Goal: Task Accomplishment & Management: Use online tool/utility

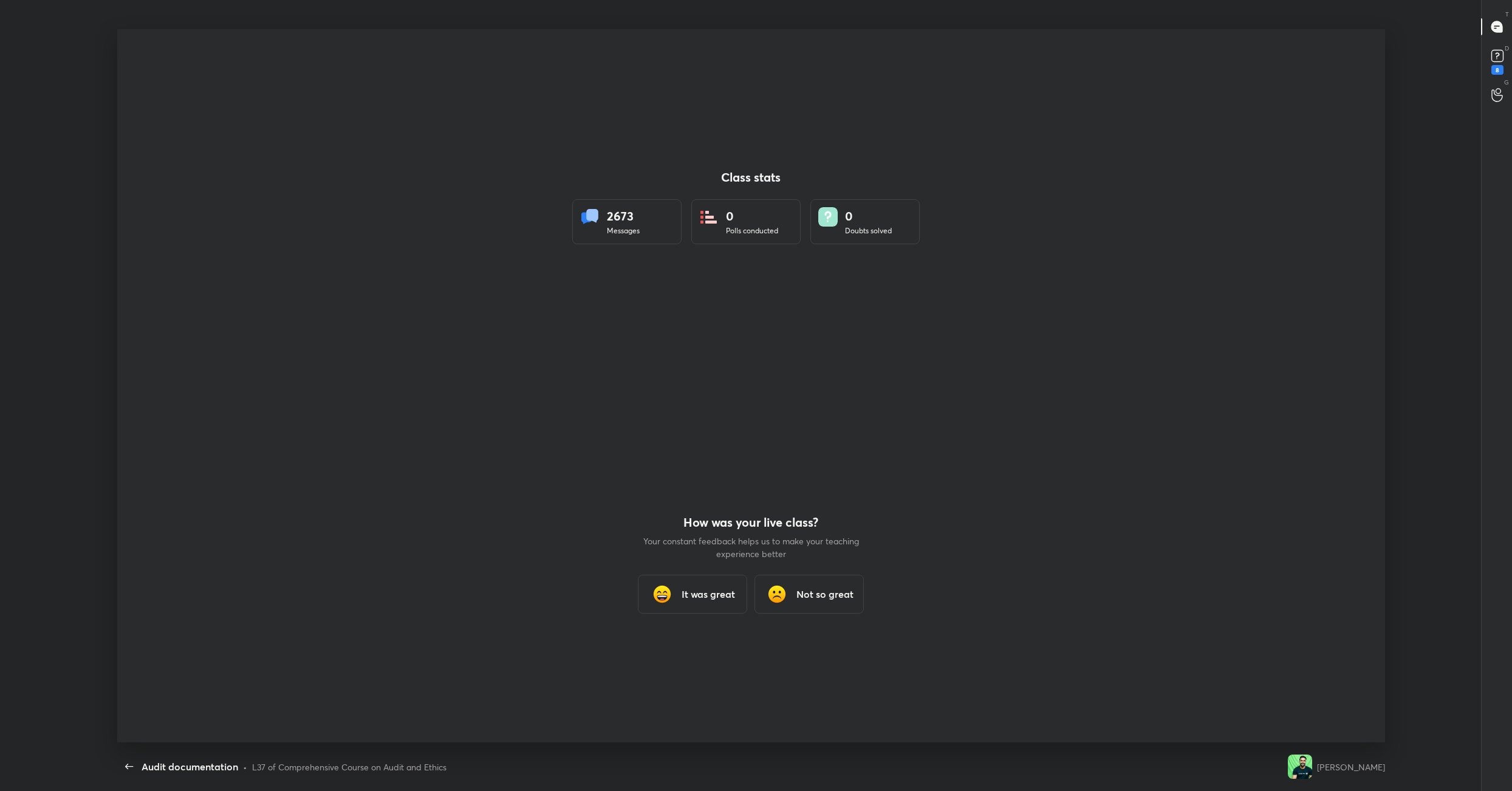
scroll to position [4, 1]
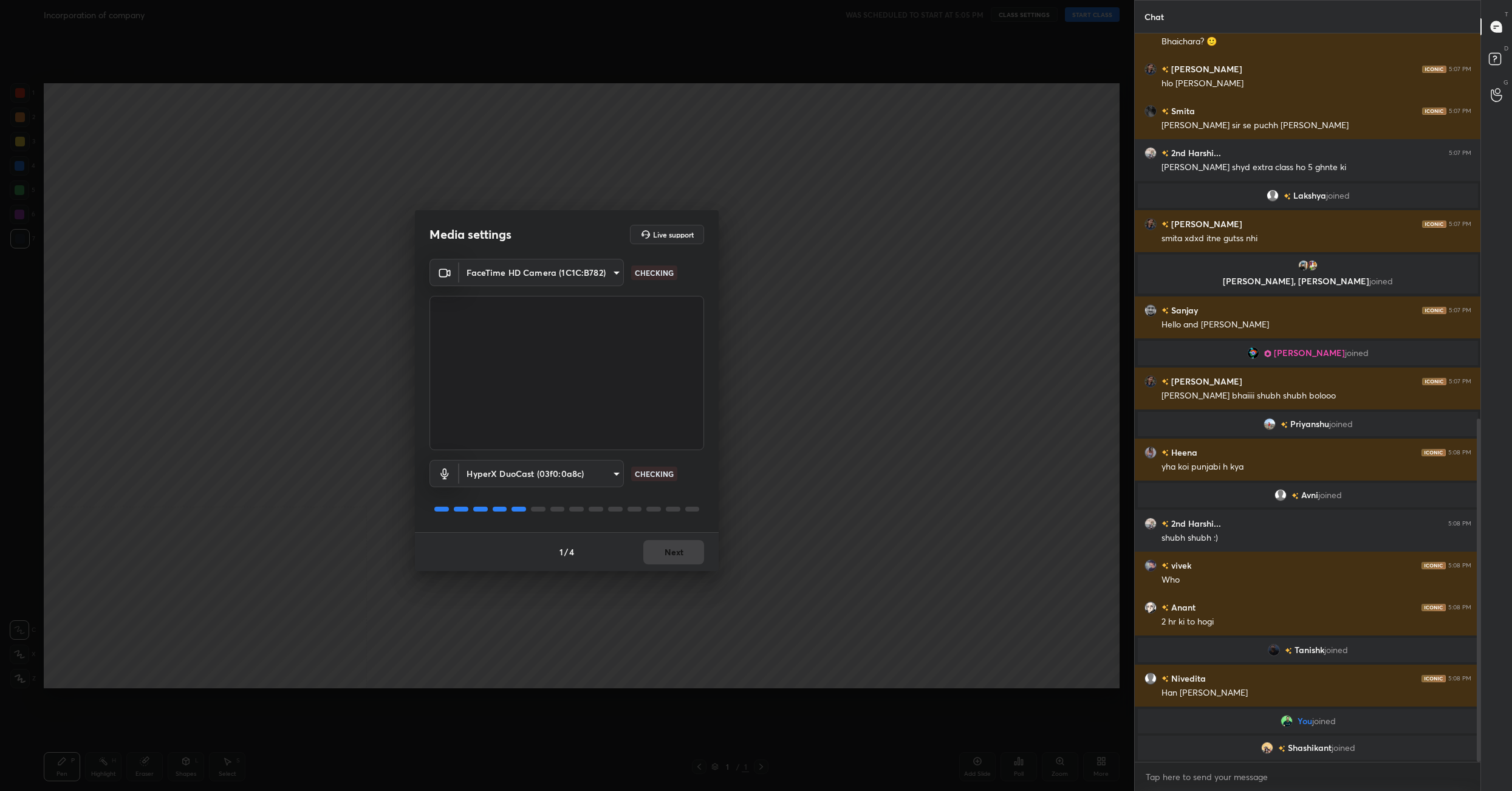
scroll to position [817, 0]
click at [690, 547] on button "Next" at bounding box center [673, 552] width 60 height 25
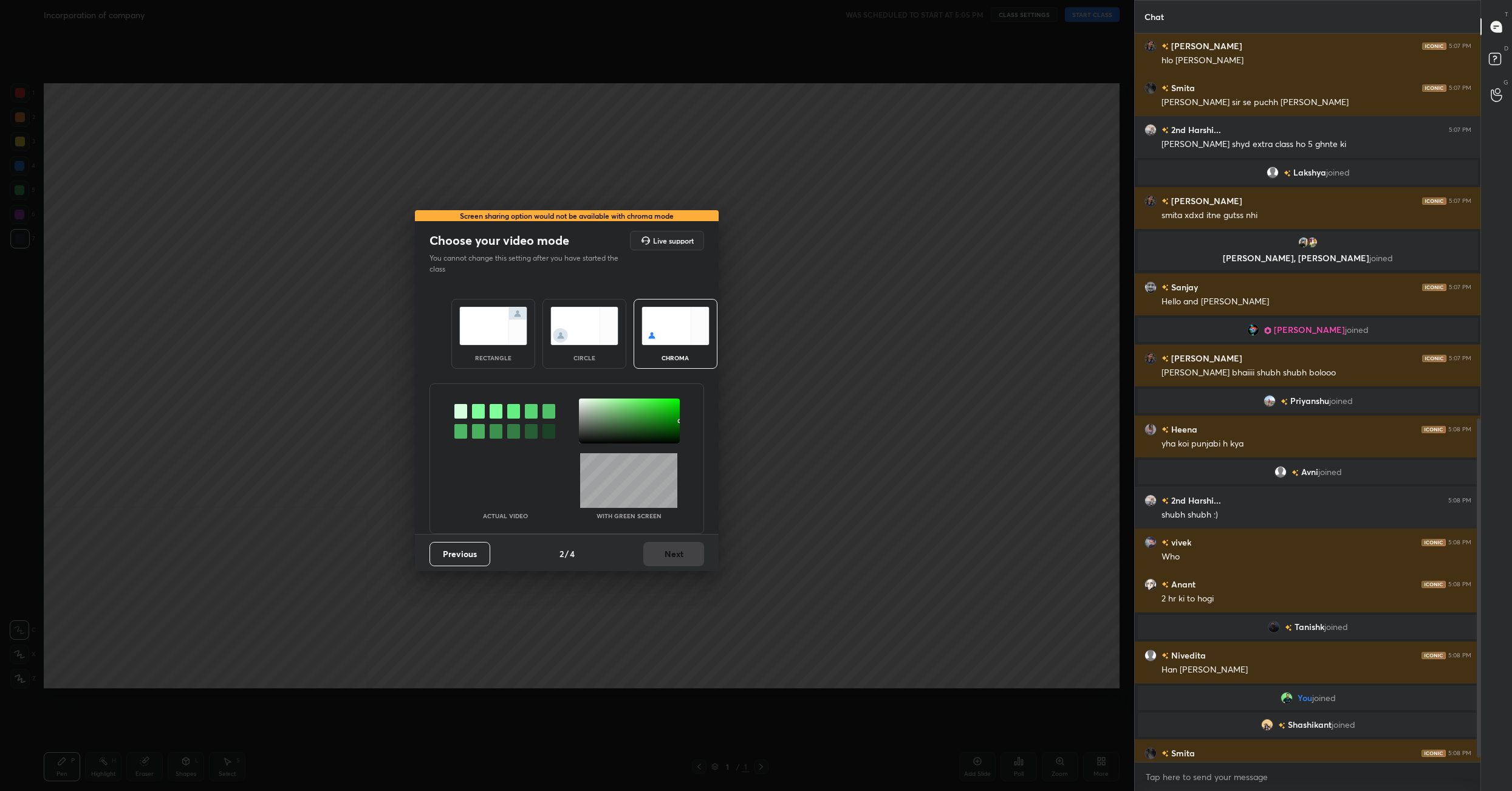
scroll to position [836, 0]
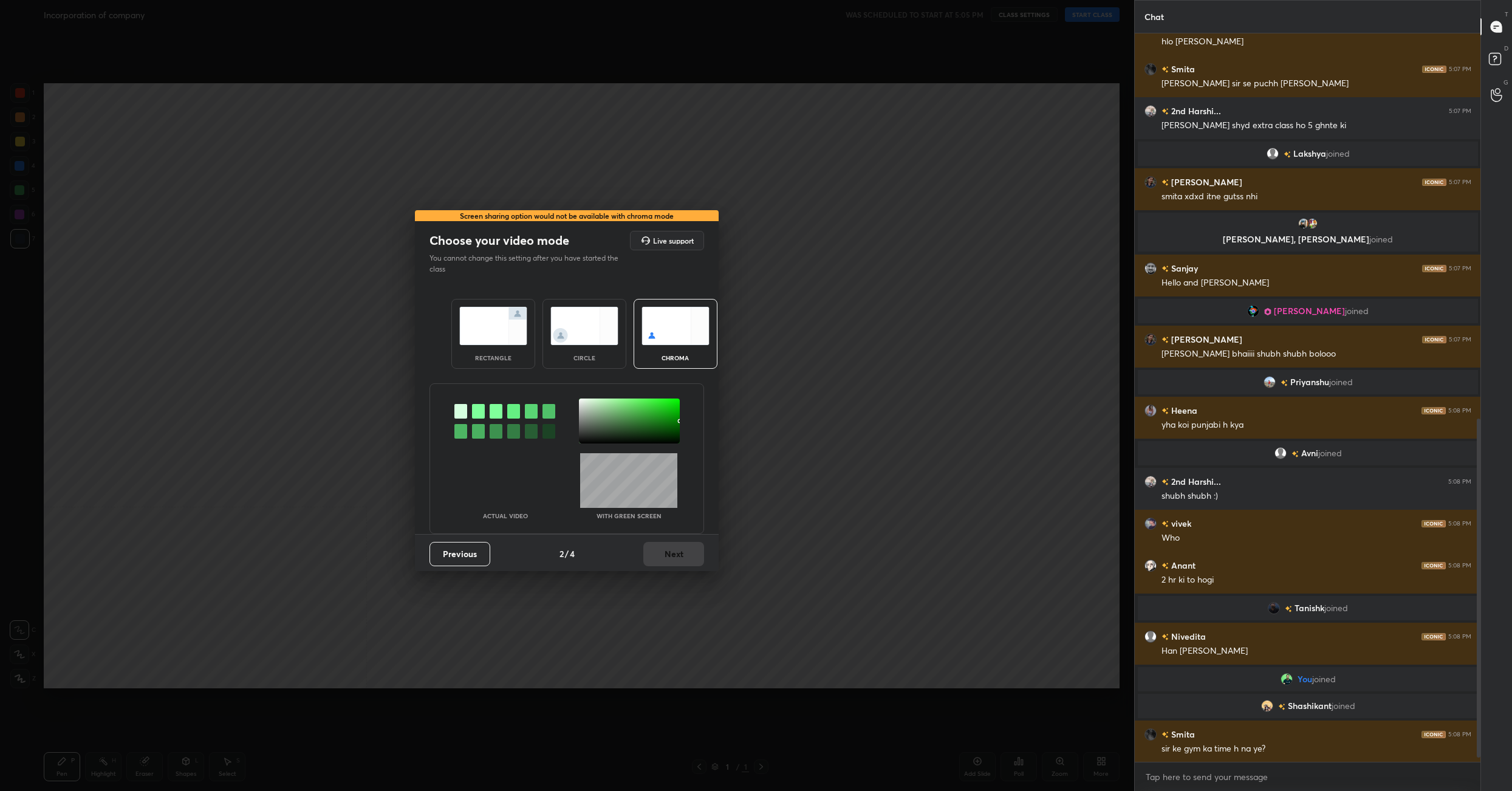
click at [490, 304] on div "rectangle" at bounding box center [493, 333] width 84 height 69
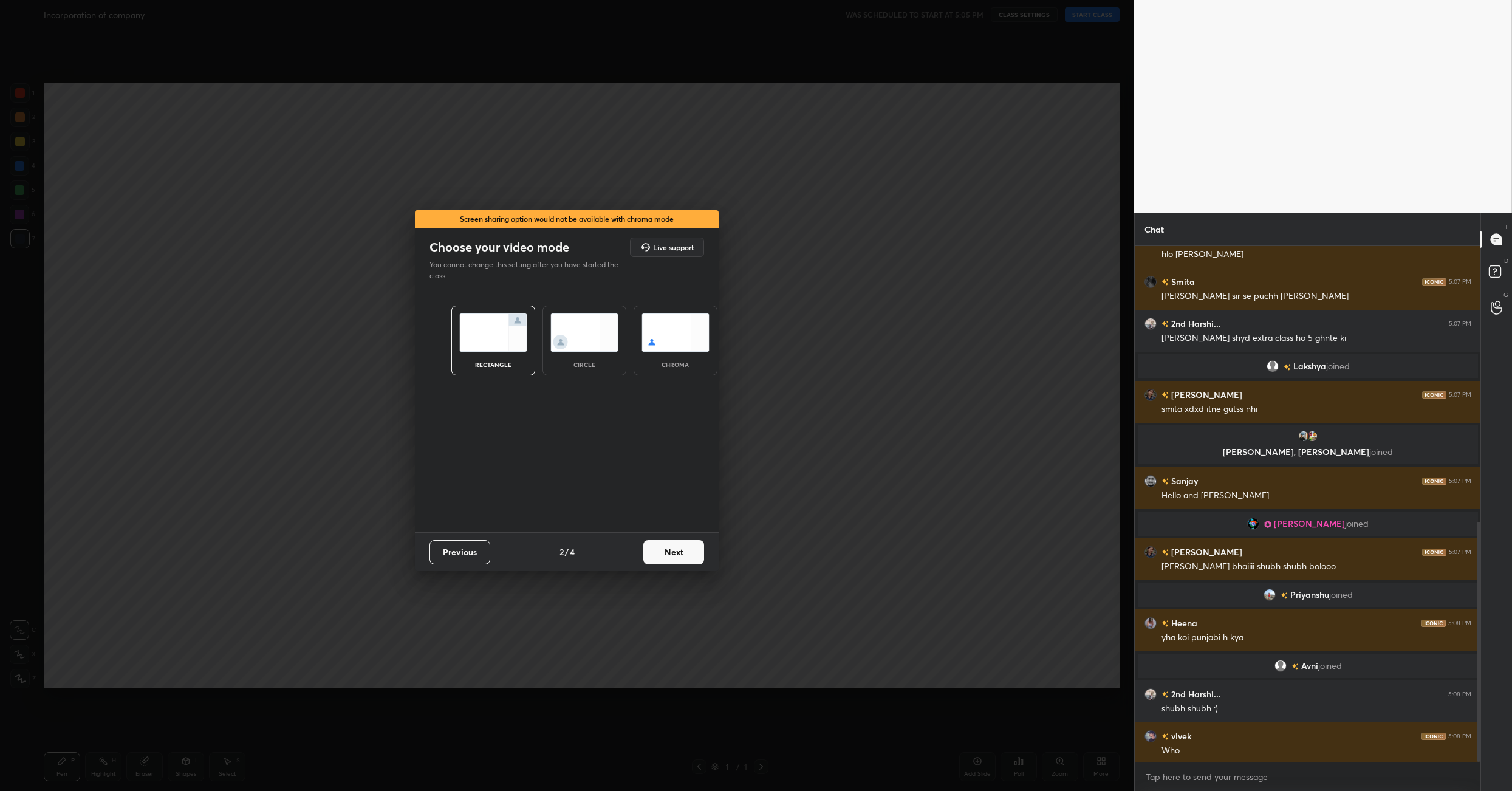
click at [663, 545] on button "Next" at bounding box center [673, 552] width 60 height 25
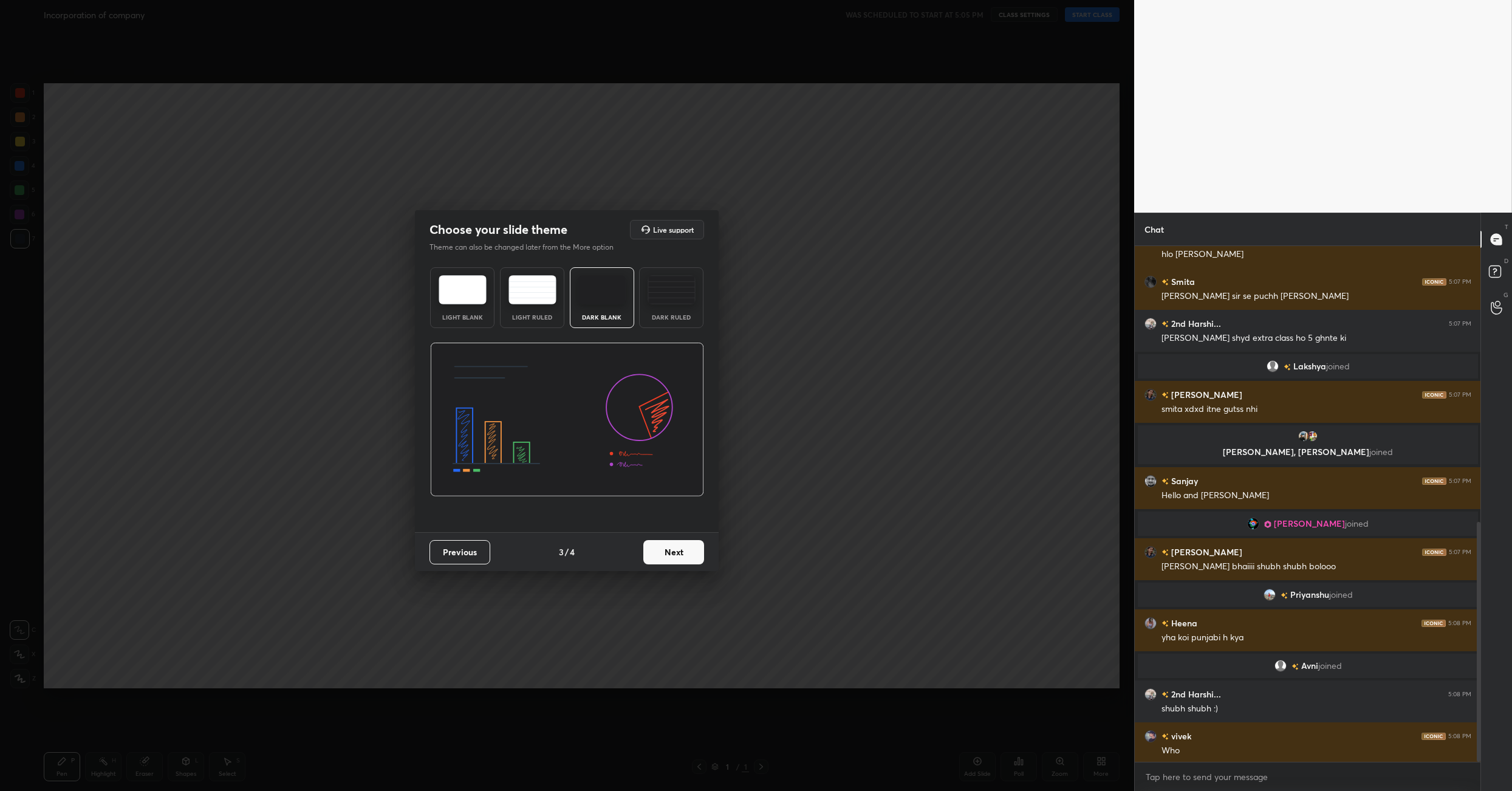
click at [663, 545] on button "Next" at bounding box center [673, 552] width 60 height 25
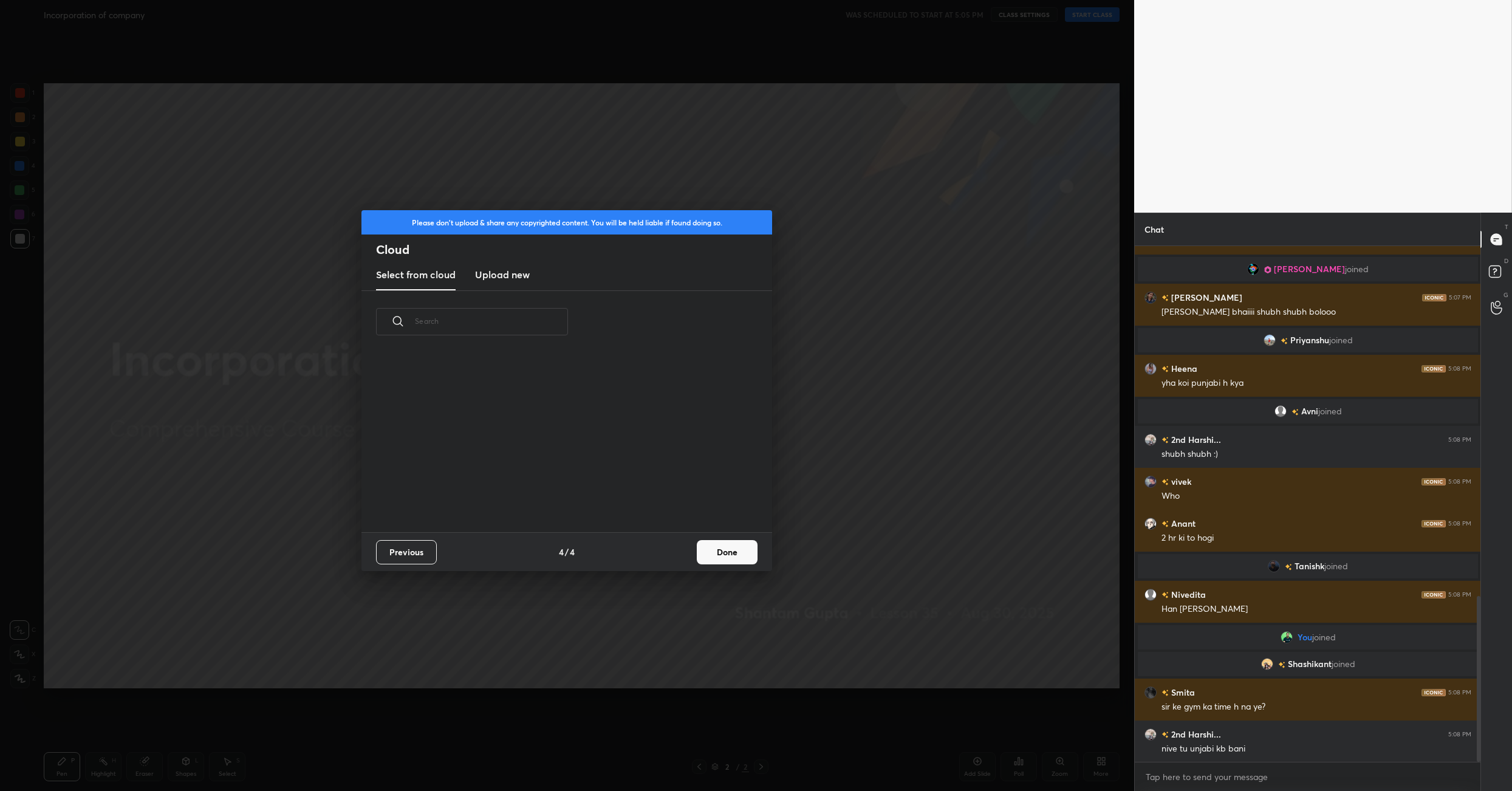
scroll to position [1133, 0]
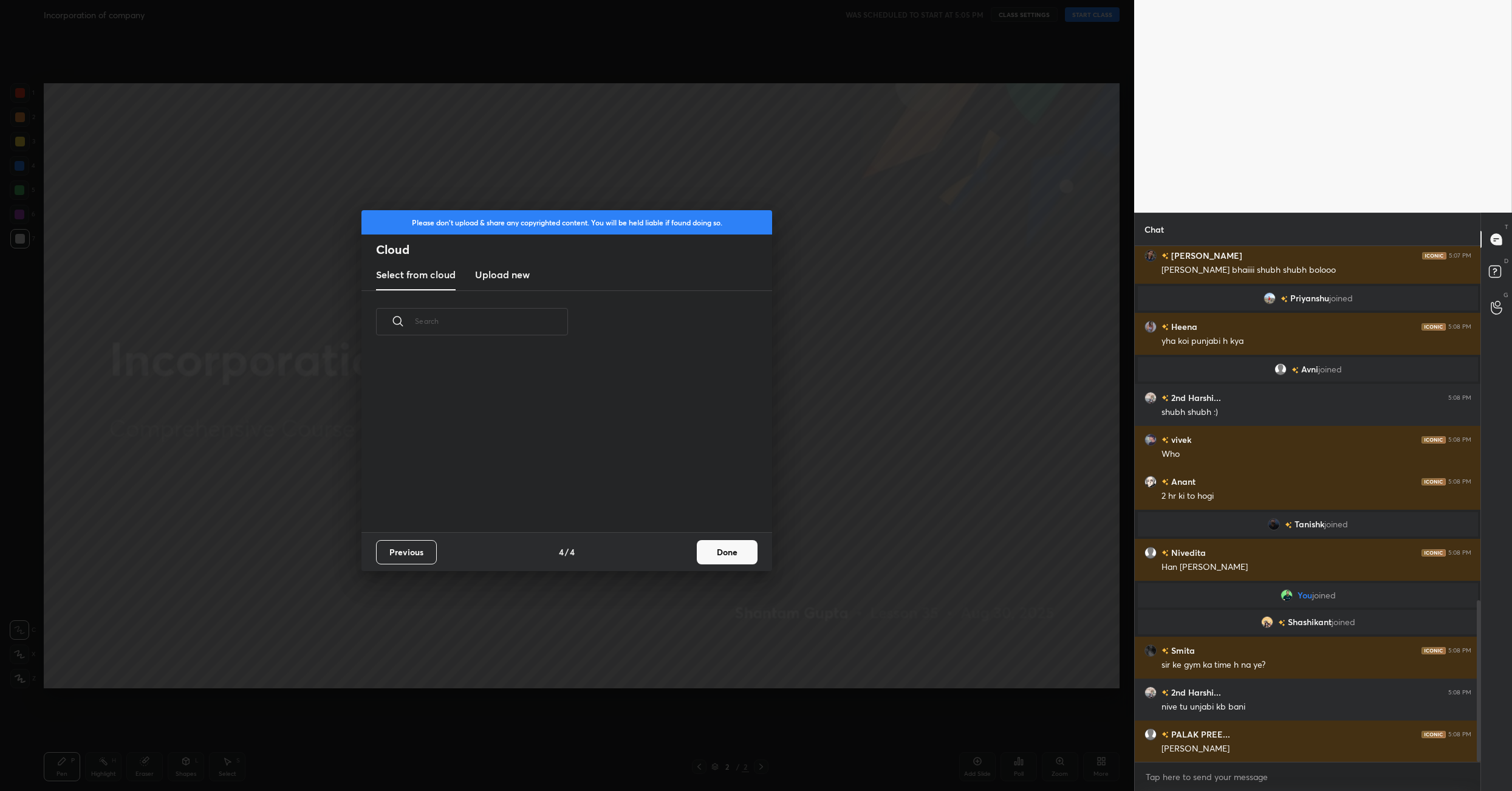
click at [514, 275] on h3 "Upload new" at bounding box center [502, 275] width 55 height 15
click at [579, 476] on label "Browse" at bounding box center [567, 483] width 54 height 20
click at [540, 476] on input "Browse" at bounding box center [540, 483] width 0 height 20
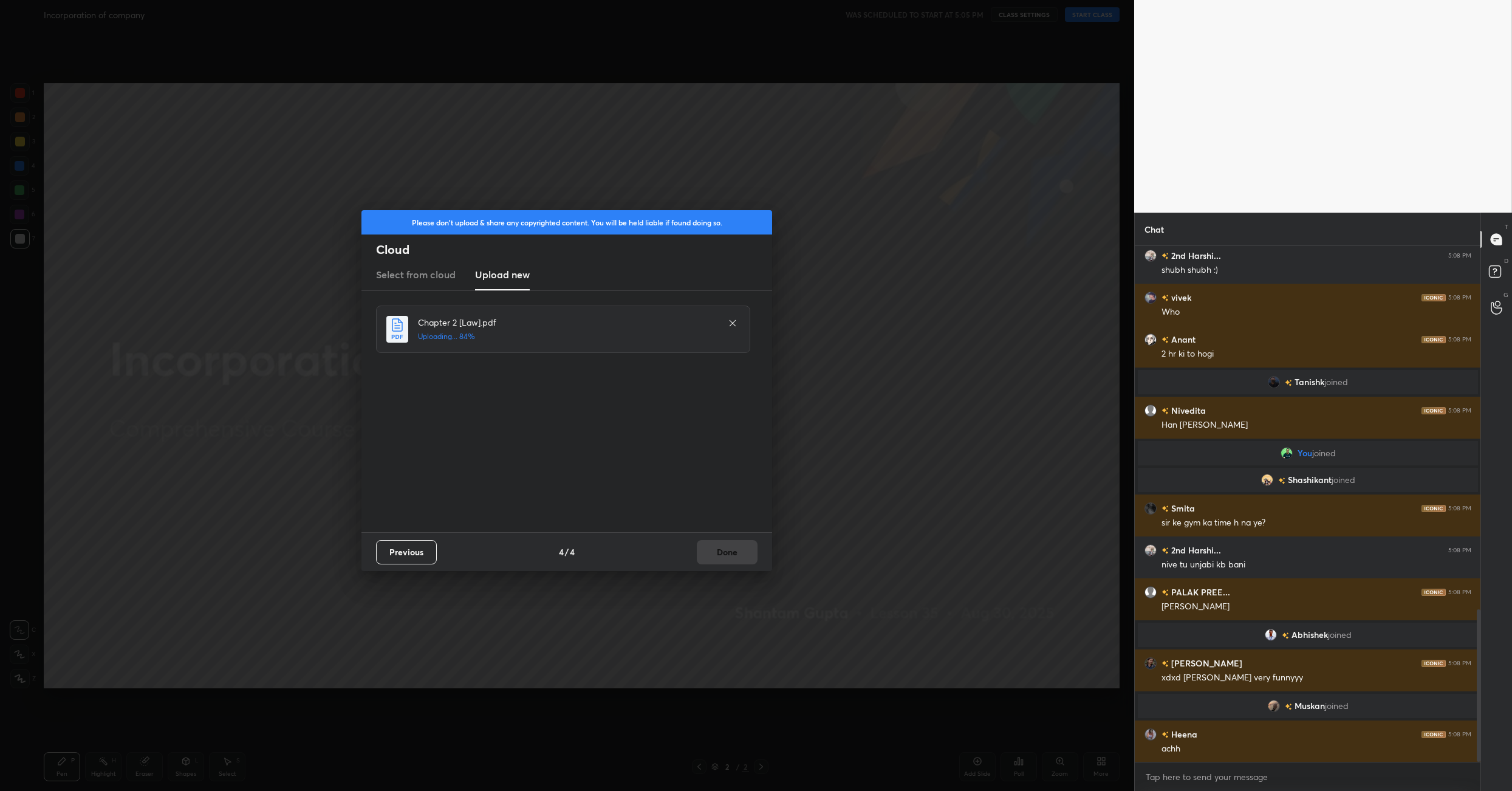
scroll to position [1227, 0]
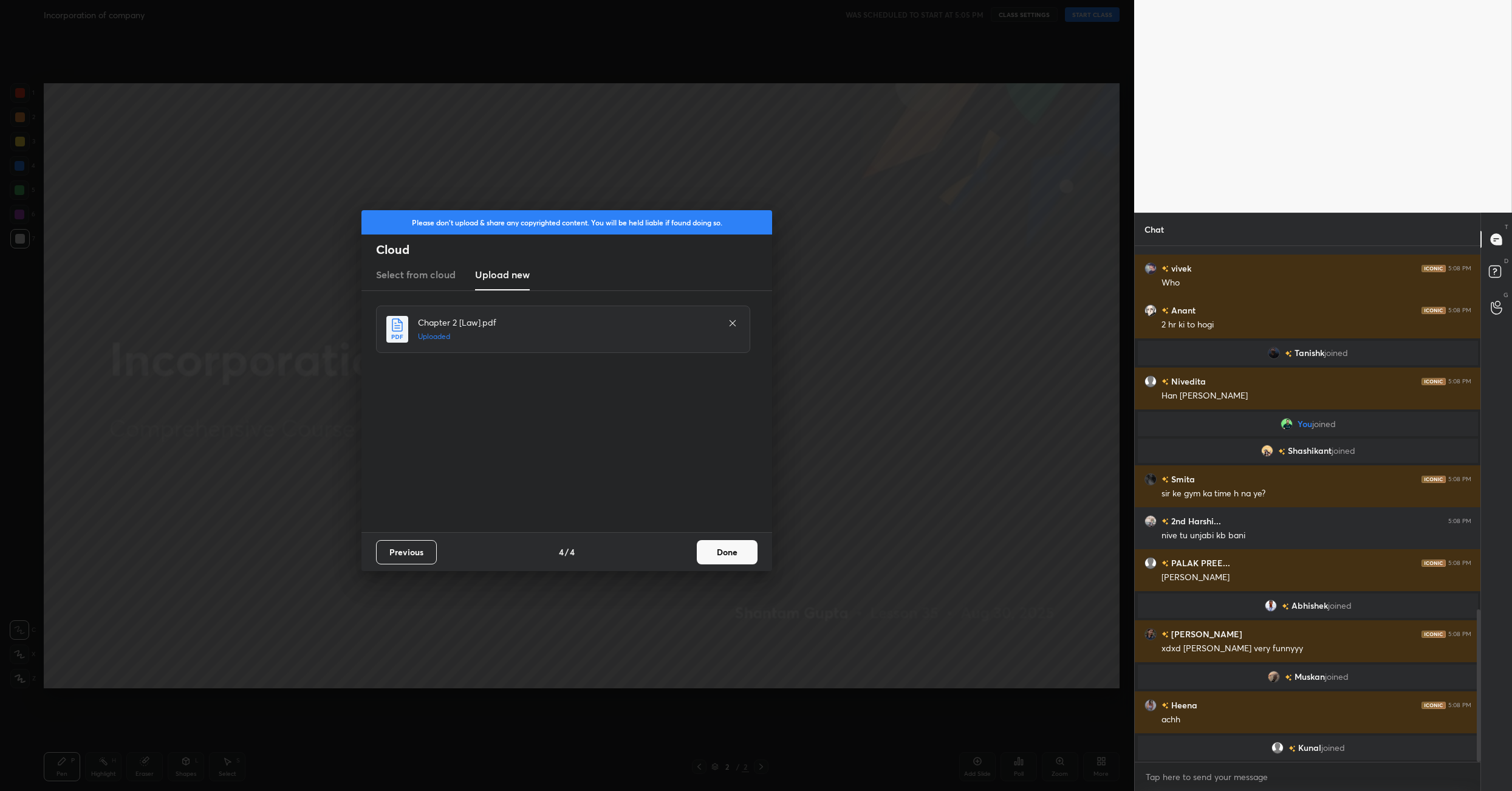
click at [732, 540] on button "Done" at bounding box center [727, 552] width 60 height 25
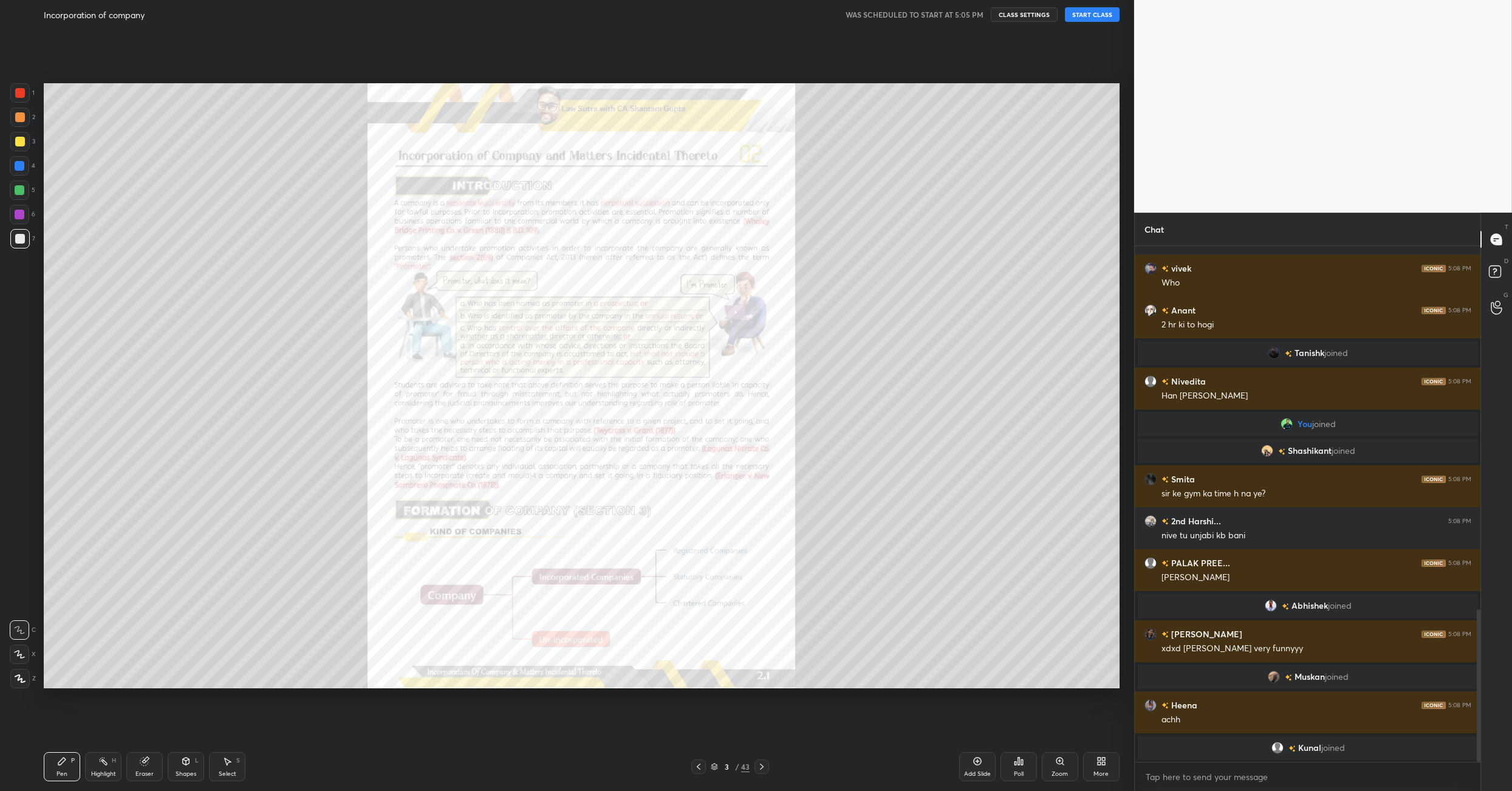
click at [1109, 13] on button "START CLASS" at bounding box center [1092, 15] width 55 height 15
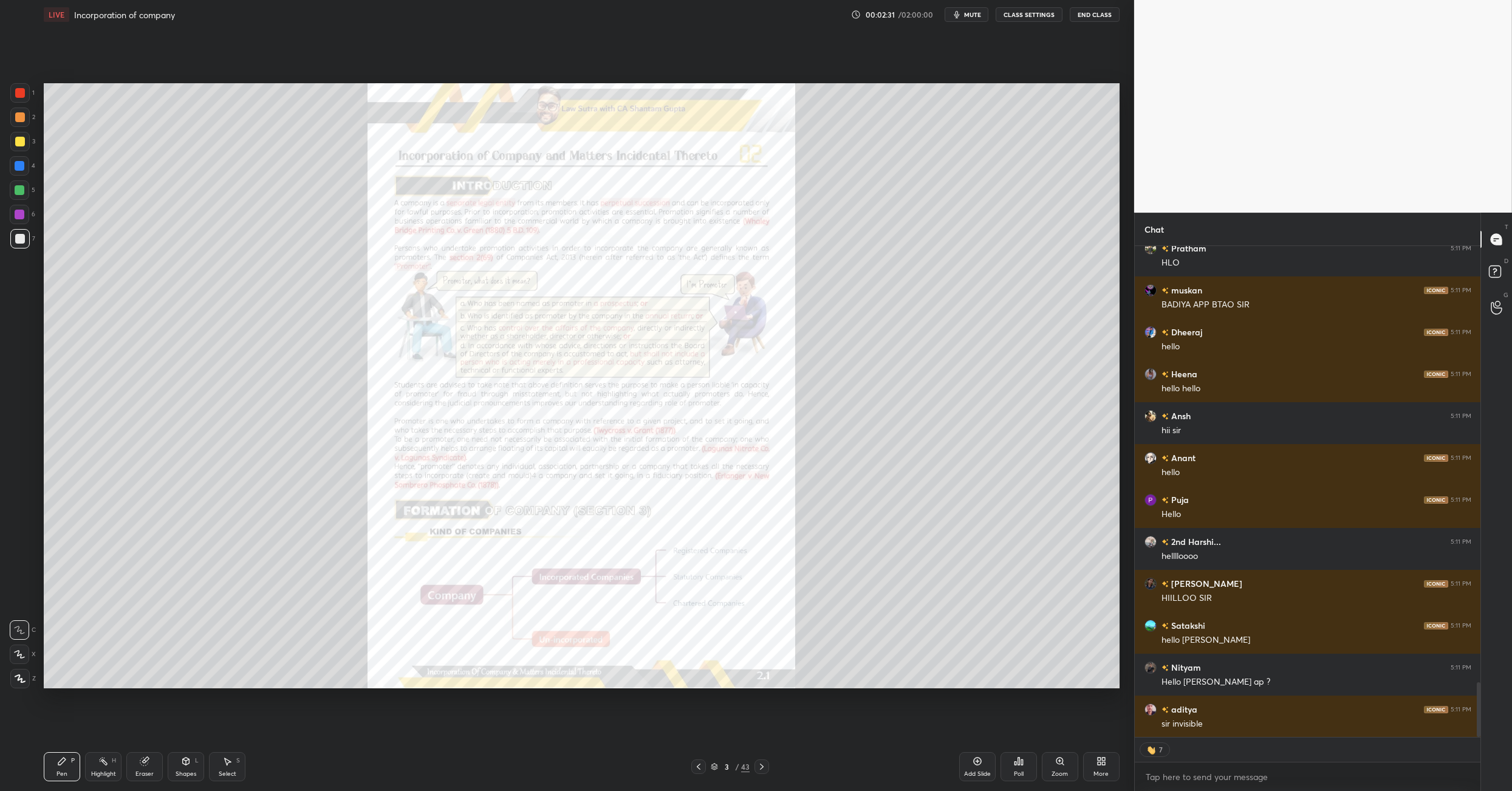
scroll to position [3975, 0]
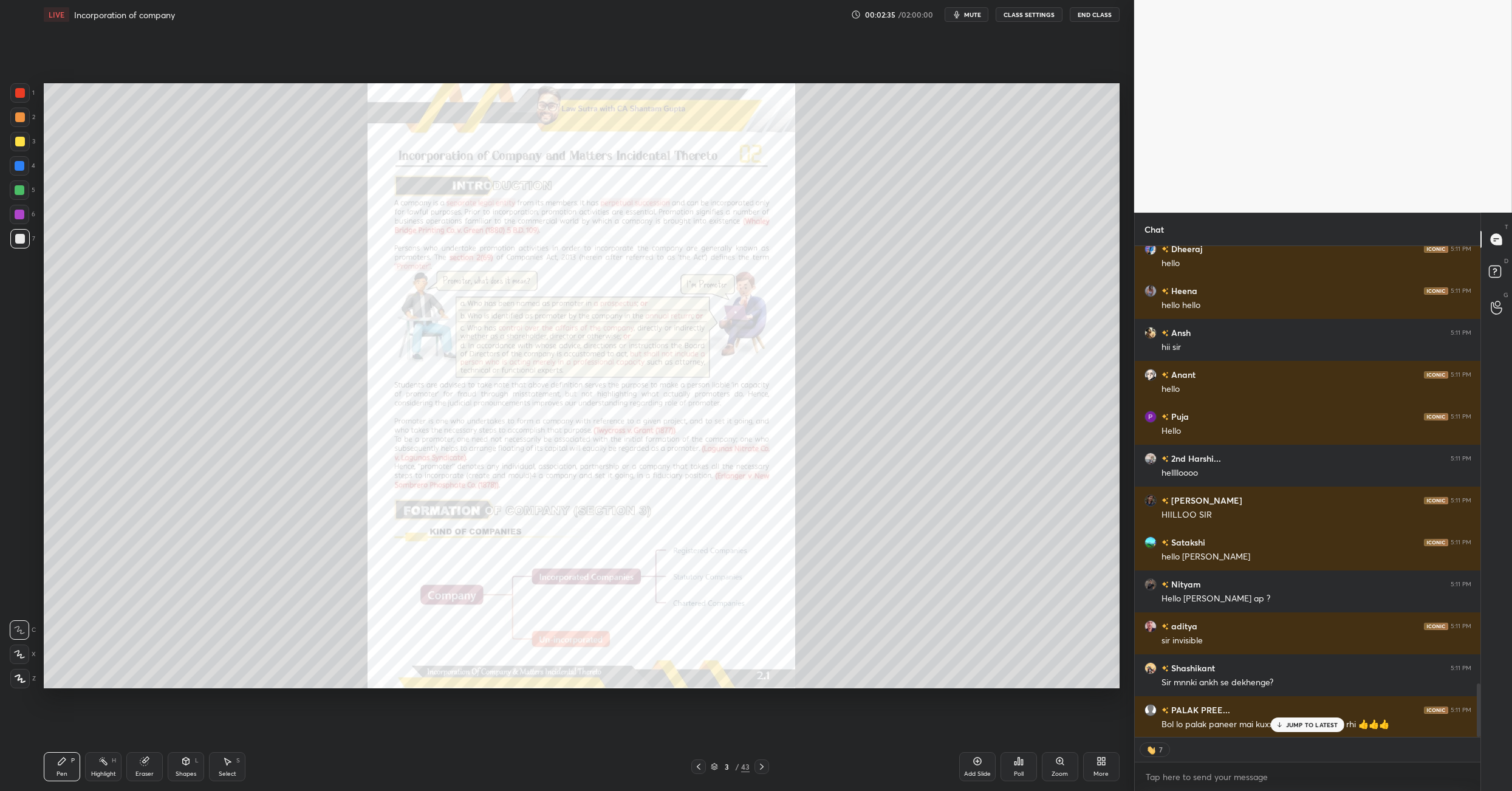
type textarea "x"
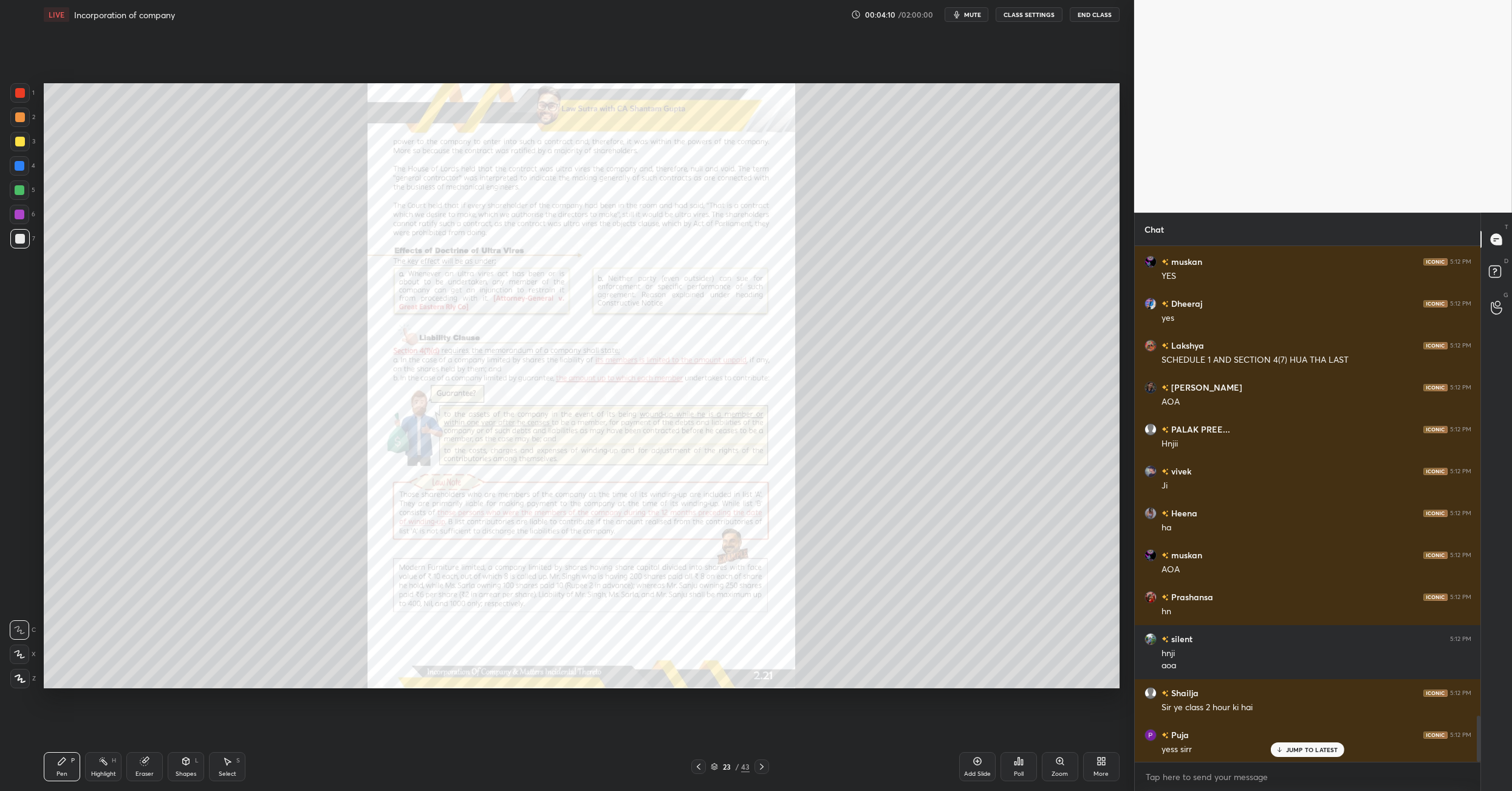
scroll to position [5267, 0]
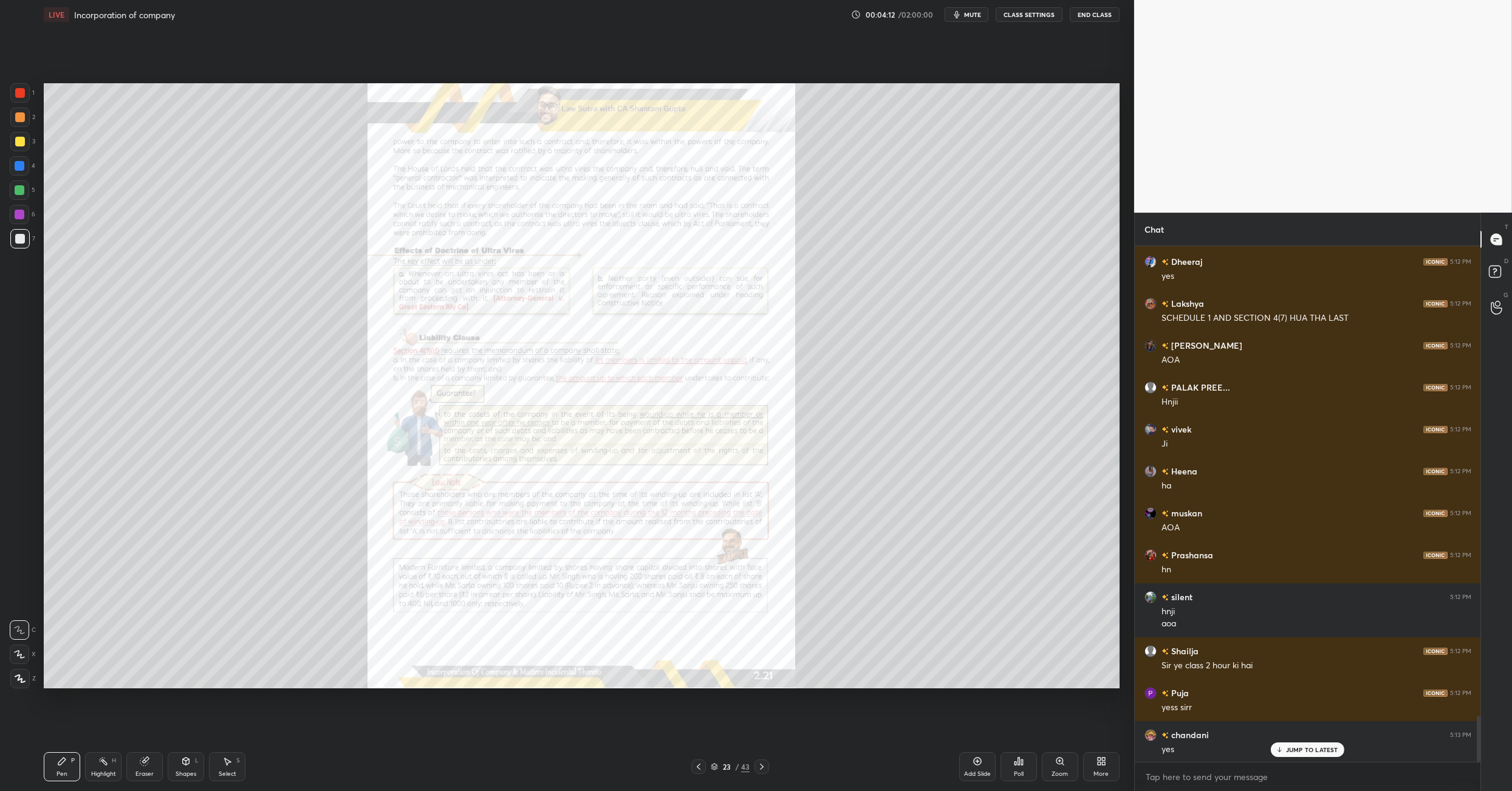
click at [765, 766] on icon at bounding box center [762, 766] width 10 height 10
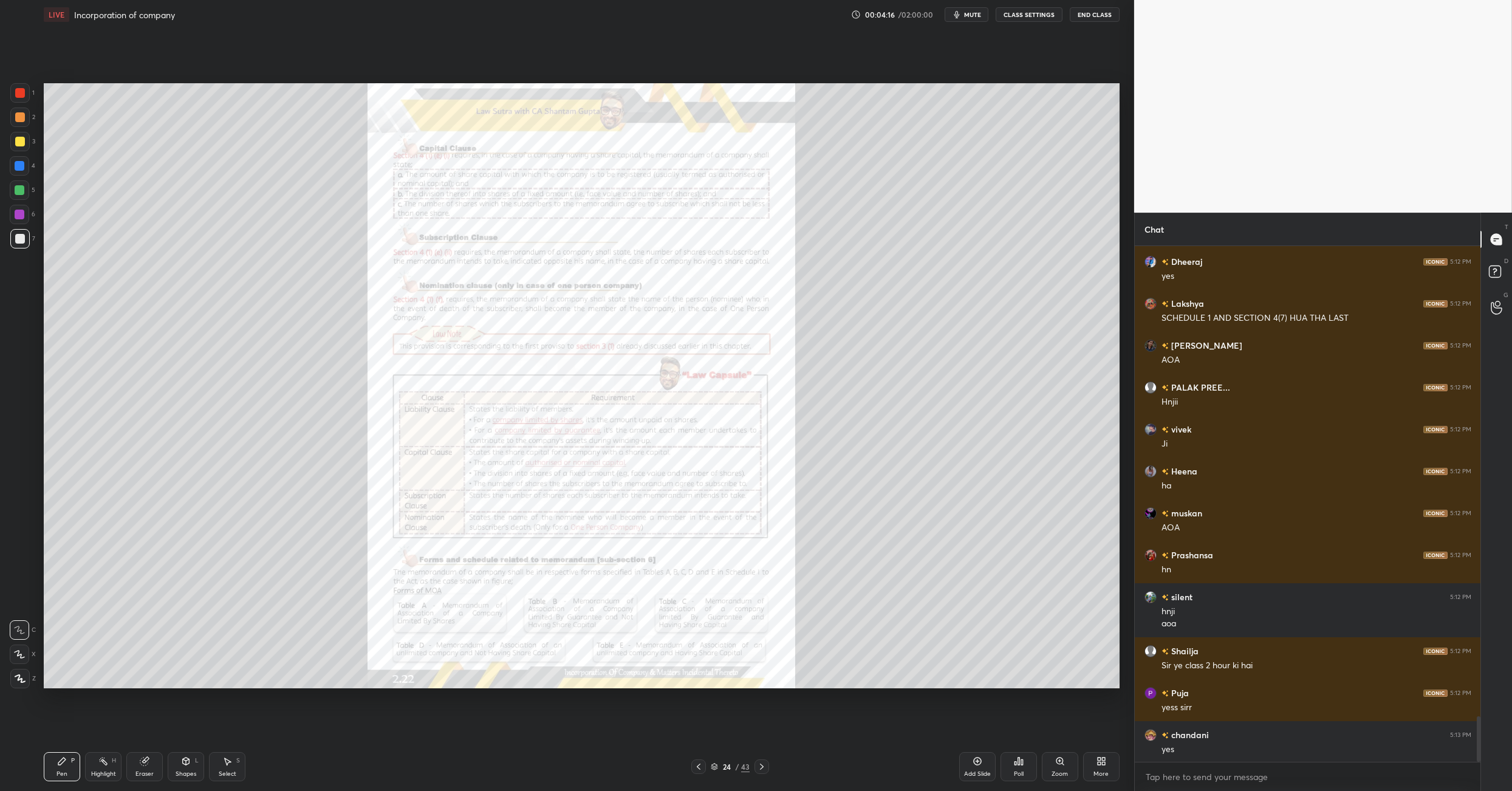
scroll to position [5296, 0]
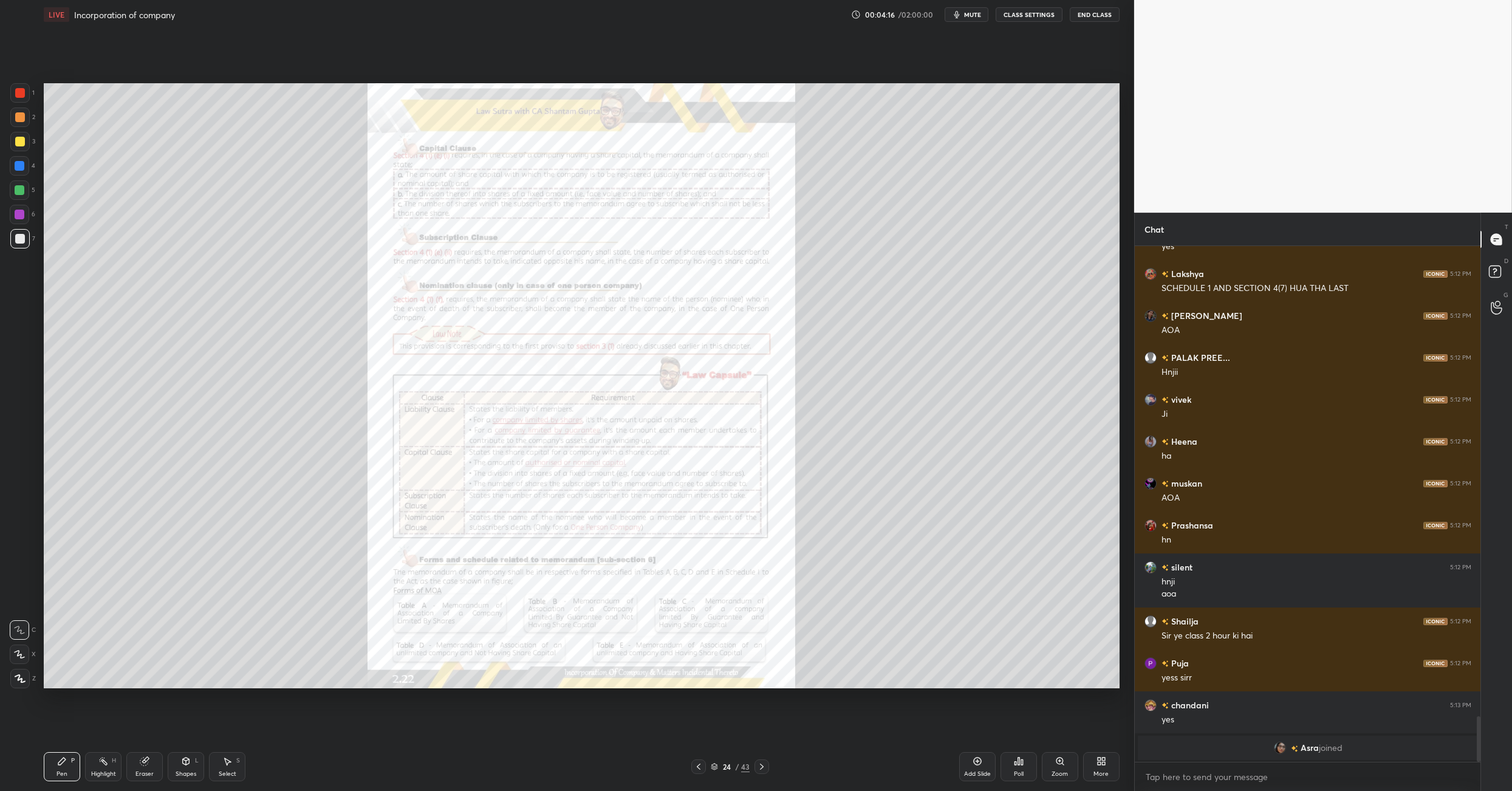
click at [760, 767] on icon at bounding box center [762, 766] width 10 height 10
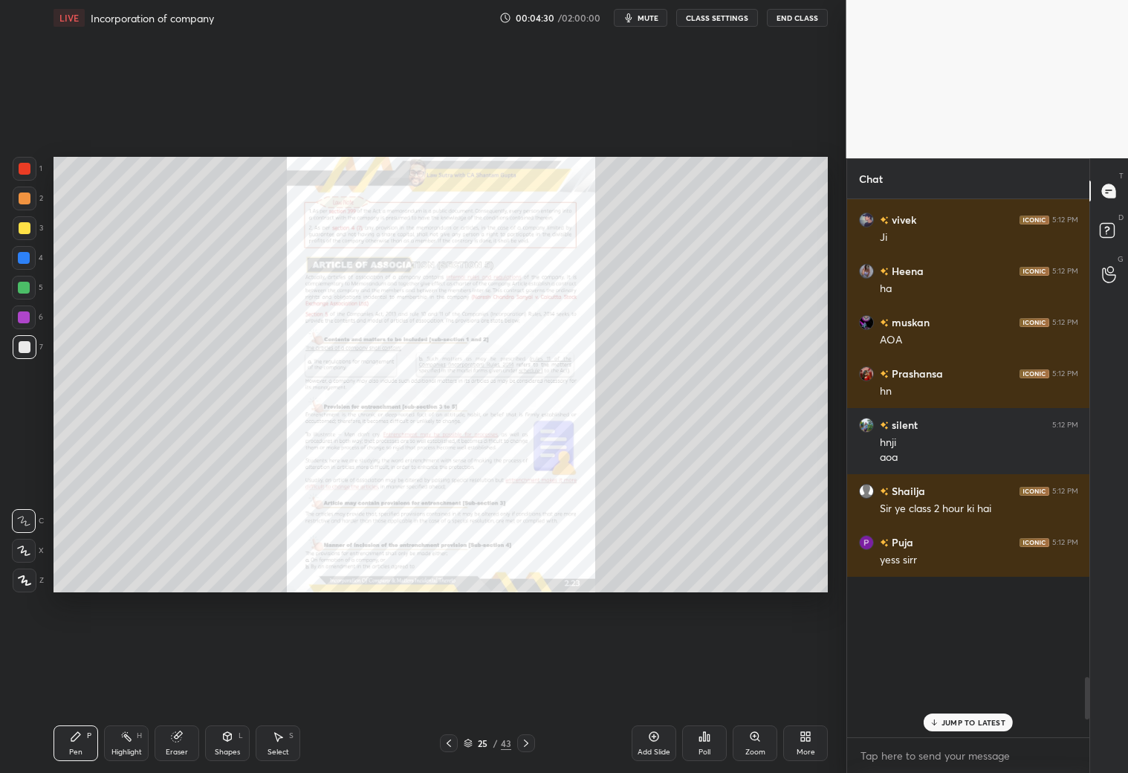
scroll to position [534, 239]
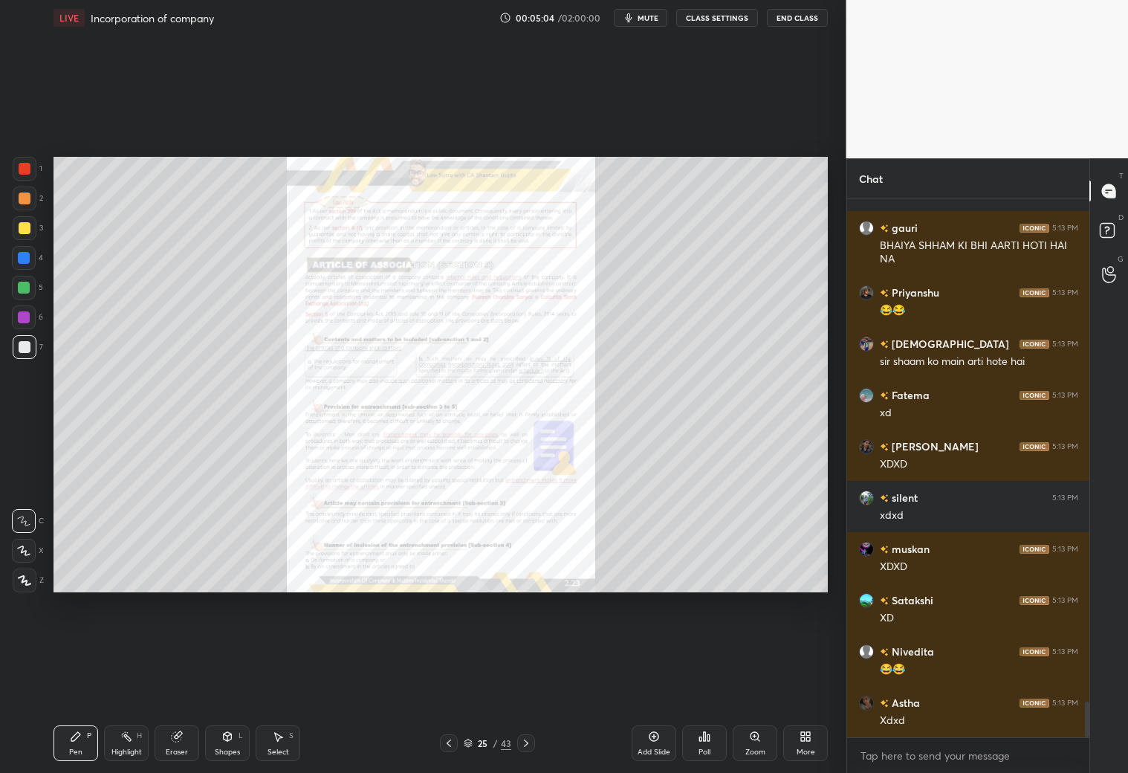
click at [803, 742] on icon at bounding box center [806, 737] width 12 height 12
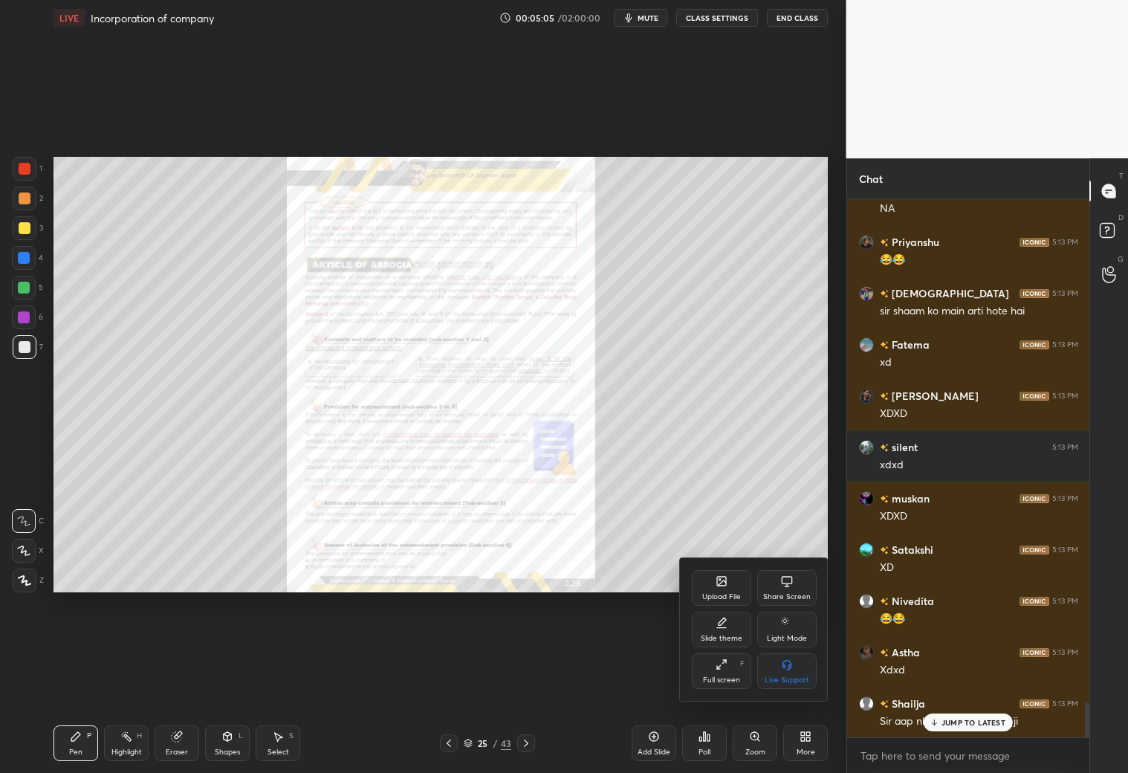
click at [725, 673] on div "Full screen F" at bounding box center [721, 671] width 59 height 36
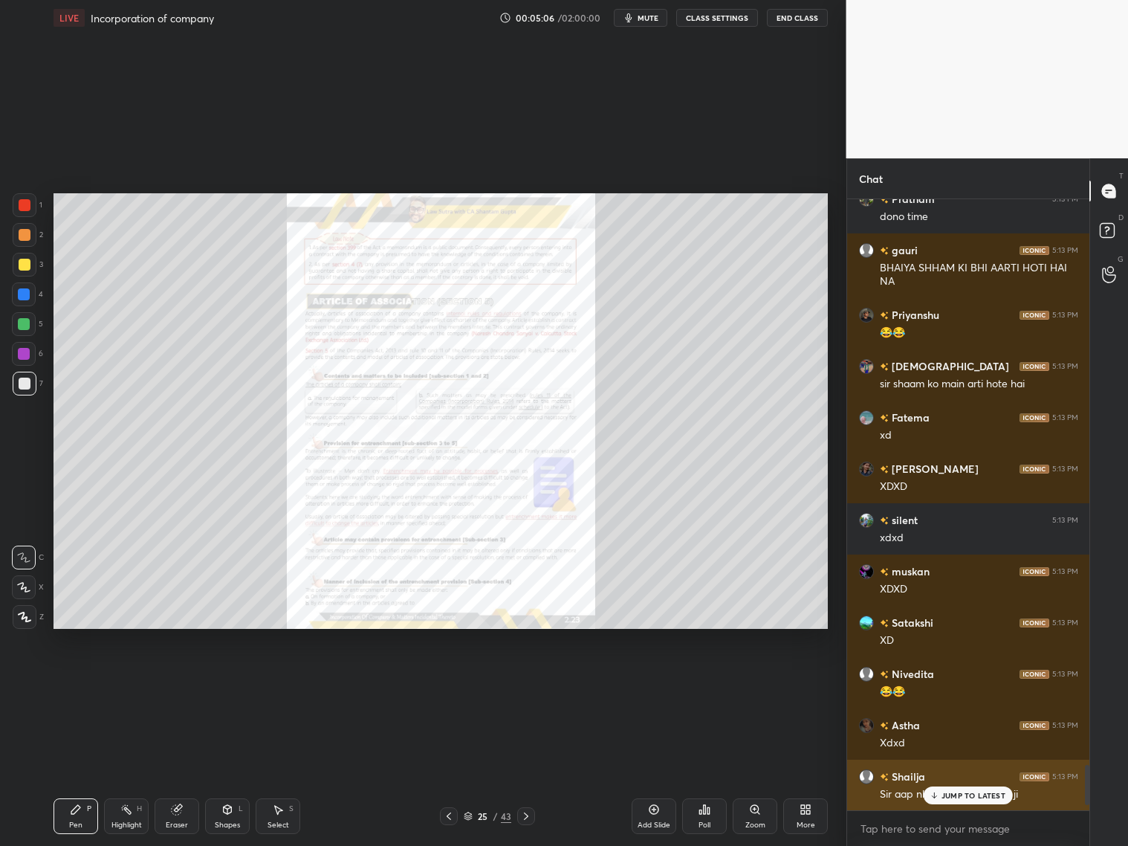
click at [985, 804] on div "[PERSON_NAME] 5:13 PM Sir aap nhi baithete ganesh ji" at bounding box center [968, 785] width 243 height 51
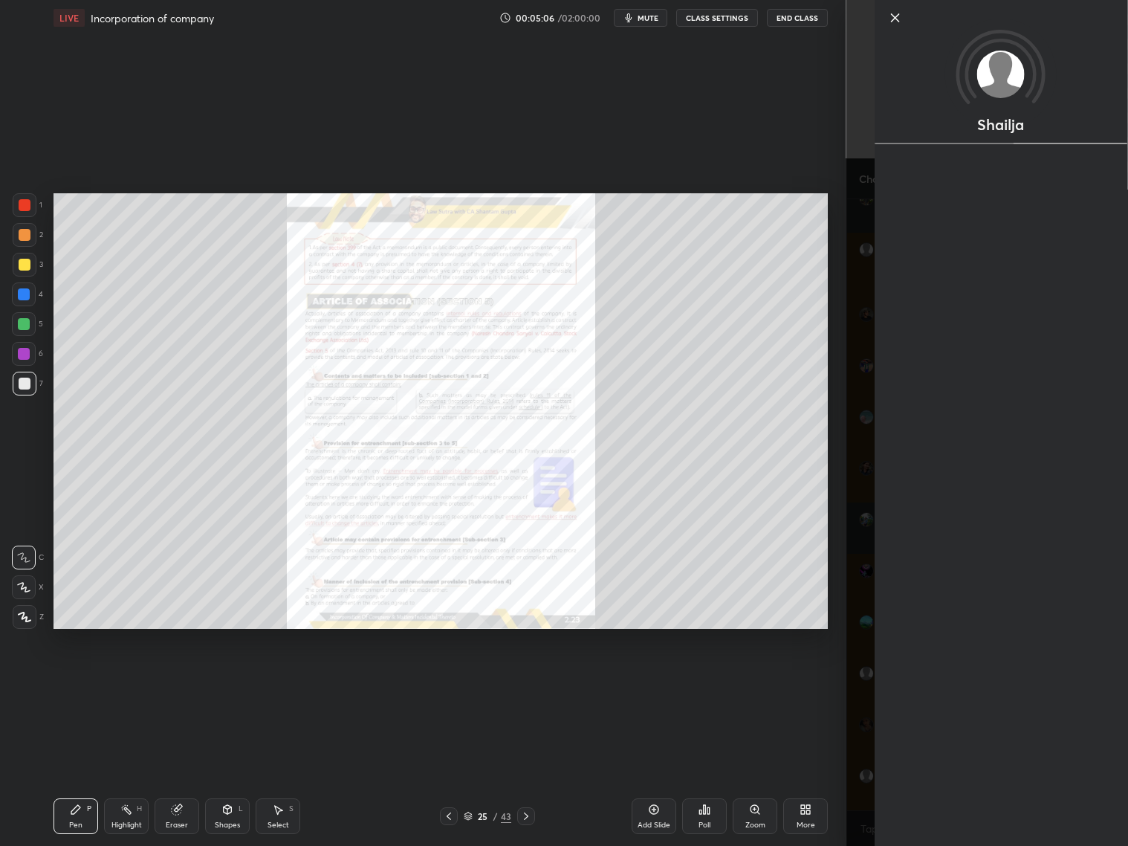
click at [868, 783] on div "Shailja" at bounding box center [987, 423] width 282 height 846
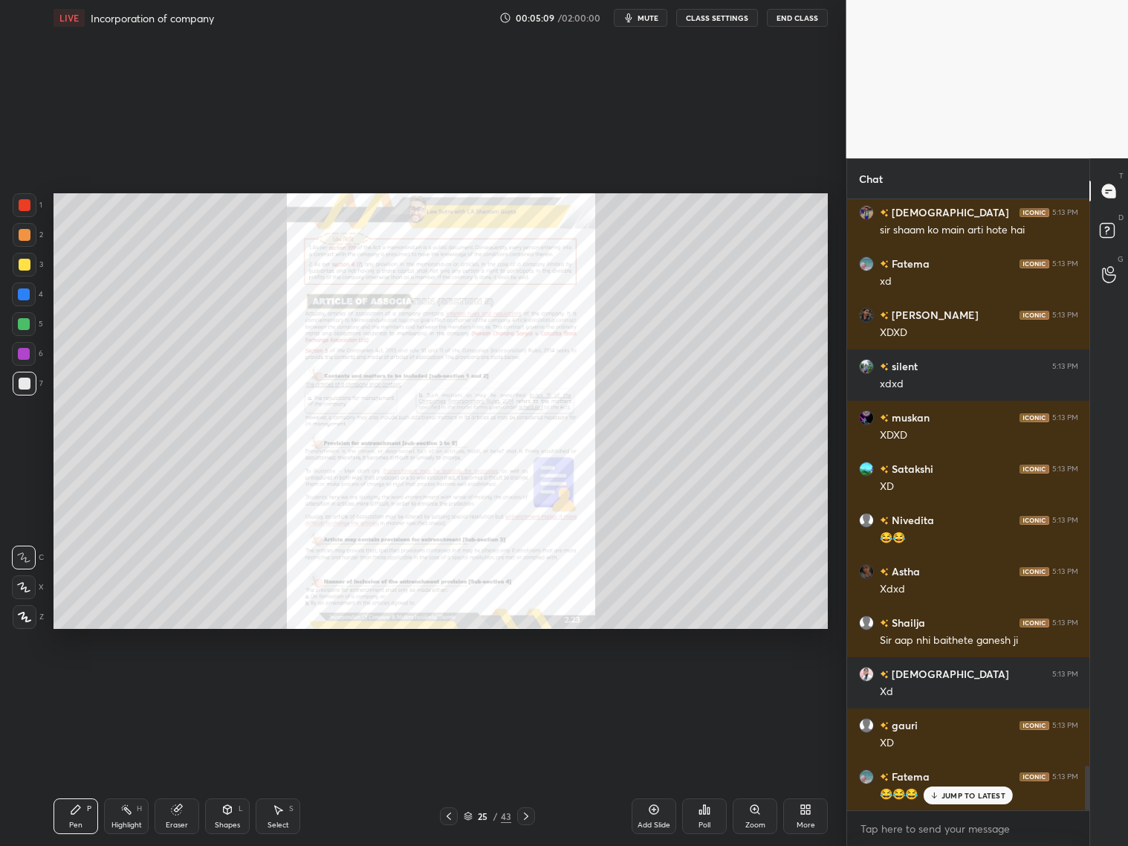
click at [974, 800] on div "JUMP TO LATEST" at bounding box center [968, 795] width 89 height 18
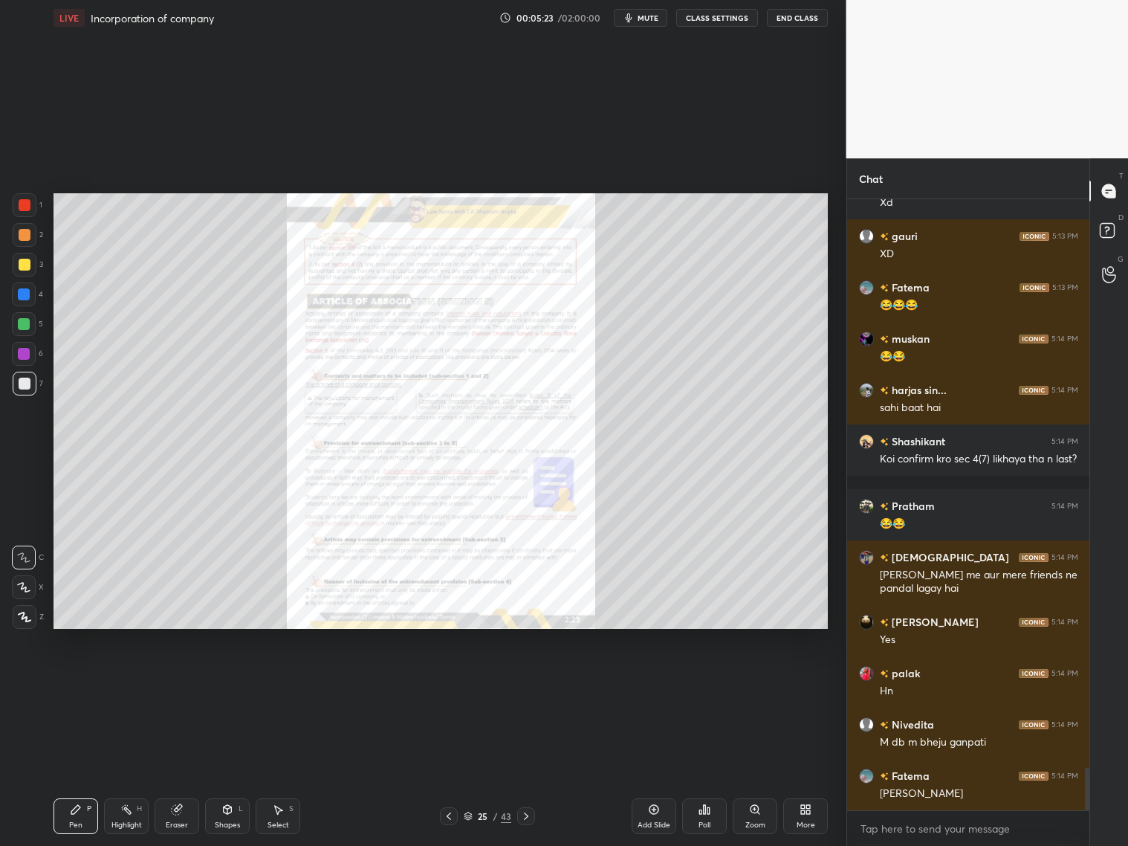
click at [453, 813] on div "25 / 43" at bounding box center [487, 816] width 95 height 18
click at [451, 814] on icon at bounding box center [449, 816] width 12 height 12
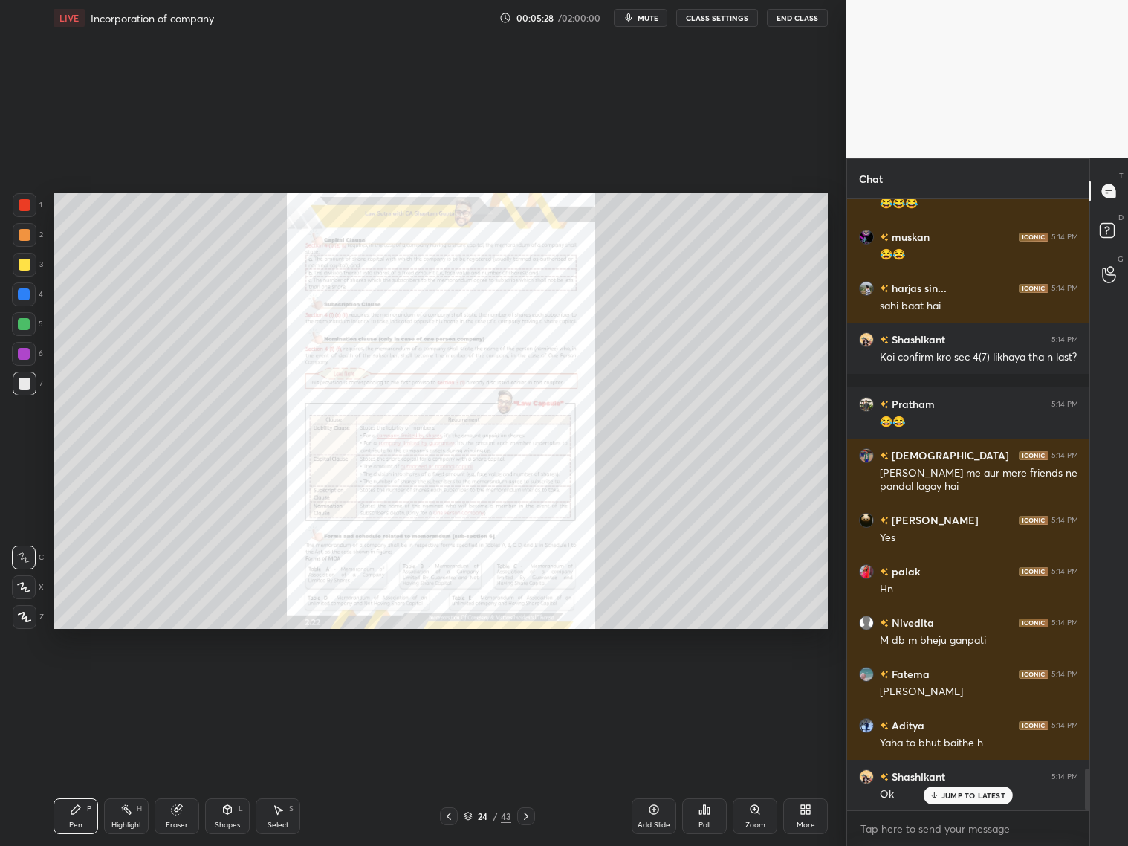
click at [526, 809] on div at bounding box center [526, 816] width 18 height 18
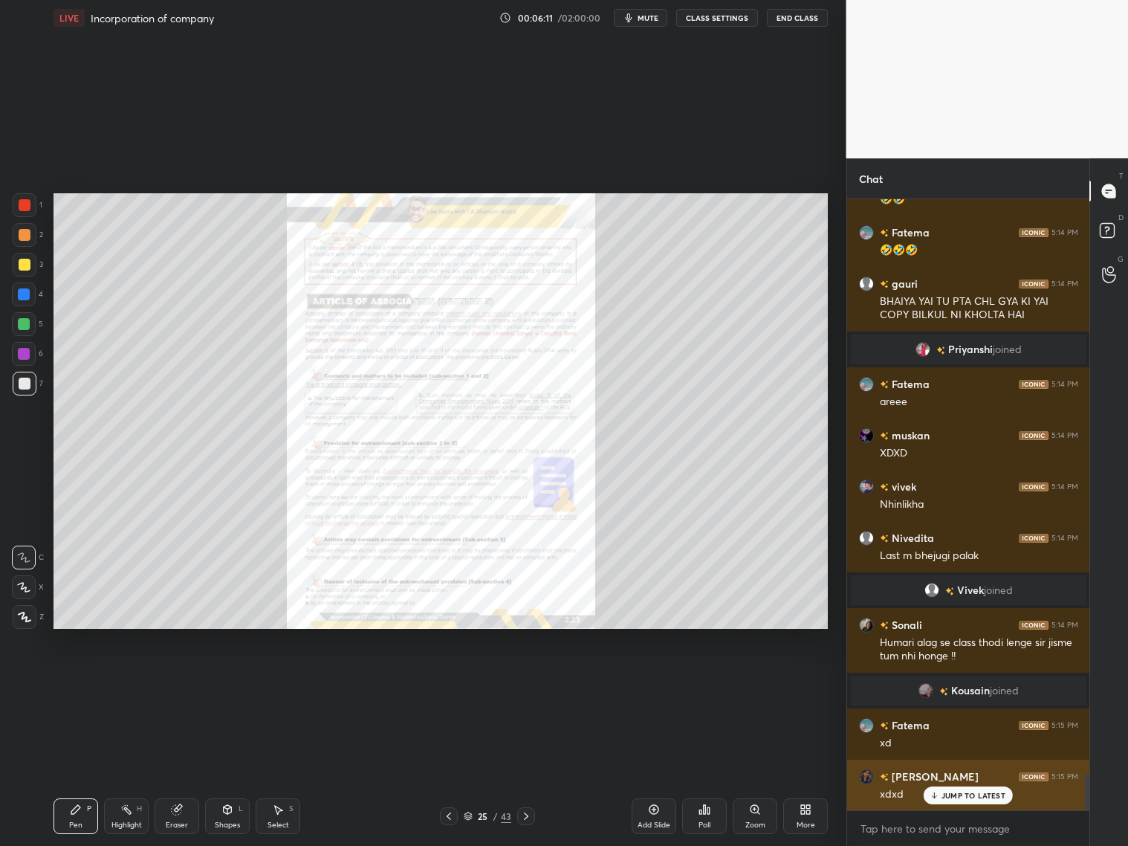
drag, startPoint x: 962, startPoint y: 797, endPoint x: 974, endPoint y: 786, distance: 15.8
click at [967, 800] on div "JUMP TO LATEST" at bounding box center [968, 795] width 89 height 18
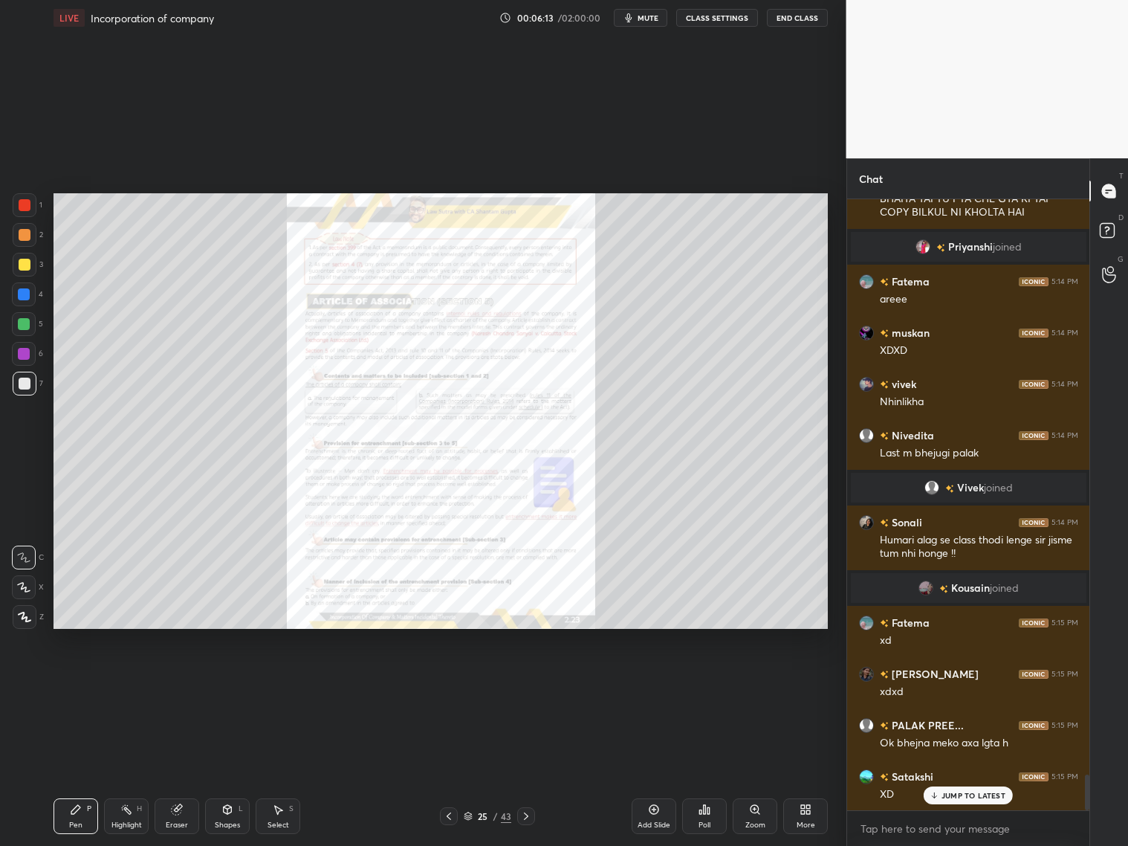
drag, startPoint x: 26, startPoint y: 270, endPoint x: 27, endPoint y: 262, distance: 8.3
click at [27, 266] on div at bounding box center [25, 265] width 12 height 12
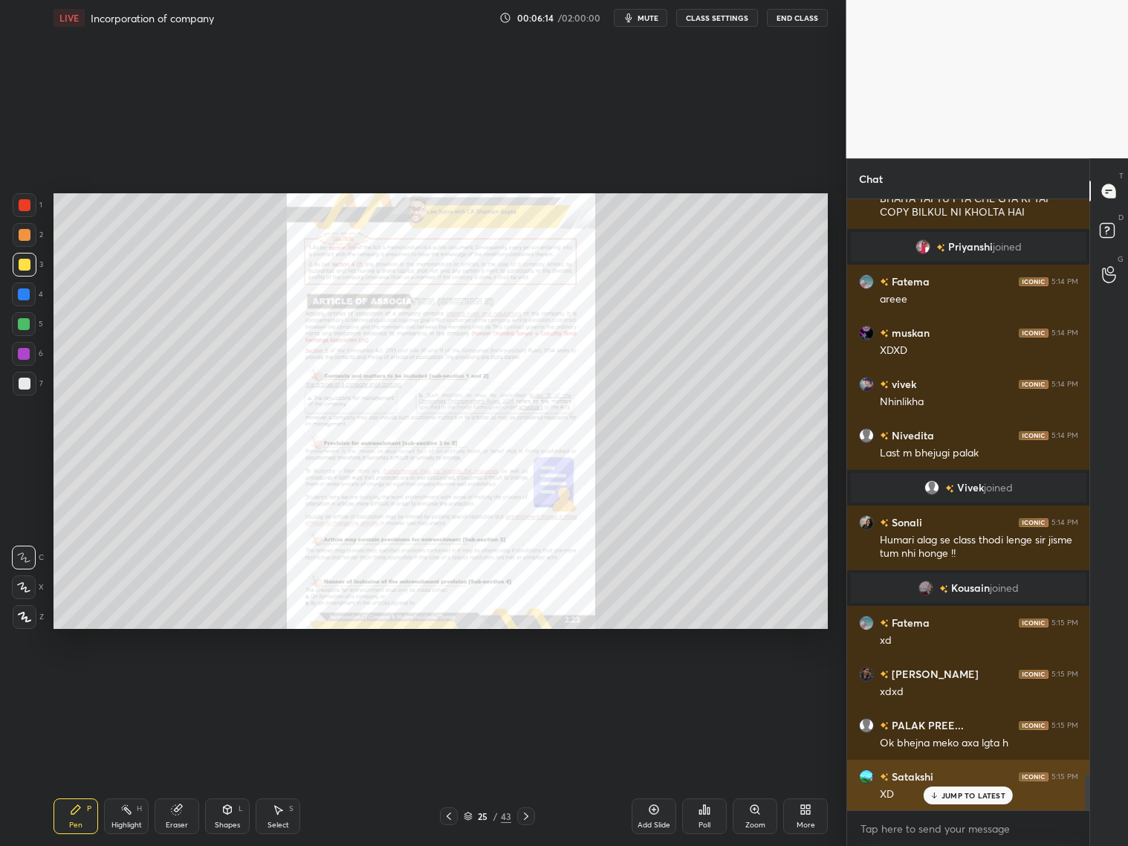
drag, startPoint x: 980, startPoint y: 801, endPoint x: 989, endPoint y: 794, distance: 12.2
click at [983, 799] on div "JUMP TO LATEST" at bounding box center [968, 795] width 89 height 18
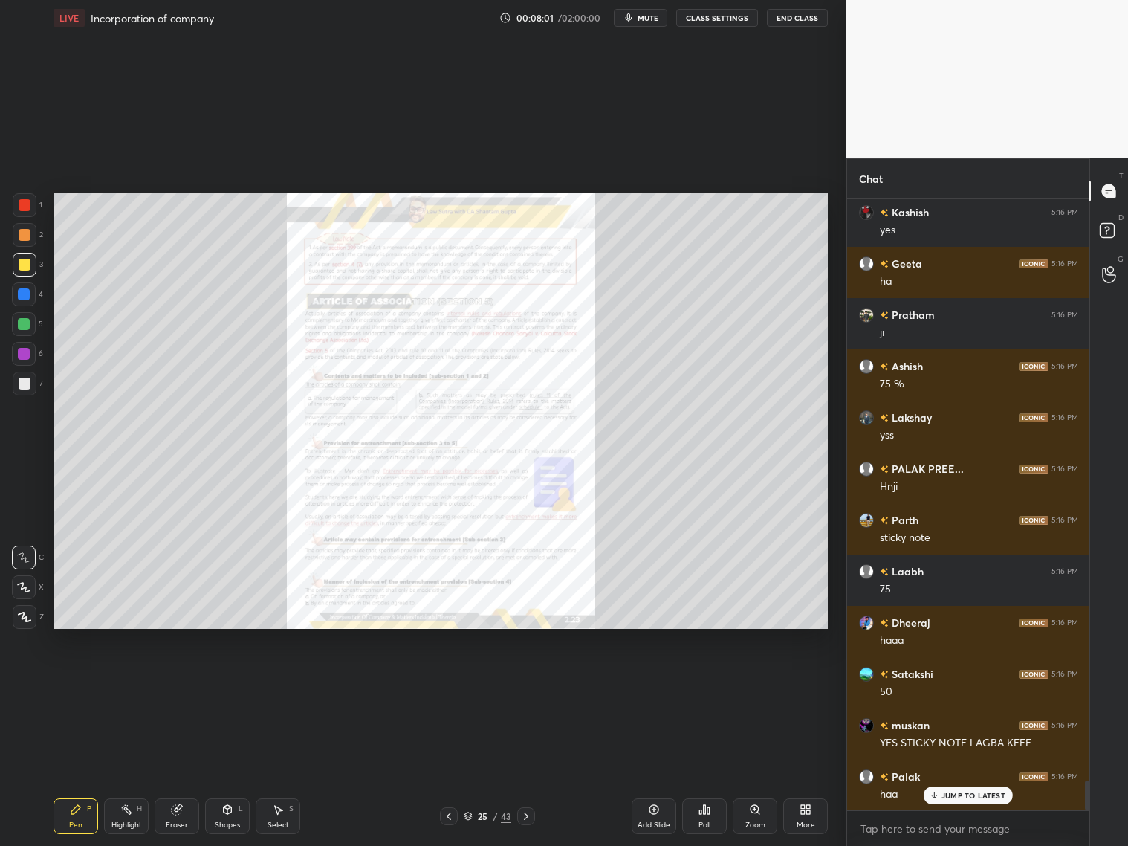
scroll to position [11951, 0]
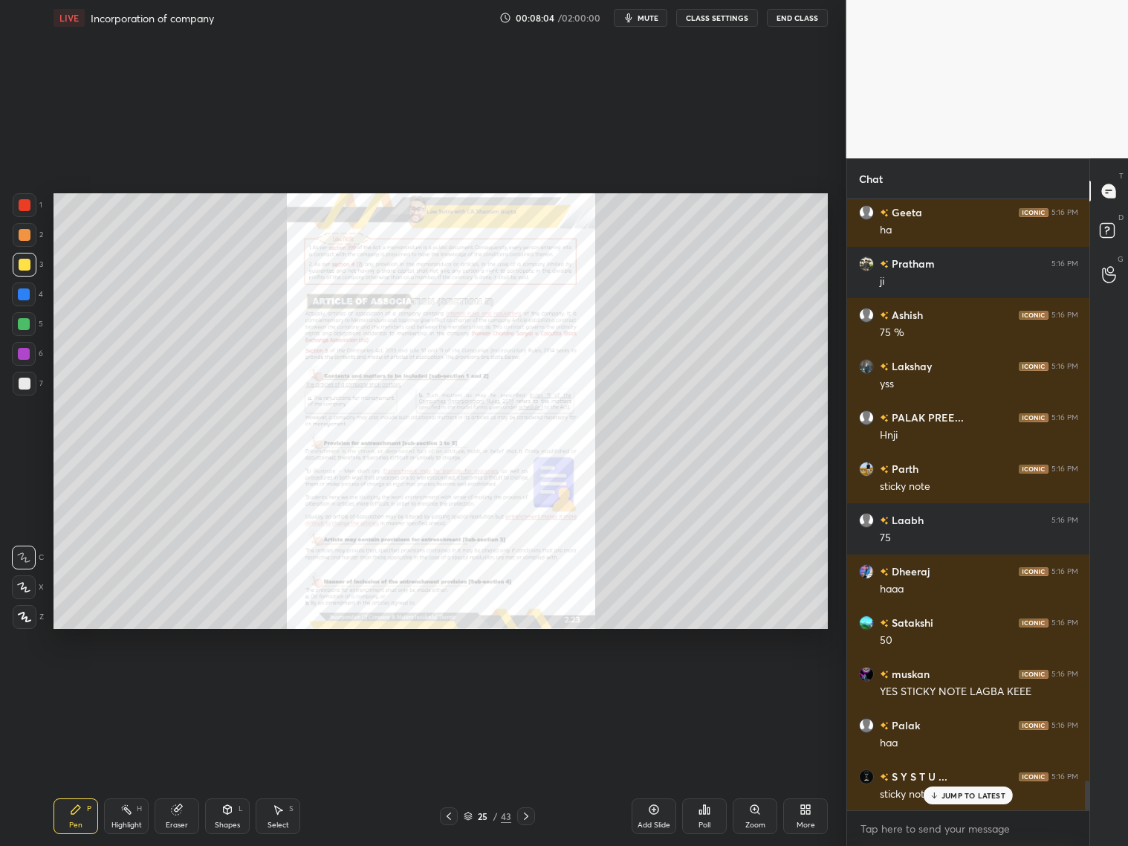
click at [753, 812] on div "Zoom" at bounding box center [755, 816] width 45 height 36
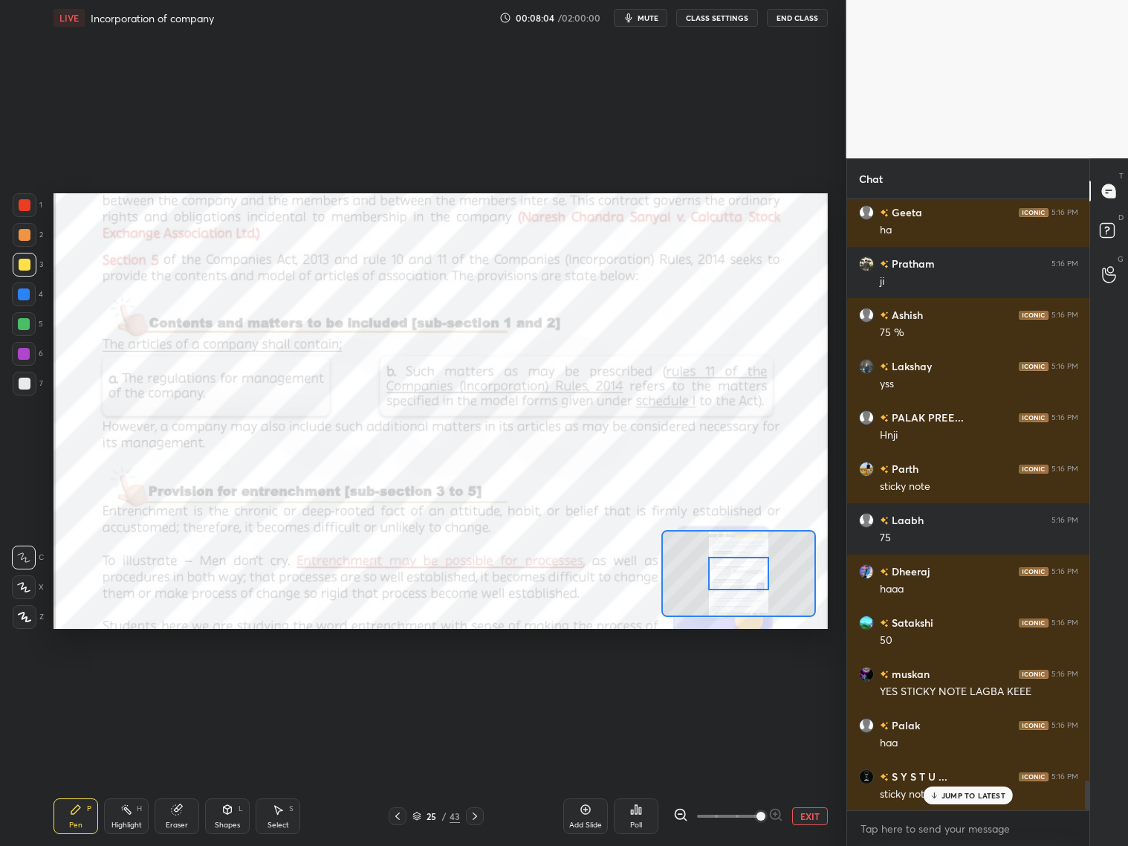
click at [751, 813] on span at bounding box center [728, 816] width 62 height 22
drag, startPoint x: 753, startPoint y: 815, endPoint x: 753, endPoint y: 806, distance: 8.2
click at [757, 813] on span at bounding box center [761, 816] width 9 height 9
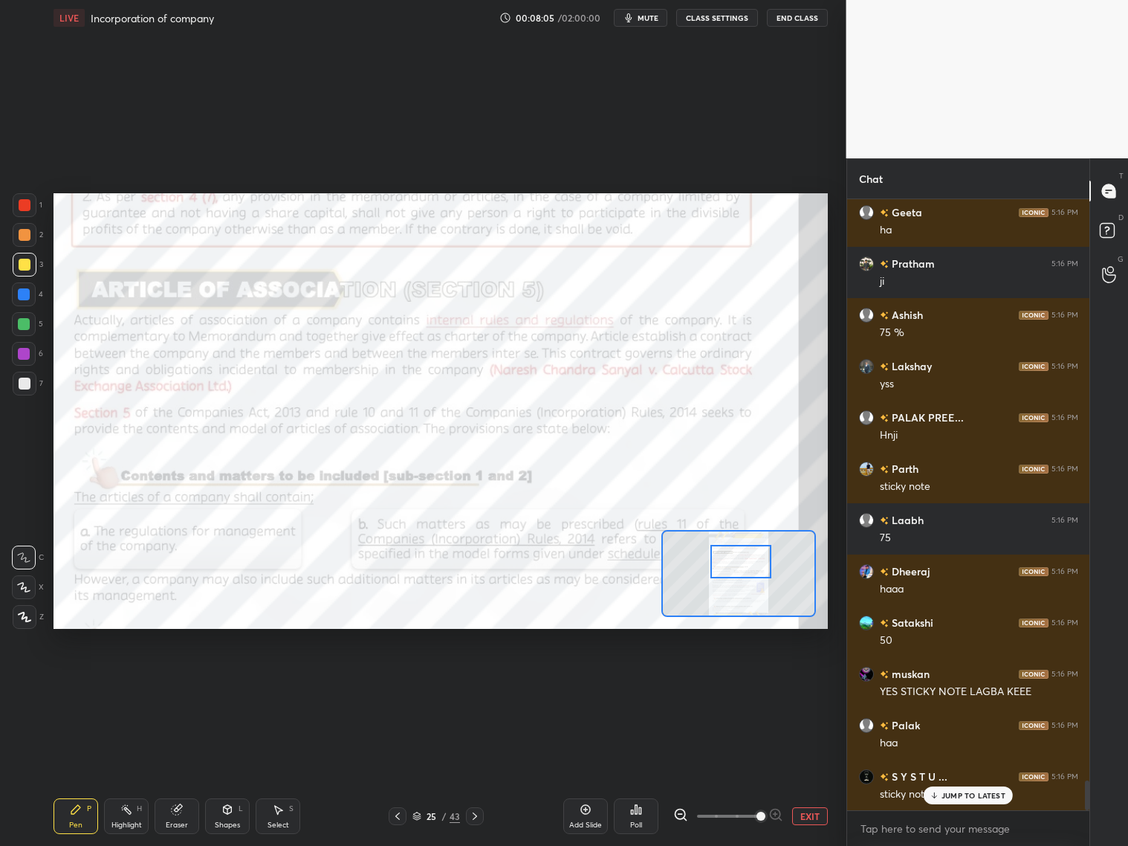
click at [744, 559] on div at bounding box center [740, 561] width 61 height 33
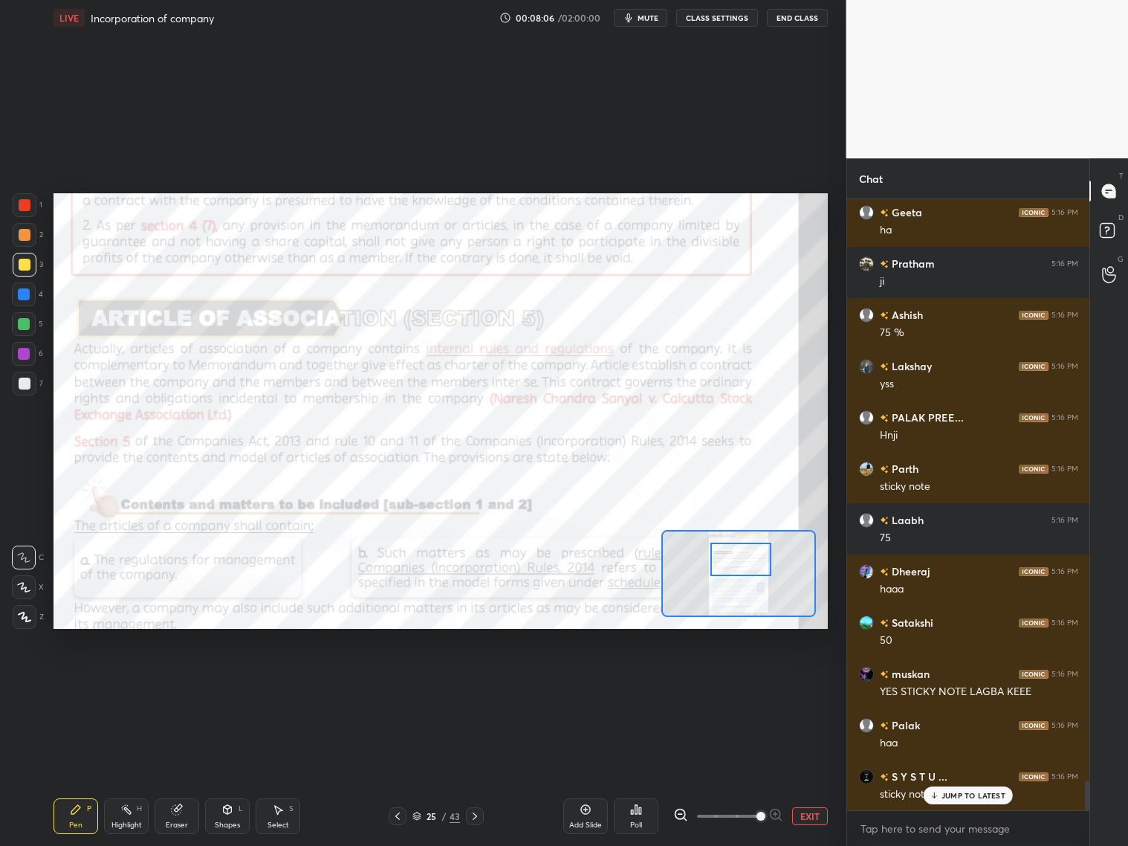
click at [24, 202] on div at bounding box center [25, 205] width 12 height 12
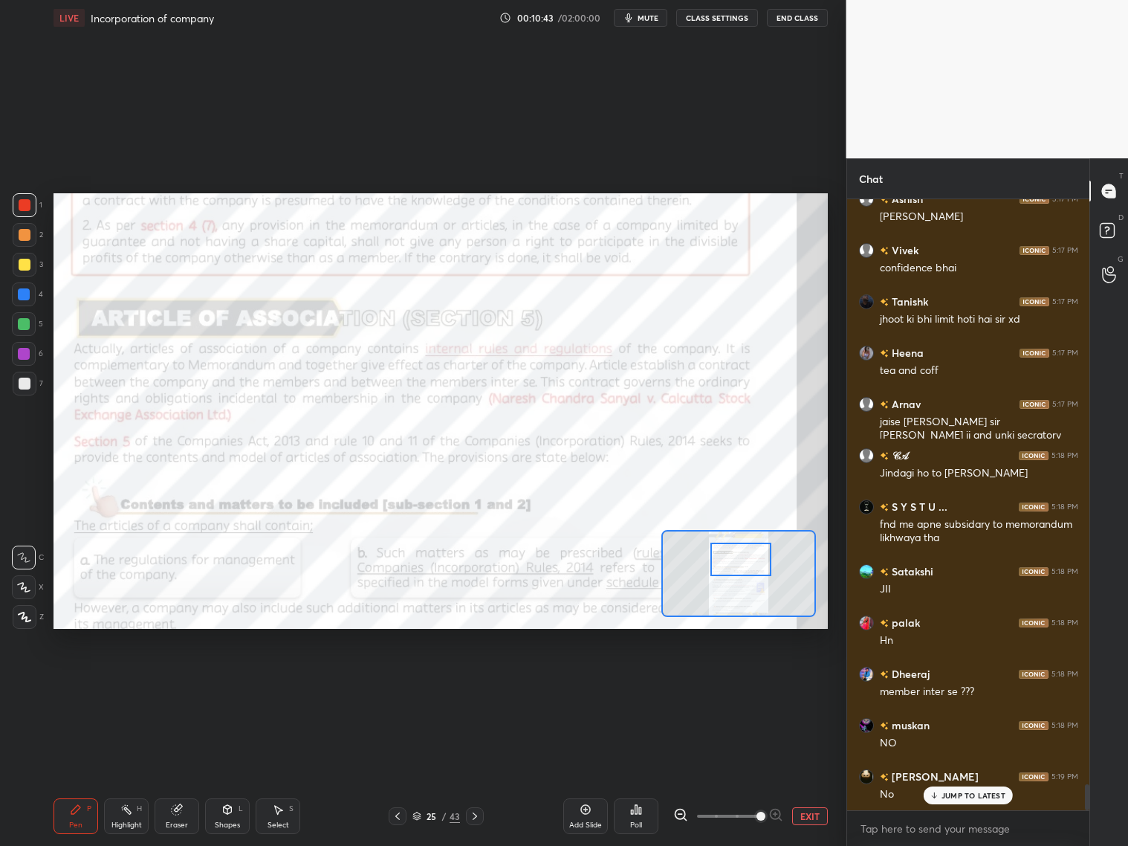
scroll to position [13913, 0]
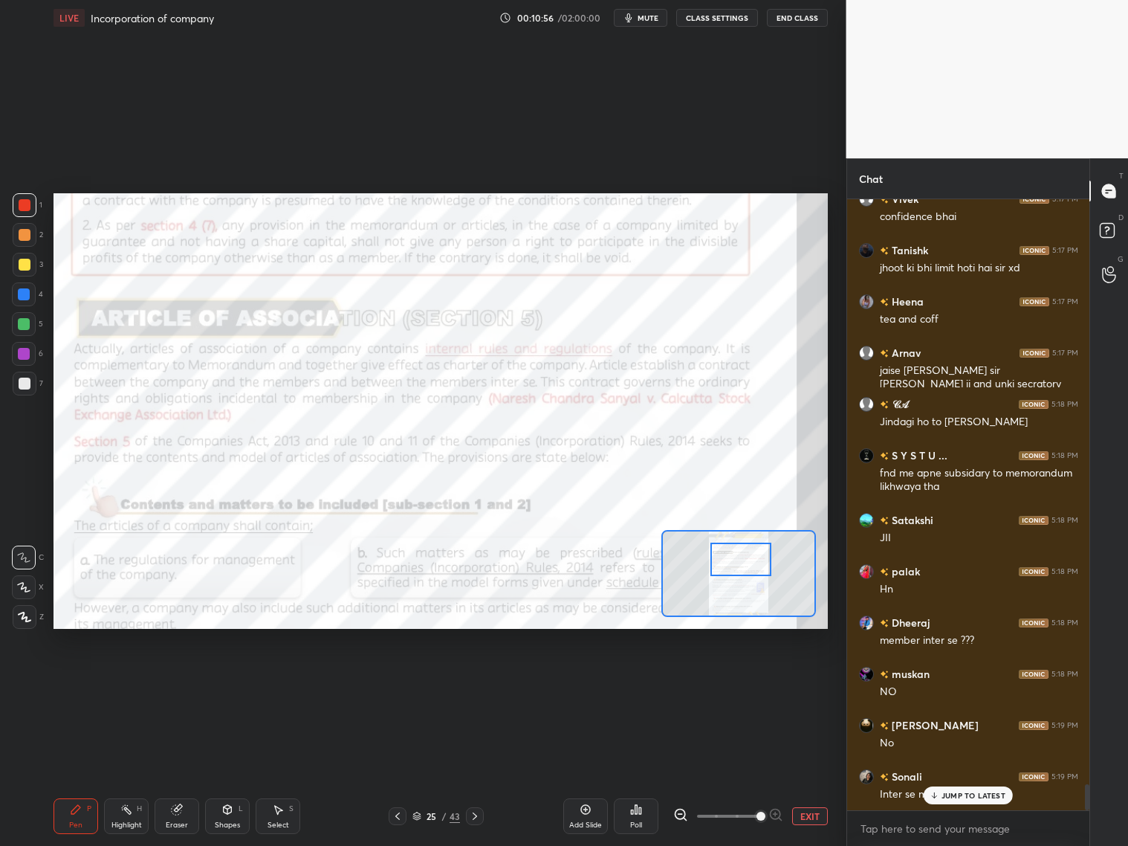
click at [999, 796] on p "JUMP TO LATEST" at bounding box center [974, 795] width 64 height 9
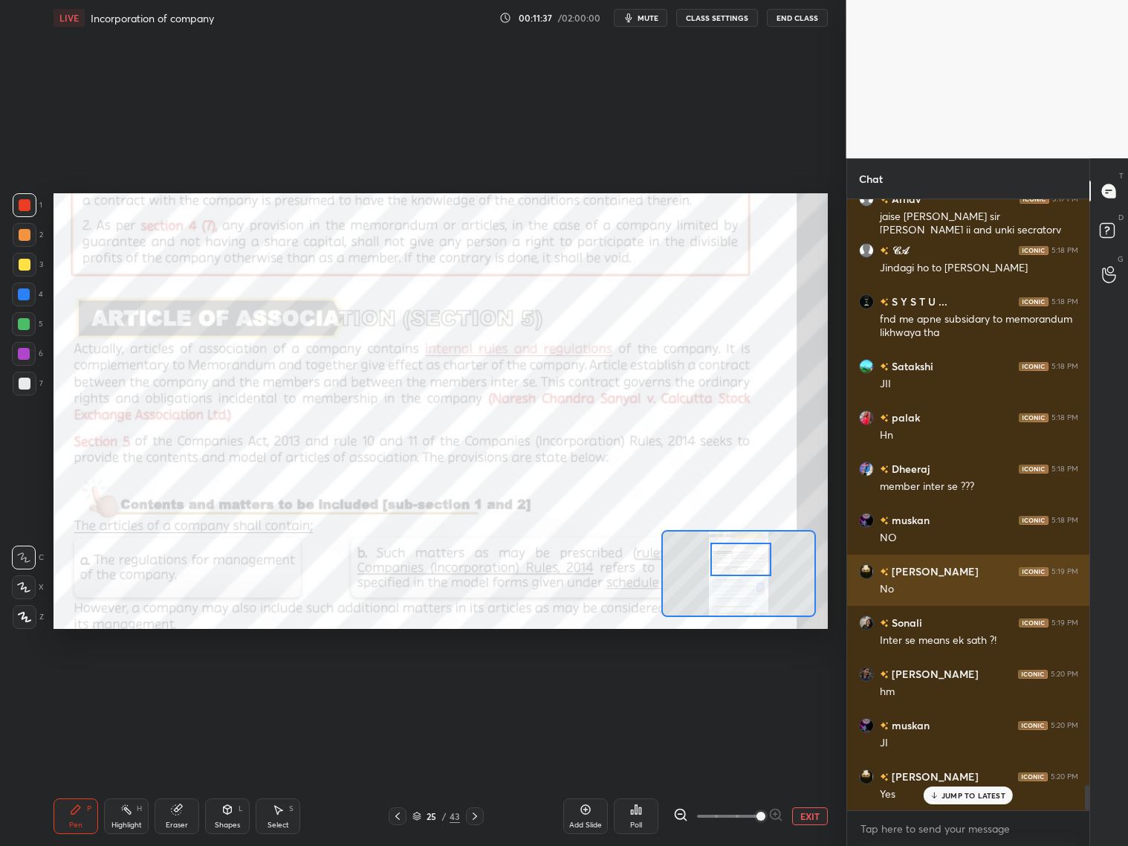
scroll to position [14118, 0]
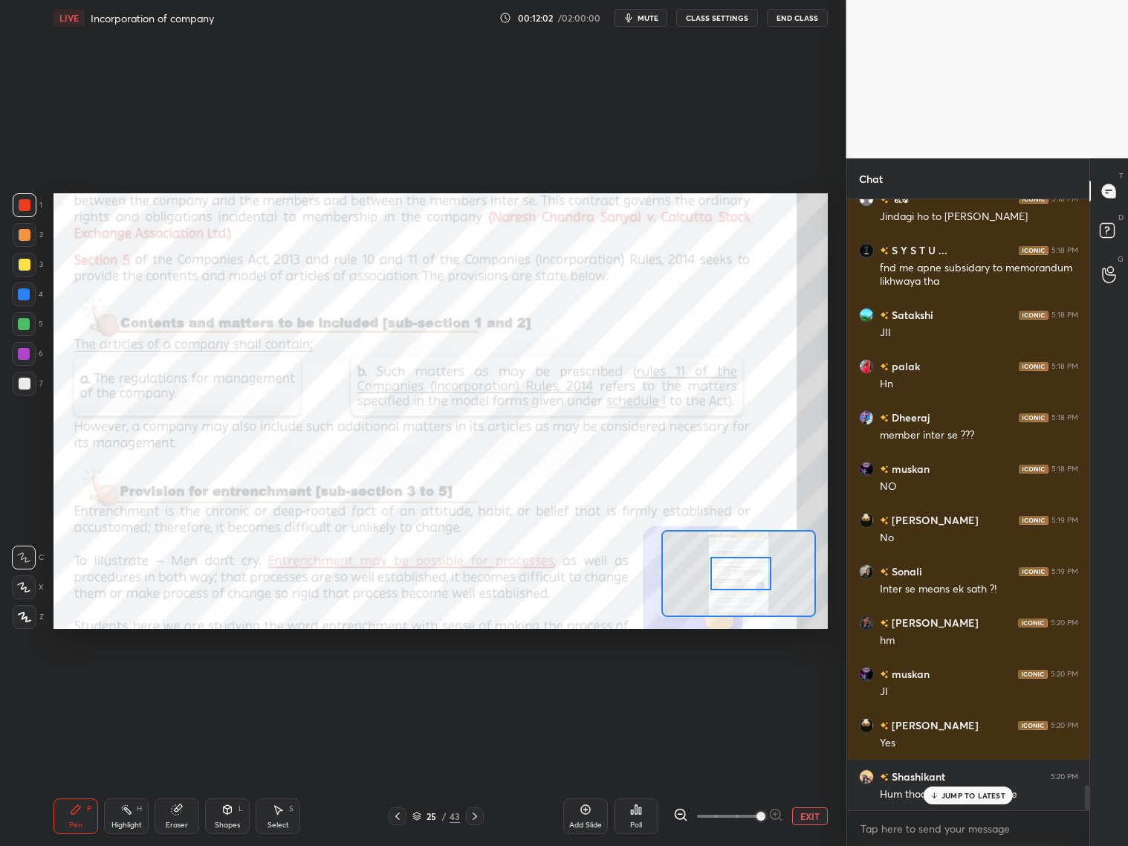
click at [736, 574] on div at bounding box center [740, 573] width 61 height 33
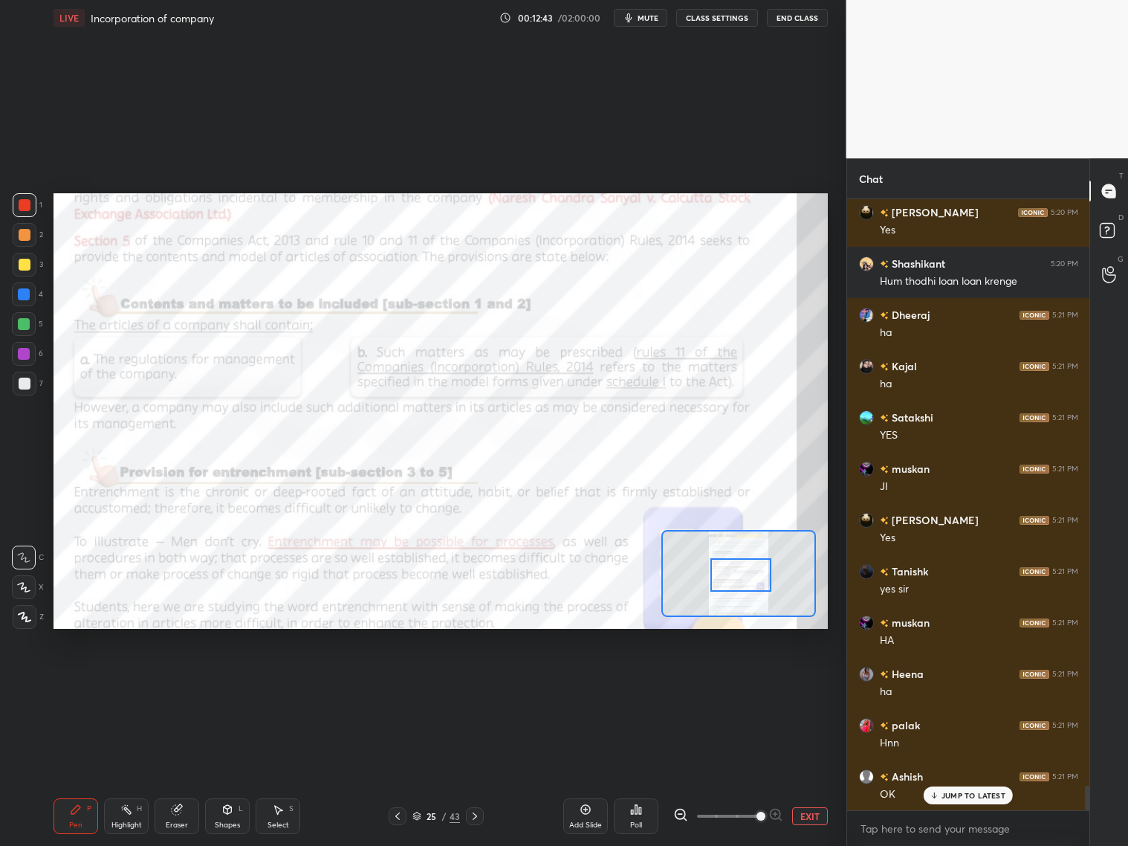
scroll to position [14682, 0]
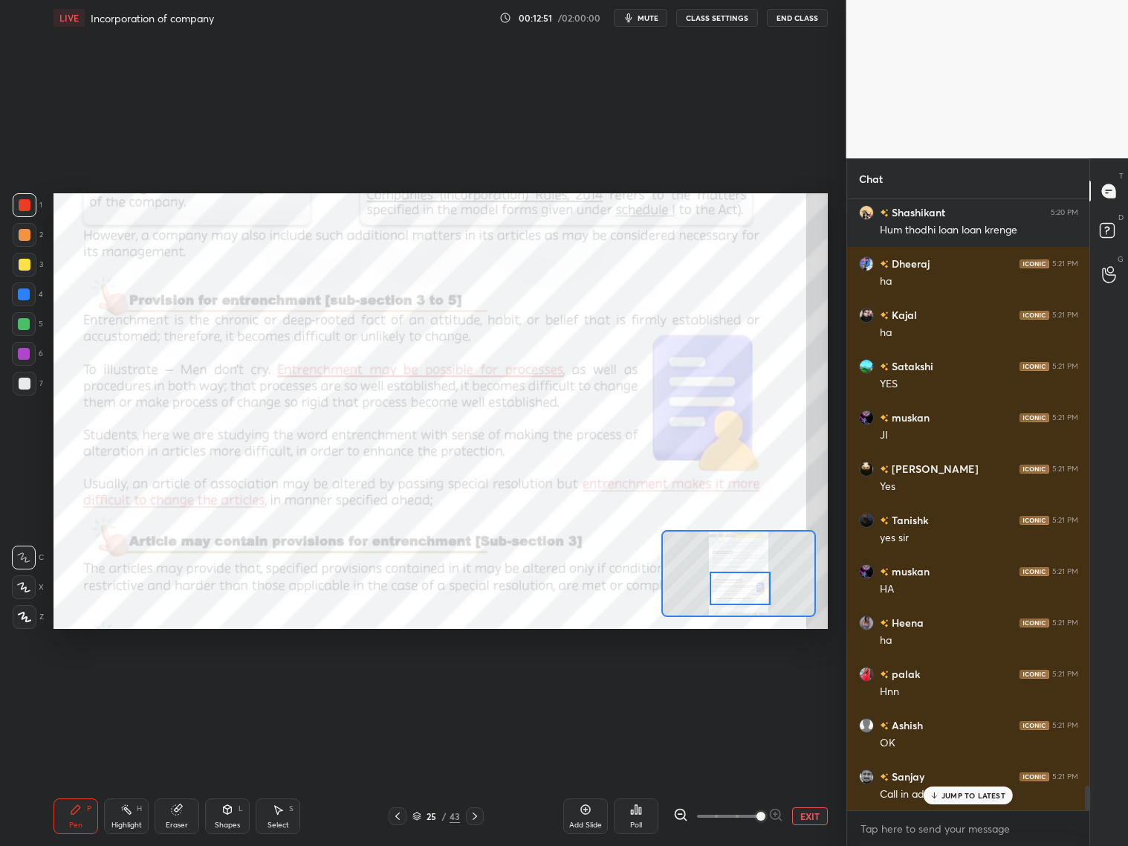
drag, startPoint x: 735, startPoint y: 574, endPoint x: 735, endPoint y: 588, distance: 13.4
click at [735, 583] on div at bounding box center [740, 588] width 61 height 33
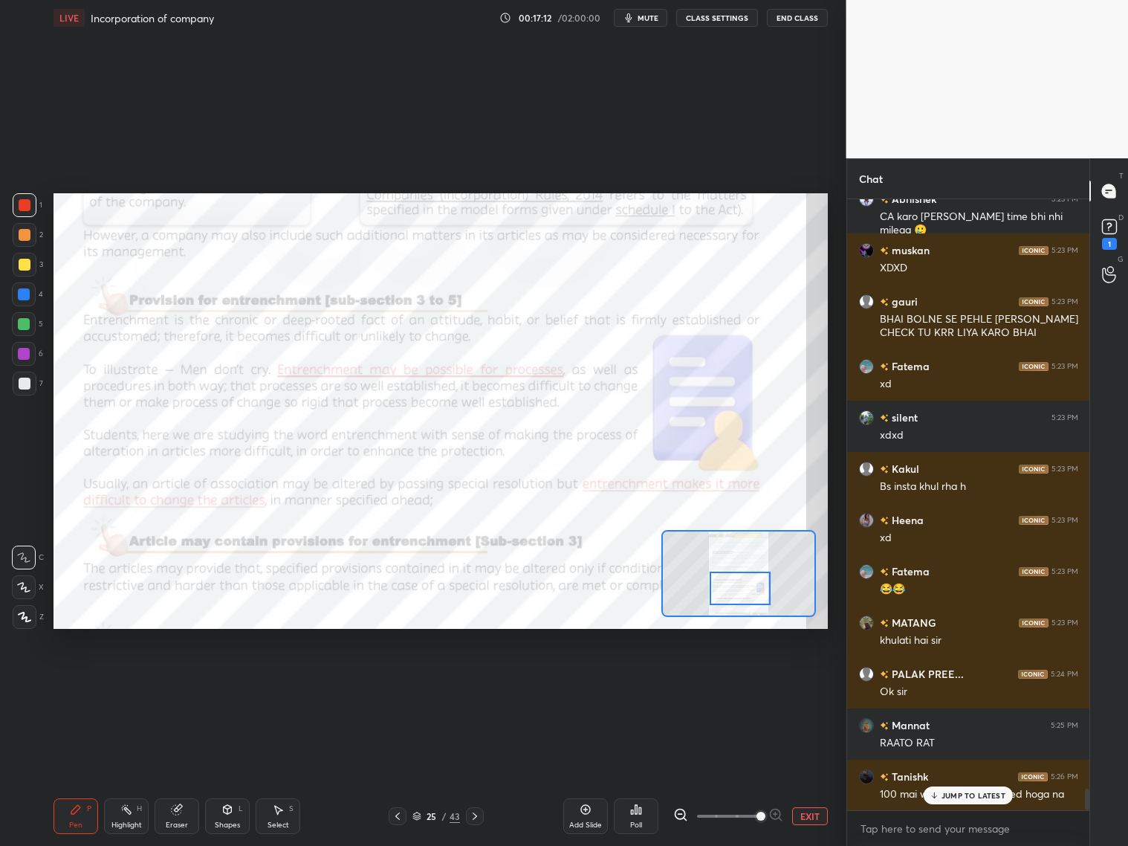
scroll to position [16542, 0]
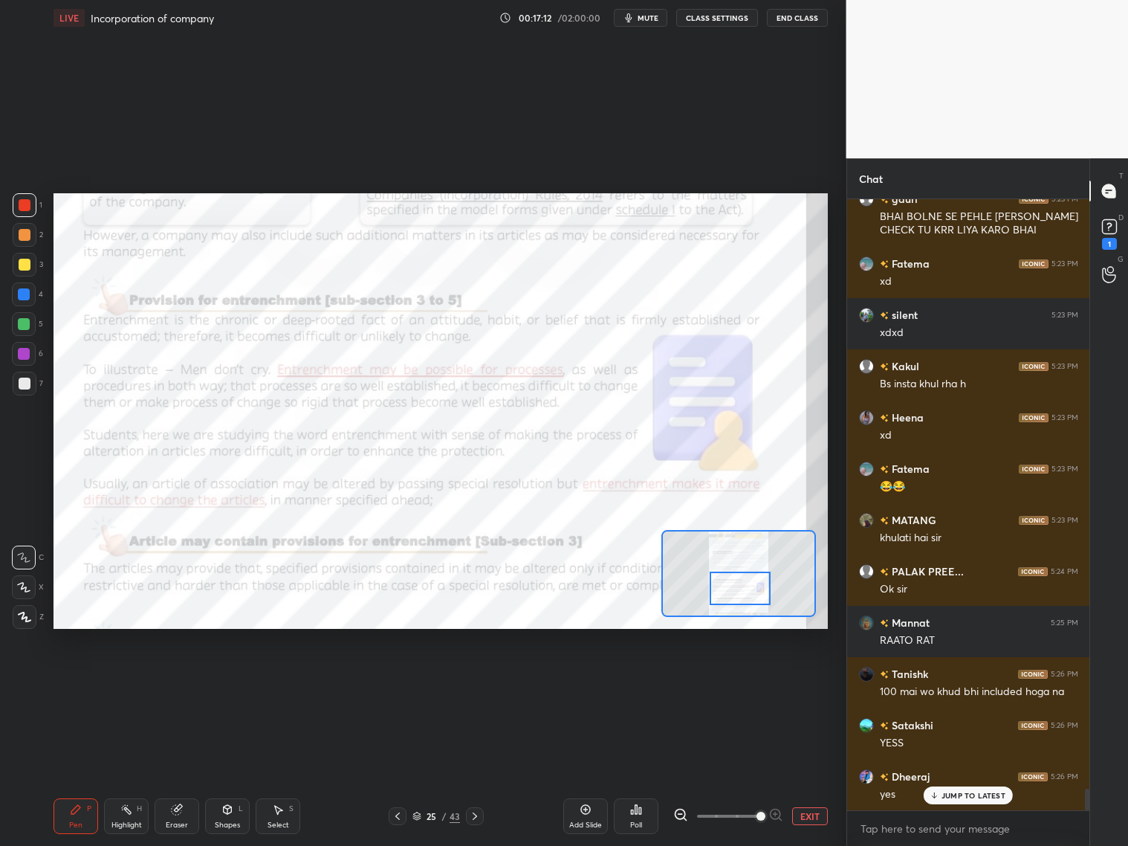
click at [984, 794] on p "JUMP TO LATEST" at bounding box center [974, 795] width 64 height 9
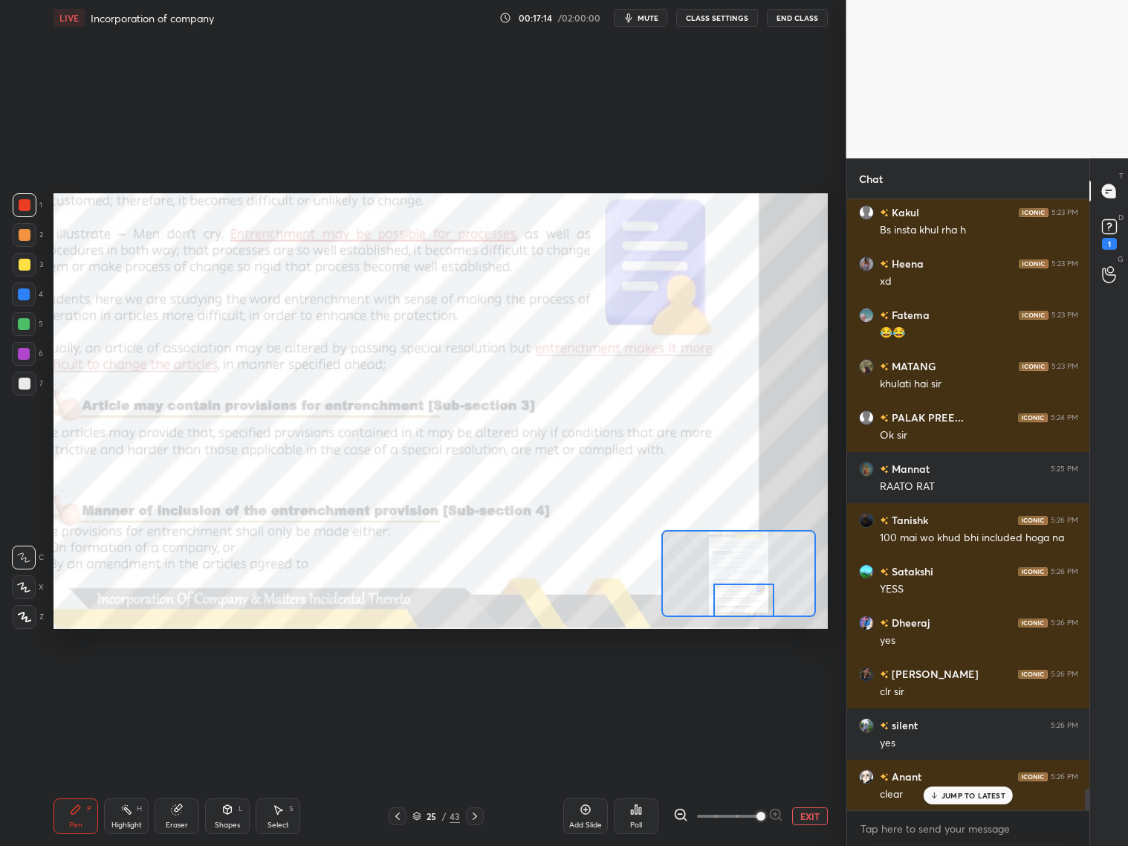
scroll to position [16901, 0]
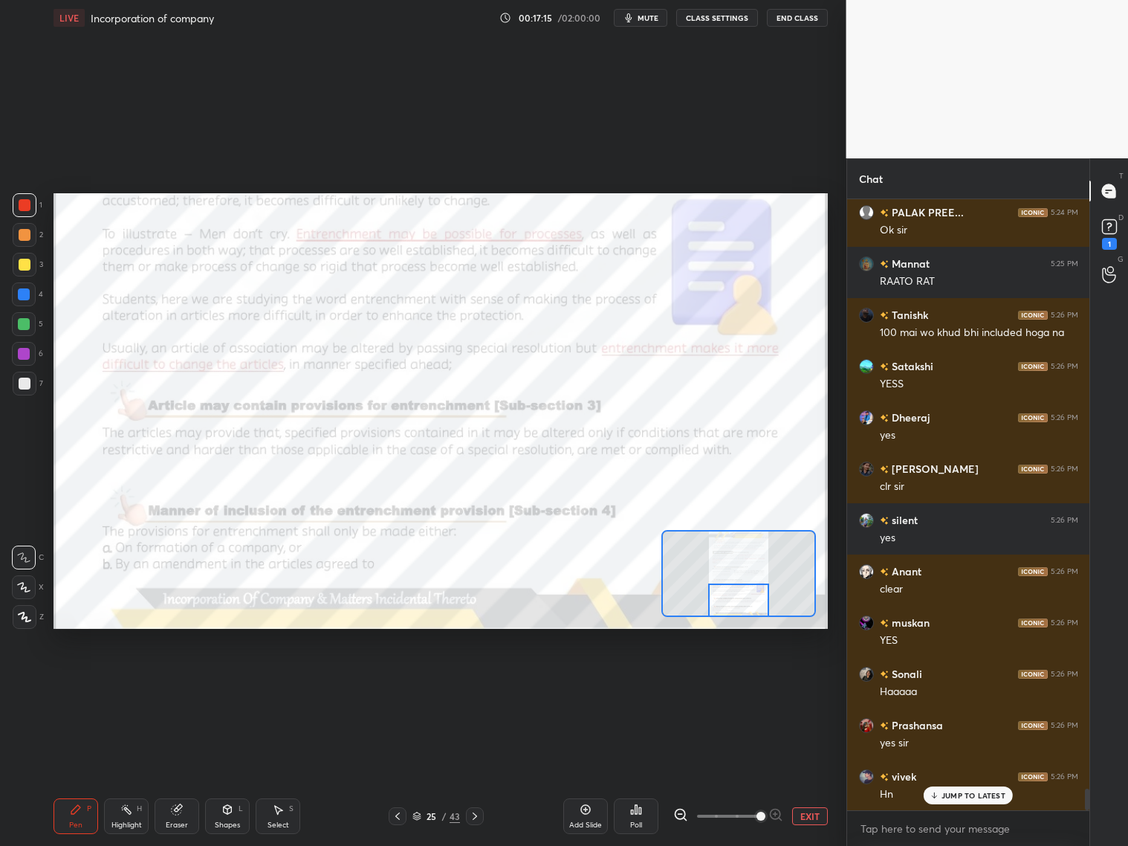
click at [743, 619] on div "Setting up your live class Poll for secs No correct answer Start poll" at bounding box center [441, 411] width 774 height 436
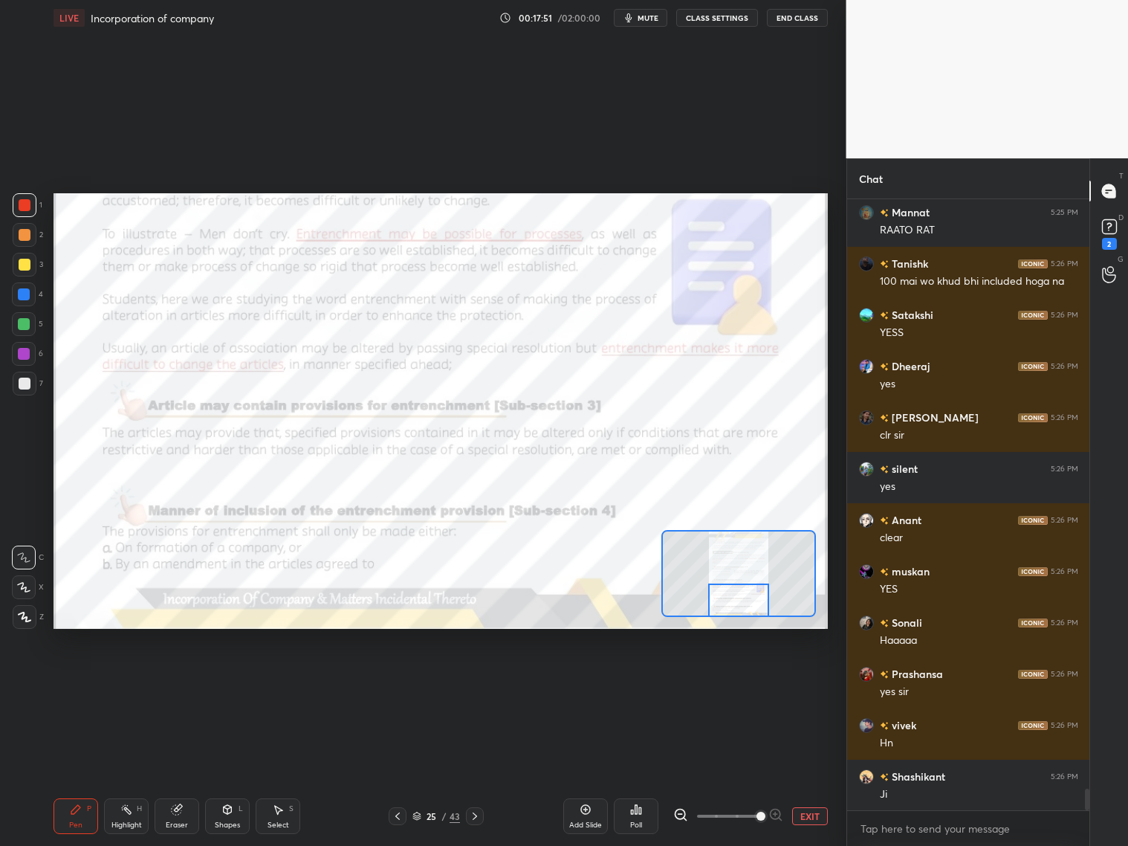
click at [477, 818] on icon at bounding box center [475, 816] width 12 height 12
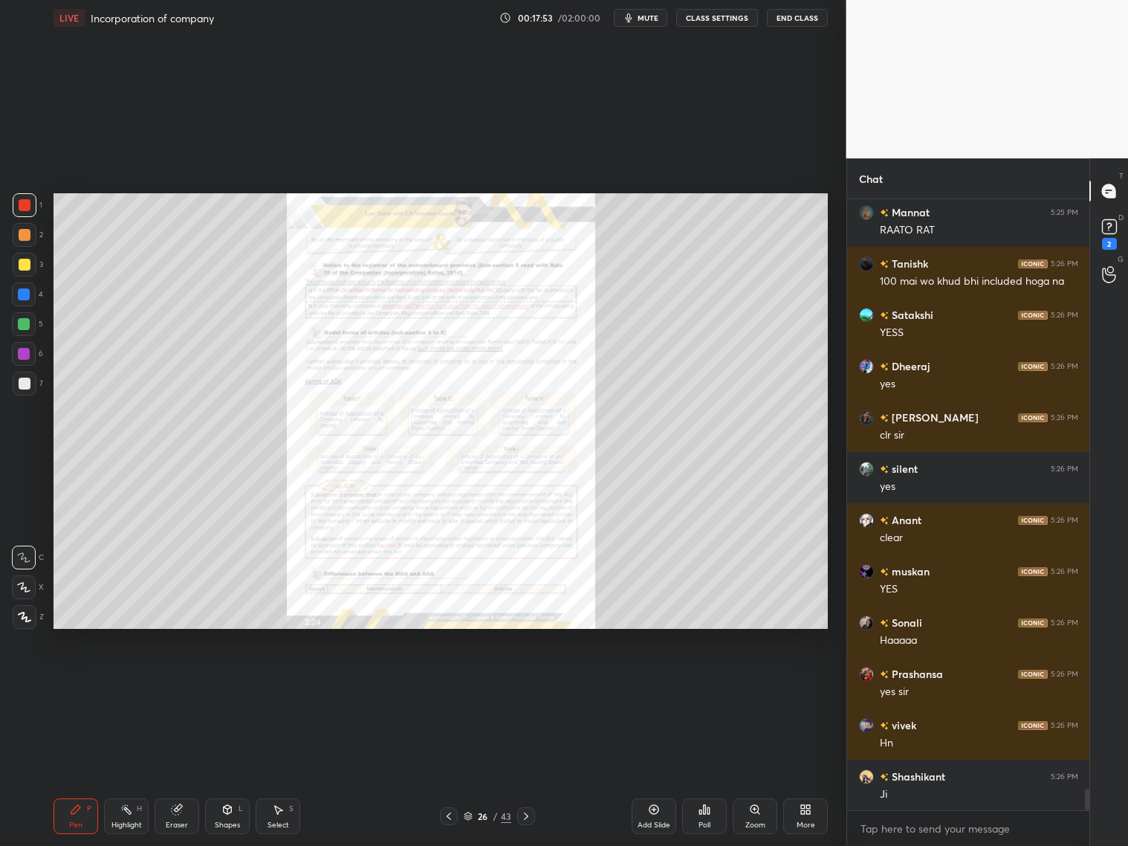
scroll to position [17004, 0]
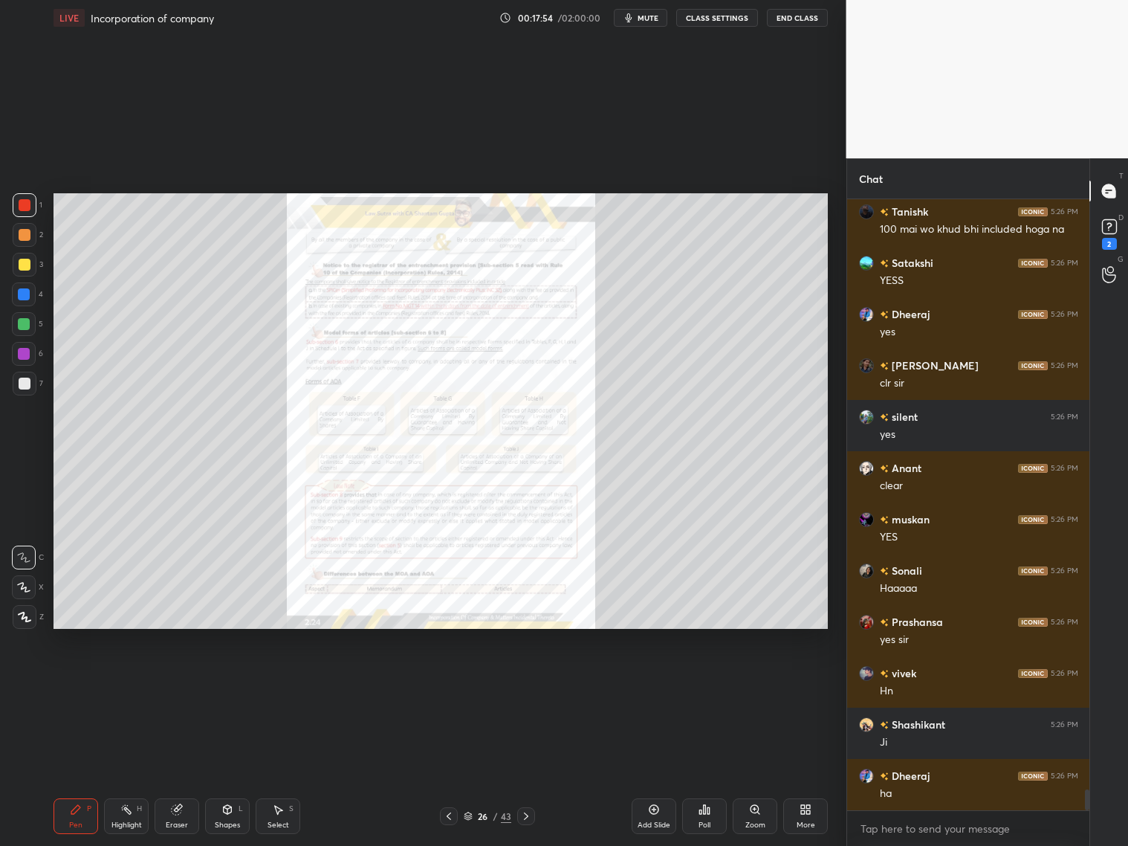
click at [758, 813] on div "Zoom" at bounding box center [755, 816] width 45 height 36
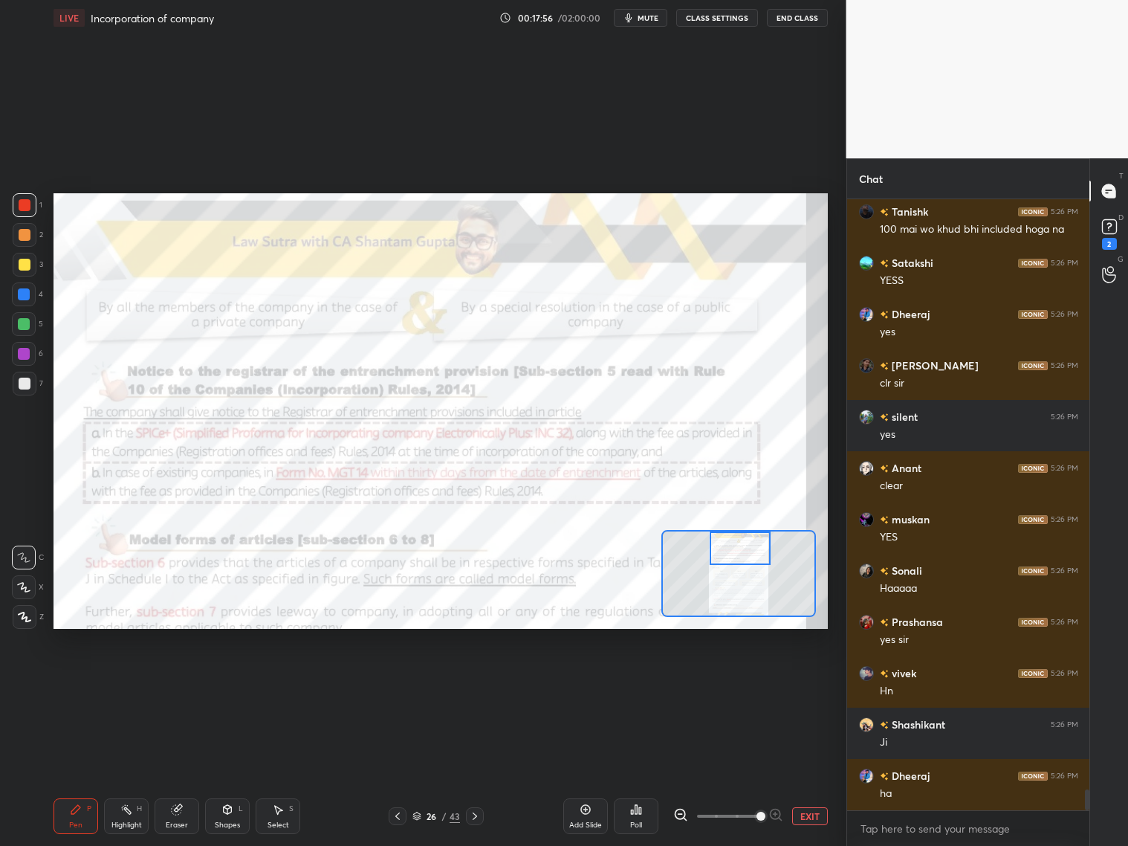
drag, startPoint x: 738, startPoint y: 577, endPoint x: 738, endPoint y: 548, distance: 29.0
click at [739, 548] on div at bounding box center [740, 547] width 61 height 33
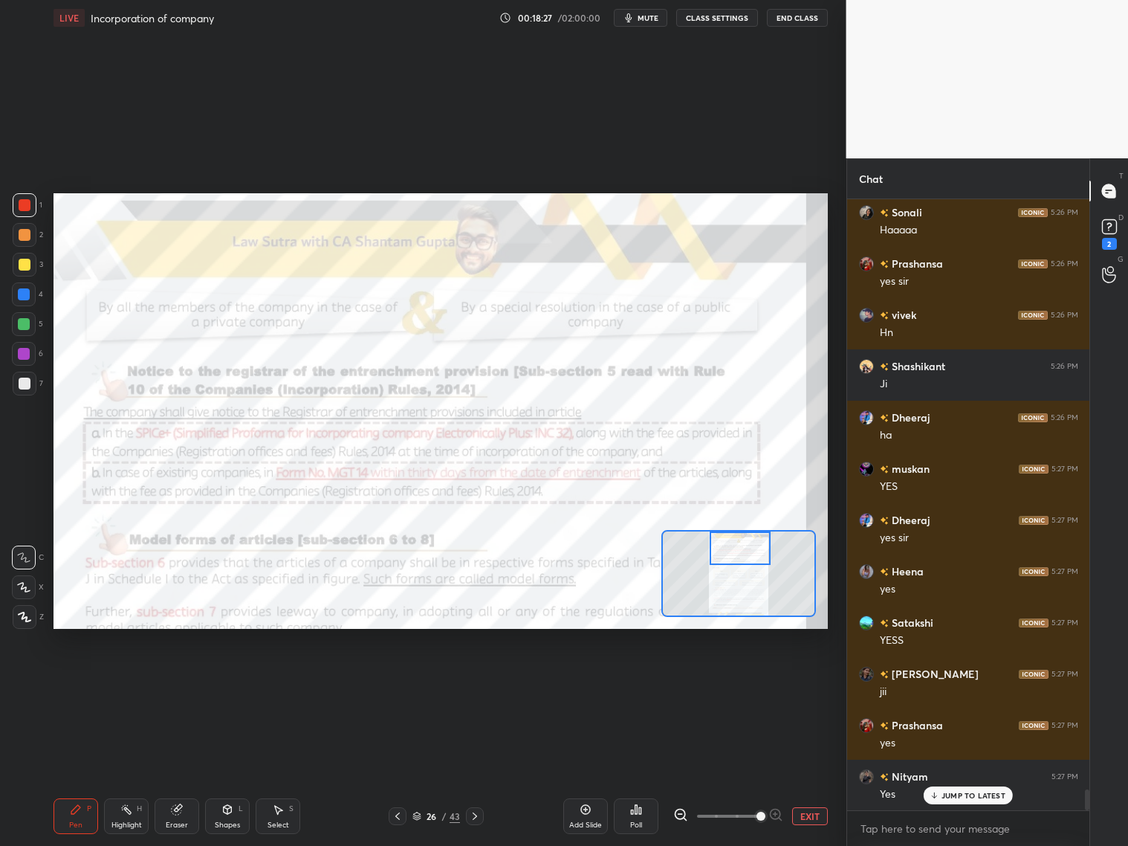
scroll to position [17414, 0]
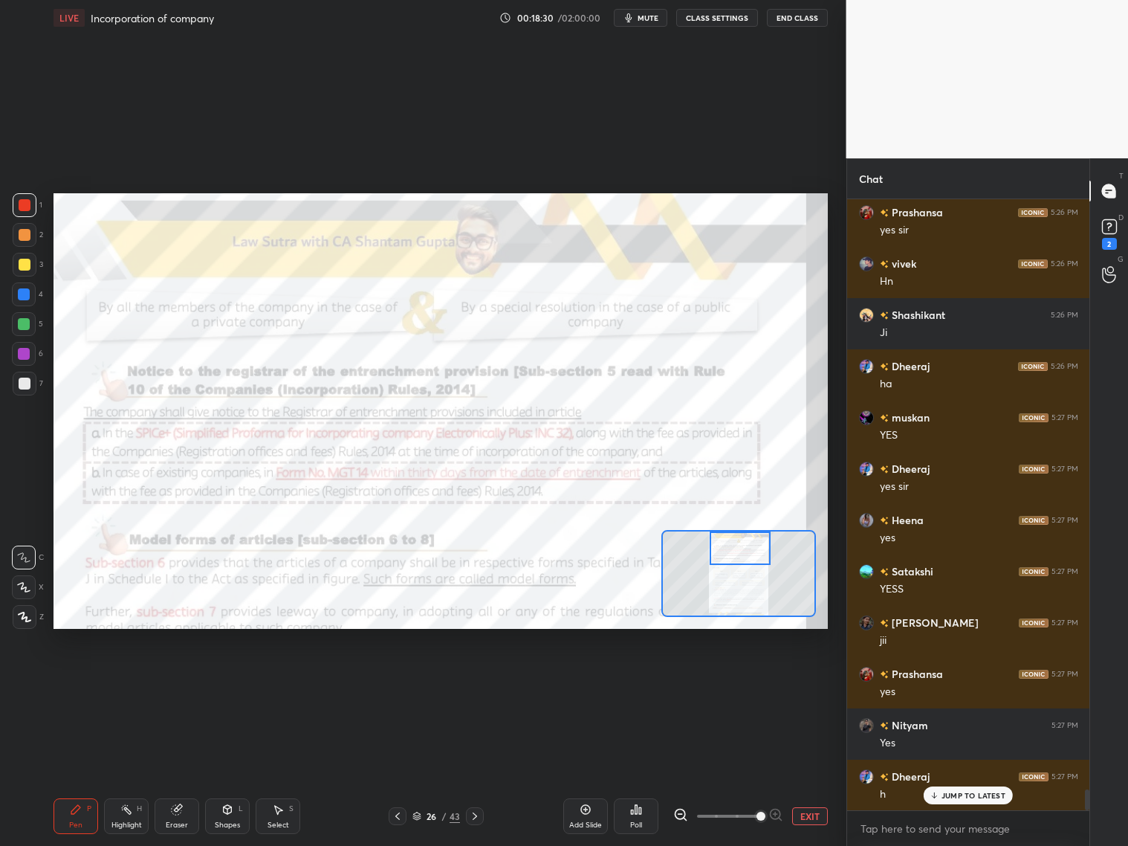
drag, startPoint x: 586, startPoint y: 816, endPoint x: 592, endPoint y: 809, distance: 9.1
click at [588, 818] on div "Add Slide" at bounding box center [585, 816] width 45 height 36
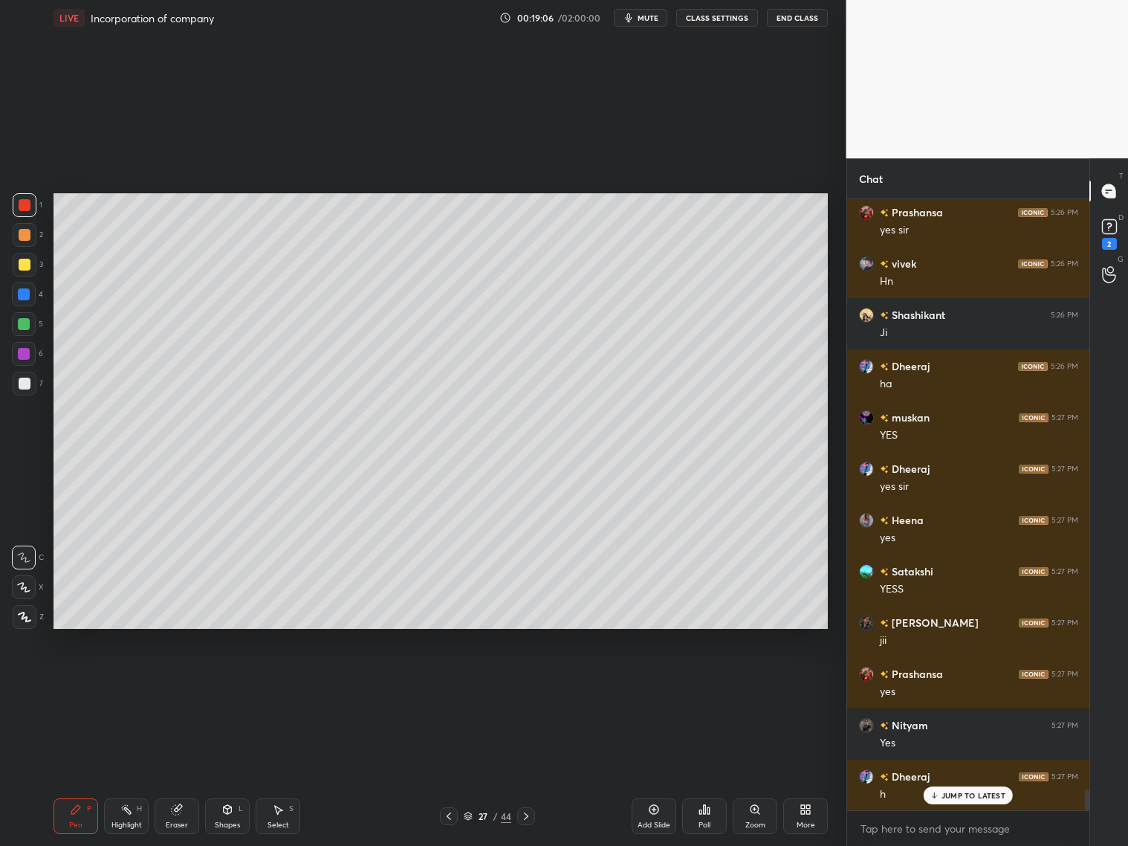
click at [25, 270] on div at bounding box center [25, 265] width 12 height 12
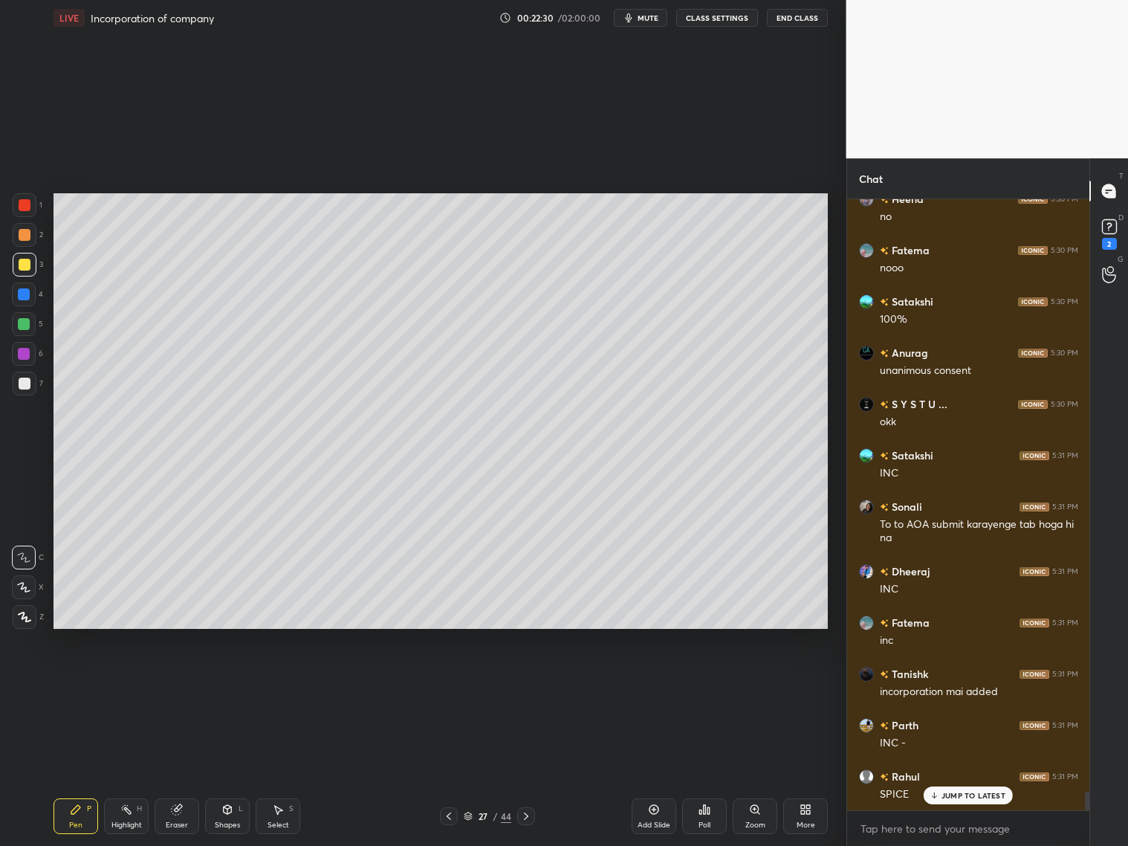
scroll to position [19837, 0]
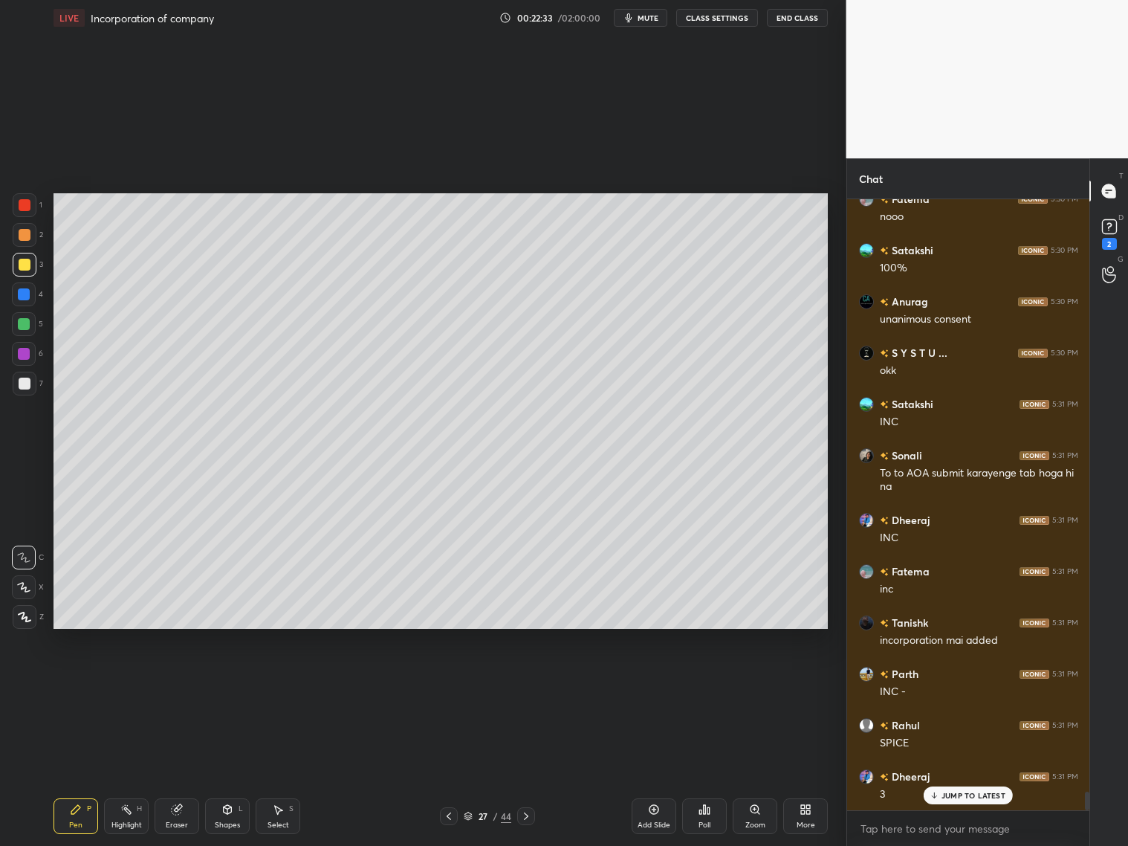
click at [448, 812] on icon at bounding box center [449, 816] width 12 height 12
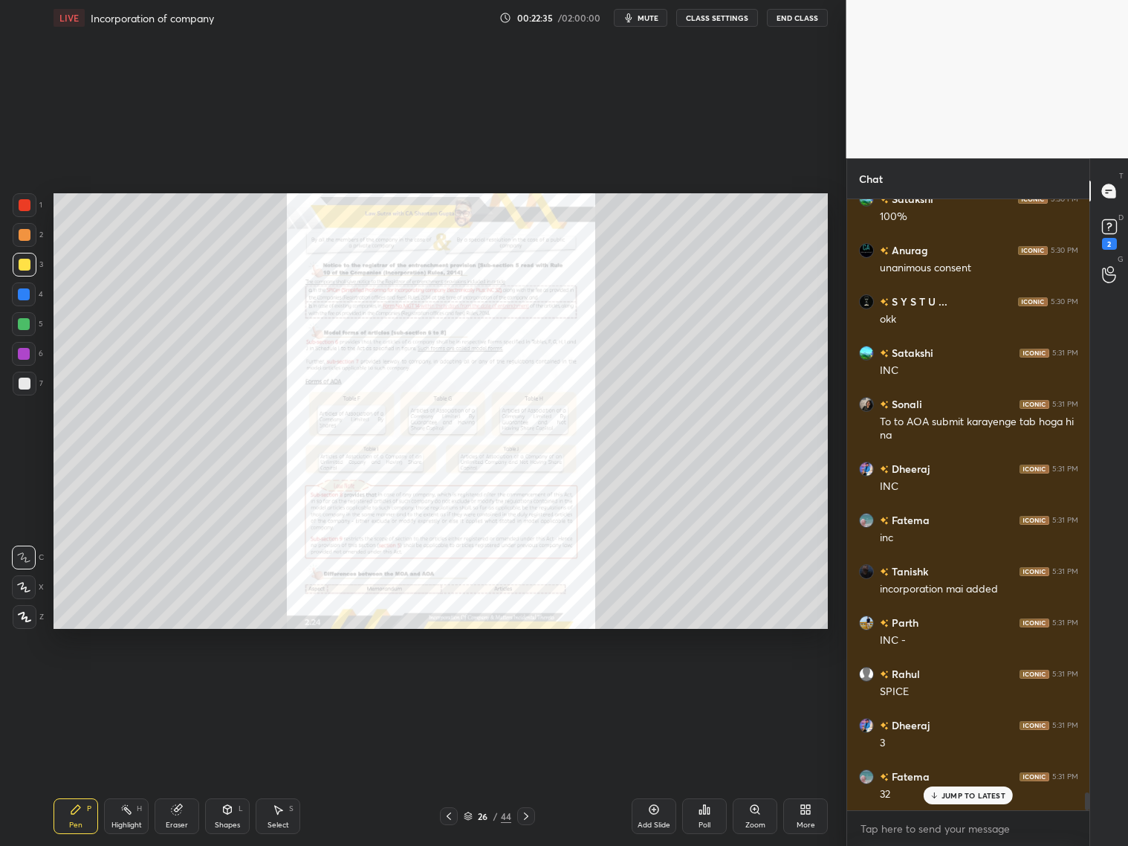
scroll to position [19940, 0]
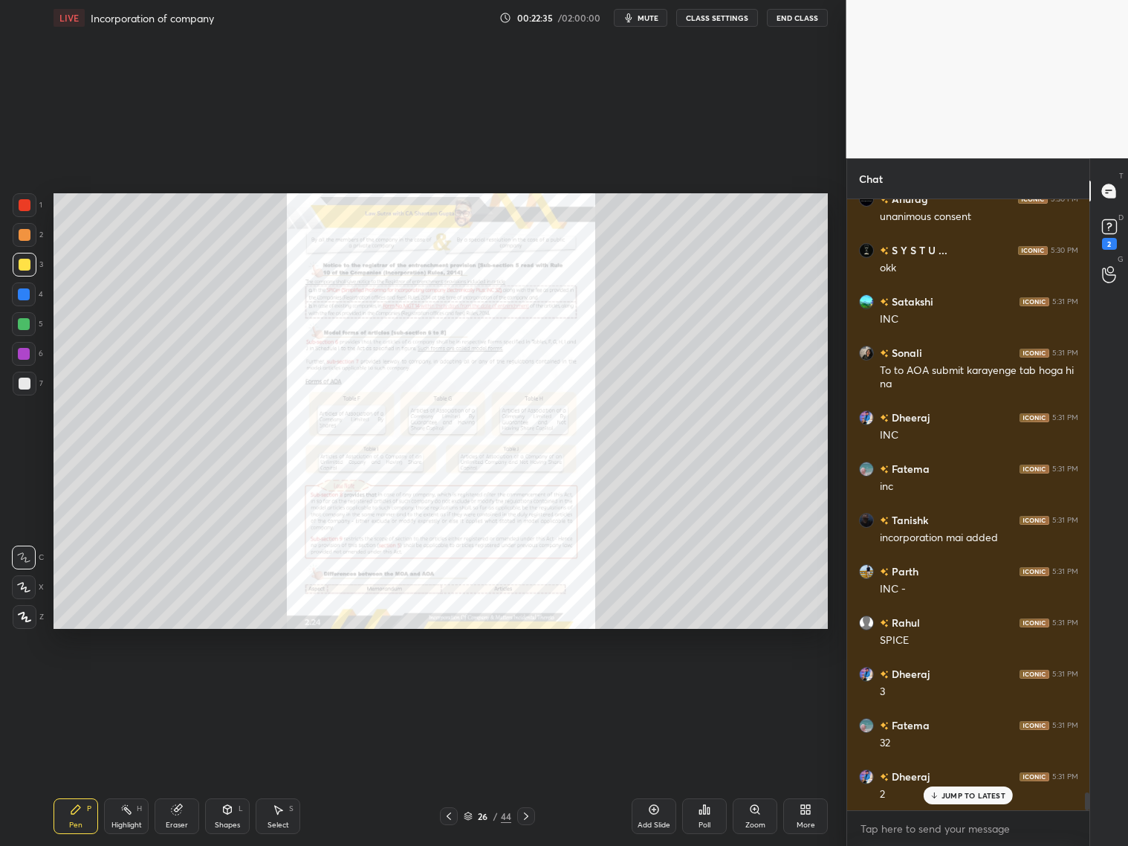
click at [756, 816] on div "Zoom" at bounding box center [755, 816] width 45 height 36
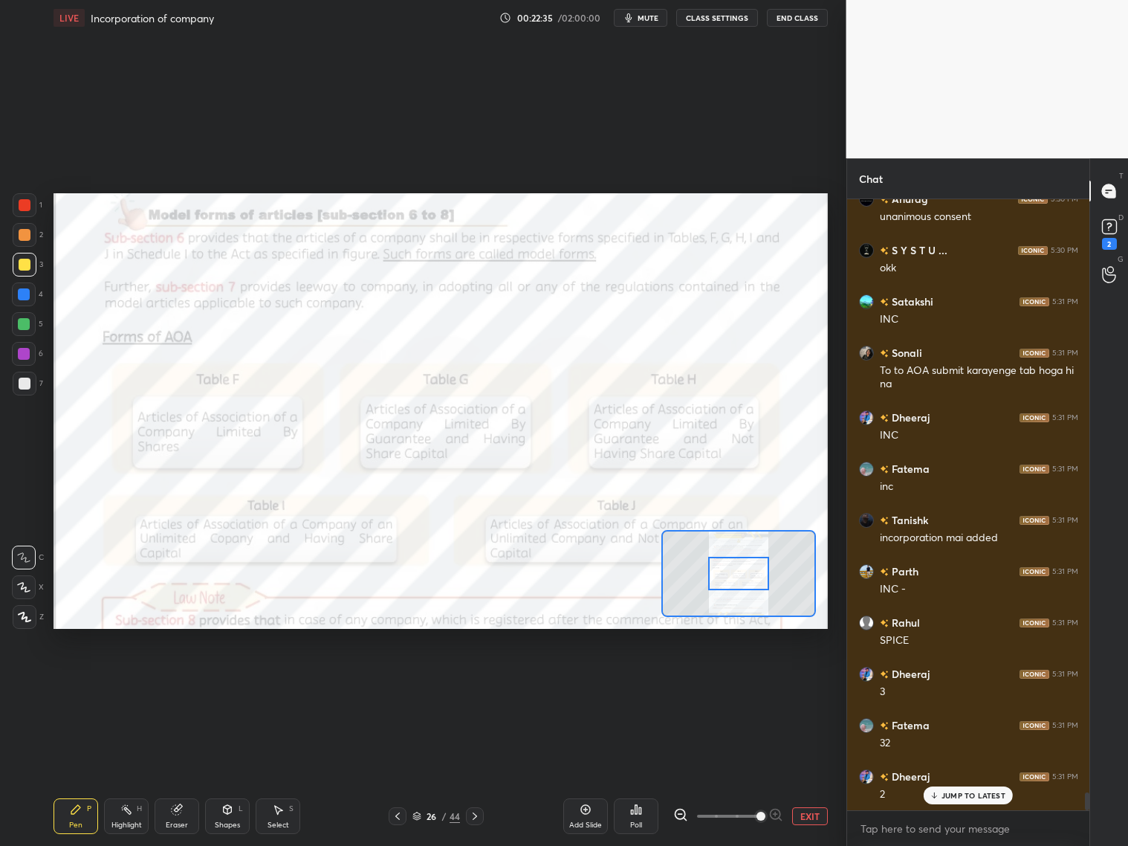
click at [759, 816] on span at bounding box center [728, 816] width 62 height 22
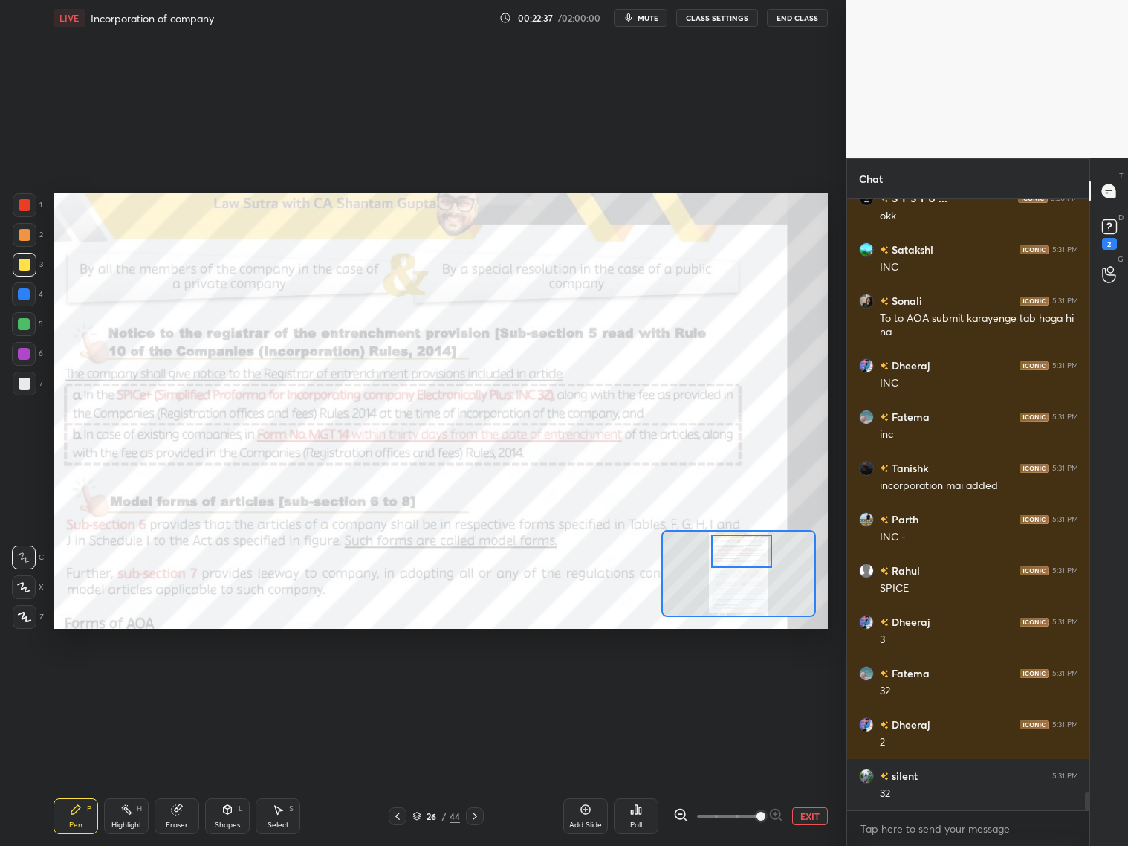
scroll to position [20042, 0]
drag, startPoint x: 756, startPoint y: 559, endPoint x: 754, endPoint y: 546, distance: 13.6
click at [754, 548] on div at bounding box center [741, 550] width 61 height 33
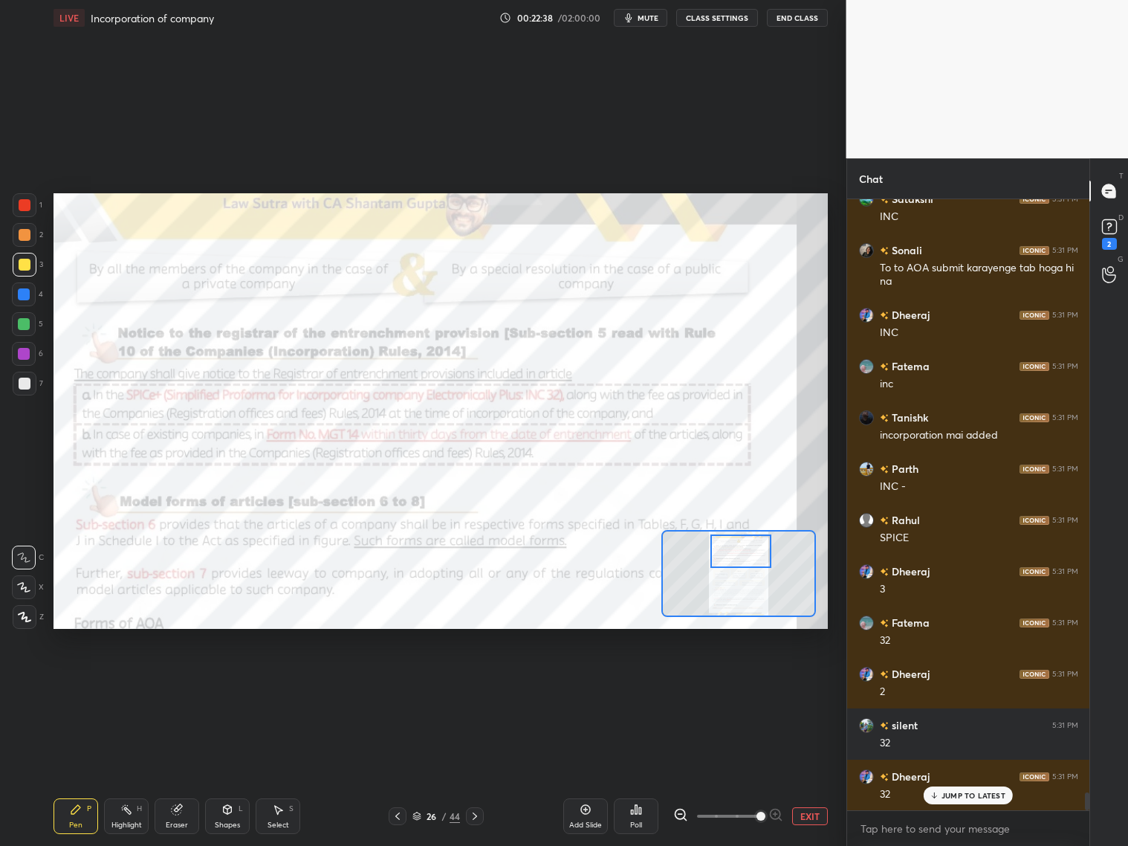
scroll to position [20094, 0]
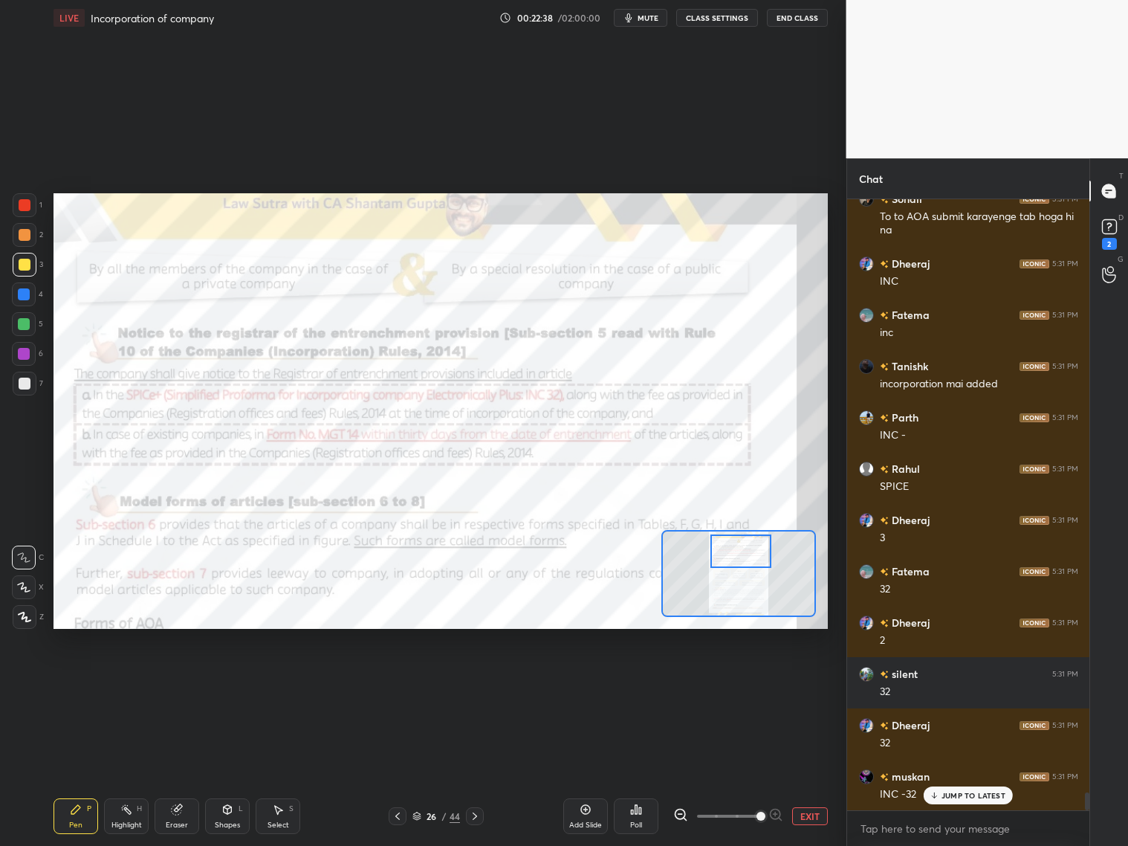
click at [24, 200] on div at bounding box center [25, 205] width 12 height 12
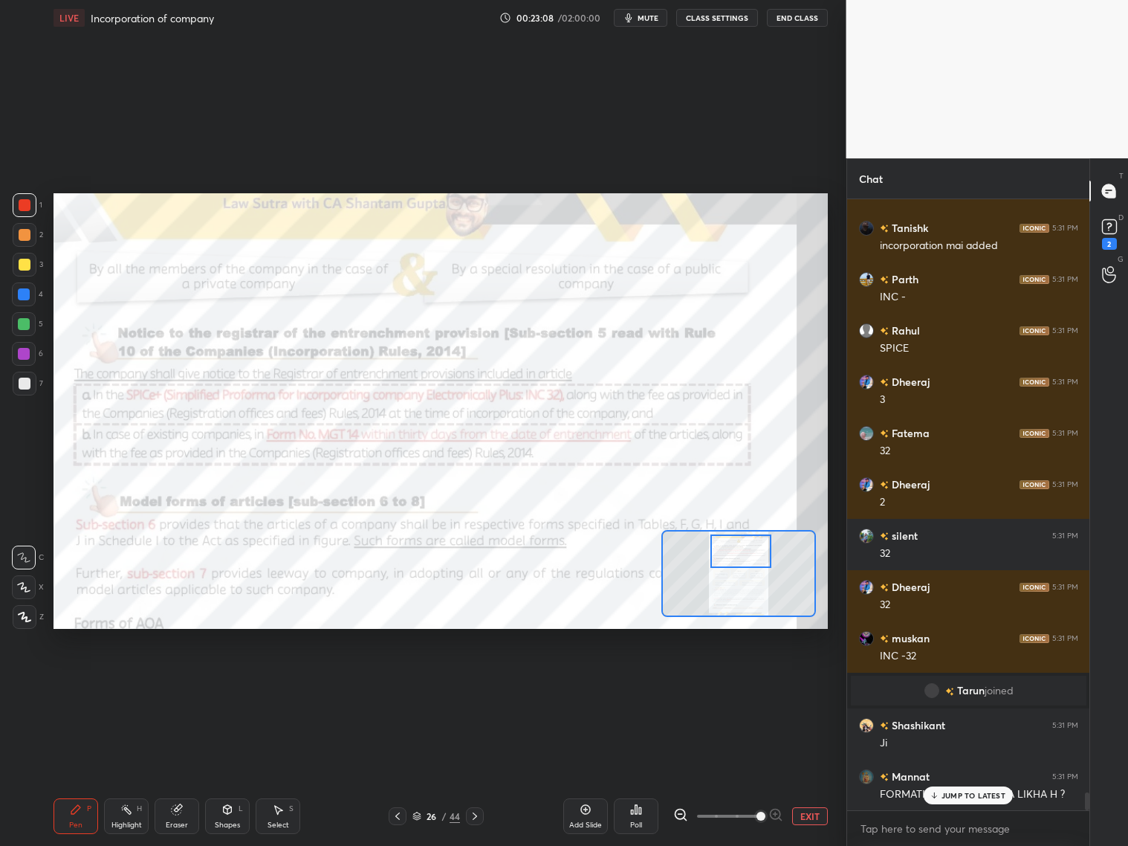
scroll to position [20283, 0]
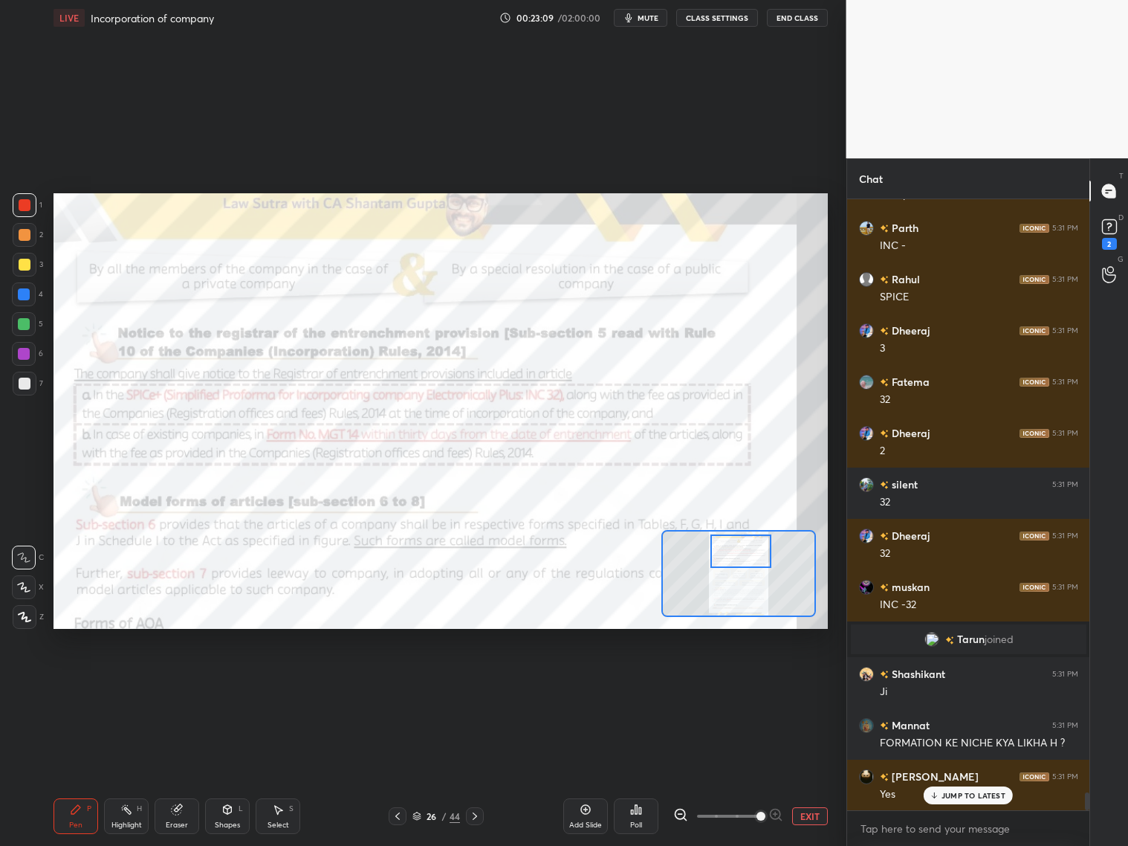
click at [640, 16] on button "mute" at bounding box center [641, 18] width 54 height 18
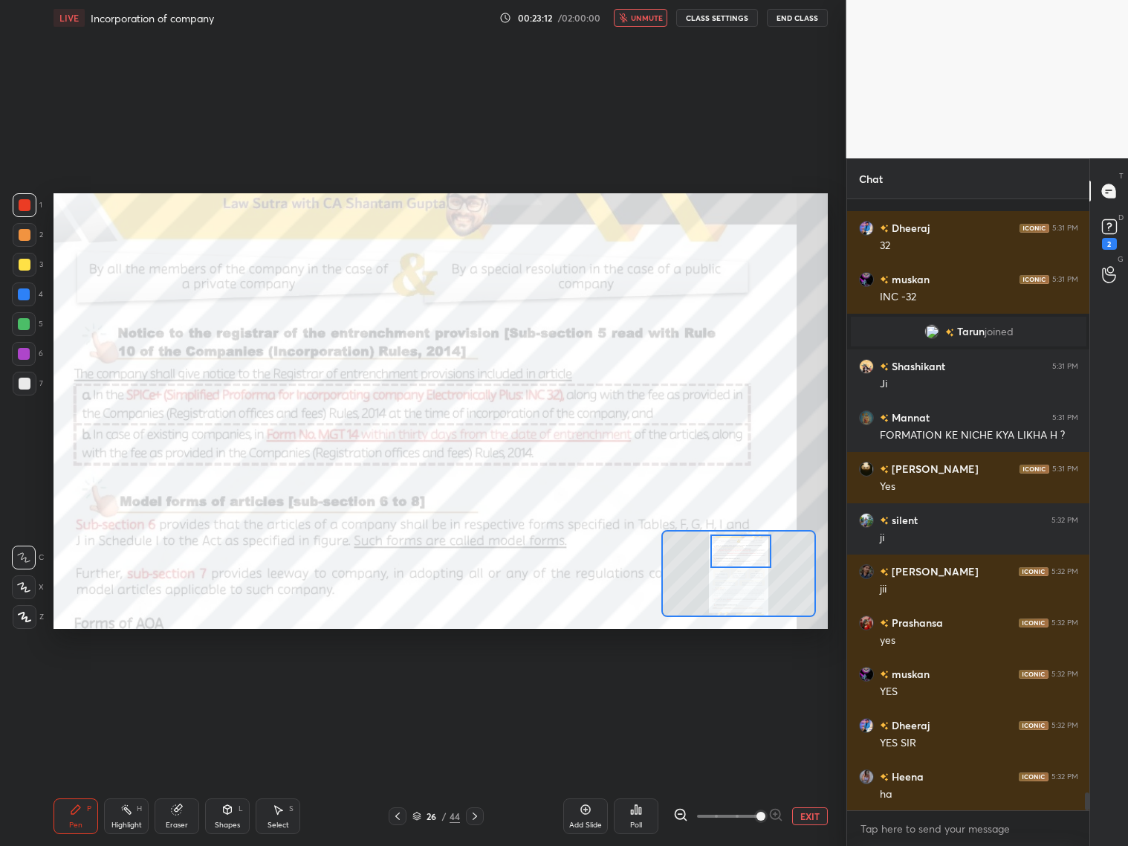
scroll to position [20694, 0]
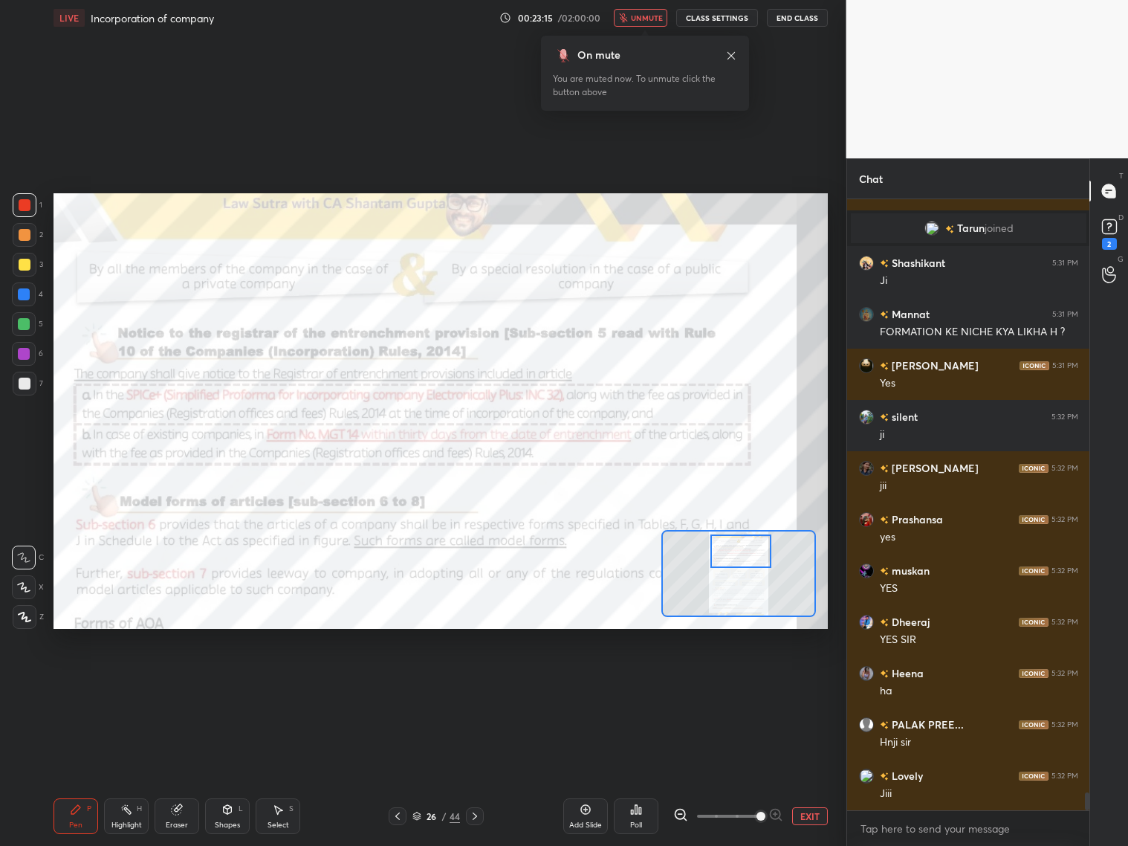
drag, startPoint x: 600, startPoint y: 143, endPoint x: 641, endPoint y: 89, distance: 67.9
click at [602, 142] on div "Setting up your live class Poll for secs No correct answer Start poll" at bounding box center [441, 411] width 787 height 751
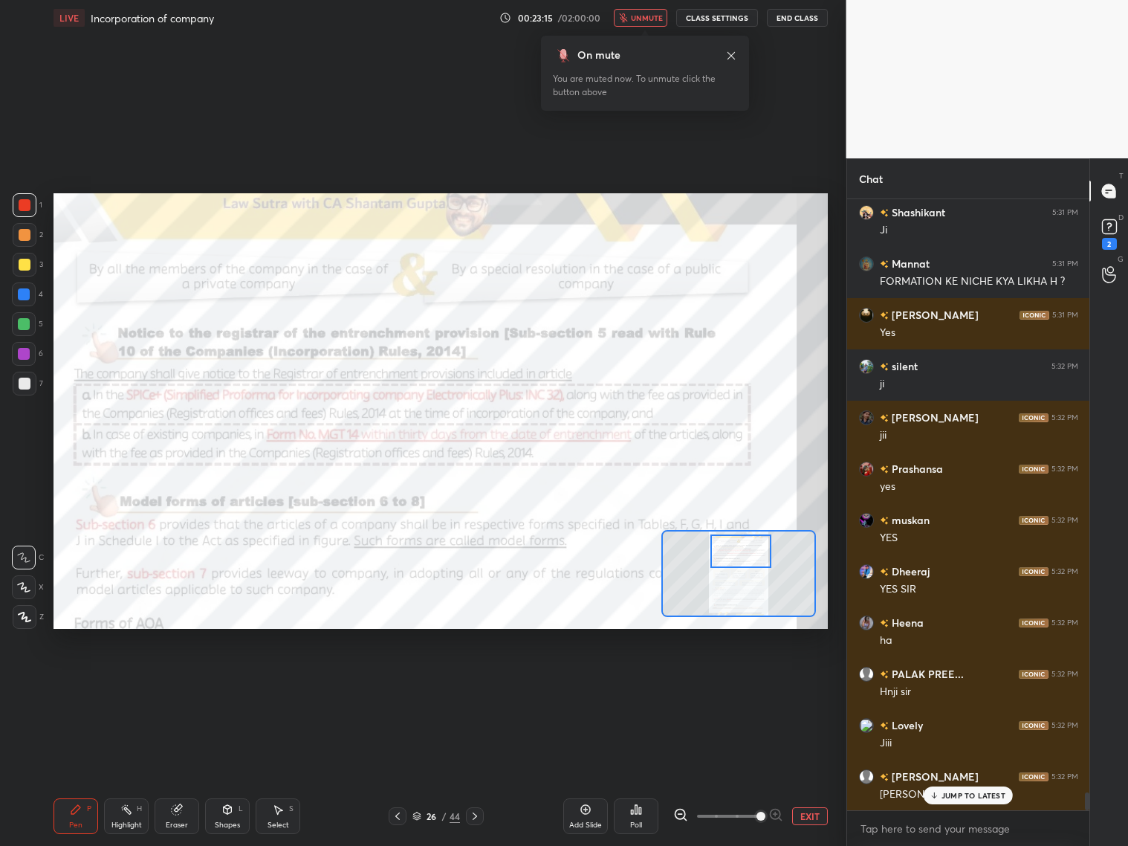
click at [648, 24] on button "unmute" at bounding box center [641, 18] width 54 height 18
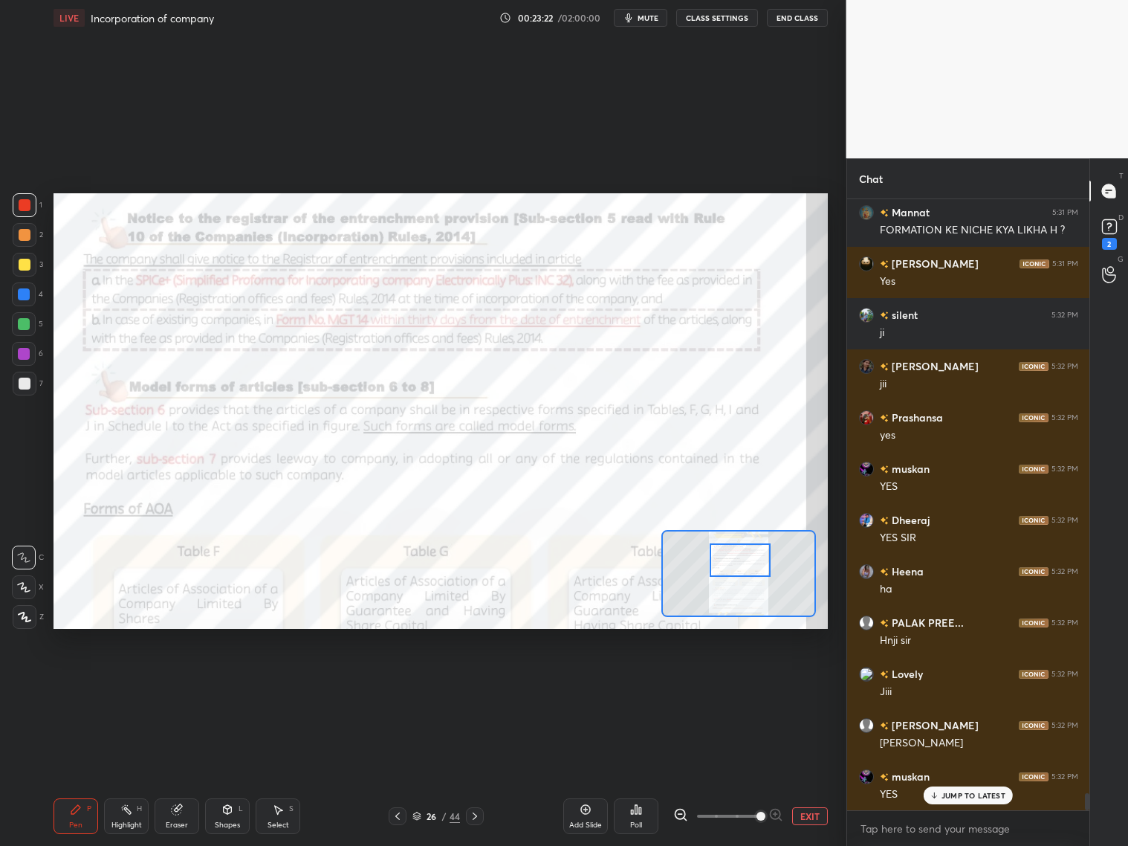
drag, startPoint x: 754, startPoint y: 560, endPoint x: 763, endPoint y: 562, distance: 8.5
click at [753, 567] on div at bounding box center [740, 559] width 61 height 33
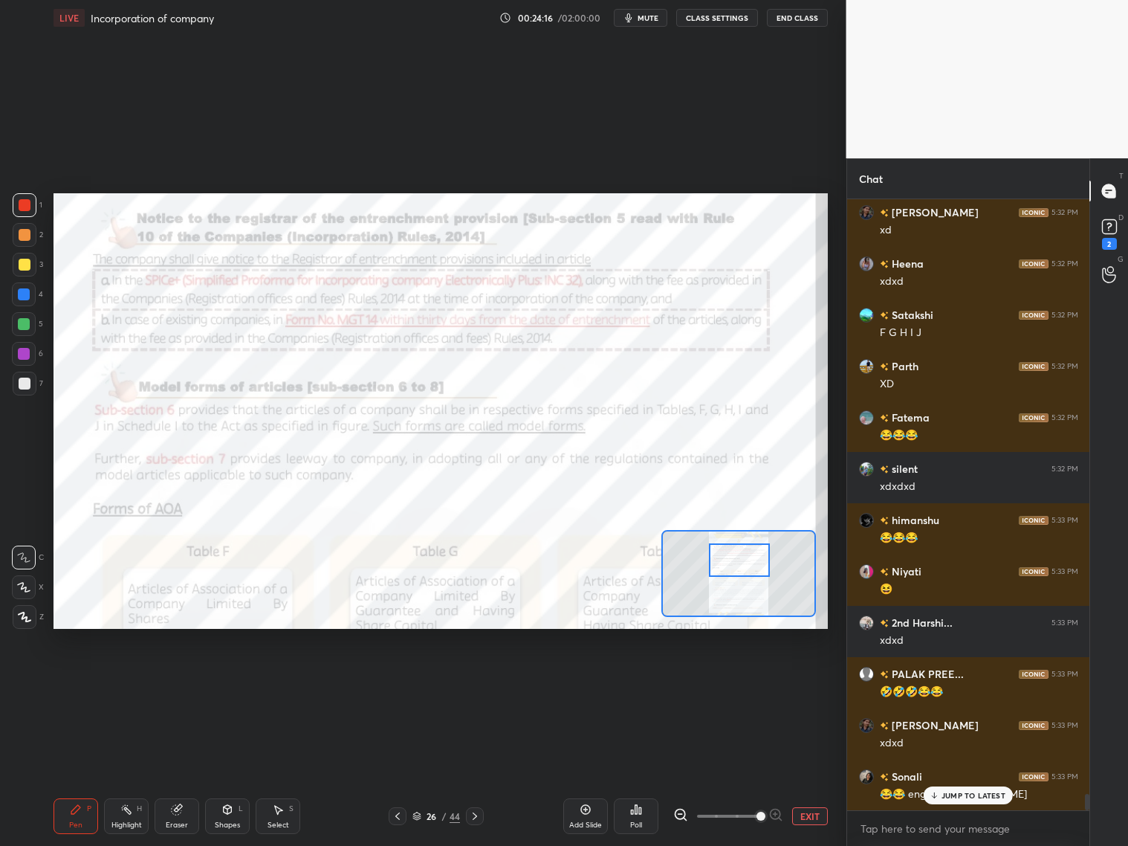
scroll to position [22364, 0]
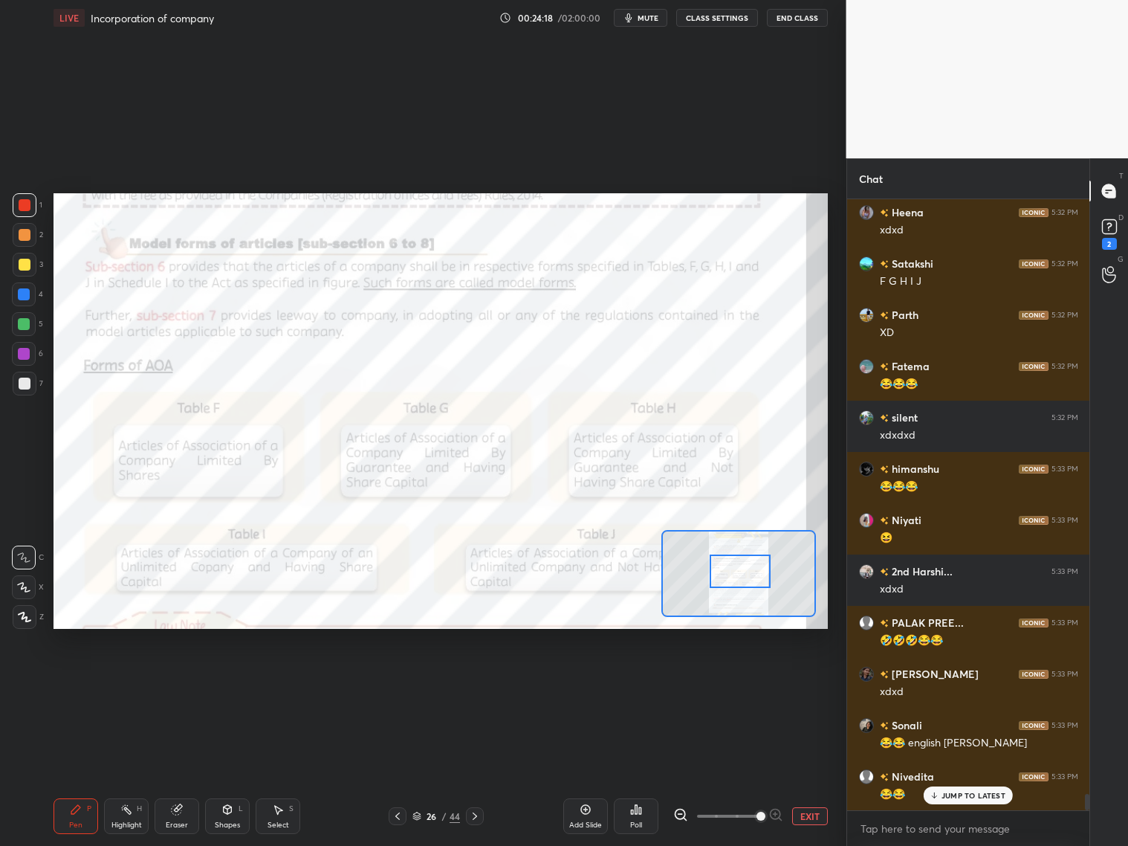
drag, startPoint x: 751, startPoint y: 563, endPoint x: 763, endPoint y: 561, distance: 12.8
click at [754, 577] on div at bounding box center [740, 570] width 61 height 33
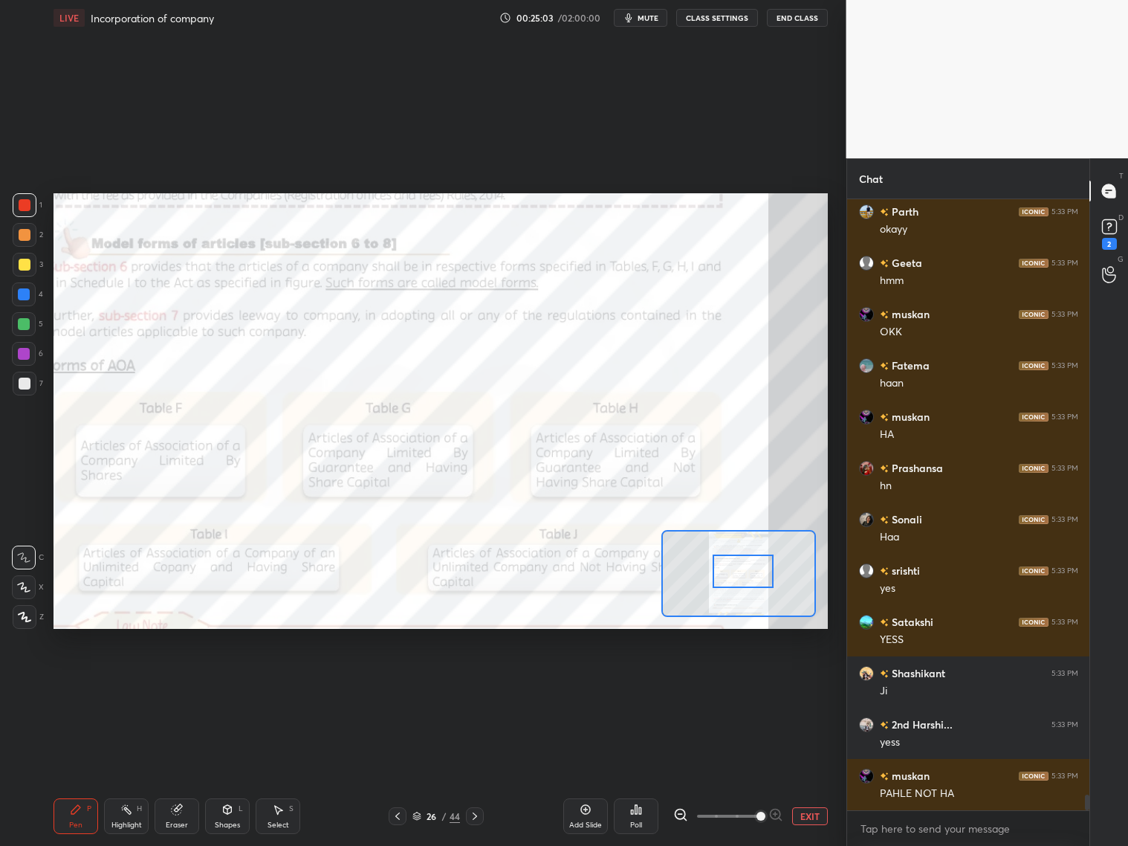
scroll to position [23595, 0]
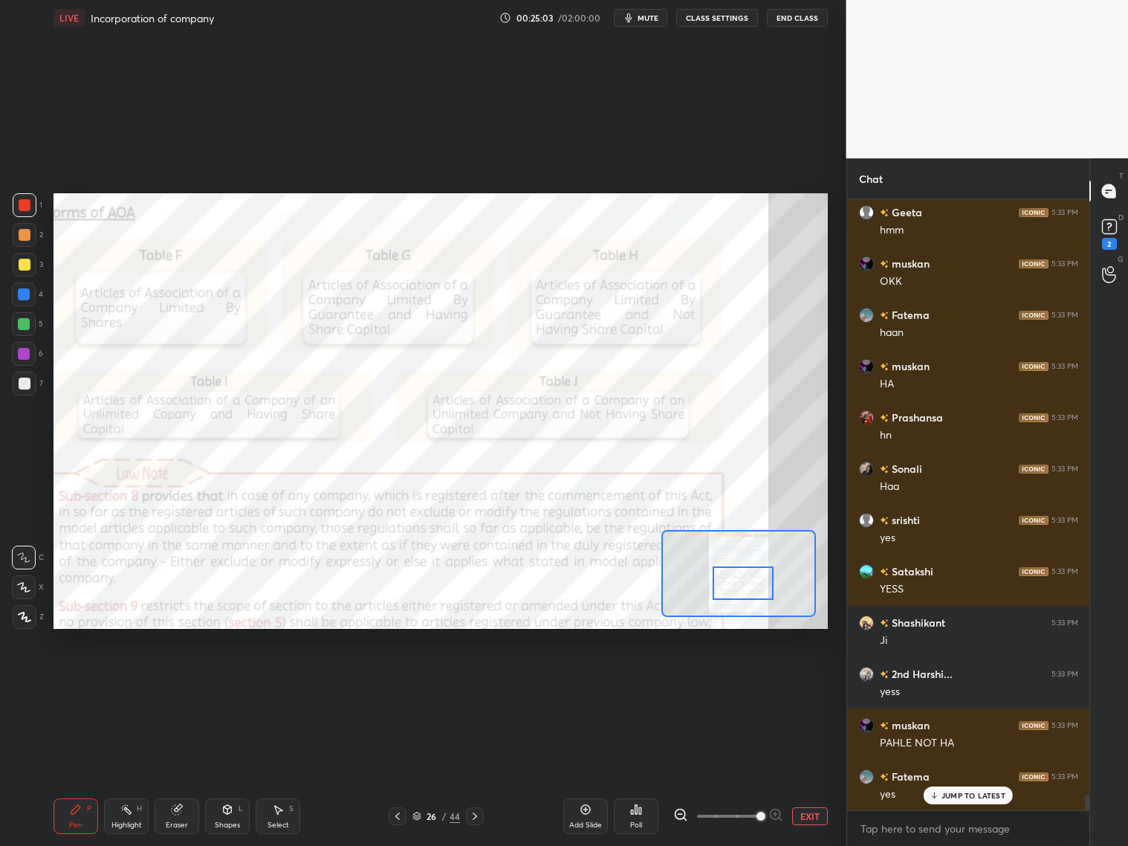
drag, startPoint x: 747, startPoint y: 575, endPoint x: 745, endPoint y: 585, distance: 9.9
click at [745, 588] on div at bounding box center [743, 582] width 61 height 33
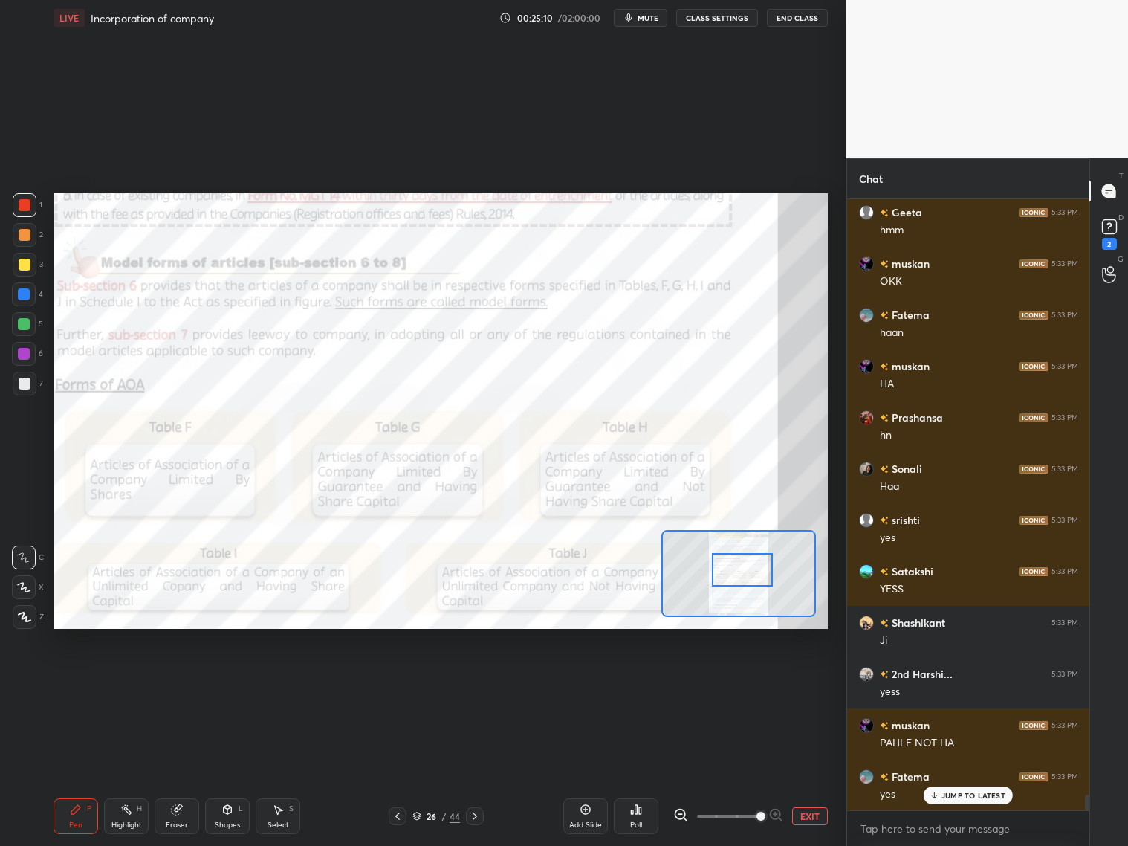
drag, startPoint x: 742, startPoint y: 582, endPoint x: 738, endPoint y: 558, distance: 24.1
click at [738, 560] on div at bounding box center [742, 569] width 61 height 33
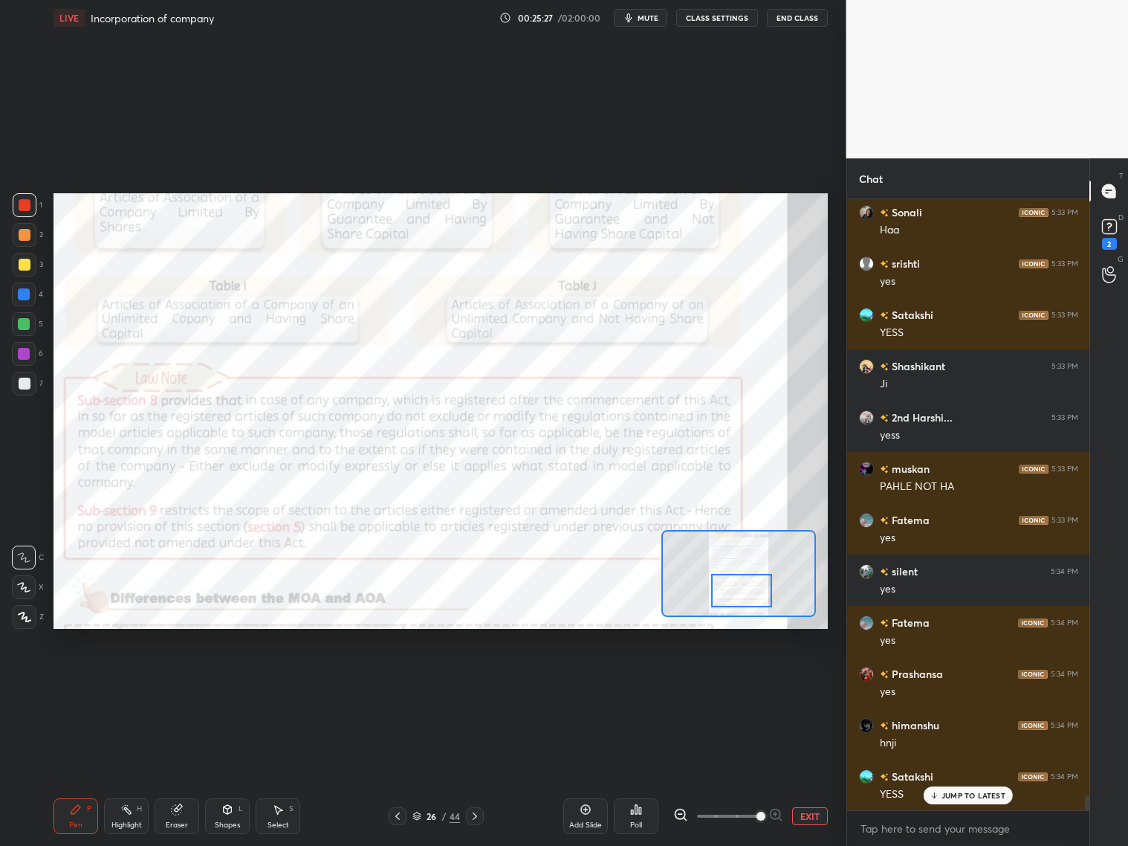
scroll to position [23902, 0]
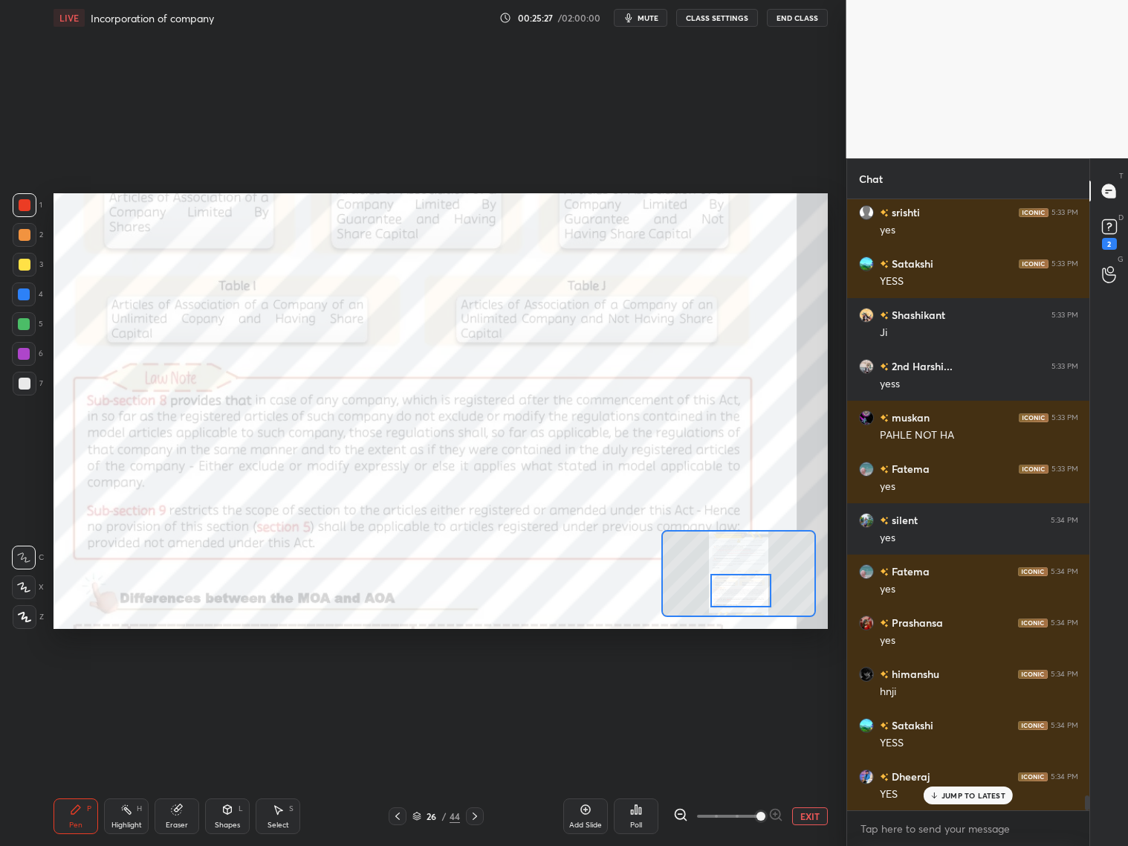
drag, startPoint x: 742, startPoint y: 566, endPoint x: 743, endPoint y: 593, distance: 27.5
click at [743, 598] on div at bounding box center [740, 590] width 61 height 33
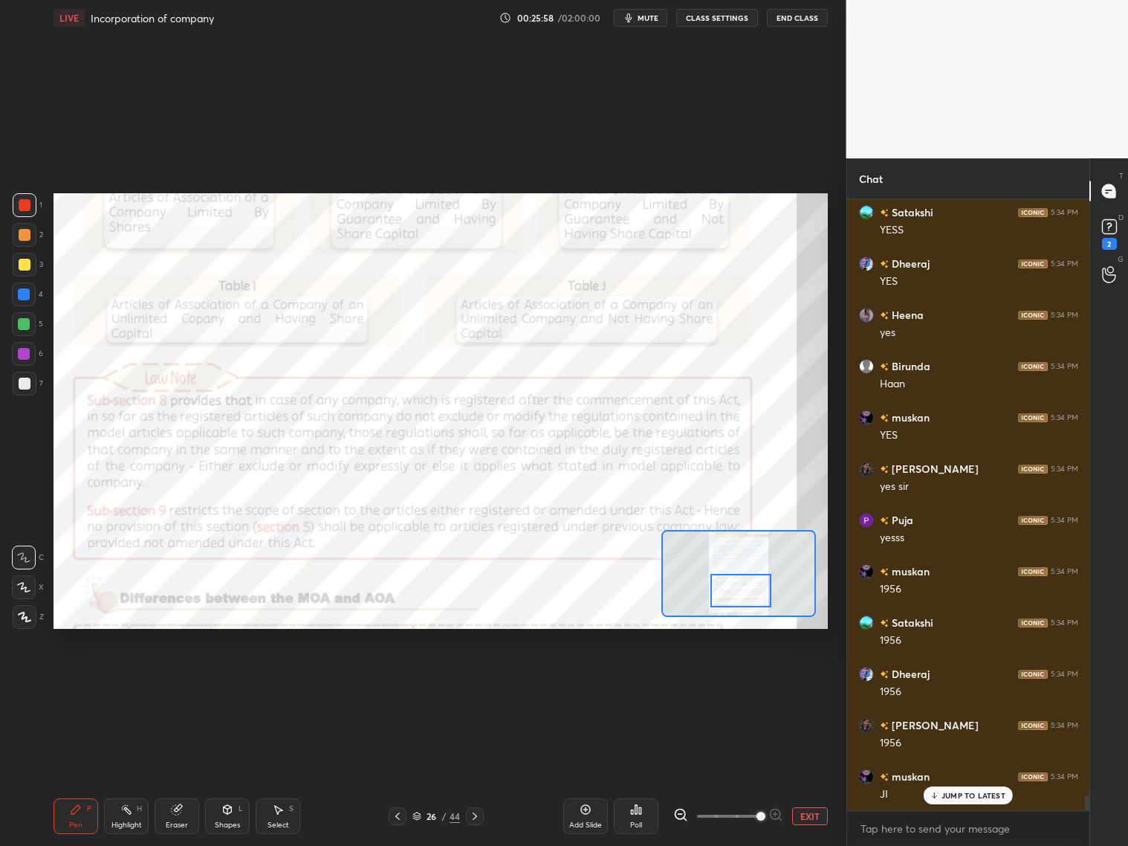
scroll to position [24467, 0]
click at [21, 355] on div at bounding box center [24, 354] width 12 height 12
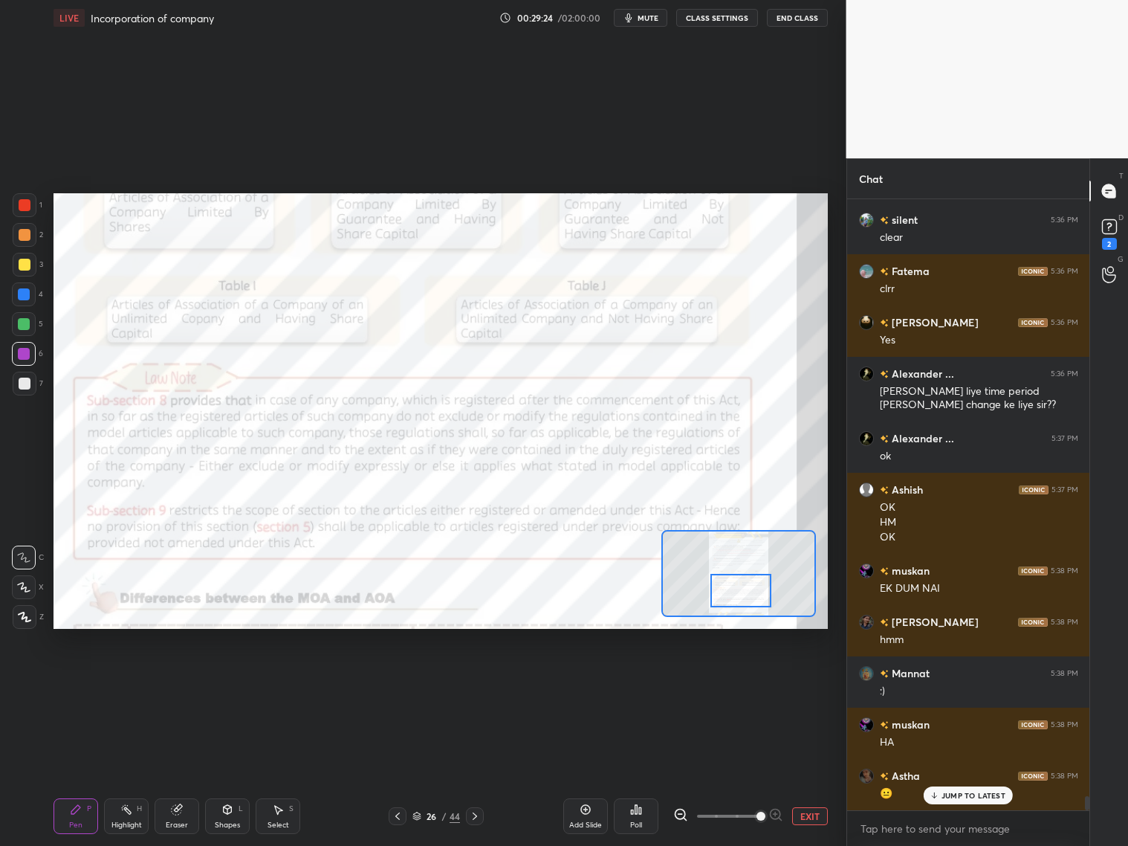
scroll to position [26371, 0]
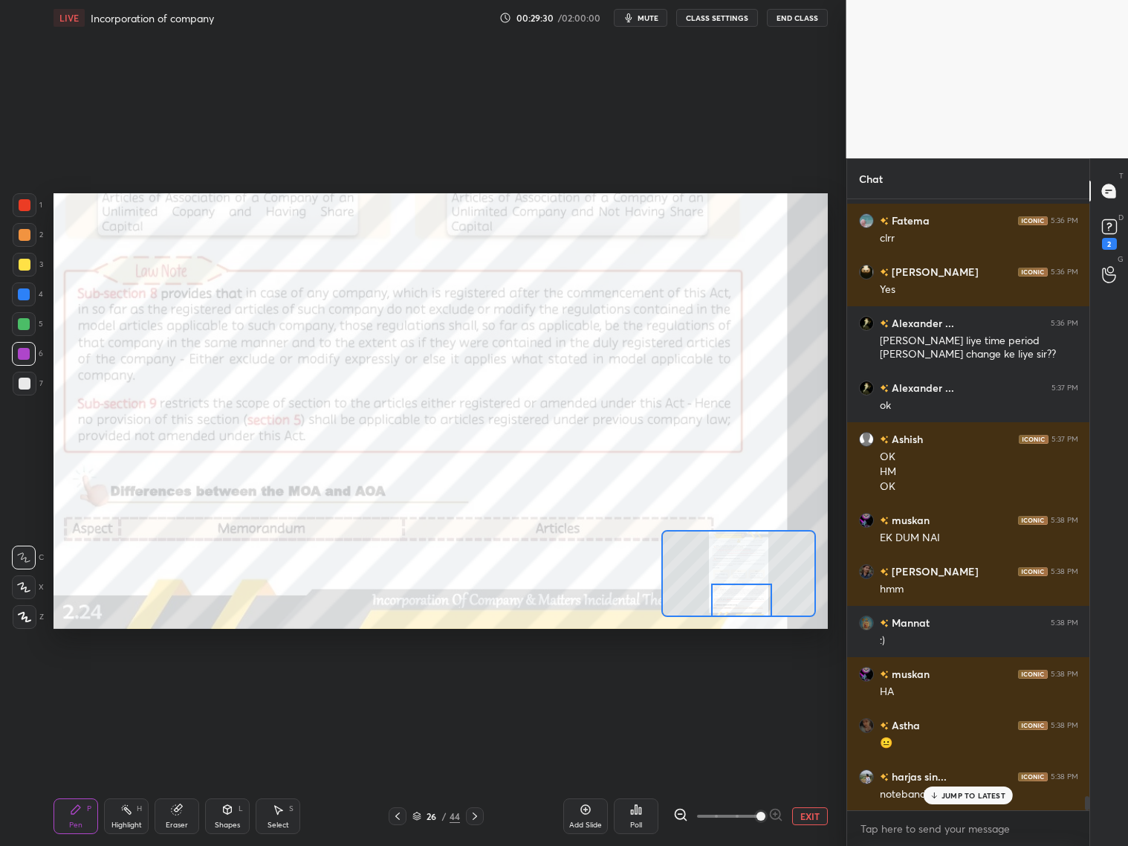
drag, startPoint x: 736, startPoint y: 591, endPoint x: 737, endPoint y: 606, distance: 14.9
click at [737, 606] on div at bounding box center [741, 599] width 61 height 33
click at [956, 802] on div "JUMP TO LATEST" at bounding box center [968, 795] width 89 height 18
click at [476, 812] on icon at bounding box center [475, 816] width 12 height 12
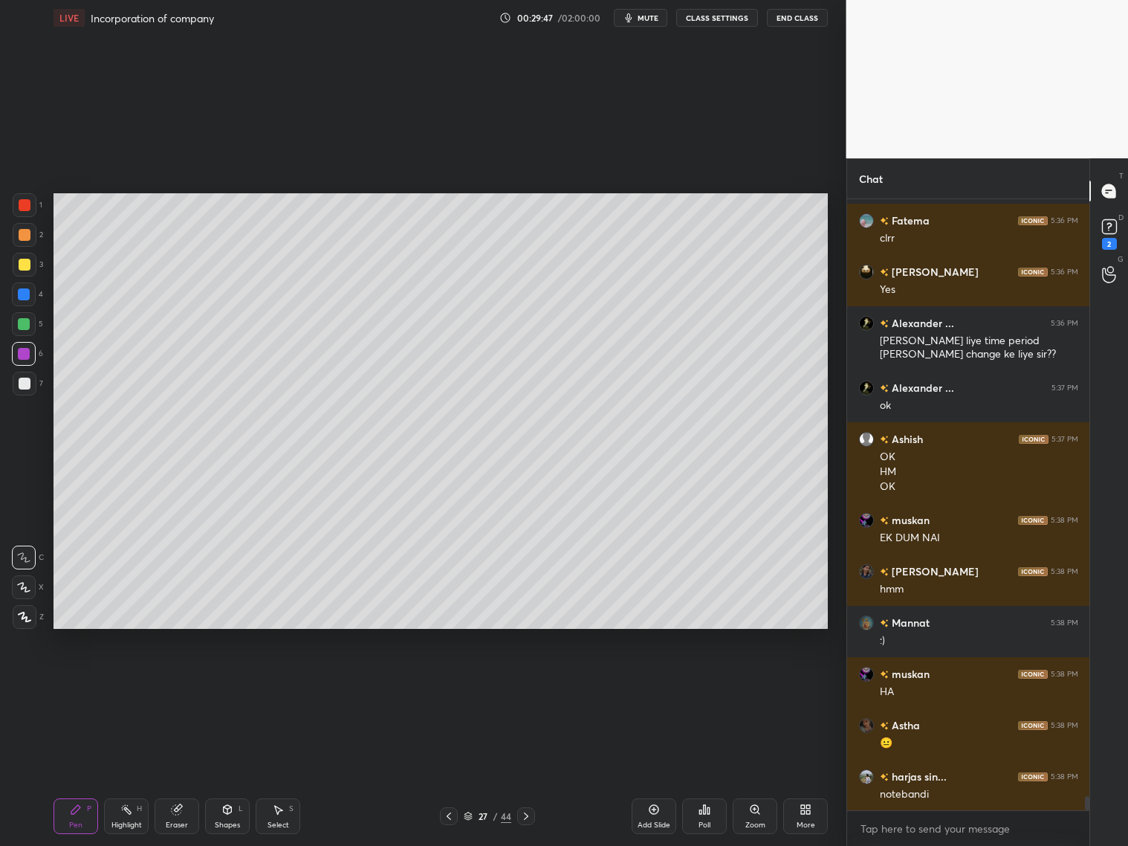
scroll to position [26422, 0]
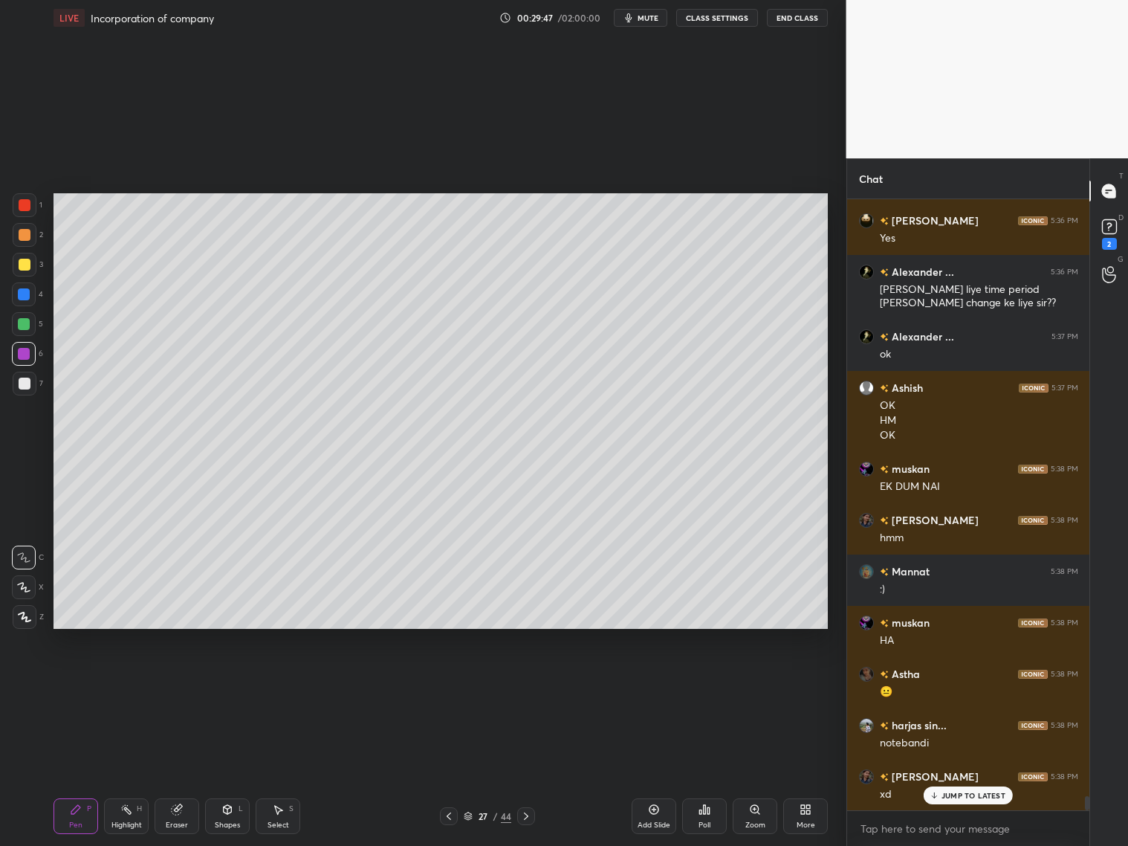
click at [528, 816] on icon at bounding box center [526, 816] width 12 height 12
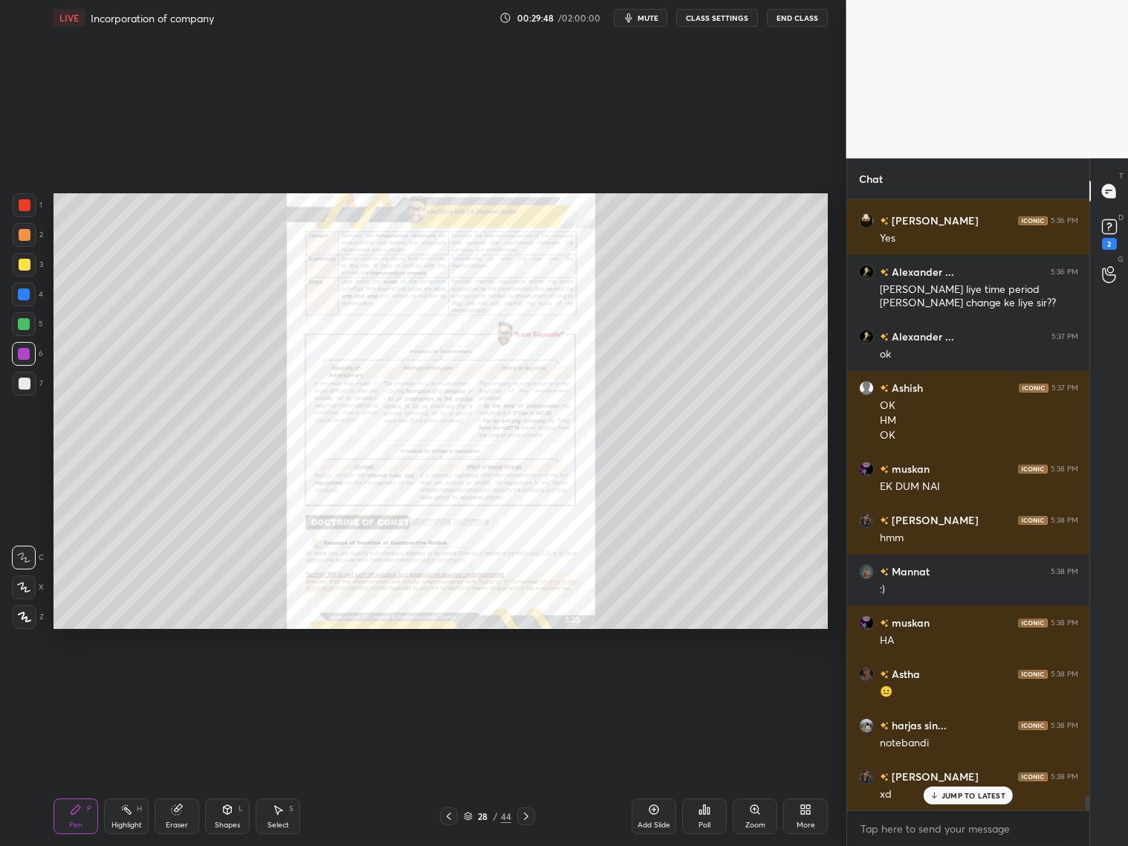
scroll to position [26473, 0]
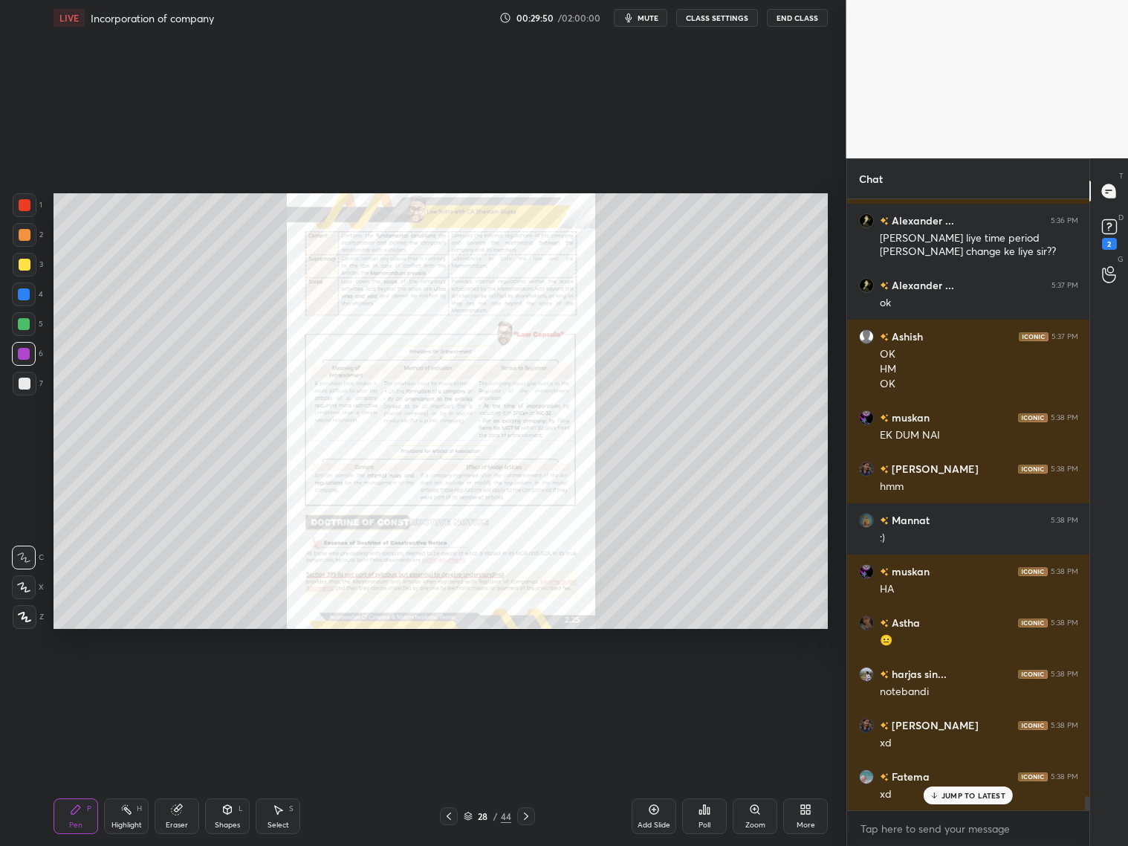
click at [760, 821] on div "Zoom" at bounding box center [755, 824] width 20 height 7
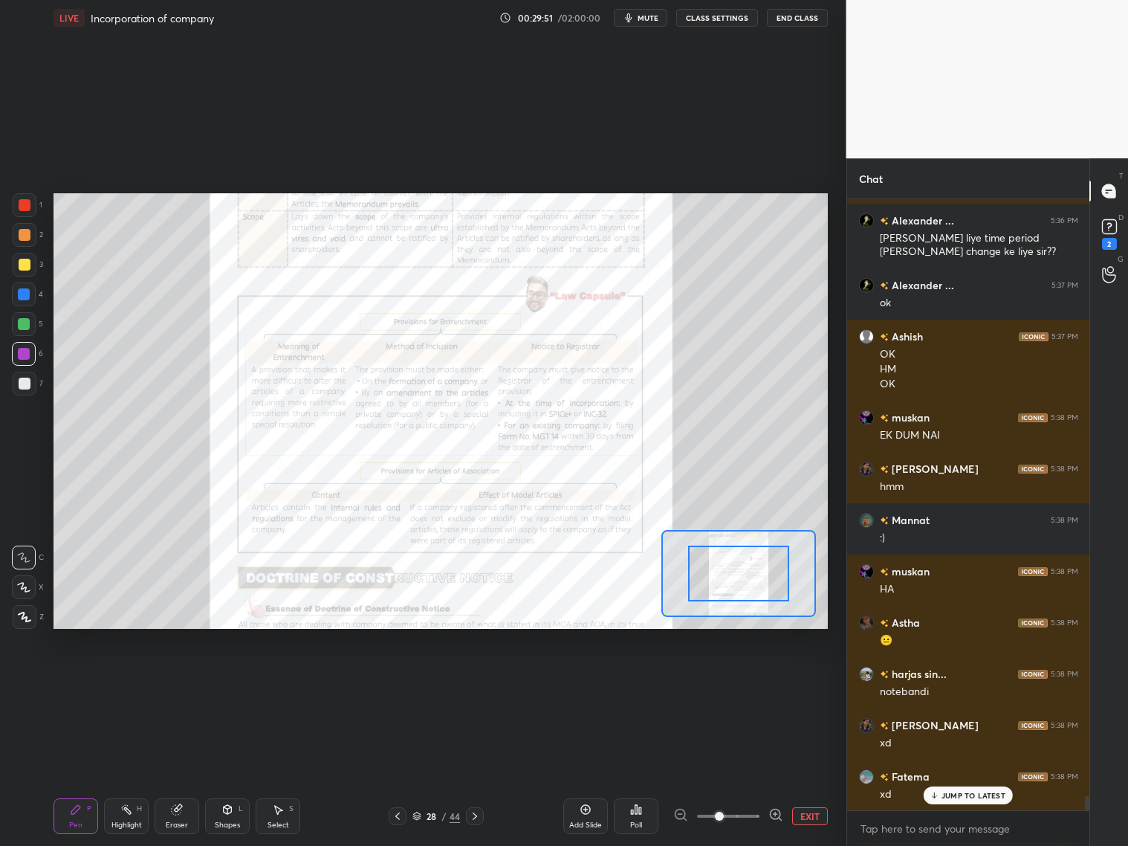
click at [762, 816] on div at bounding box center [728, 816] width 110 height 18
click at [762, 817] on div at bounding box center [728, 816] width 110 height 18
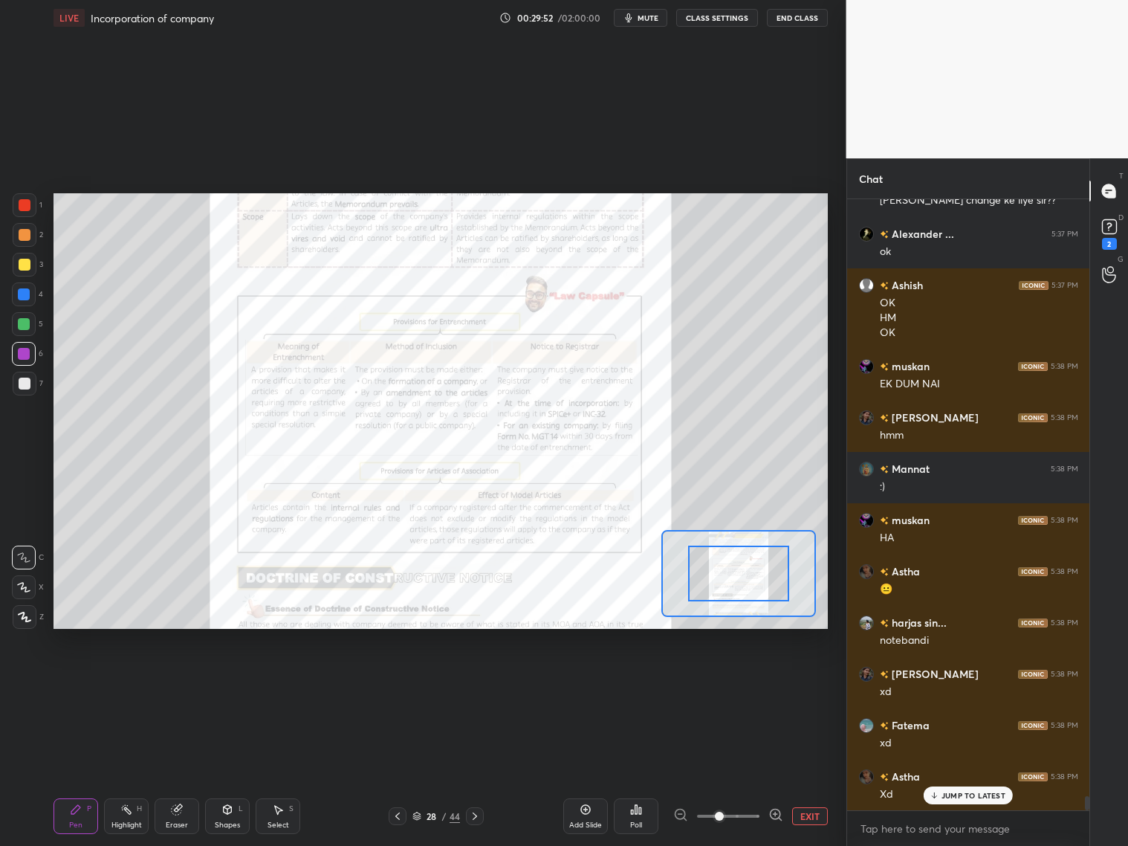
click at [776, 811] on icon at bounding box center [775, 814] width 15 height 15
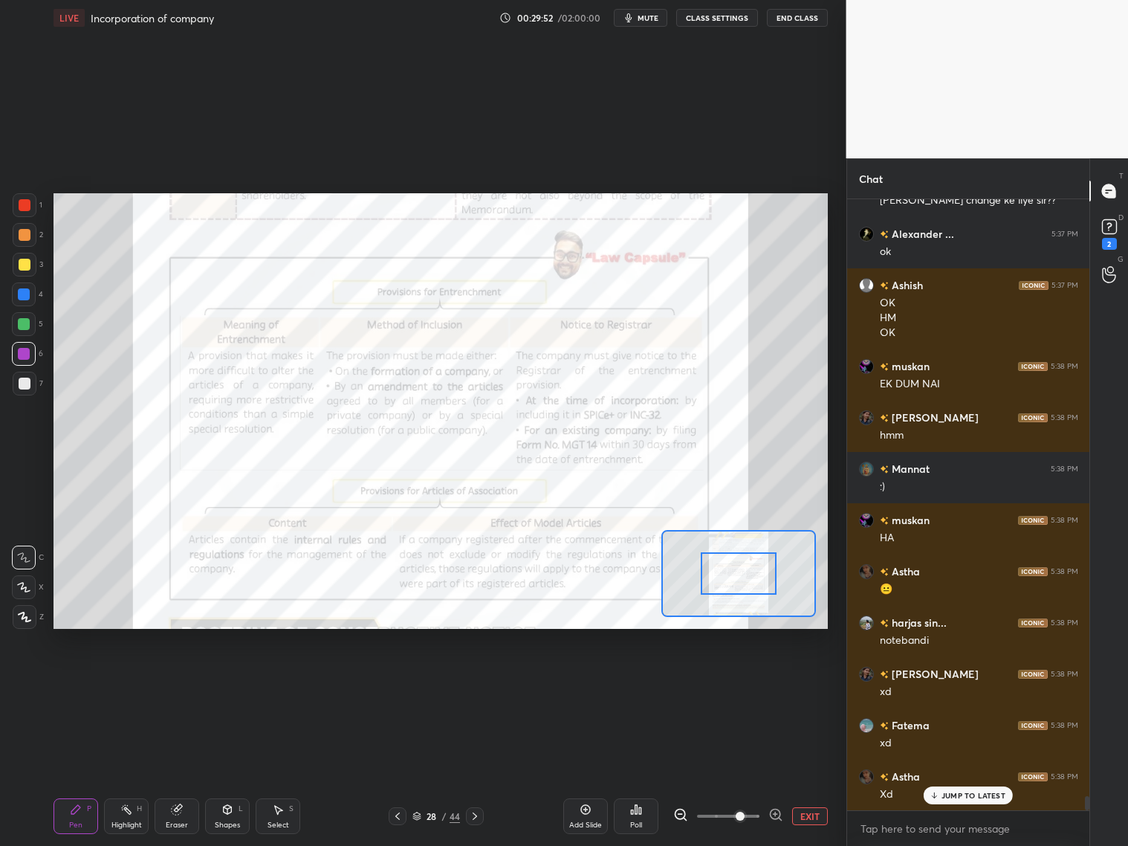
drag, startPoint x: 777, startPoint y: 810, endPoint x: 786, endPoint y: 791, distance: 21.6
click at [778, 809] on icon at bounding box center [775, 814] width 15 height 15
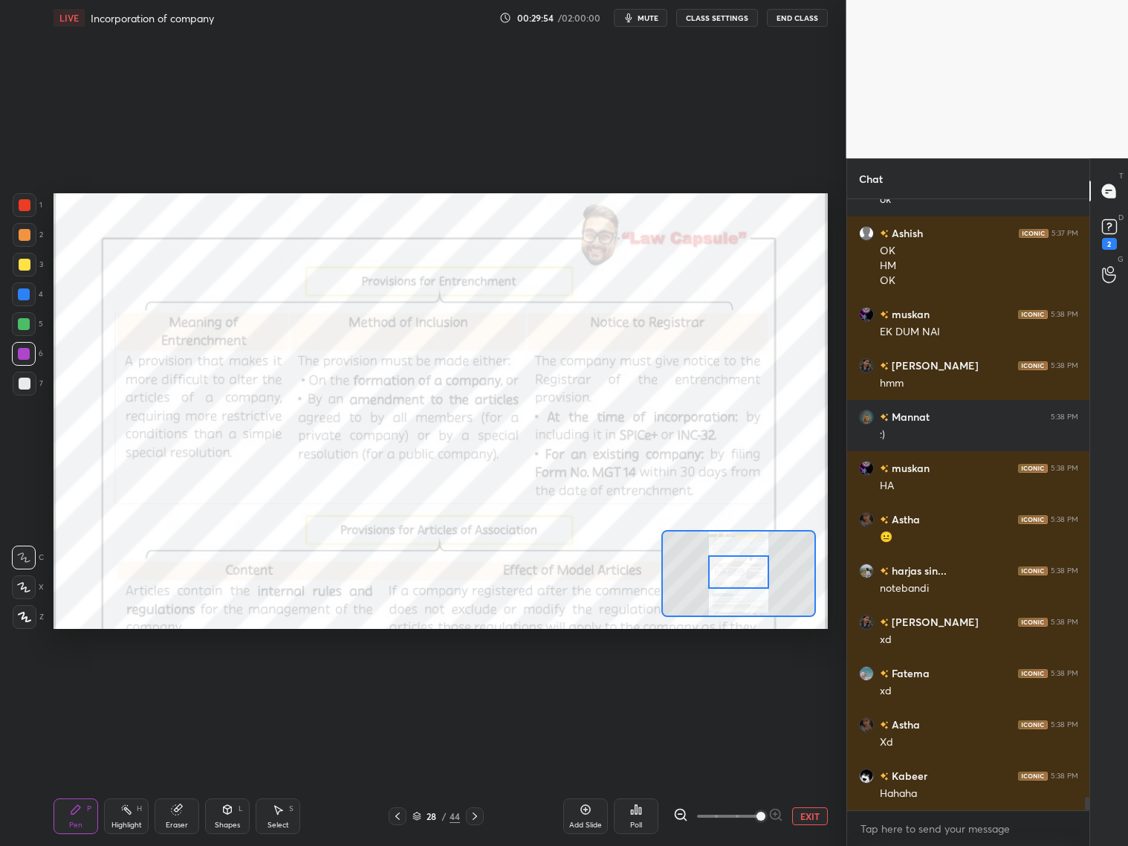
scroll to position [26781, 0]
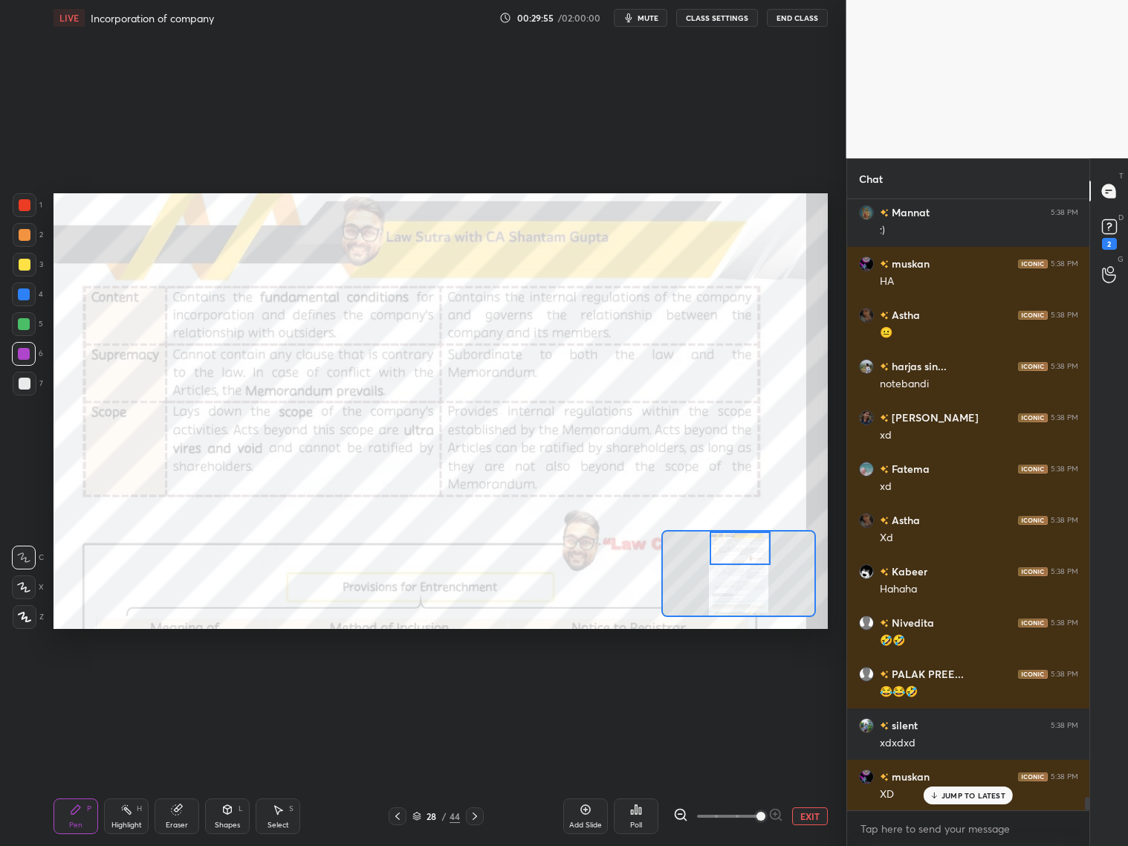
drag, startPoint x: 751, startPoint y: 567, endPoint x: 755, endPoint y: 538, distance: 29.3
click at [756, 538] on div at bounding box center [740, 547] width 61 height 33
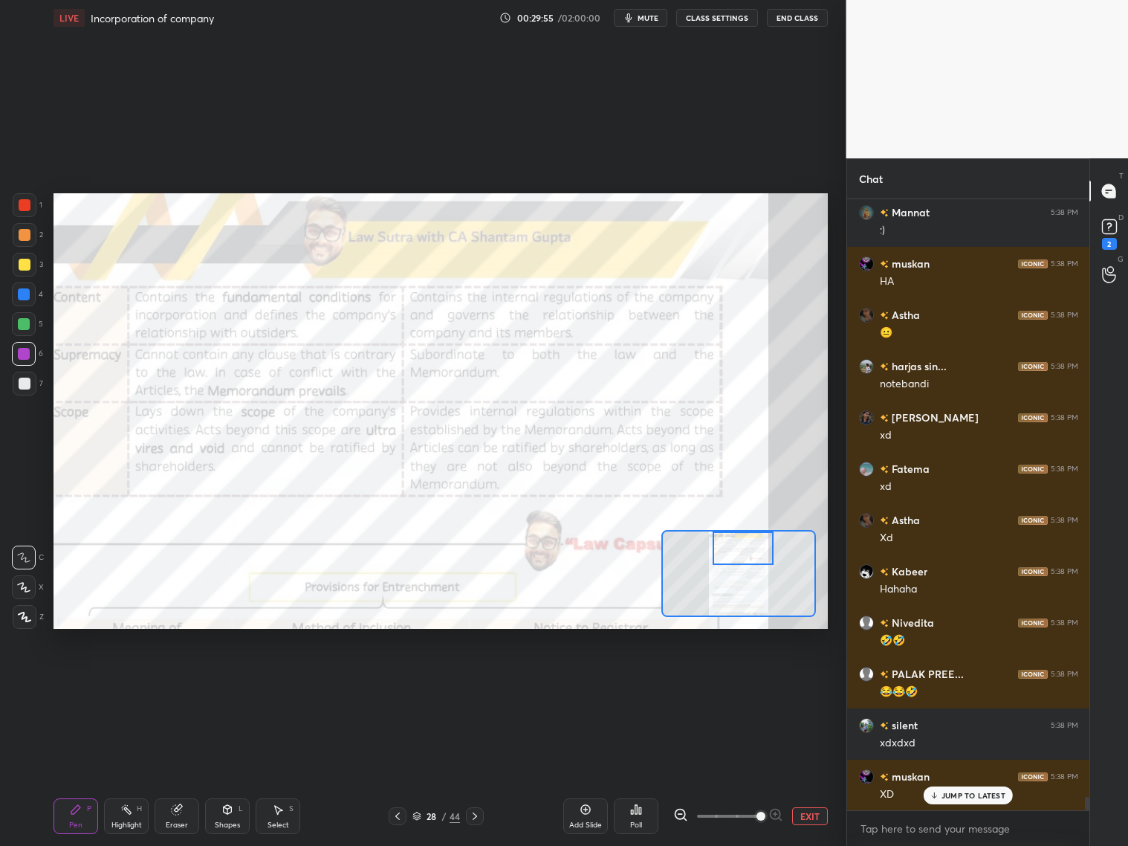
scroll to position [26833, 0]
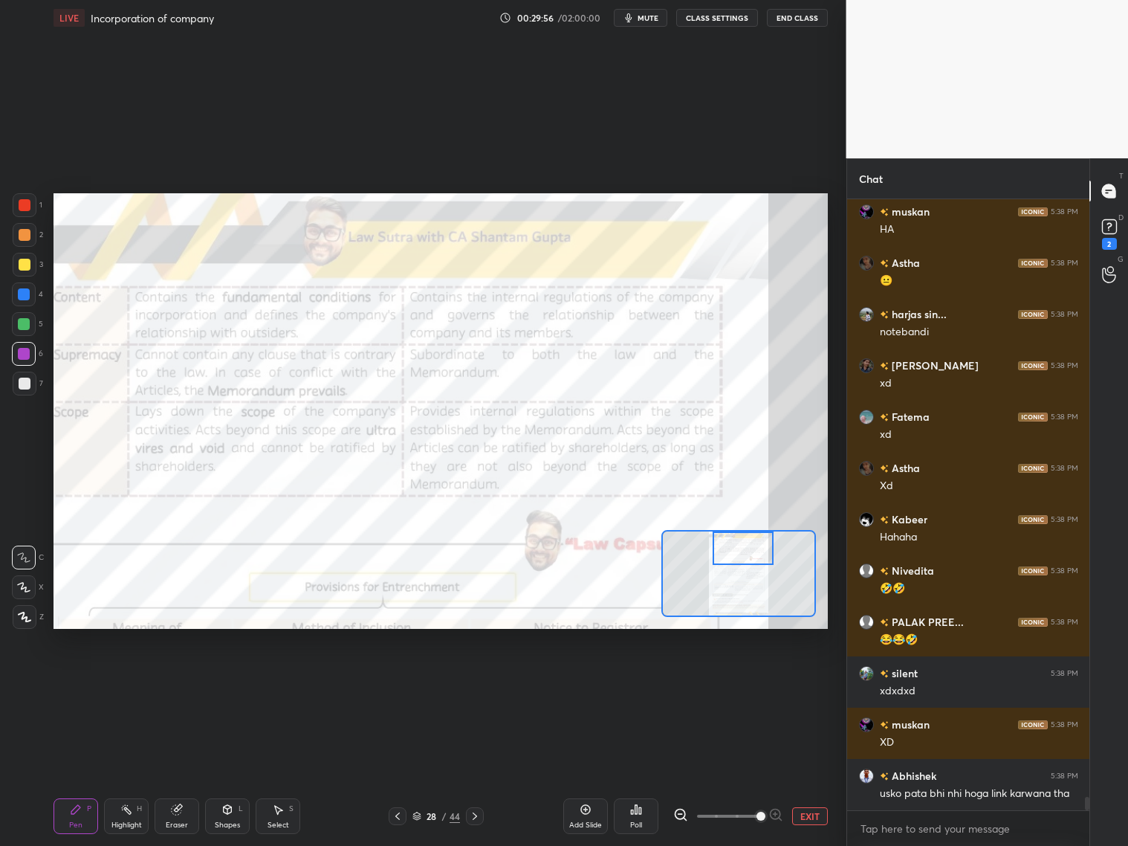
drag, startPoint x: 754, startPoint y: 544, endPoint x: 755, endPoint y: 537, distance: 7.5
click at [756, 535] on div at bounding box center [743, 547] width 61 height 33
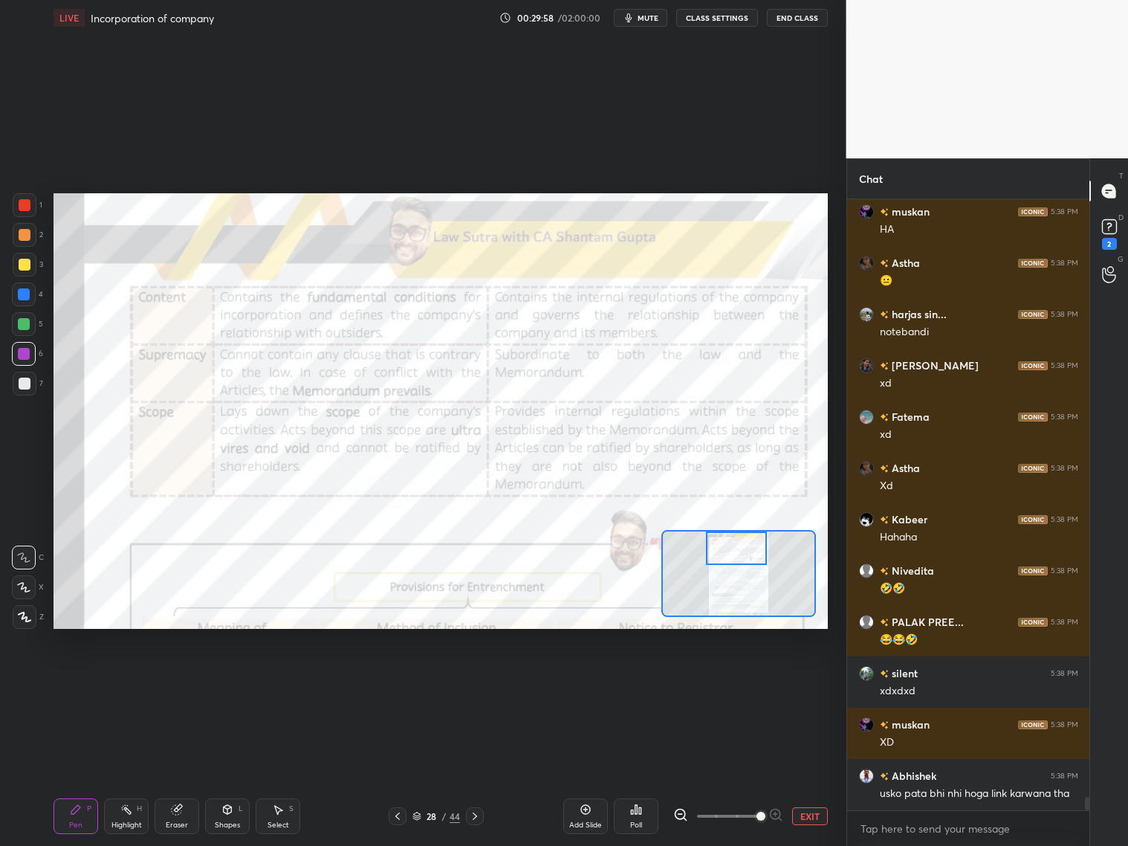
click at [733, 546] on div at bounding box center [736, 547] width 61 height 33
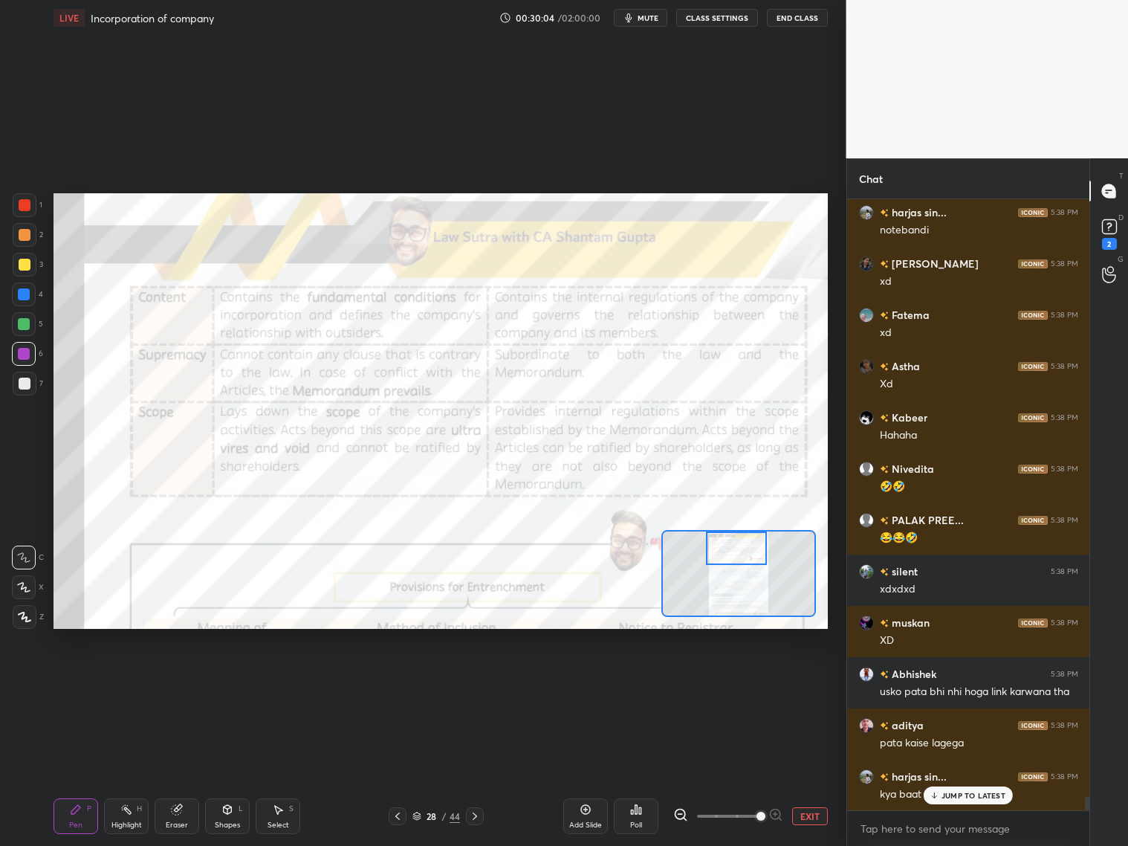
scroll to position [26986, 0]
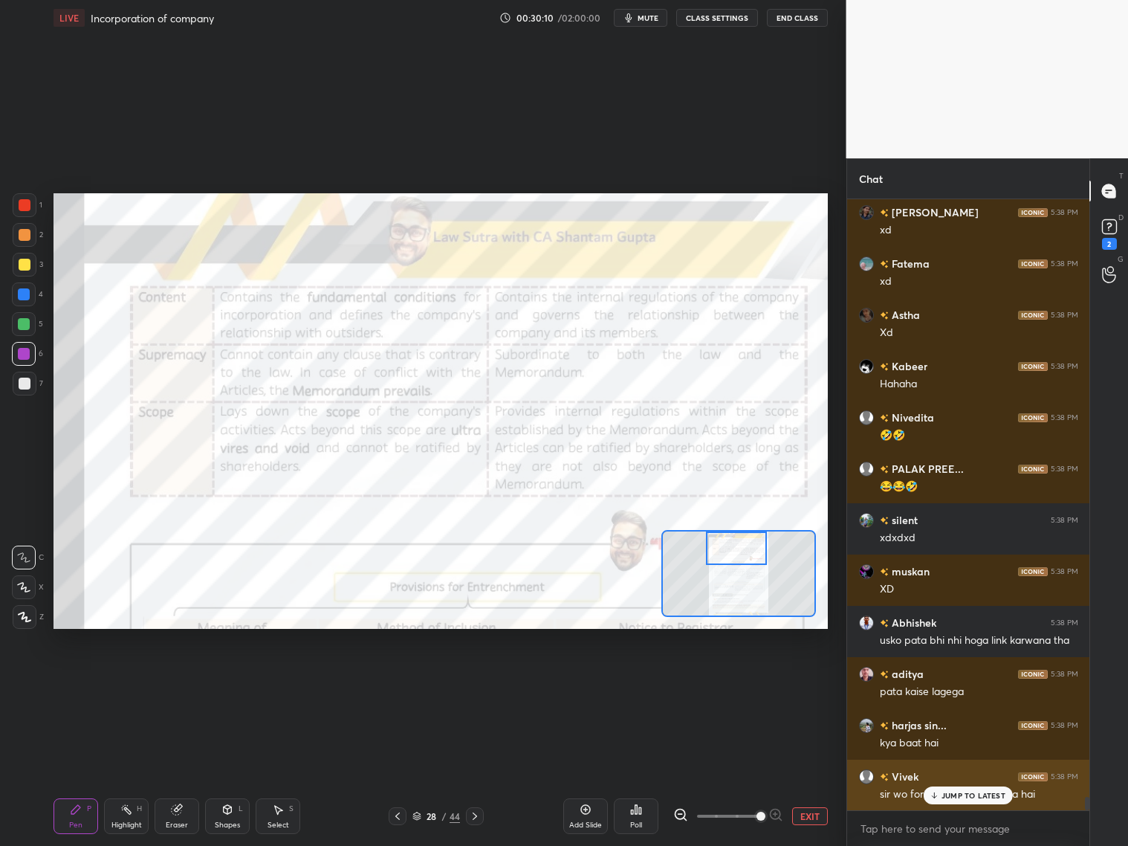
click at [953, 795] on p "JUMP TO LATEST" at bounding box center [974, 795] width 64 height 9
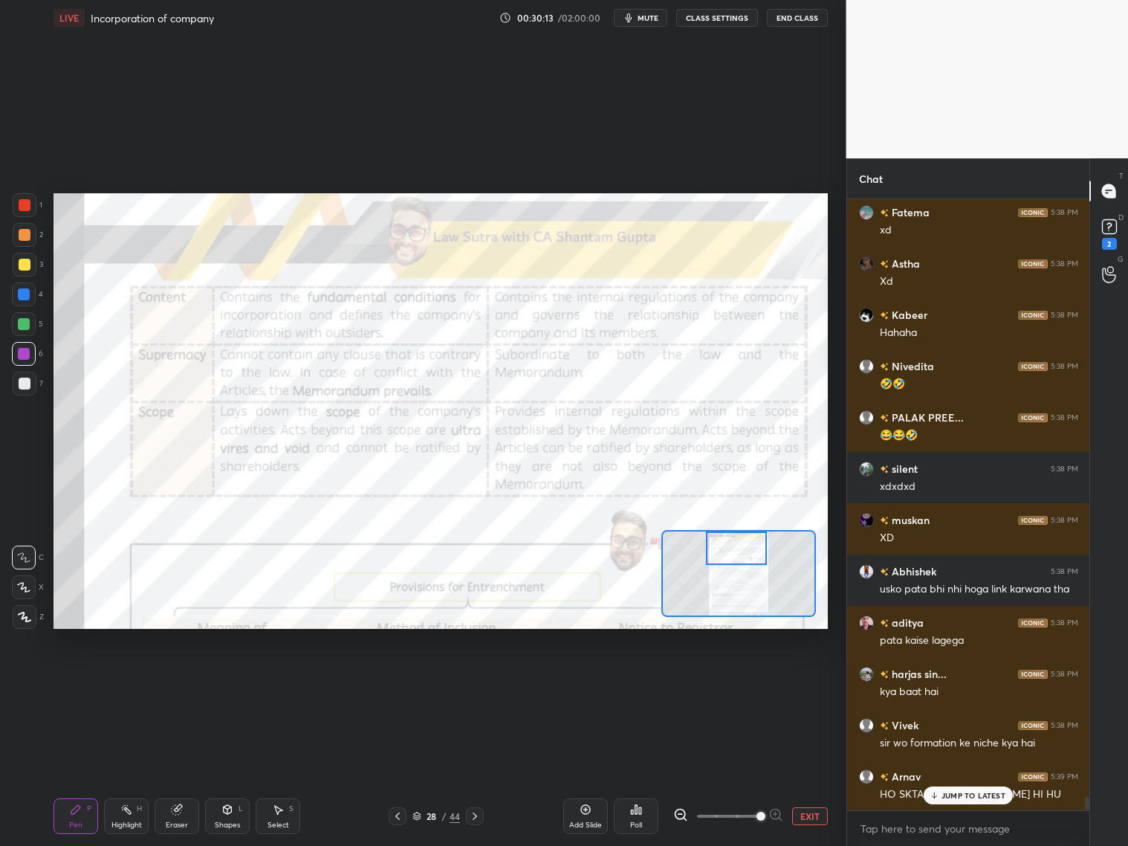
click at [403, 812] on icon at bounding box center [398, 816] width 12 height 12
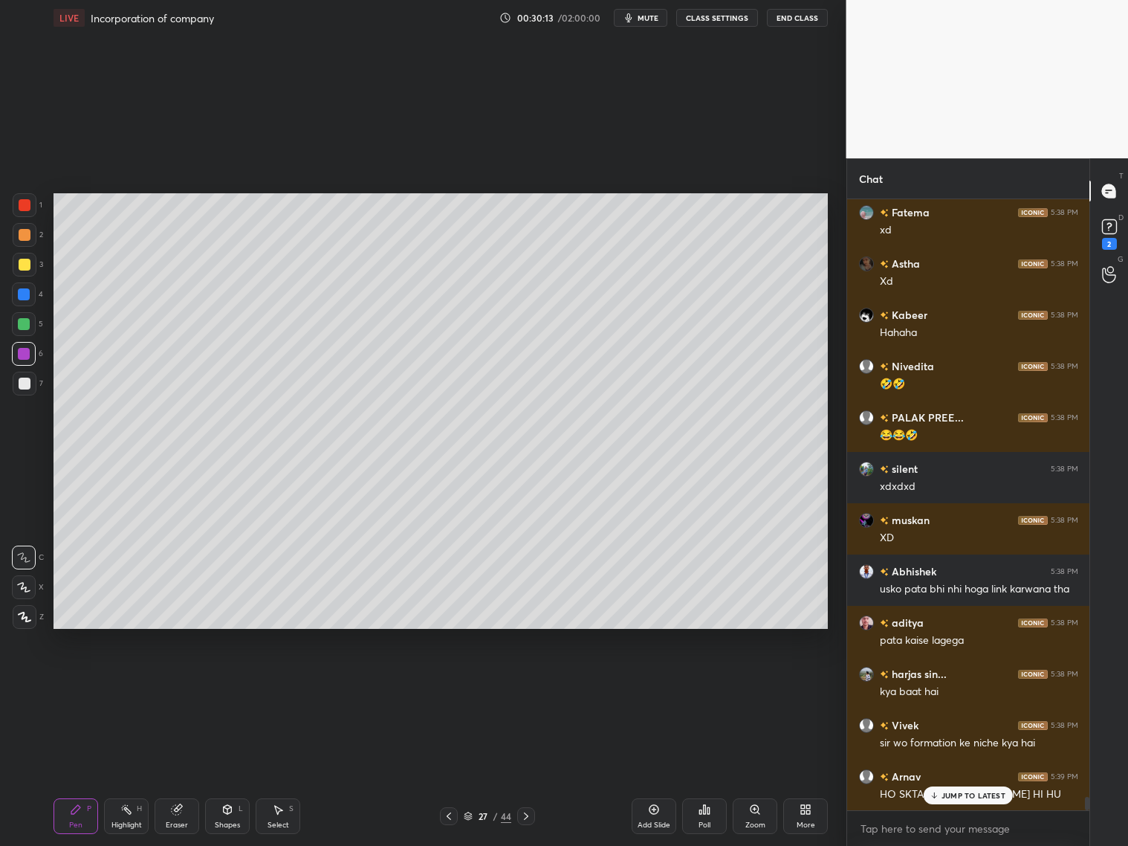
click at [404, 815] on div "27 / 44" at bounding box center [487, 816] width 289 height 18
click at [450, 813] on icon at bounding box center [449, 816] width 12 height 12
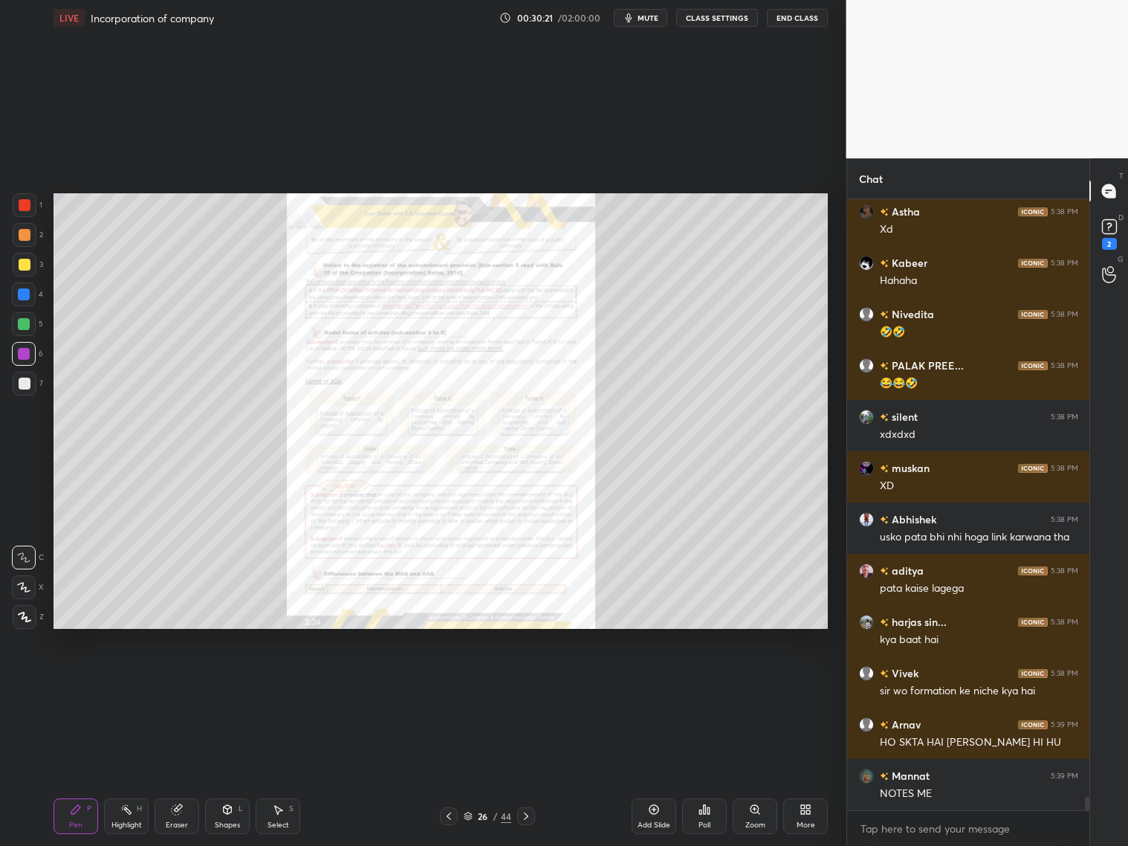
scroll to position [27140, 0]
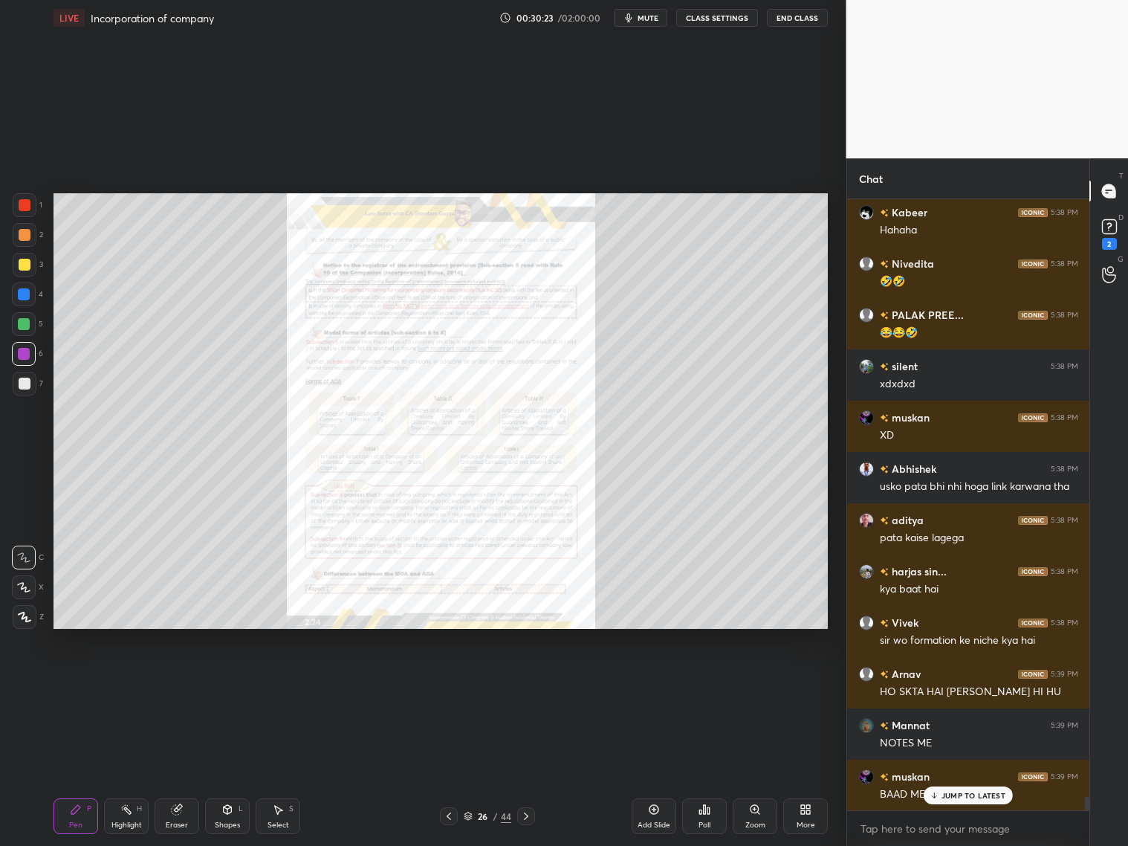
click at [941, 794] on div "JUMP TO LATEST" at bounding box center [968, 795] width 89 height 18
click at [525, 809] on div at bounding box center [526, 816] width 18 height 18
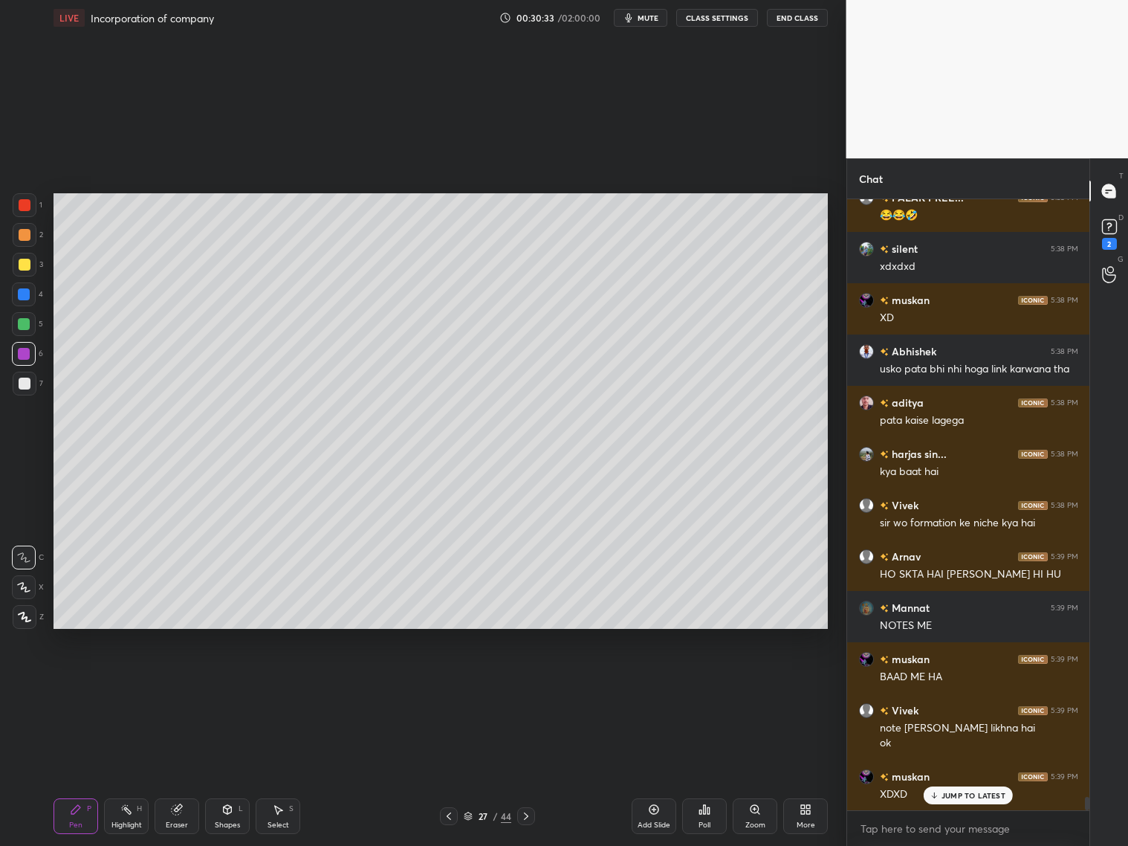
scroll to position [27308, 0]
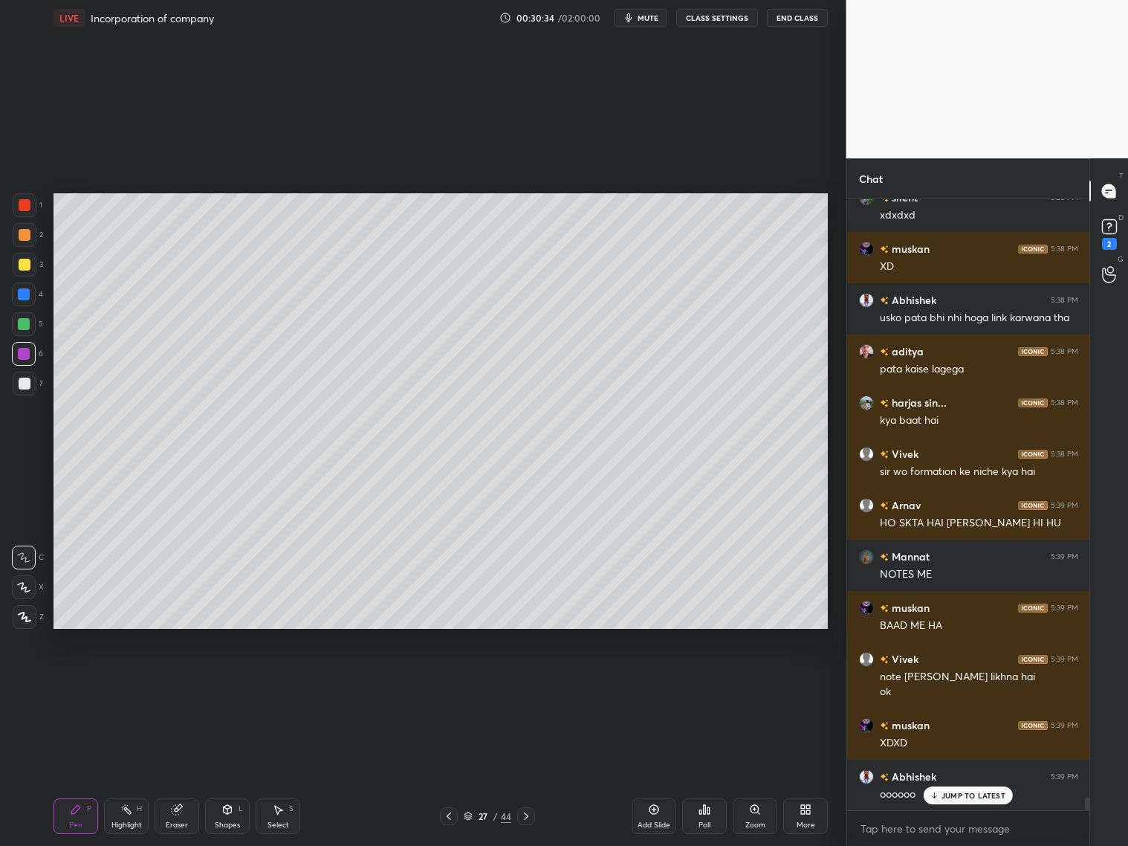
click at [523, 816] on icon at bounding box center [526, 816] width 12 height 12
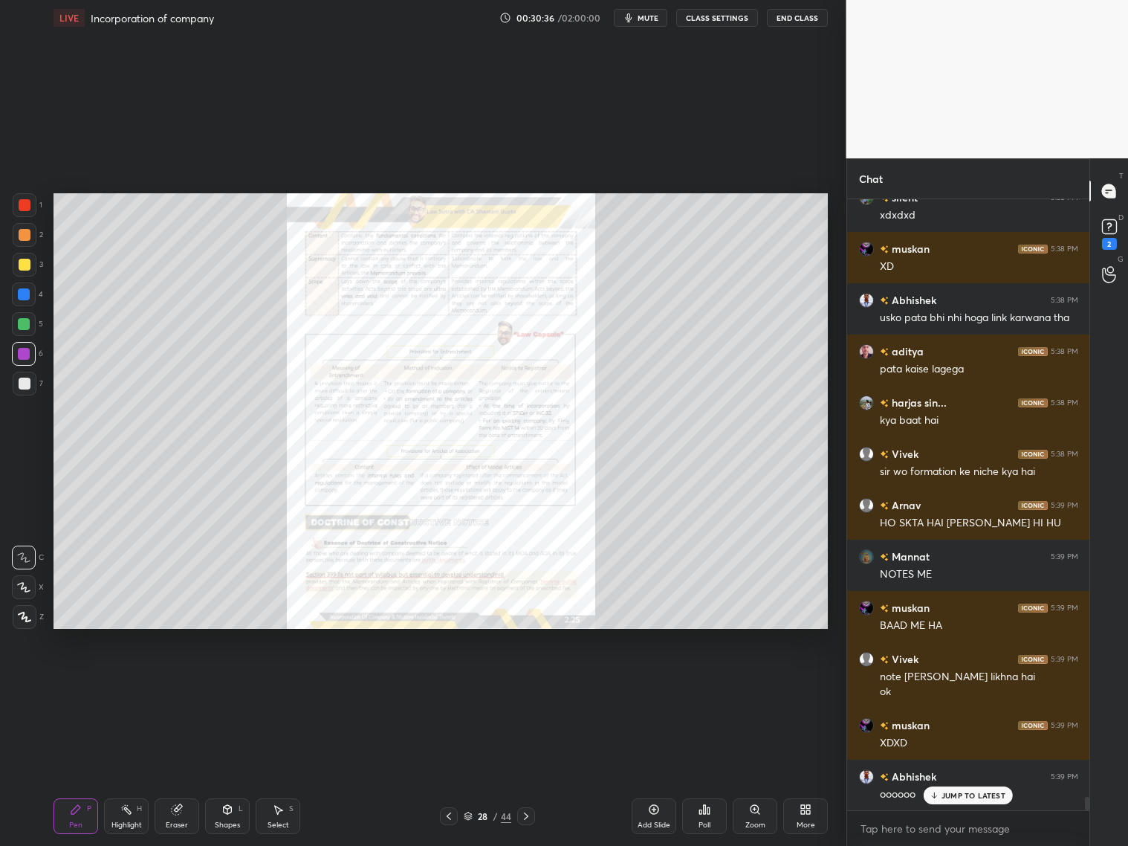
click at [765, 815] on div "Zoom" at bounding box center [755, 816] width 45 height 36
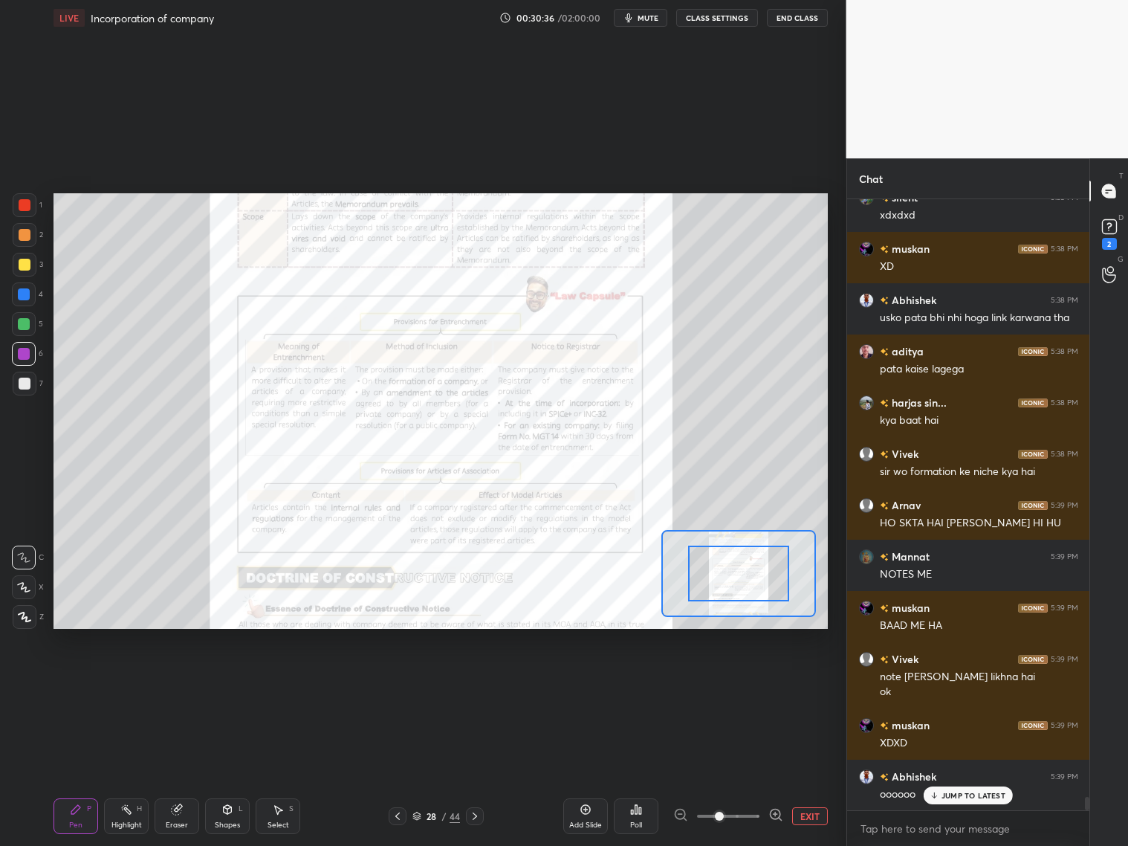
click at [765, 818] on div at bounding box center [728, 816] width 110 height 18
click at [766, 815] on div at bounding box center [728, 816] width 110 height 18
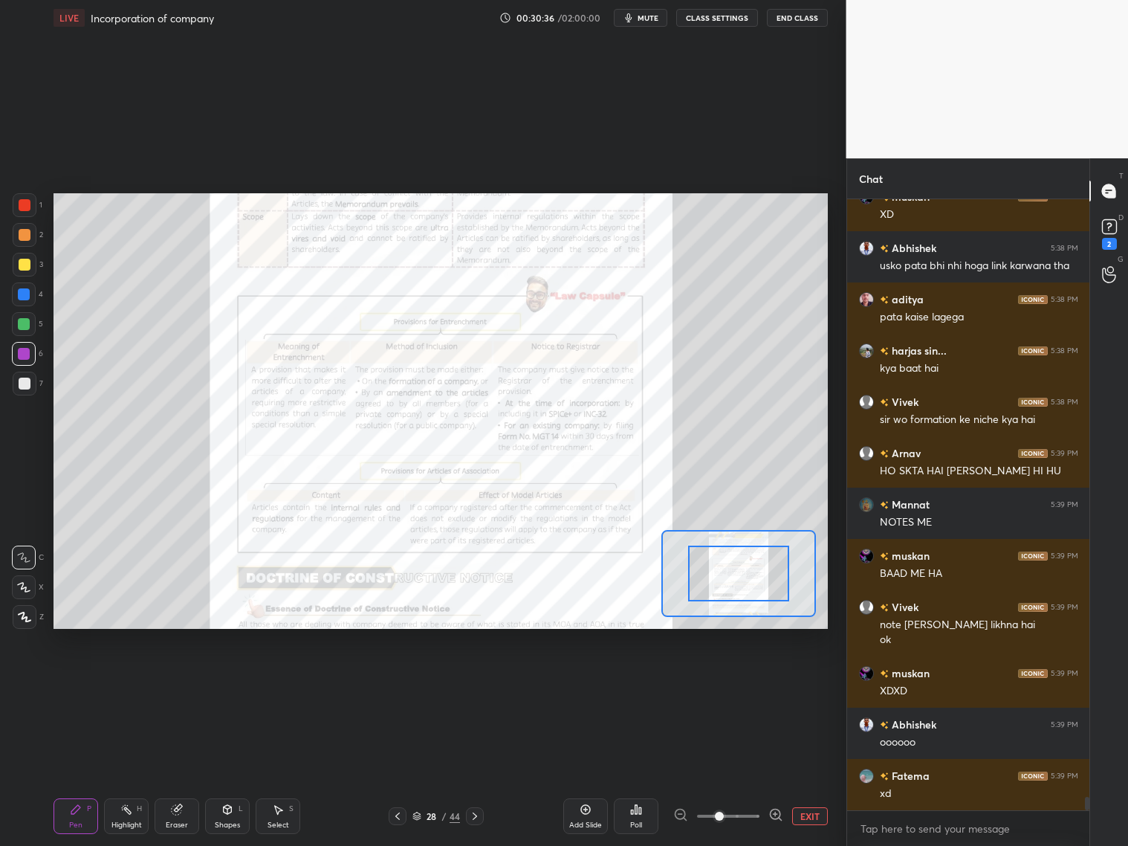
click at [765, 817] on div at bounding box center [728, 816] width 110 height 18
click at [771, 816] on icon at bounding box center [775, 814] width 15 height 15
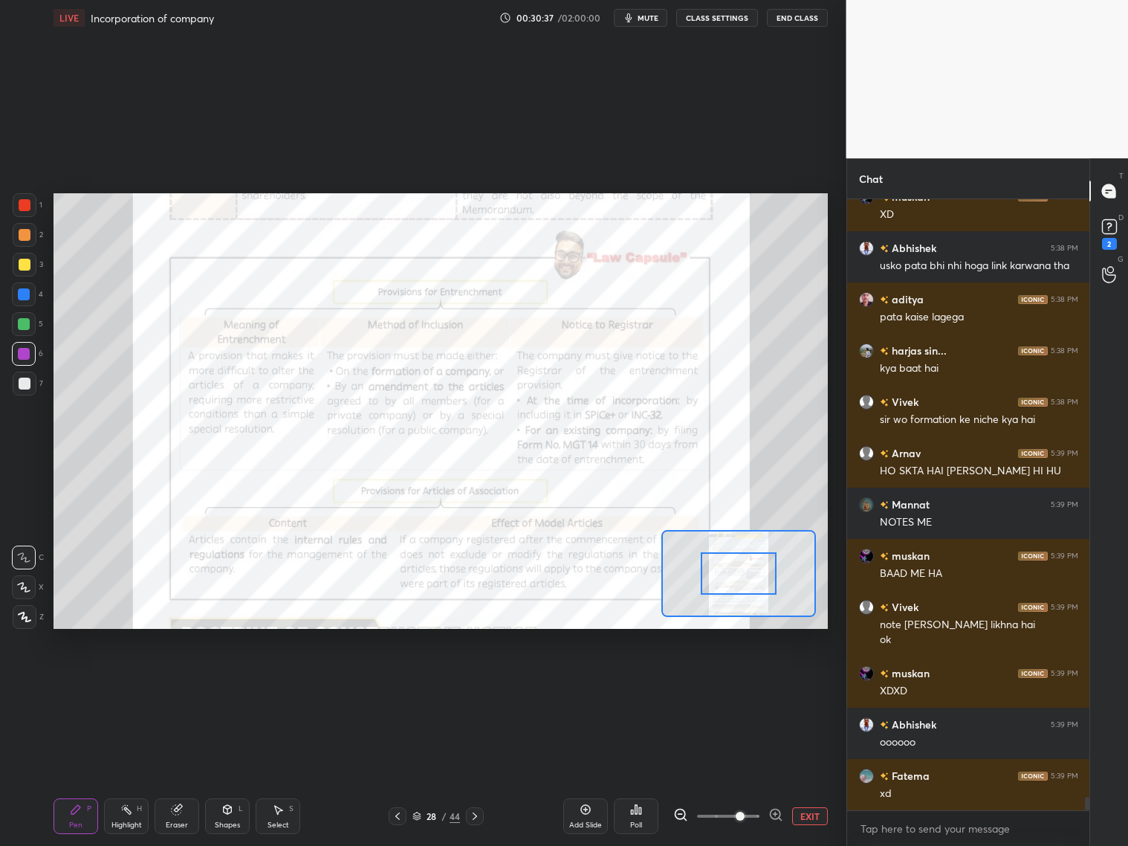
click at [777, 815] on icon at bounding box center [775, 814] width 15 height 15
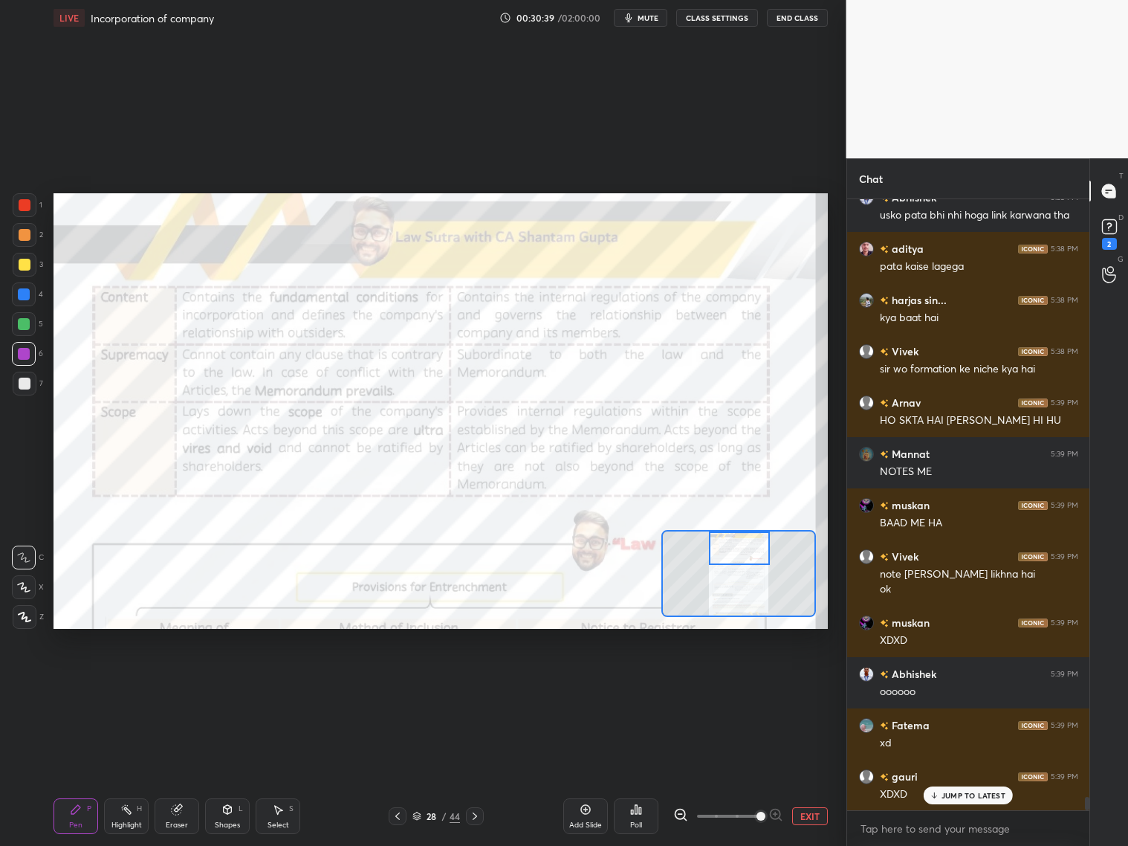
drag, startPoint x: 747, startPoint y: 566, endPoint x: 744, endPoint y: 543, distance: 24.0
click at [747, 547] on div at bounding box center [739, 547] width 61 height 33
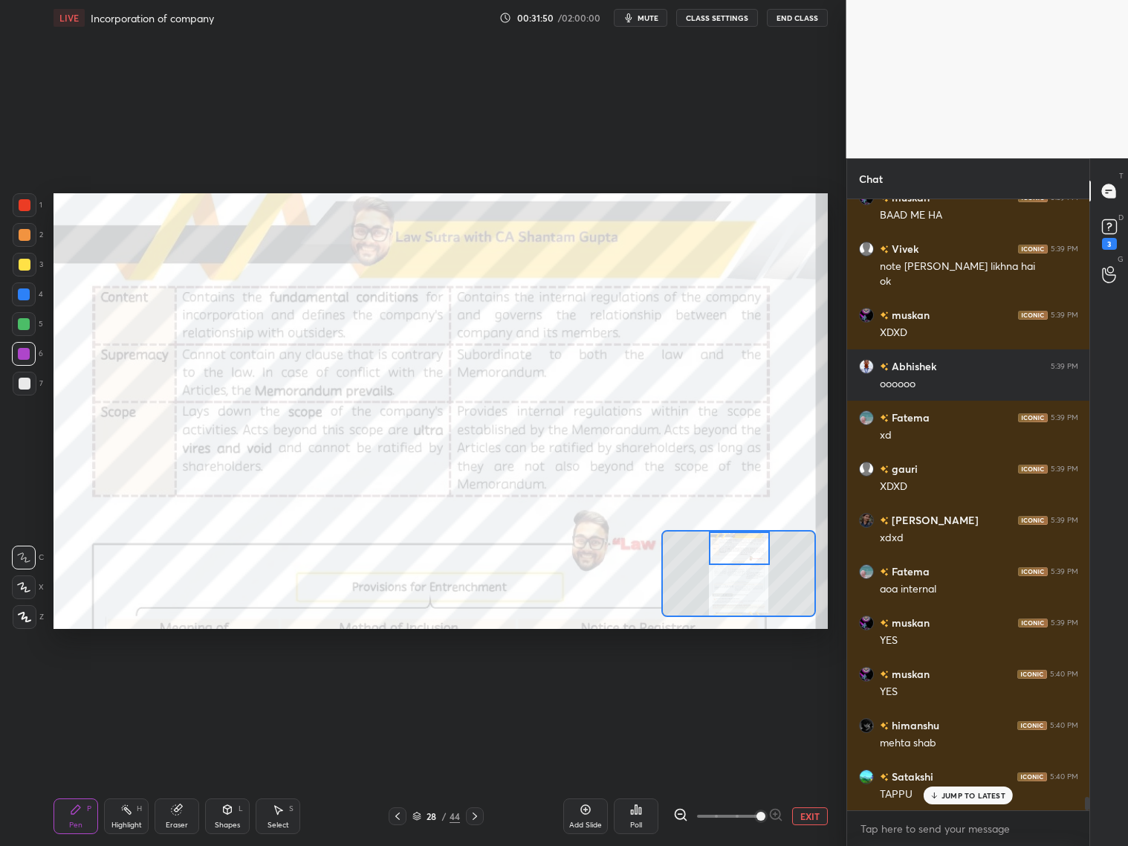
scroll to position [27770, 0]
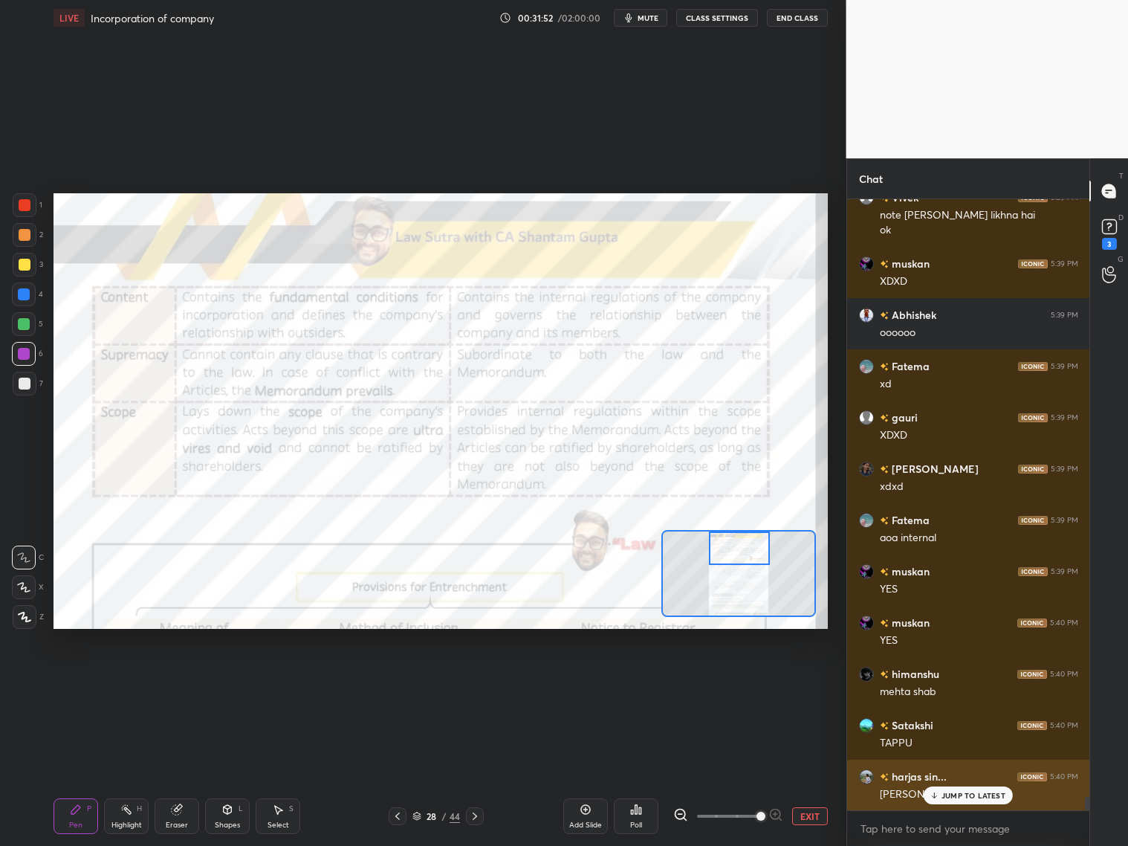
drag, startPoint x: 965, startPoint y: 790, endPoint x: 969, endPoint y: 782, distance: 9.3
click at [967, 794] on p "JUMP TO LATEST" at bounding box center [974, 795] width 64 height 9
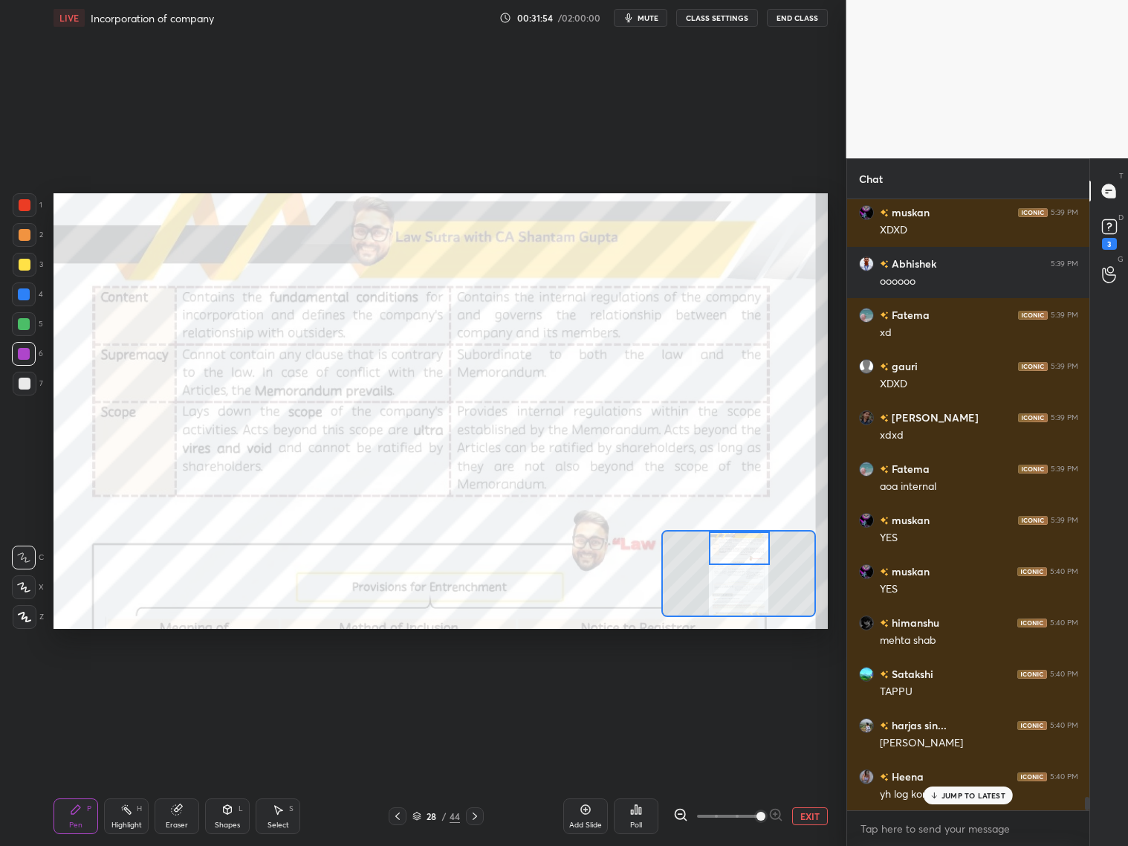
click at [954, 797] on p "JUMP TO LATEST" at bounding box center [974, 795] width 64 height 9
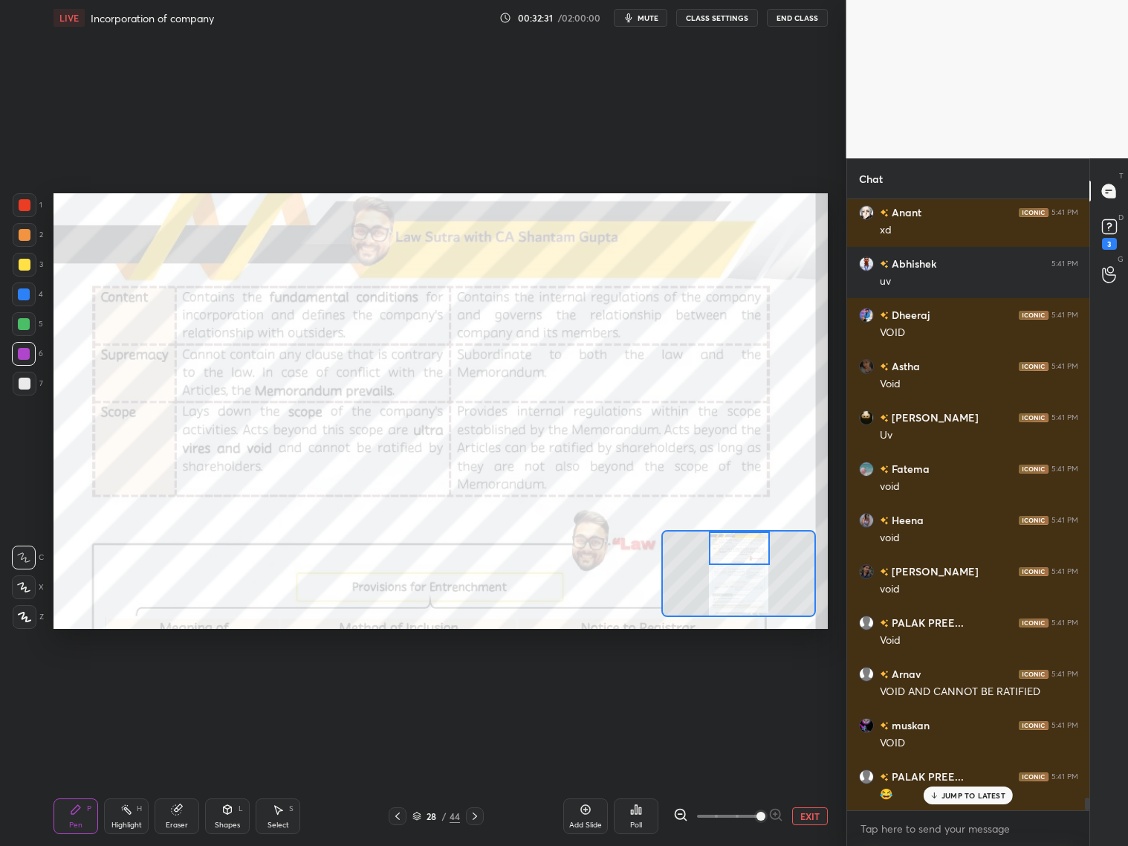
scroll to position [28899, 0]
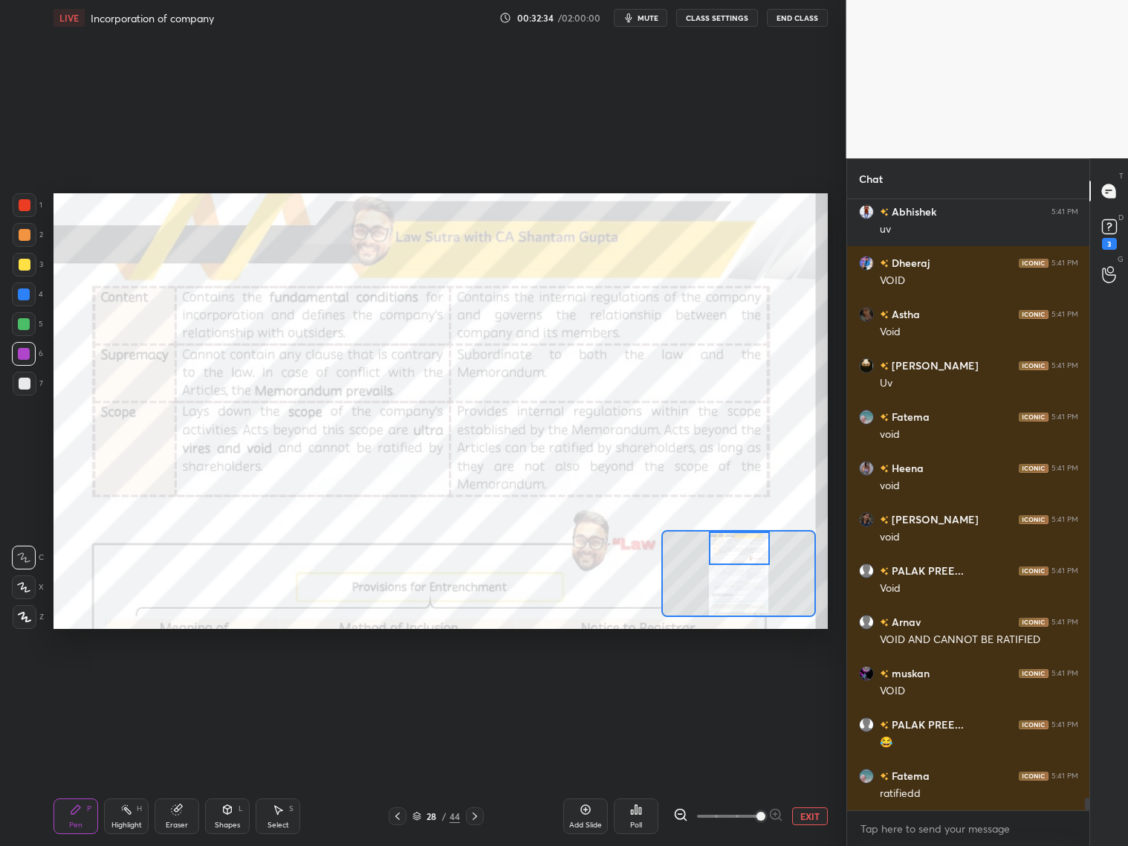
click at [828, 505] on div "Setting up your live class Poll for secs No correct answer Start poll" at bounding box center [441, 411] width 787 height 751
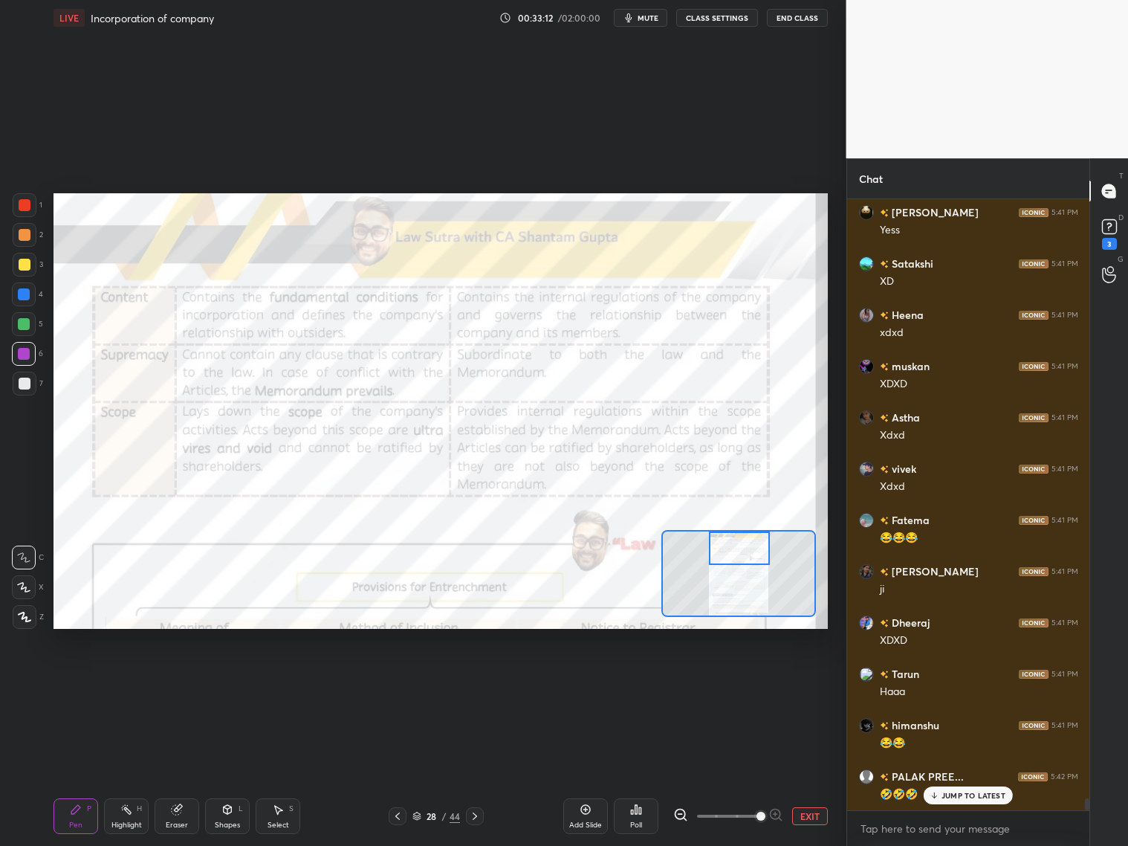
scroll to position [29887, 0]
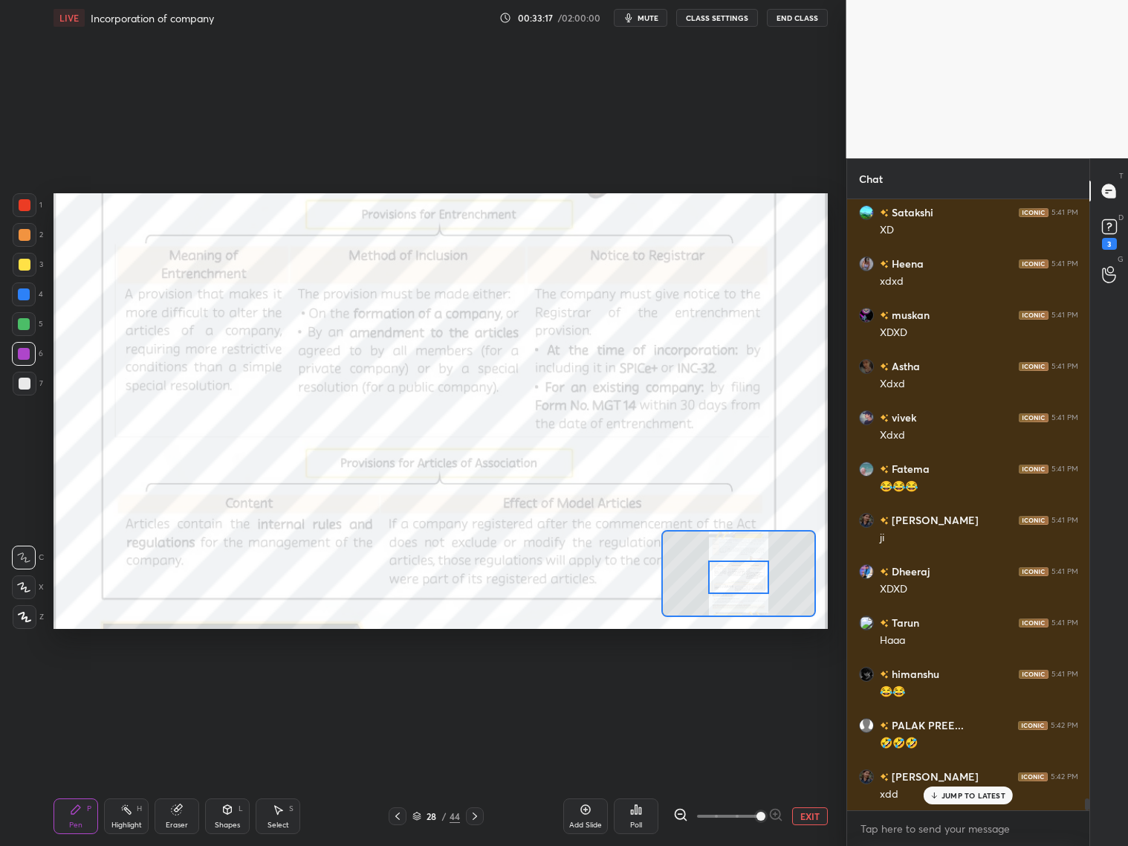
drag, startPoint x: 745, startPoint y: 554, endPoint x: 744, endPoint y: 586, distance: 32.0
click at [744, 585] on div at bounding box center [738, 576] width 61 height 33
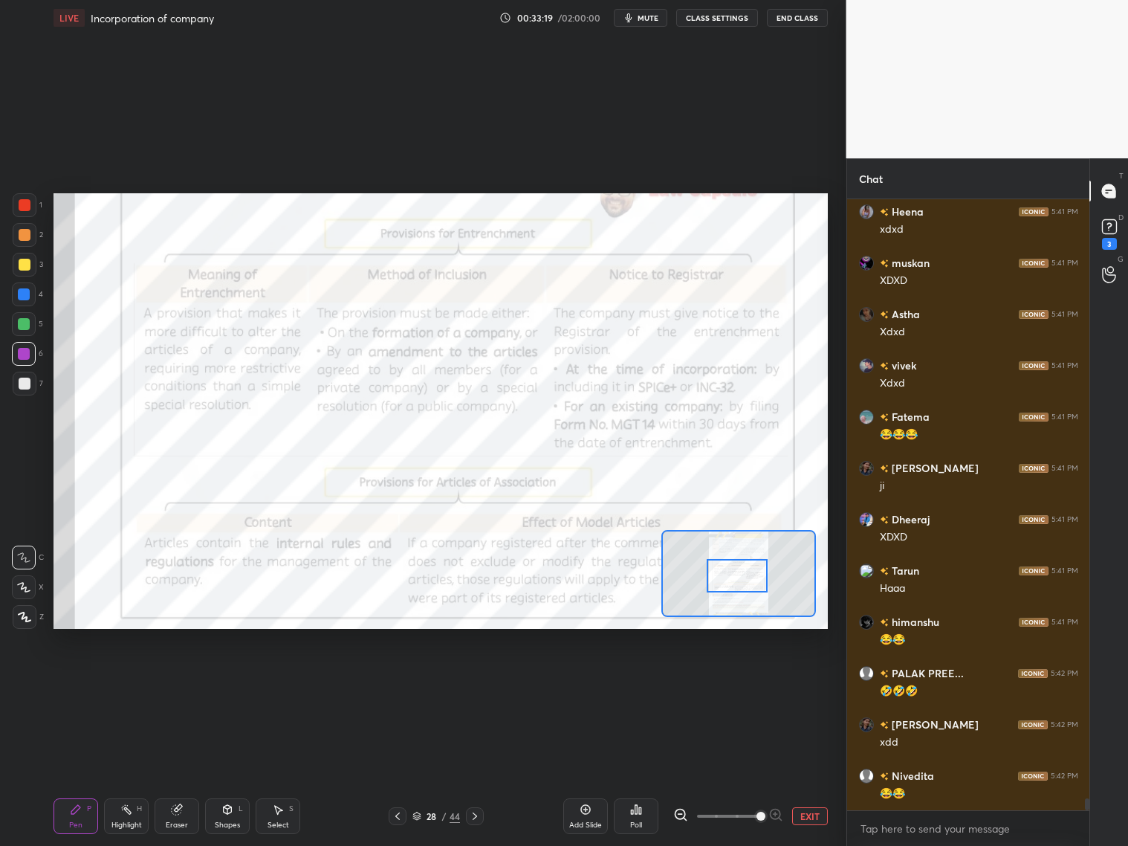
click at [748, 581] on div at bounding box center [737, 575] width 61 height 33
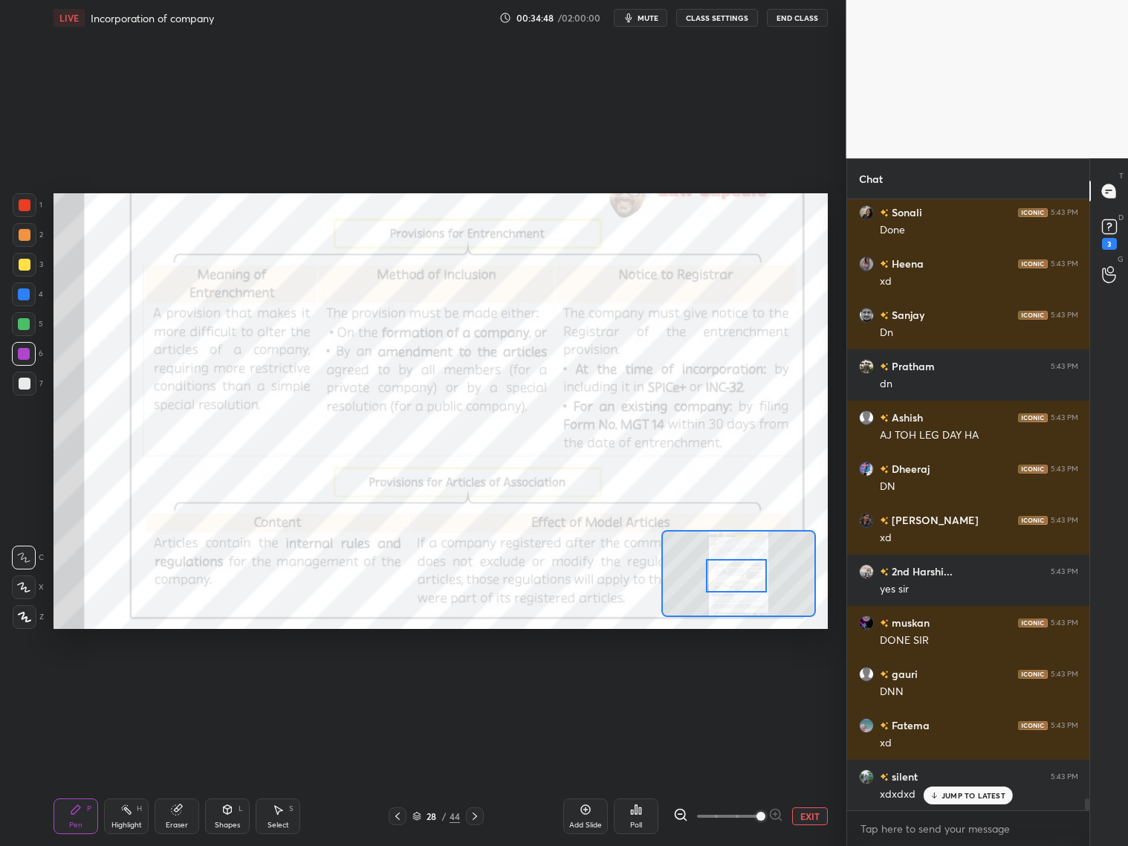
scroll to position [30913, 0]
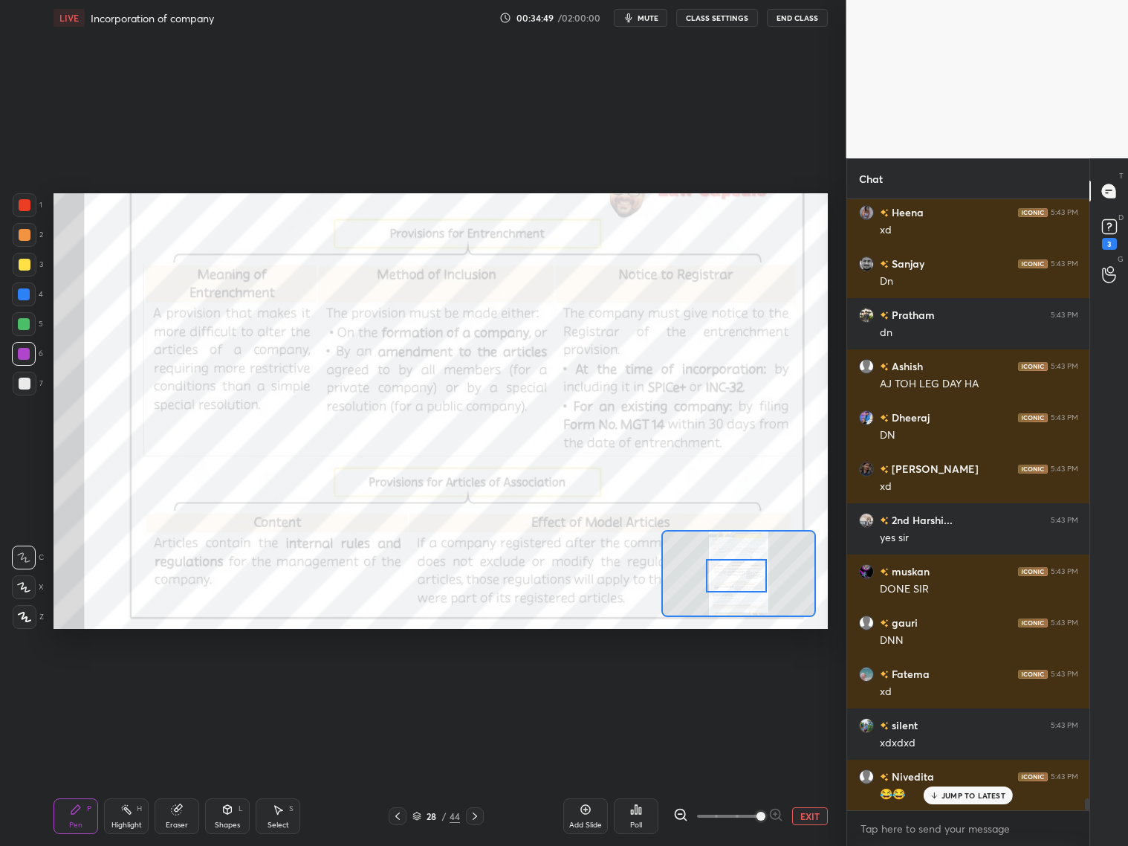
click at [400, 812] on icon at bounding box center [398, 816] width 12 height 12
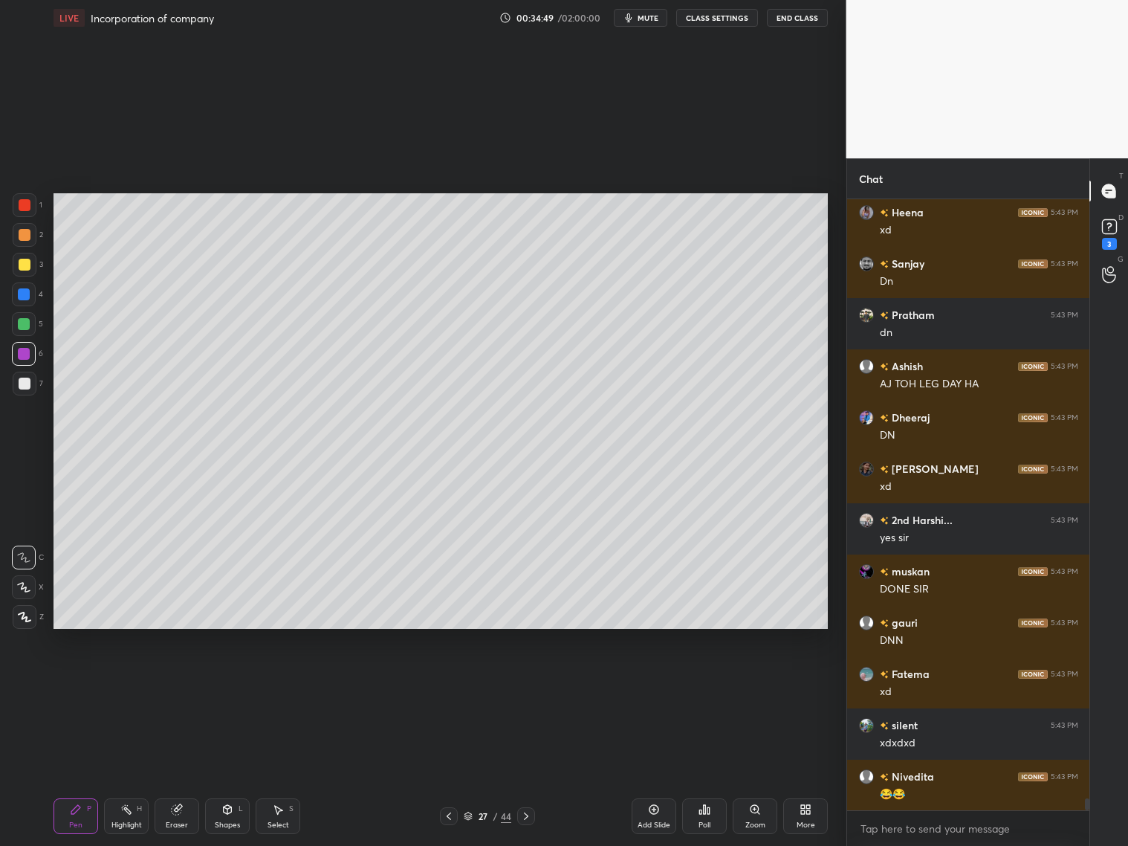
scroll to position [30965, 0]
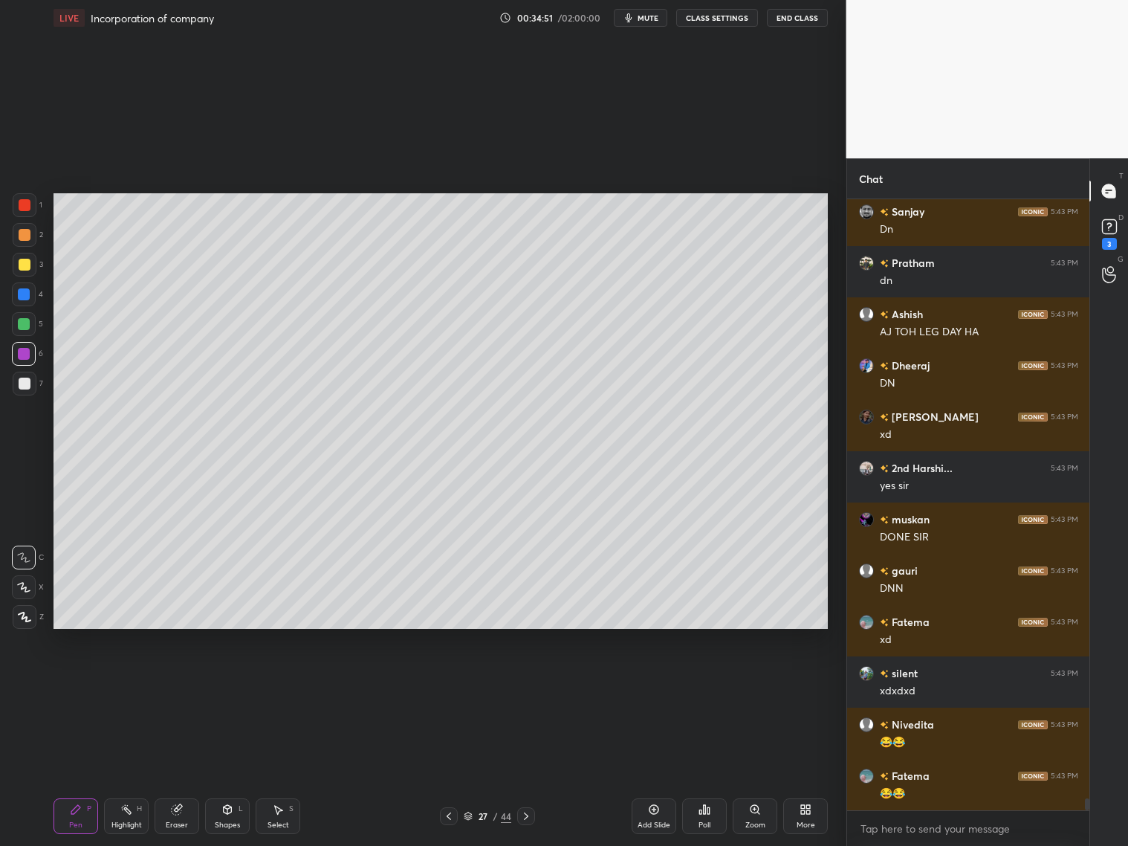
click at [450, 815] on icon at bounding box center [449, 816] width 12 height 12
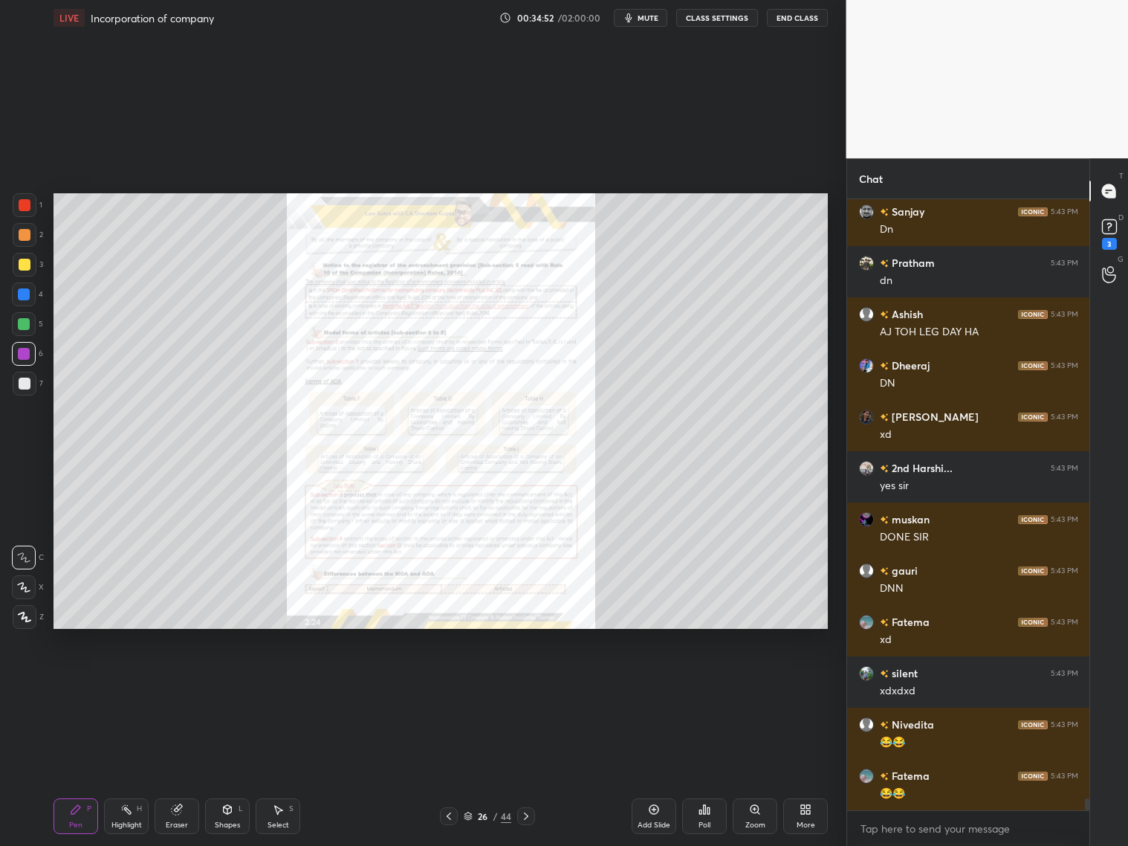
scroll to position [31016, 0]
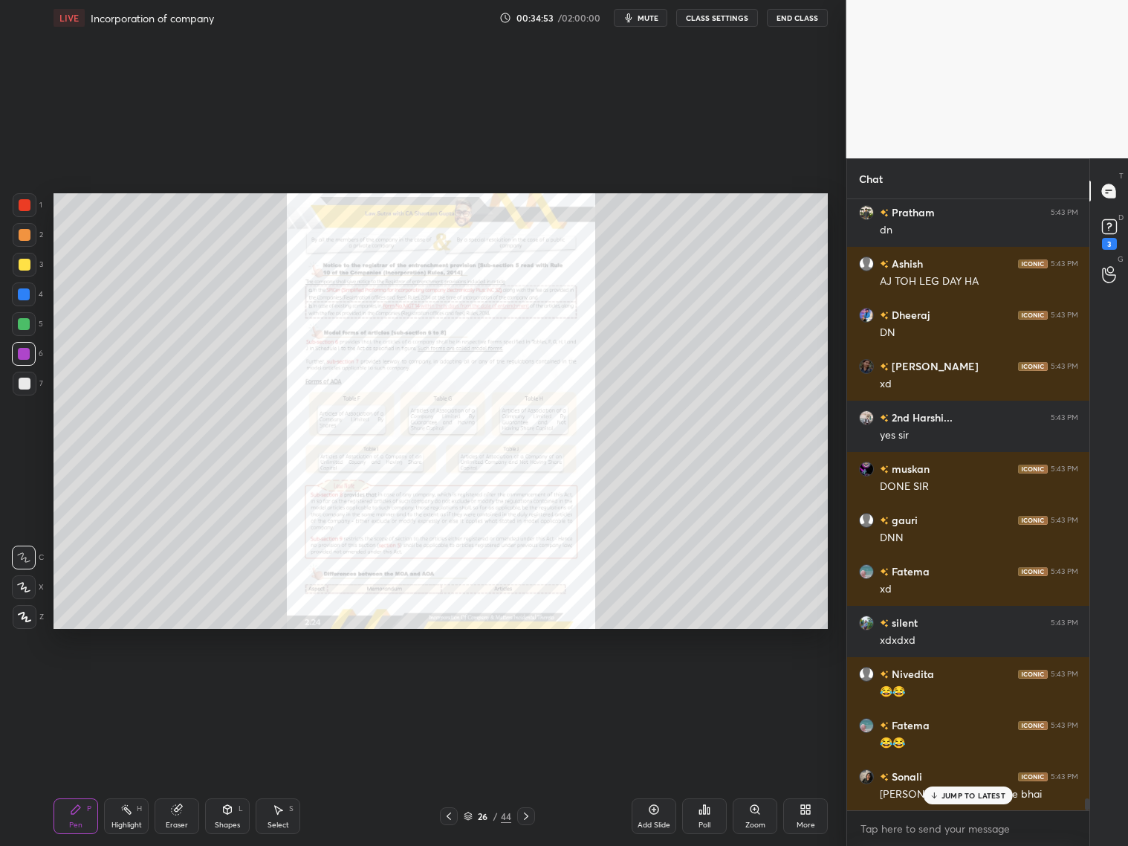
click at [527, 815] on icon at bounding box center [526, 816] width 12 height 12
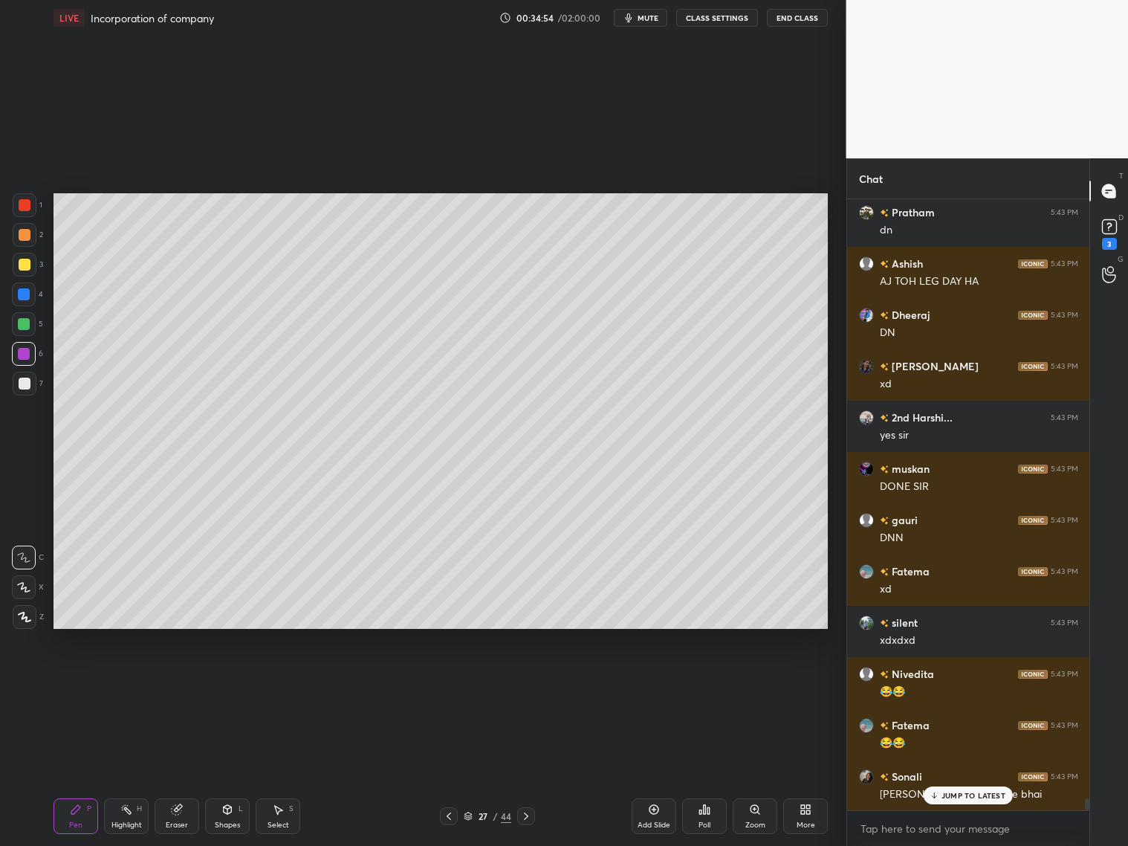
scroll to position [31067, 0]
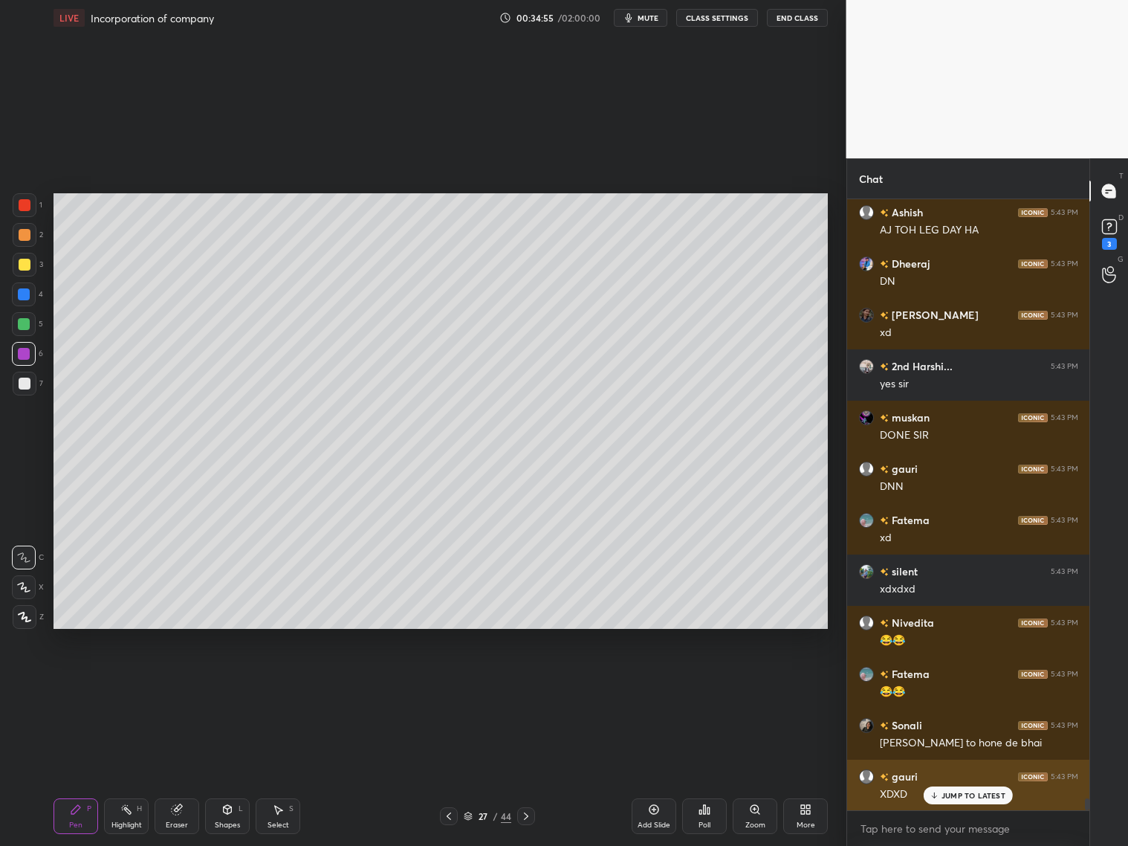
drag, startPoint x: 967, startPoint y: 796, endPoint x: 945, endPoint y: 783, distance: 25.0
click at [967, 796] on p "JUMP TO LATEST" at bounding box center [974, 795] width 64 height 9
click at [449, 815] on icon at bounding box center [449, 816] width 12 height 12
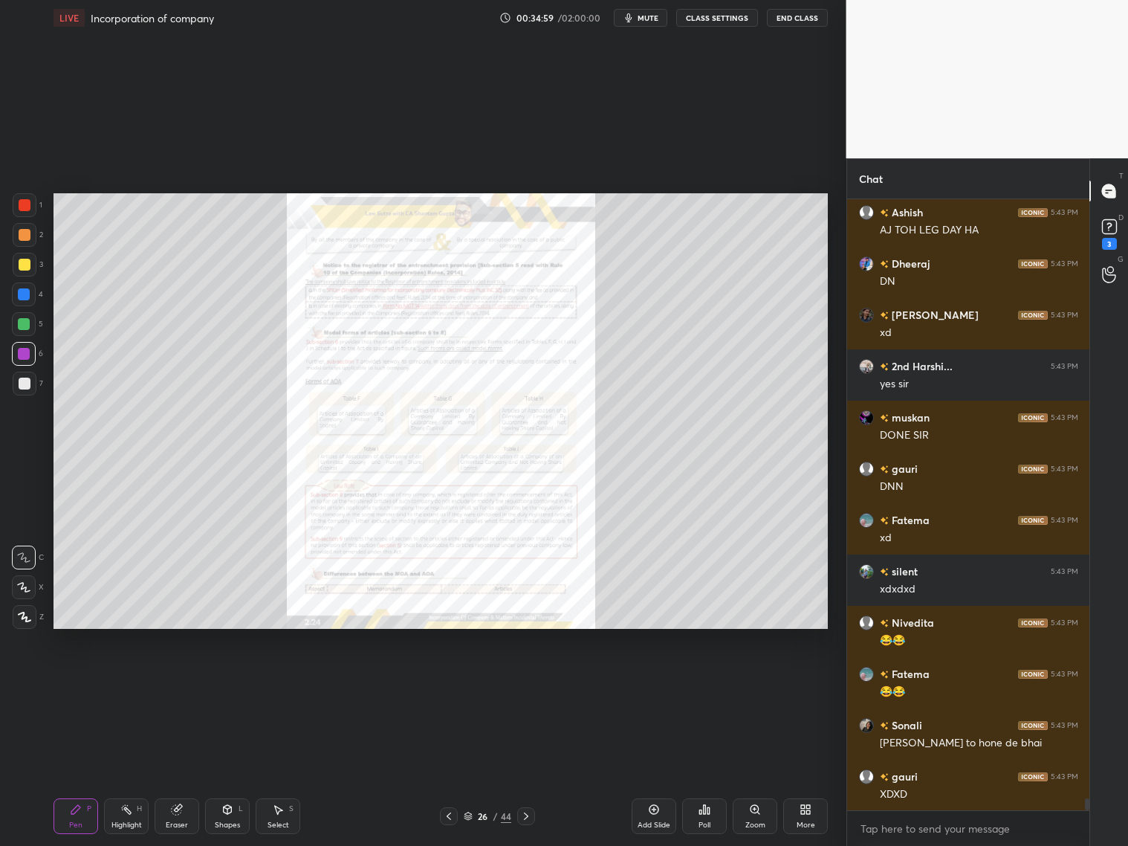
click at [522, 818] on icon at bounding box center [526, 816] width 12 height 12
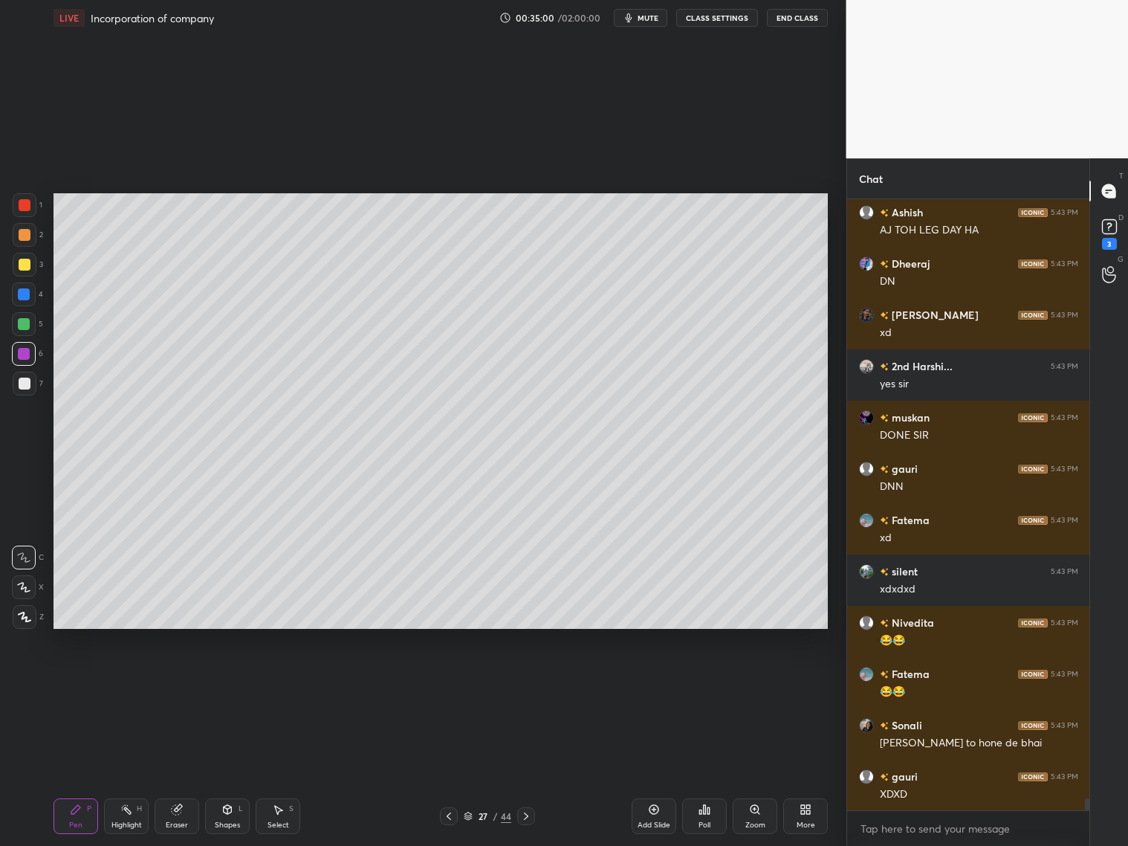
click at [455, 815] on div at bounding box center [449, 816] width 18 height 18
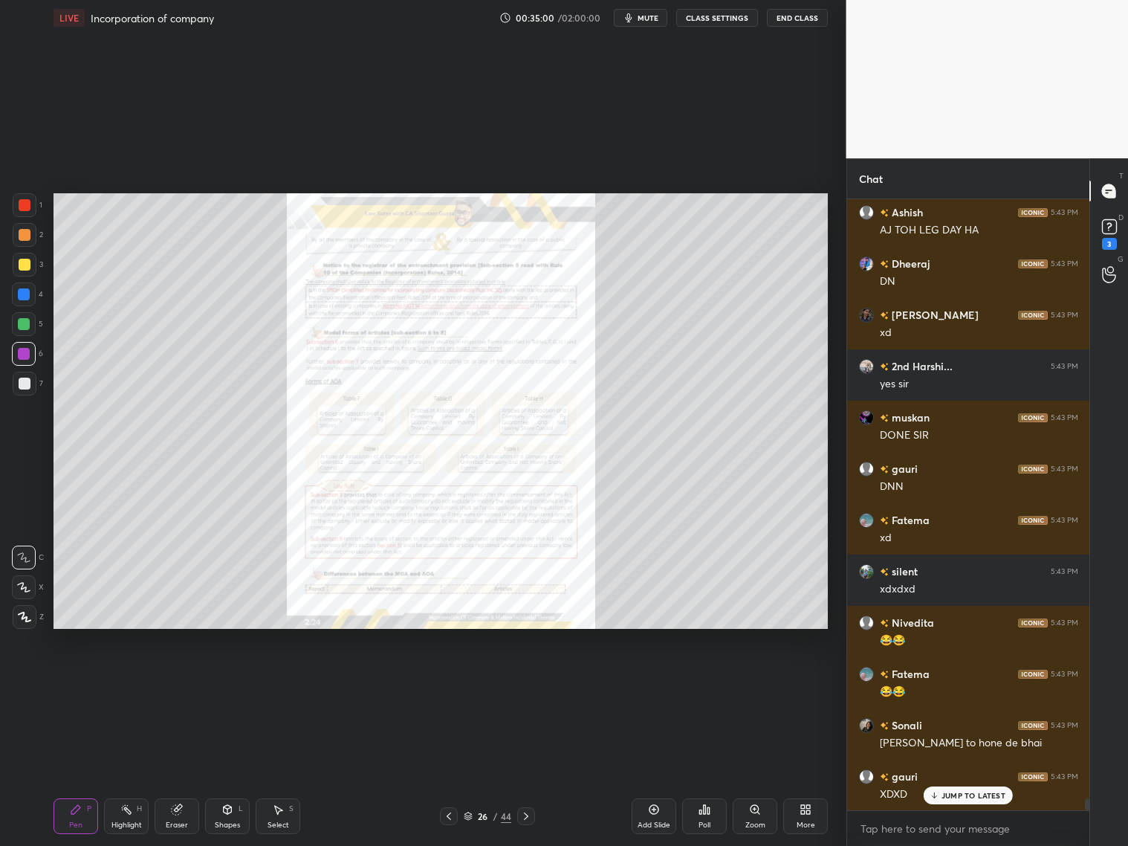
scroll to position [31118, 0]
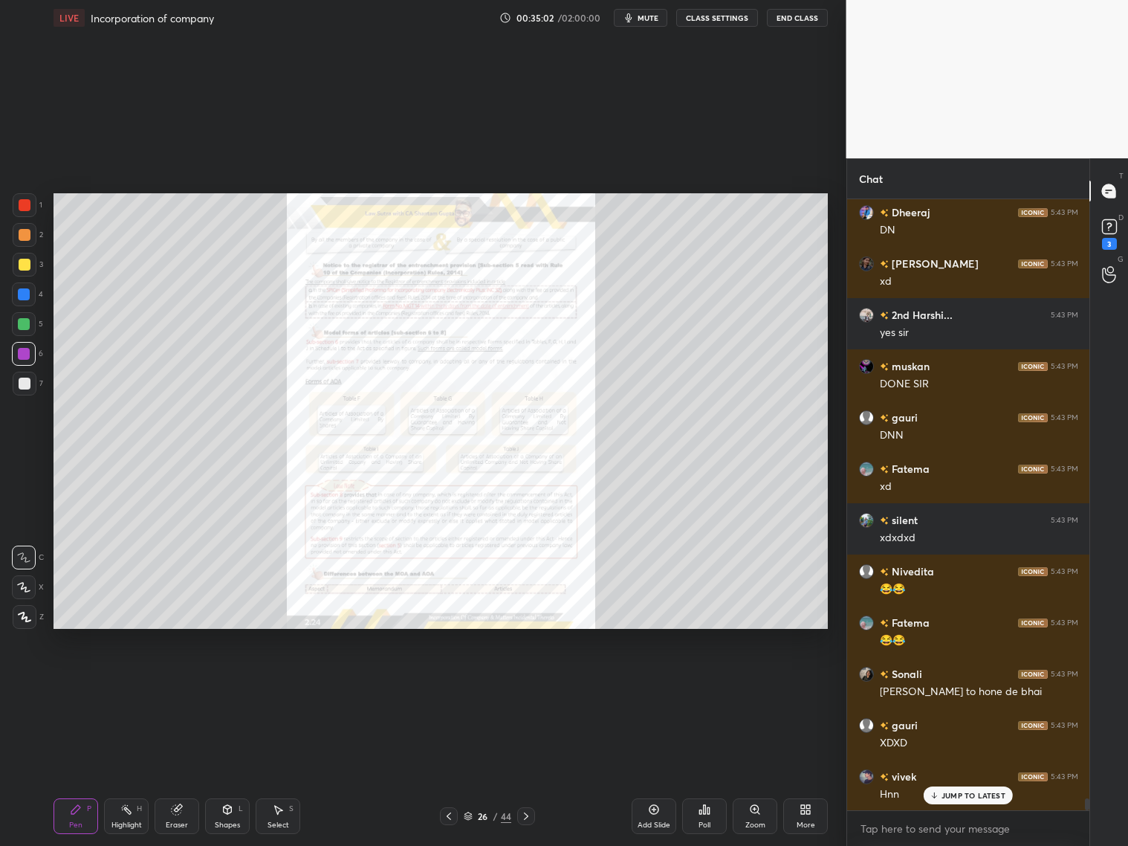
click at [520, 812] on icon at bounding box center [526, 816] width 12 height 12
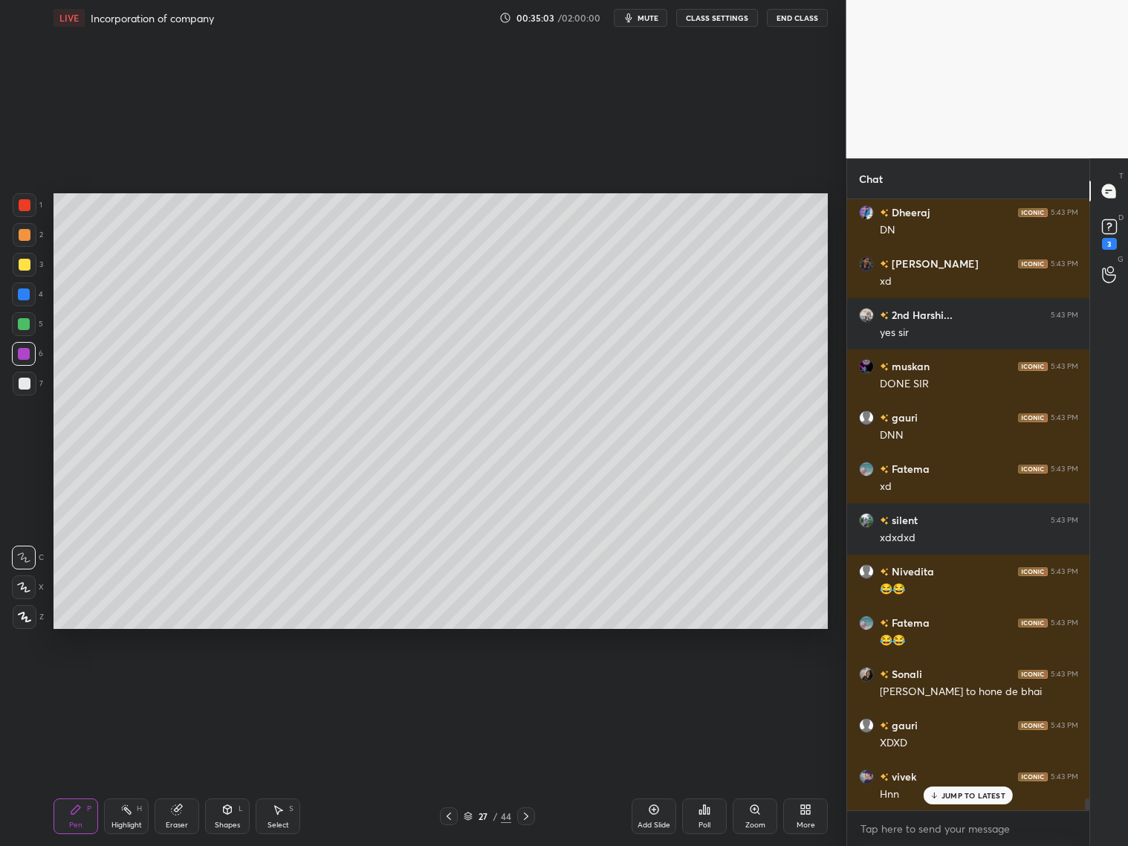
drag, startPoint x: 452, startPoint y: 814, endPoint x: 496, endPoint y: 800, distance: 46.6
click at [455, 813] on div at bounding box center [449, 816] width 18 height 18
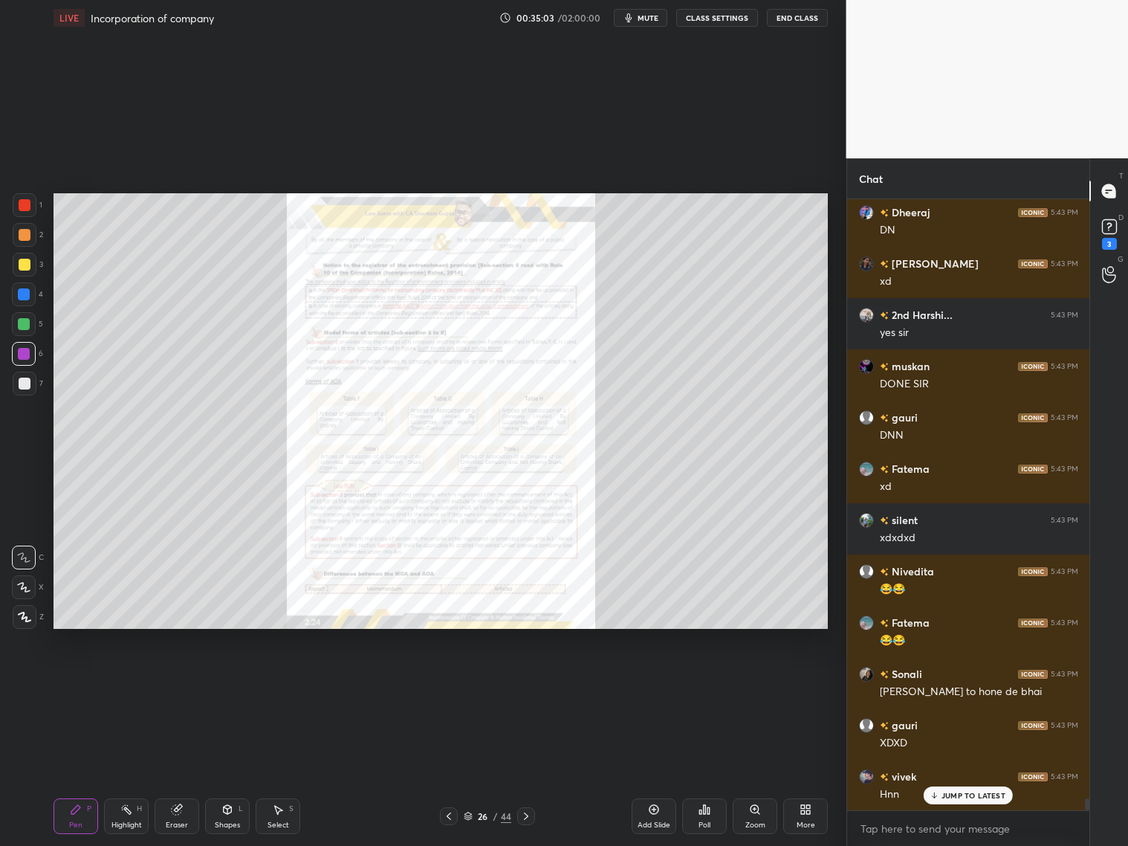
click at [801, 818] on div "More" at bounding box center [805, 816] width 45 height 36
drag, startPoint x: 725, startPoint y: 700, endPoint x: 731, endPoint y: 694, distance: 7.9
click at [726, 700] on div "Slide theme" at bounding box center [721, 702] width 59 height 36
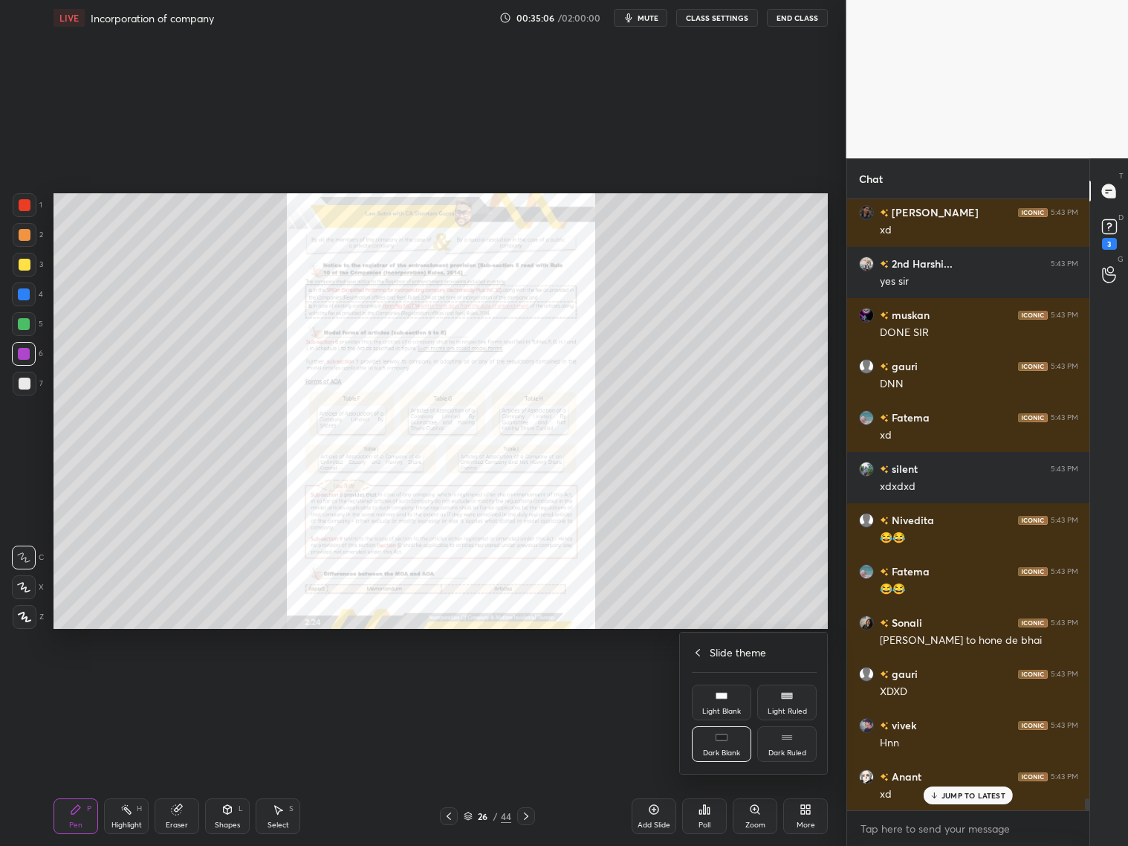
click at [723, 703] on div "Light Blank" at bounding box center [721, 702] width 59 height 36
drag, startPoint x: 690, startPoint y: 645, endPoint x: 697, endPoint y: 644, distance: 7.6
click at [692, 645] on div "Slide theme Light Blank Light Ruled Dark Blank Dark Ruled" at bounding box center [754, 702] width 149 height 141
click at [691, 652] on icon at bounding box center [692, 653] width 12 height 12
click at [654, 811] on div at bounding box center [564, 423] width 1128 height 846
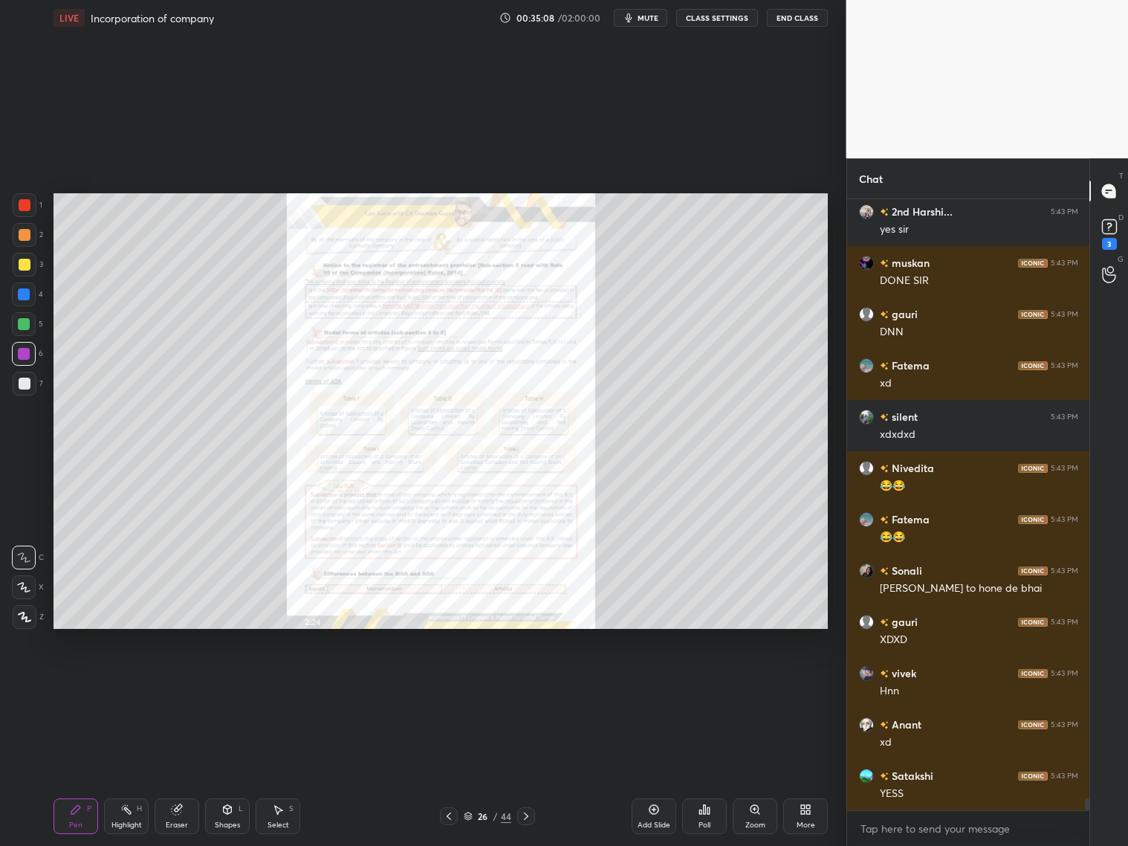
click at [655, 817] on div "Add Slide" at bounding box center [654, 816] width 45 height 36
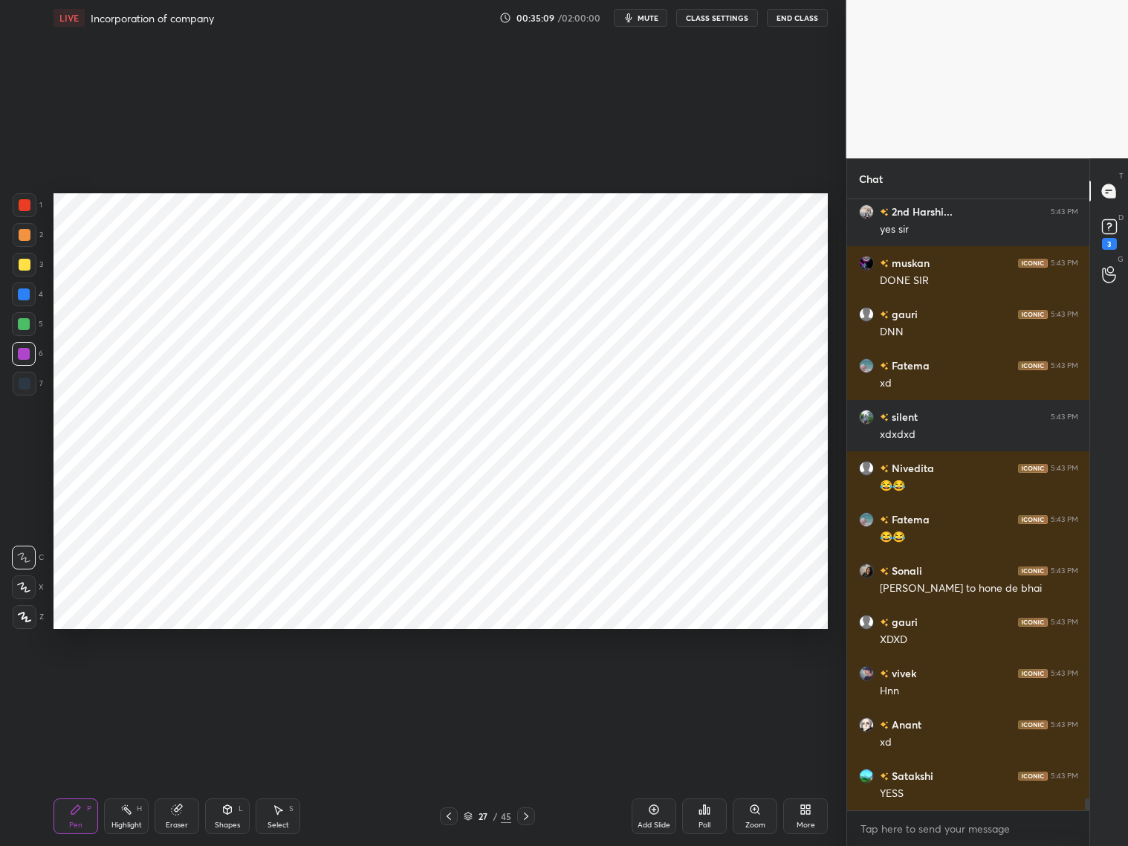
scroll to position [31272, 0]
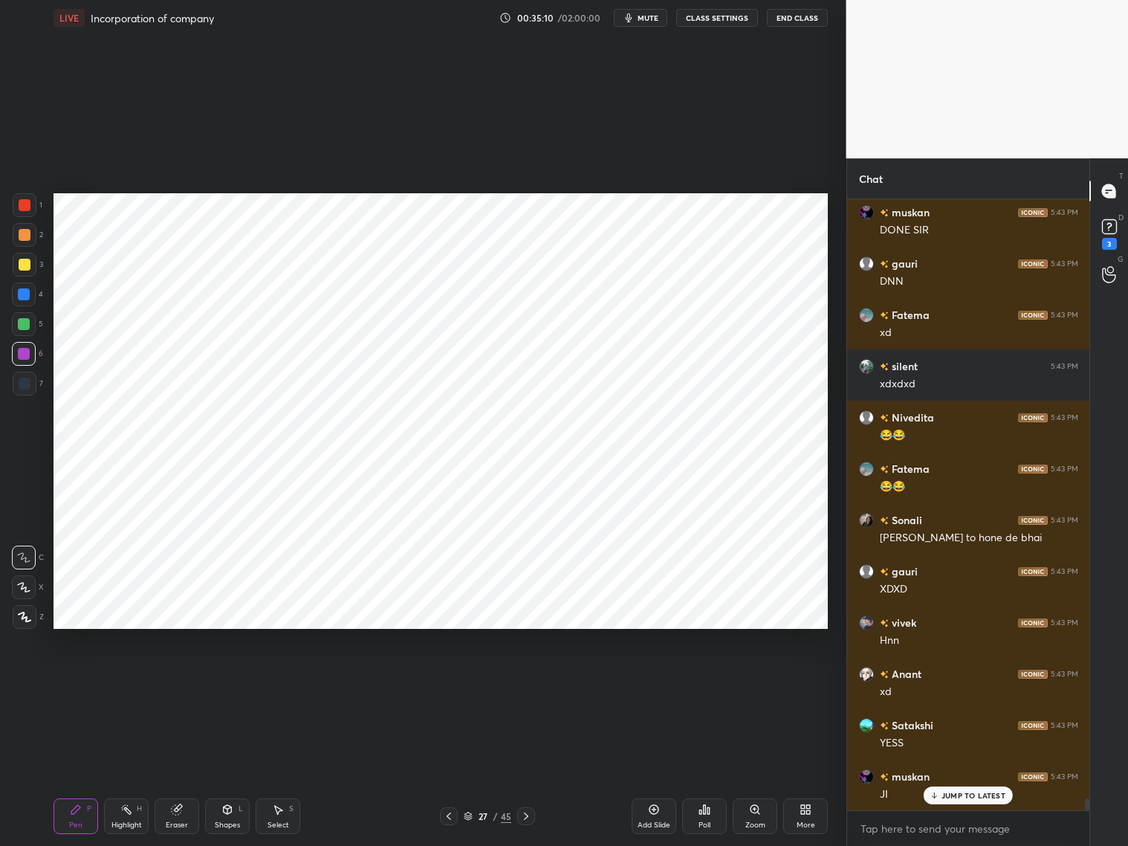
click at [233, 812] on div "Shapes L" at bounding box center [227, 816] width 45 height 36
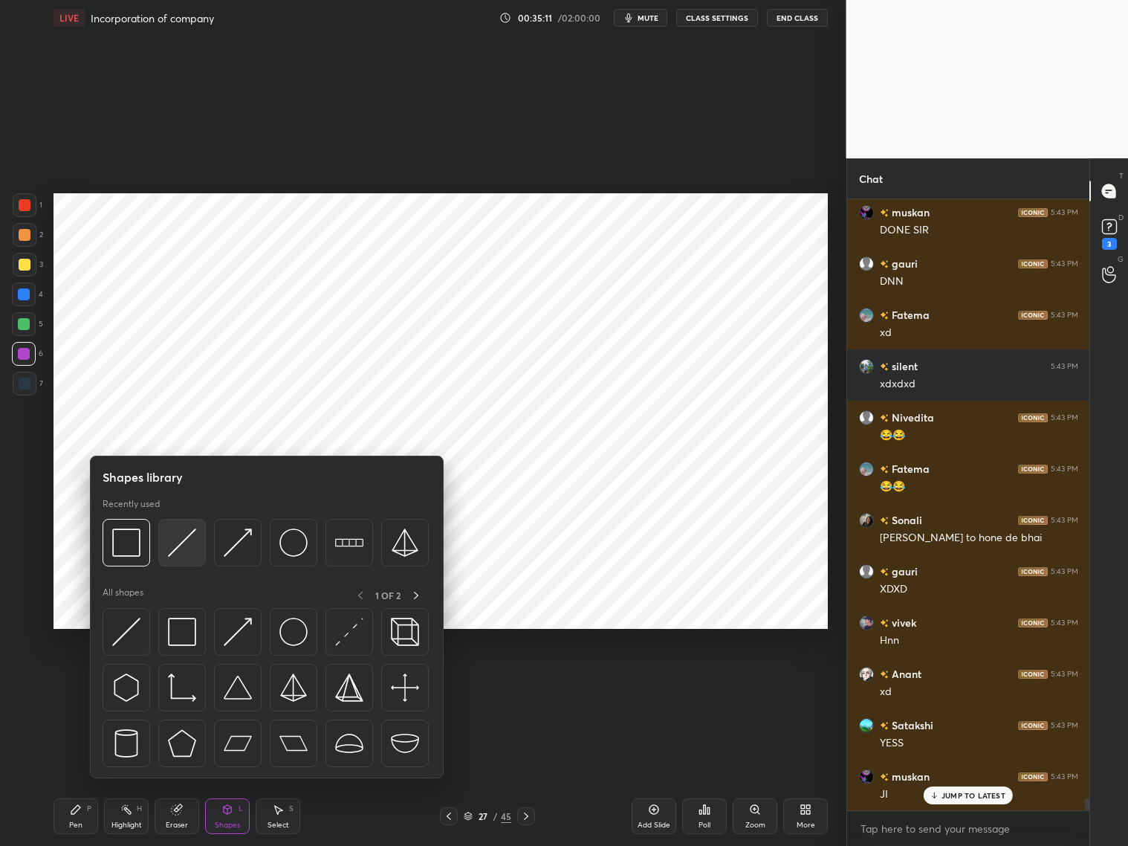
drag, startPoint x: 187, startPoint y: 546, endPoint x: 24, endPoint y: 349, distance: 254.9
click at [189, 543] on img at bounding box center [182, 542] width 28 height 28
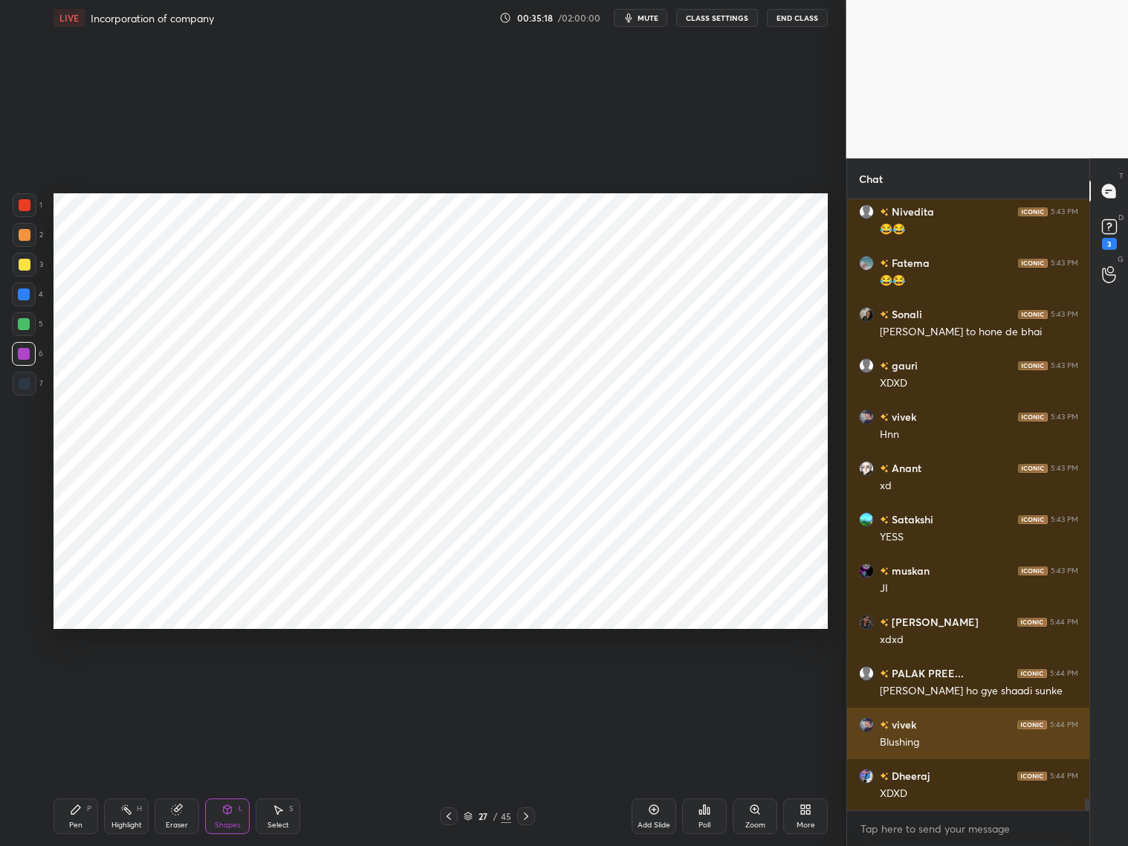
scroll to position [31528, 0]
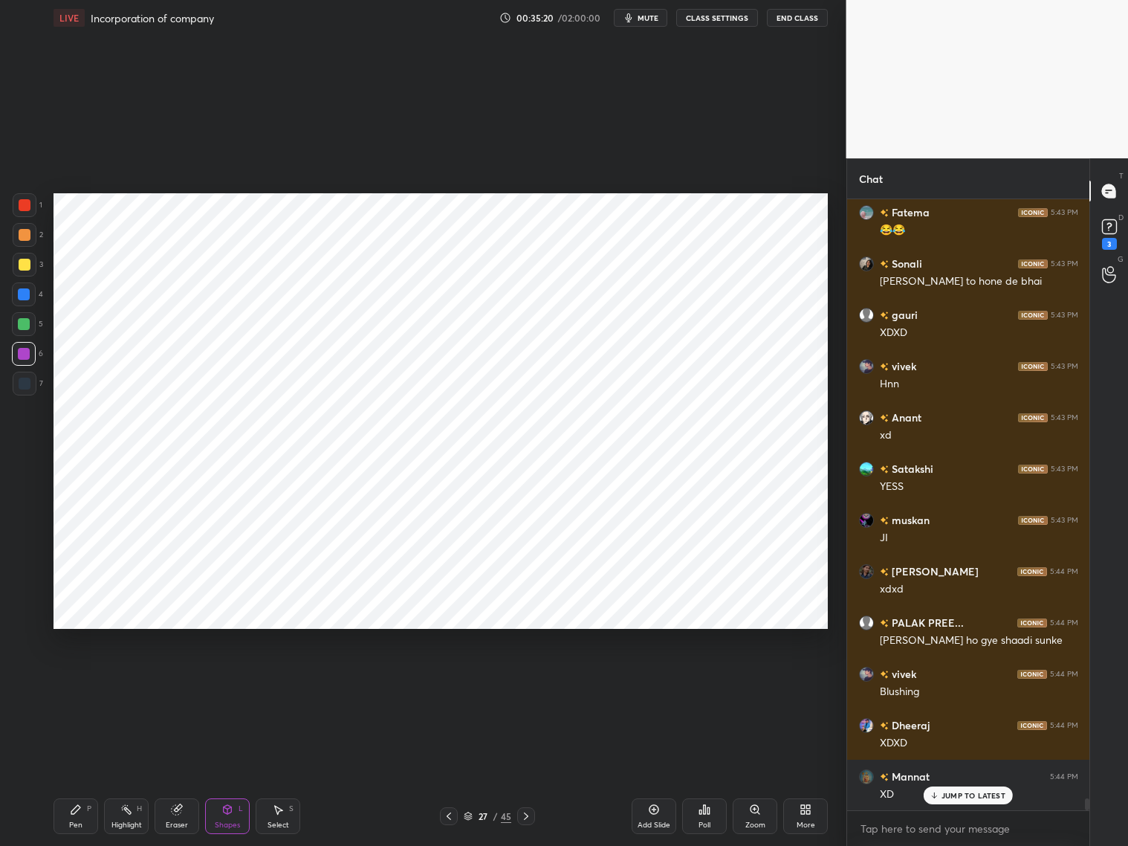
click at [80, 809] on icon at bounding box center [76, 809] width 12 height 12
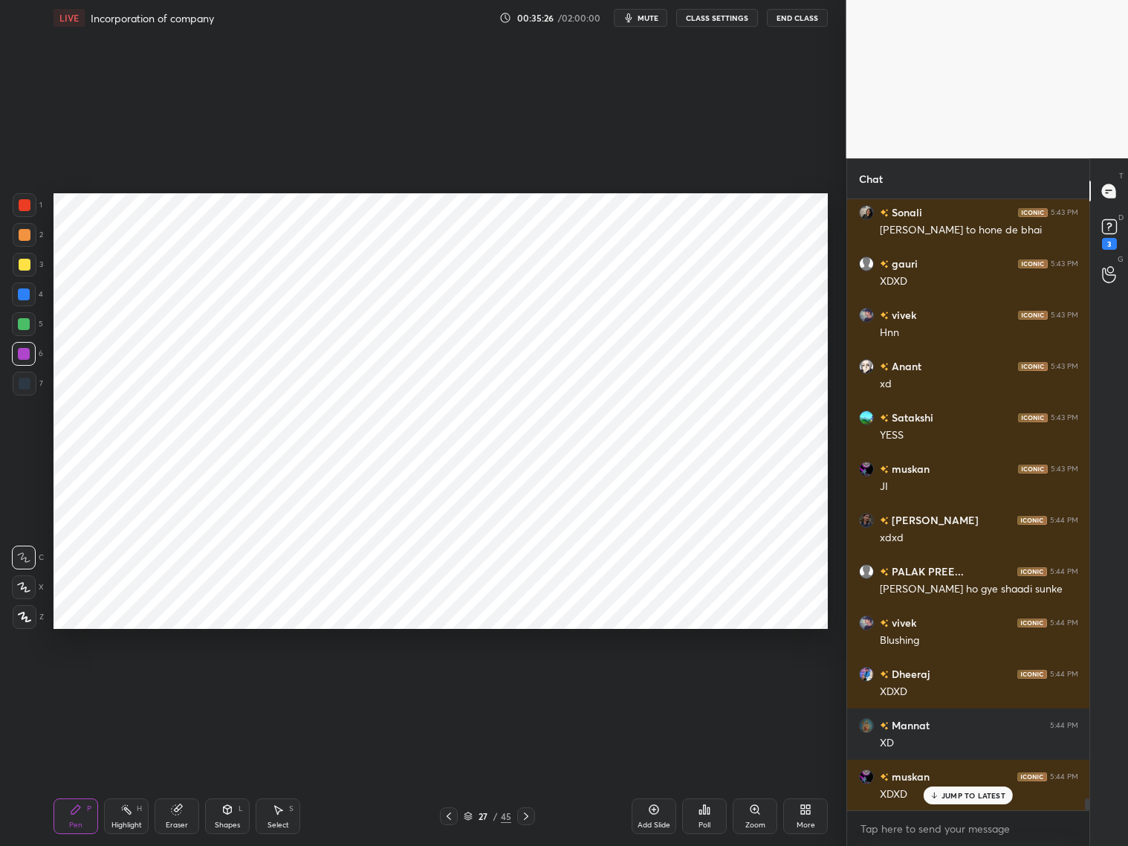
click at [21, 206] on div at bounding box center [25, 205] width 12 height 12
click at [21, 584] on icon at bounding box center [23, 587] width 13 height 10
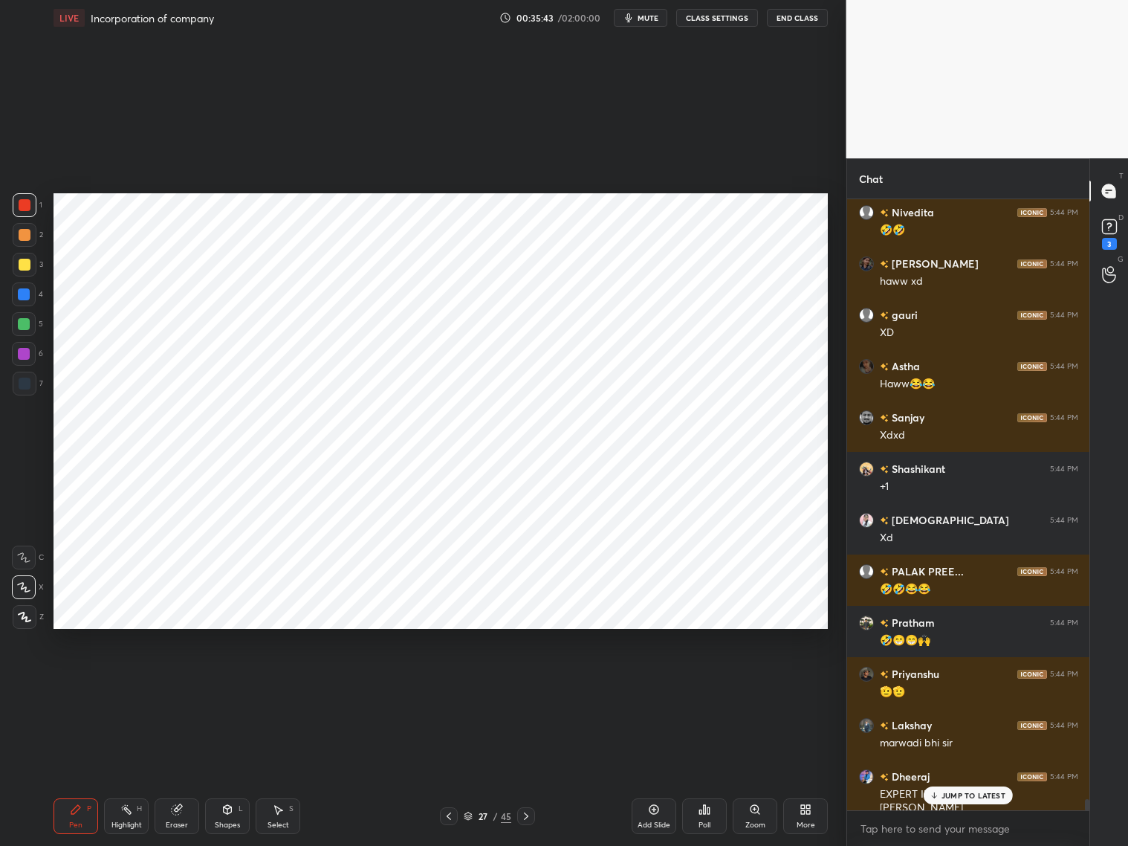
scroll to position [32349, 0]
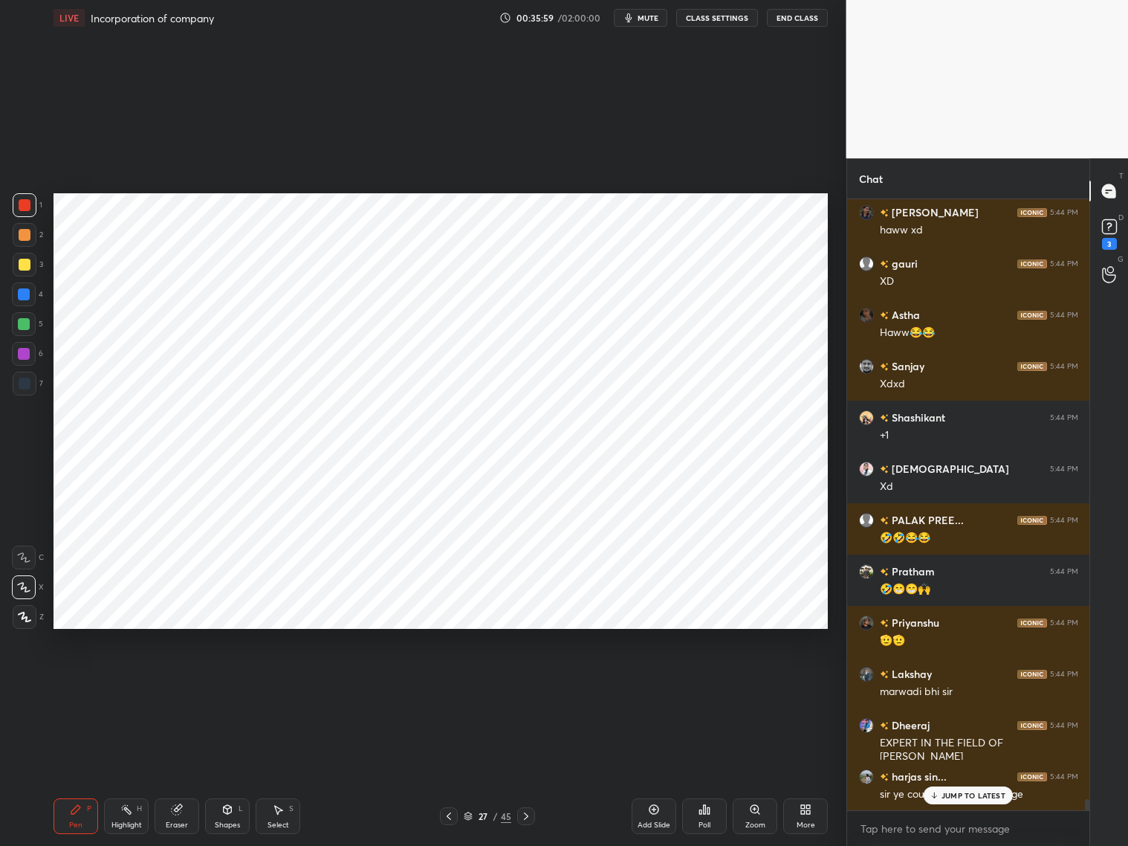
click at [23, 308] on div "4" at bounding box center [27, 297] width 31 height 30
click at [24, 320] on div at bounding box center [24, 324] width 12 height 12
click at [949, 800] on div "JUMP TO LATEST" at bounding box center [968, 795] width 89 height 18
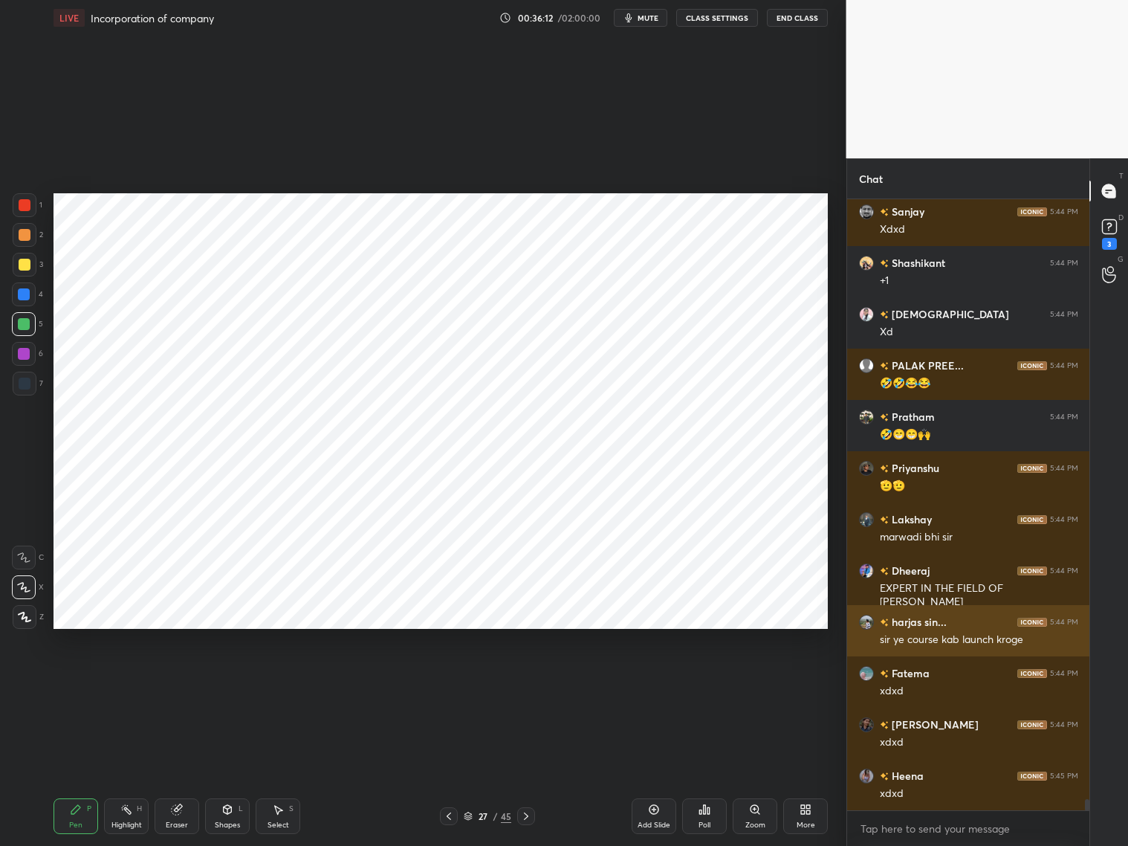
scroll to position [32567, 0]
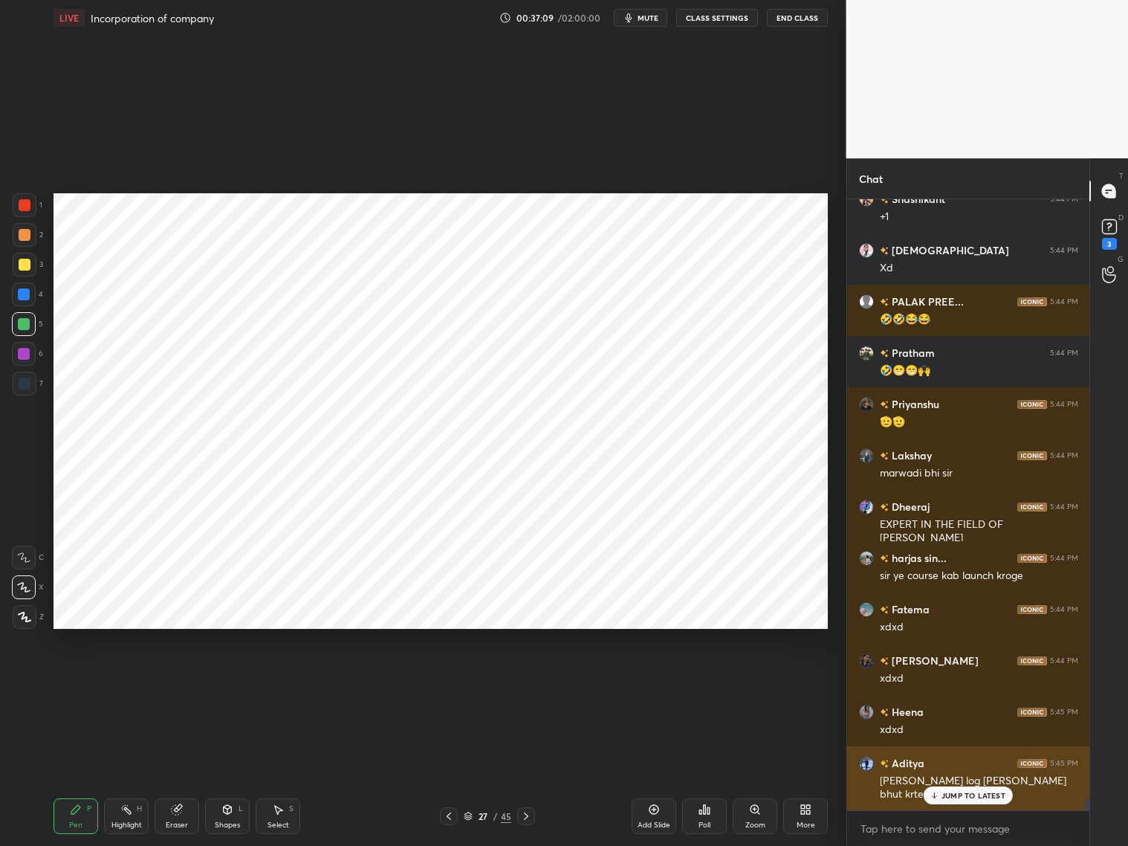
click at [952, 796] on p "JUMP TO LATEST" at bounding box center [974, 795] width 64 height 9
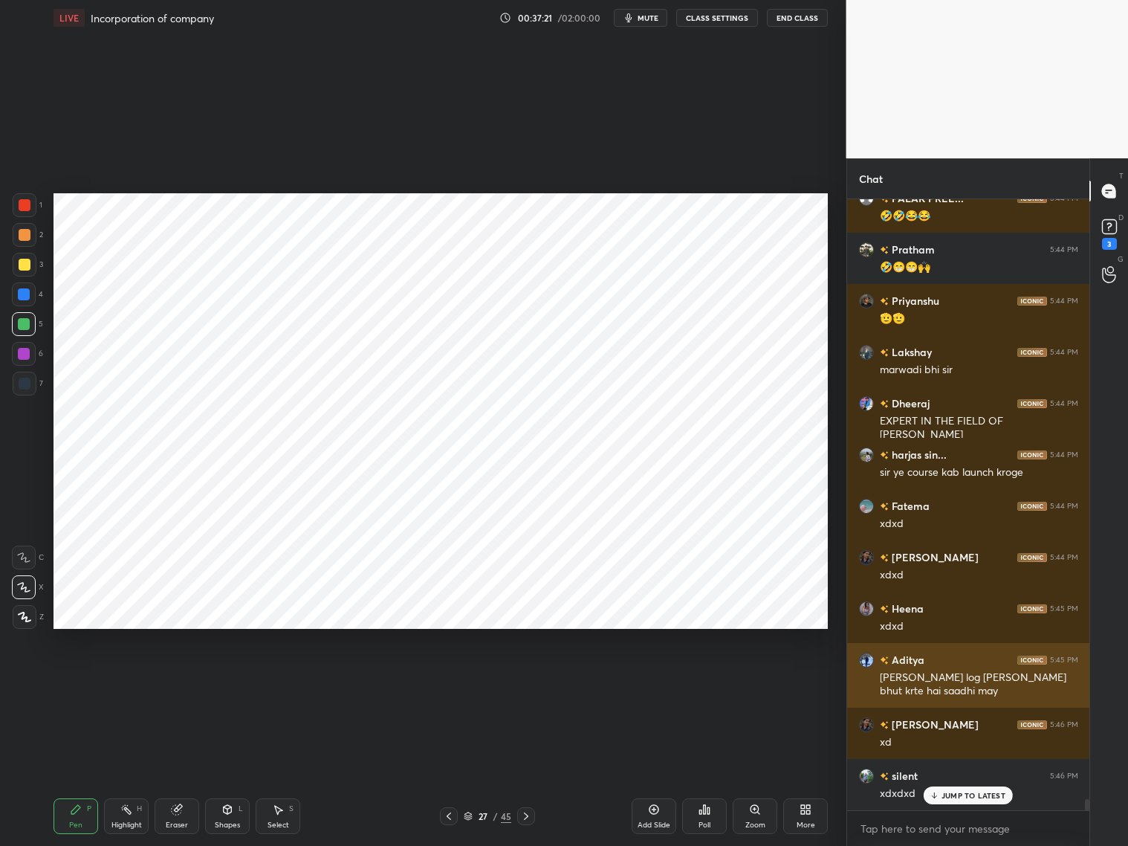
scroll to position [32721, 0]
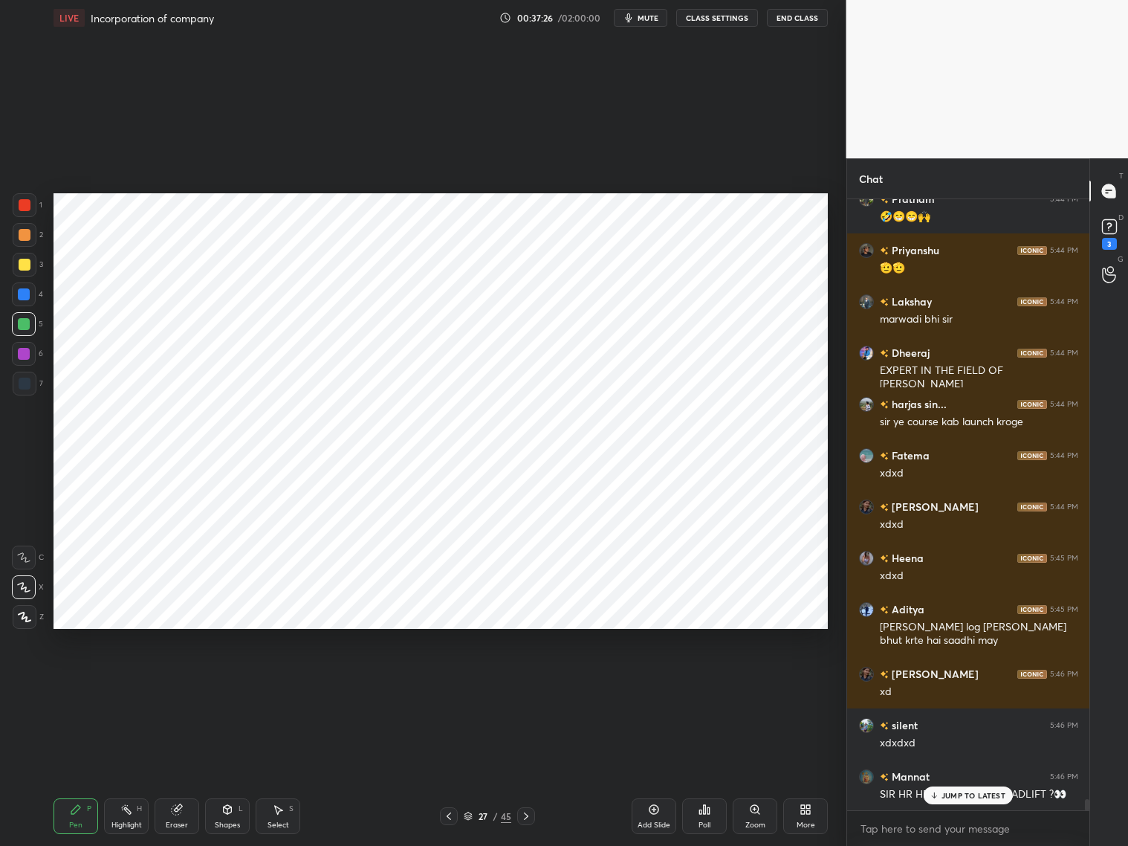
click at [172, 806] on icon at bounding box center [177, 809] width 12 height 12
click at [86, 813] on div "Pen P" at bounding box center [76, 816] width 45 height 36
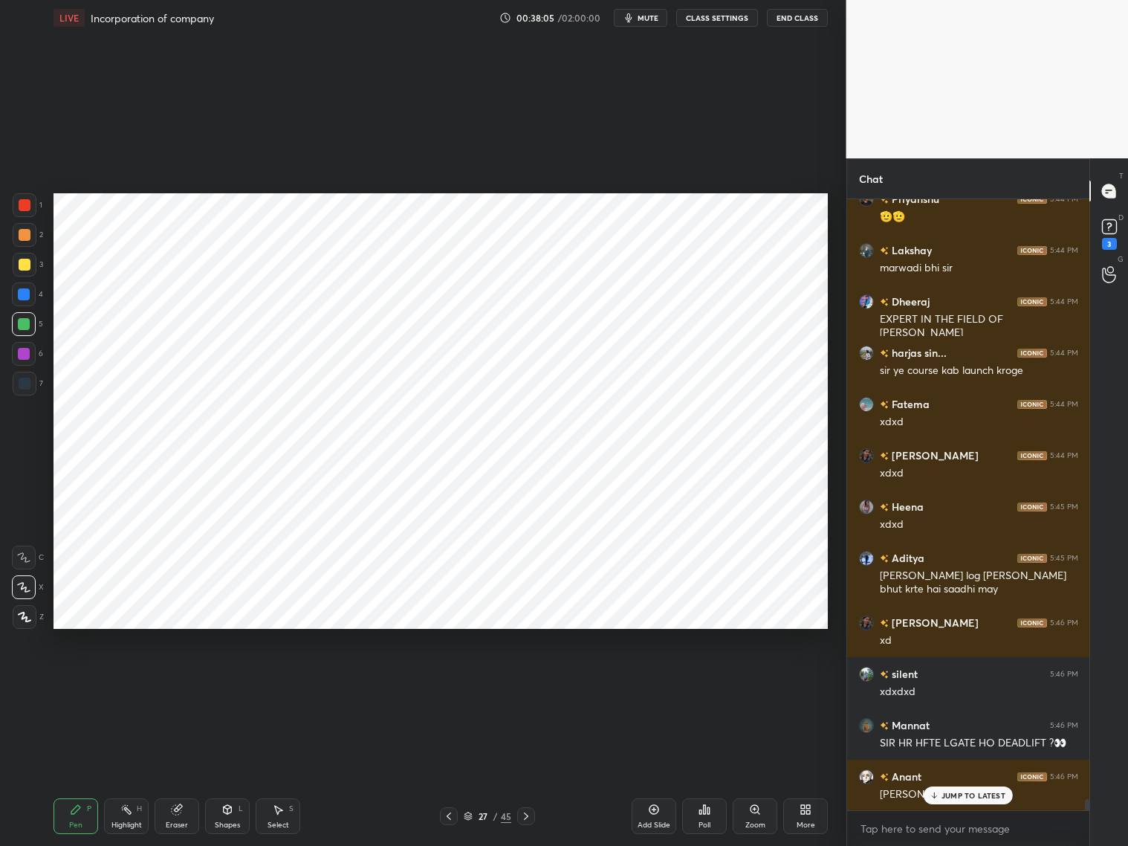
scroll to position [32824, 0]
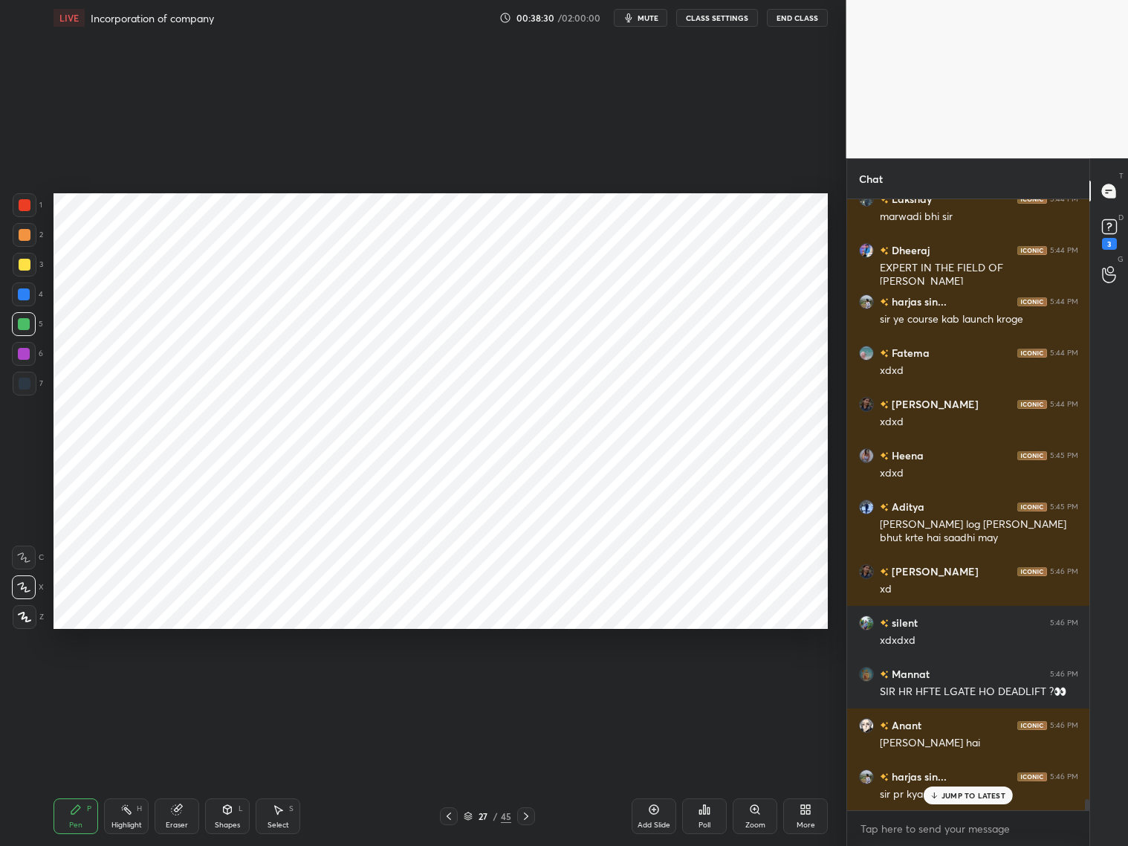
click at [955, 797] on div "JUMP TO LATEST" at bounding box center [968, 795] width 89 height 18
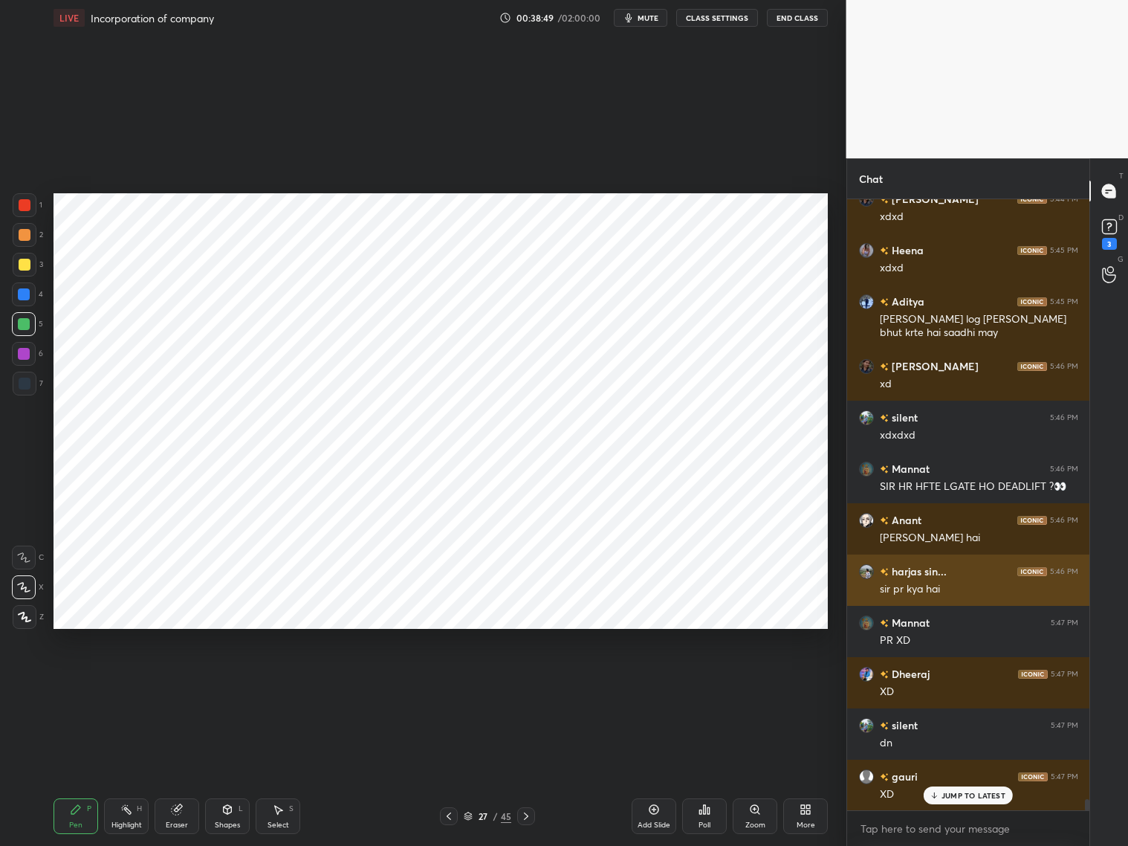
scroll to position [33080, 0]
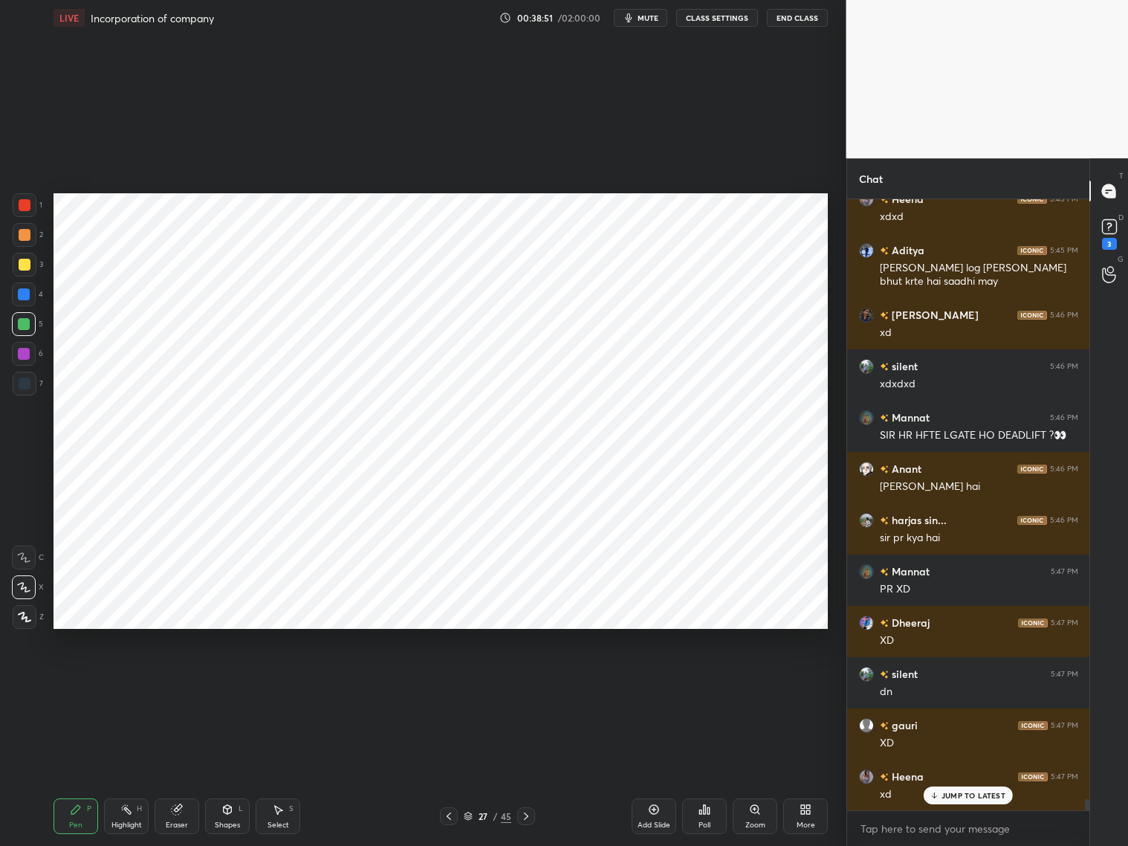
click at [25, 206] on div at bounding box center [25, 205] width 12 height 12
click at [22, 301] on div at bounding box center [24, 294] width 24 height 24
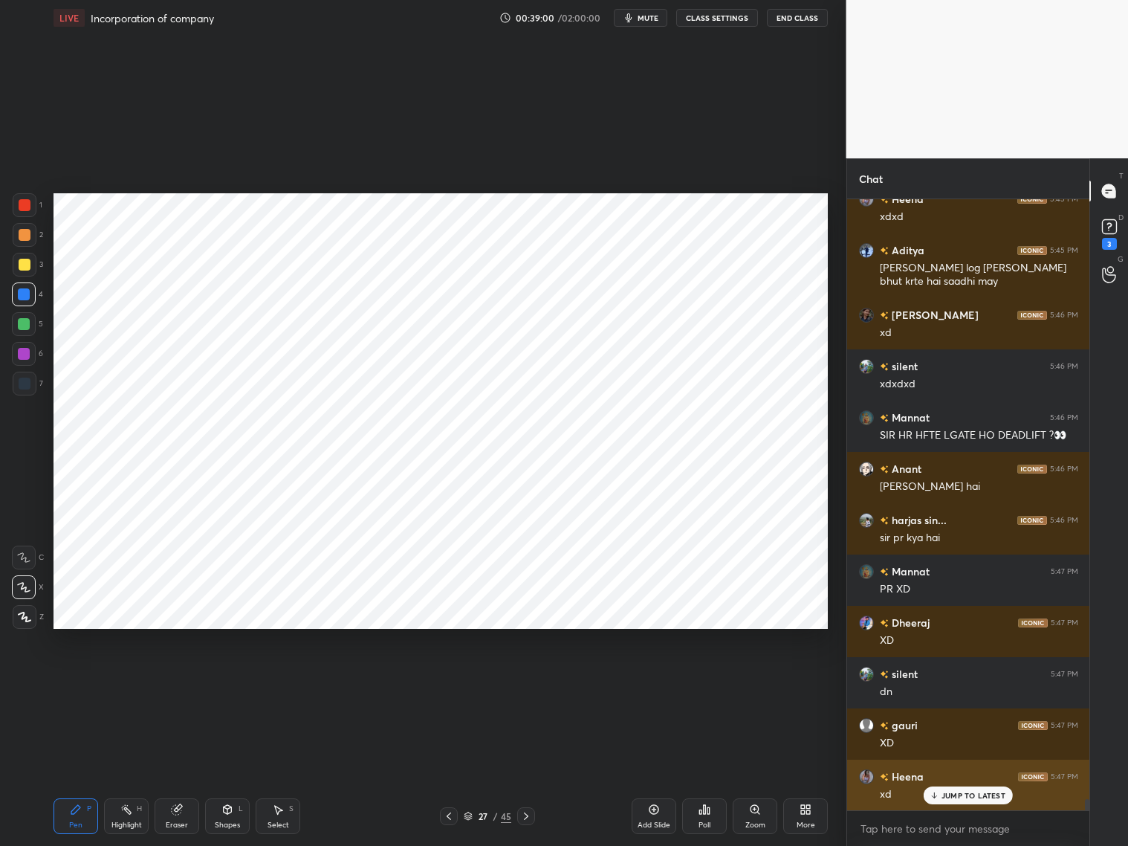
drag, startPoint x: 949, startPoint y: 796, endPoint x: 941, endPoint y: 789, distance: 10.6
click at [948, 794] on p "JUMP TO LATEST" at bounding box center [974, 795] width 64 height 9
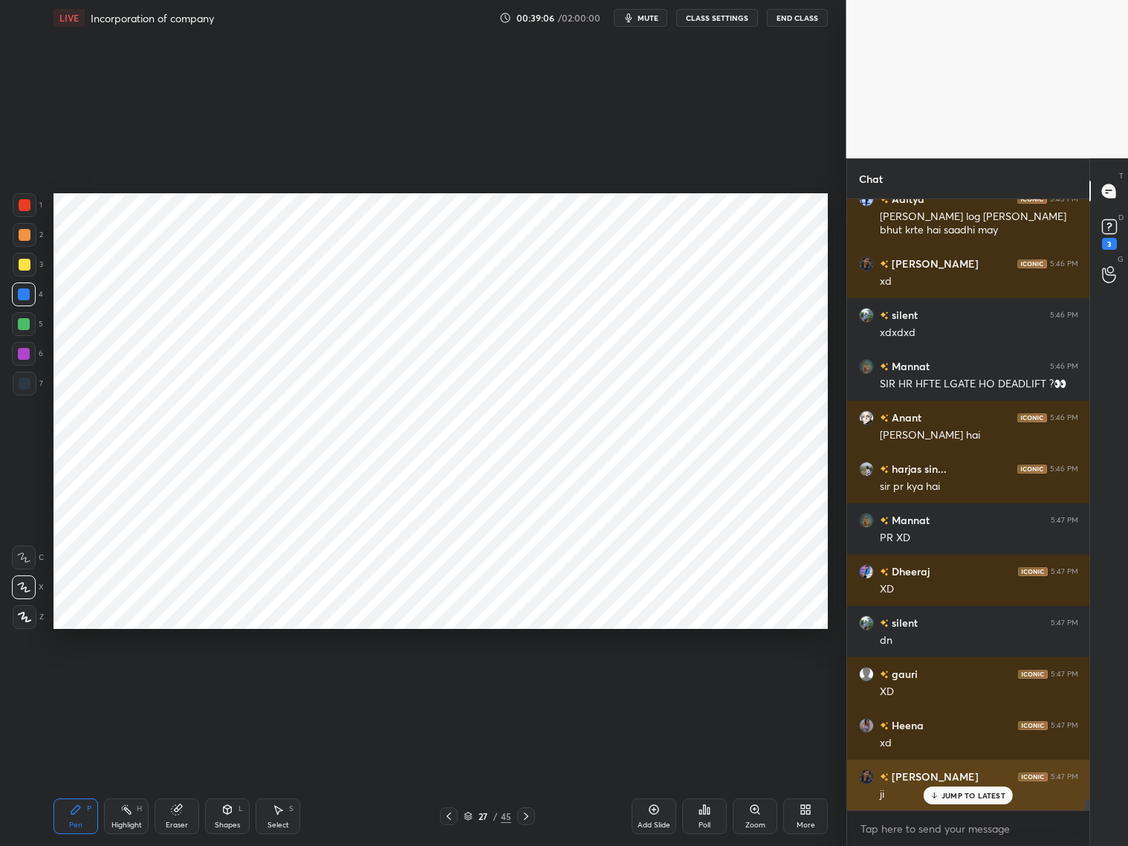
drag, startPoint x: 947, startPoint y: 793, endPoint x: 945, endPoint y: 785, distance: 8.5
click at [945, 795] on p "JUMP TO LATEST" at bounding box center [974, 795] width 64 height 9
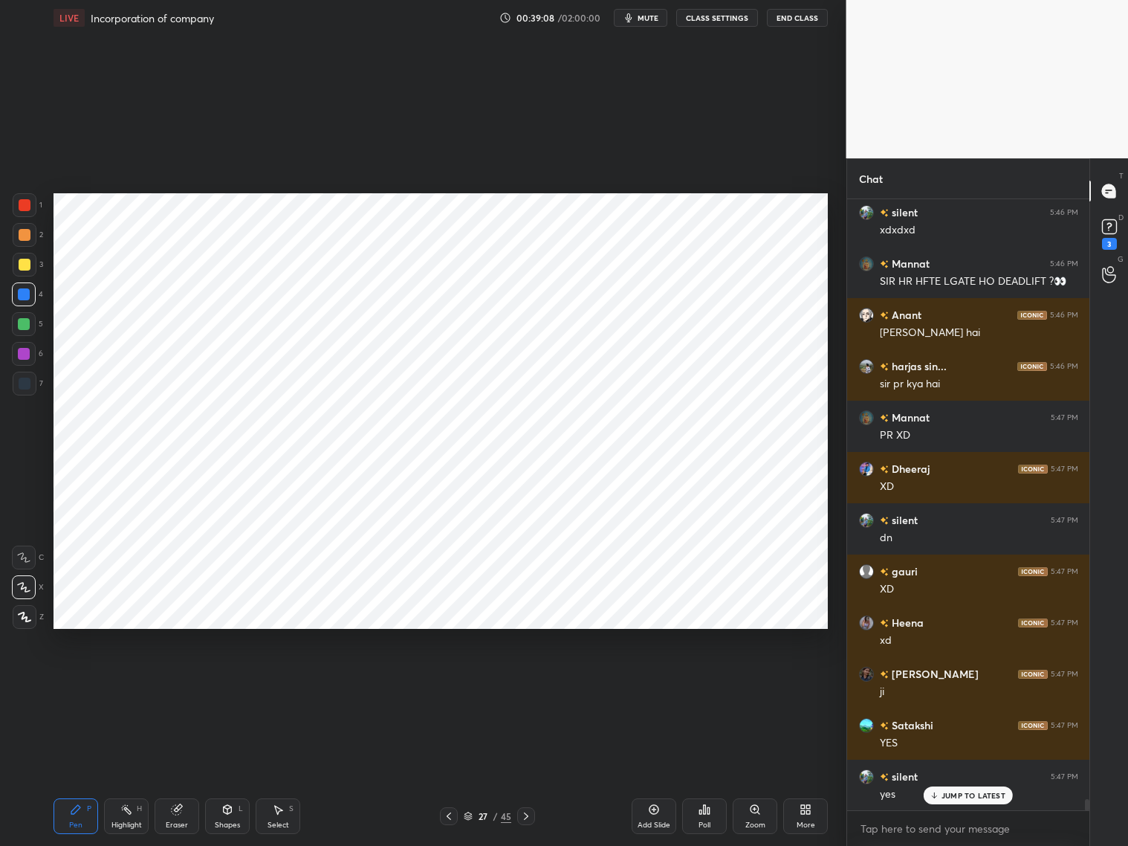
scroll to position [33285, 0]
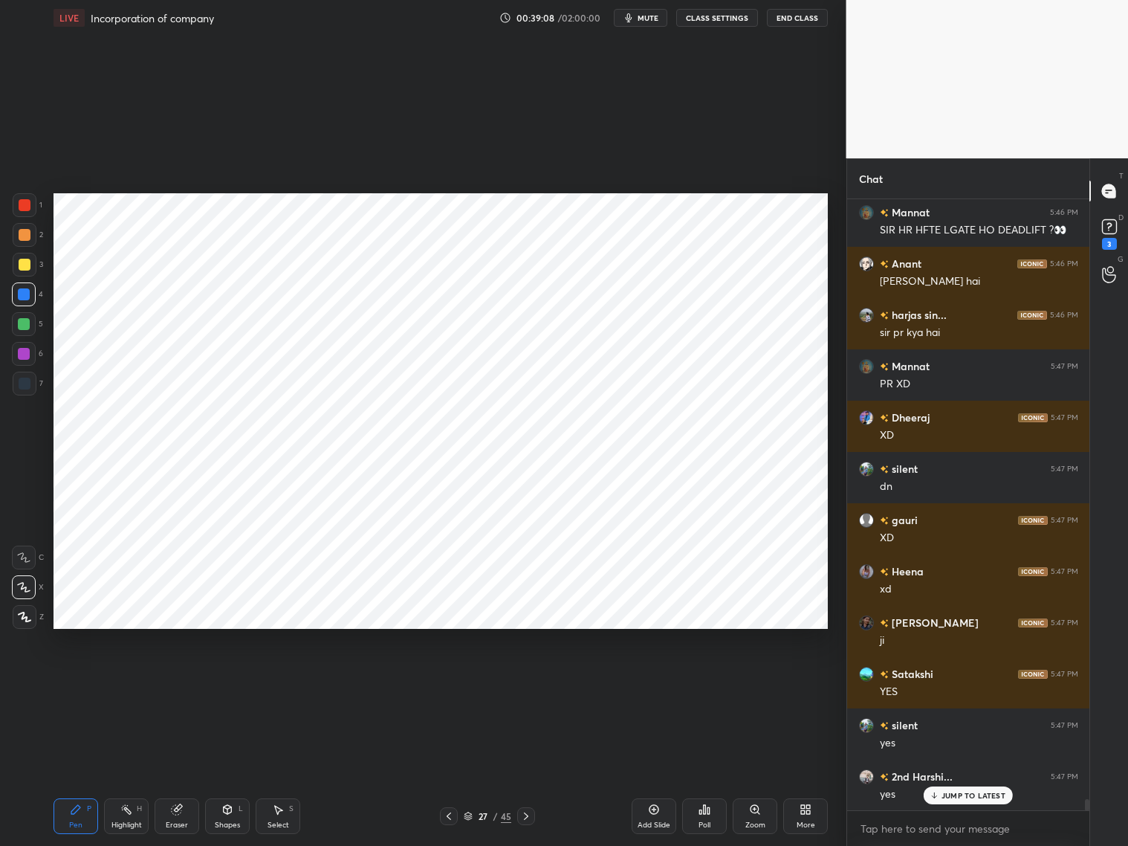
drag, startPoint x: 656, startPoint y: 812, endPoint x: 664, endPoint y: 801, distance: 13.4
click at [656, 814] on div "Add Slide" at bounding box center [654, 816] width 45 height 36
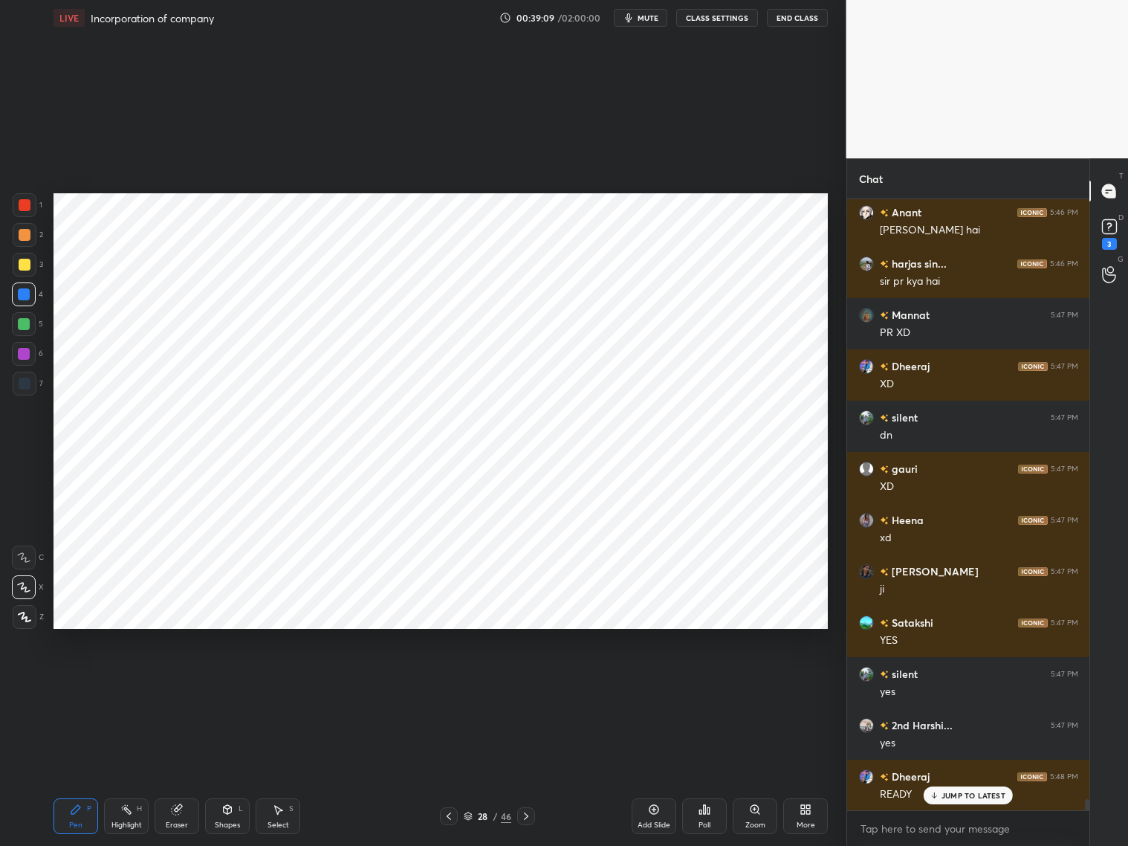
click at [221, 818] on div "Shapes L" at bounding box center [227, 816] width 45 height 36
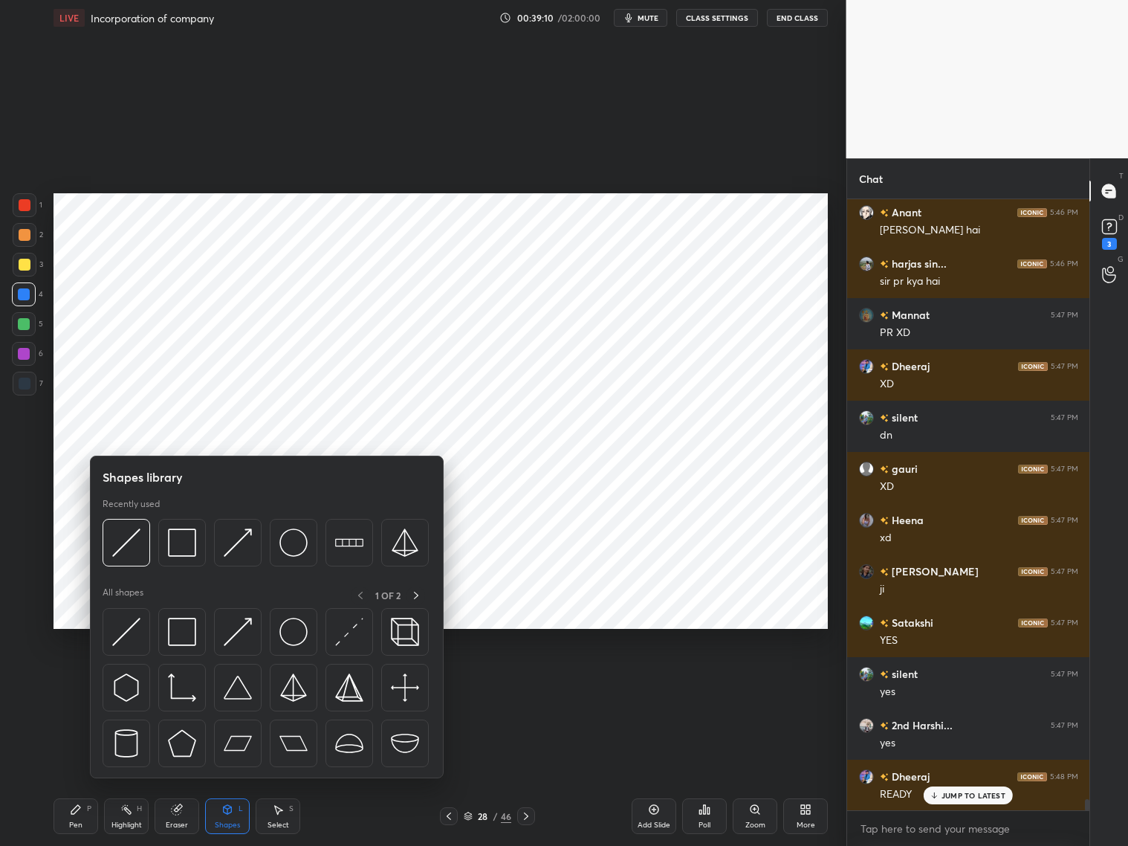
scroll to position [33440, 0]
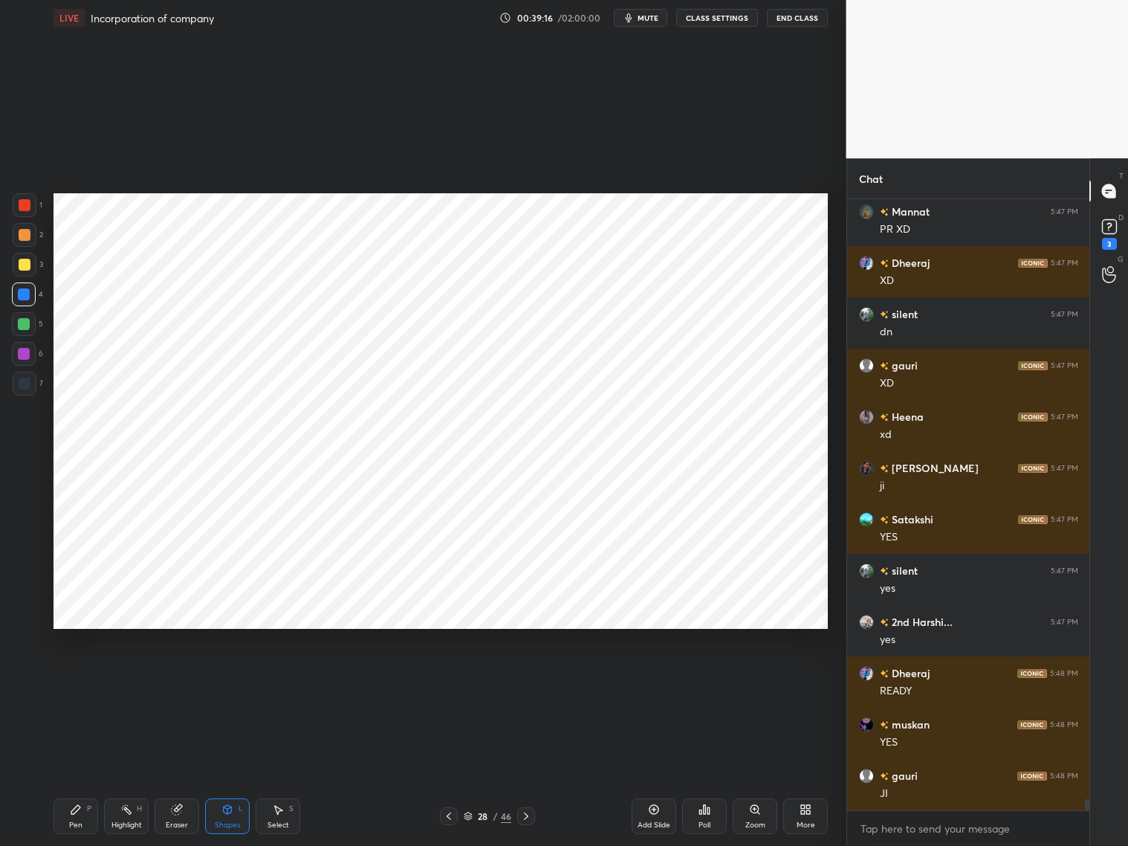
drag, startPoint x: 85, startPoint y: 812, endPoint x: 93, endPoint y: 799, distance: 15.7
click at [86, 812] on div "Pen P" at bounding box center [76, 816] width 45 height 36
drag, startPoint x: 20, startPoint y: 389, endPoint x: 27, endPoint y: 370, distance: 19.7
click at [20, 387] on div at bounding box center [25, 384] width 12 height 12
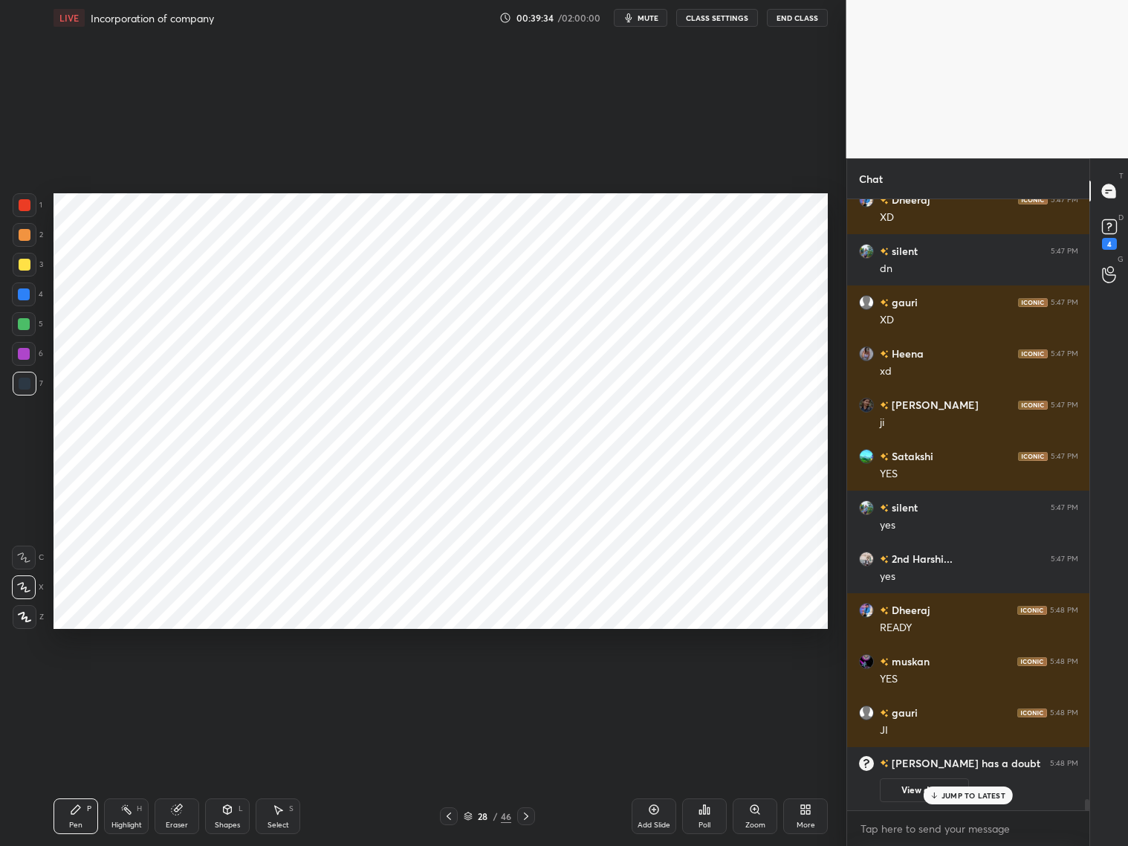
drag, startPoint x: 226, startPoint y: 815, endPoint x: 228, endPoint y: 786, distance: 28.3
click at [227, 815] on div "Shapes L" at bounding box center [227, 816] width 45 height 36
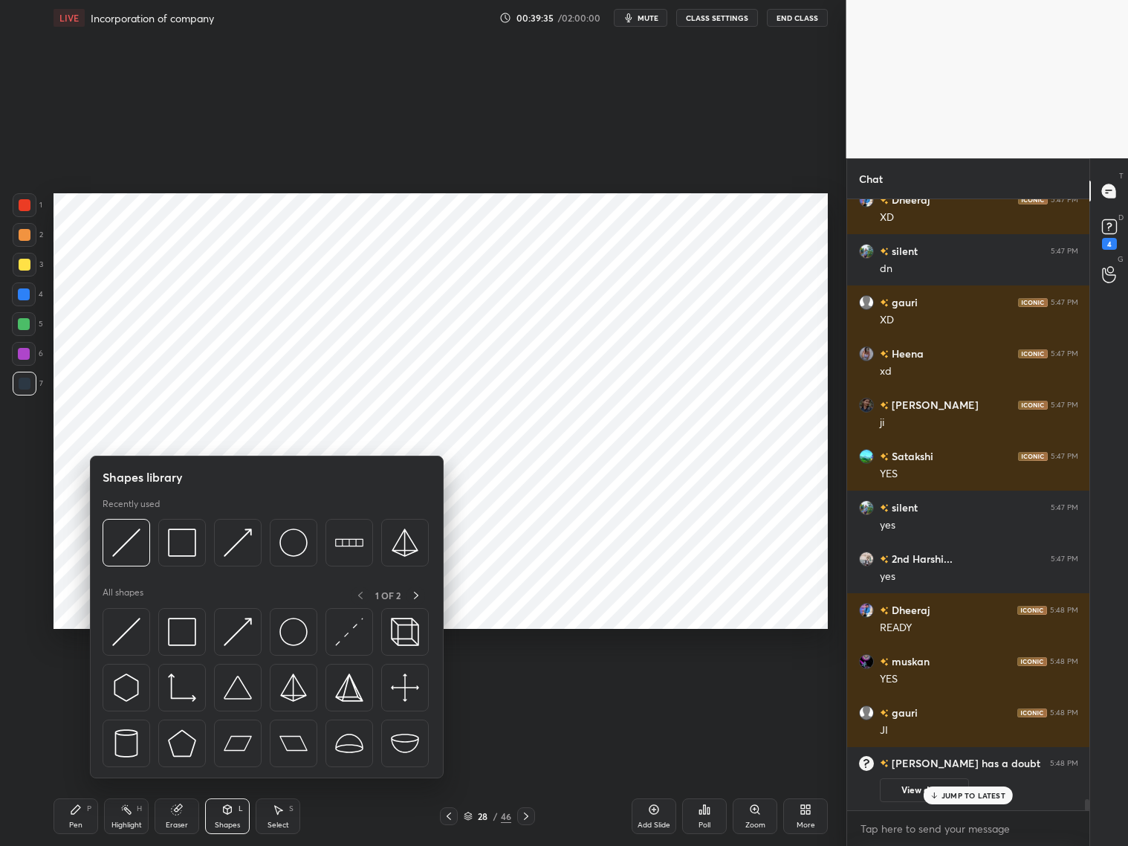
click at [22, 349] on div at bounding box center [24, 354] width 12 height 12
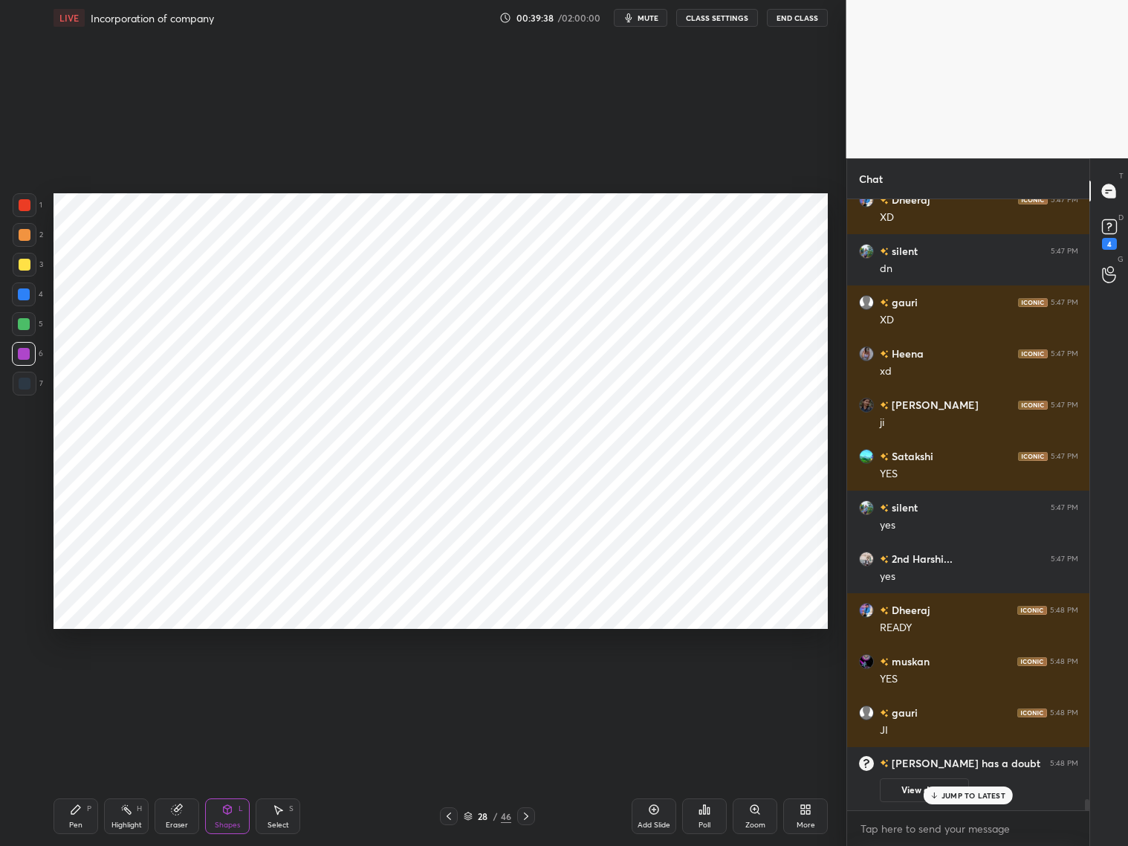
drag, startPoint x: 220, startPoint y: 811, endPoint x: 221, endPoint y: 794, distance: 17.2
click at [224, 812] on icon at bounding box center [227, 809] width 12 height 12
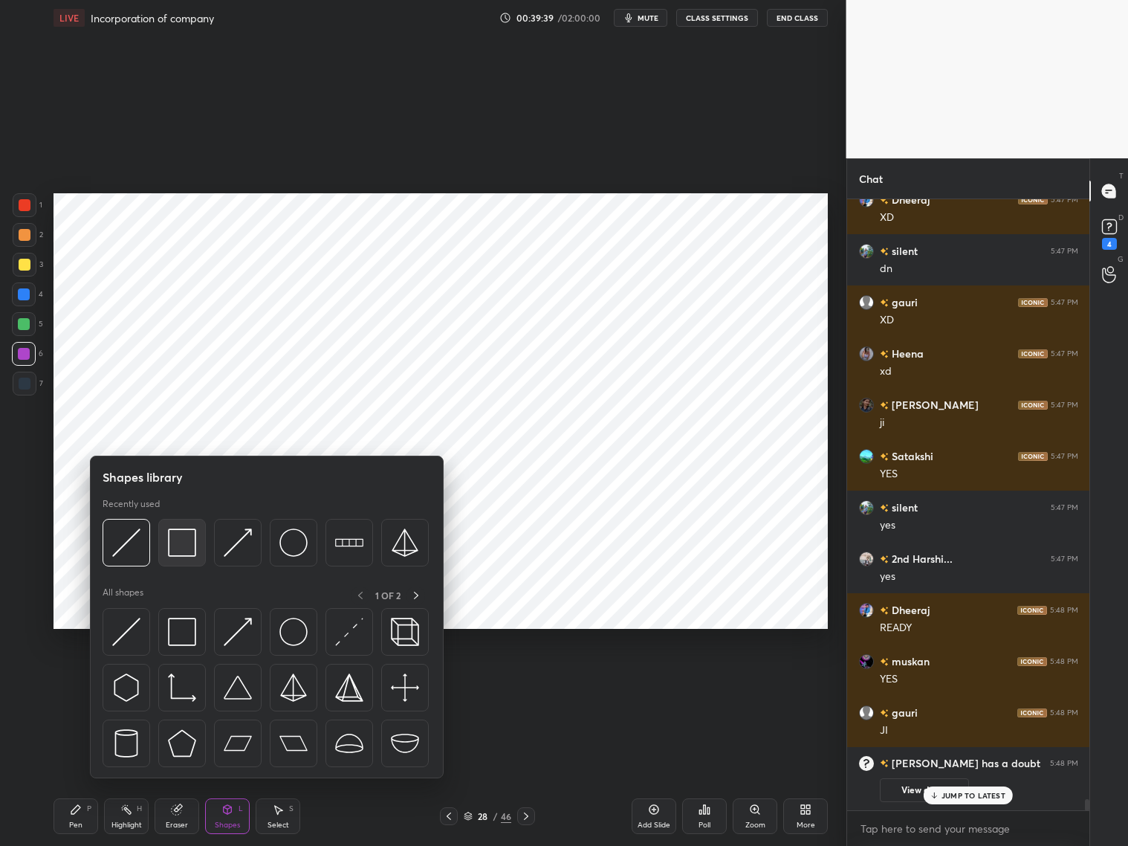
click at [181, 544] on img at bounding box center [182, 542] width 28 height 28
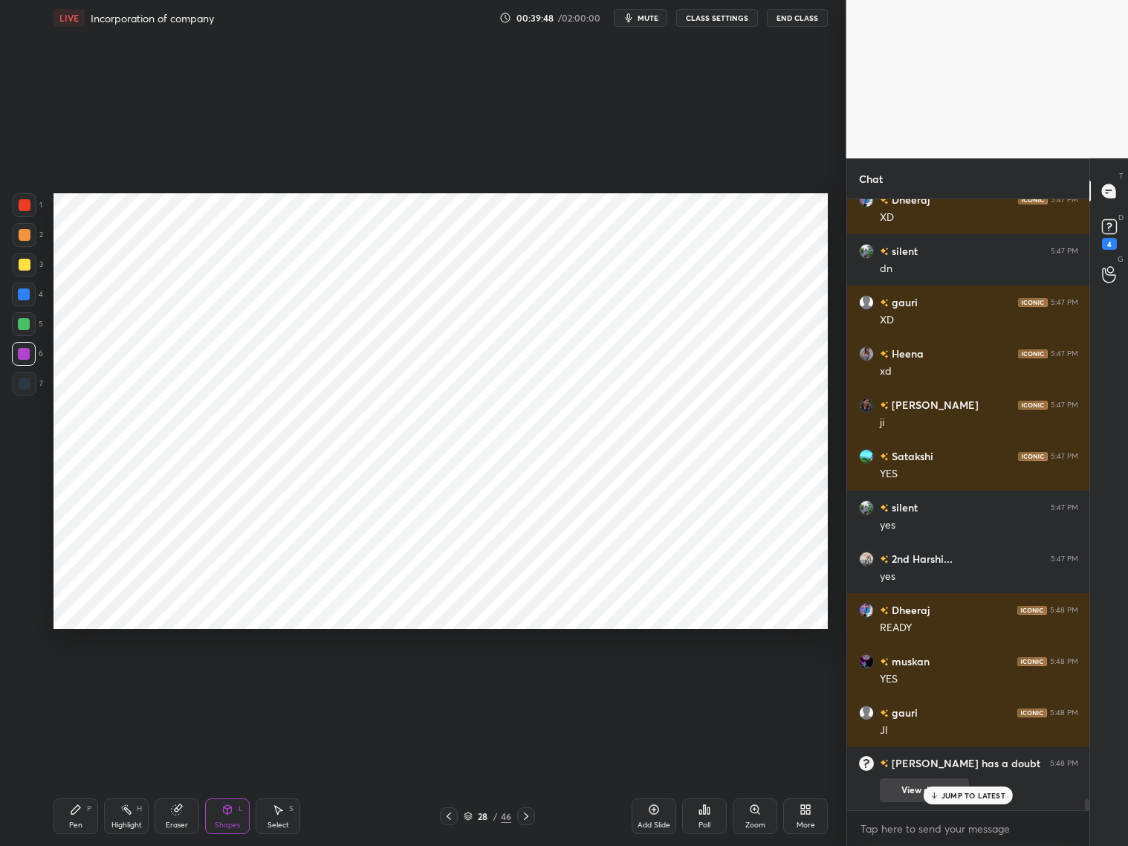
click at [959, 793] on p "JUMP TO LATEST" at bounding box center [974, 795] width 64 height 9
drag, startPoint x: 28, startPoint y: 383, endPoint x: 28, endPoint y: 372, distance: 11.9
click at [31, 381] on div at bounding box center [25, 384] width 24 height 24
click at [83, 813] on div "Pen P" at bounding box center [76, 816] width 45 height 36
click at [181, 814] on div "Eraser" at bounding box center [177, 816] width 45 height 36
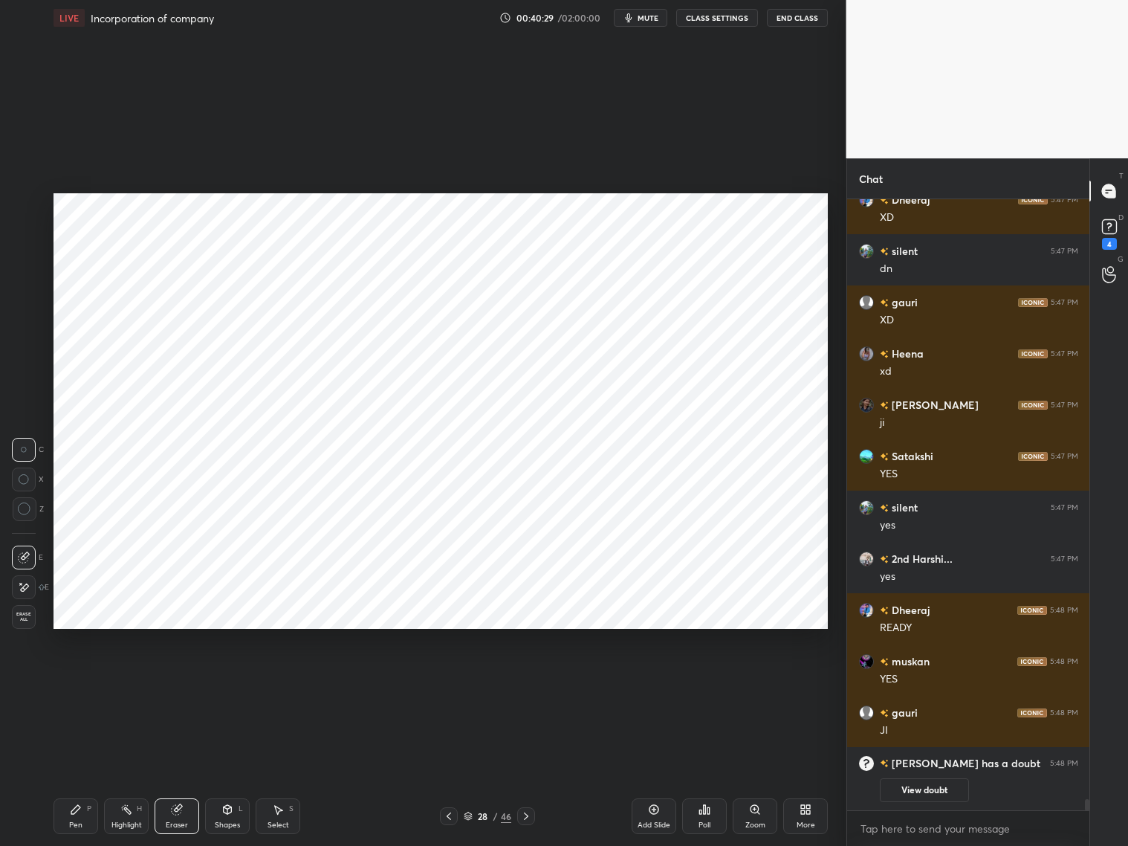
click at [82, 815] on div "Pen P" at bounding box center [76, 816] width 45 height 36
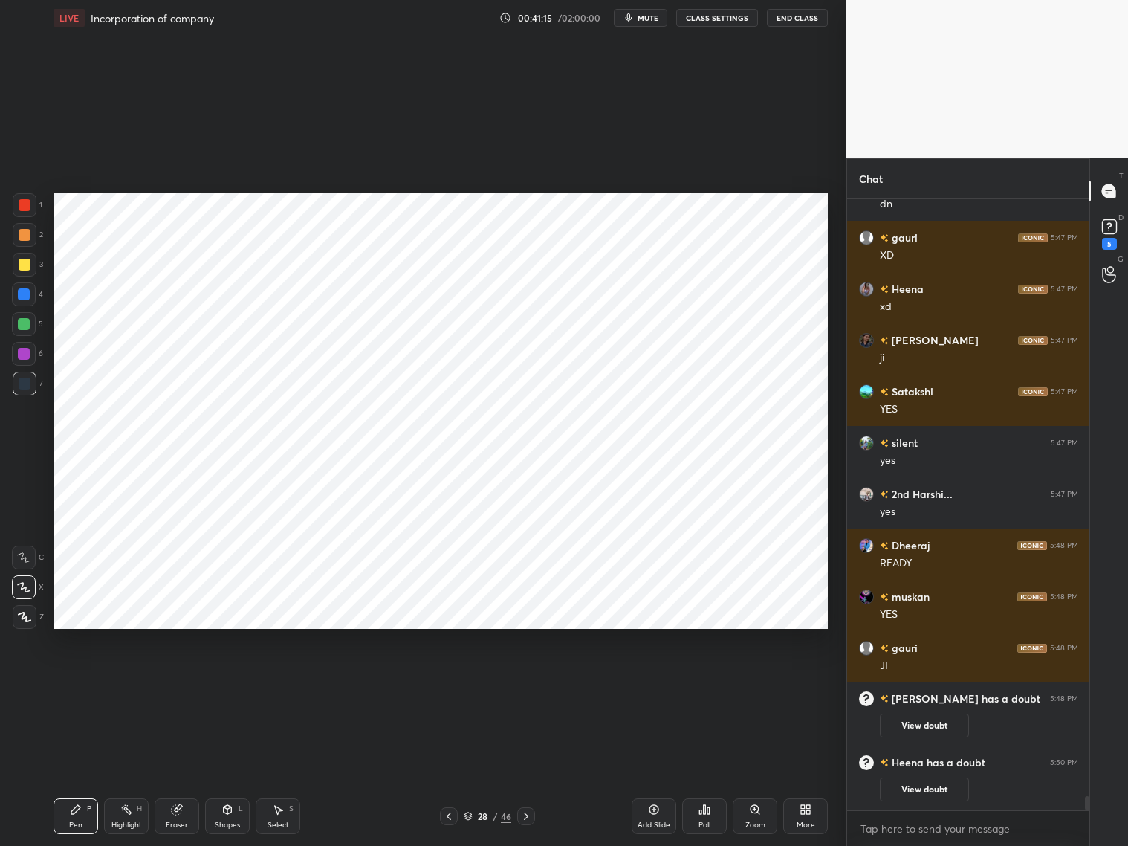
scroll to position [26024, 0]
click at [21, 319] on div at bounding box center [24, 324] width 12 height 12
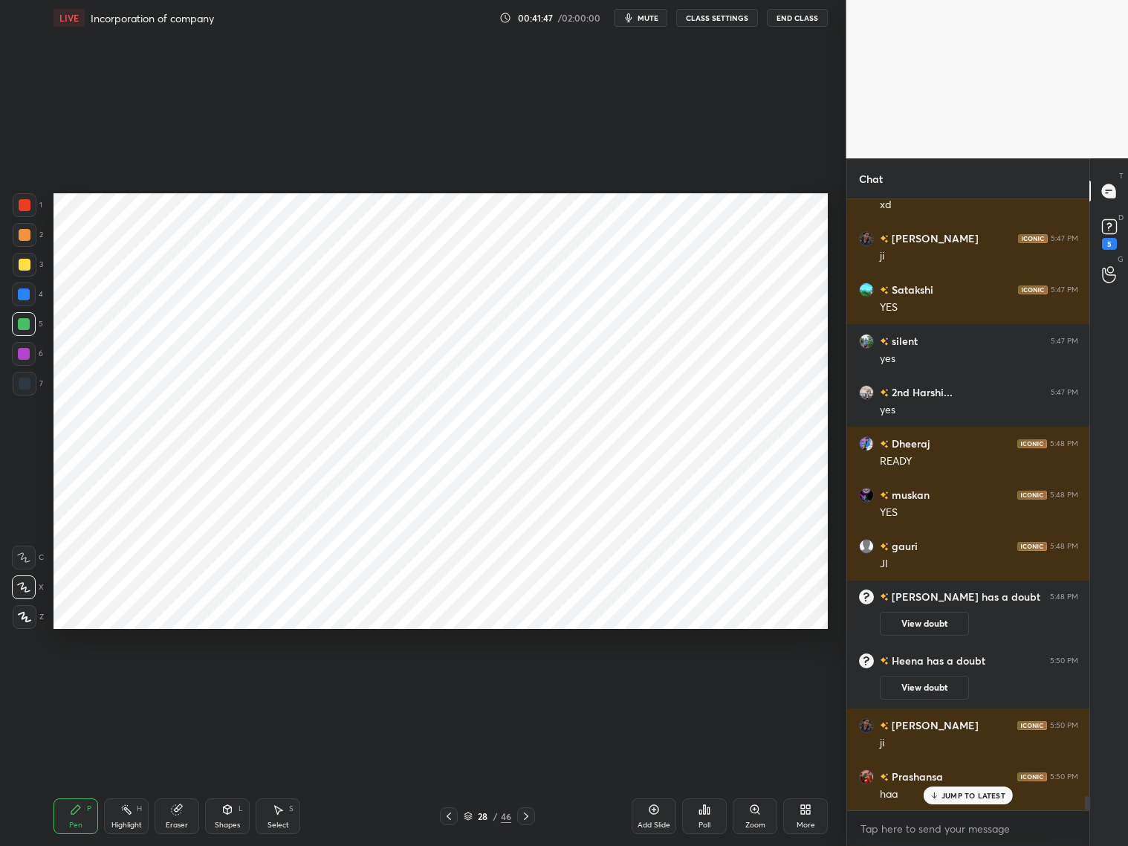
scroll to position [26164, 0]
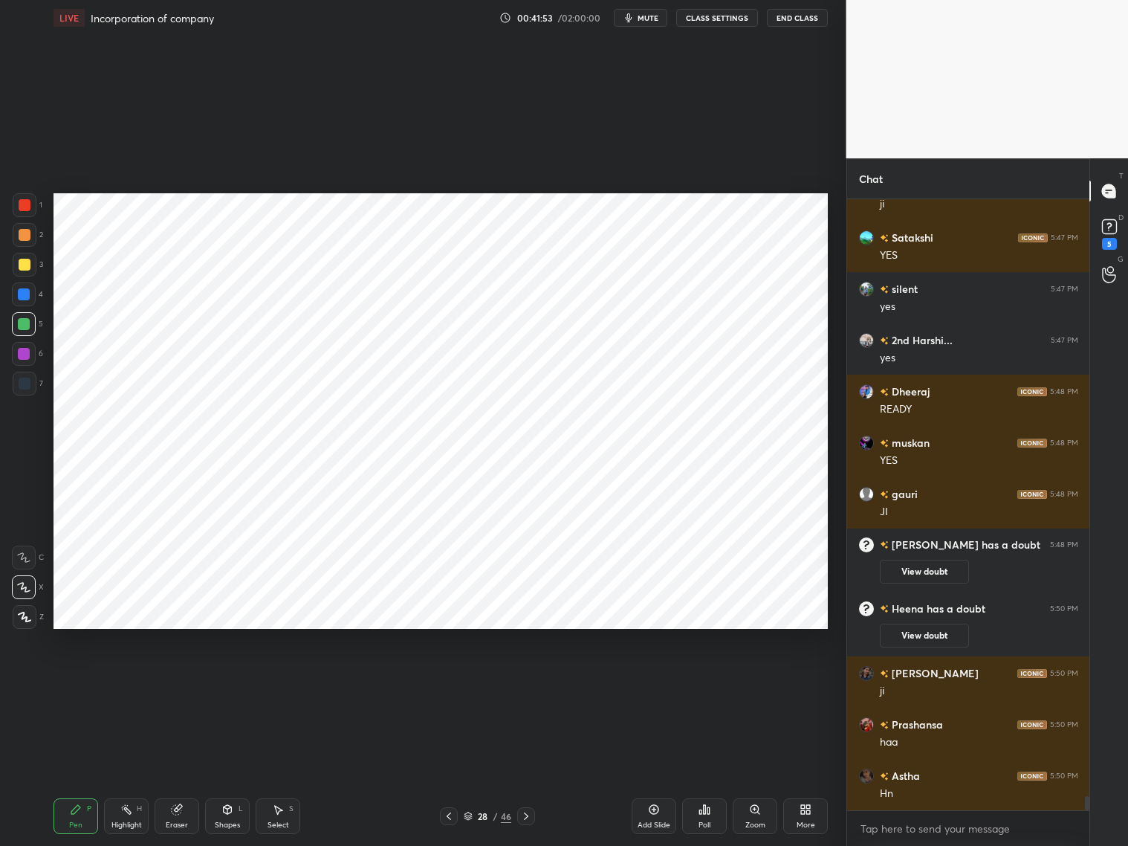
click at [23, 231] on div at bounding box center [25, 235] width 12 height 12
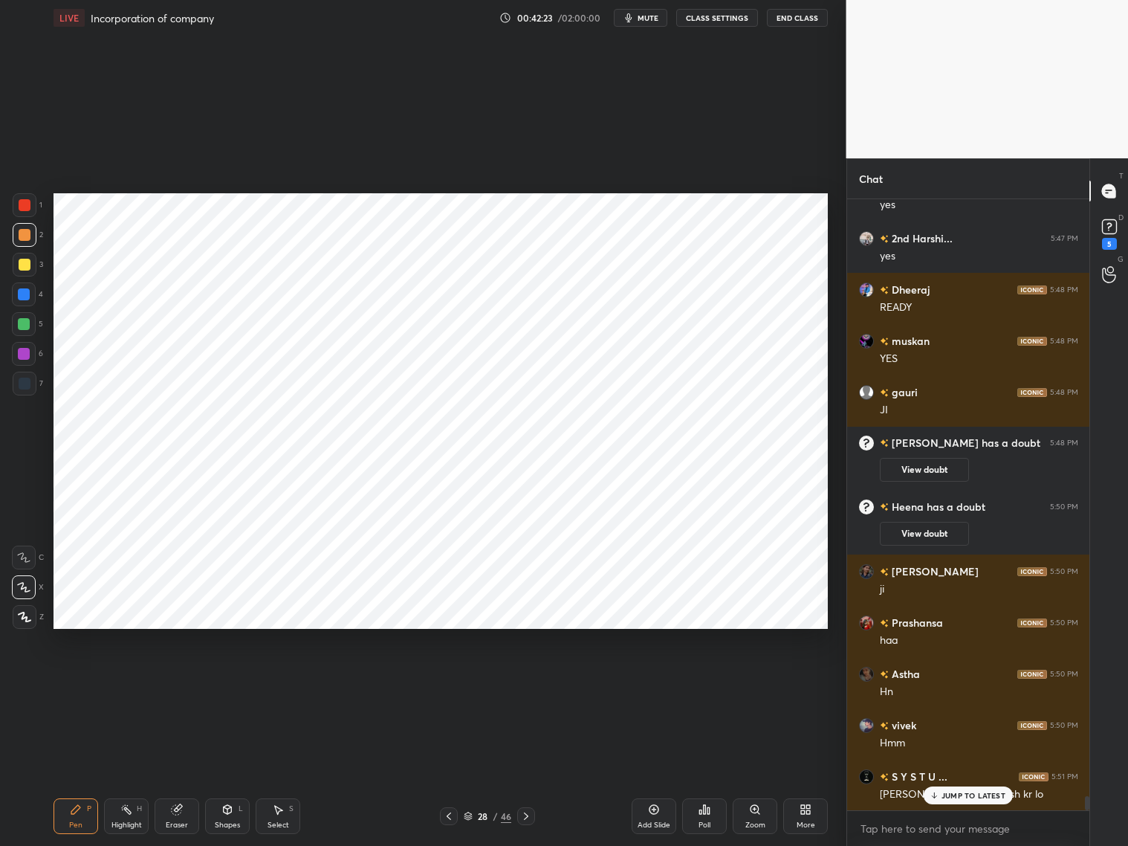
scroll to position [26317, 0]
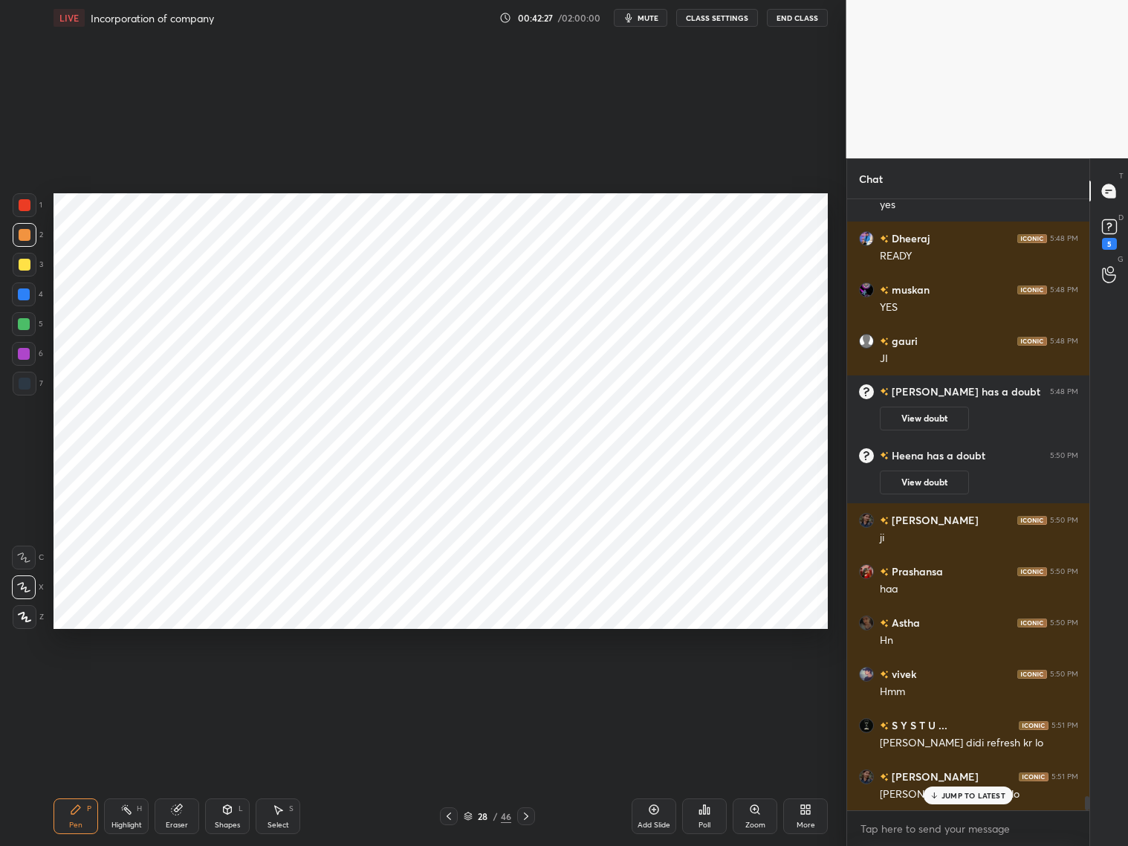
click at [26, 207] on div at bounding box center [25, 205] width 12 height 12
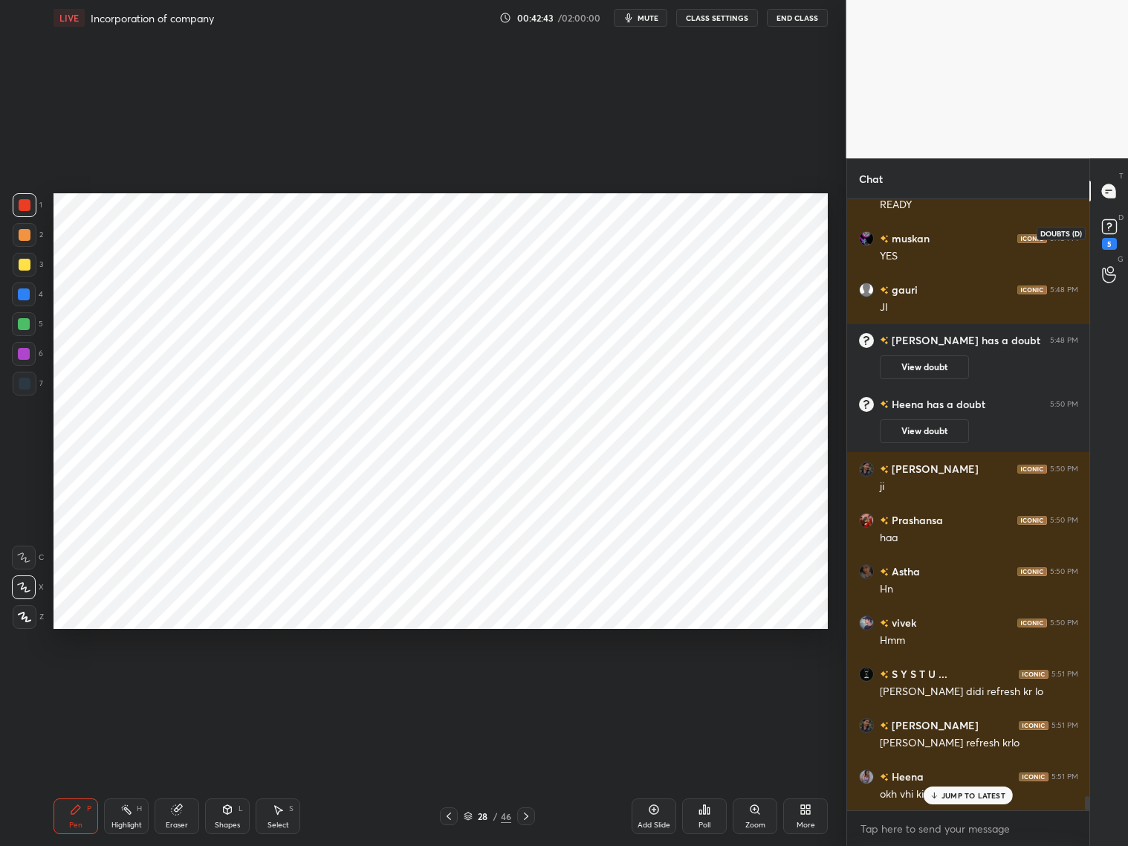
click at [1109, 227] on icon at bounding box center [1109, 227] width 22 height 22
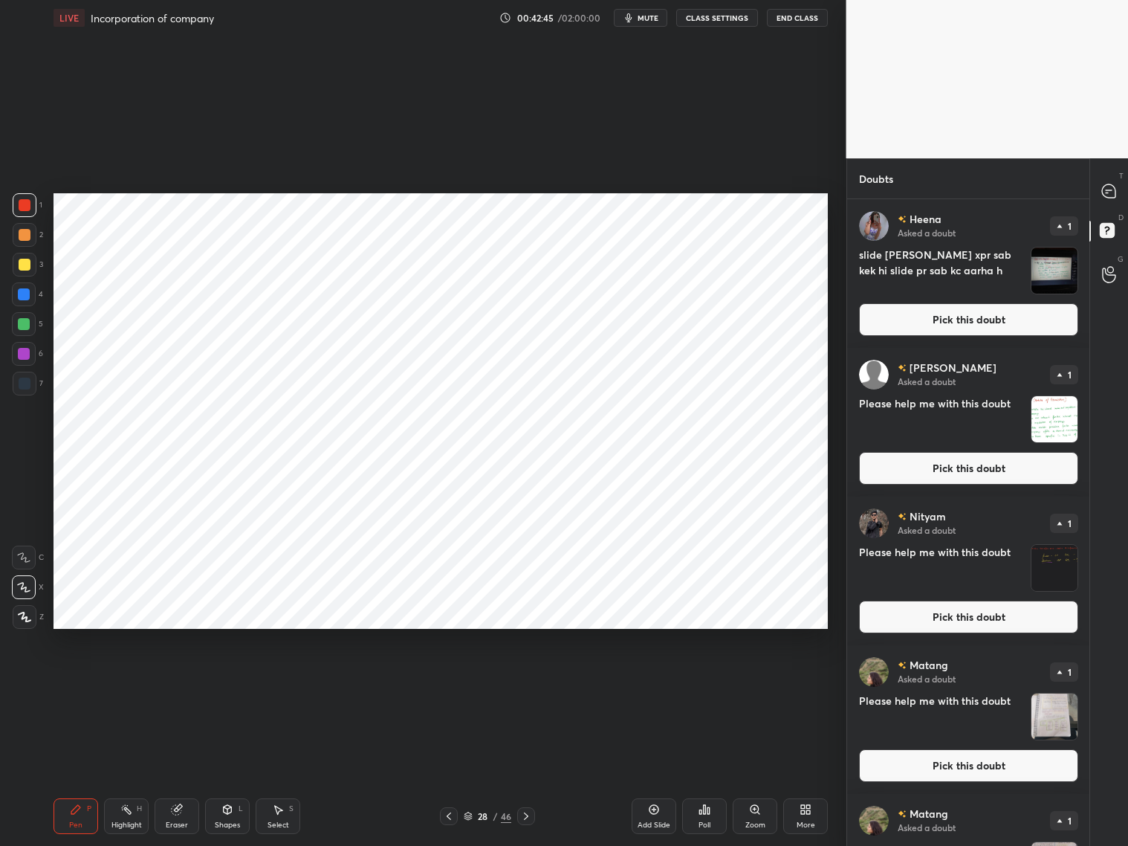
click at [1090, 668] on div "T Messages (T) D Doubts (D) G Raise Hand (G)" at bounding box center [1109, 501] width 39 height 687
click at [1090, 676] on div "T Messages (T) D Doubts (D) G Raise Hand (G)" at bounding box center [1109, 501] width 39 height 687
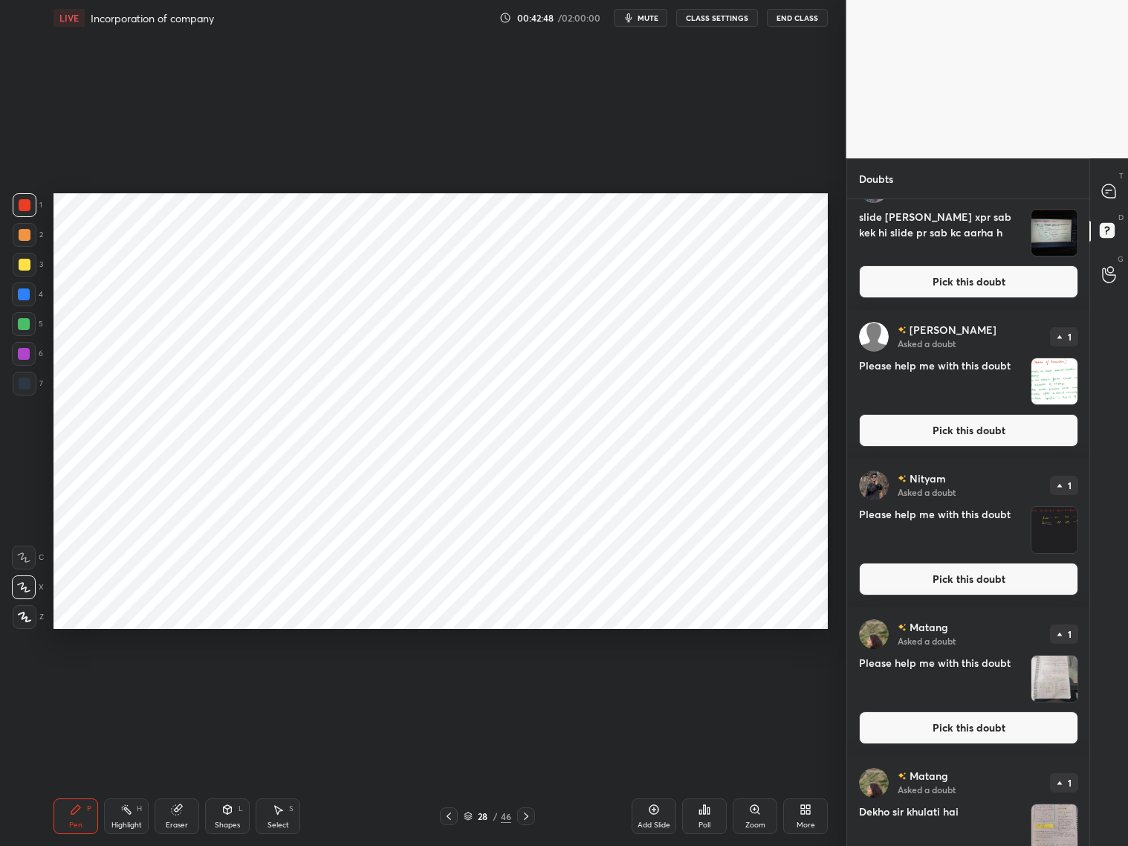
scroll to position [0, 0]
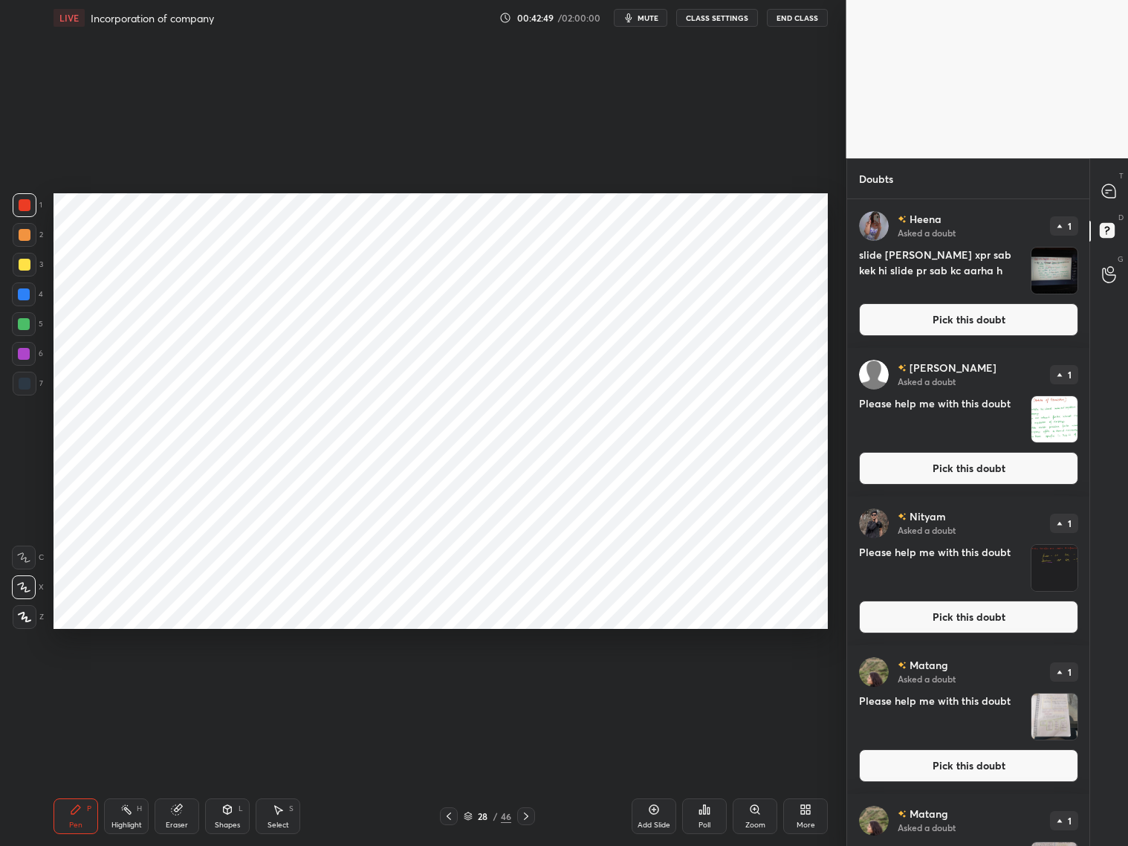
click at [1036, 320] on button "Pick this doubt" at bounding box center [968, 319] width 219 height 33
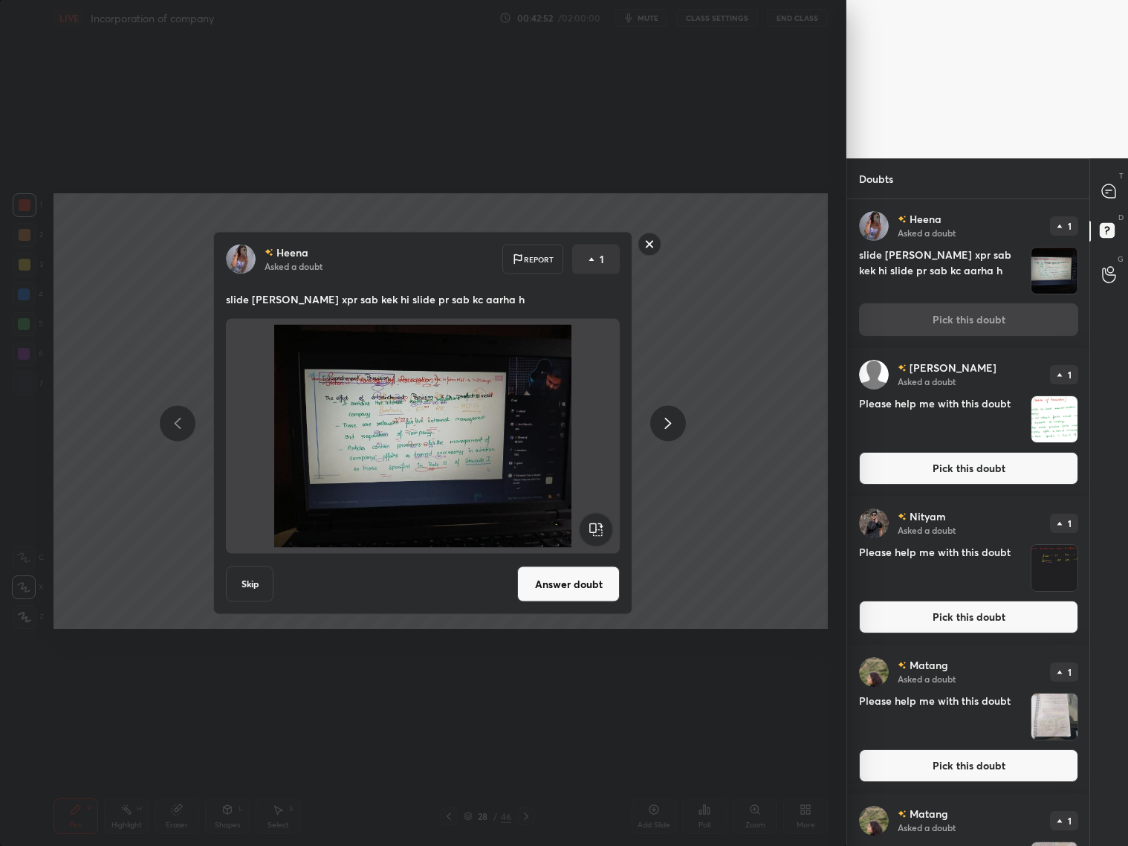
drag, startPoint x: 646, startPoint y: 242, endPoint x: 664, endPoint y: 235, distance: 20.0
click at [648, 243] on rect at bounding box center [649, 244] width 23 height 23
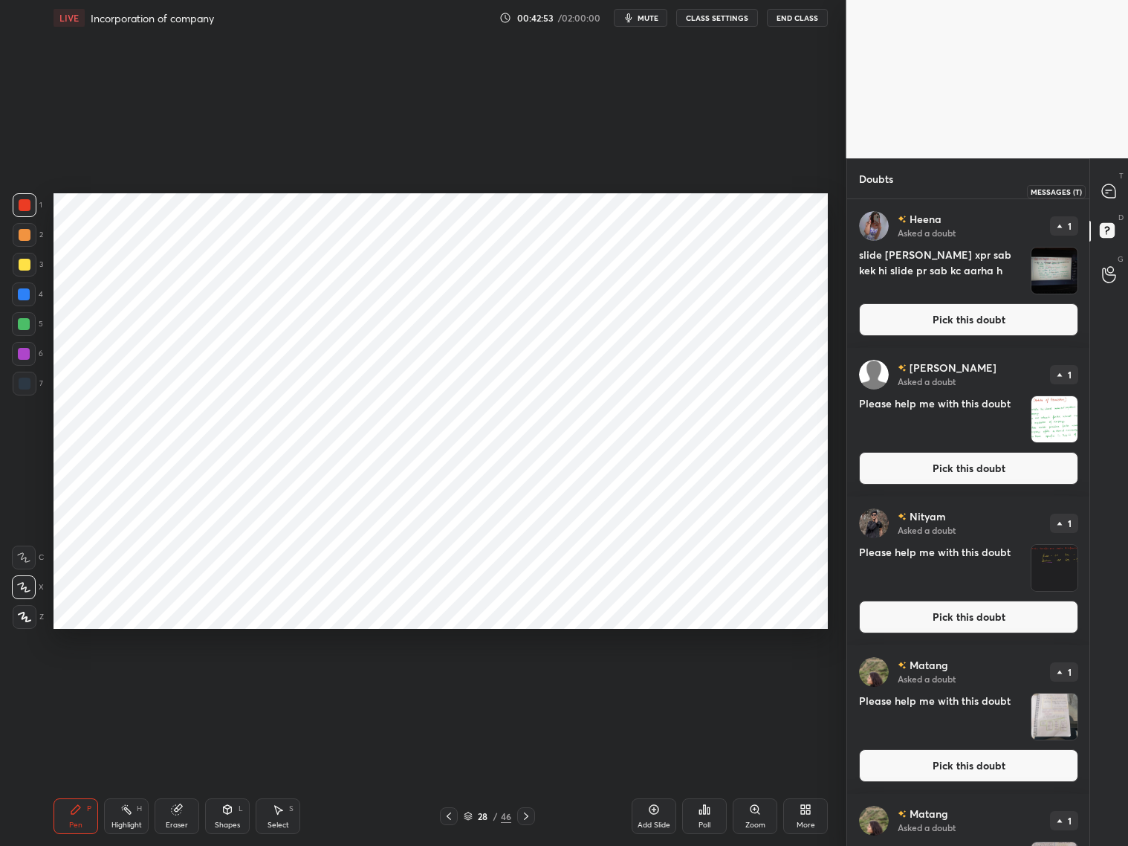
drag, startPoint x: 1106, startPoint y: 188, endPoint x: 1116, endPoint y: 188, distance: 10.4
click at [1108, 190] on icon at bounding box center [1109, 192] width 16 height 16
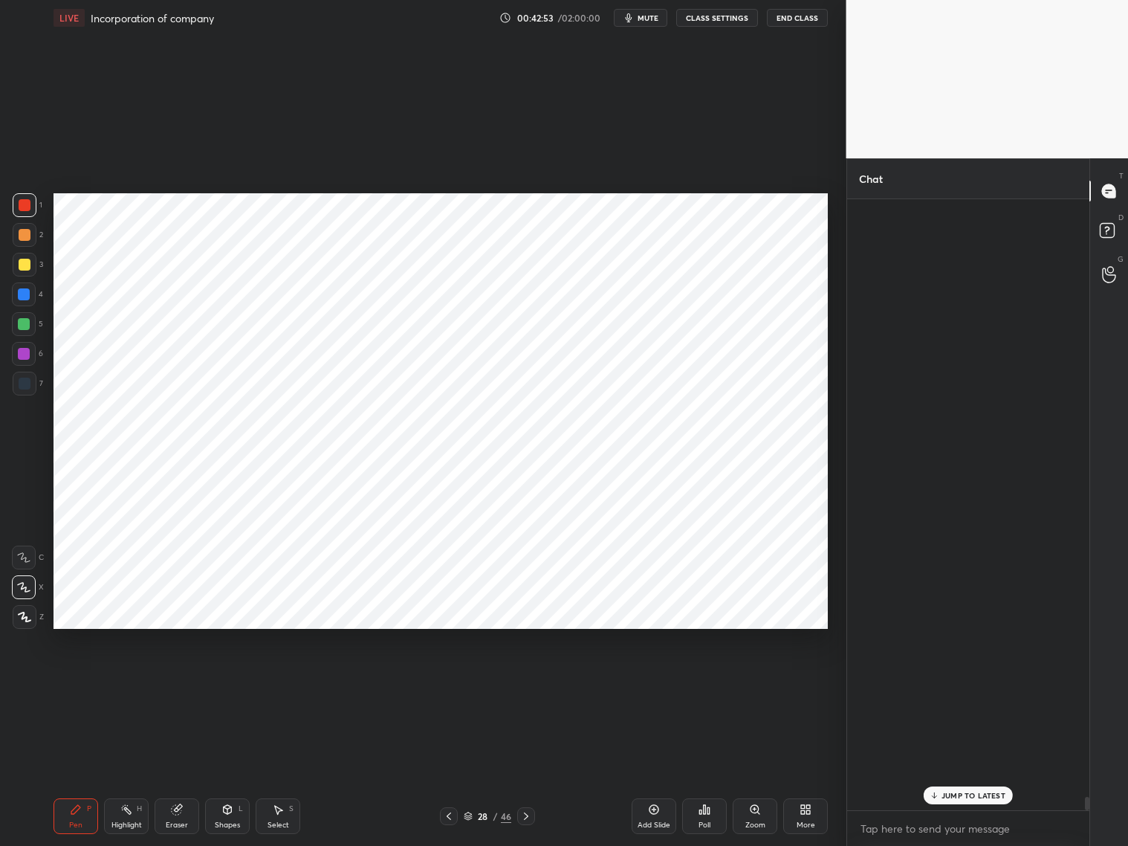
scroll to position [606, 239]
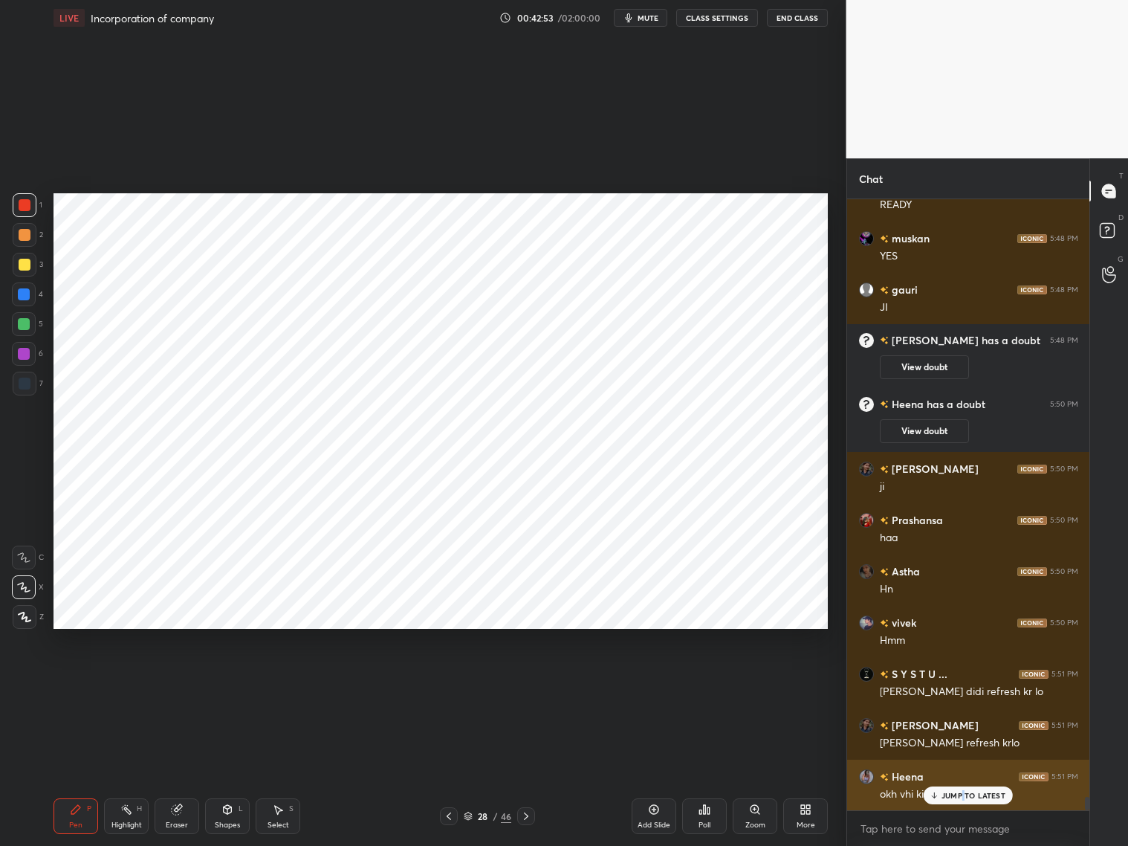
click at [959, 794] on p "JUMP TO LATEST" at bounding box center [974, 795] width 64 height 9
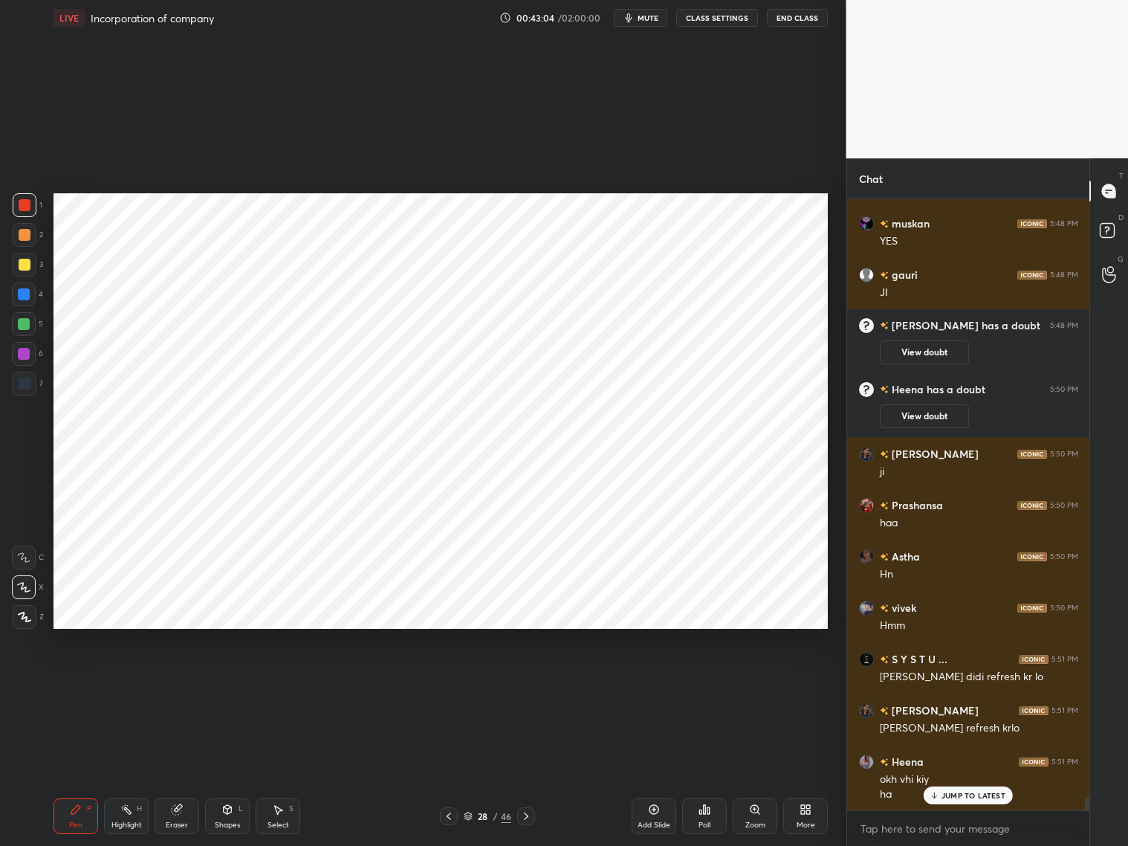
scroll to position [26745, 0]
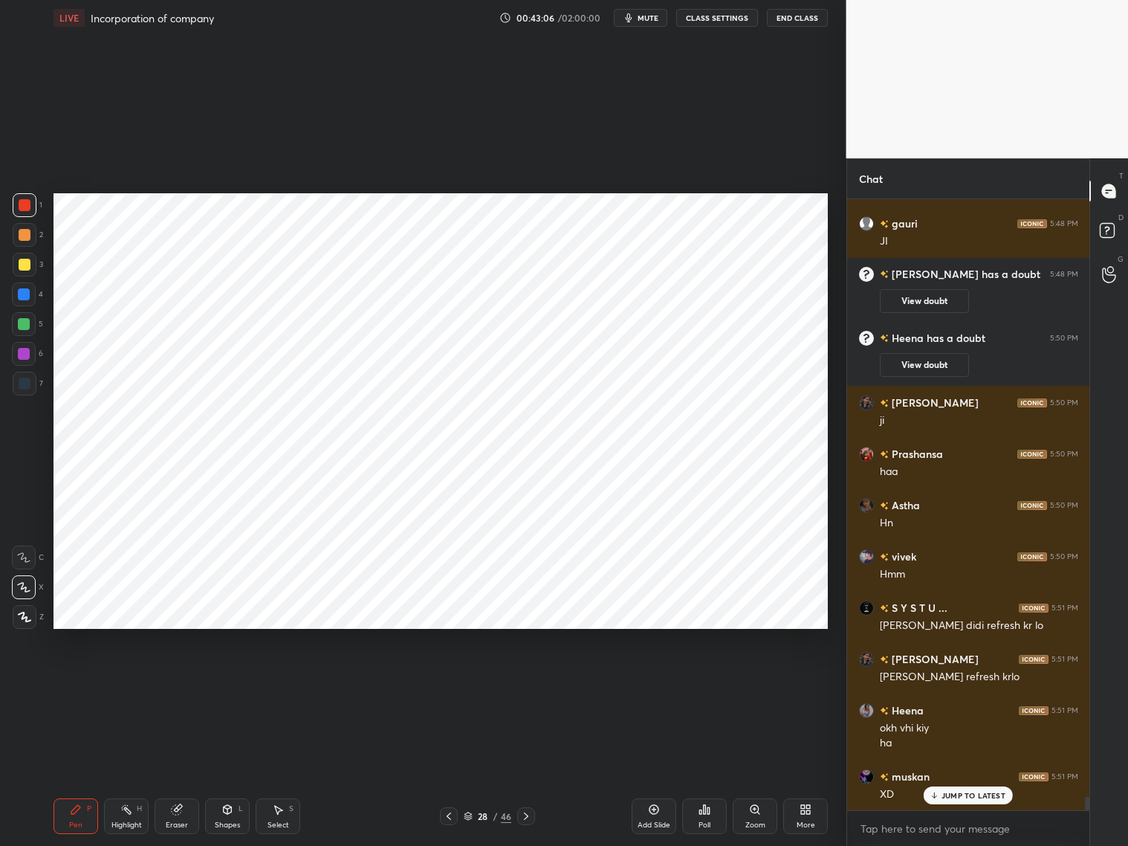
click at [24, 325] on div at bounding box center [24, 324] width 12 height 12
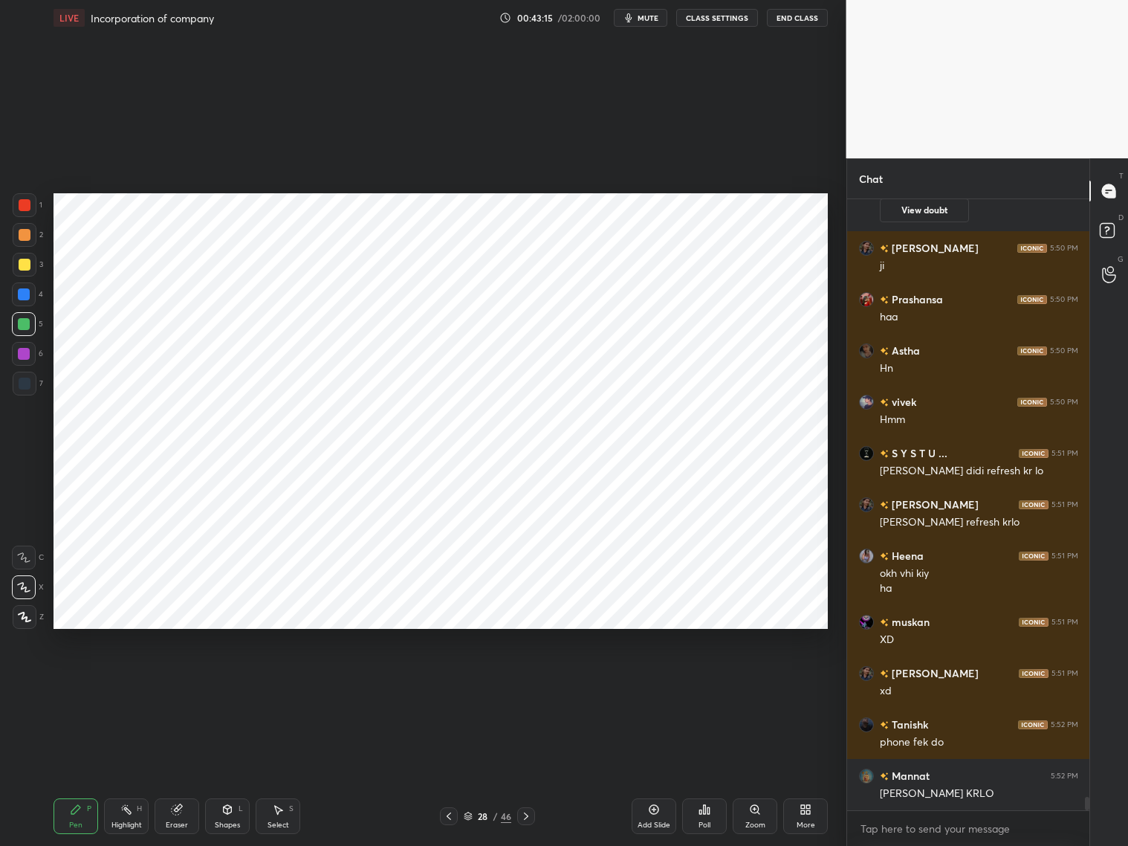
scroll to position [26950, 0]
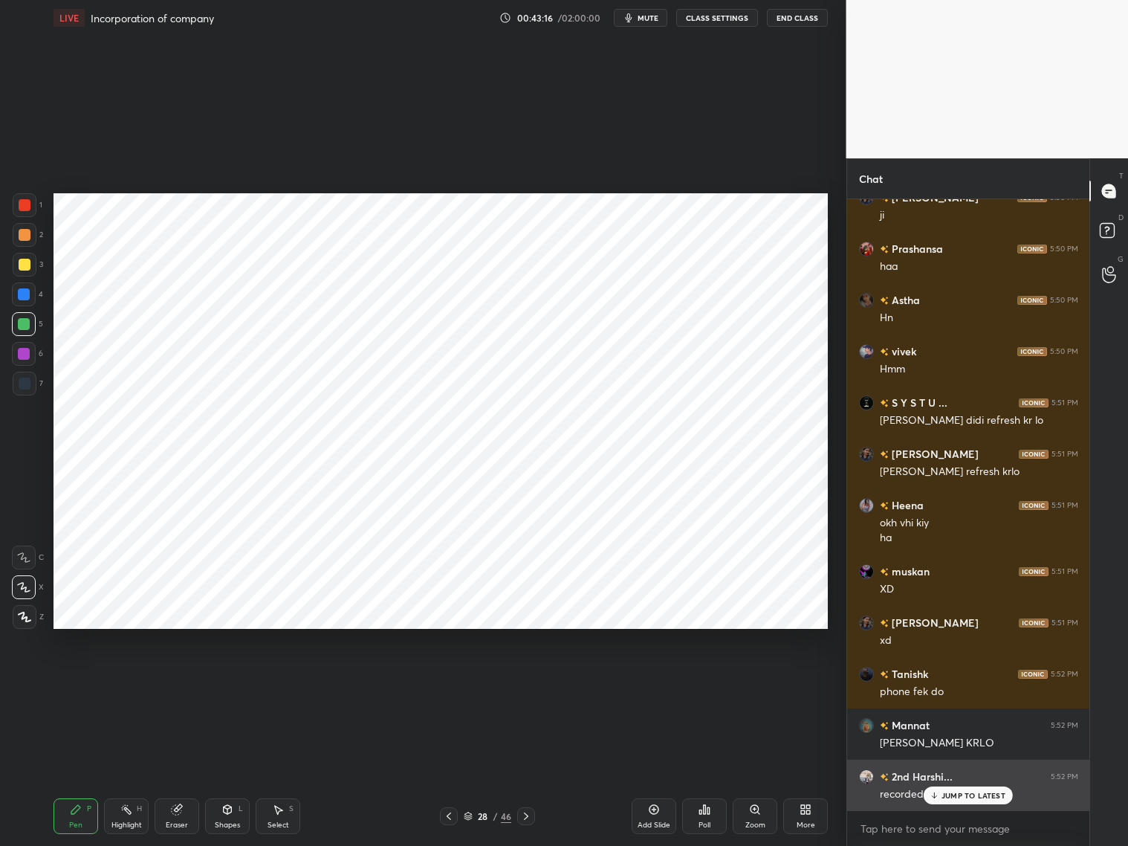
drag, startPoint x: 963, startPoint y: 788, endPoint x: 975, endPoint y: 780, distance: 14.0
click at [968, 792] on p "JUMP TO LATEST" at bounding box center [974, 795] width 64 height 9
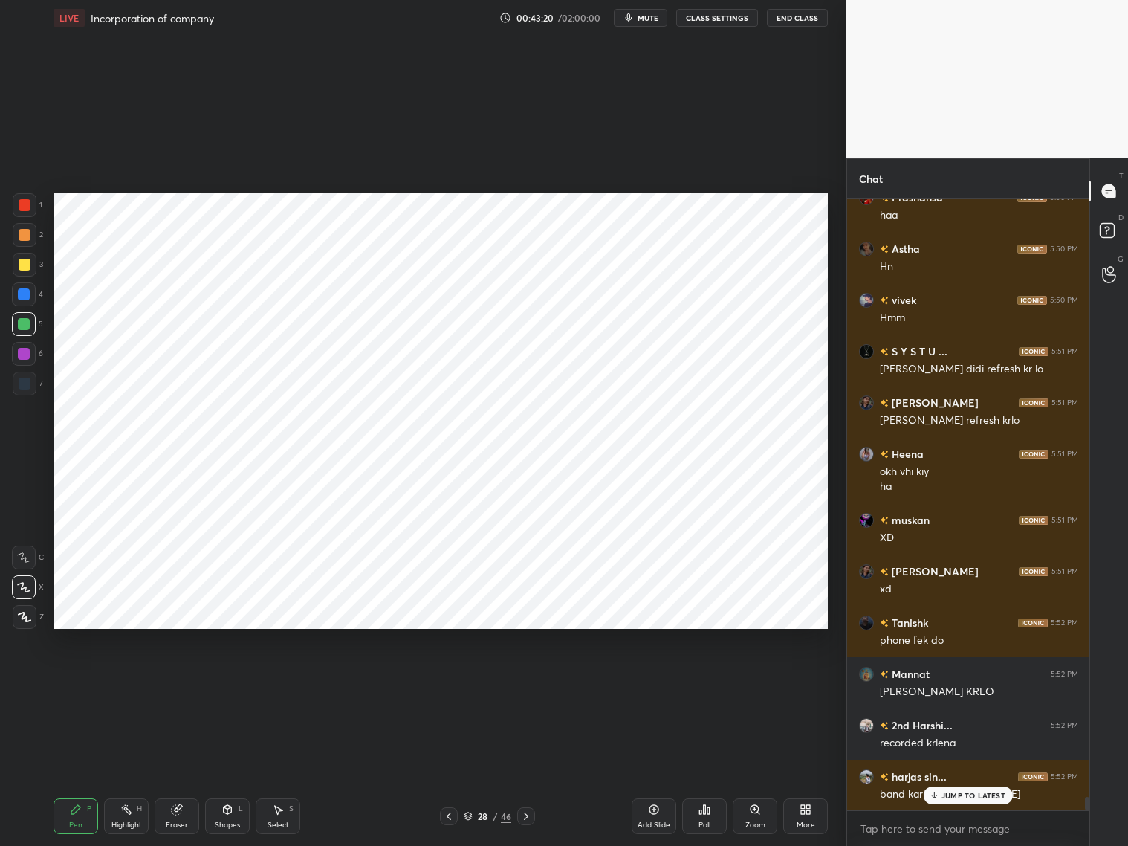
click at [25, 234] on div at bounding box center [25, 235] width 12 height 12
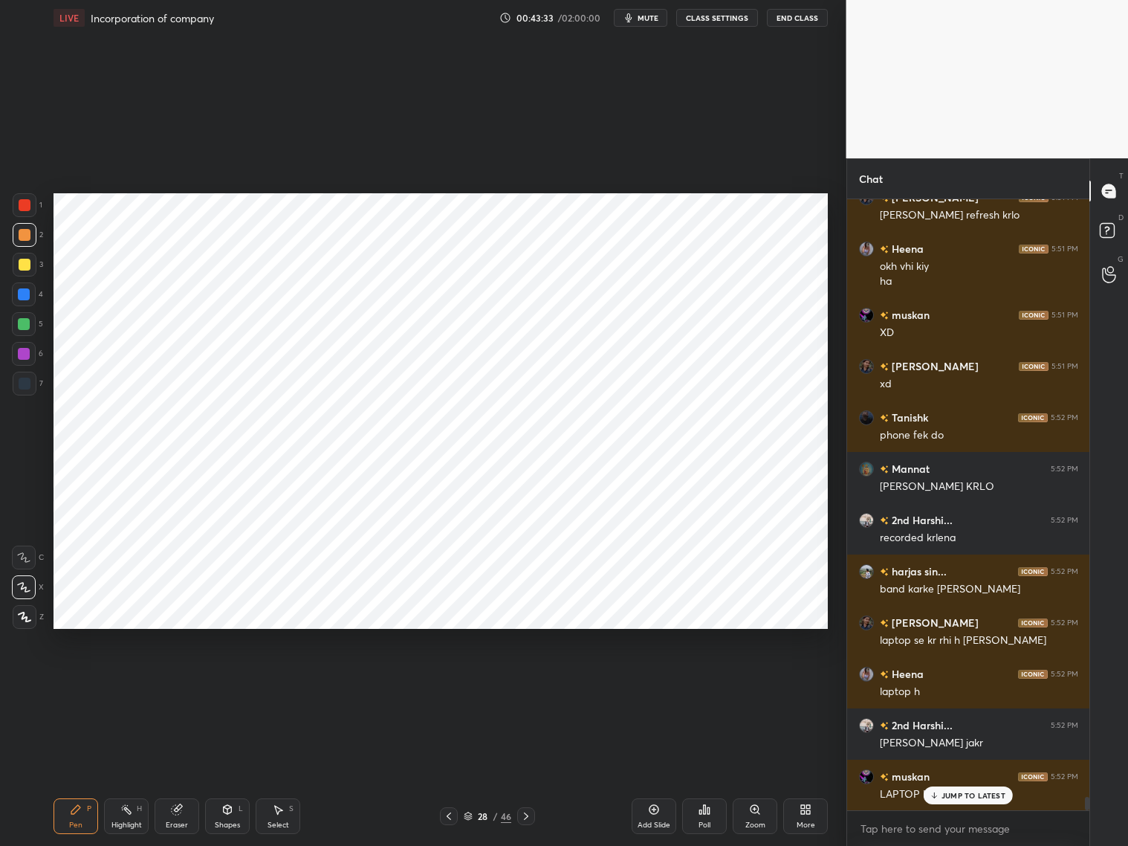
scroll to position [27258, 0]
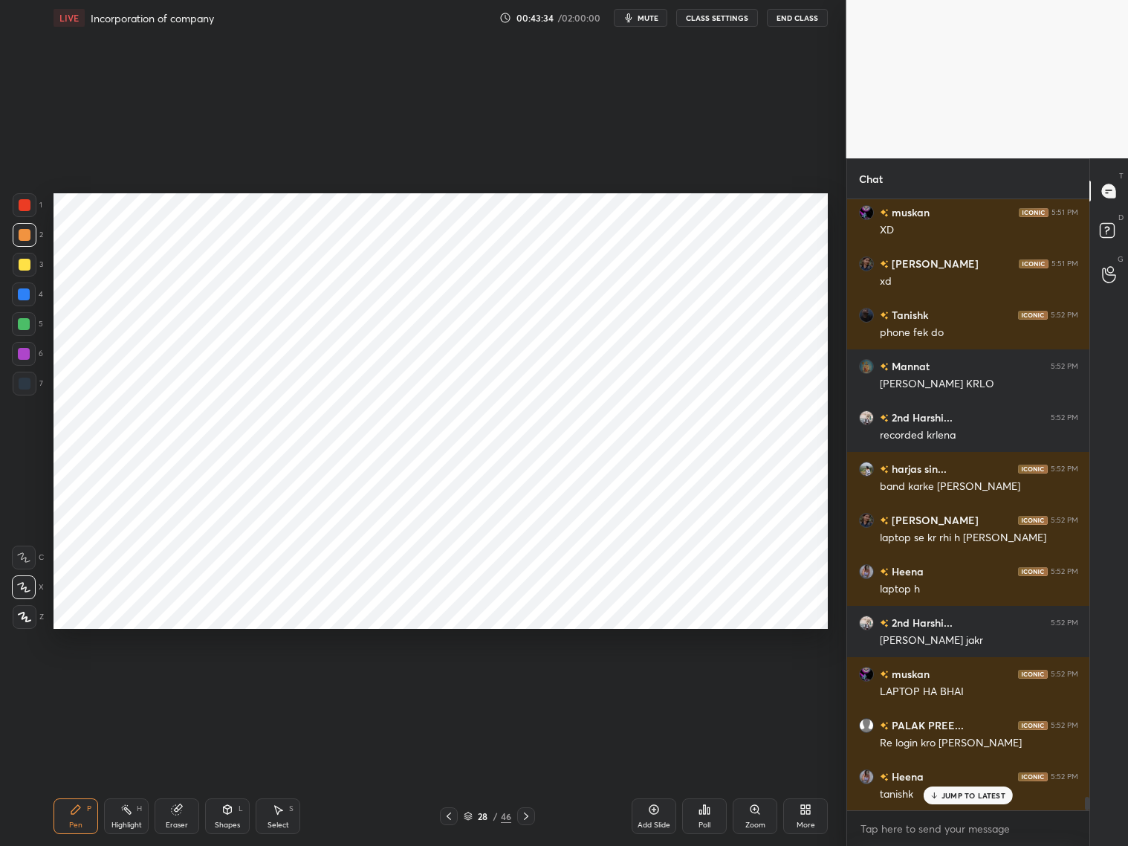
drag, startPoint x: 19, startPoint y: 208, endPoint x: 33, endPoint y: 204, distance: 14.8
click at [21, 208] on div at bounding box center [25, 205] width 12 height 12
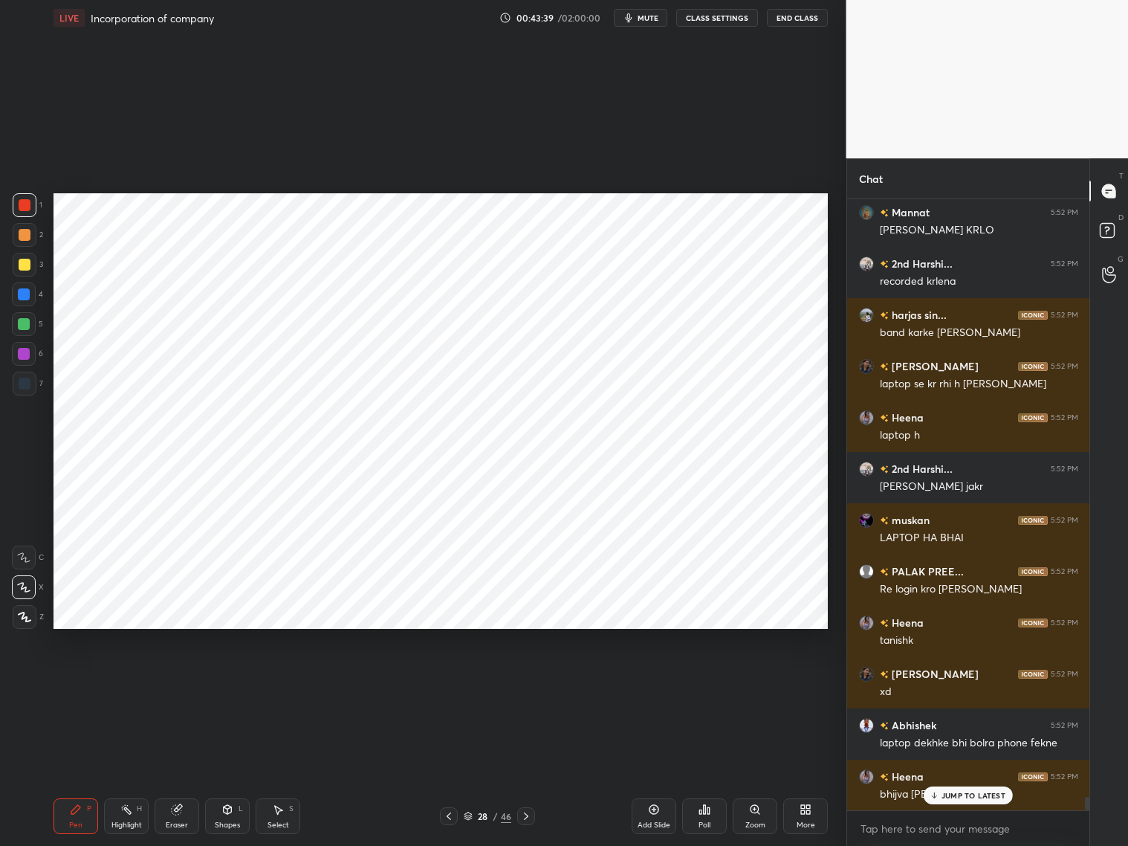
scroll to position [27514, 0]
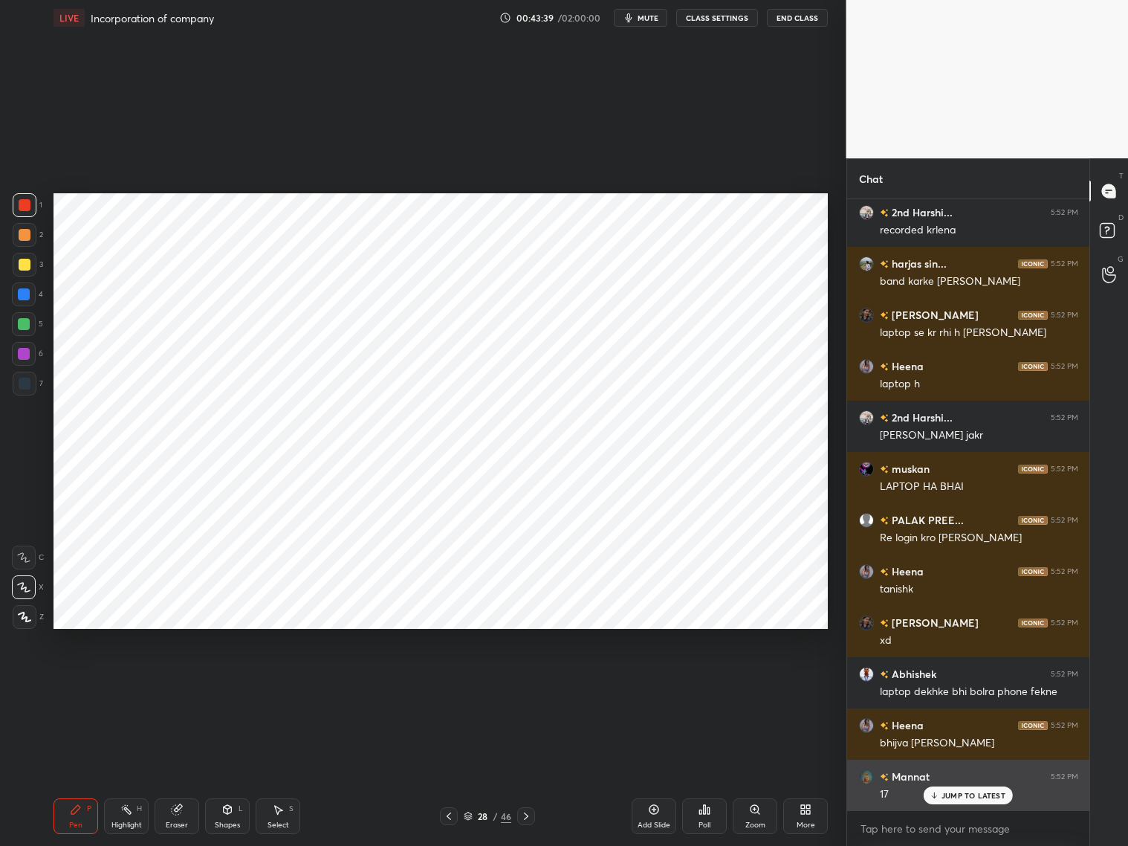
drag, startPoint x: 954, startPoint y: 794, endPoint x: 950, endPoint y: 788, distance: 7.7
click at [952, 794] on p "JUMP TO LATEST" at bounding box center [974, 795] width 64 height 9
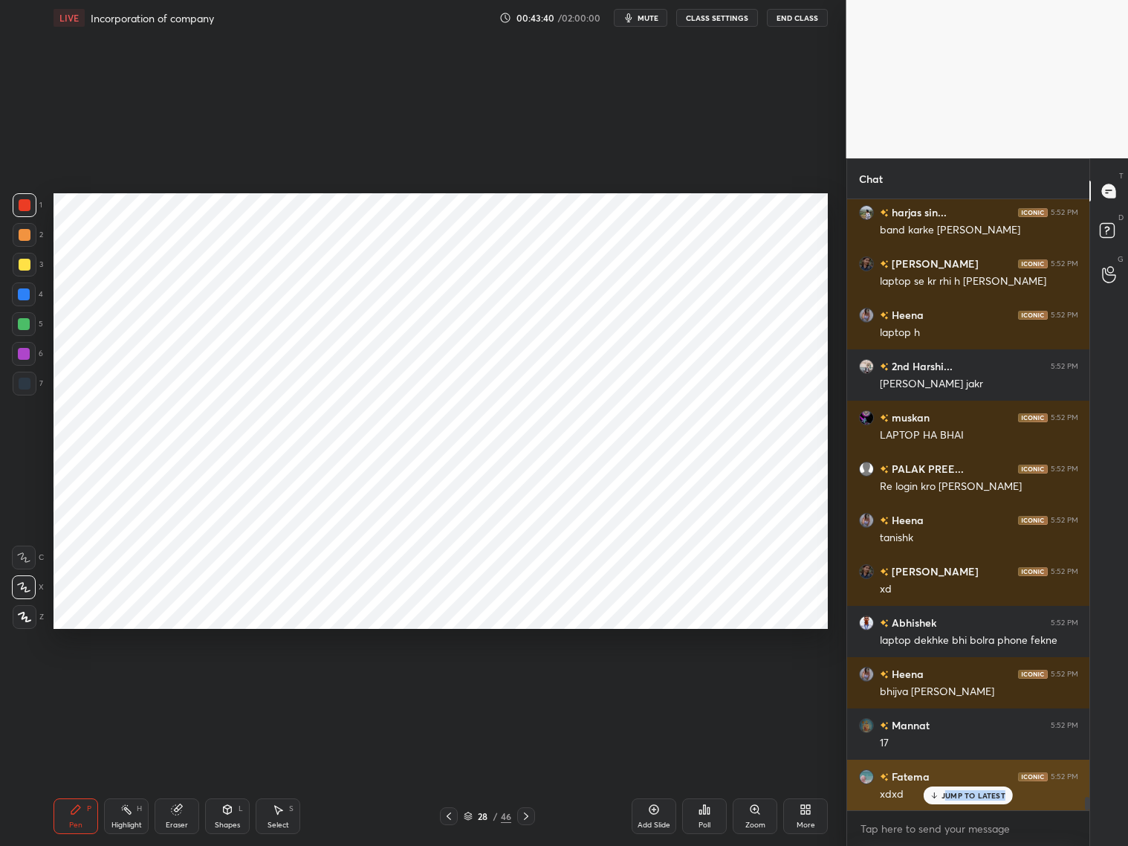
click at [946, 800] on div "JUMP TO LATEST" at bounding box center [968, 795] width 89 height 18
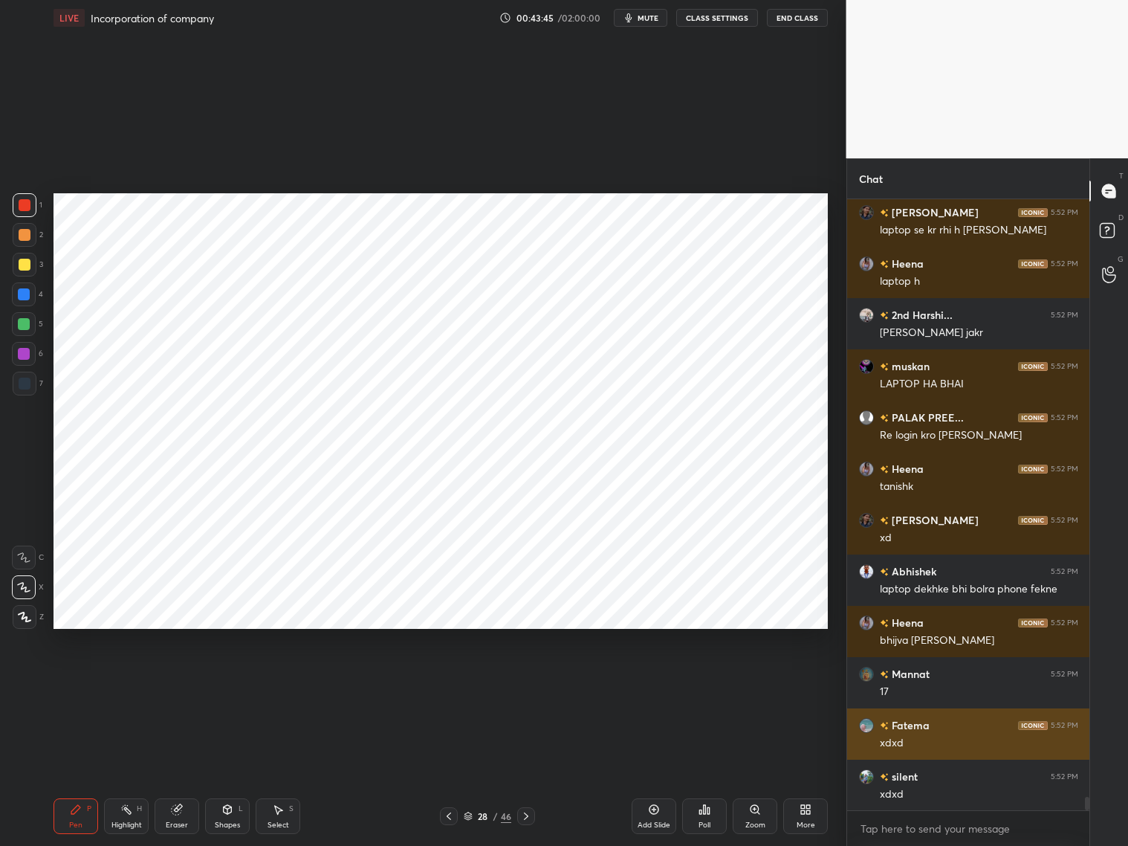
scroll to position [27669, 0]
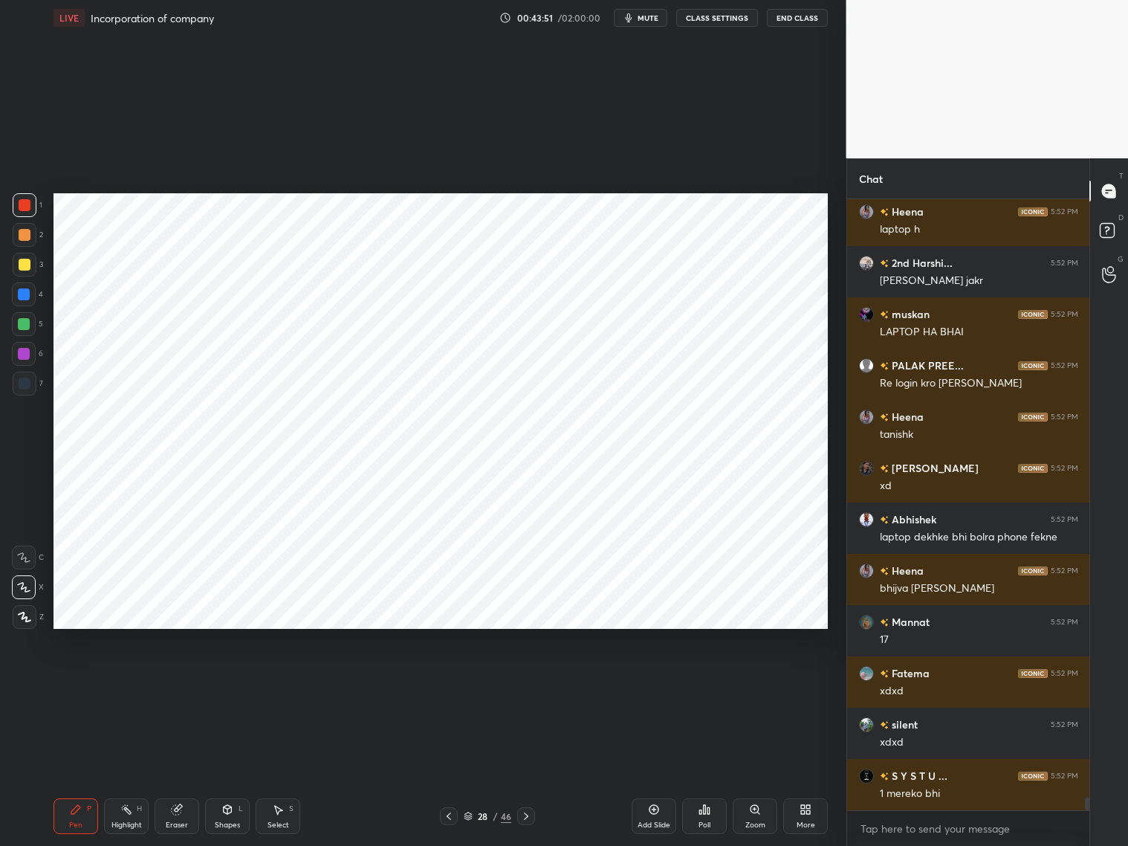
click at [181, 812] on icon at bounding box center [177, 809] width 12 height 12
click at [74, 813] on div "Pen P" at bounding box center [76, 816] width 45 height 36
click at [30, 297] on div at bounding box center [24, 294] width 24 height 24
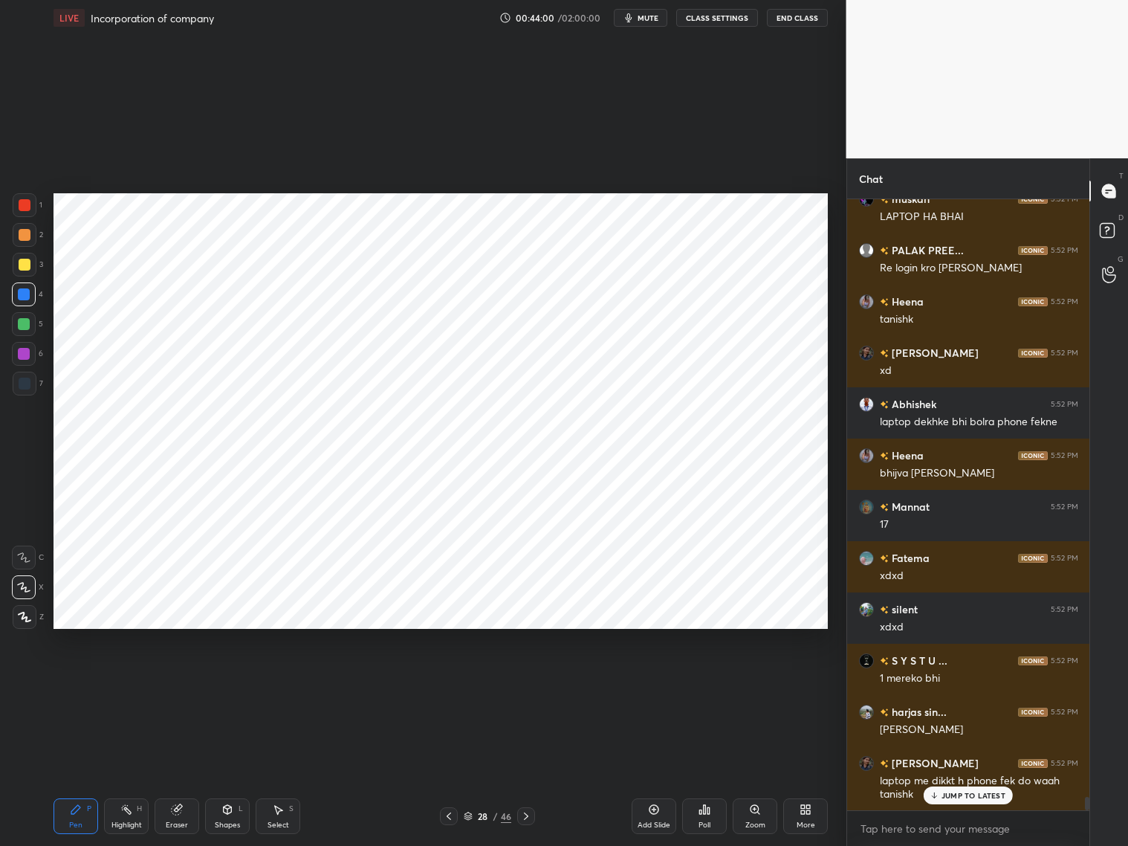
scroll to position [27849, 0]
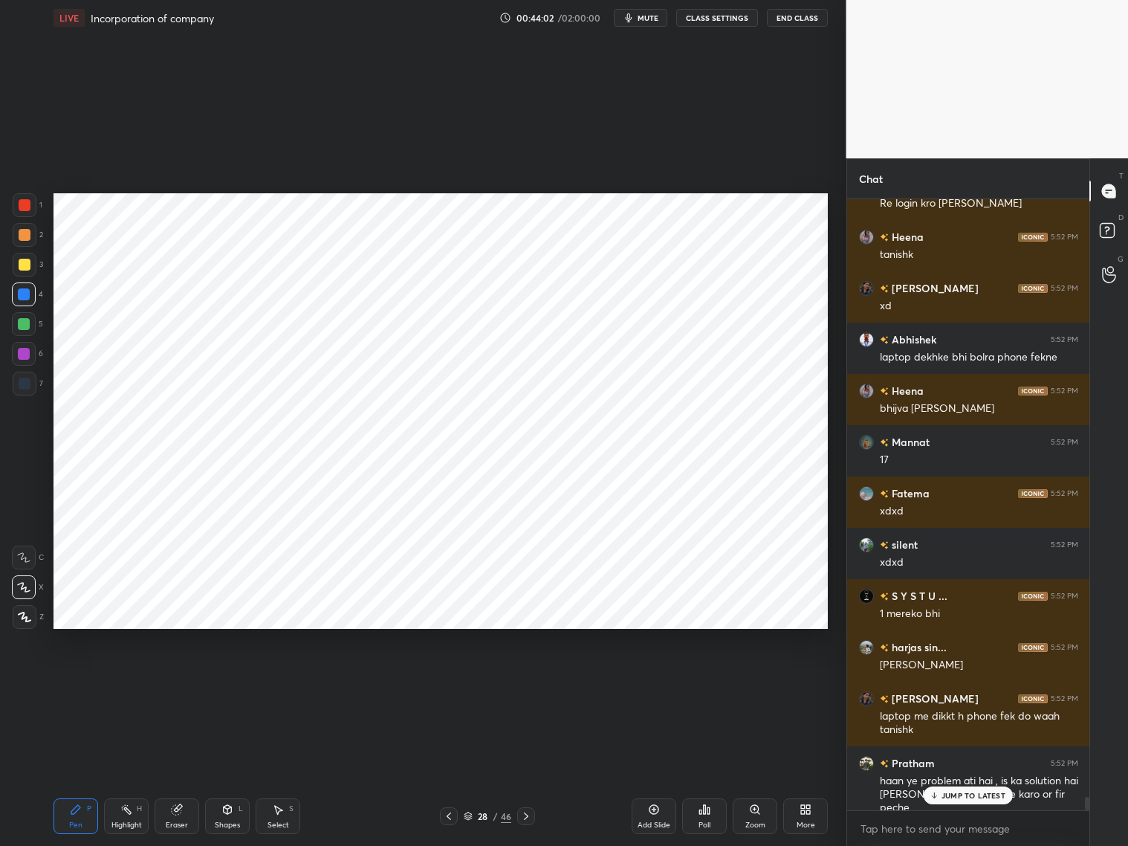
click at [653, 817] on div "Add Slide" at bounding box center [654, 816] width 45 height 36
click at [32, 210] on div at bounding box center [25, 205] width 24 height 24
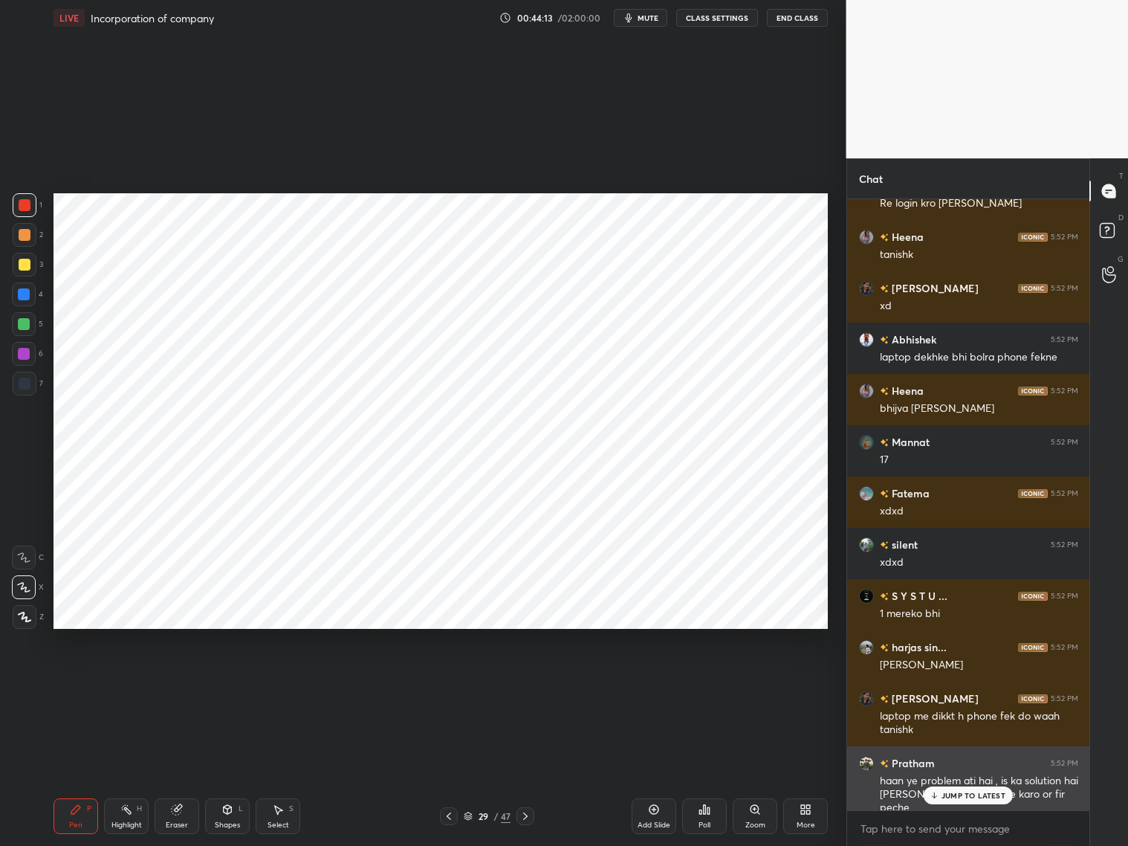
click at [959, 795] on p "JUMP TO LATEST" at bounding box center [974, 795] width 64 height 9
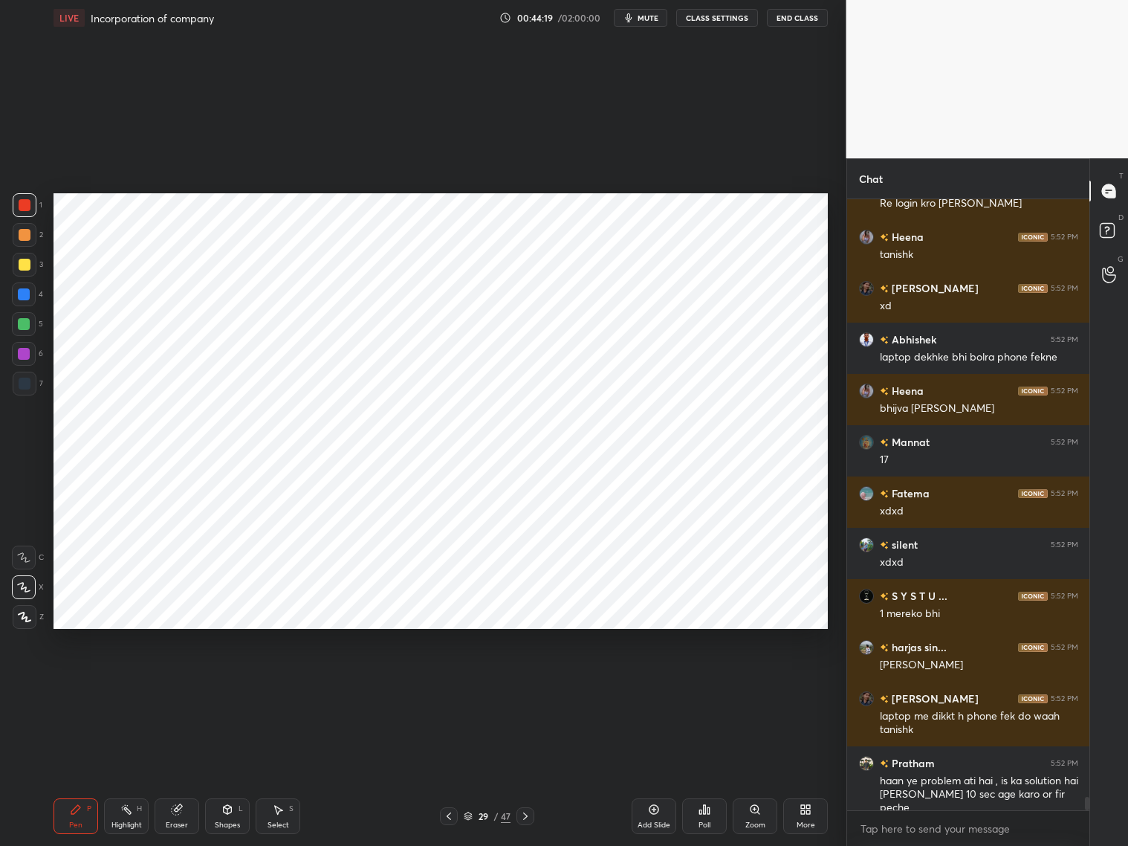
drag, startPoint x: 181, startPoint y: 812, endPoint x: 190, endPoint y: 791, distance: 22.6
click at [183, 812] on div "Eraser" at bounding box center [177, 816] width 45 height 36
click at [87, 815] on div "Pen P" at bounding box center [76, 816] width 45 height 36
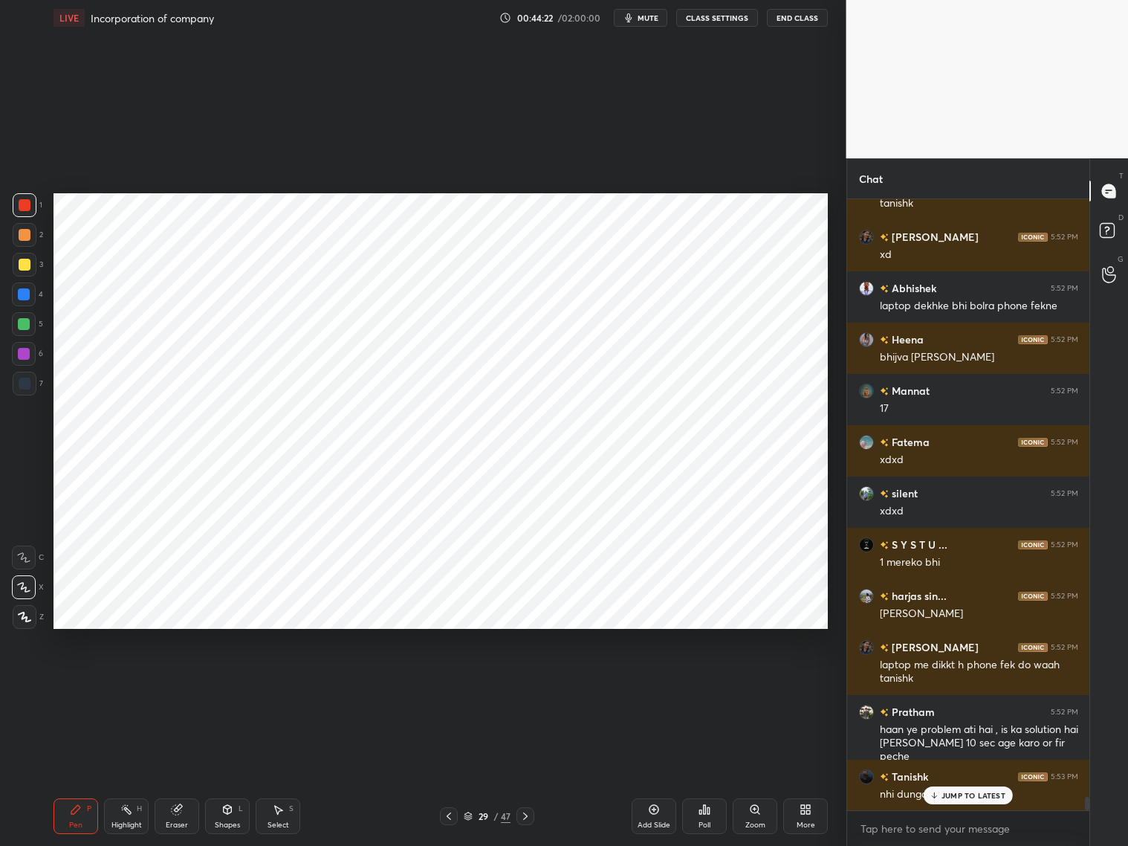
click at [30, 291] on div at bounding box center [24, 294] width 24 height 24
drag, startPoint x: 176, startPoint y: 812, endPoint x: 166, endPoint y: 783, distance: 29.8
click at [176, 804] on icon at bounding box center [177, 809] width 12 height 12
click at [79, 803] on icon at bounding box center [76, 809] width 12 height 12
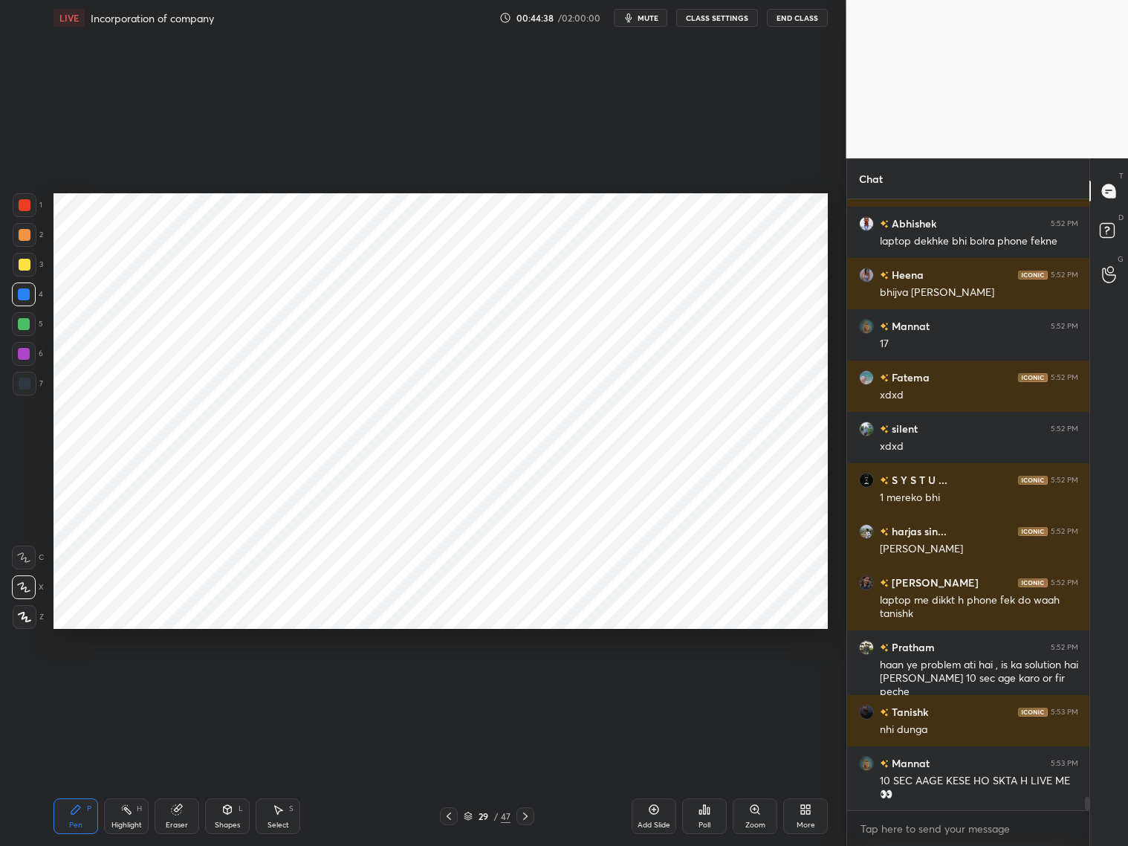
scroll to position [28016, 0]
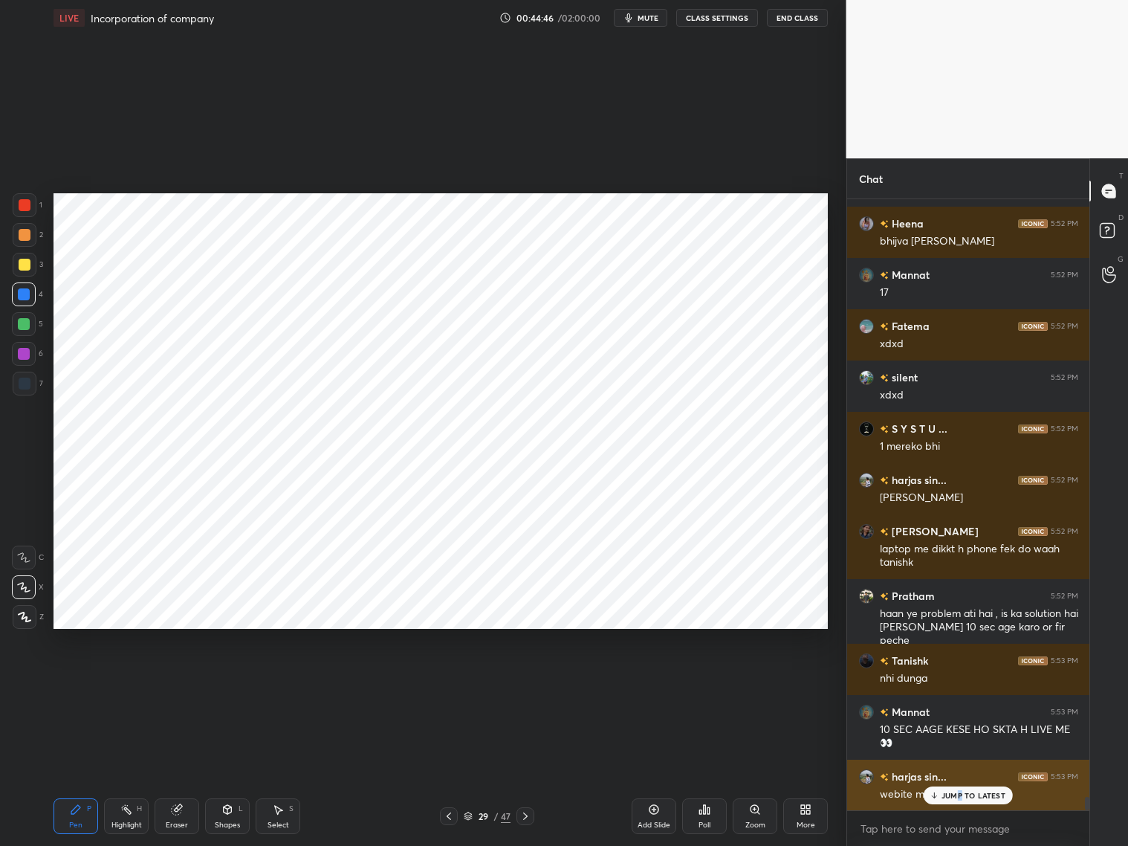
drag, startPoint x: 959, startPoint y: 795, endPoint x: 967, endPoint y: 788, distance: 10.5
click at [962, 794] on p "JUMP TO LATEST" at bounding box center [974, 795] width 64 height 9
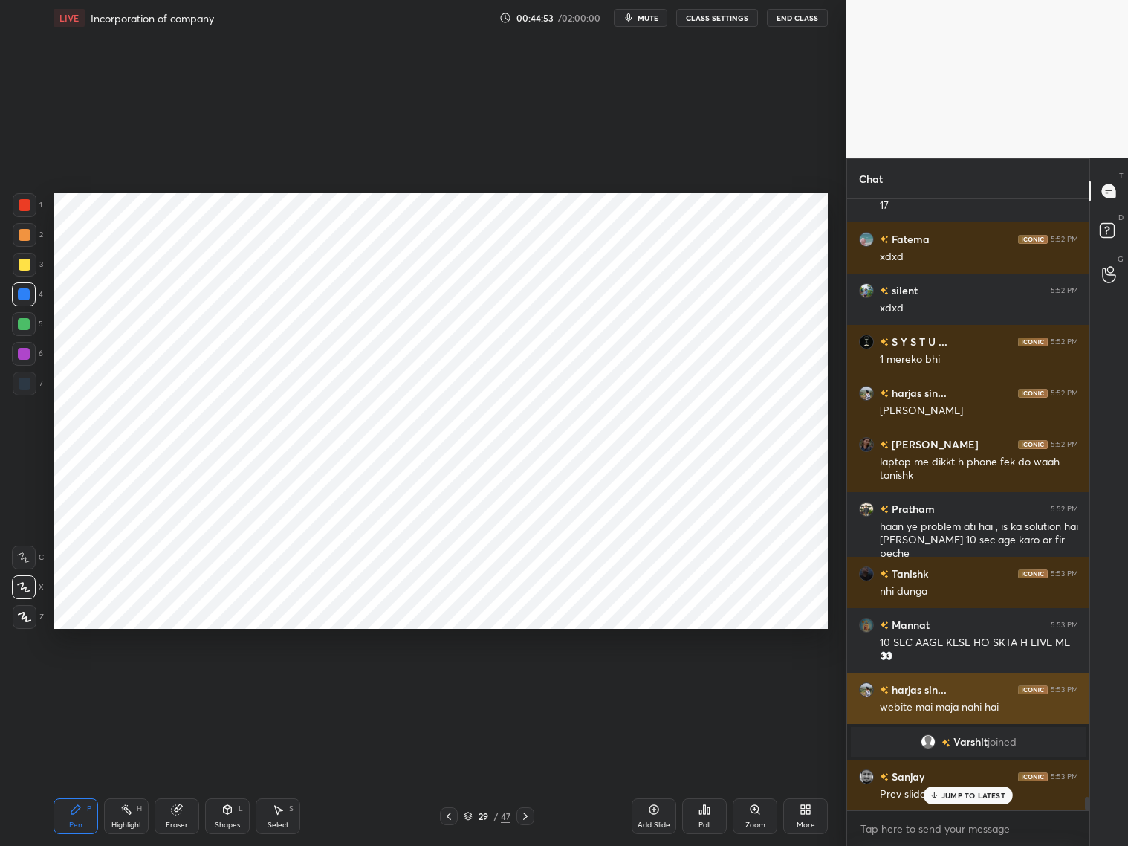
scroll to position [27324, 0]
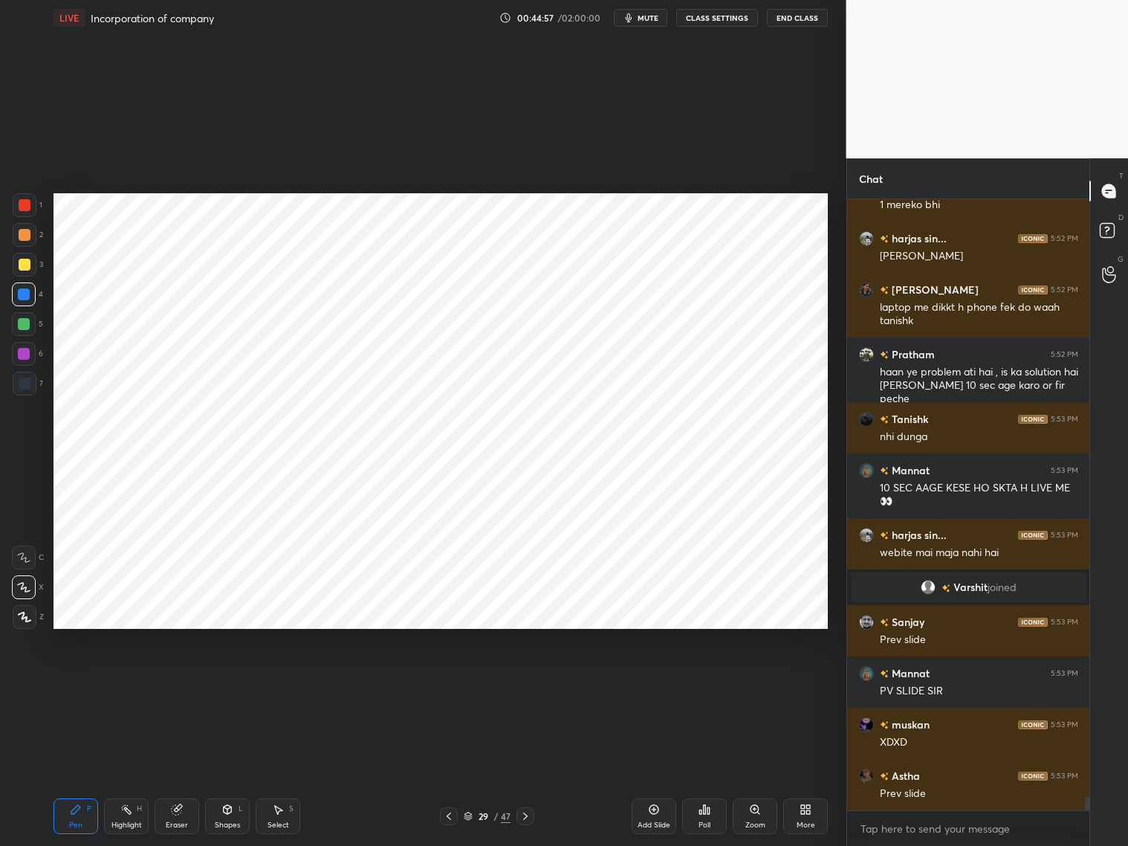
click at [452, 813] on icon at bounding box center [449, 816] width 12 height 12
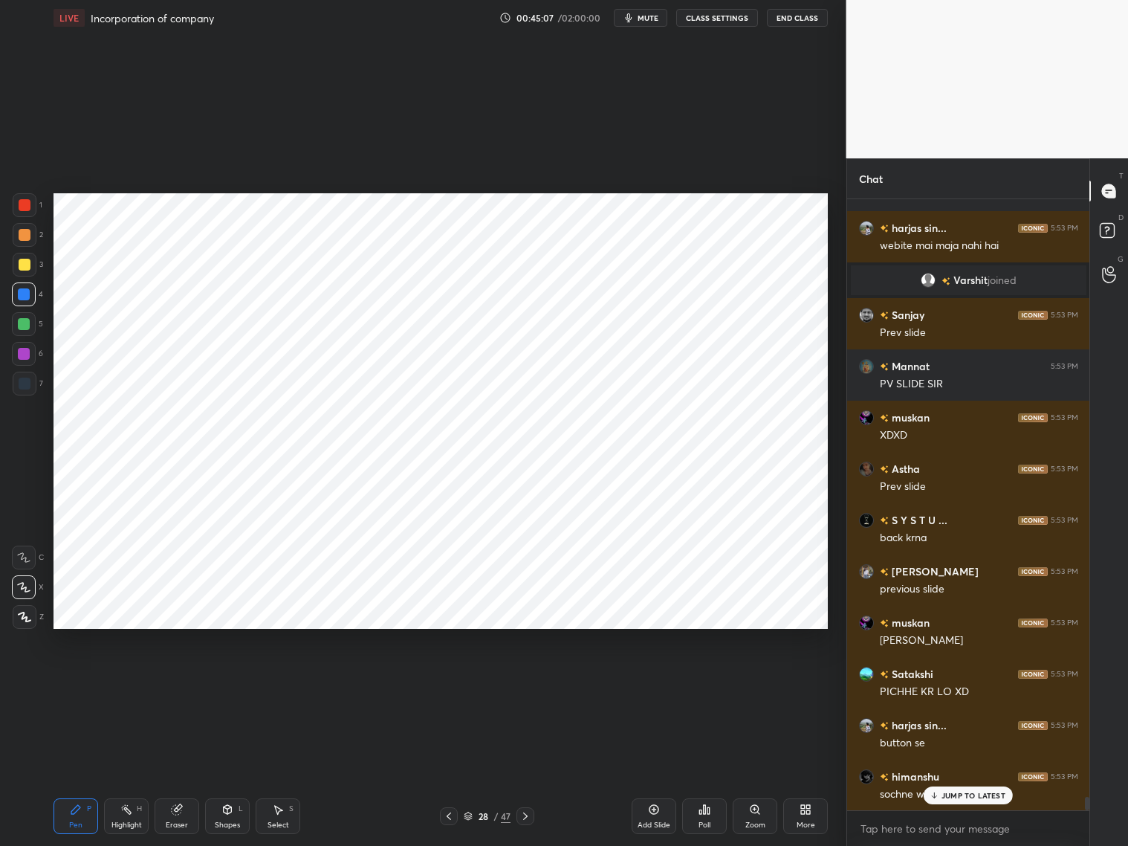
scroll to position [27786, 0]
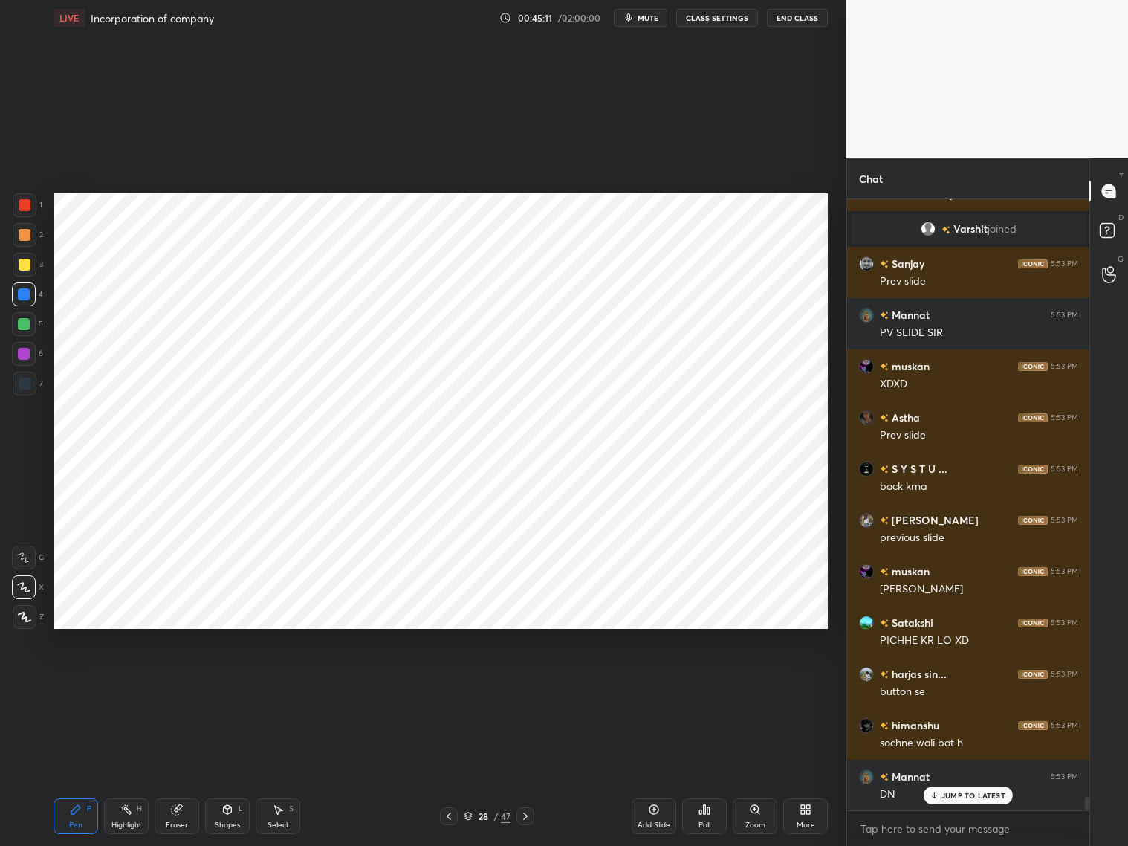
click at [531, 813] on icon at bounding box center [525, 816] width 12 height 12
click at [221, 821] on div "Shapes" at bounding box center [227, 824] width 25 height 7
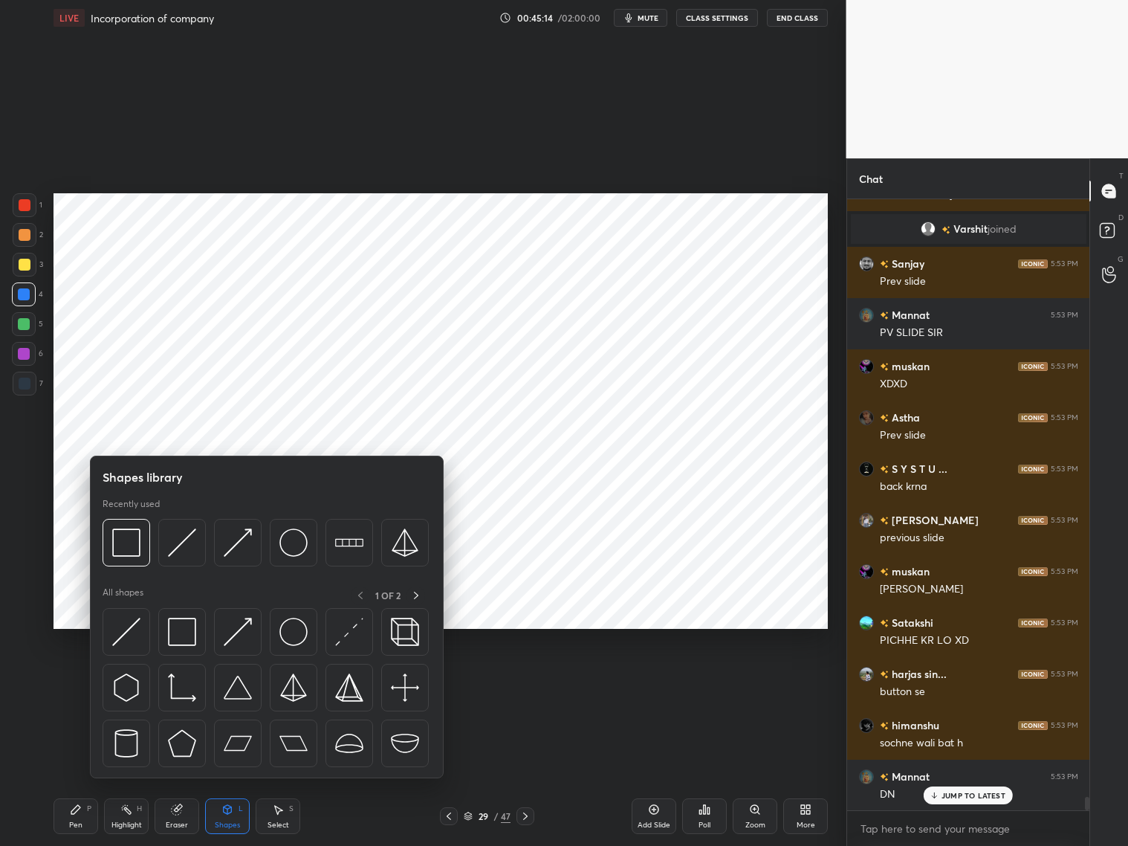
click at [24, 384] on div at bounding box center [25, 384] width 12 height 12
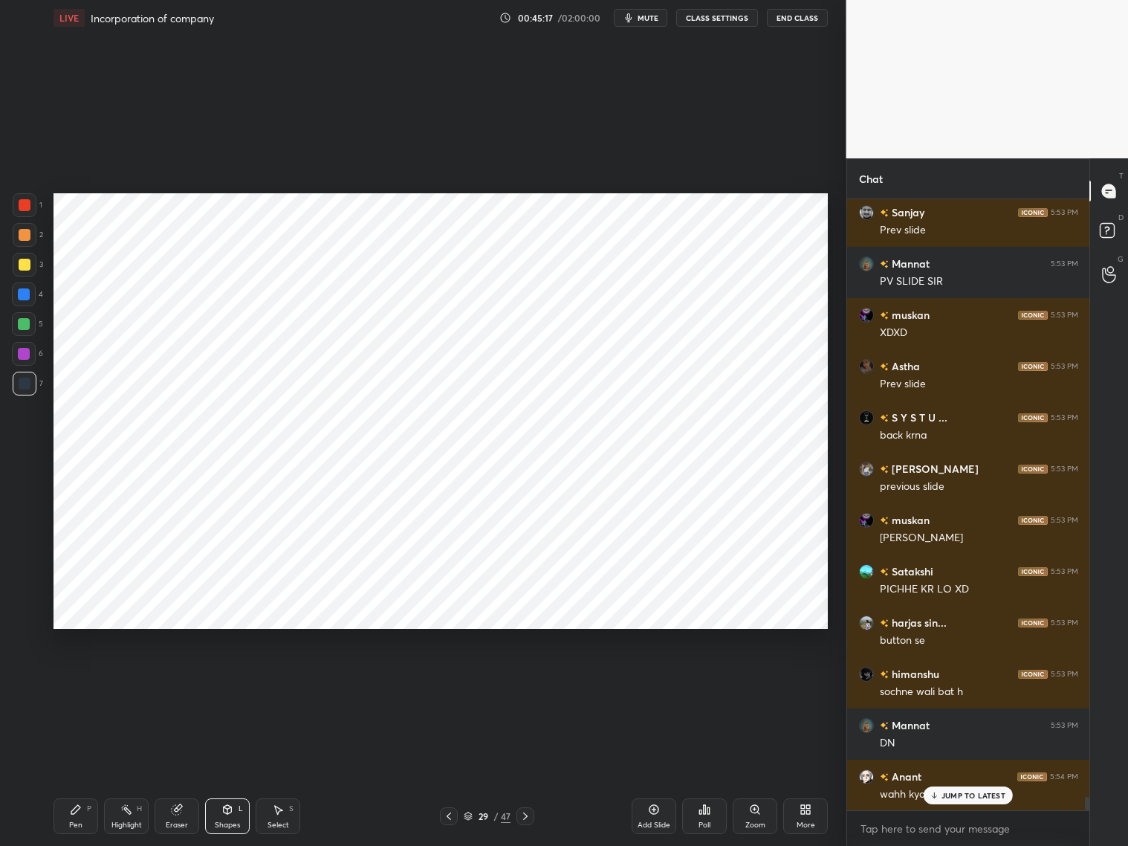
scroll to position [27888, 0]
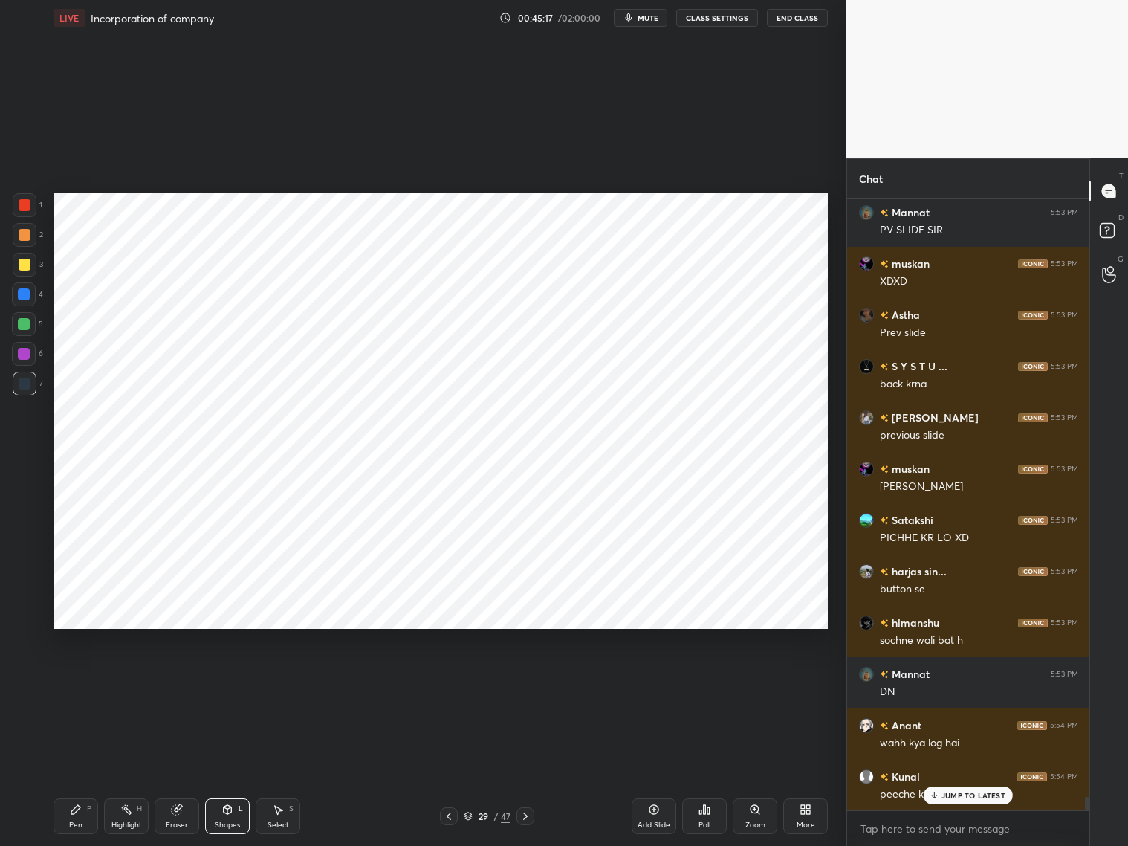
click at [68, 812] on div "Pen P" at bounding box center [76, 816] width 45 height 36
click at [22, 355] on div at bounding box center [24, 354] width 12 height 12
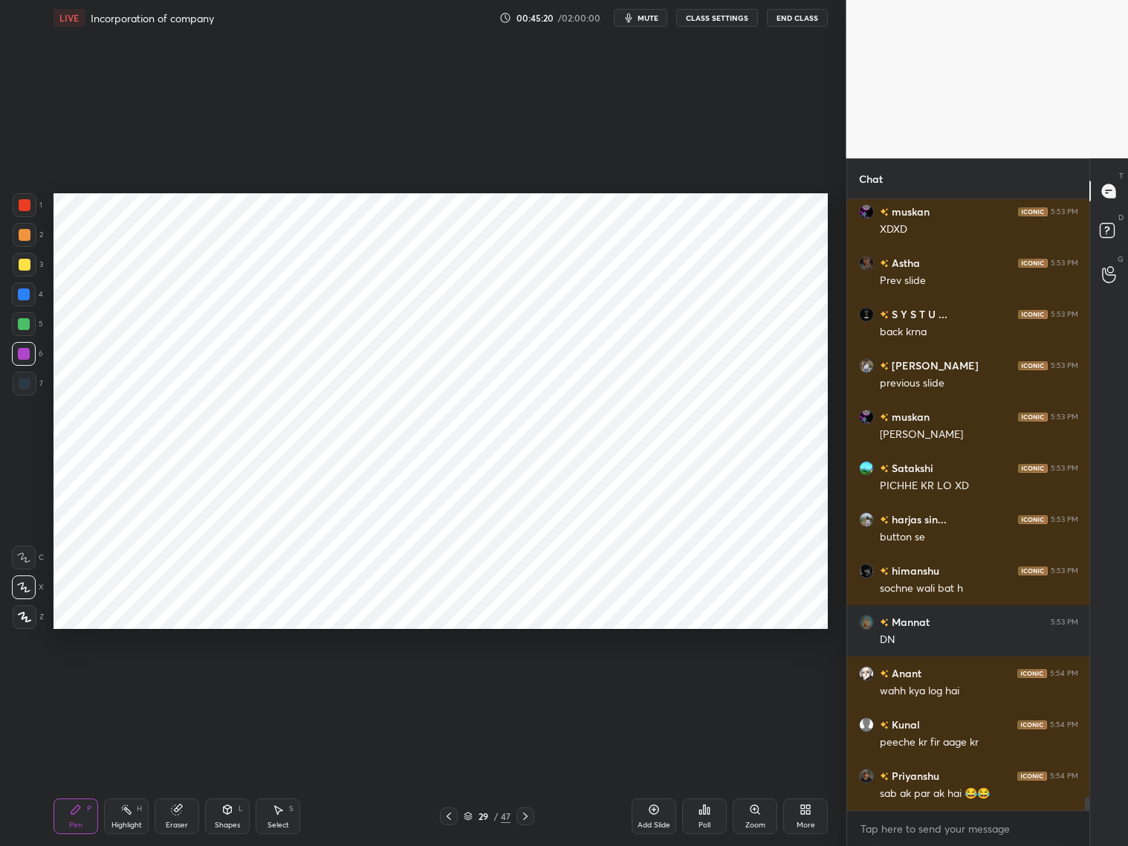
drag, startPoint x: 21, startPoint y: 328, endPoint x: 10, endPoint y: 320, distance: 13.2
click at [22, 328] on div at bounding box center [24, 324] width 12 height 12
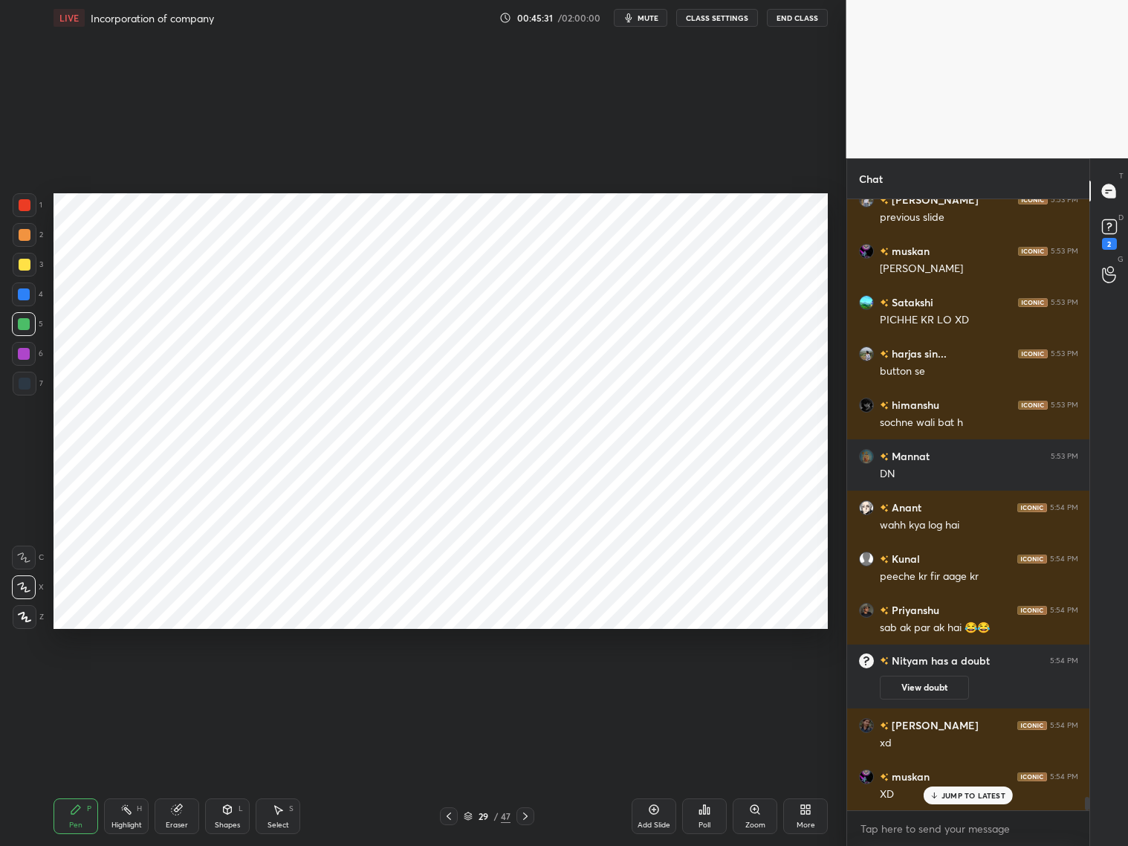
scroll to position [27945, 0]
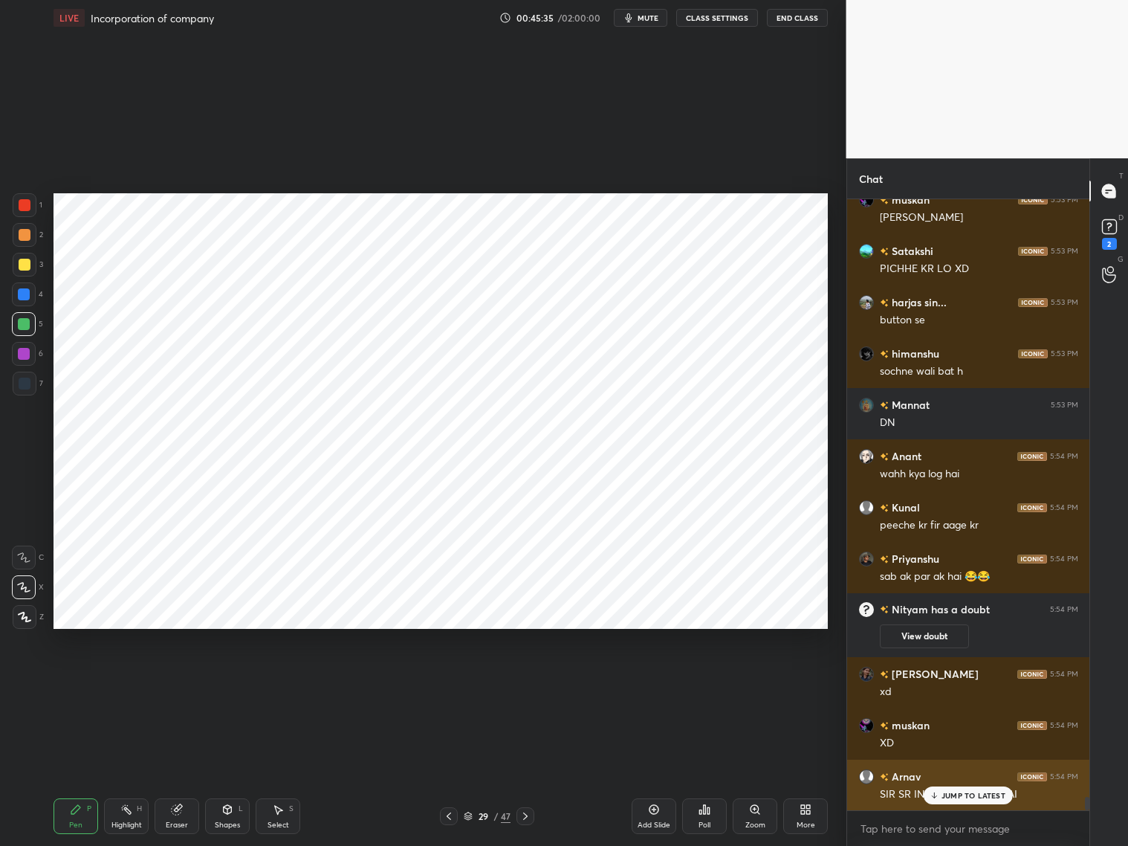
click at [946, 797] on p "JUMP TO LATEST" at bounding box center [974, 795] width 64 height 9
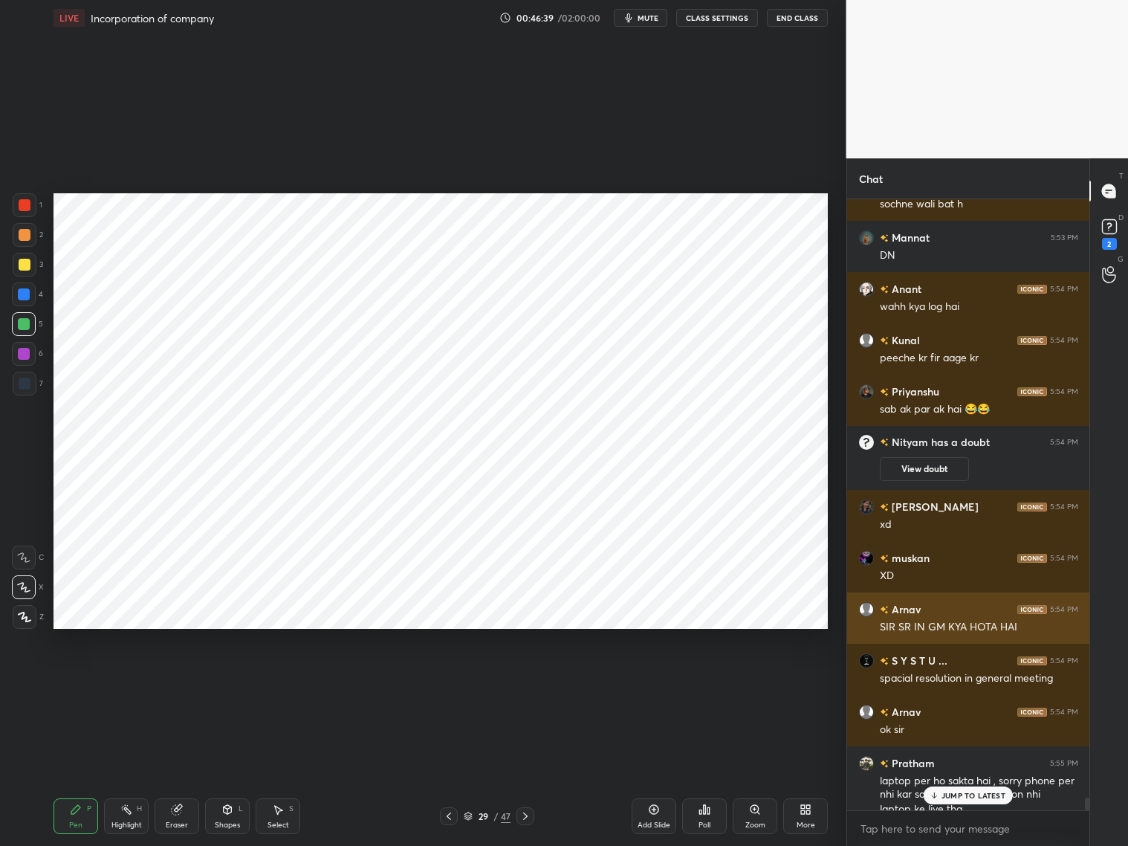
scroll to position [28127, 0]
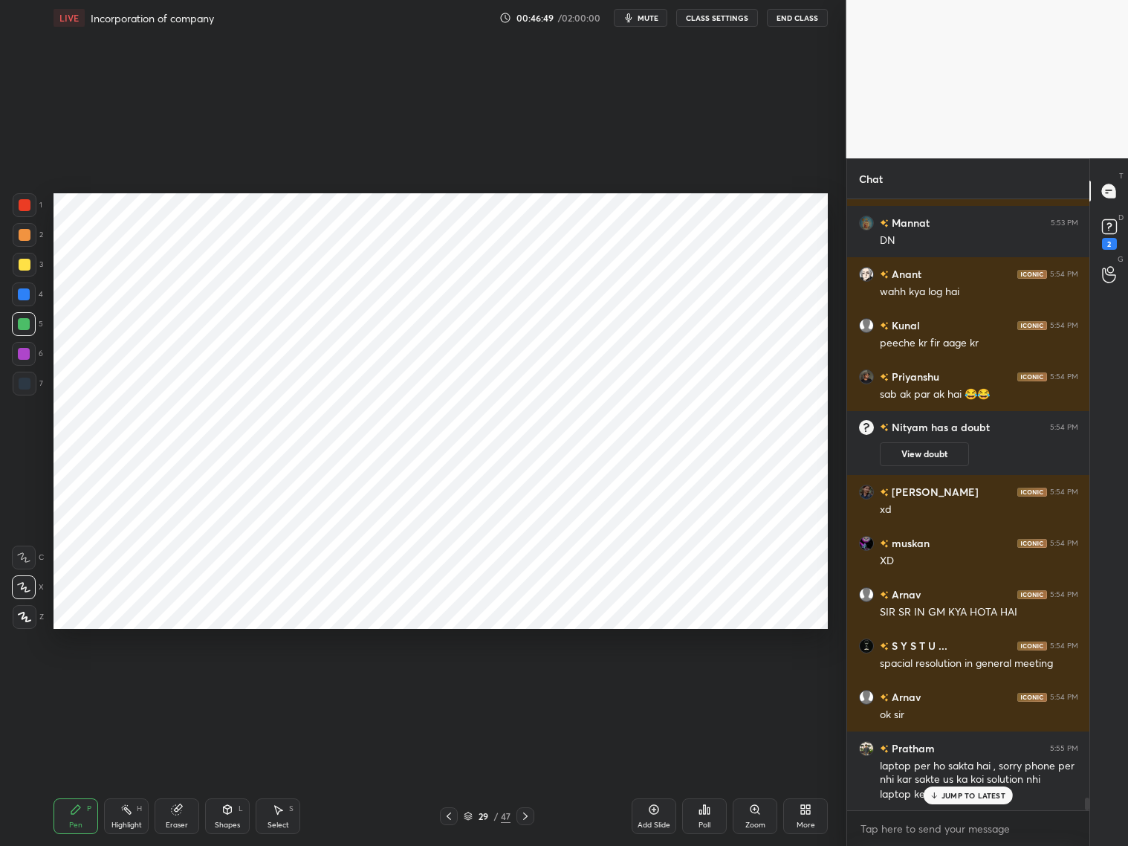
click at [20, 213] on div at bounding box center [25, 205] width 24 height 24
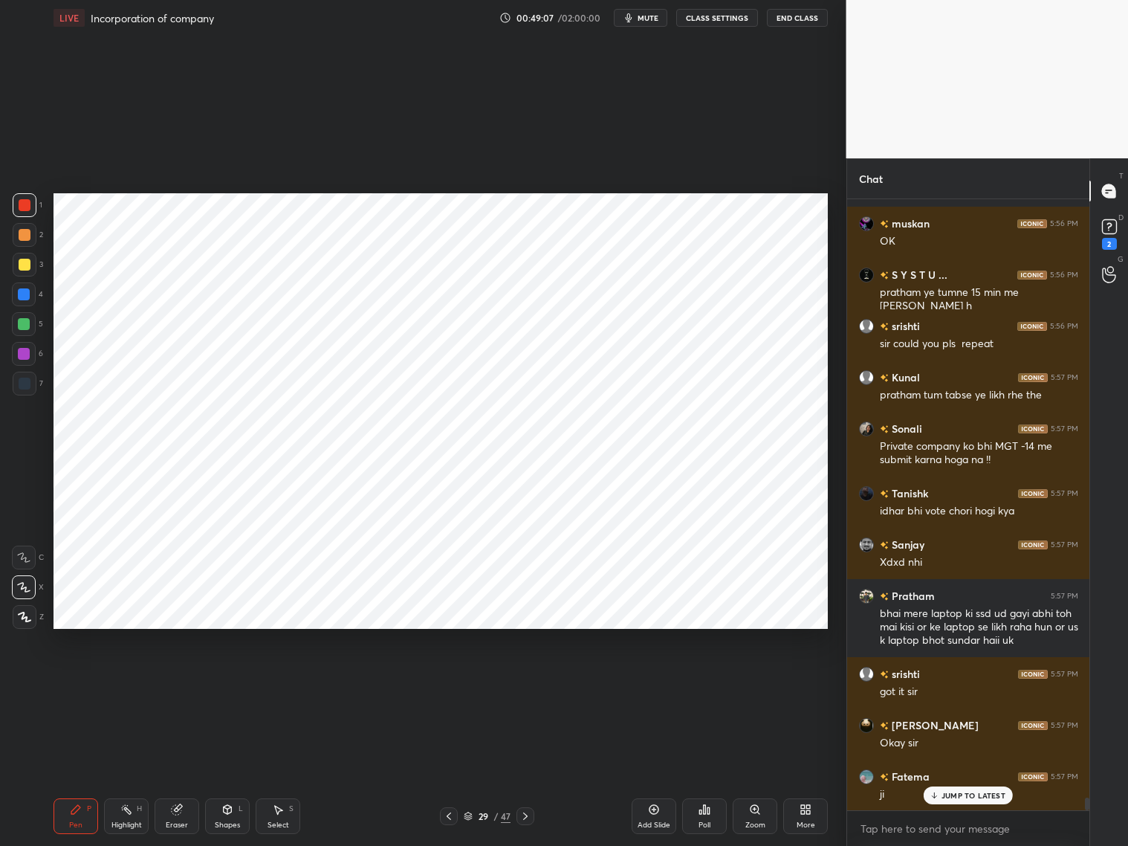
scroll to position [28784, 0]
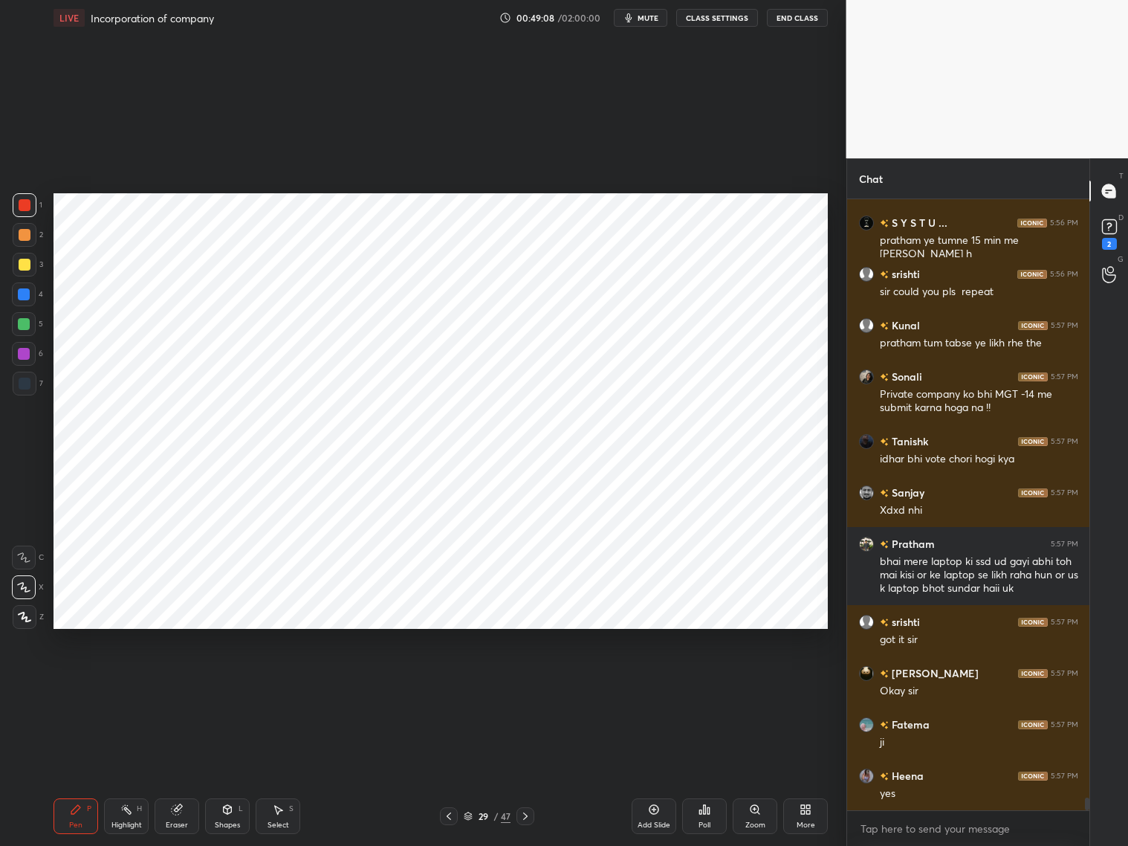
click at [25, 384] on div at bounding box center [25, 384] width 12 height 12
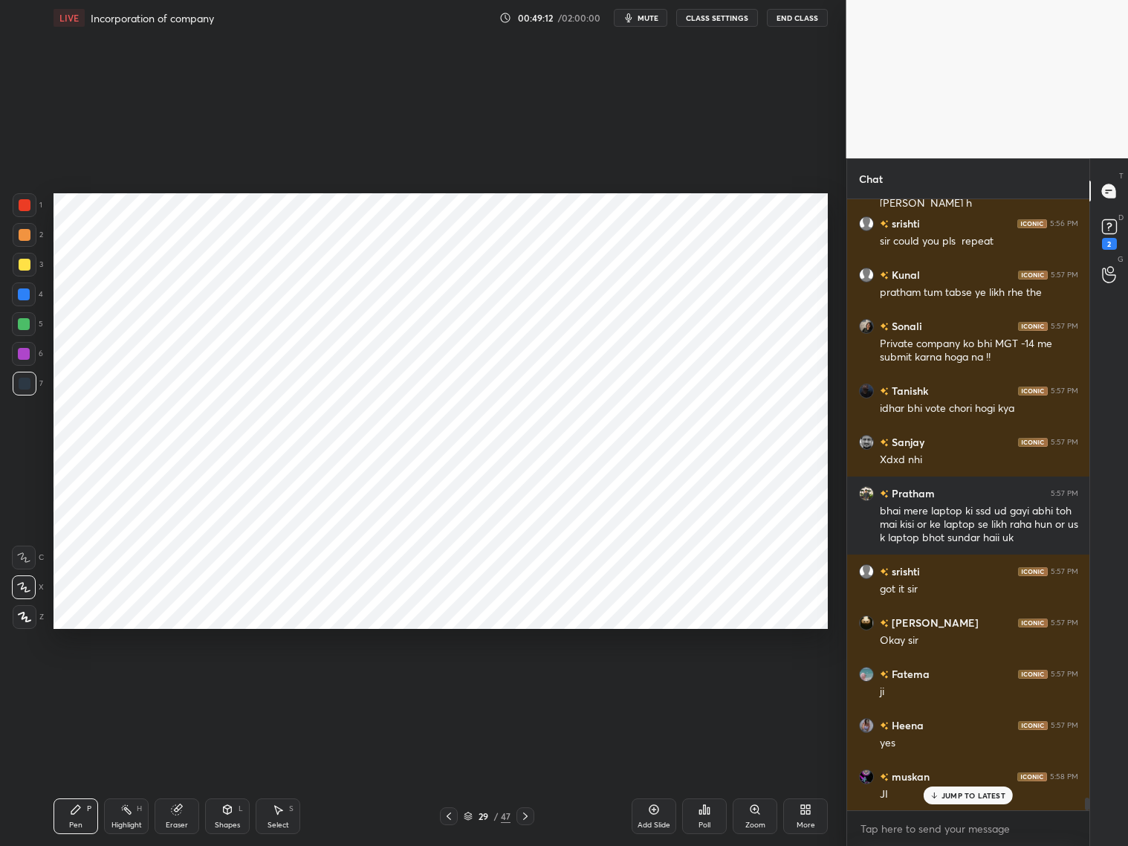
scroll to position [28886, 0]
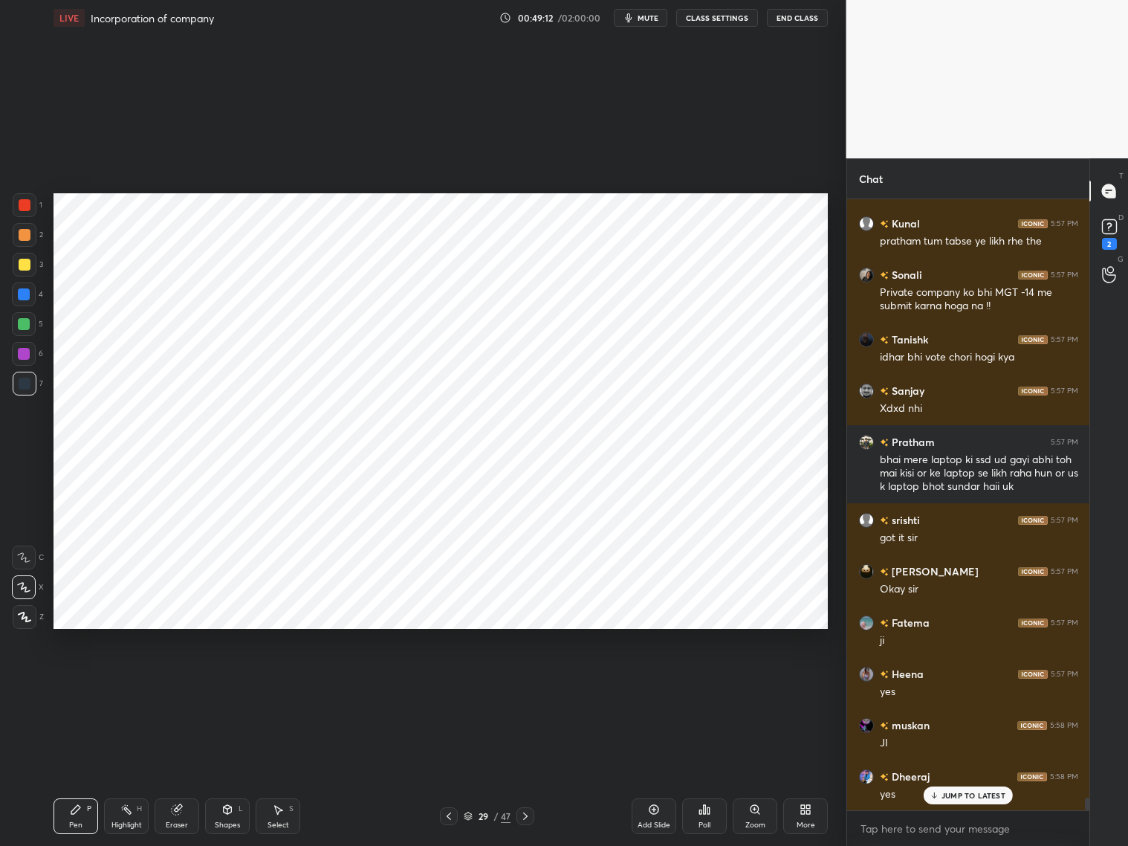
click at [173, 819] on div "Eraser" at bounding box center [177, 816] width 45 height 36
click at [71, 816] on div "Pen P" at bounding box center [76, 816] width 45 height 36
drag, startPoint x: 27, startPoint y: 291, endPoint x: 34, endPoint y: 293, distance: 7.6
click at [31, 293] on div at bounding box center [24, 294] width 24 height 24
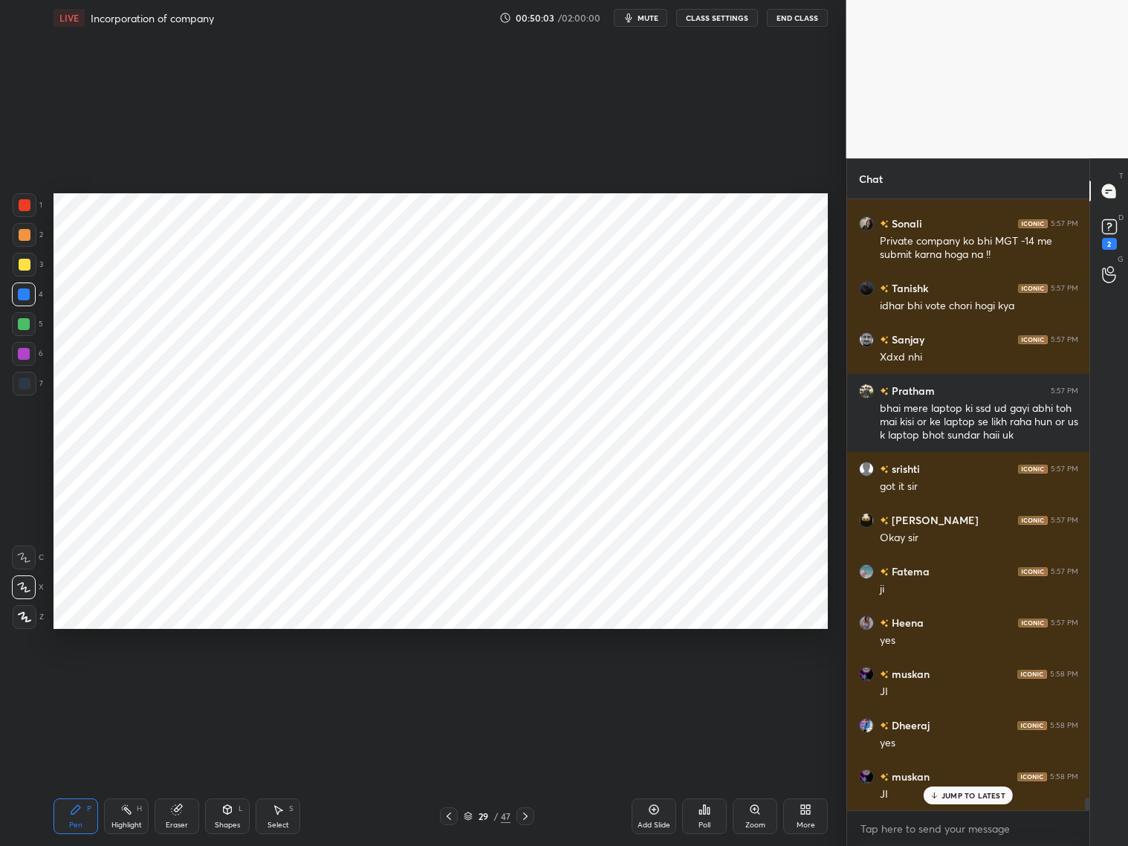
drag, startPoint x: 262, startPoint y: 813, endPoint x: 272, endPoint y: 780, distance: 34.1
click at [266, 813] on div "Select S" at bounding box center [278, 816] width 45 height 36
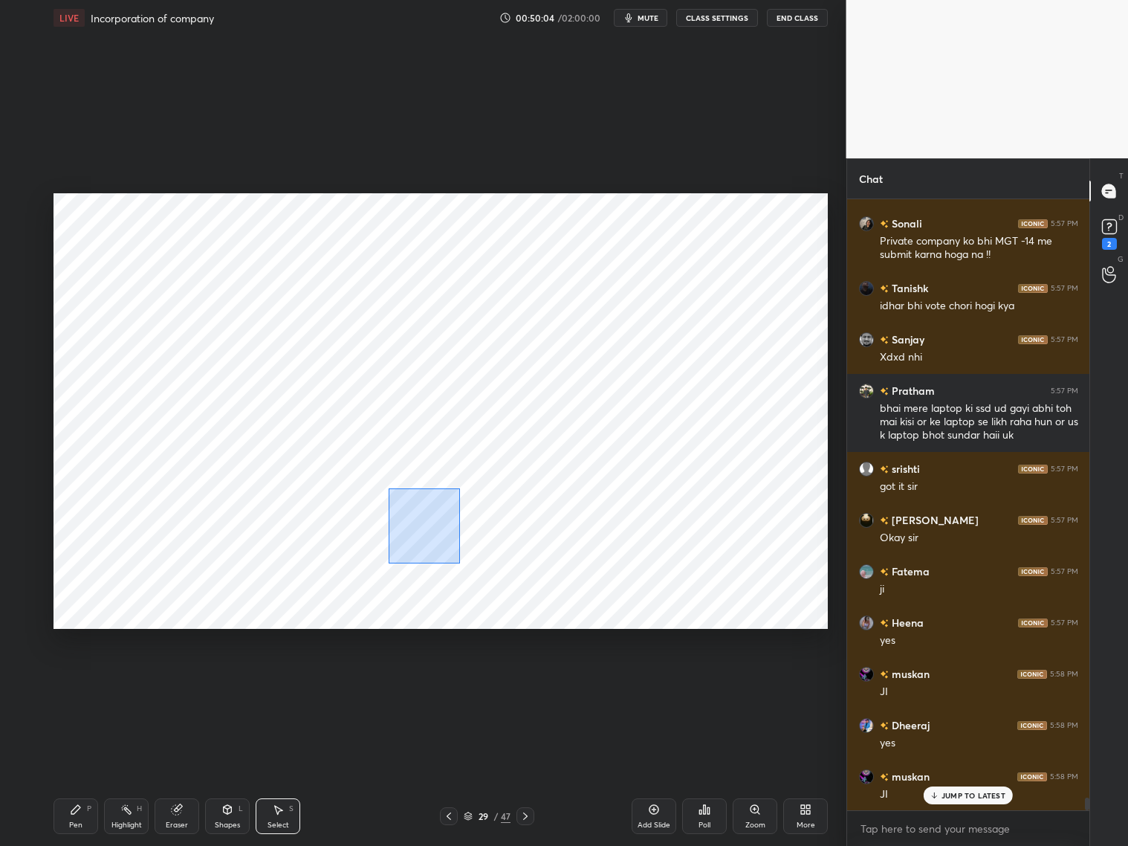
drag, startPoint x: 389, startPoint y: 487, endPoint x: 459, endPoint y: 552, distance: 95.7
click at [459, 560] on div "0 ° Undo Copy Duplicate Duplicate to new slide Delete" at bounding box center [441, 411] width 774 height 436
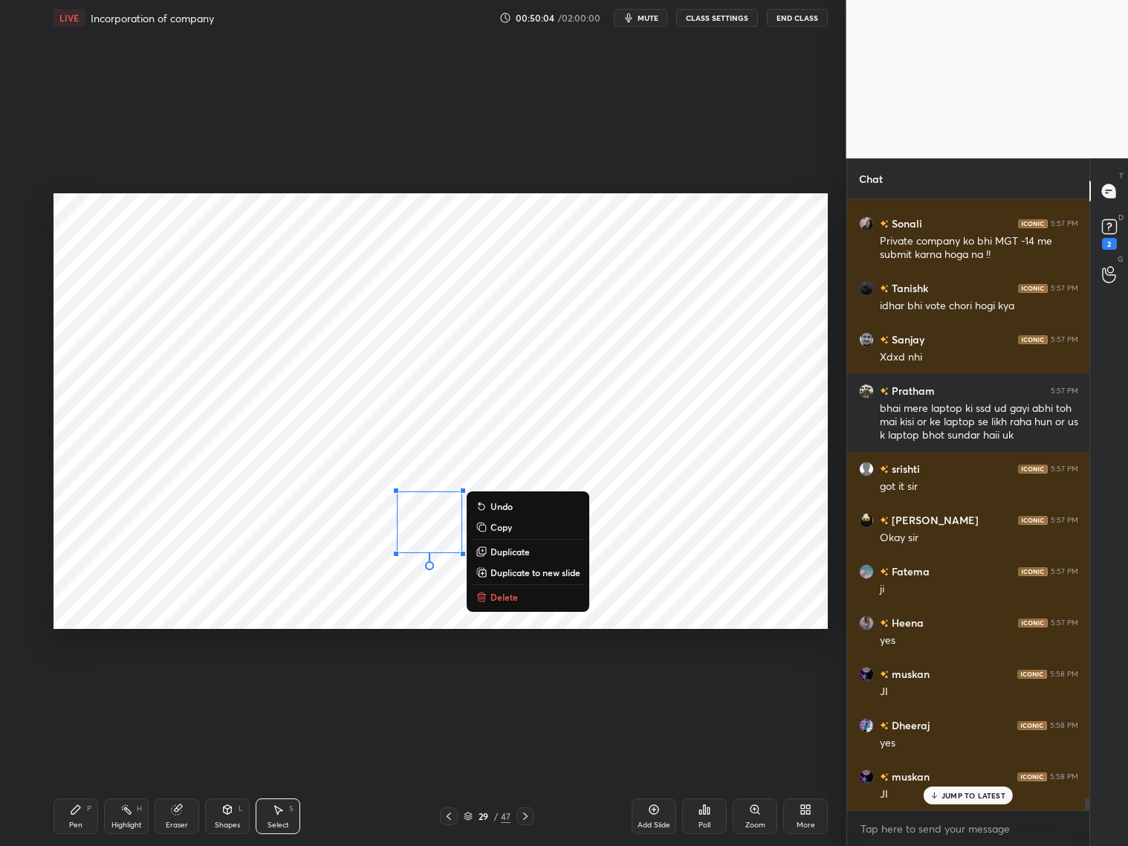
drag, startPoint x: 497, startPoint y: 526, endPoint x: 504, endPoint y: 519, distance: 10.0
click at [497, 528] on p "Copy" at bounding box center [502, 527] width 22 height 12
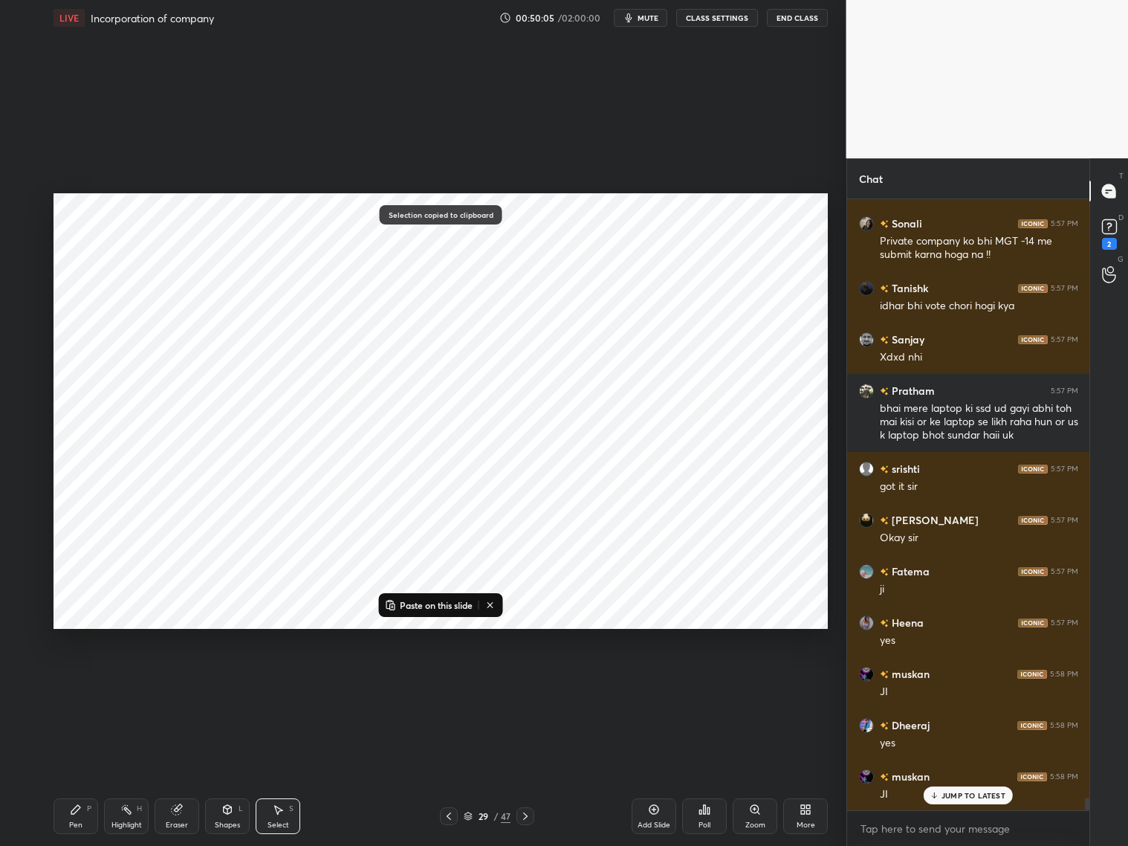
drag, startPoint x: 448, startPoint y: 605, endPoint x: 454, endPoint y: 587, distance: 18.8
click at [447, 605] on p "Paste on this slide" at bounding box center [436, 605] width 73 height 12
drag, startPoint x: 445, startPoint y: 541, endPoint x: 501, endPoint y: 521, distance: 59.2
click at [499, 524] on div "0 ° Undo Copy Paste here Duplicate Duplicate to new slide Delete" at bounding box center [441, 411] width 774 height 436
click at [505, 600] on div "0 ° Undo Copy Paste here Duplicate Duplicate to new slide Delete" at bounding box center [441, 411] width 774 height 436
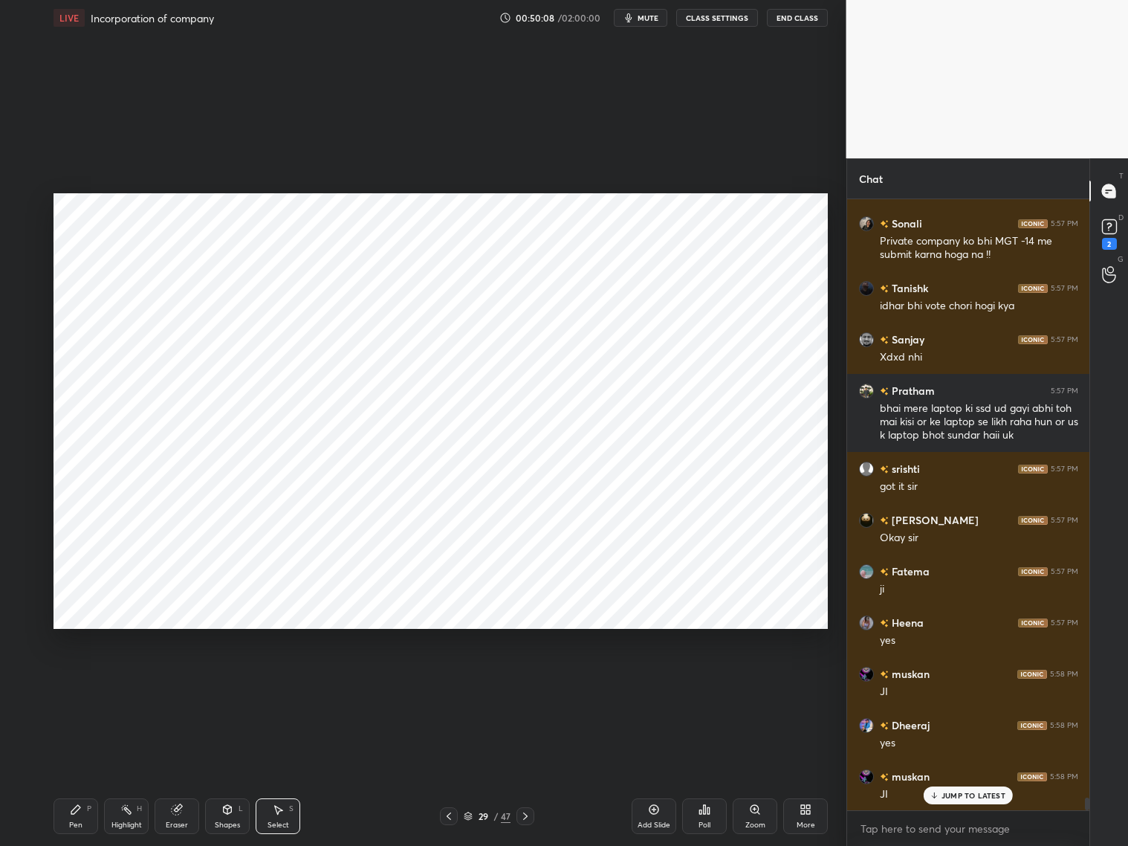
drag, startPoint x: 76, startPoint y: 815, endPoint x: 83, endPoint y: 801, distance: 16.0
click at [80, 812] on icon at bounding box center [76, 809] width 12 height 12
click at [272, 822] on div "Select" at bounding box center [279, 824] width 22 height 7
drag, startPoint x: 563, startPoint y: 484, endPoint x: 628, endPoint y: 595, distance: 128.6
click at [628, 614] on div "0 ° Undo Copy Paste here Duplicate Duplicate to new slide Delete" at bounding box center [441, 411] width 774 height 436
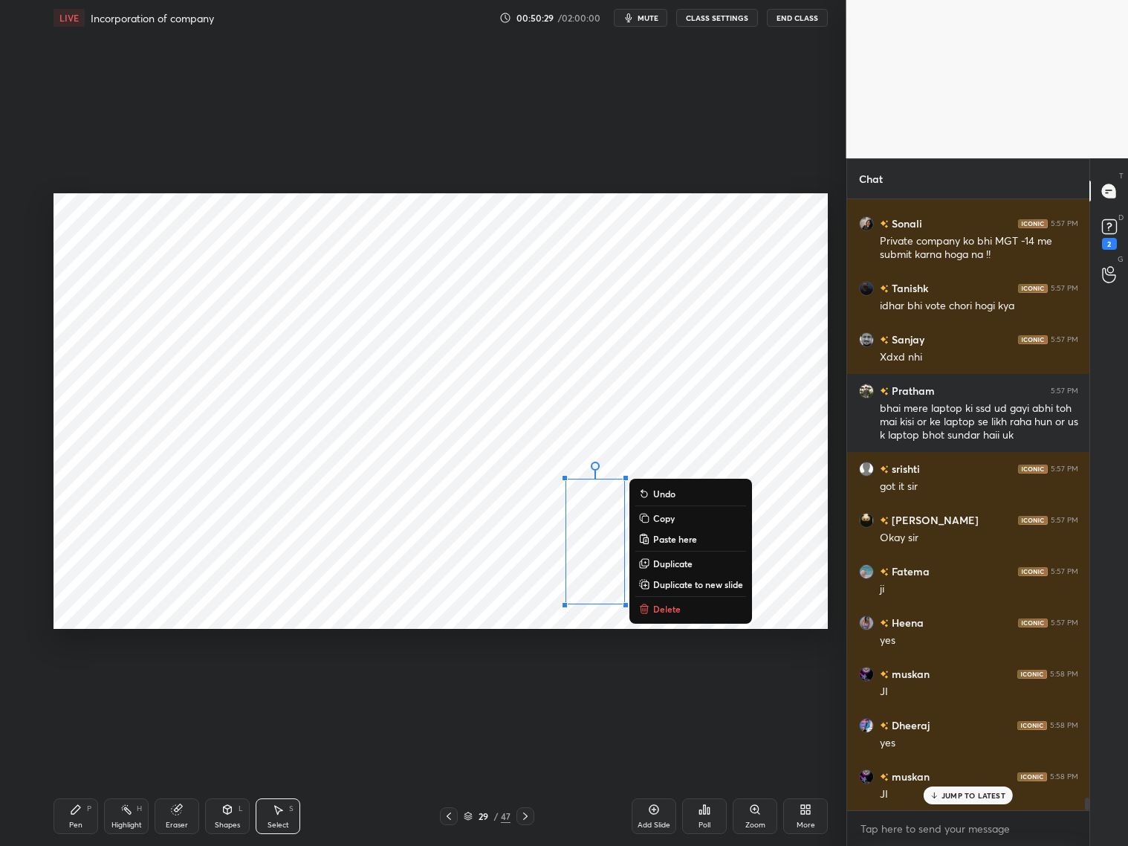
click at [661, 524] on button "Copy" at bounding box center [690, 518] width 111 height 18
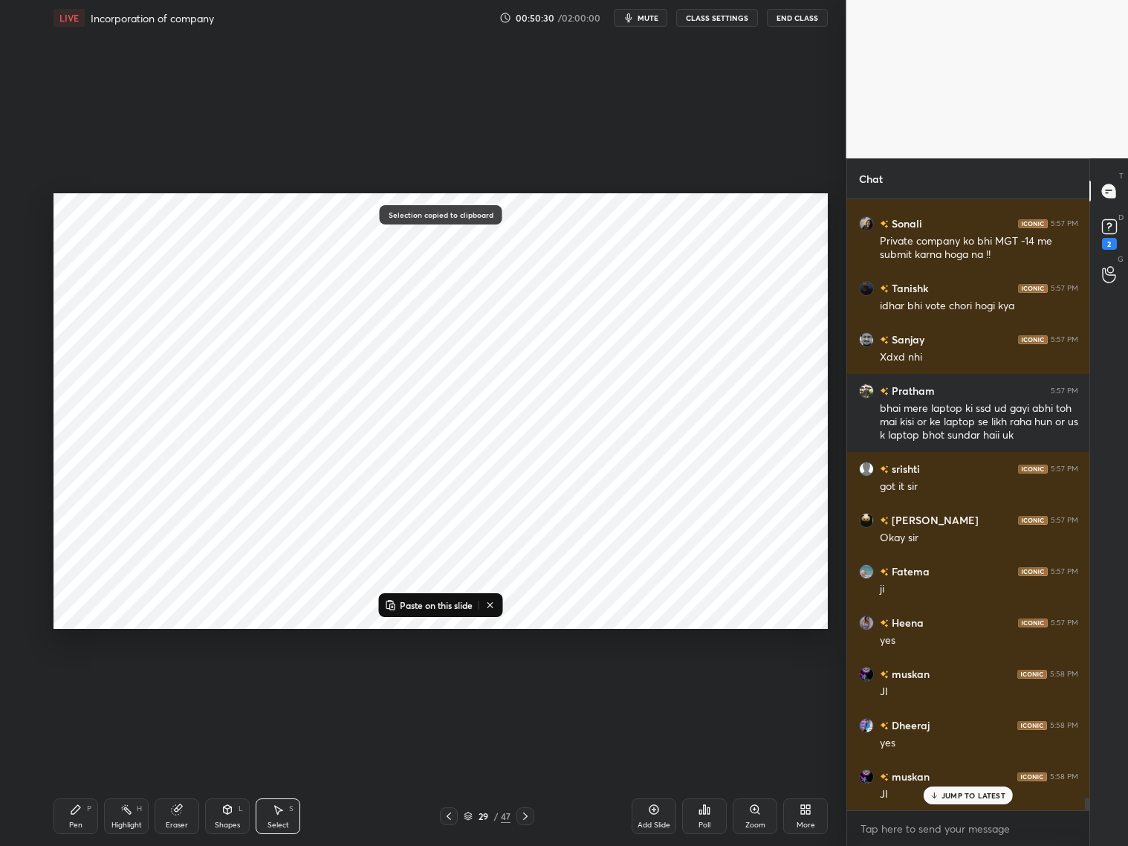
drag, startPoint x: 469, startPoint y: 603, endPoint x: 496, endPoint y: 584, distance: 33.0
click at [472, 603] on p "Paste on this slide" at bounding box center [436, 605] width 73 height 12
drag, startPoint x: 641, startPoint y: 532, endPoint x: 667, endPoint y: 527, distance: 25.8
click at [670, 525] on div "0 ° Undo Copy Paste here Duplicate Duplicate to new slide Delete" at bounding box center [441, 411] width 774 height 436
click at [745, 402] on div "0 ° Undo Copy Paste here Duplicate Duplicate to new slide Delete" at bounding box center [441, 411] width 774 height 436
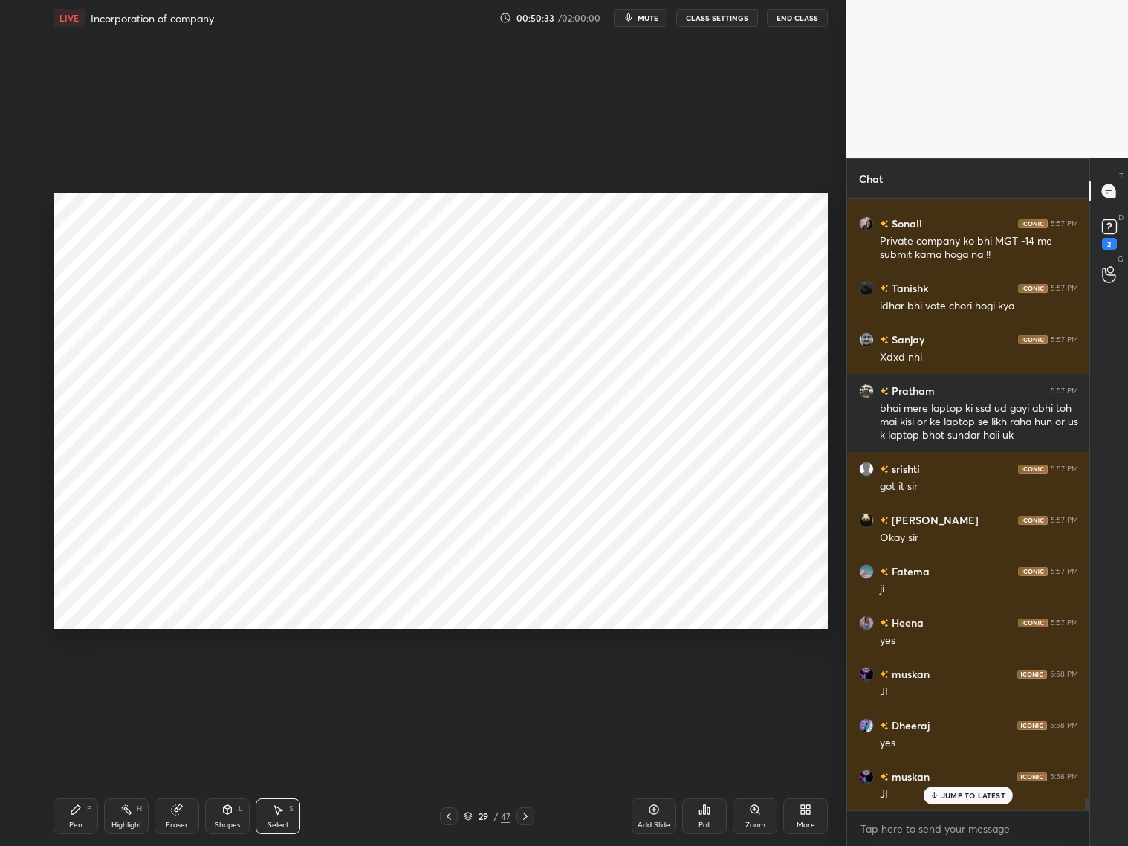
click at [177, 823] on div "Eraser" at bounding box center [177, 824] width 22 height 7
drag, startPoint x: 88, startPoint y: 812, endPoint x: 94, endPoint y: 800, distance: 13.3
click at [94, 806] on div "Pen P" at bounding box center [76, 816] width 45 height 36
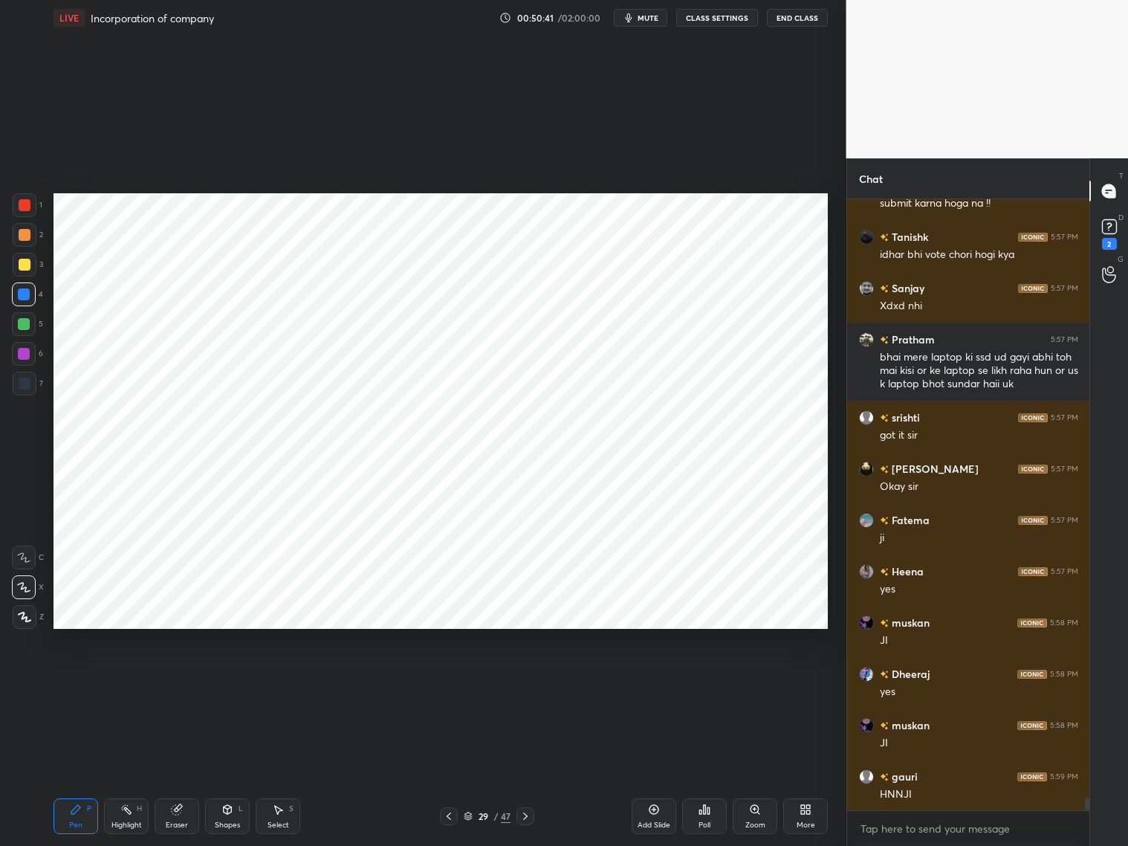
scroll to position [29040, 0]
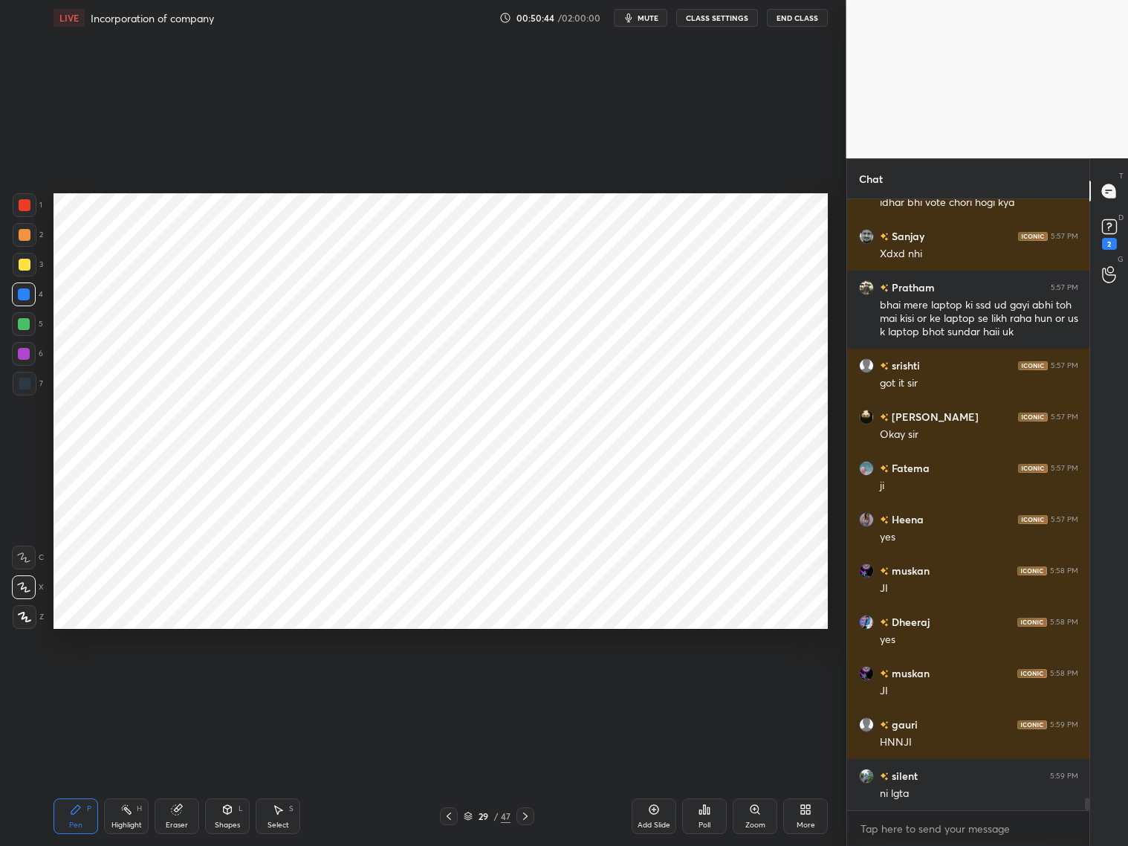
click at [277, 808] on icon at bounding box center [278, 809] width 12 height 12
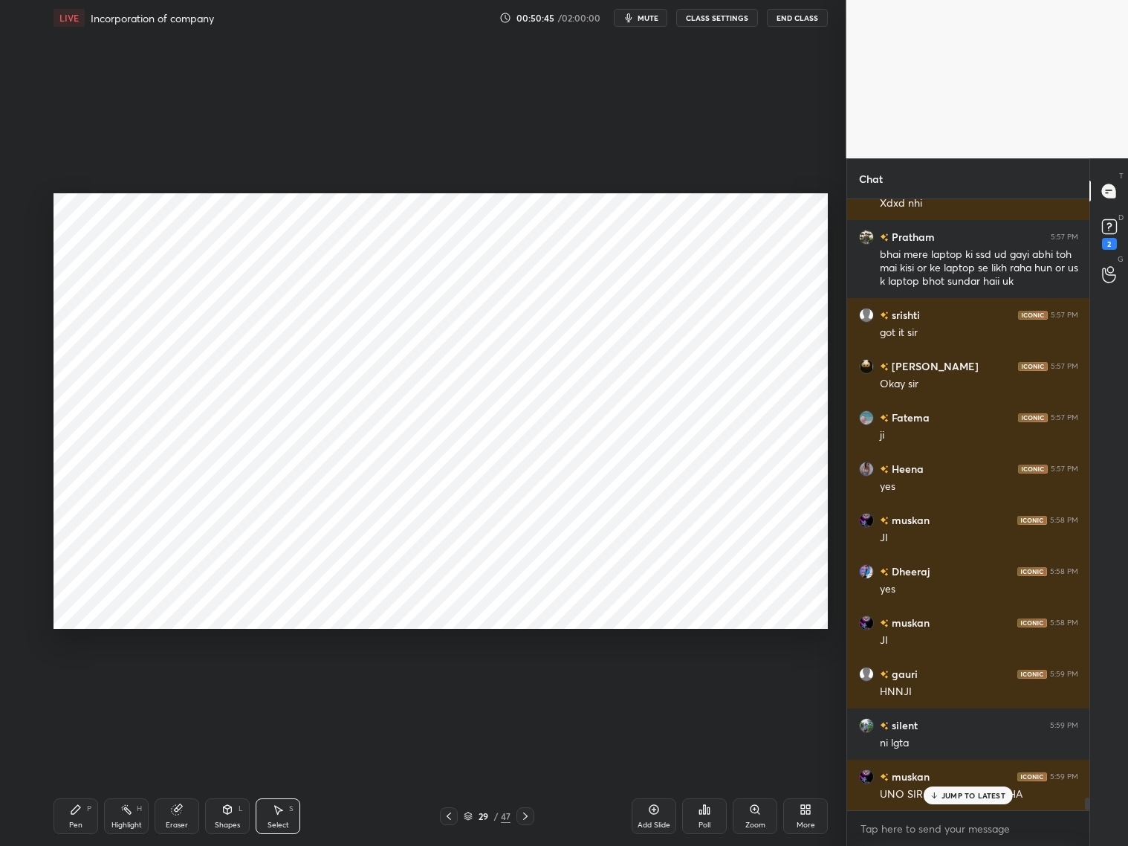
click at [236, 815] on div "Shapes L" at bounding box center [227, 816] width 45 height 36
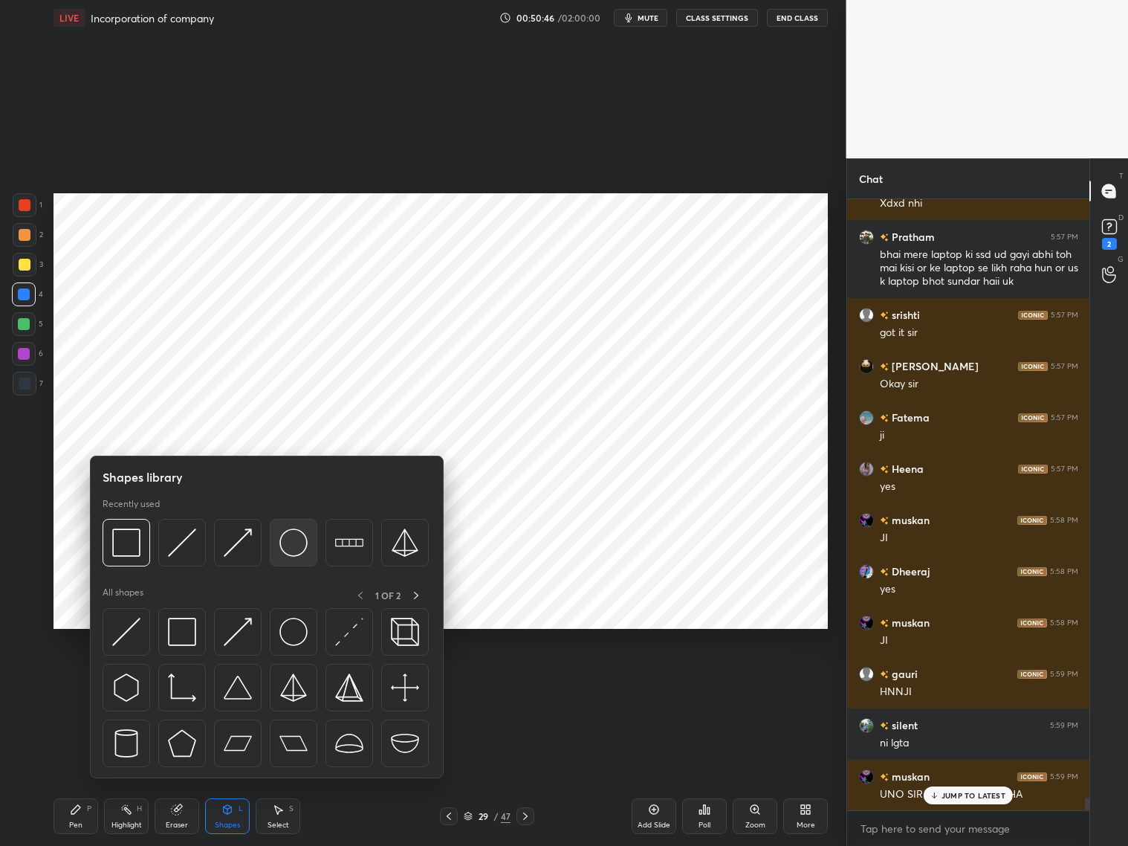
scroll to position [29142, 0]
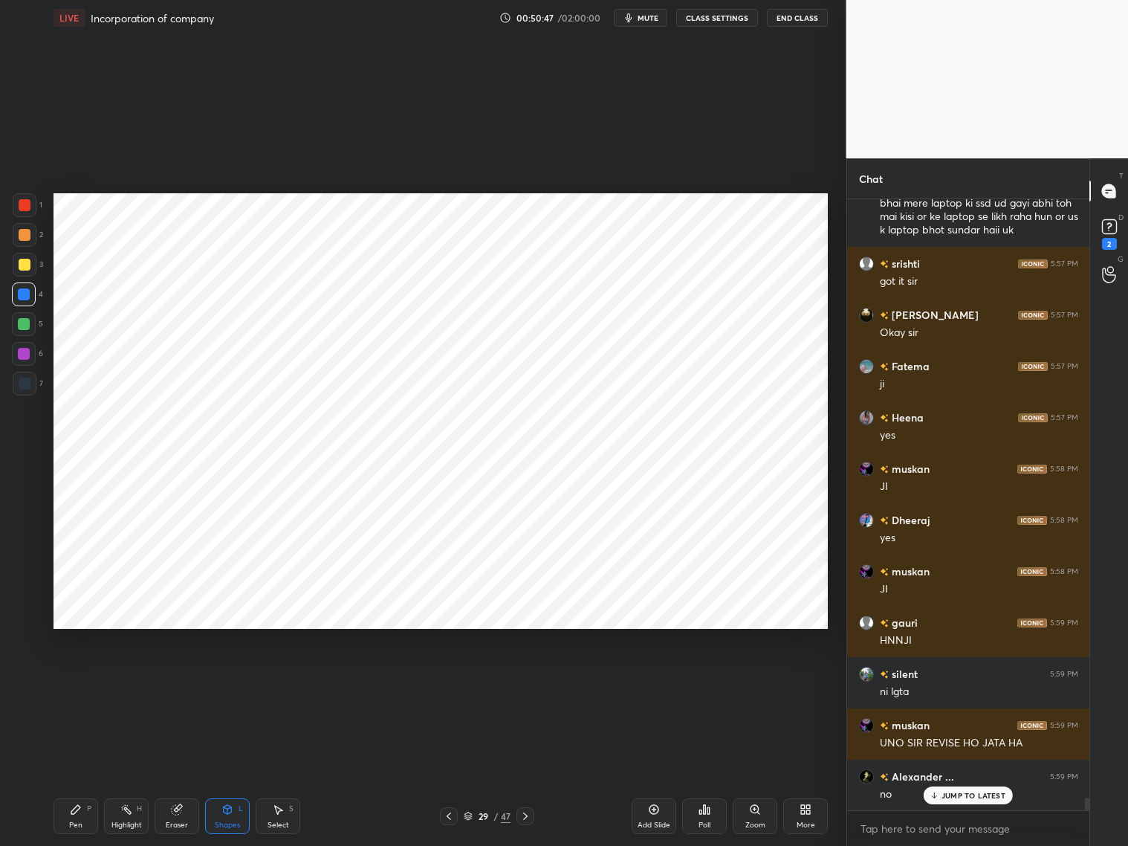
click at [23, 210] on div at bounding box center [25, 205] width 24 height 24
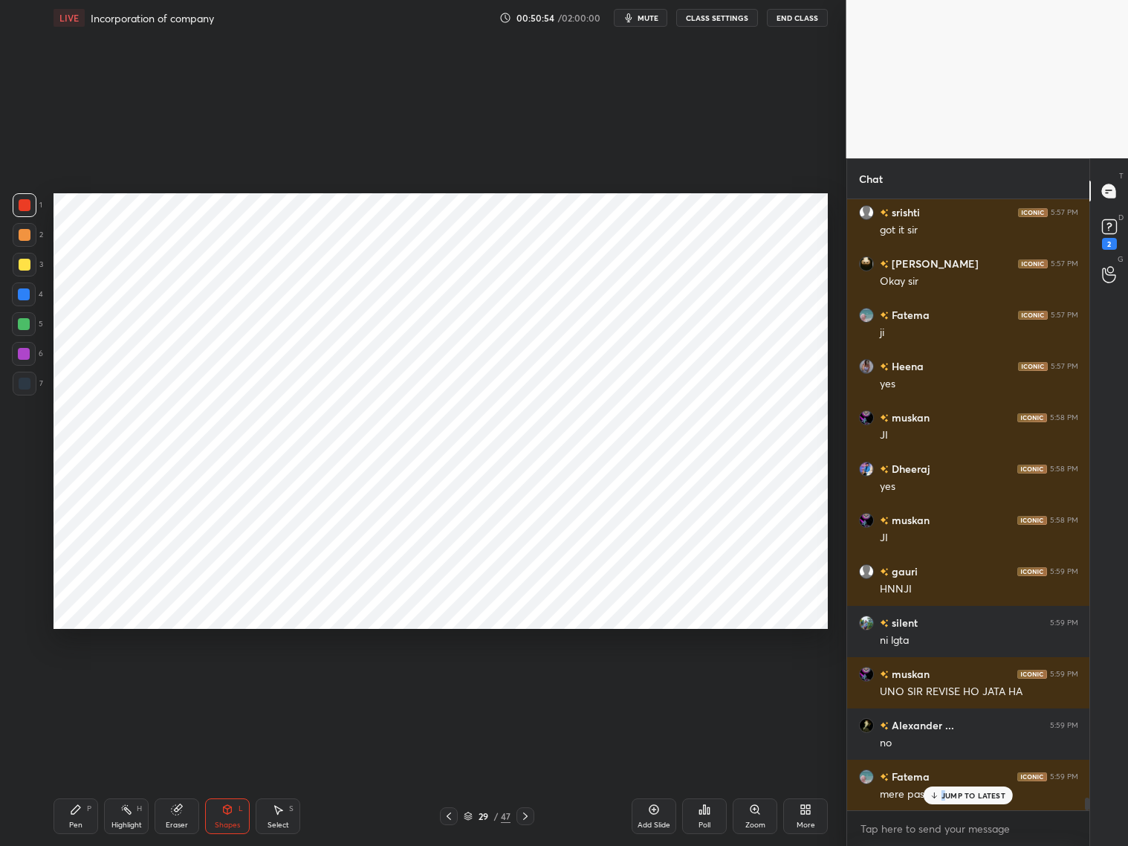
click at [948, 791] on p "JUMP TO LATEST" at bounding box center [974, 795] width 64 height 9
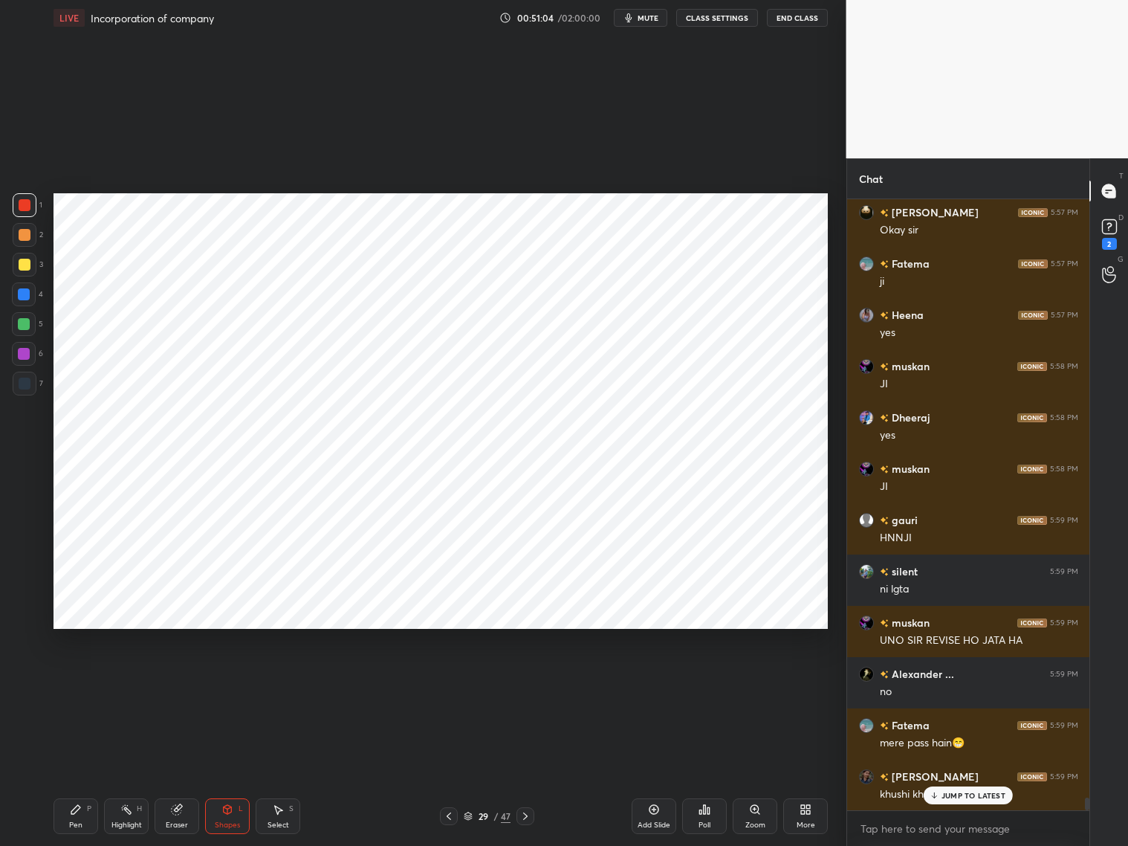
click at [959, 802] on div "Pratham 5:55 PM laptop per ho sakta hai , sorry phone per nhi kar sakte us ka k…" at bounding box center [968, 504] width 243 height 611
click at [948, 798] on p "JUMP TO LATEST" at bounding box center [974, 795] width 64 height 9
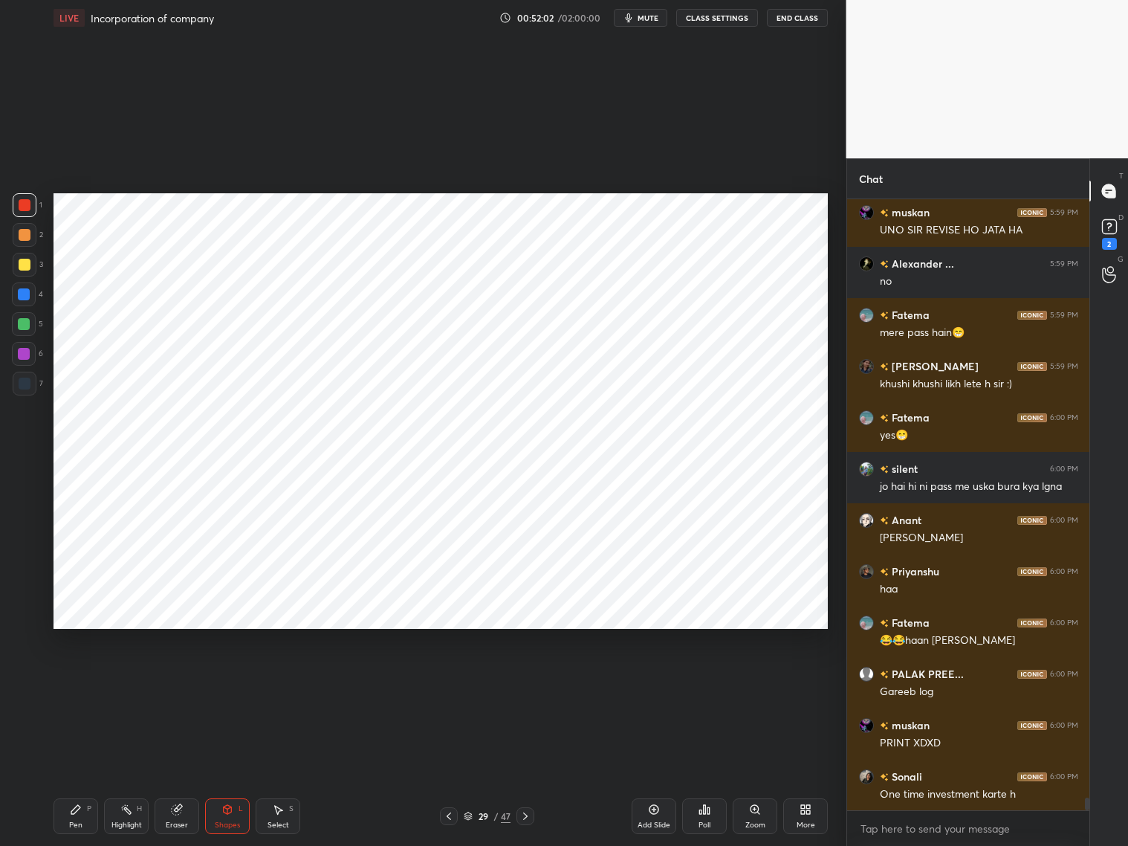
scroll to position [29720, 0]
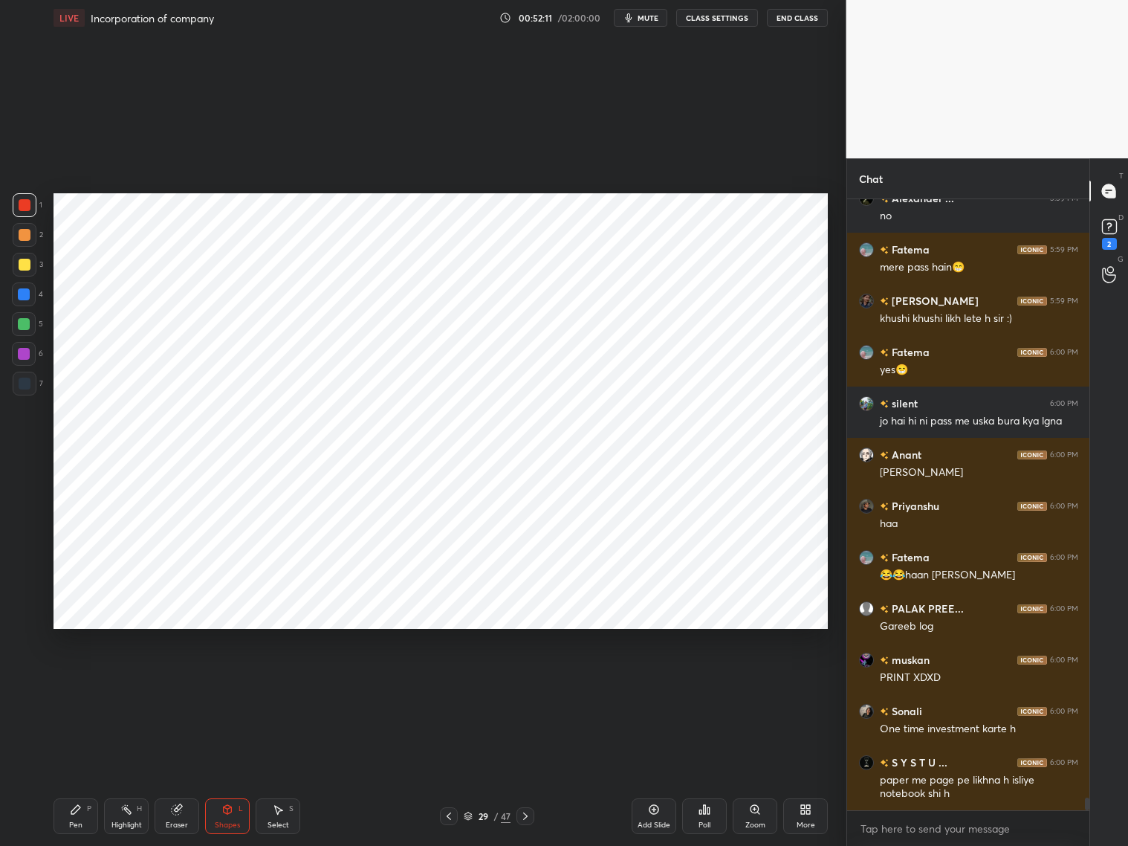
click at [469, 817] on icon at bounding box center [467, 817] width 7 height 2
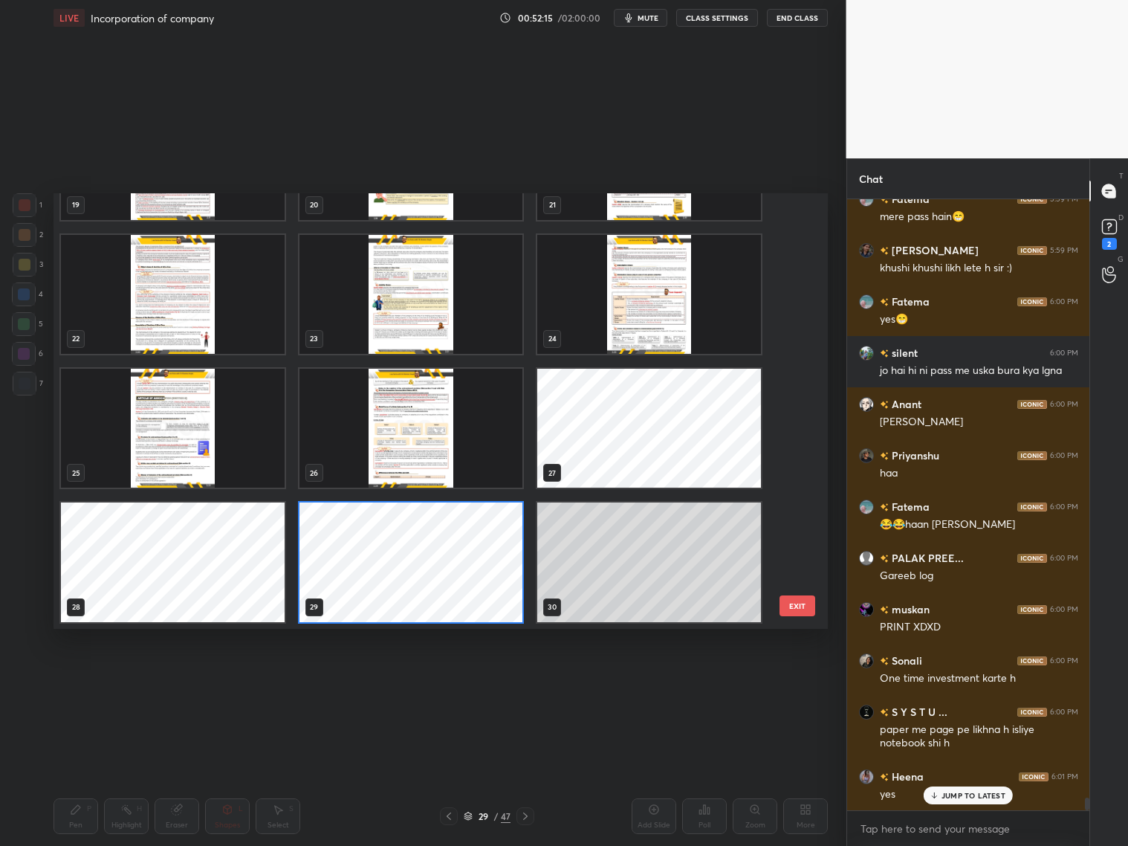
scroll to position [29822, 0]
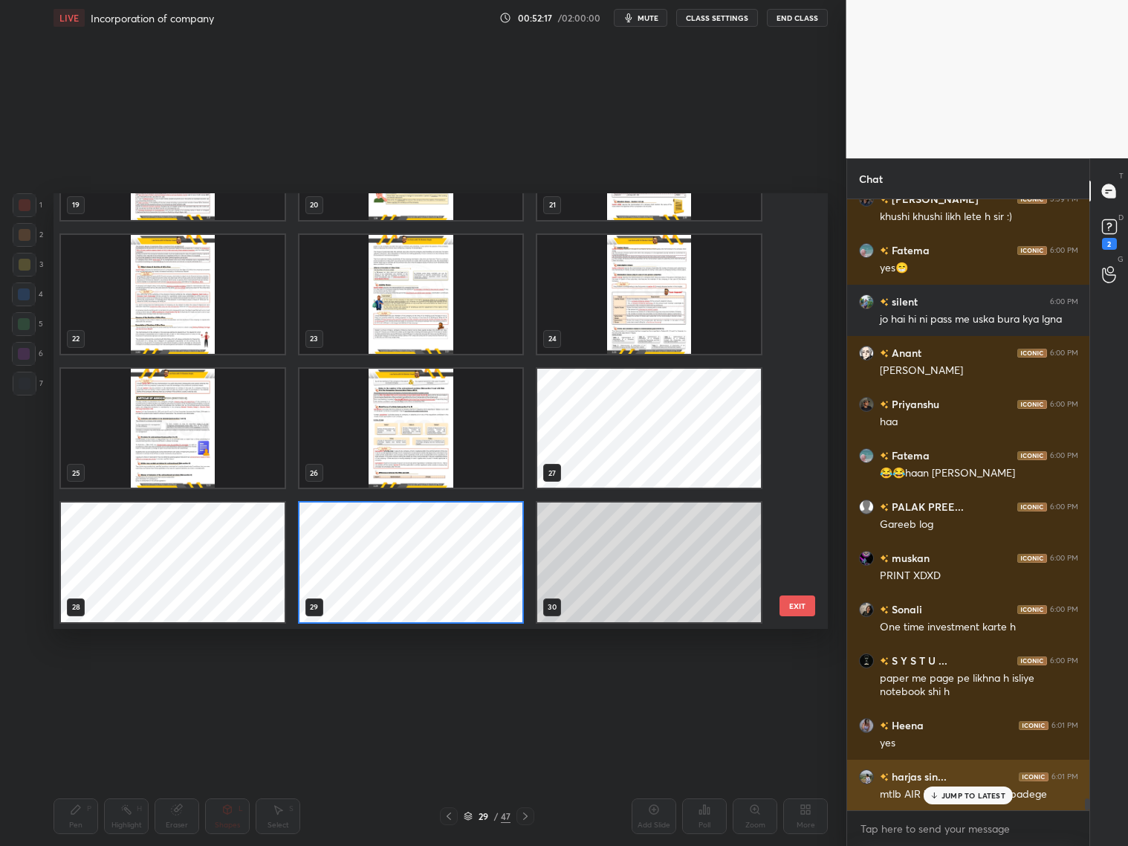
click at [997, 792] on p "JUMP TO LATEST" at bounding box center [974, 795] width 64 height 9
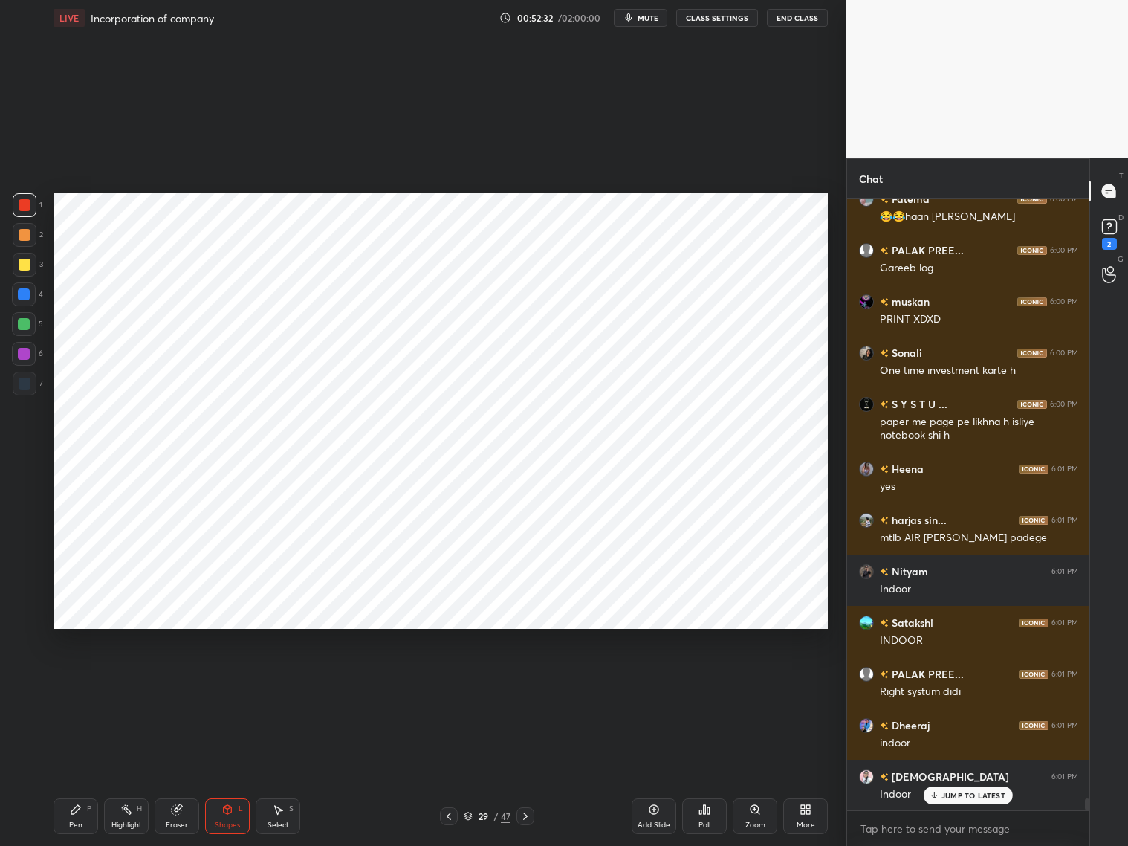
scroll to position [30130, 0]
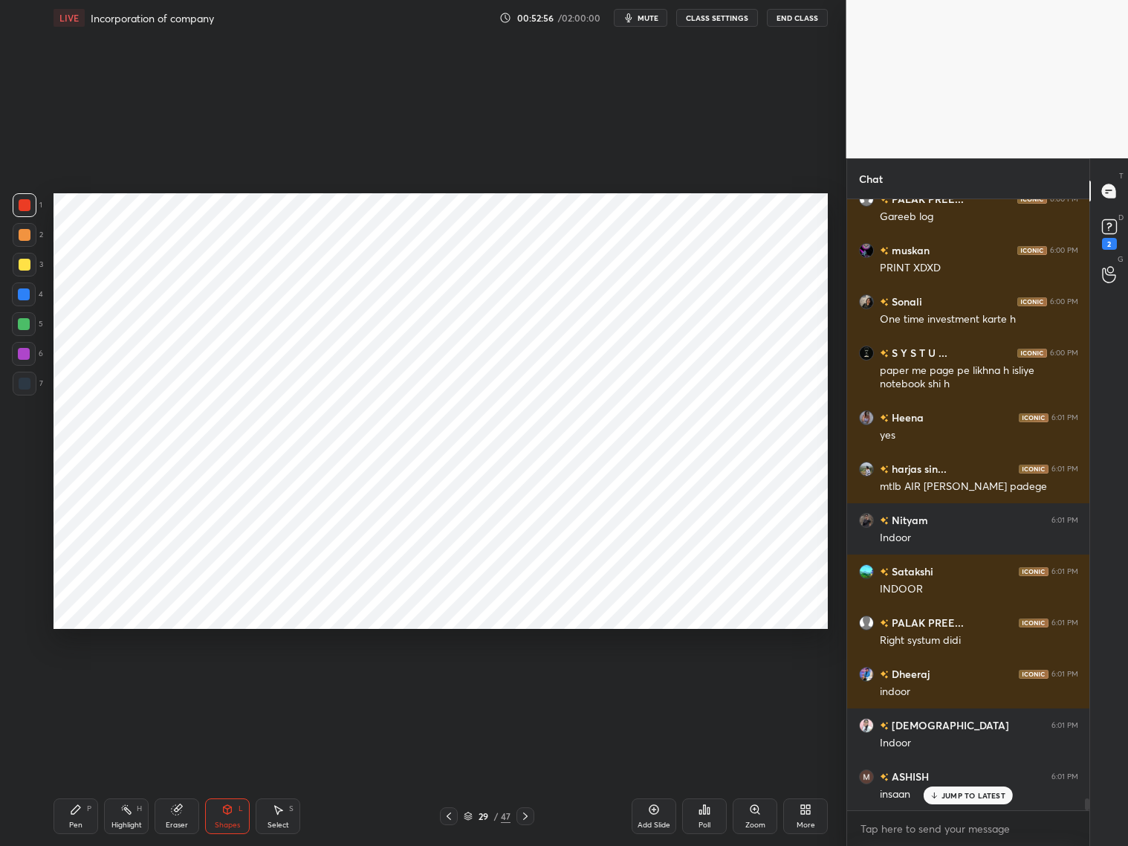
click at [525, 820] on div at bounding box center [526, 816] width 18 height 18
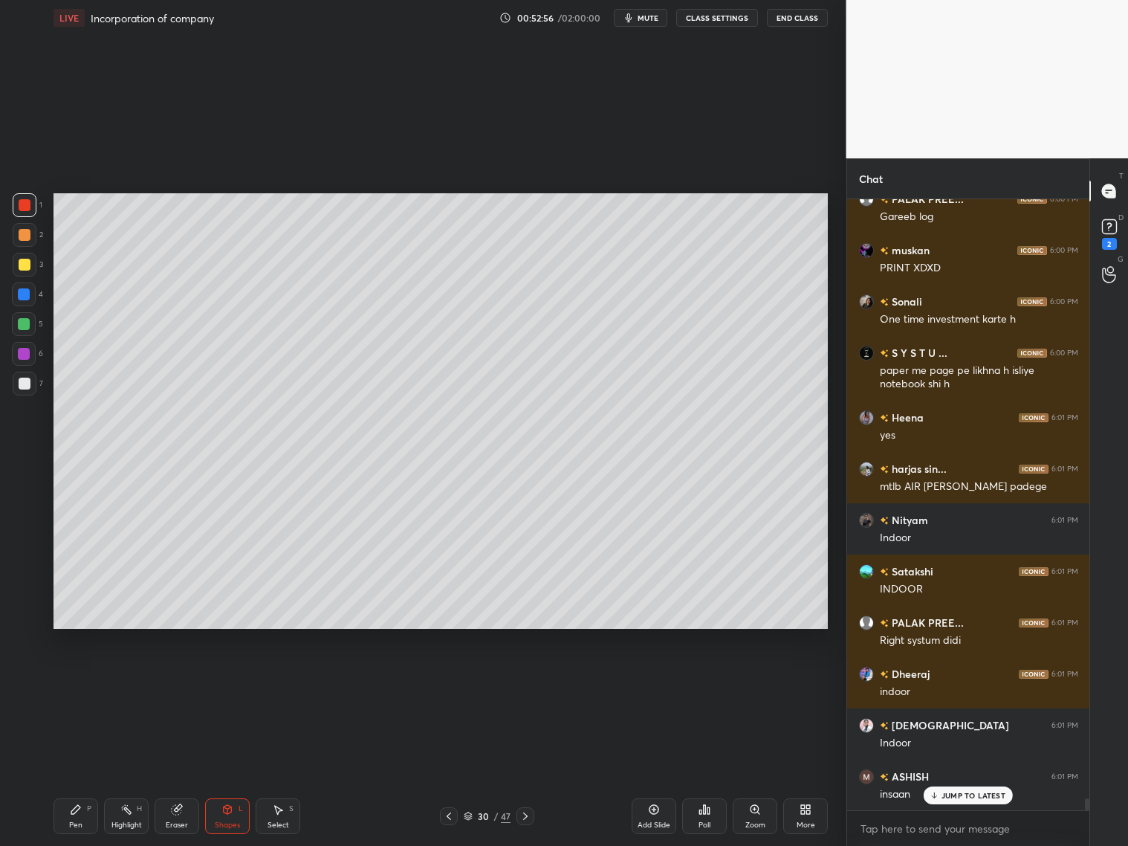
click at [530, 816] on icon at bounding box center [525, 816] width 12 height 12
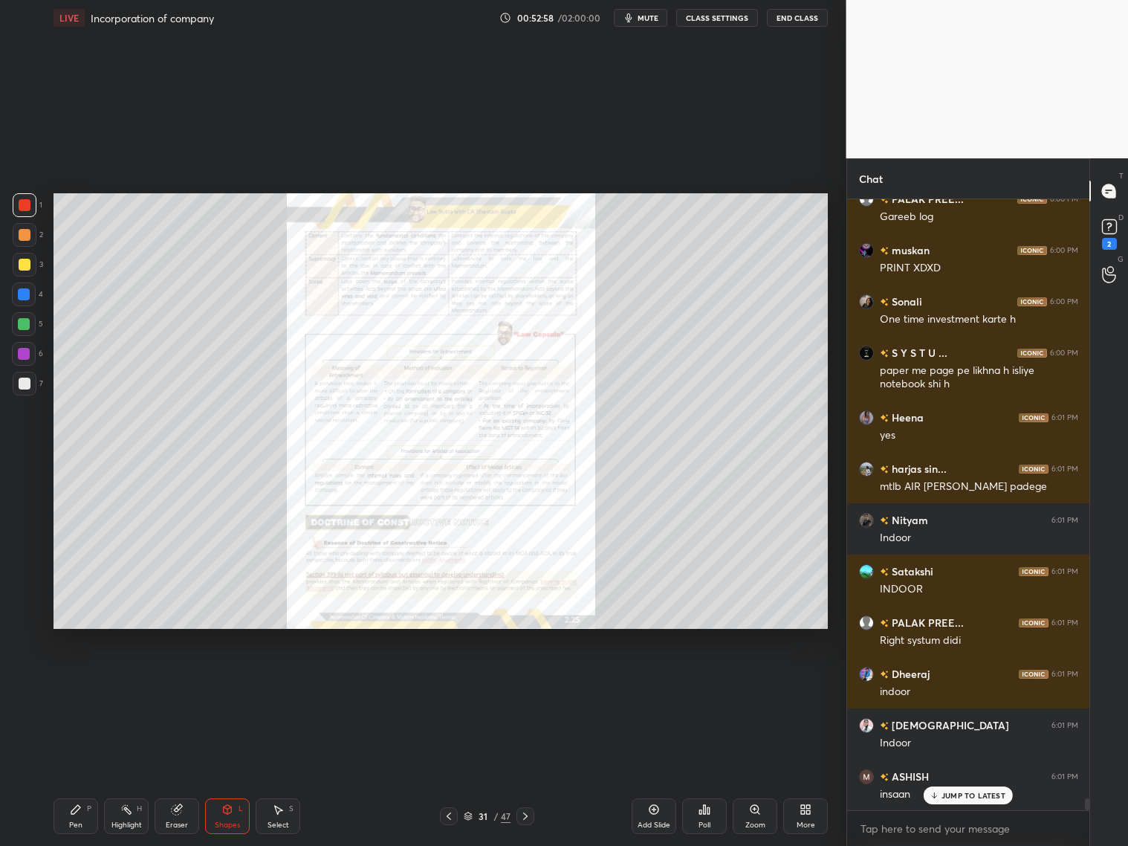
click at [451, 818] on icon at bounding box center [449, 816] width 12 height 12
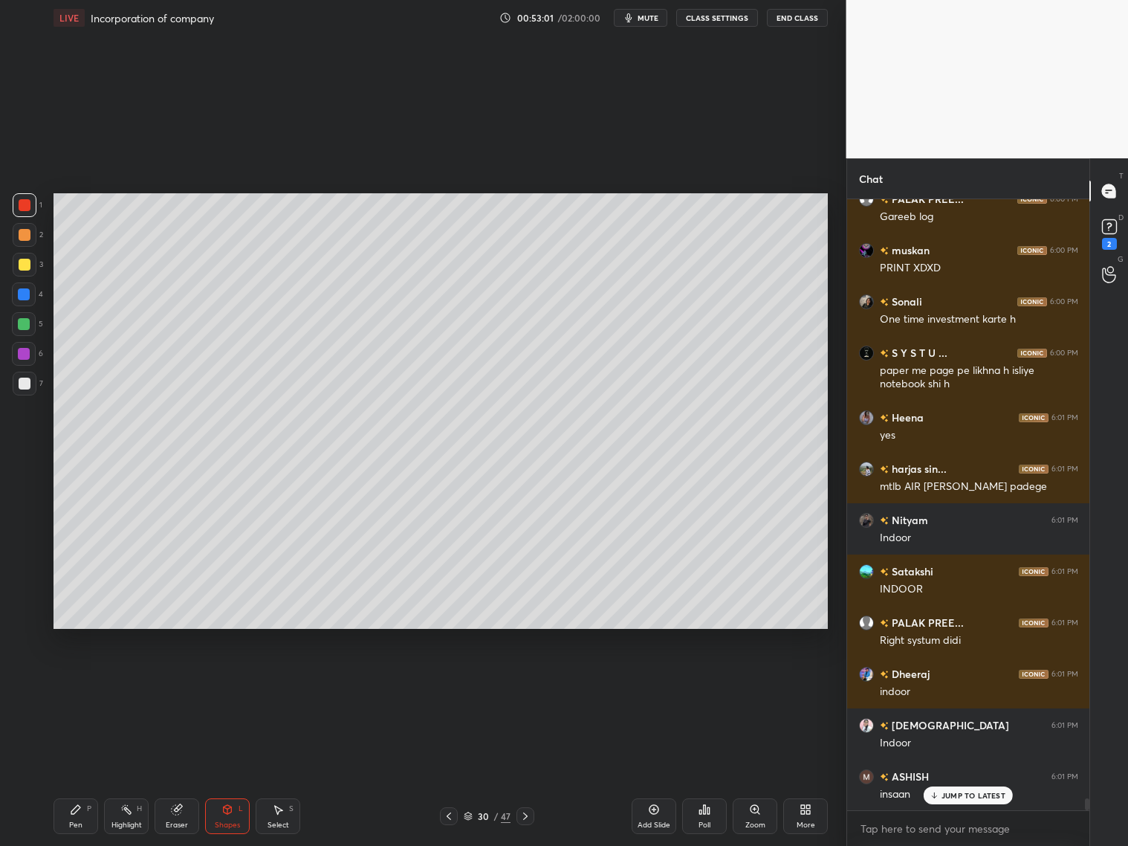
drag, startPoint x: 655, startPoint y: 818, endPoint x: 660, endPoint y: 800, distance: 17.7
click at [656, 820] on div "Add Slide" at bounding box center [654, 816] width 45 height 36
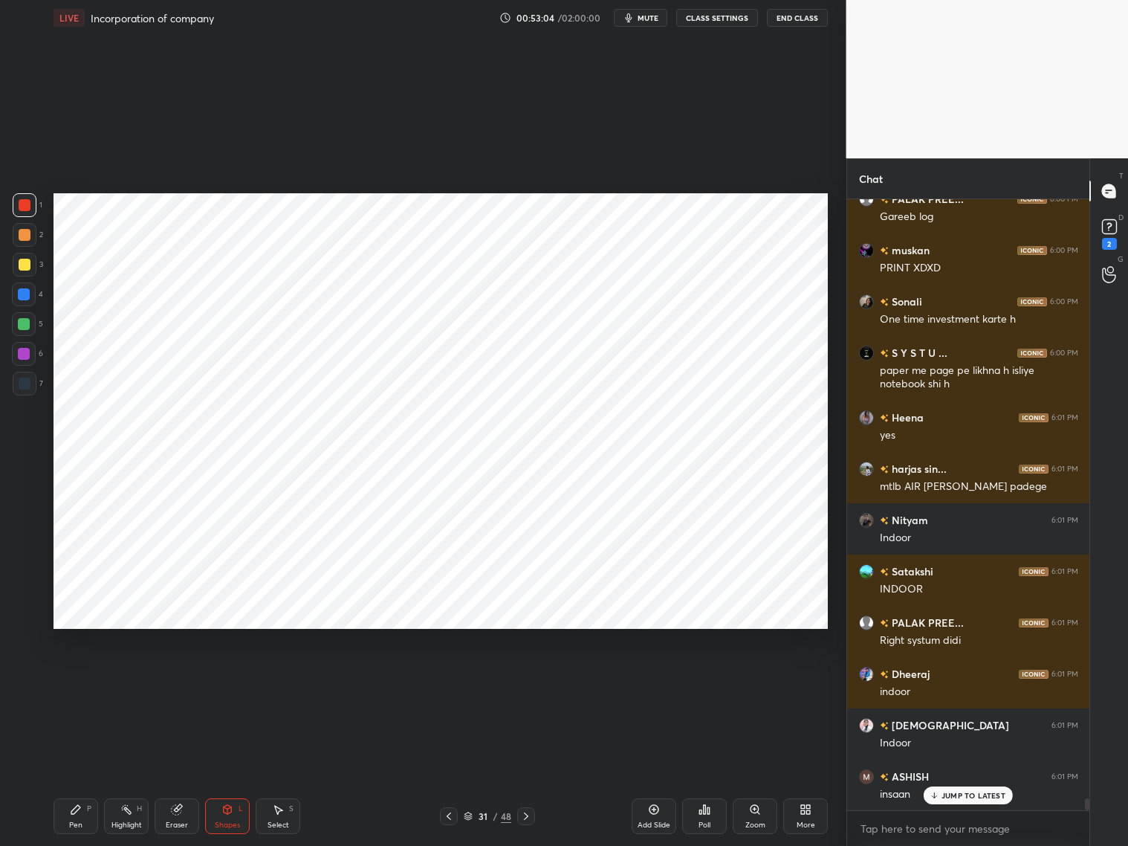
click at [29, 293] on div at bounding box center [24, 294] width 12 height 12
click at [77, 812] on div "Pen P" at bounding box center [76, 816] width 45 height 36
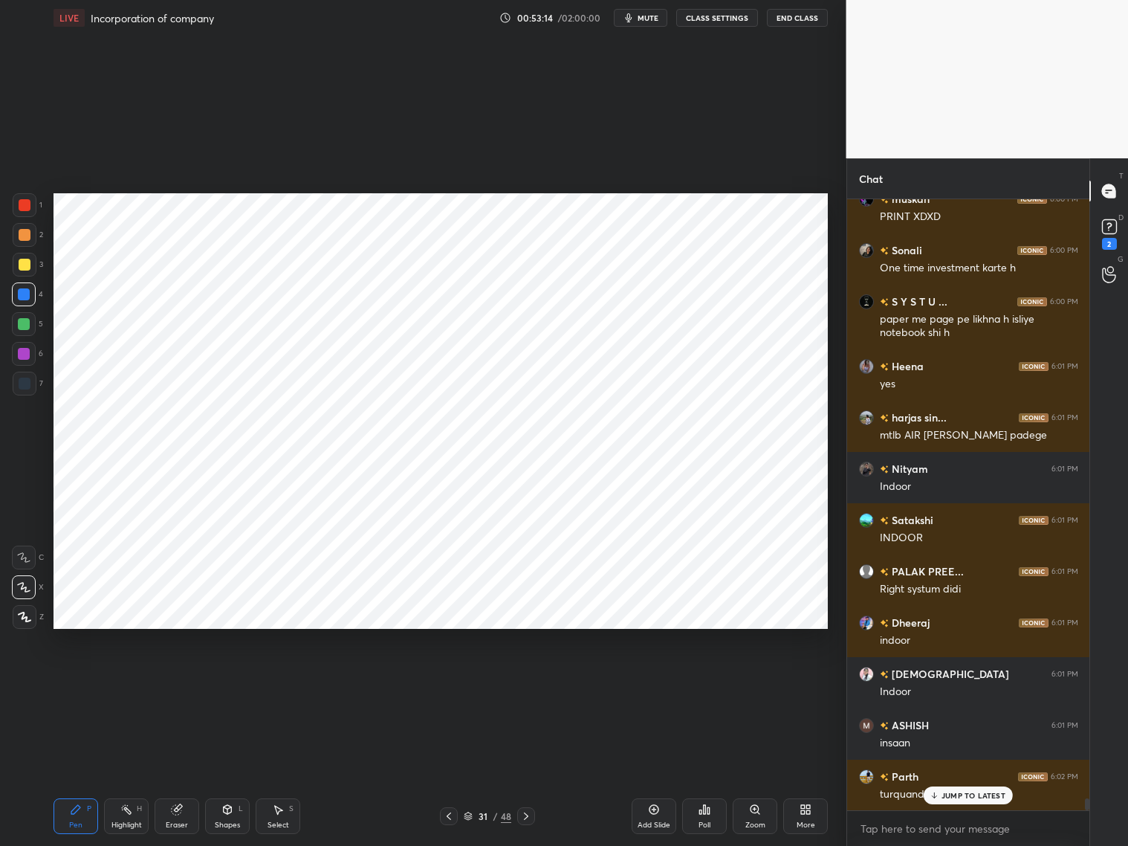
scroll to position [30233, 0]
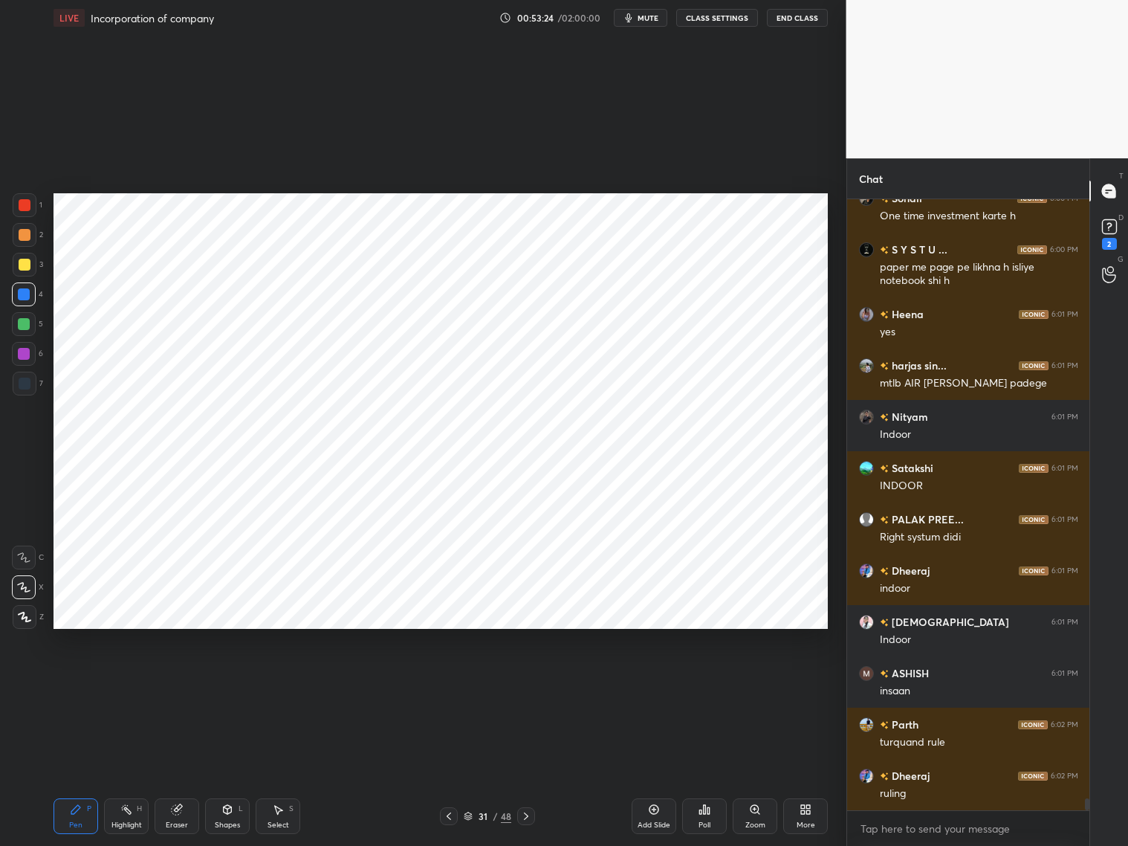
click at [19, 384] on div at bounding box center [25, 384] width 12 height 12
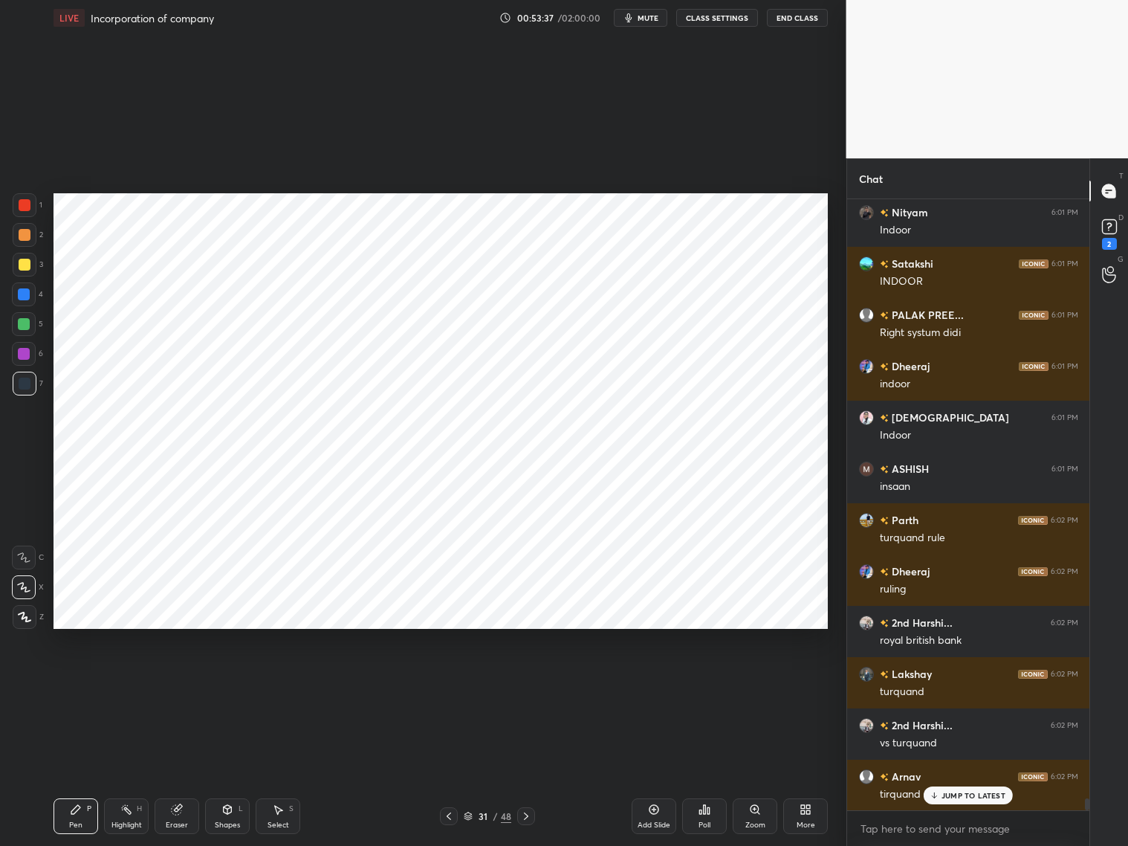
scroll to position [30489, 0]
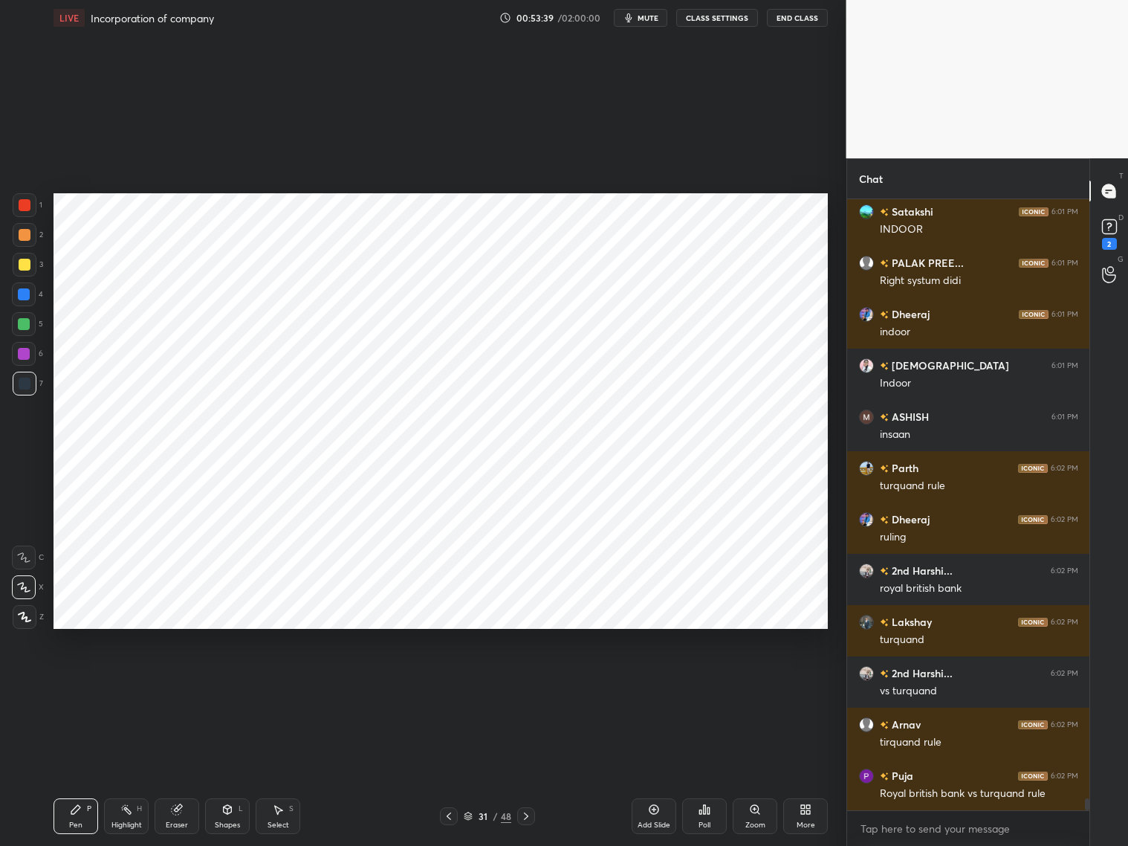
drag, startPoint x: 285, startPoint y: 807, endPoint x: 303, endPoint y: 784, distance: 29.6
click at [287, 808] on div "Select S" at bounding box center [278, 816] width 45 height 36
click at [369, 231] on div "0 ° Undo Copy Paste here Duplicate Duplicate to new slide Delete" at bounding box center [441, 411] width 774 height 436
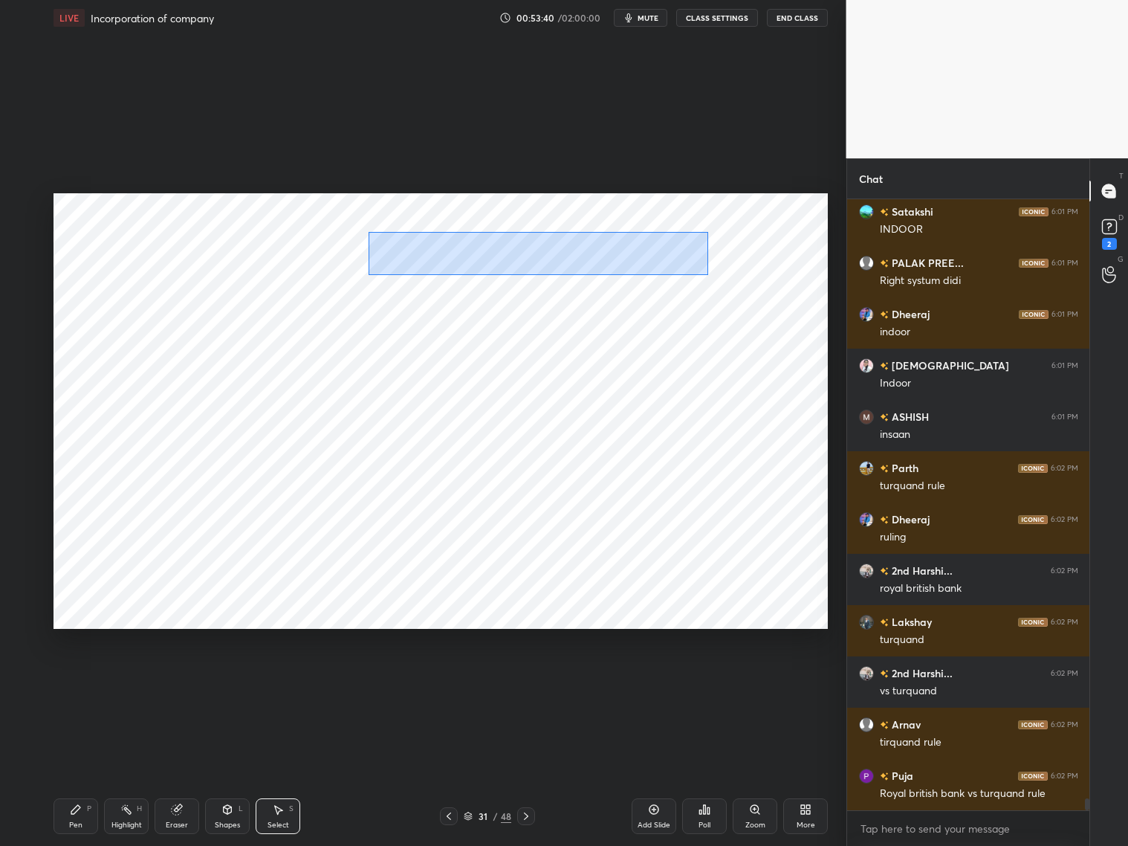
drag, startPoint x: 371, startPoint y: 234, endPoint x: 706, endPoint y: 258, distance: 336.0
click at [705, 270] on div "0 ° Undo Copy Paste here Duplicate Duplicate to new slide Delete" at bounding box center [441, 411] width 774 height 436
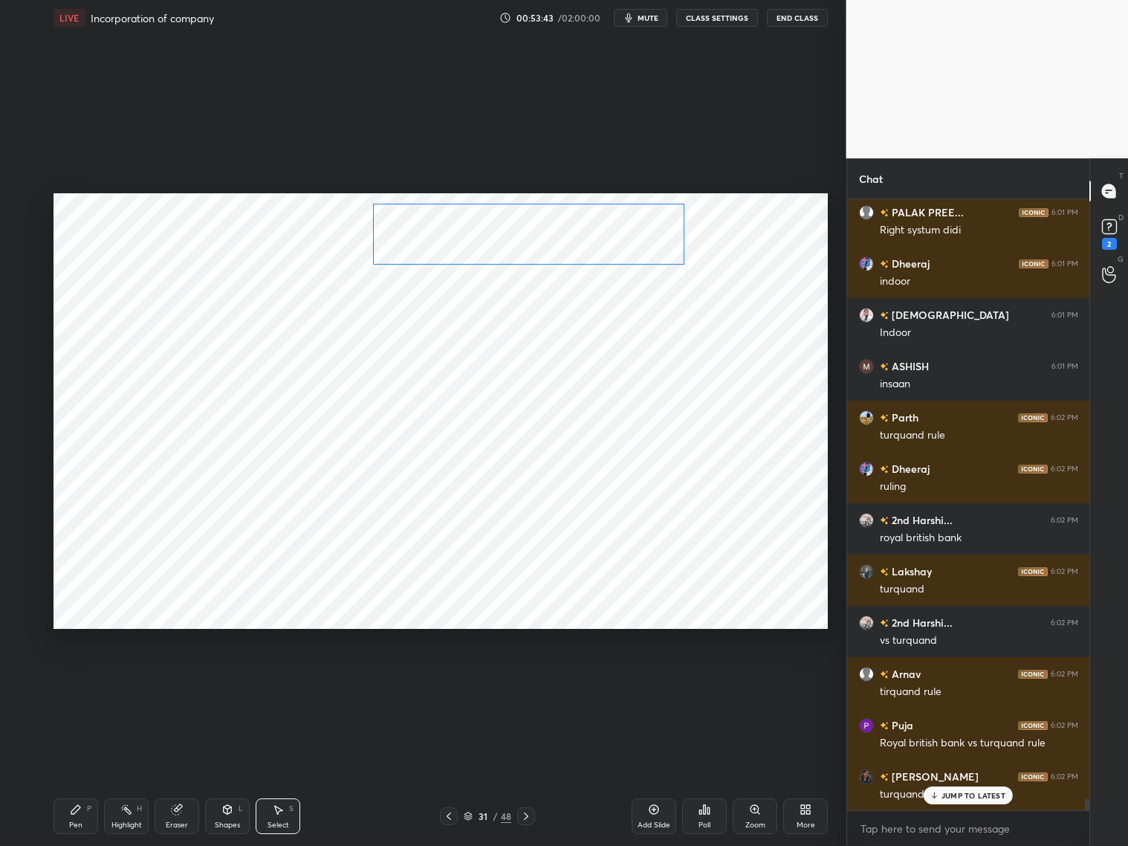
scroll to position [30591, 0]
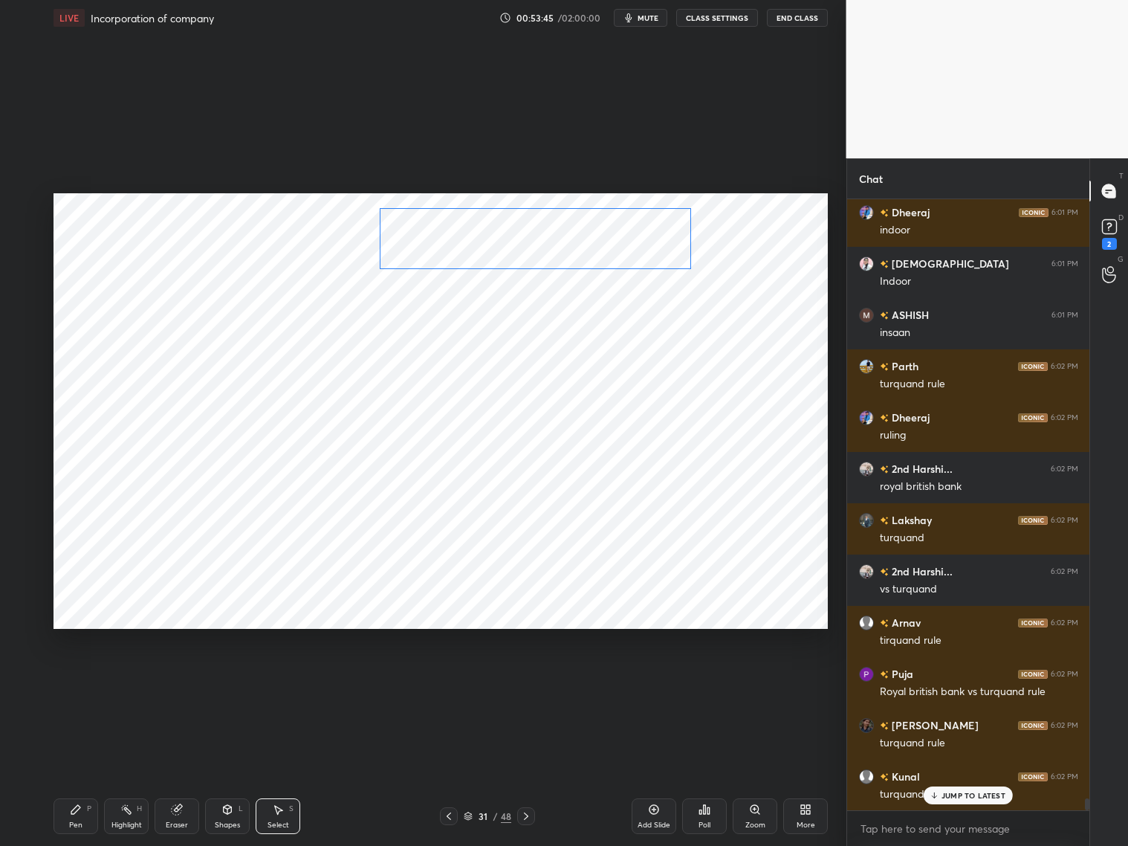
click at [630, 249] on div "0 ° Undo Copy Paste here Duplicate Duplicate to new slide Delete" at bounding box center [441, 411] width 774 height 436
click at [571, 321] on div "0 ° Undo Copy Paste here Duplicate Duplicate to new slide Delete" at bounding box center [441, 411] width 774 height 436
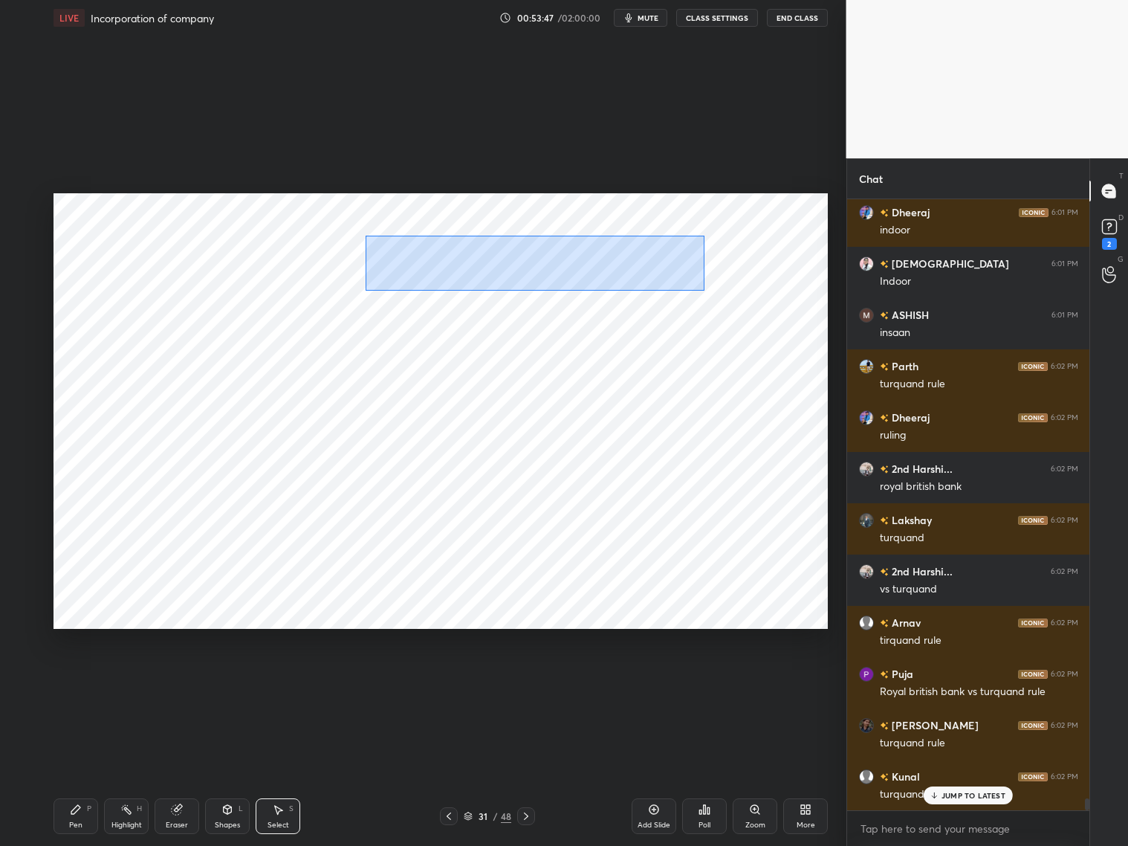
drag, startPoint x: 363, startPoint y: 236, endPoint x: 705, endPoint y: 290, distance: 345.4
click at [702, 287] on div "0 ° Undo Copy Paste here Duplicate Duplicate to new slide Delete" at bounding box center [441, 411] width 774 height 436
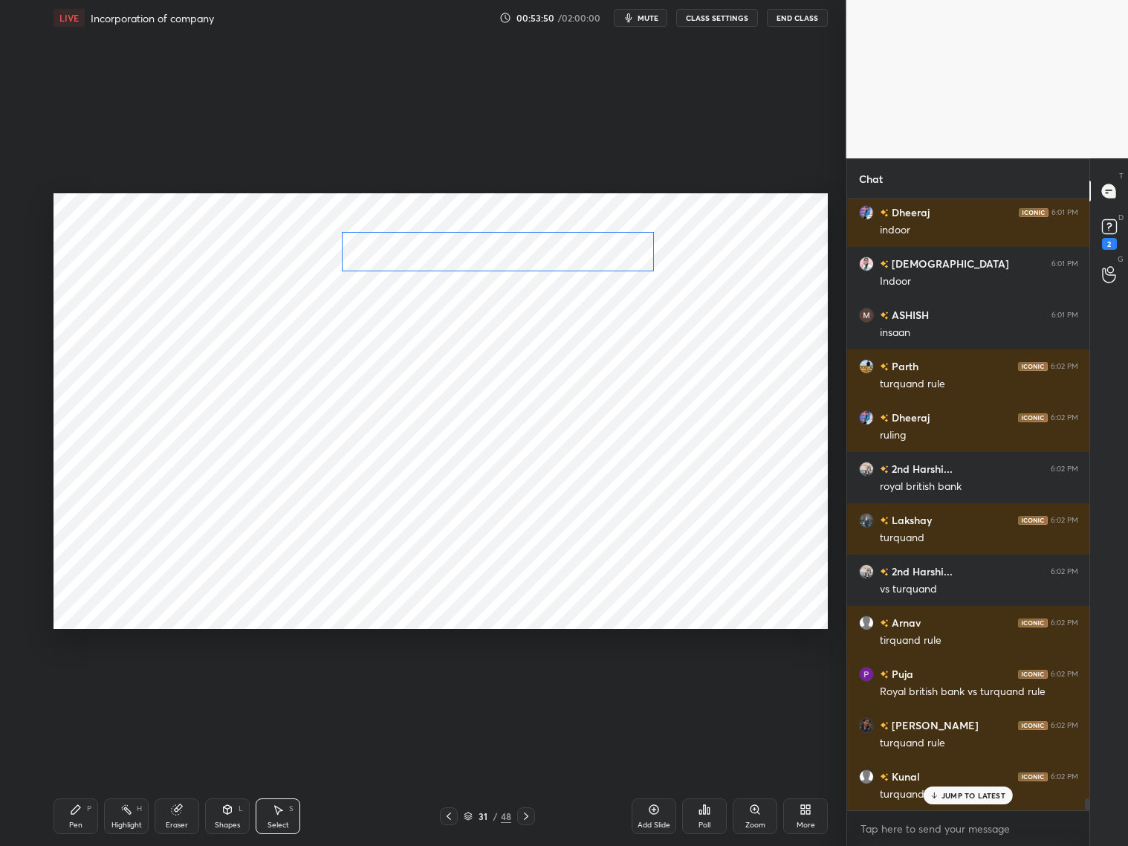
drag, startPoint x: 610, startPoint y: 261, endPoint x: 575, endPoint y: 261, distance: 34.9
click at [576, 262] on div "0 ° Undo Copy Paste here Duplicate Duplicate to new slide Delete" at bounding box center [441, 411] width 774 height 436
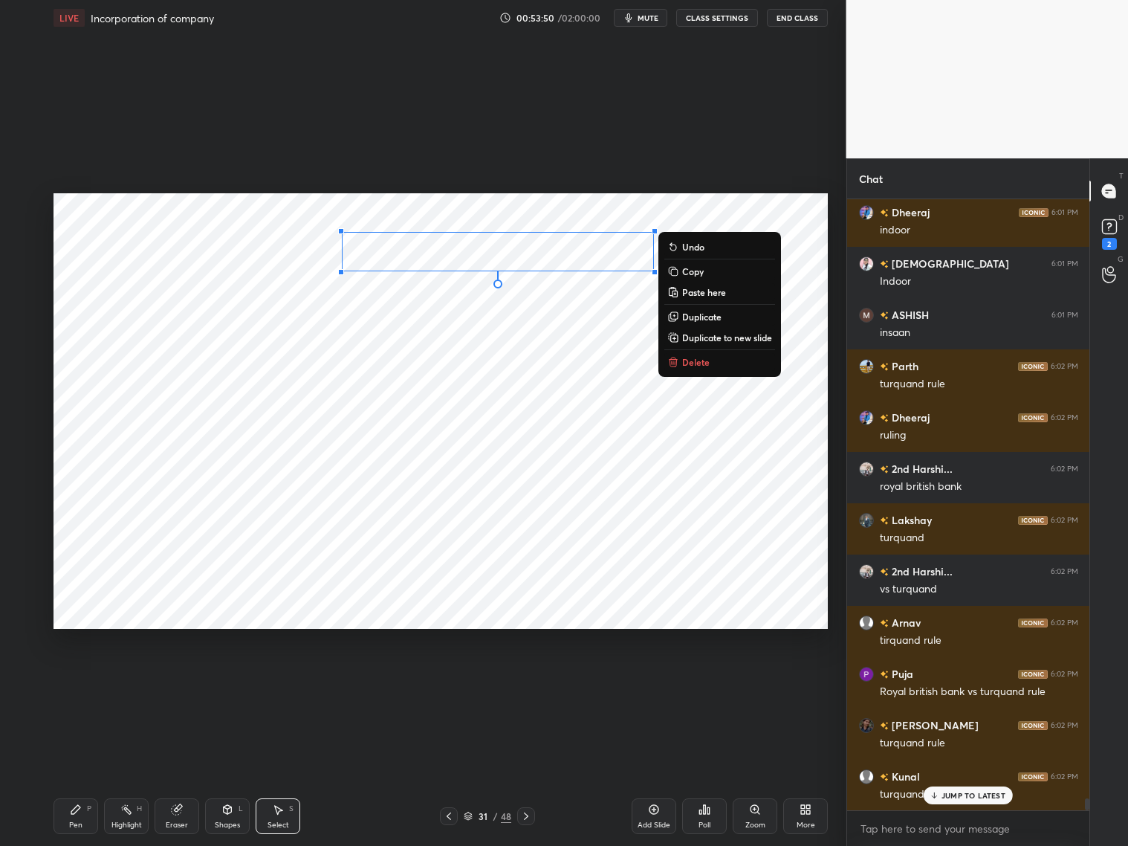
click at [531, 399] on div "0 ° Undo Copy Paste here Duplicate Duplicate to new slide Delete" at bounding box center [441, 411] width 774 height 436
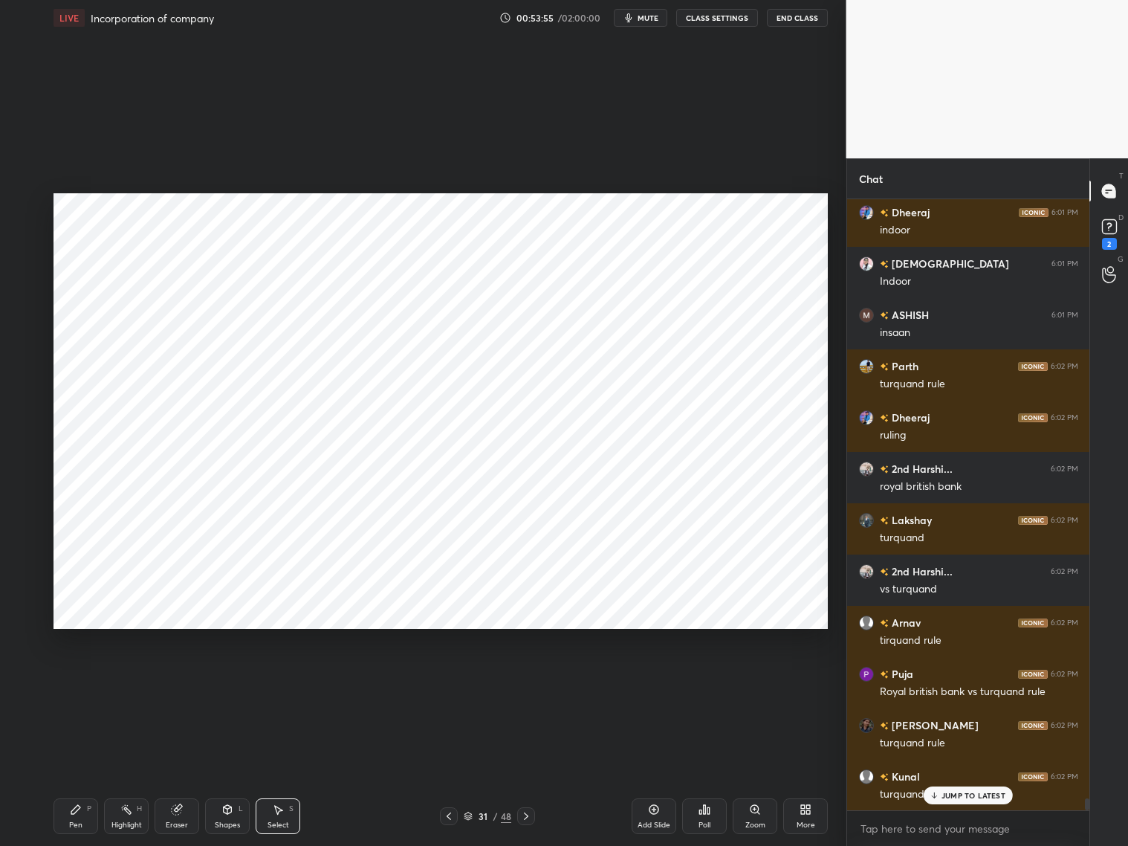
drag, startPoint x: 76, startPoint y: 821, endPoint x: 70, endPoint y: 798, distance: 23.8
click at [80, 816] on div "Pen P" at bounding box center [76, 816] width 45 height 36
click at [23, 206] on div at bounding box center [25, 205] width 12 height 12
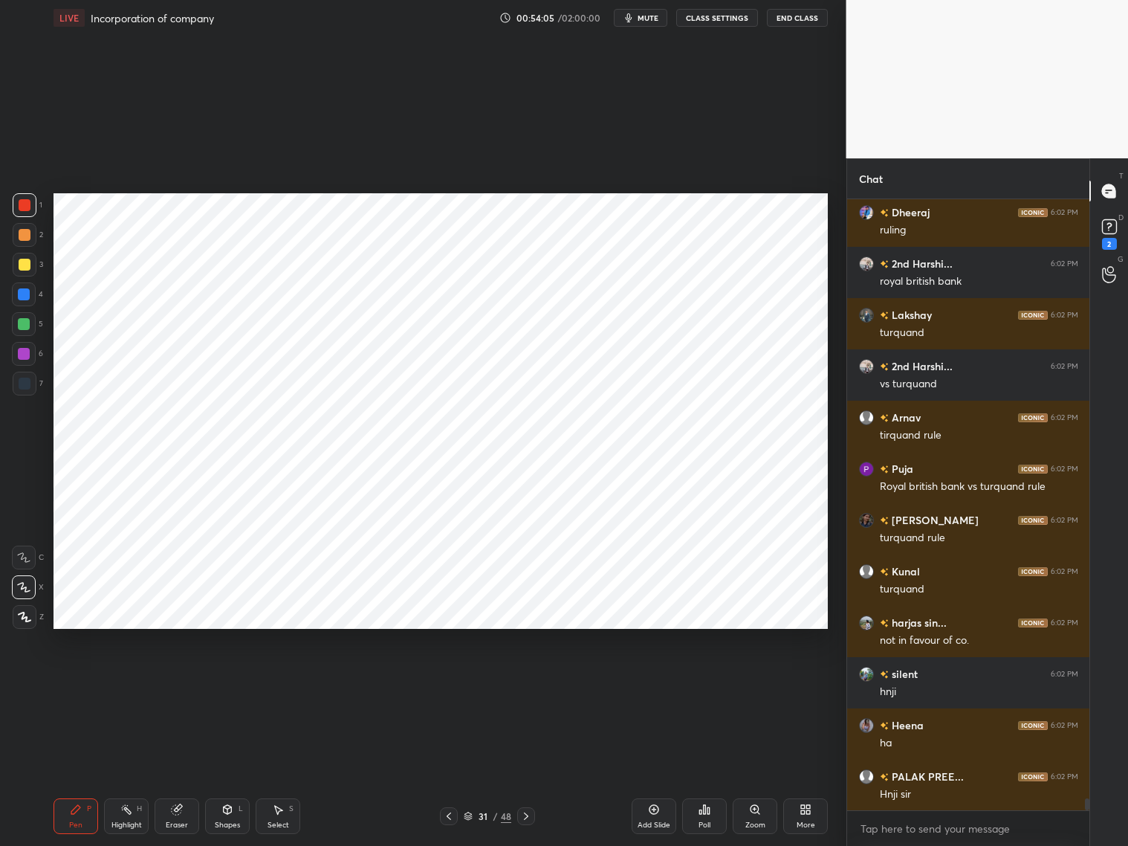
scroll to position [30848, 0]
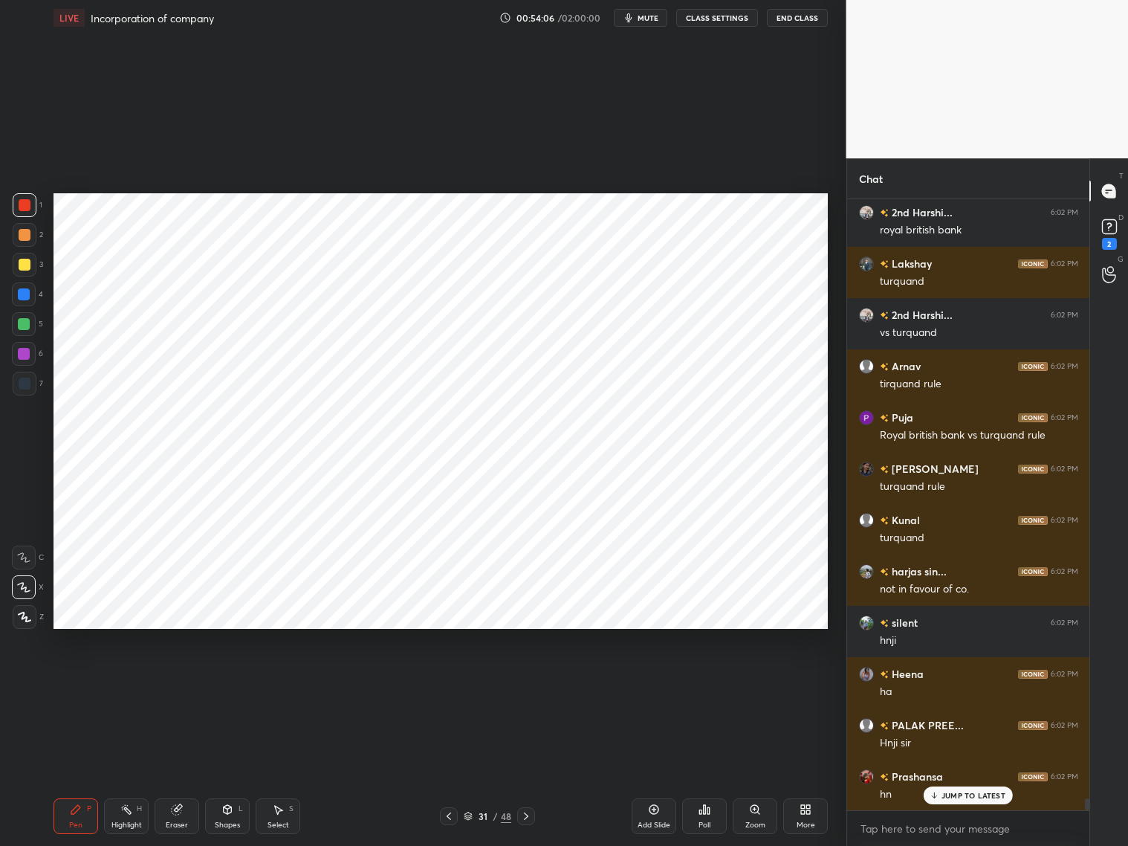
drag, startPoint x: 223, startPoint y: 804, endPoint x: 224, endPoint y: 786, distance: 18.6
click at [223, 807] on icon at bounding box center [227, 809] width 12 height 12
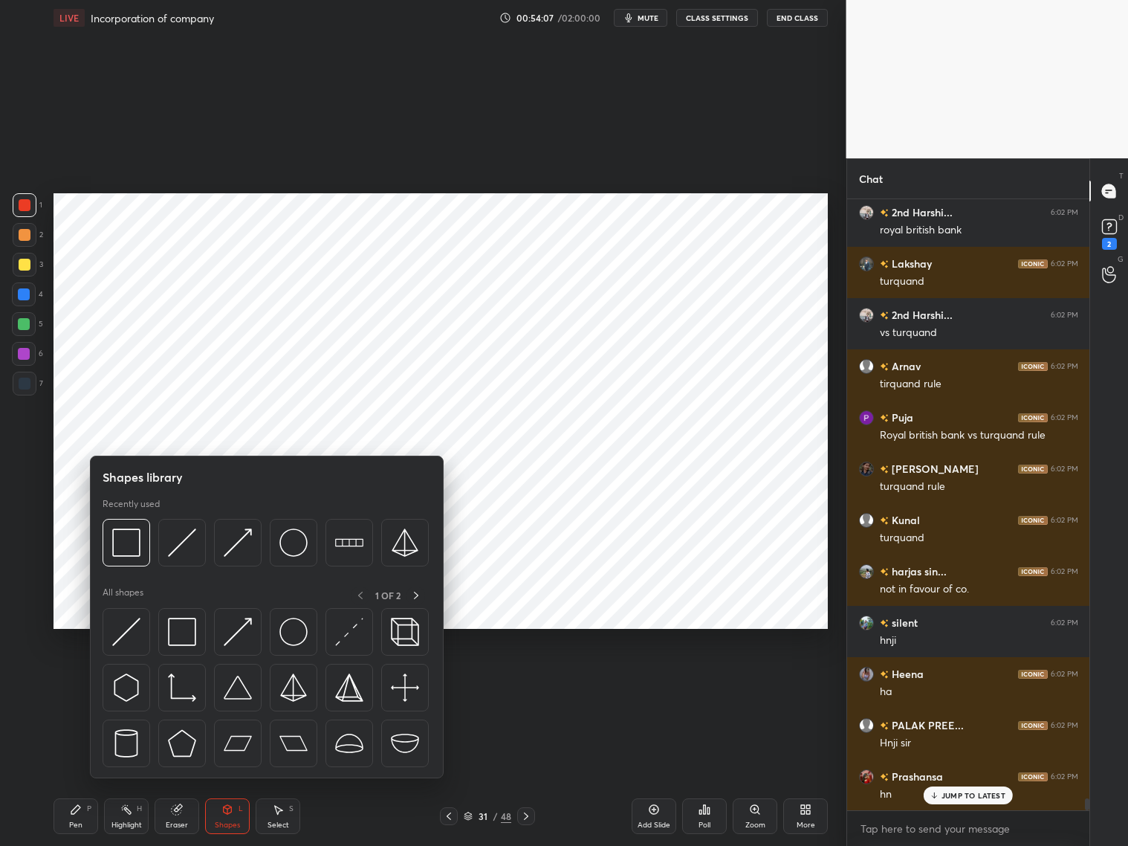
click at [30, 325] on div at bounding box center [24, 324] width 24 height 24
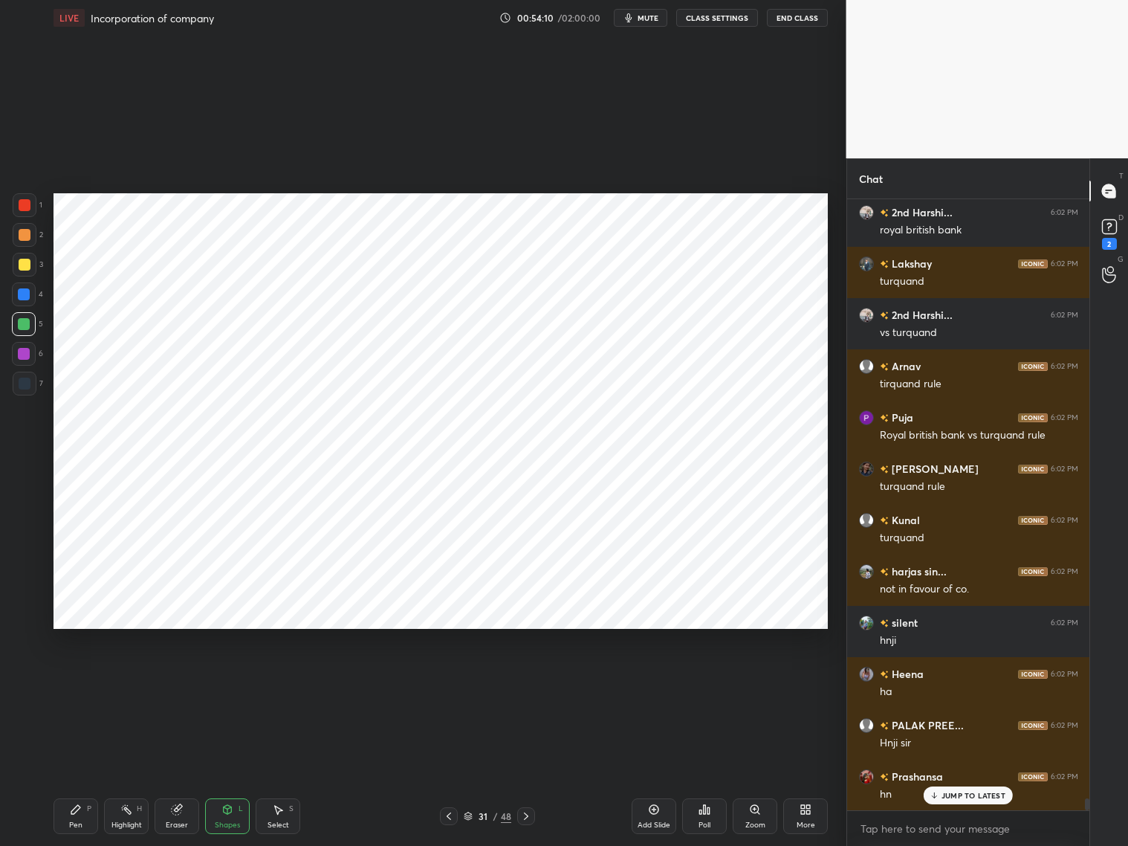
scroll to position [30899, 0]
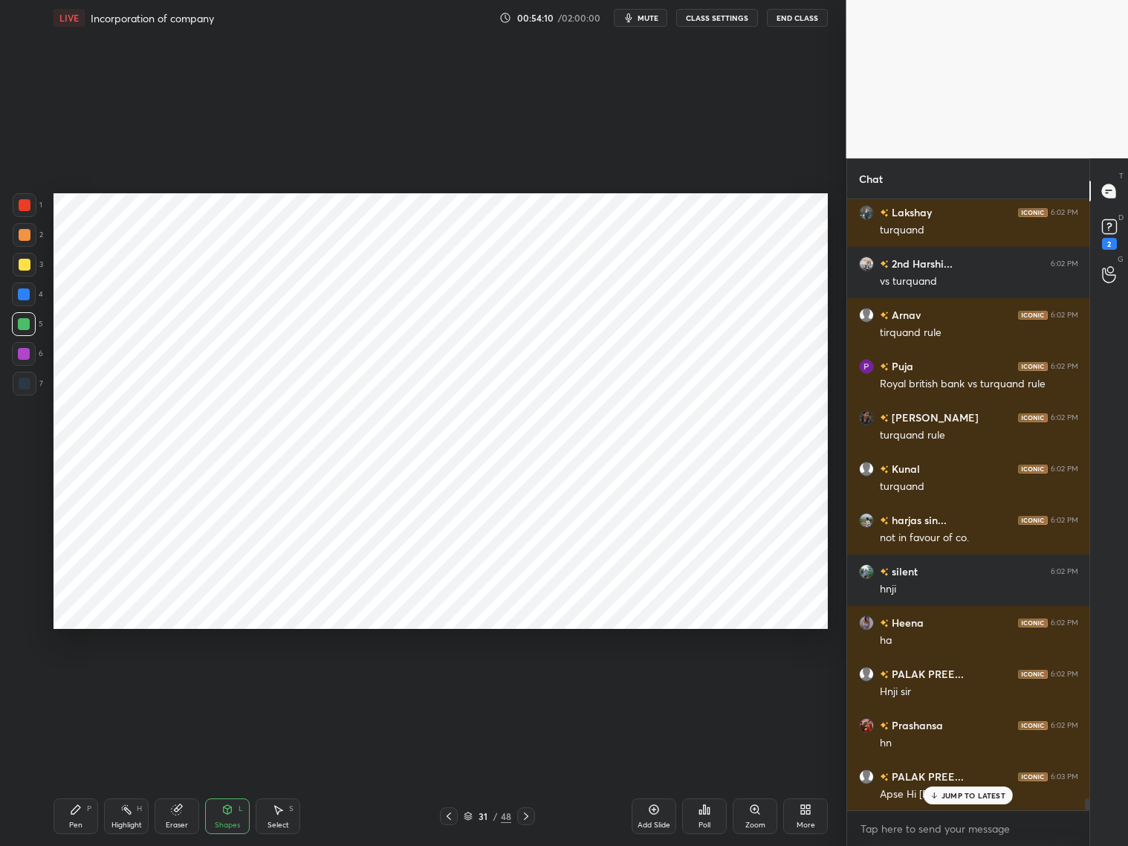
drag, startPoint x: 63, startPoint y: 813, endPoint x: 56, endPoint y: 805, distance: 10.6
click at [65, 810] on div "Pen P" at bounding box center [76, 816] width 45 height 36
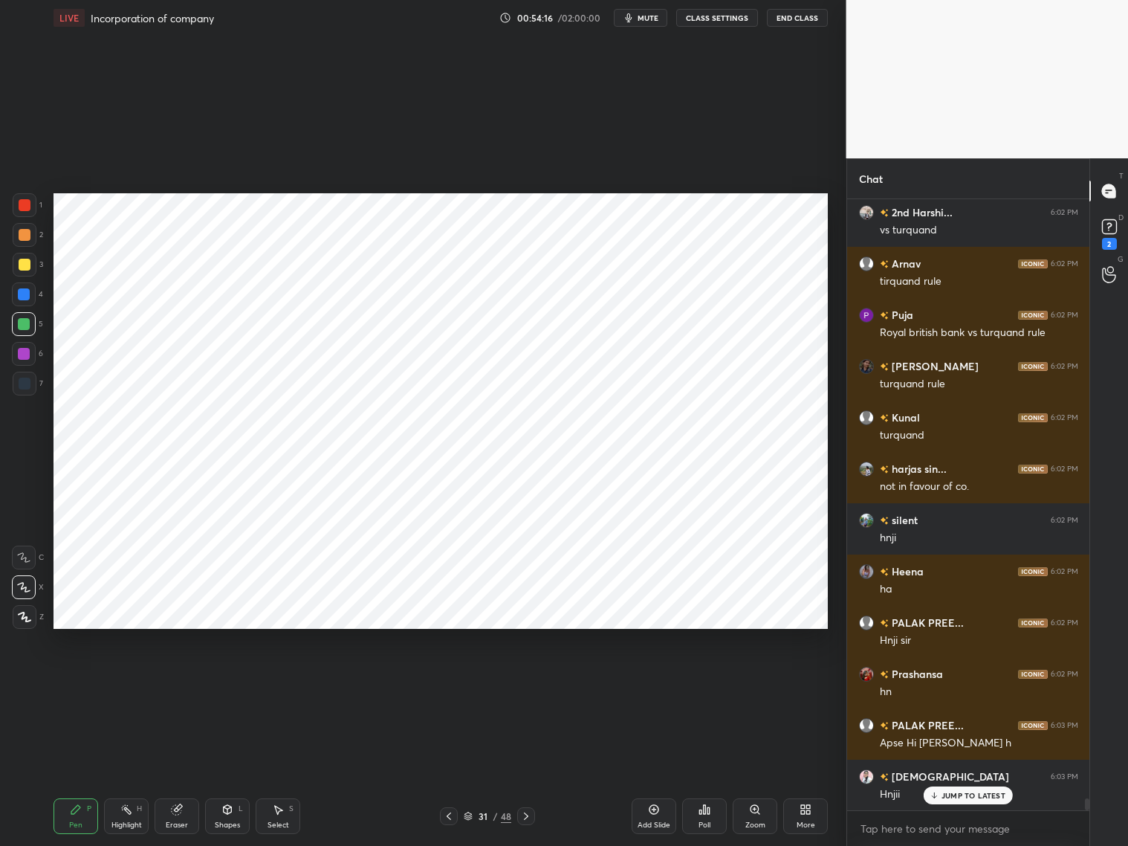
click at [228, 806] on icon at bounding box center [227, 809] width 12 height 12
click at [27, 360] on div at bounding box center [24, 354] width 24 height 24
click at [73, 814] on div "Pen P" at bounding box center [76, 816] width 45 height 36
click at [78, 818] on div "Pen P" at bounding box center [76, 816] width 45 height 36
click at [33, 328] on div at bounding box center [24, 324] width 24 height 24
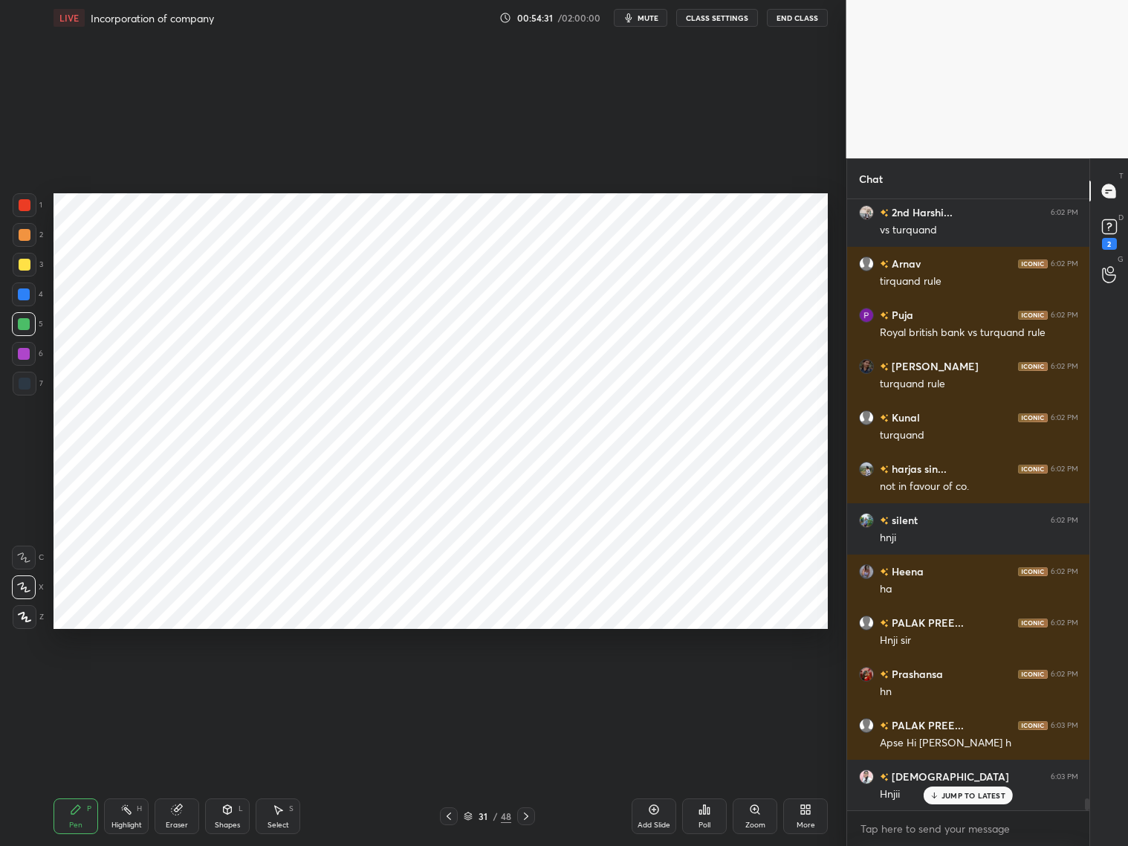
click at [30, 372] on div at bounding box center [25, 384] width 24 height 24
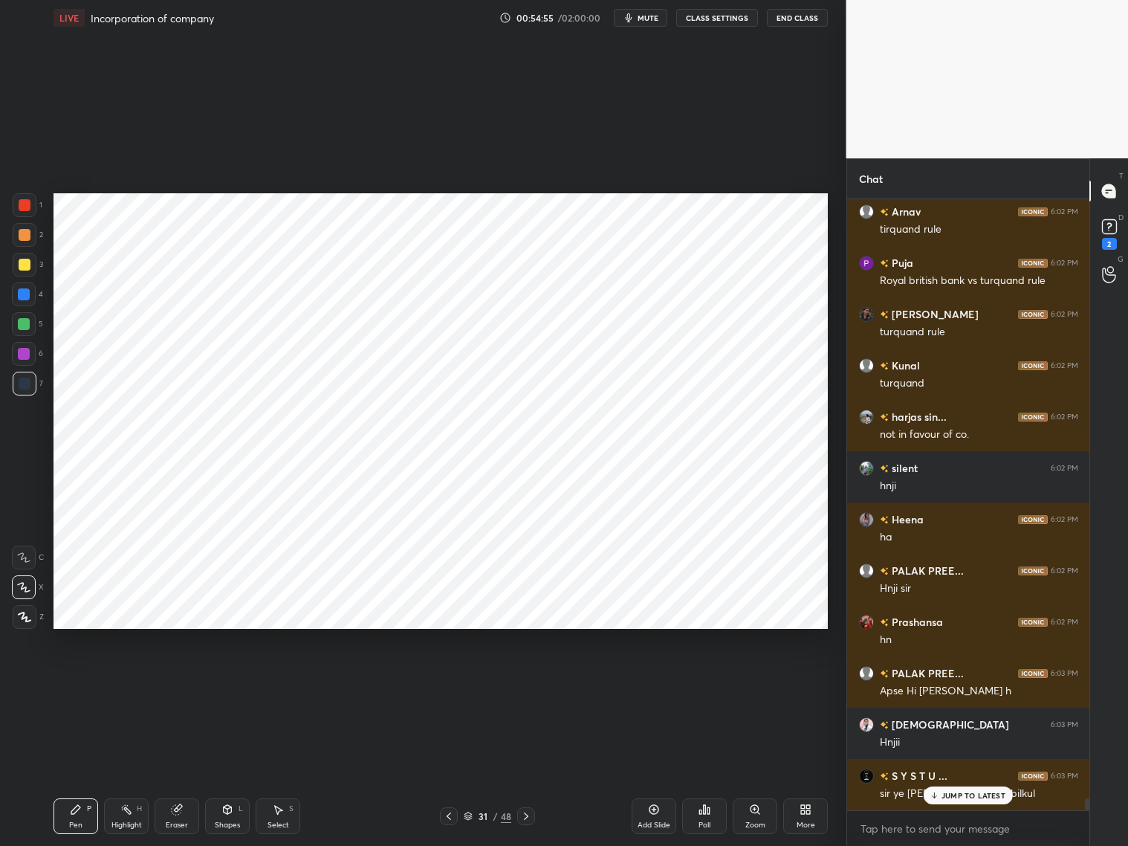
scroll to position [31053, 0]
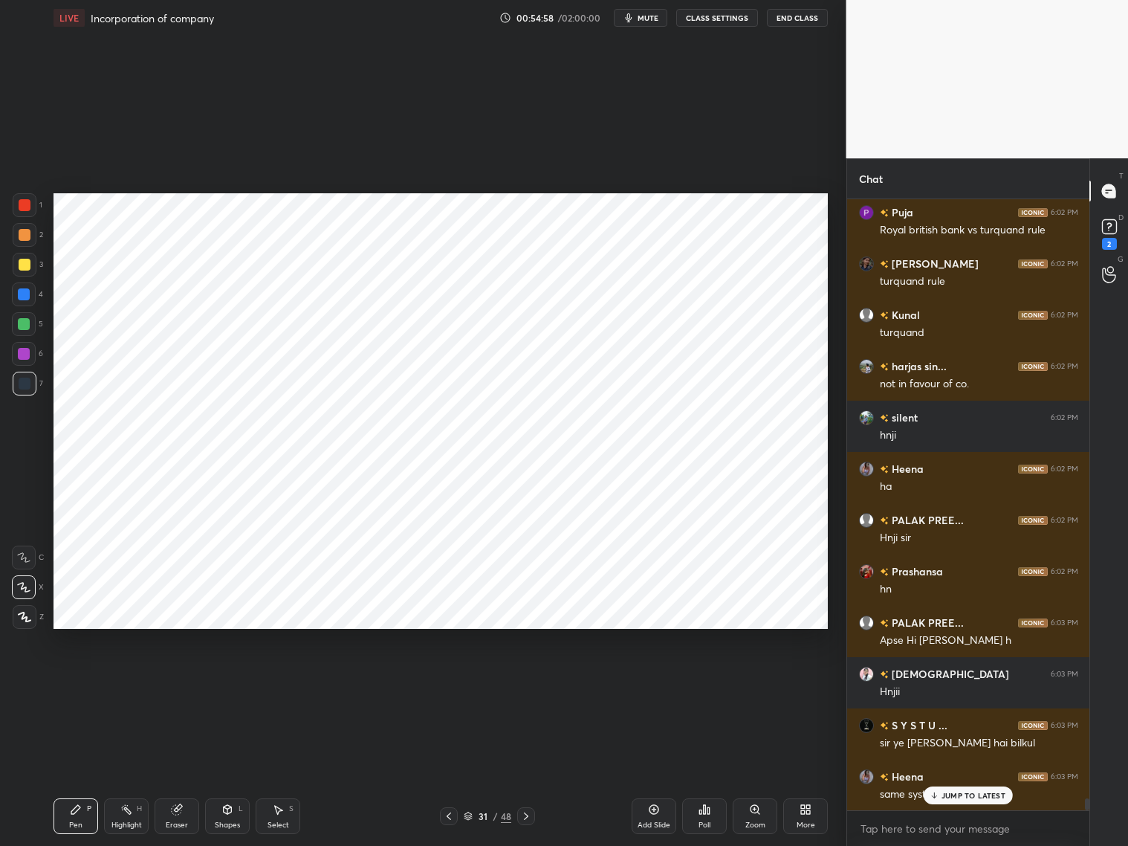
click at [28, 298] on div at bounding box center [24, 294] width 24 height 24
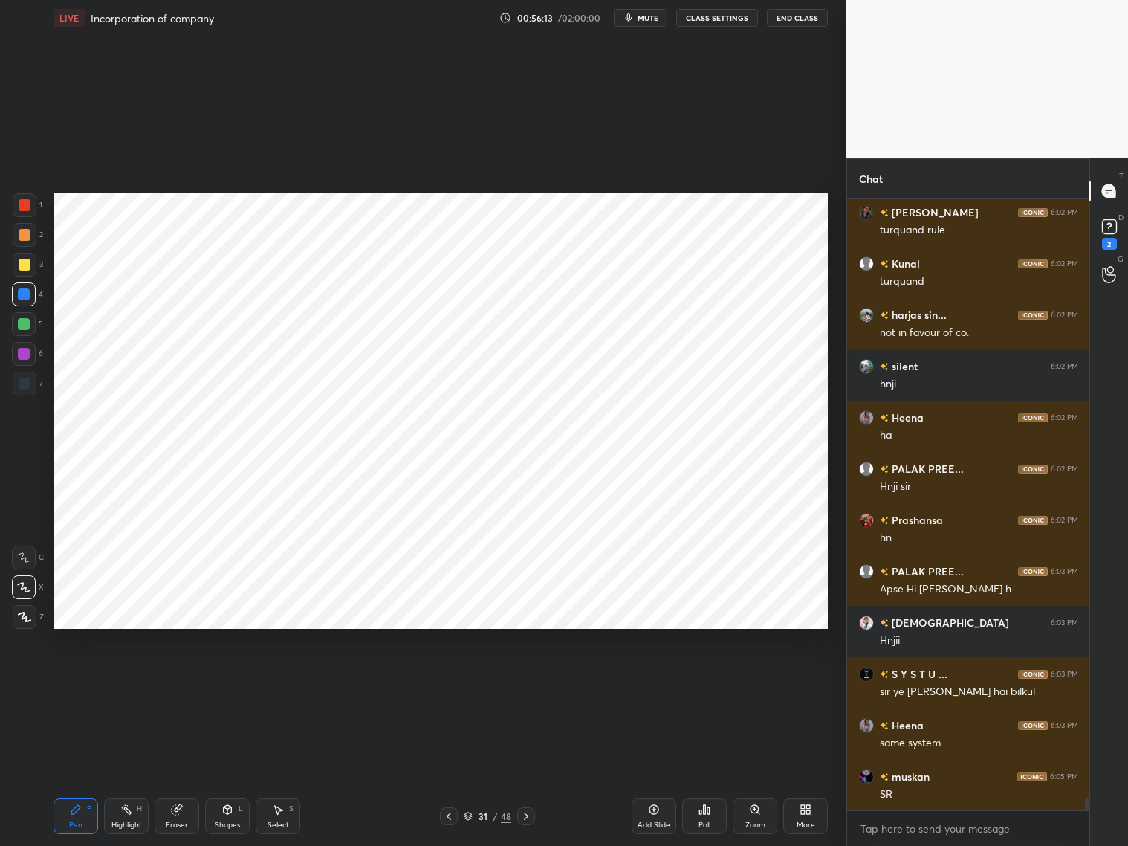
scroll to position [31155, 0]
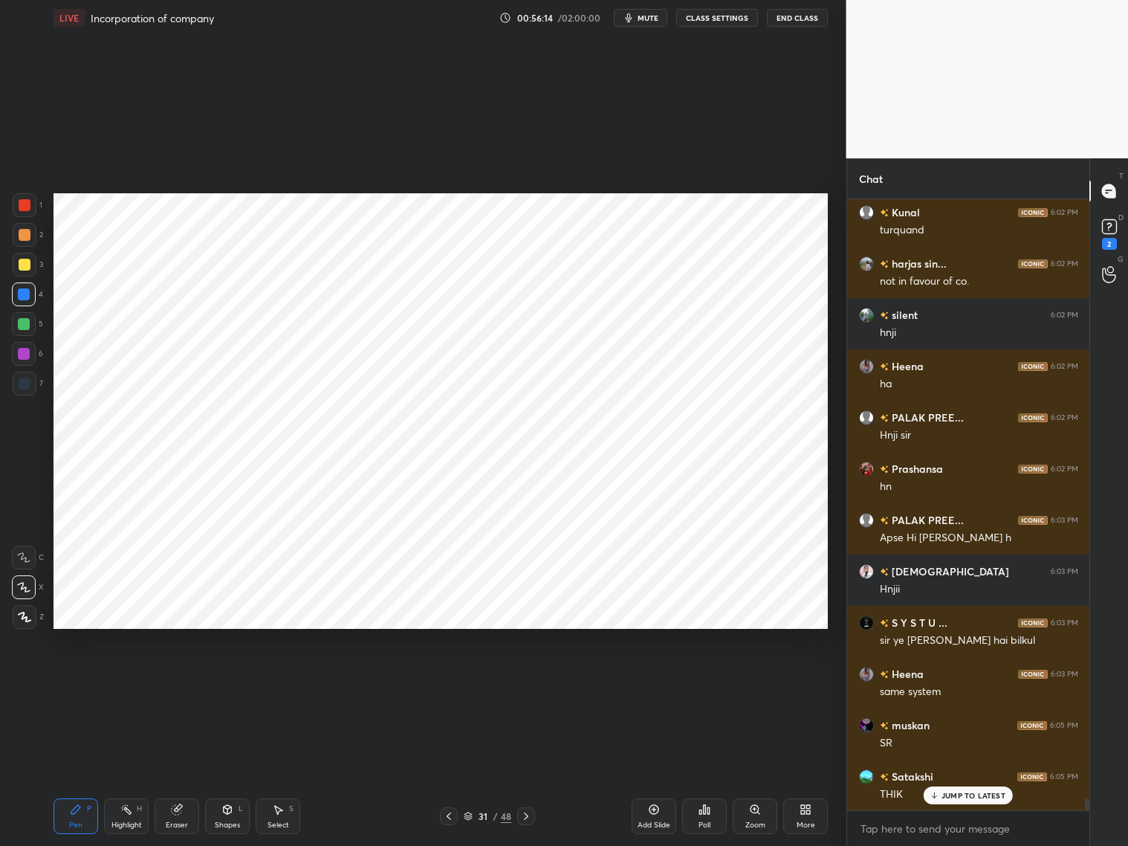
click at [30, 320] on div at bounding box center [24, 324] width 24 height 24
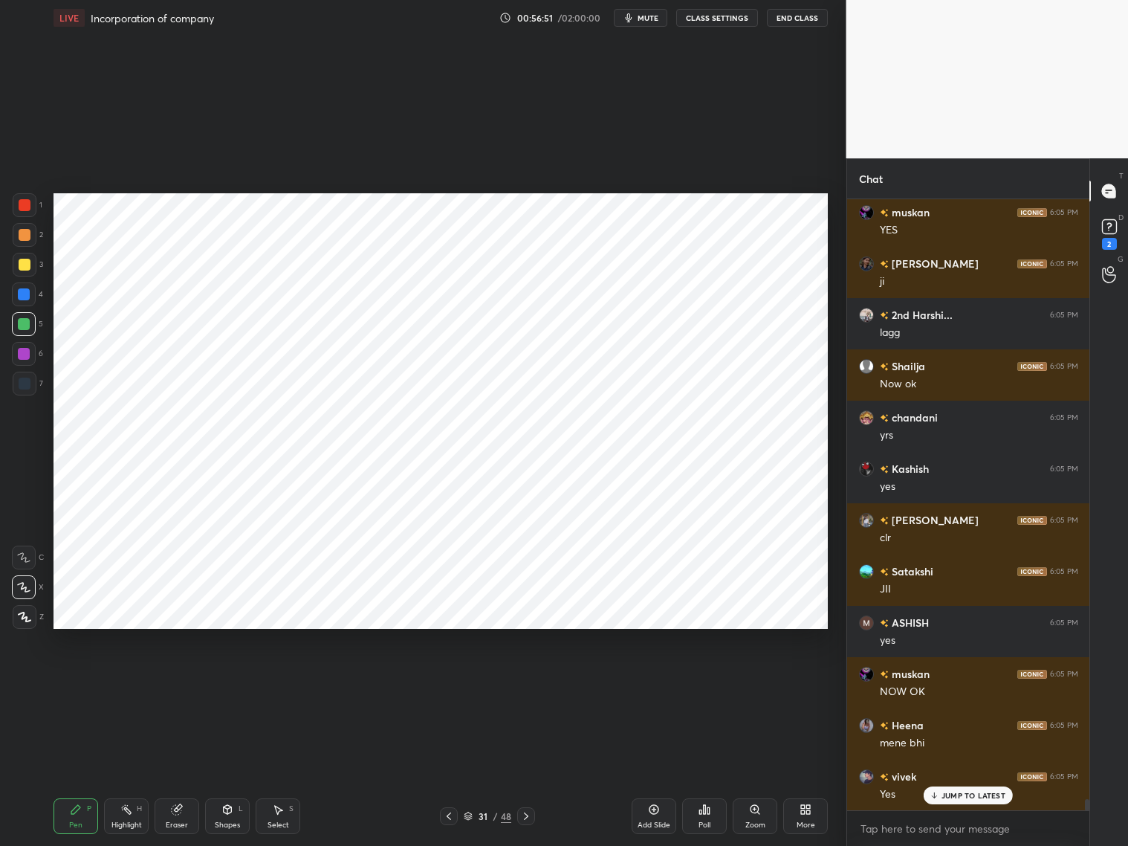
scroll to position [32297, 0]
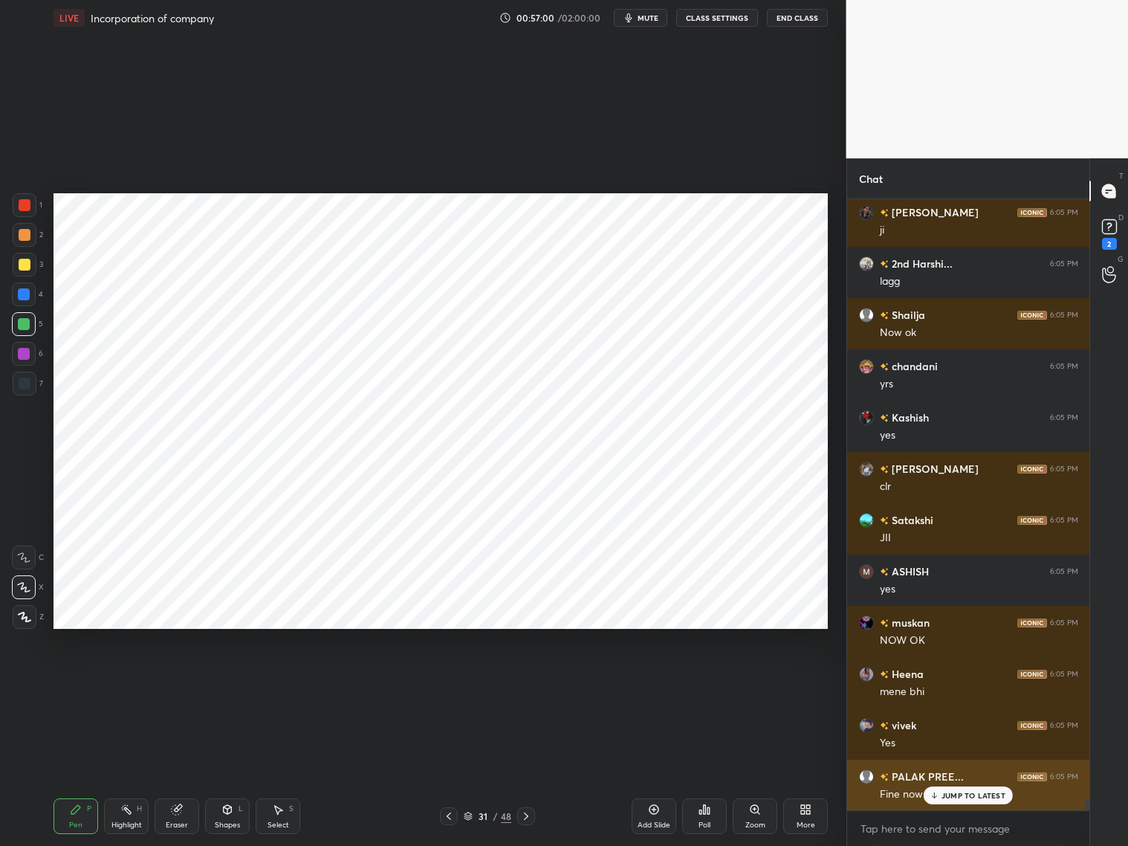
click at [950, 797] on p "JUMP TO LATEST" at bounding box center [974, 795] width 64 height 9
drag, startPoint x: 25, startPoint y: 386, endPoint x: 27, endPoint y: 372, distance: 15.0
click at [29, 385] on div at bounding box center [25, 384] width 12 height 12
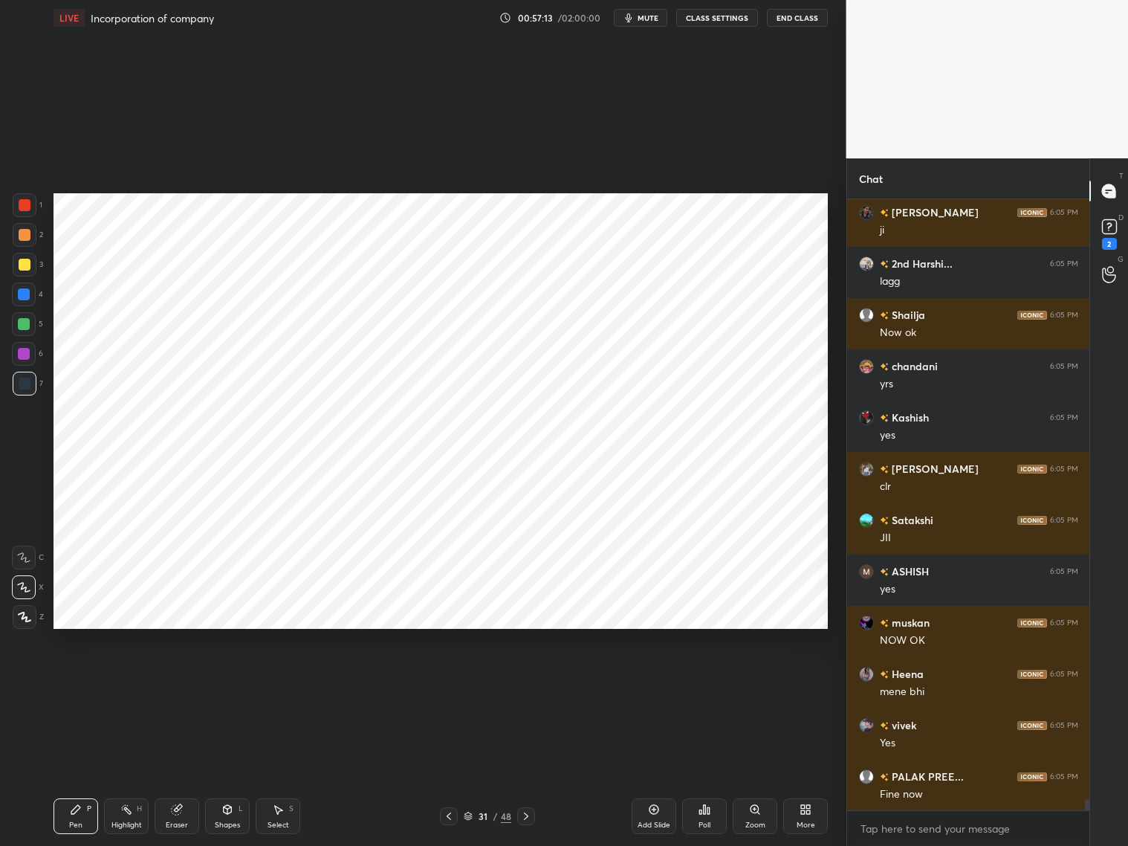
click at [31, 208] on div at bounding box center [25, 205] width 24 height 24
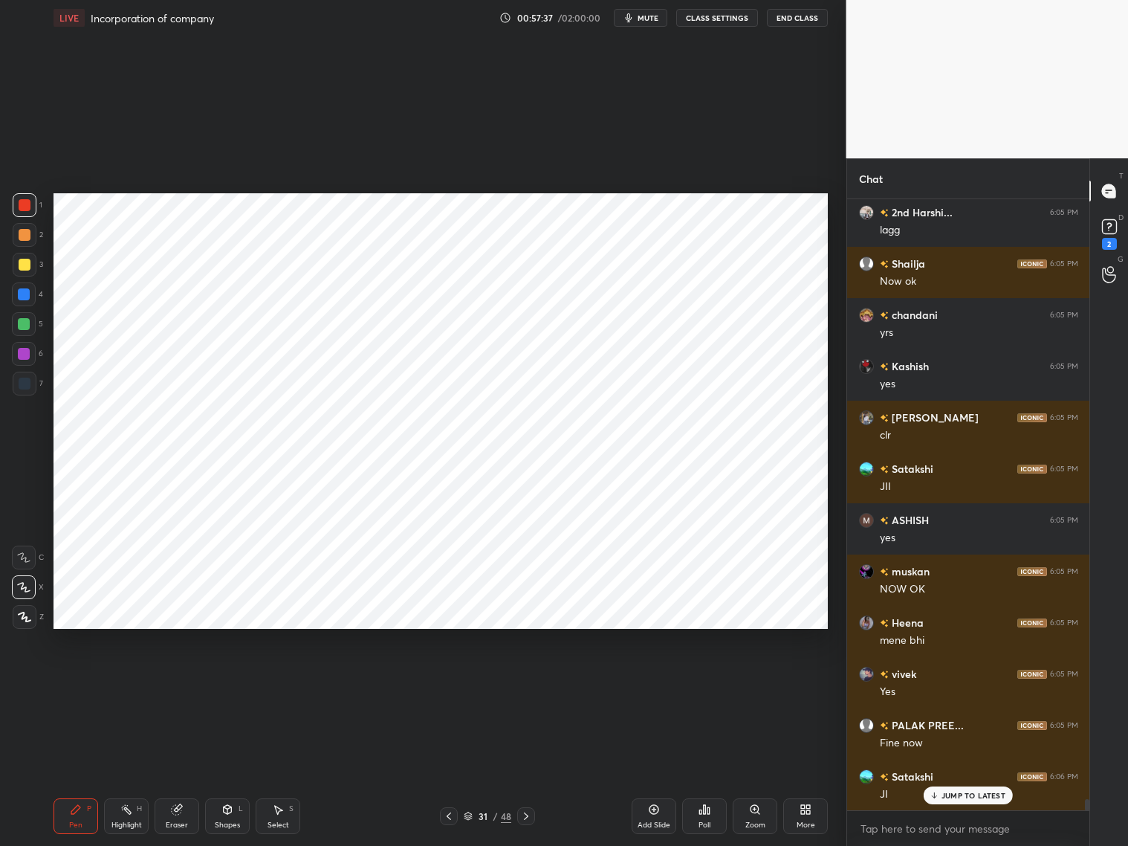
click at [184, 814] on div "Eraser" at bounding box center [177, 816] width 45 height 36
click at [71, 813] on div "Pen P" at bounding box center [76, 816] width 45 height 36
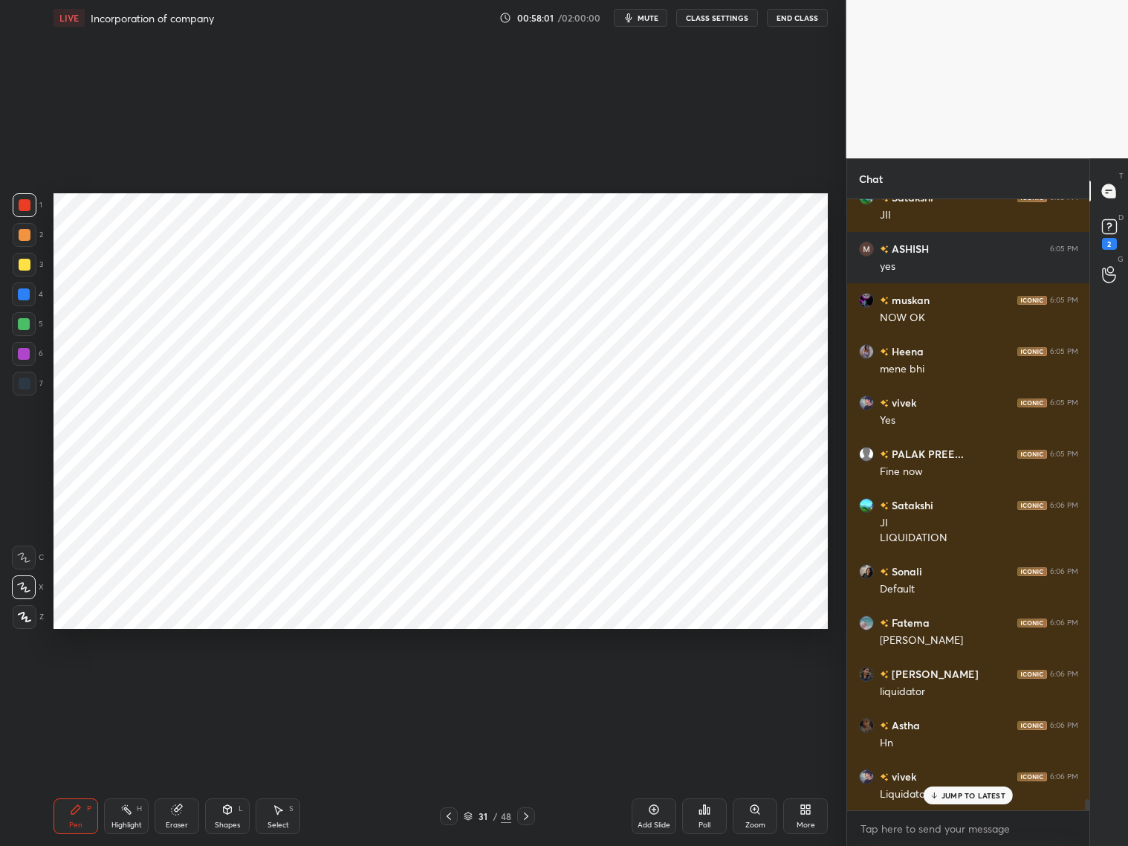
scroll to position [32671, 0]
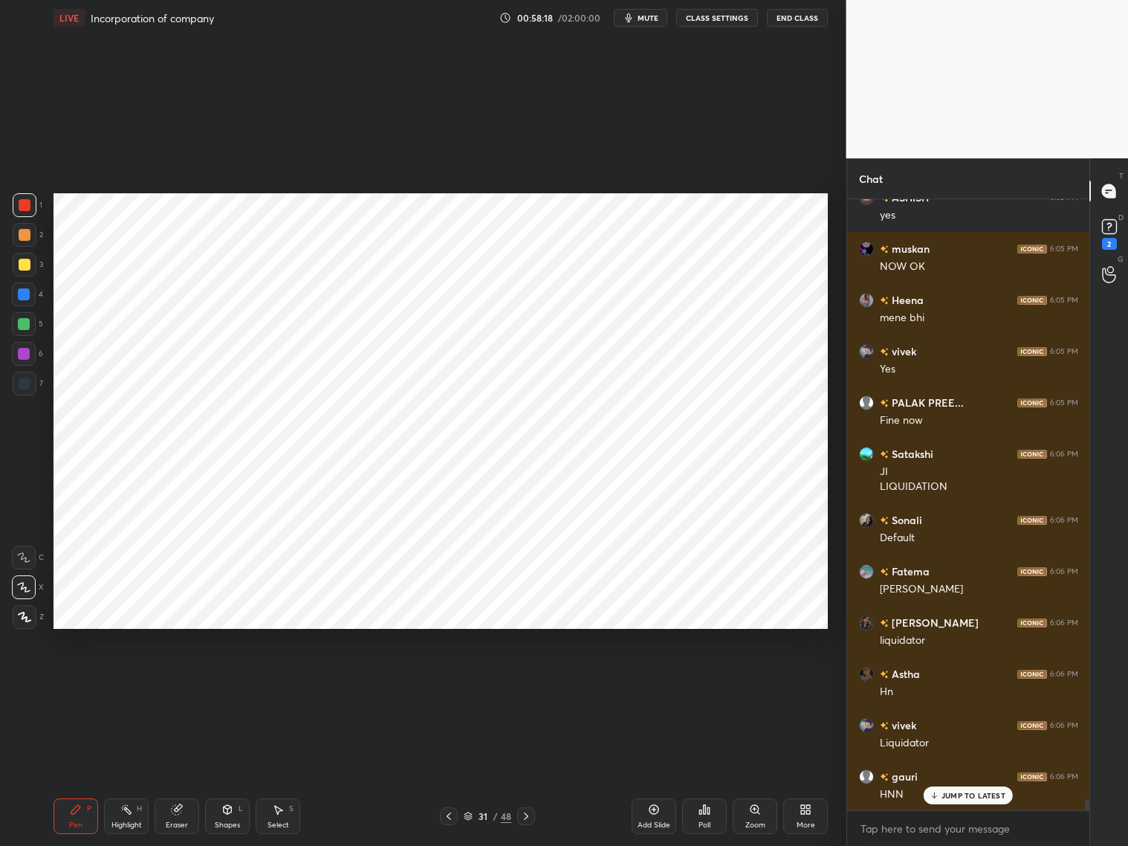
click at [20, 381] on div at bounding box center [25, 384] width 12 height 12
click at [30, 204] on div at bounding box center [25, 205] width 12 height 12
drag, startPoint x: 23, startPoint y: 322, endPoint x: 30, endPoint y: 316, distance: 8.9
click at [25, 321] on div at bounding box center [24, 324] width 12 height 12
drag, startPoint x: 281, startPoint y: 812, endPoint x: 286, endPoint y: 783, distance: 28.7
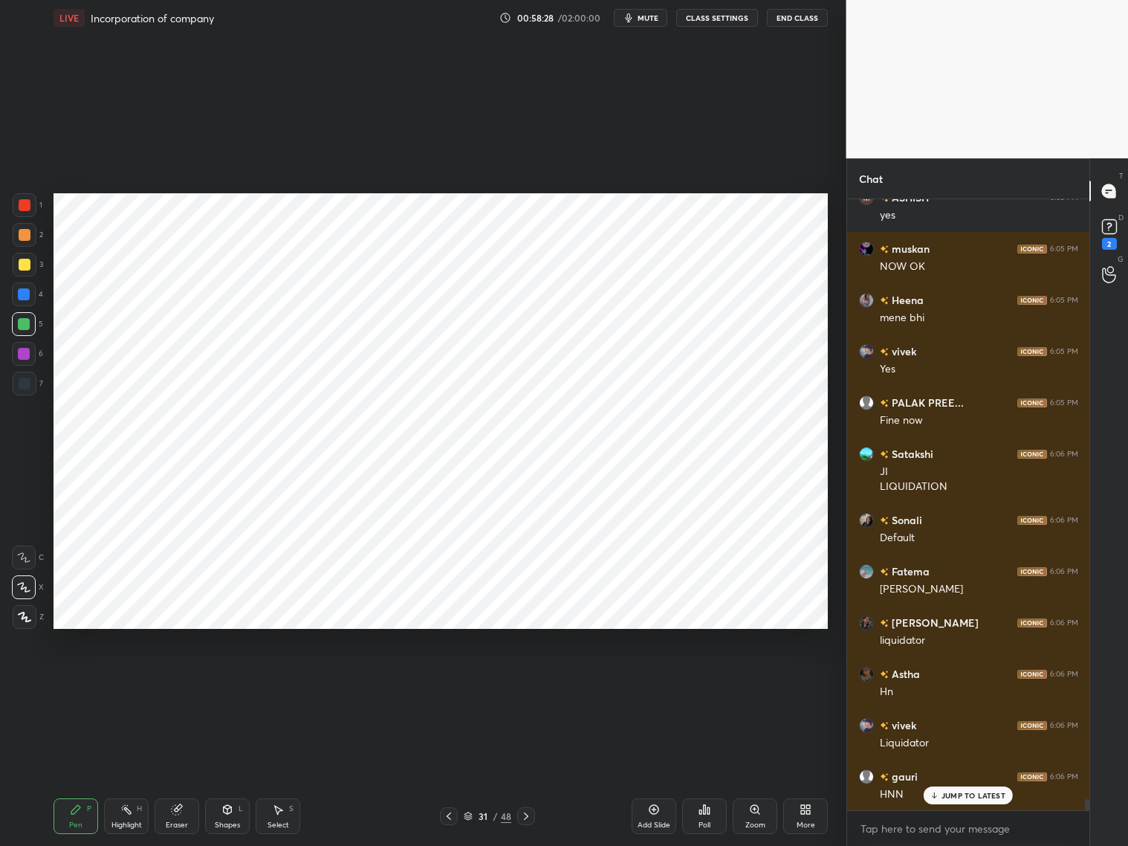
click at [281, 809] on icon at bounding box center [278, 809] width 12 height 12
drag, startPoint x: 323, startPoint y: 383, endPoint x: 355, endPoint y: 429, distance: 56.1
click at [349, 436] on div "0 ° Undo Copy Paste here Duplicate Duplicate to new slide Delete" at bounding box center [441, 411] width 774 height 436
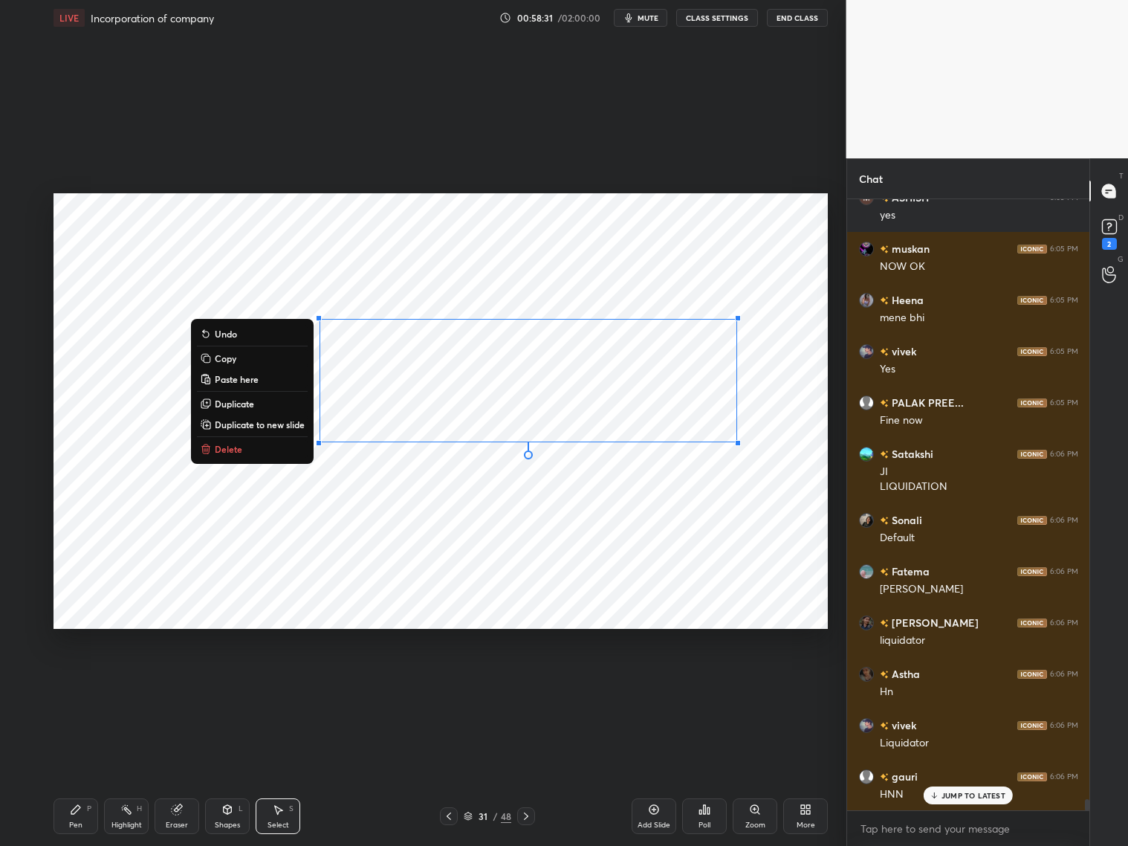
click at [572, 598] on div "0 ° Undo Copy Paste here Duplicate Duplicate to new slide Delete" at bounding box center [441, 411] width 774 height 436
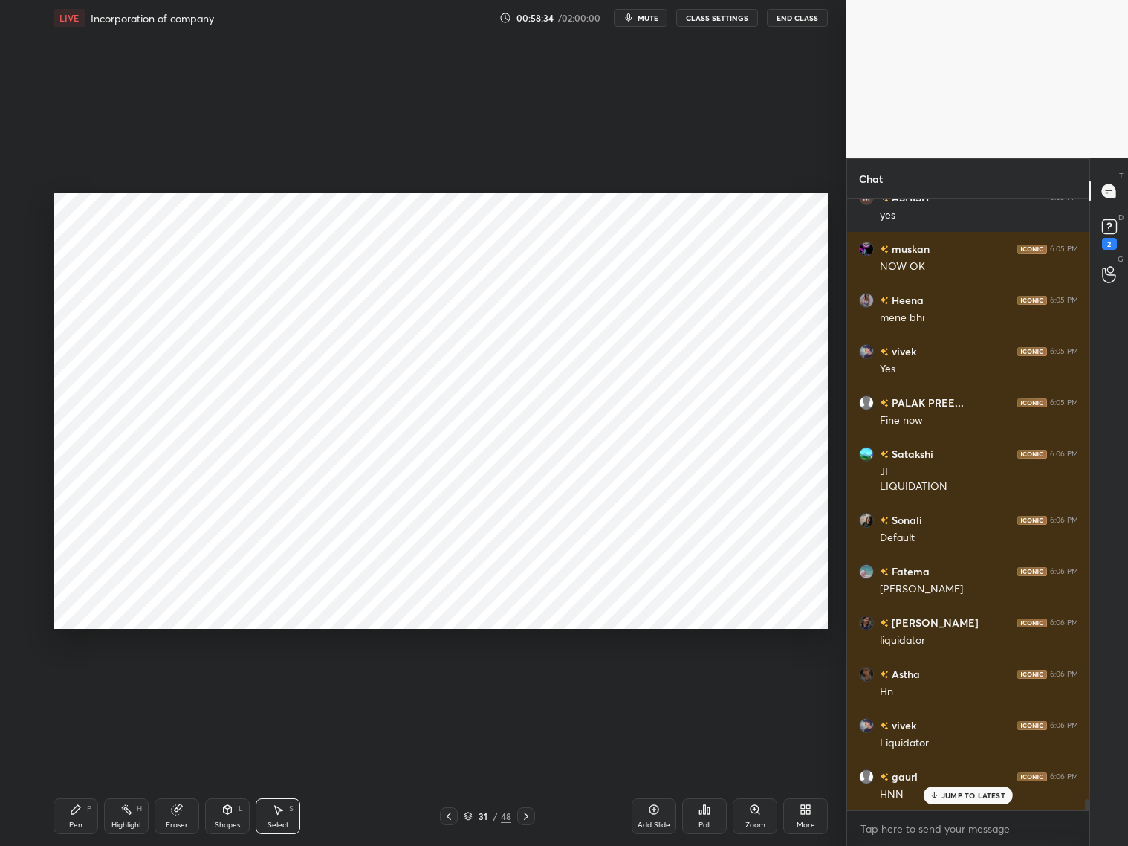
click at [76, 815] on div "Pen P" at bounding box center [76, 816] width 45 height 36
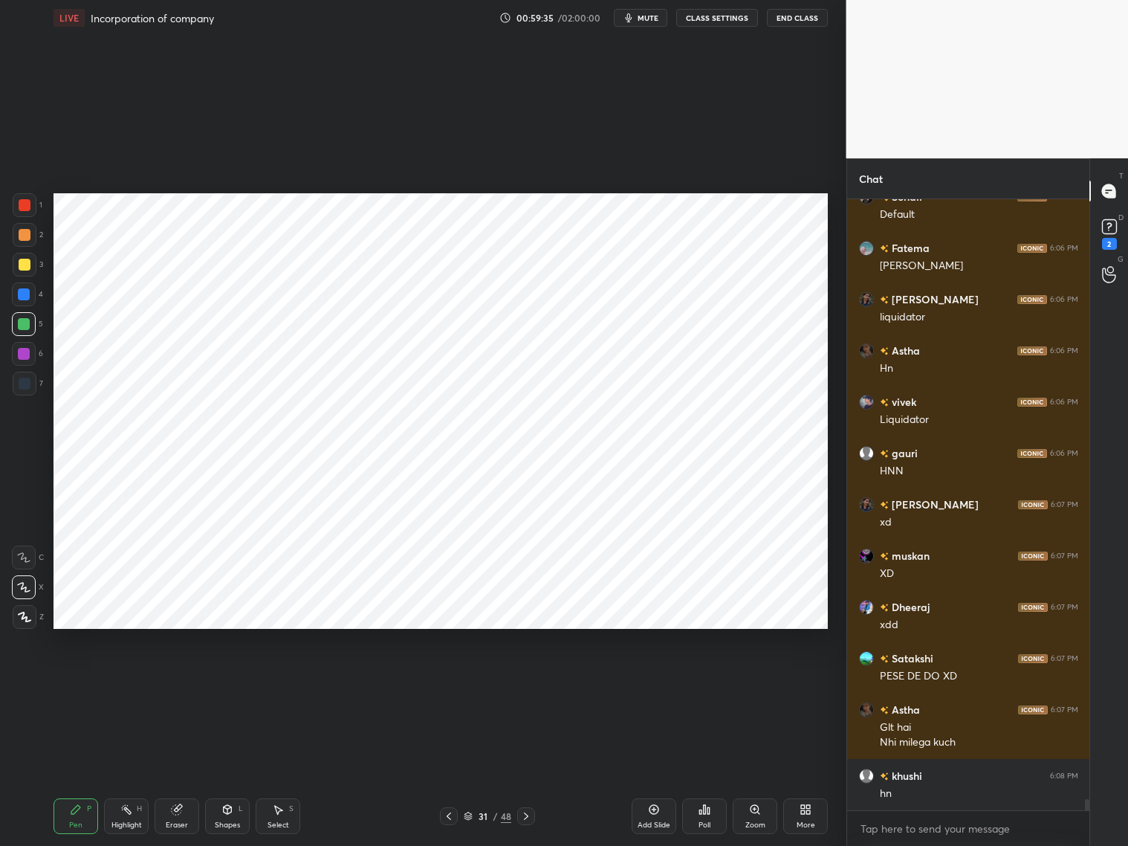
scroll to position [33044, 0]
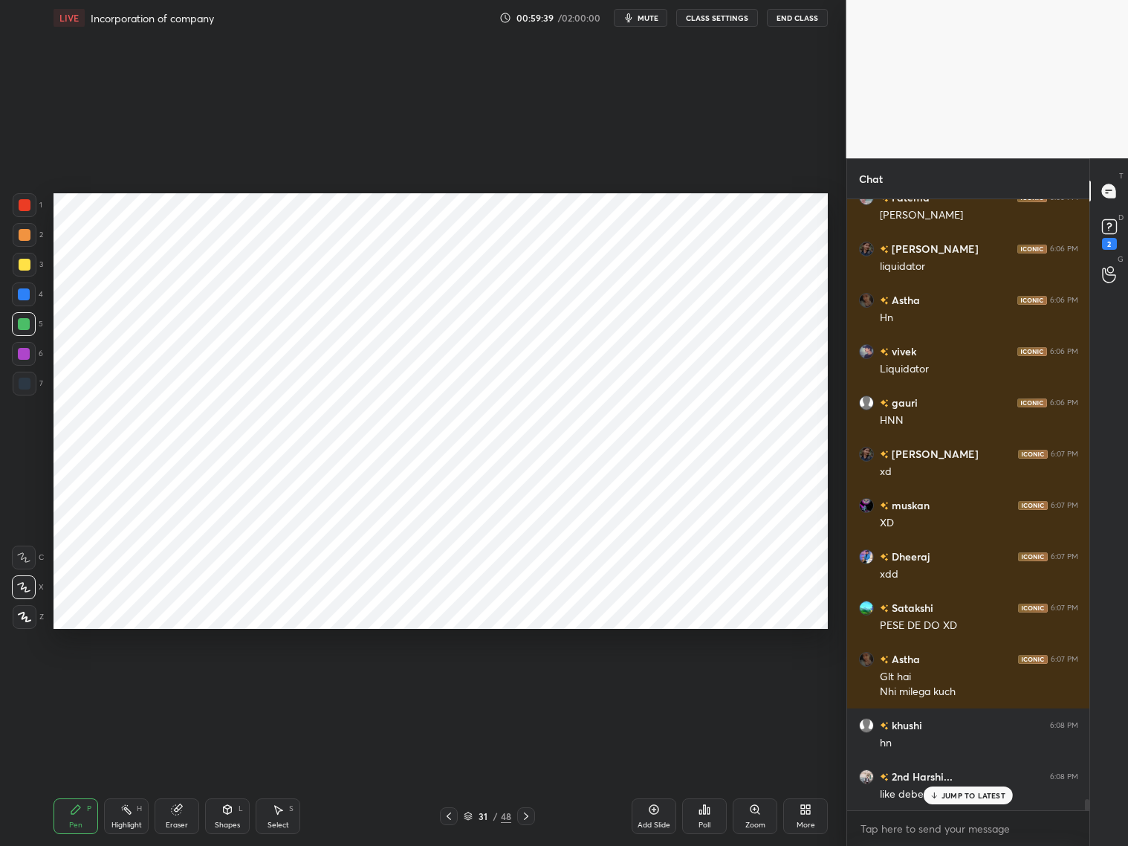
drag, startPoint x: 24, startPoint y: 301, endPoint x: 39, endPoint y: 294, distance: 16.6
click at [28, 302] on div at bounding box center [24, 294] width 24 height 24
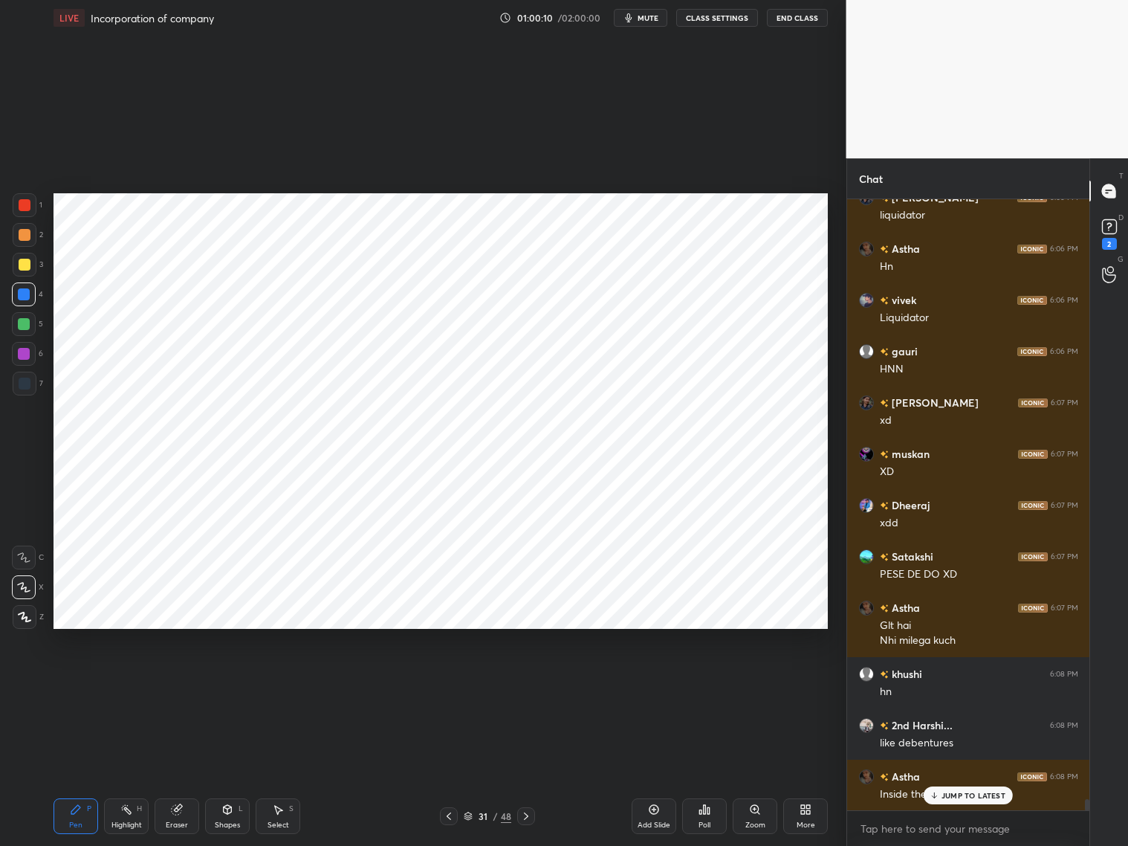
scroll to position [33147, 0]
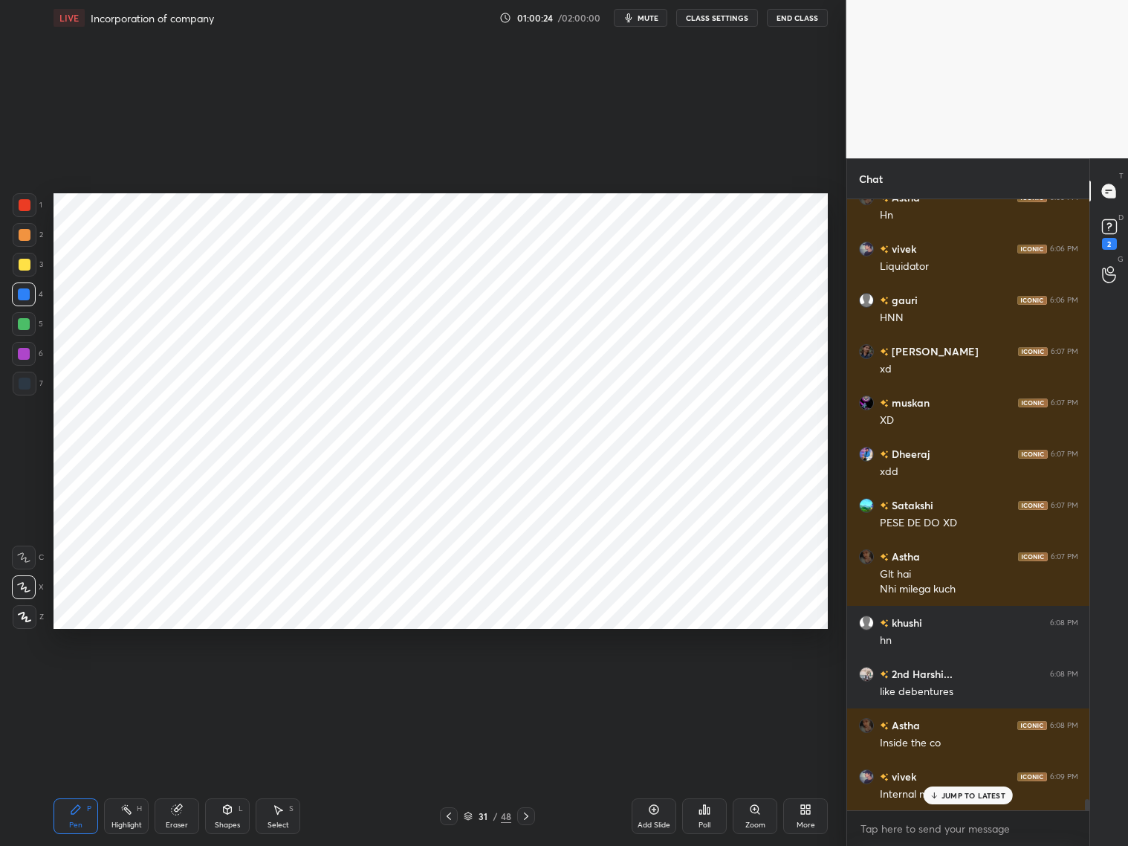
click at [184, 808] on div "Eraser" at bounding box center [177, 816] width 45 height 36
click at [70, 812] on icon at bounding box center [76, 809] width 12 height 12
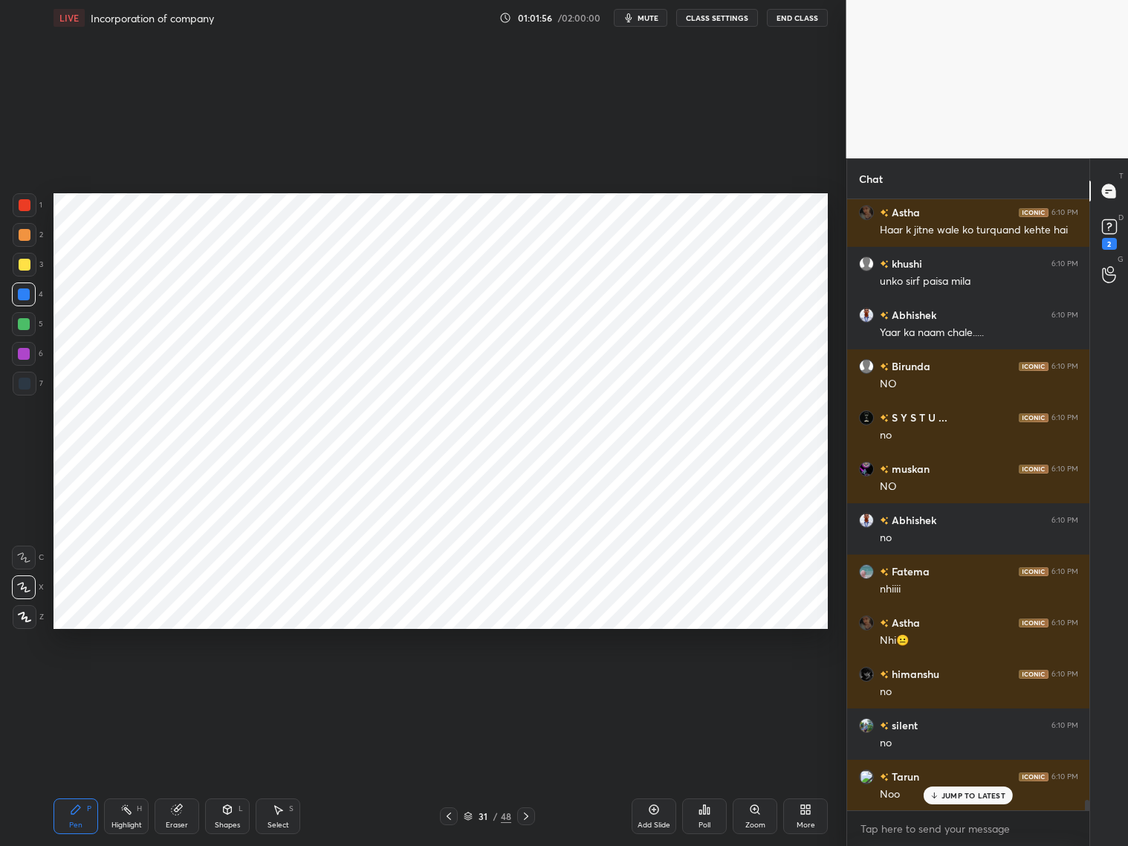
scroll to position [35352, 0]
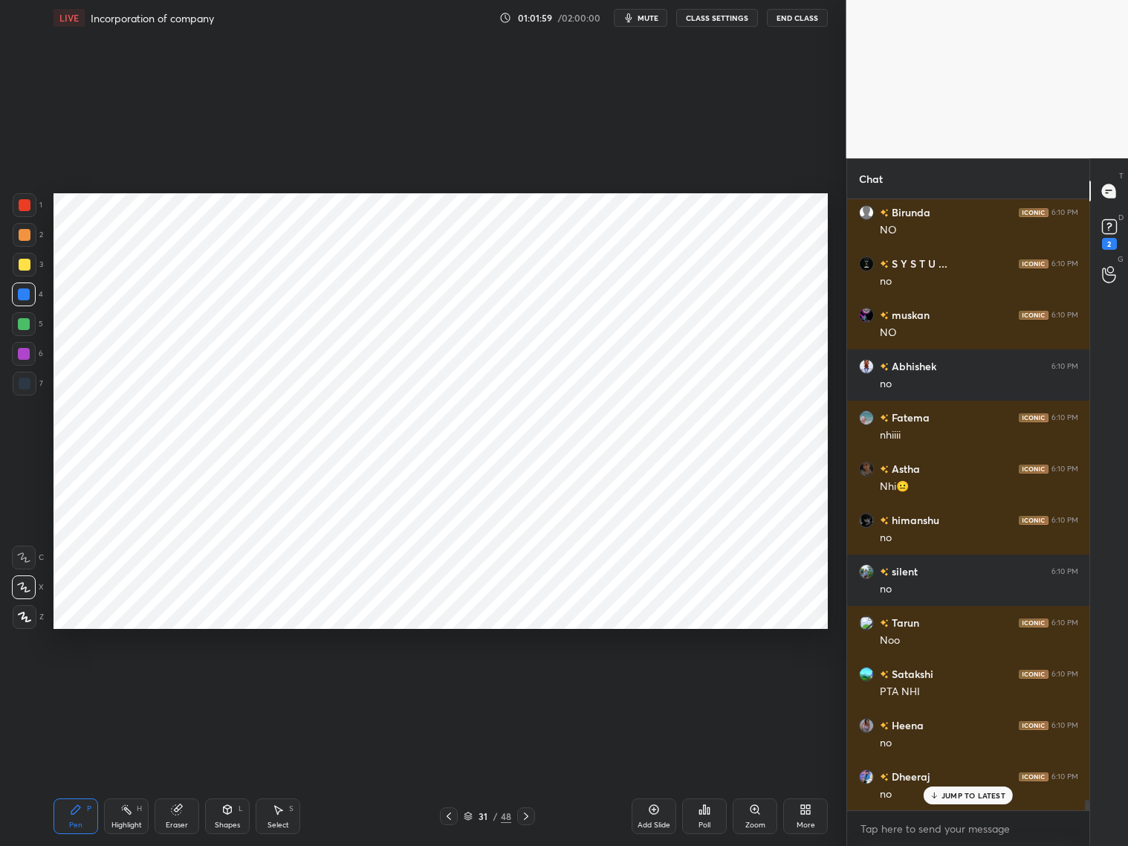
click at [533, 818] on div at bounding box center [526, 816] width 18 height 18
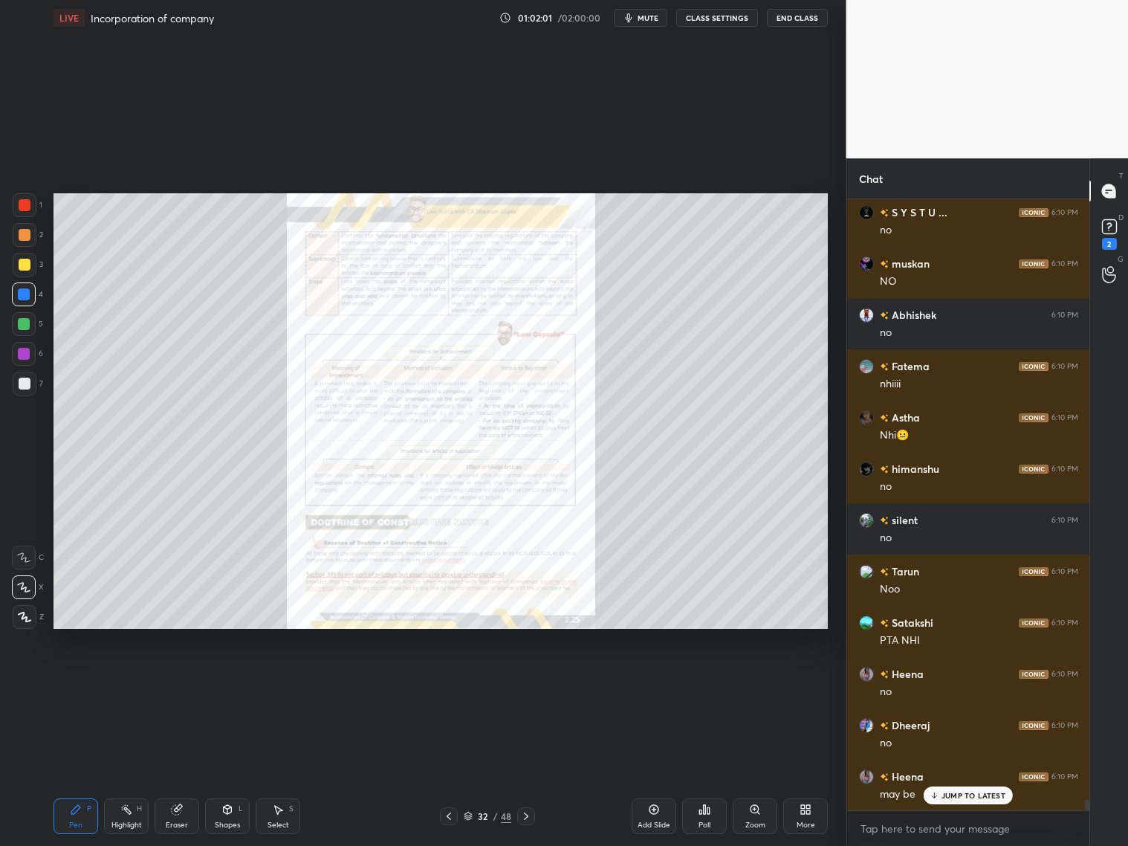
scroll to position [35455, 0]
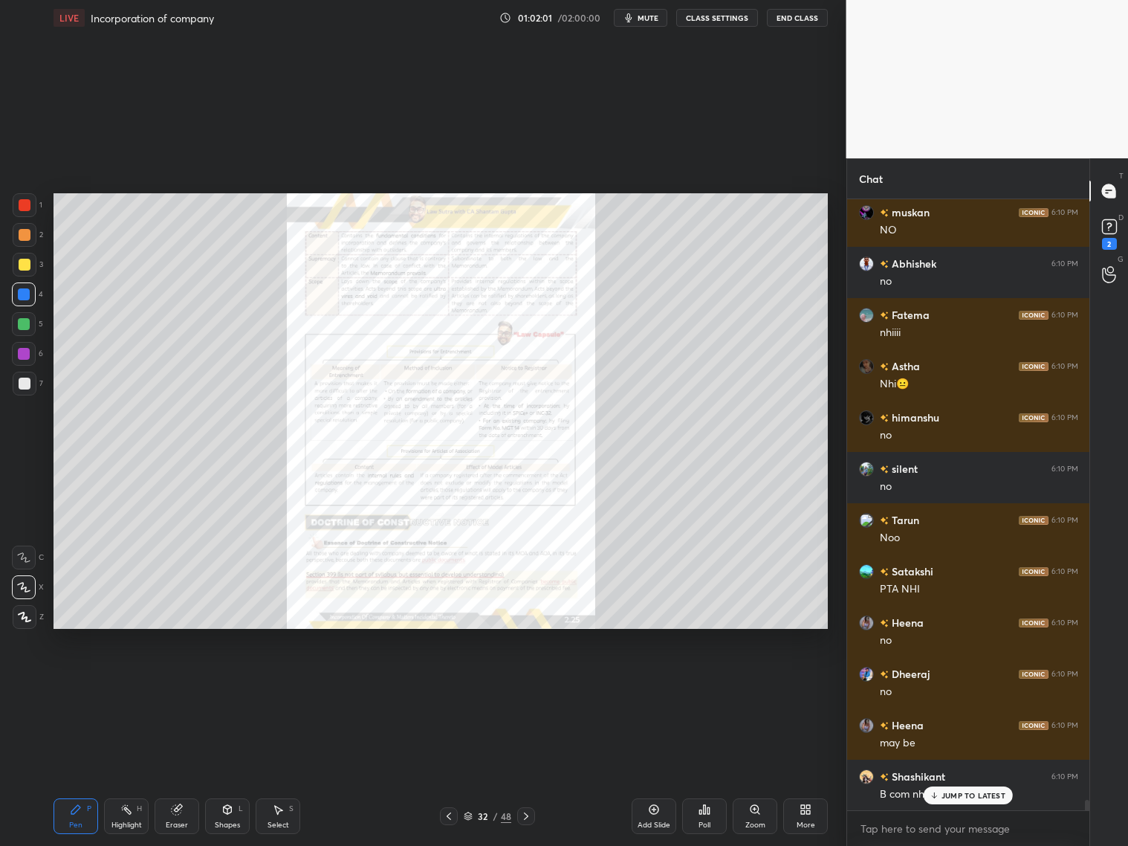
click at [446, 809] on div at bounding box center [449, 816] width 18 height 18
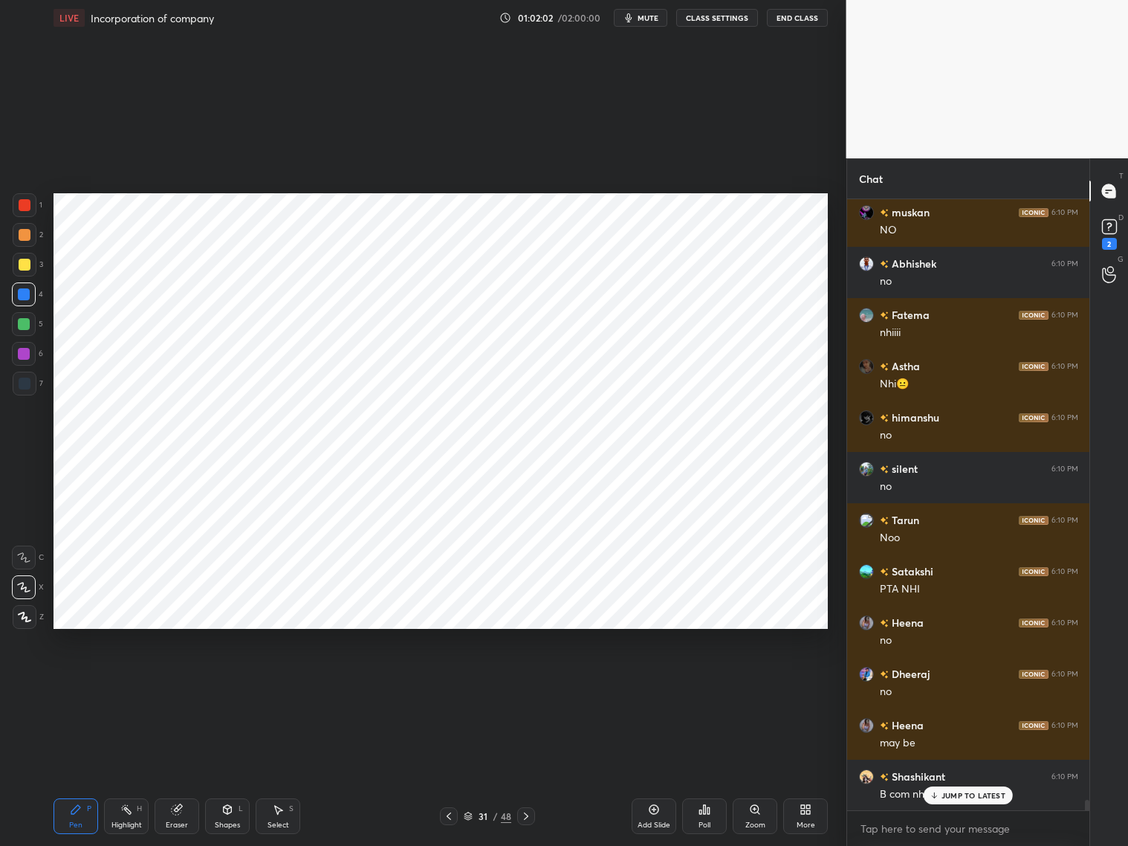
scroll to position [35506, 0]
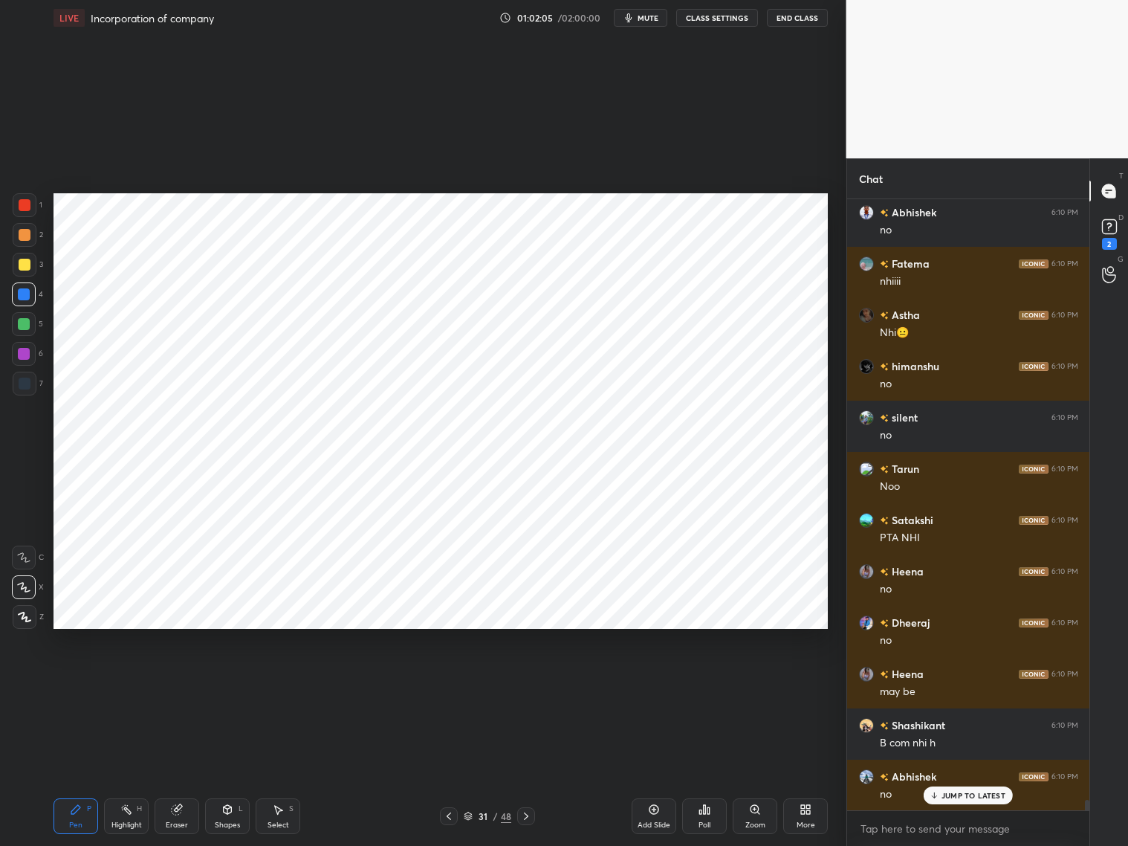
click at [650, 817] on div "Add Slide" at bounding box center [654, 816] width 45 height 36
drag, startPoint x: 220, startPoint y: 820, endPoint x: 227, endPoint y: 807, distance: 14.3
click at [224, 817] on div "Shapes L" at bounding box center [227, 816] width 45 height 36
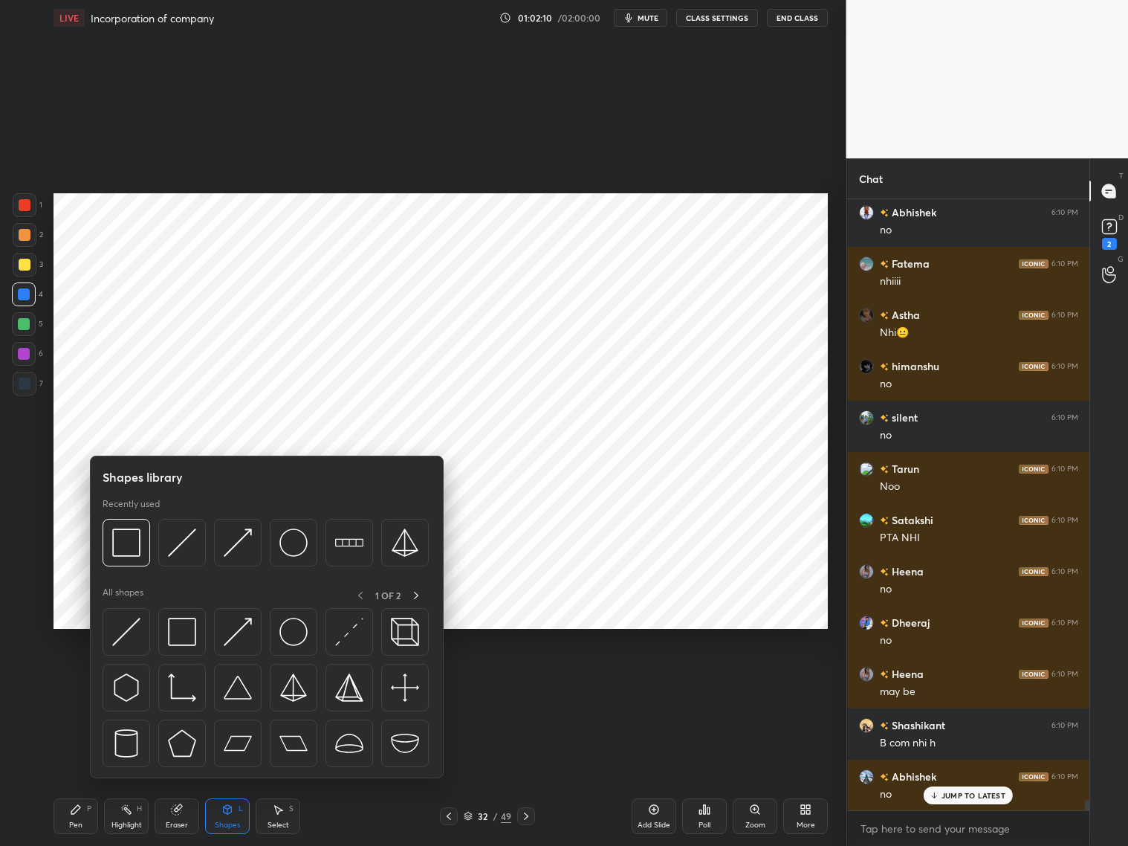
click at [27, 383] on div at bounding box center [25, 384] width 12 height 12
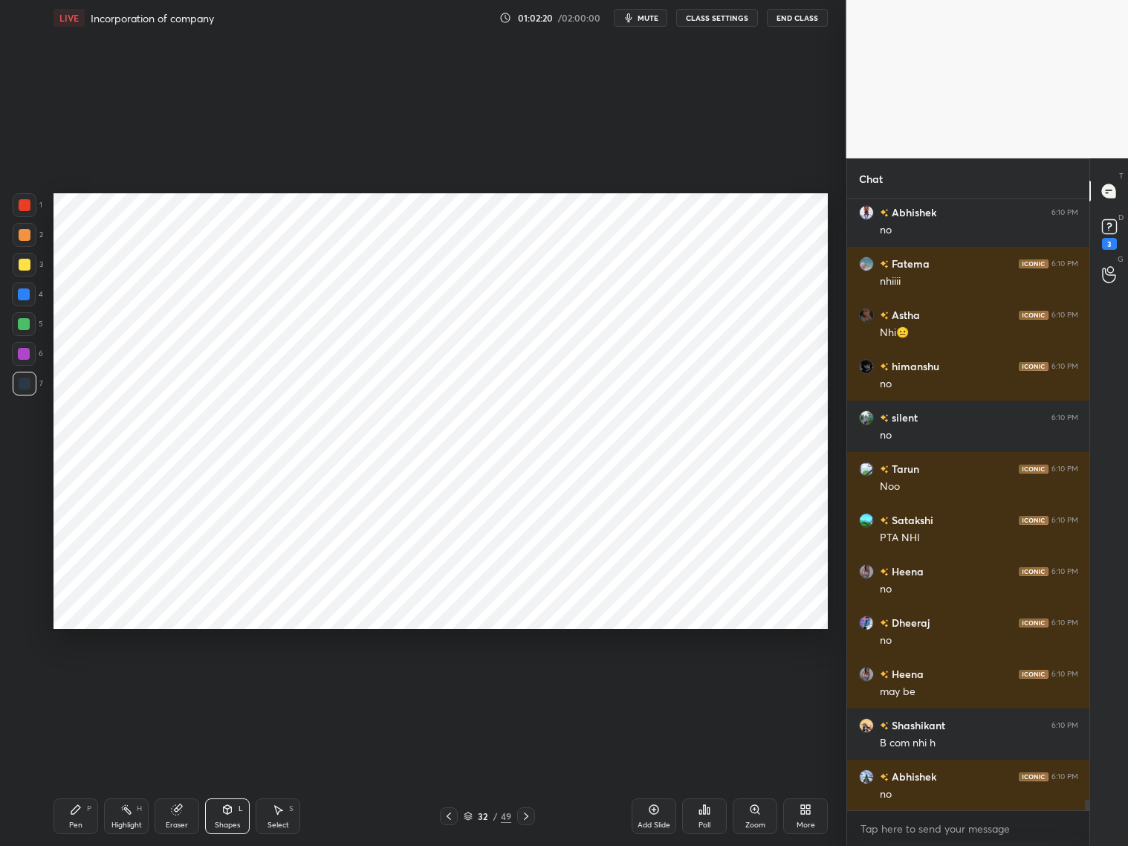
scroll to position [35558, 0]
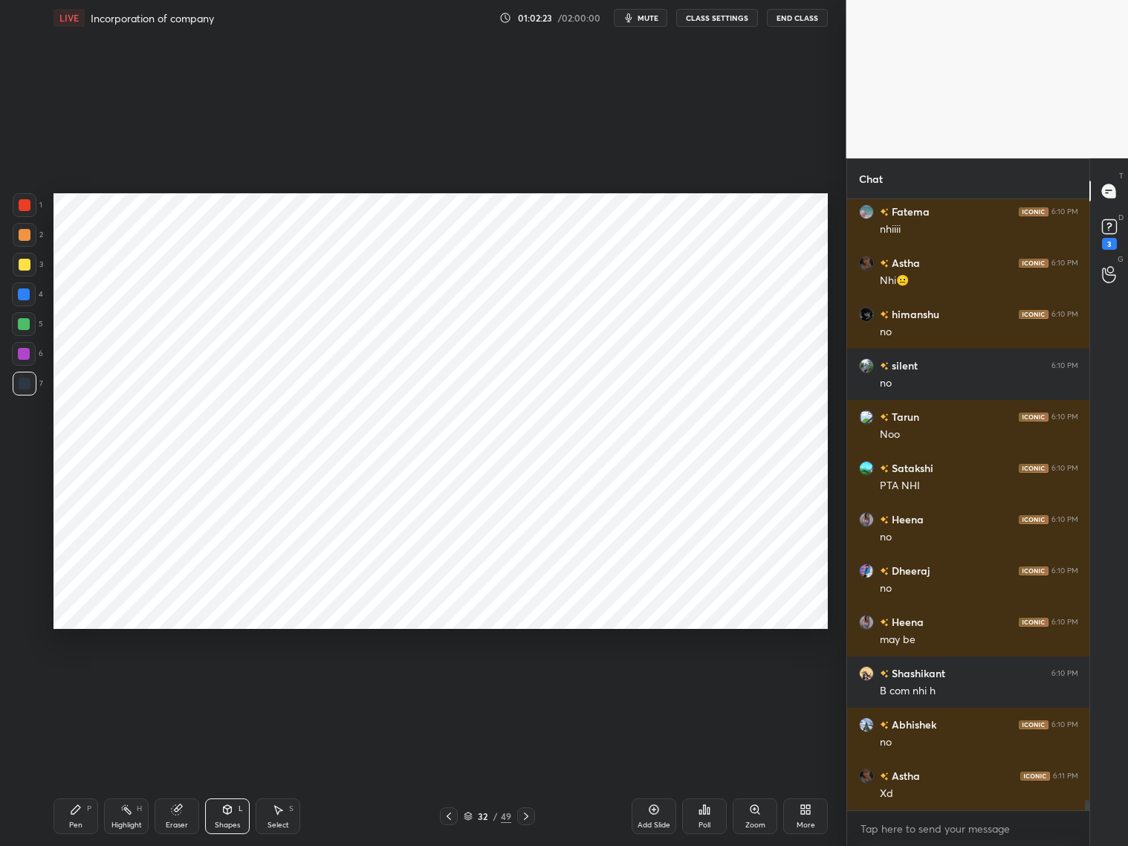
click at [24, 209] on div at bounding box center [25, 205] width 12 height 12
drag, startPoint x: 81, startPoint y: 819, endPoint x: 83, endPoint y: 776, distance: 43.2
click at [85, 812] on div "Pen P" at bounding box center [76, 816] width 45 height 36
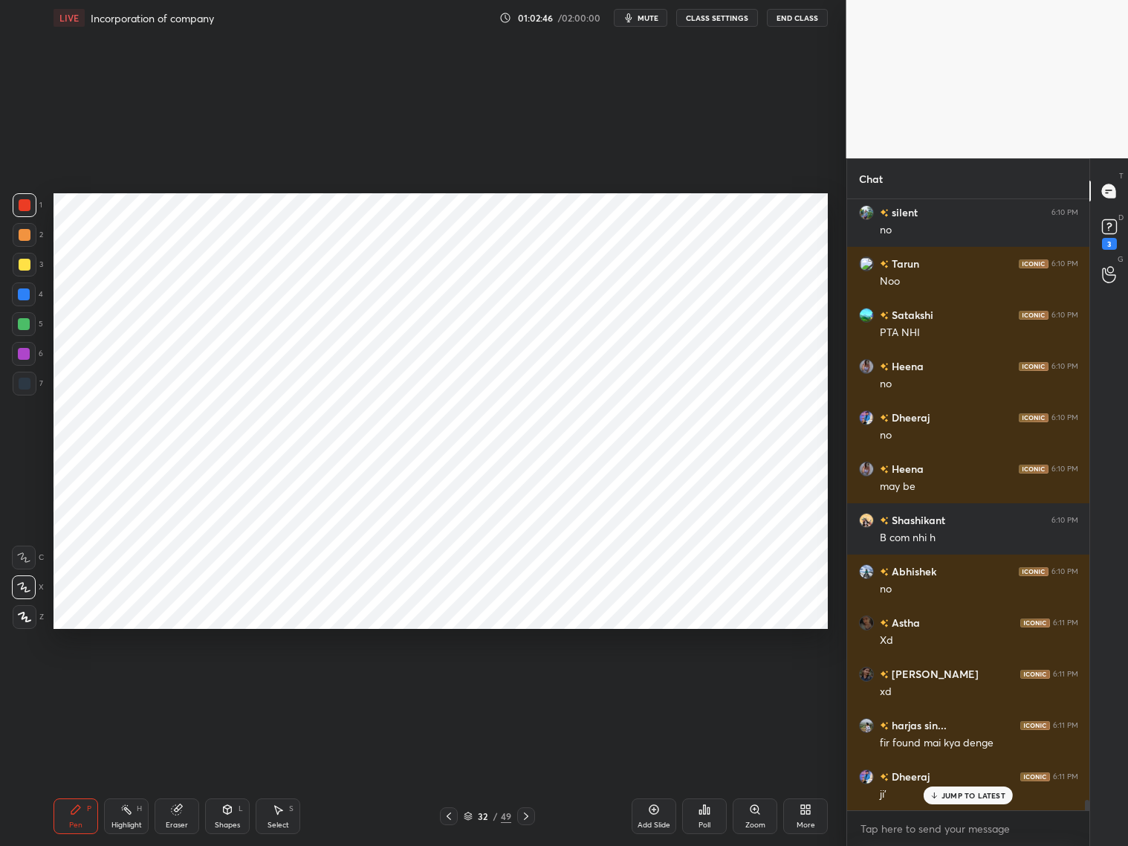
scroll to position [35776, 0]
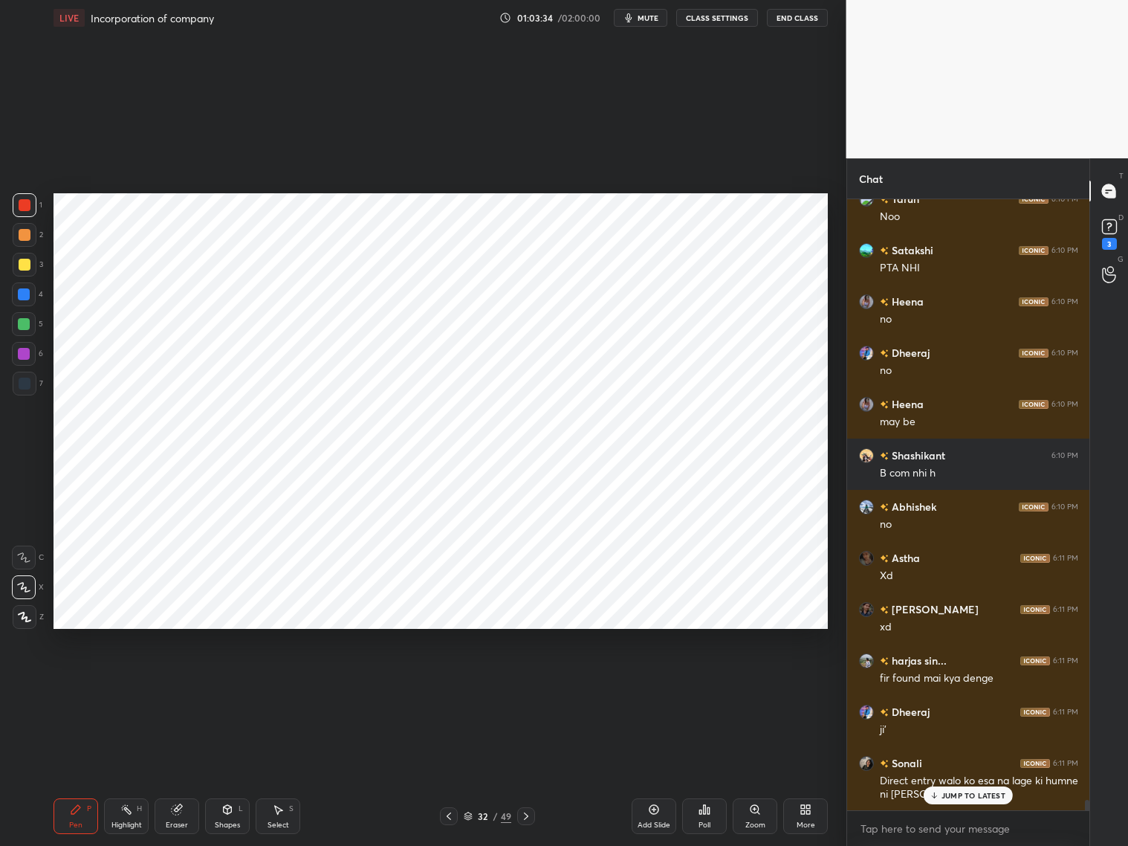
click at [976, 797] on p "JUMP TO LATEST" at bounding box center [974, 795] width 64 height 9
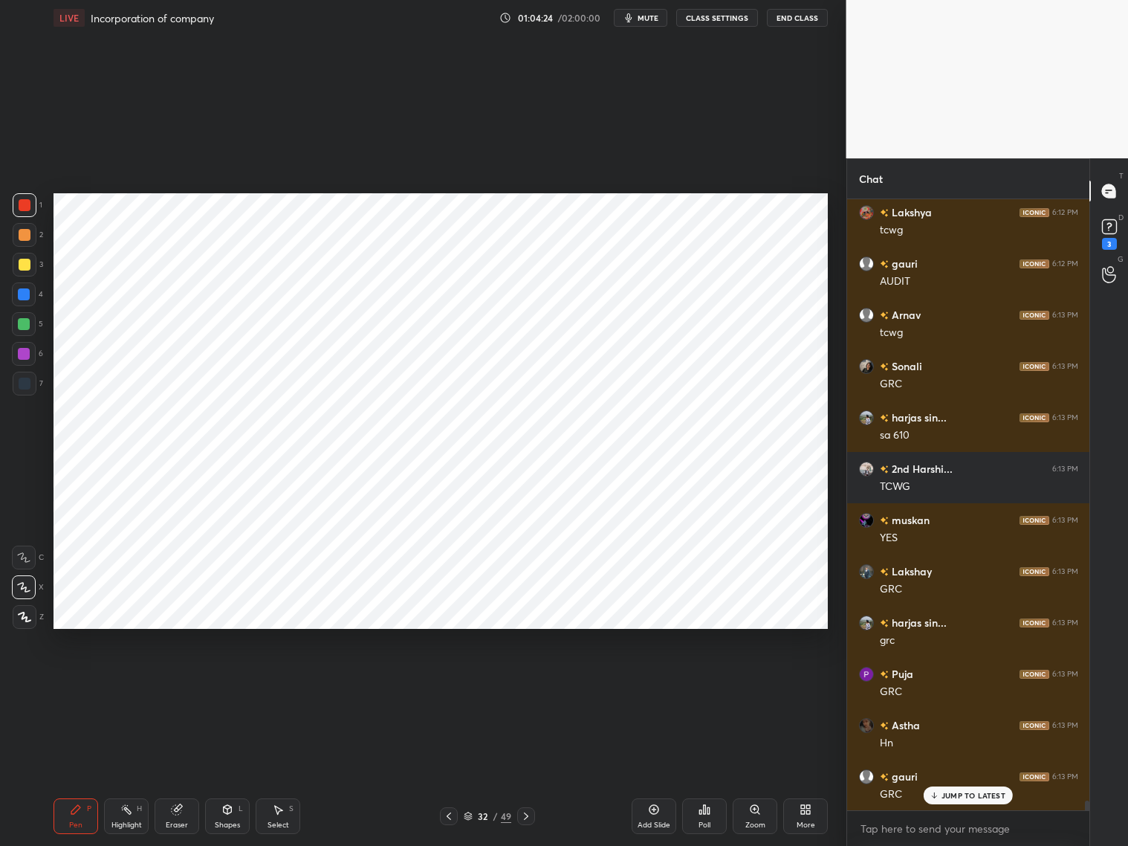
scroll to position [36853, 0]
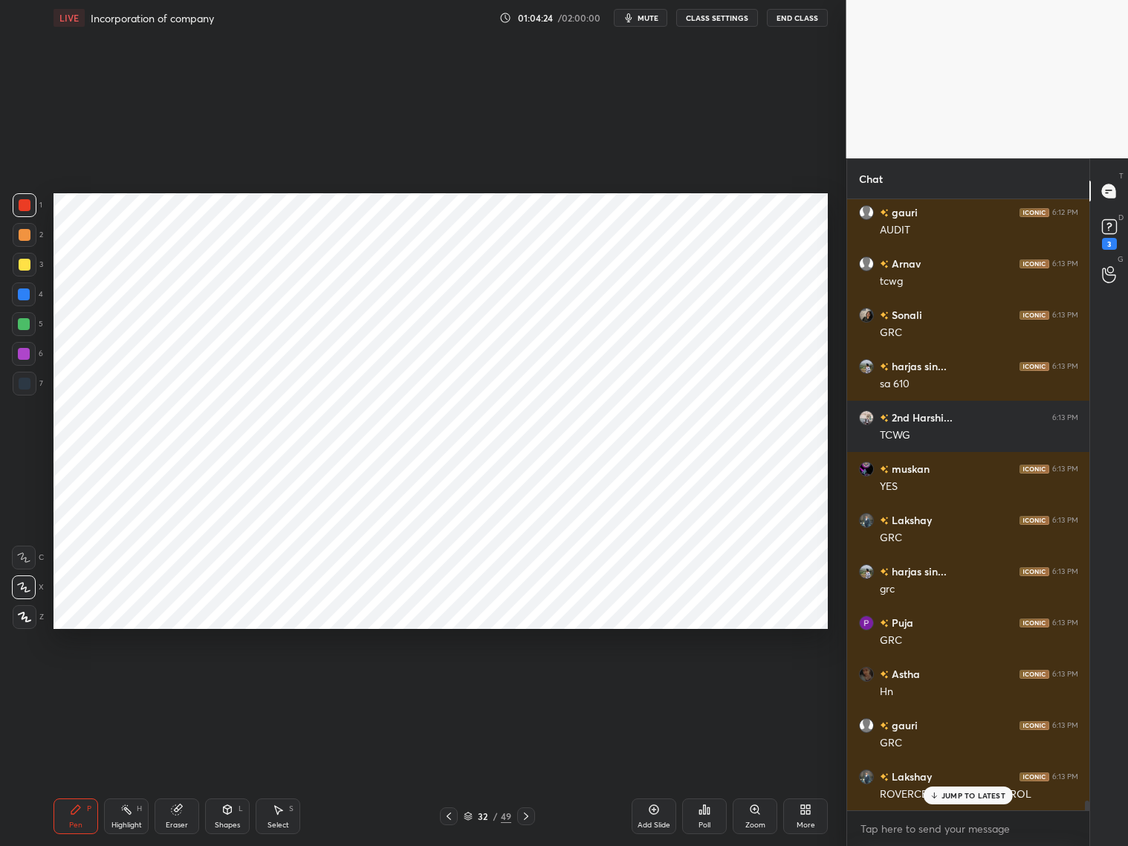
click at [20, 385] on div at bounding box center [25, 384] width 12 height 12
click at [30, 355] on div at bounding box center [24, 354] width 24 height 24
click at [451, 817] on icon at bounding box center [449, 816] width 12 height 12
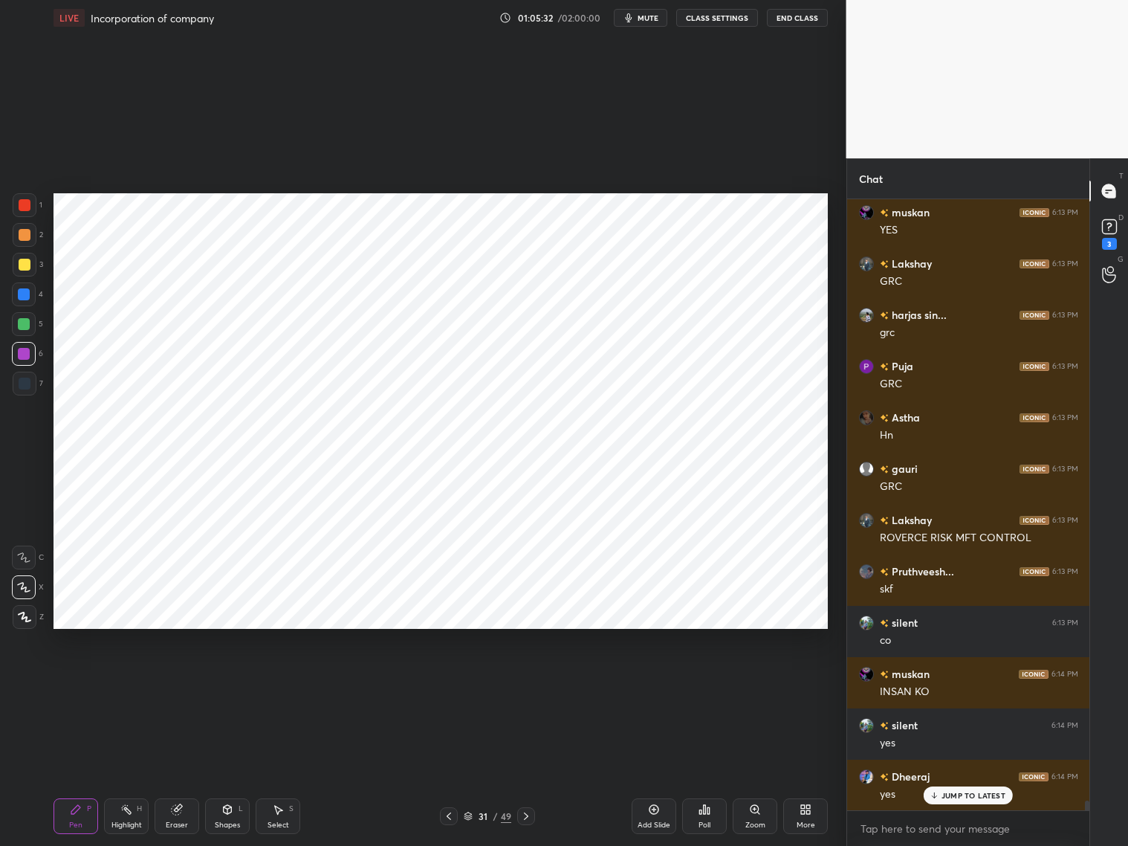
scroll to position [37160, 0]
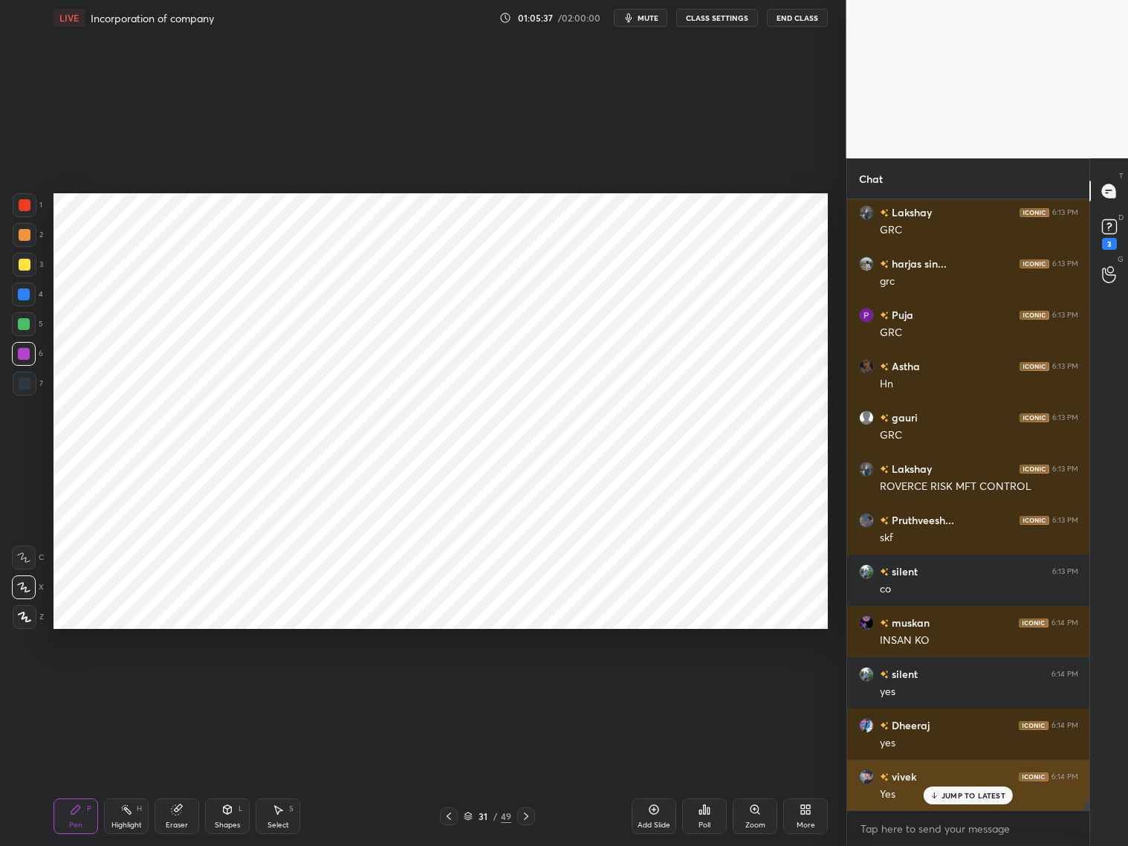
click at [952, 801] on div "[PERSON_NAME] 6:12 PM Audit Puja 6:12 PM audit [PERSON_NAME] sin... 6:12 PM aud…" at bounding box center [968, 504] width 243 height 611
click at [952, 797] on p "JUMP TO LATEST" at bounding box center [974, 795] width 64 height 9
click at [520, 817] on icon at bounding box center [526, 816] width 12 height 12
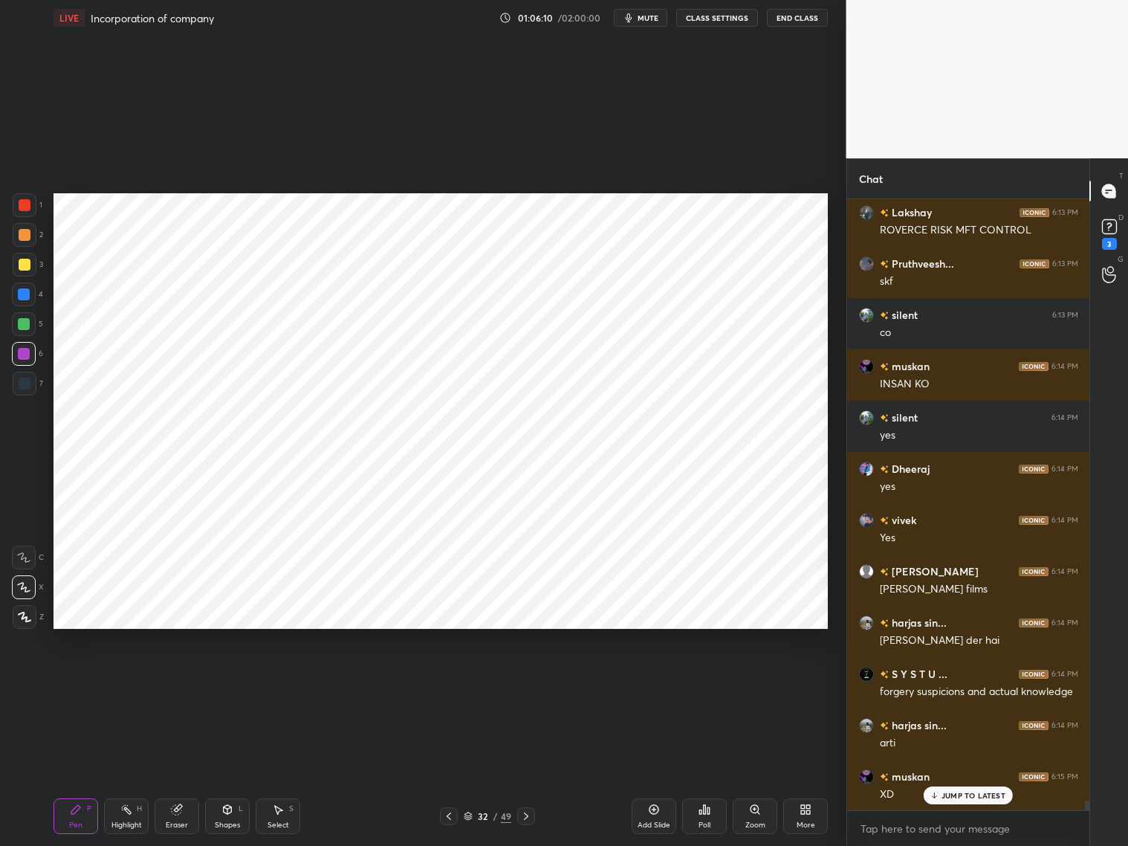
scroll to position [37468, 0]
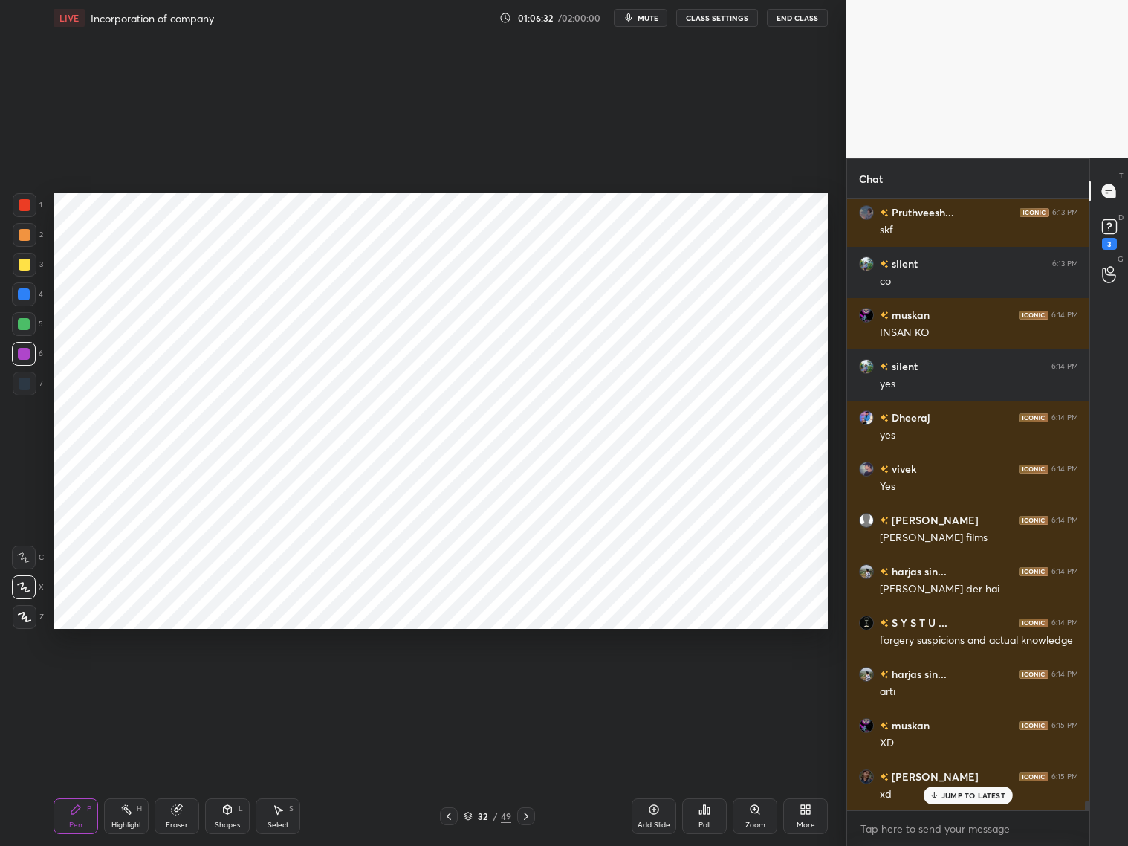
drag, startPoint x: 464, startPoint y: 817, endPoint x: 474, endPoint y: 806, distance: 14.7
click at [464, 815] on icon at bounding box center [468, 816] width 9 height 9
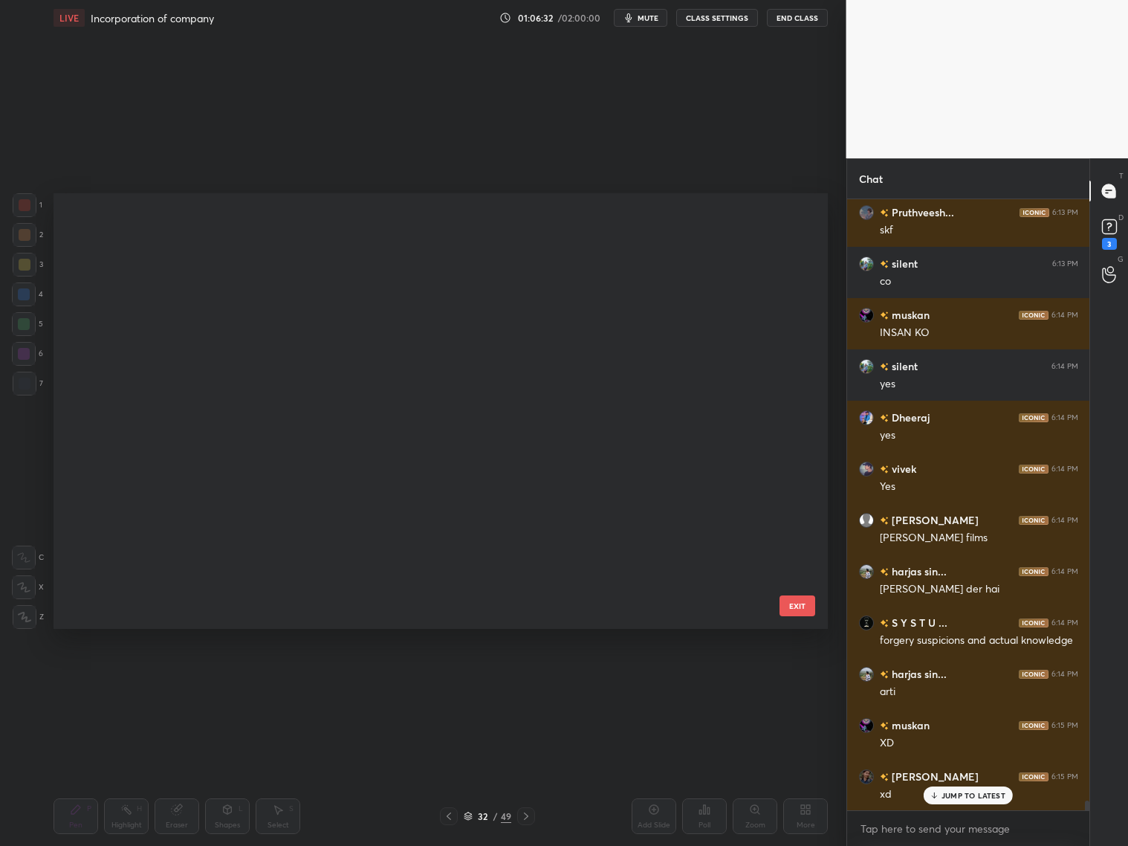
scroll to position [432, 767]
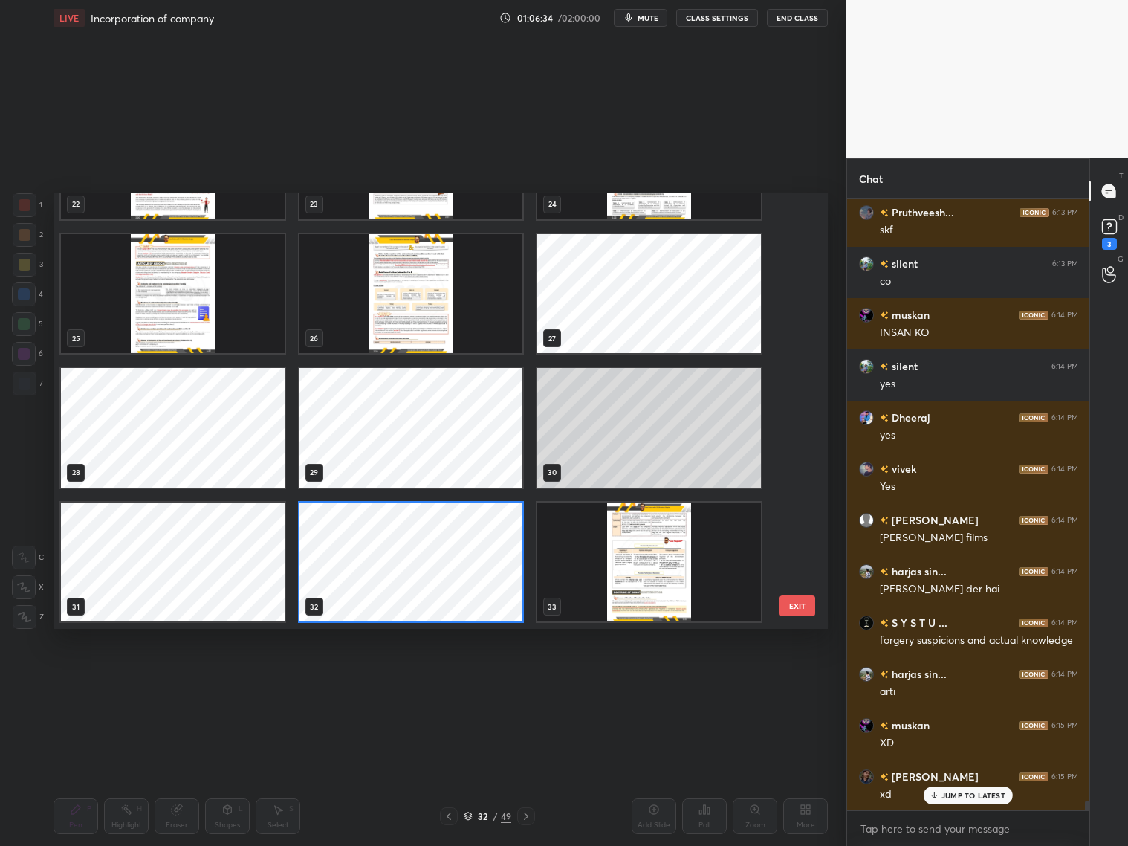
click at [415, 312] on img "grid" at bounding box center [412, 293] width 224 height 119
click at [418, 312] on img "grid" at bounding box center [412, 293] width 224 height 119
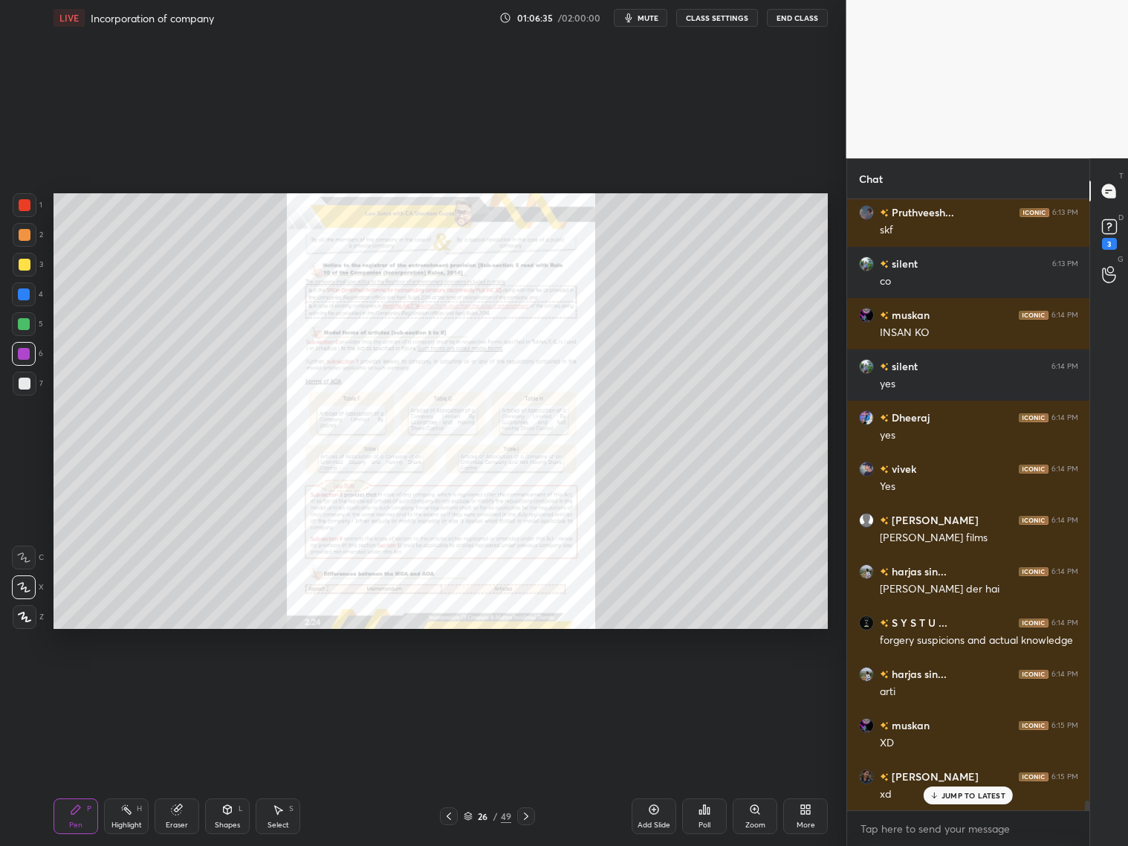
click at [526, 815] on icon at bounding box center [526, 815] width 4 height 7
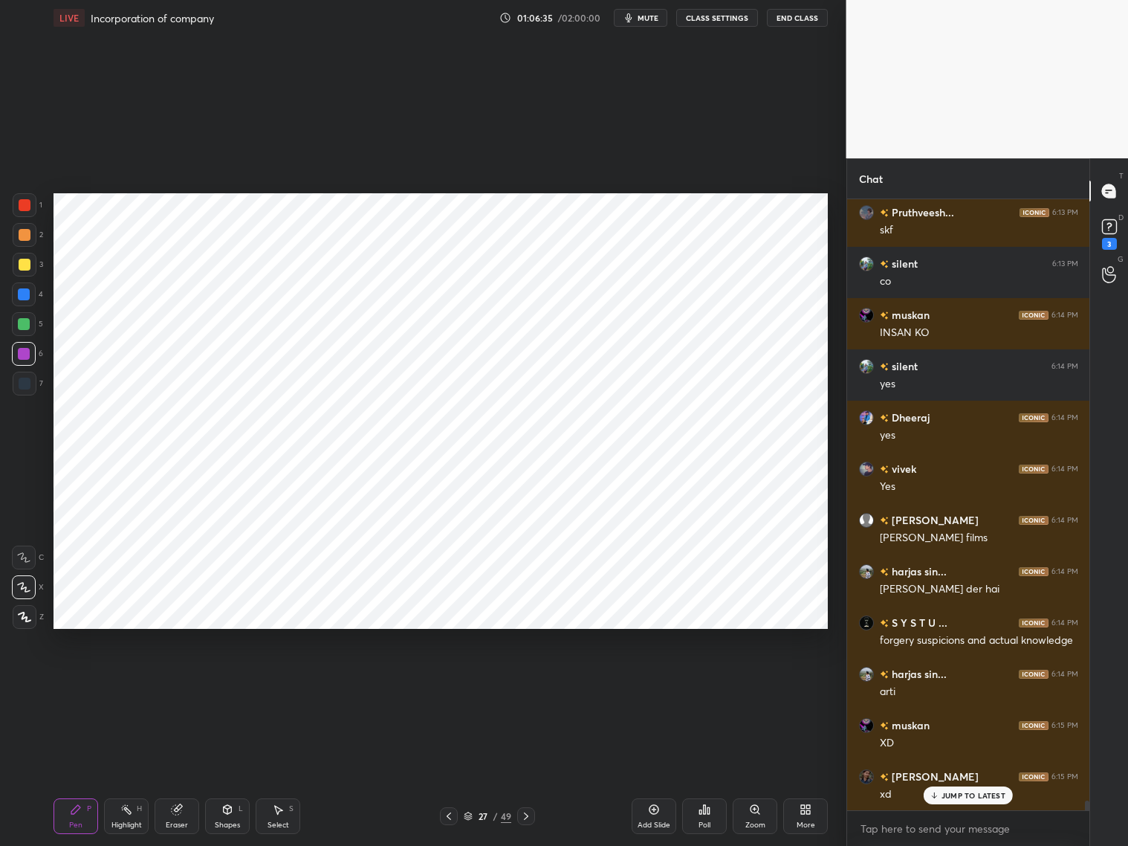
click at [528, 813] on icon at bounding box center [526, 816] width 12 height 12
click at [528, 816] on icon at bounding box center [526, 816] width 12 height 12
click at [528, 818] on icon at bounding box center [526, 816] width 12 height 12
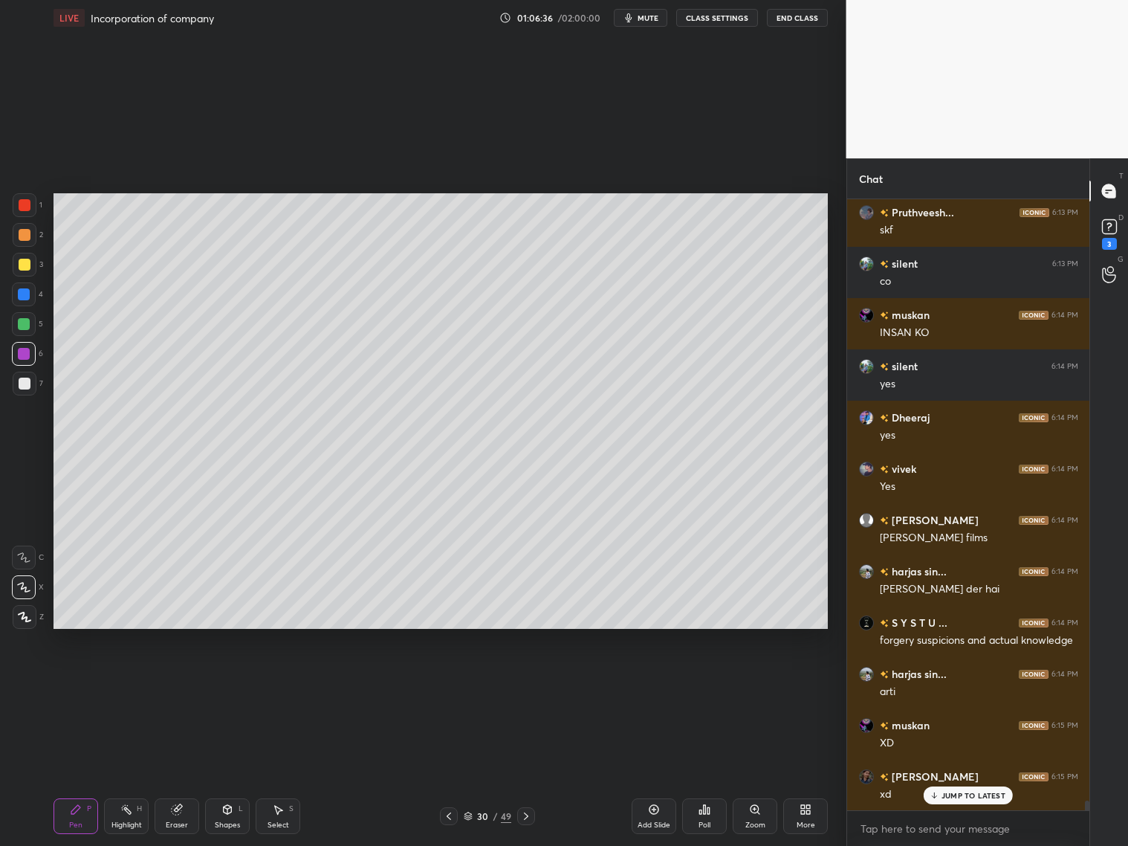
click at [527, 819] on icon at bounding box center [526, 816] width 12 height 12
click at [528, 818] on icon at bounding box center [526, 816] width 12 height 12
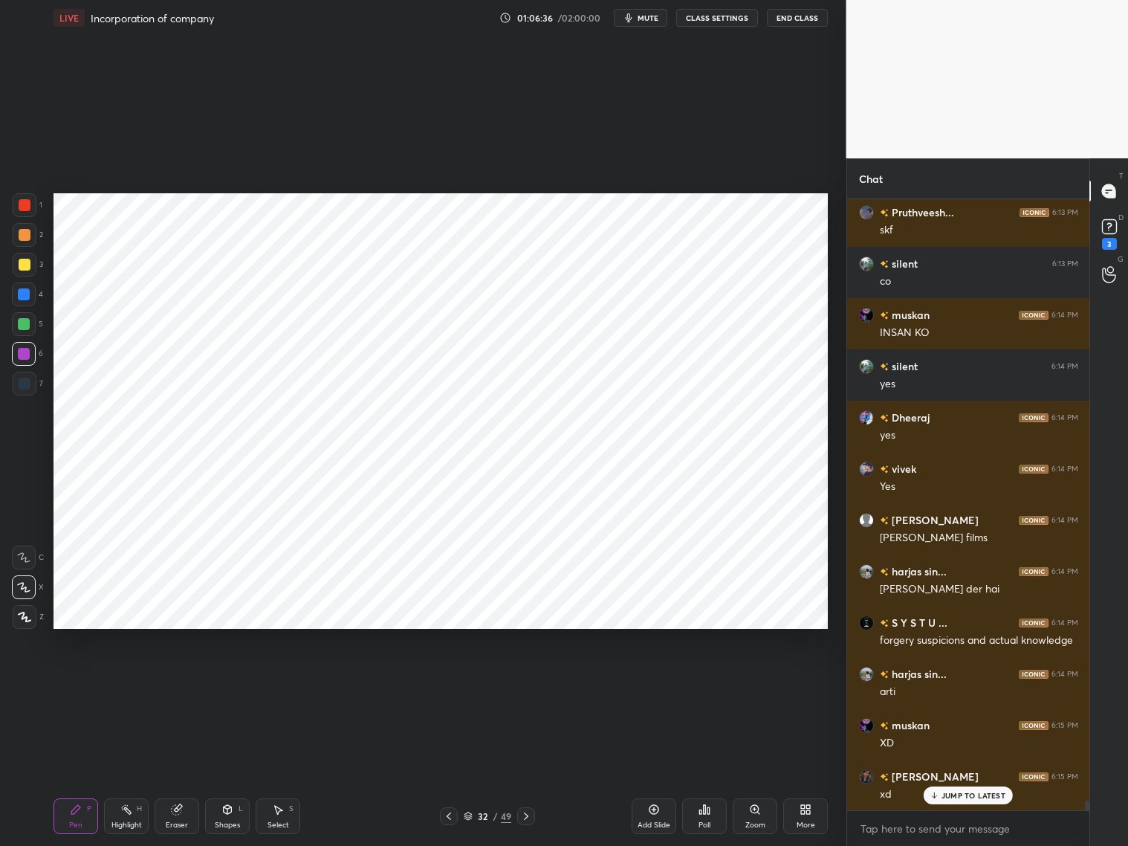
click at [525, 824] on div "Pen P Highlight H Eraser Shapes L Select S 32 / 49 Add Slide Poll Zoom More" at bounding box center [441, 815] width 774 height 59
click at [525, 826] on div "Pen P Highlight H Eraser Shapes L Select S 32 / 49 Add Slide Poll Zoom More" at bounding box center [441, 815] width 774 height 59
click at [526, 826] on div "Pen P Highlight H Eraser Shapes L Select S 32 / 49 Add Slide Poll Zoom More" at bounding box center [441, 815] width 774 height 59
click at [525, 815] on icon at bounding box center [526, 816] width 12 height 12
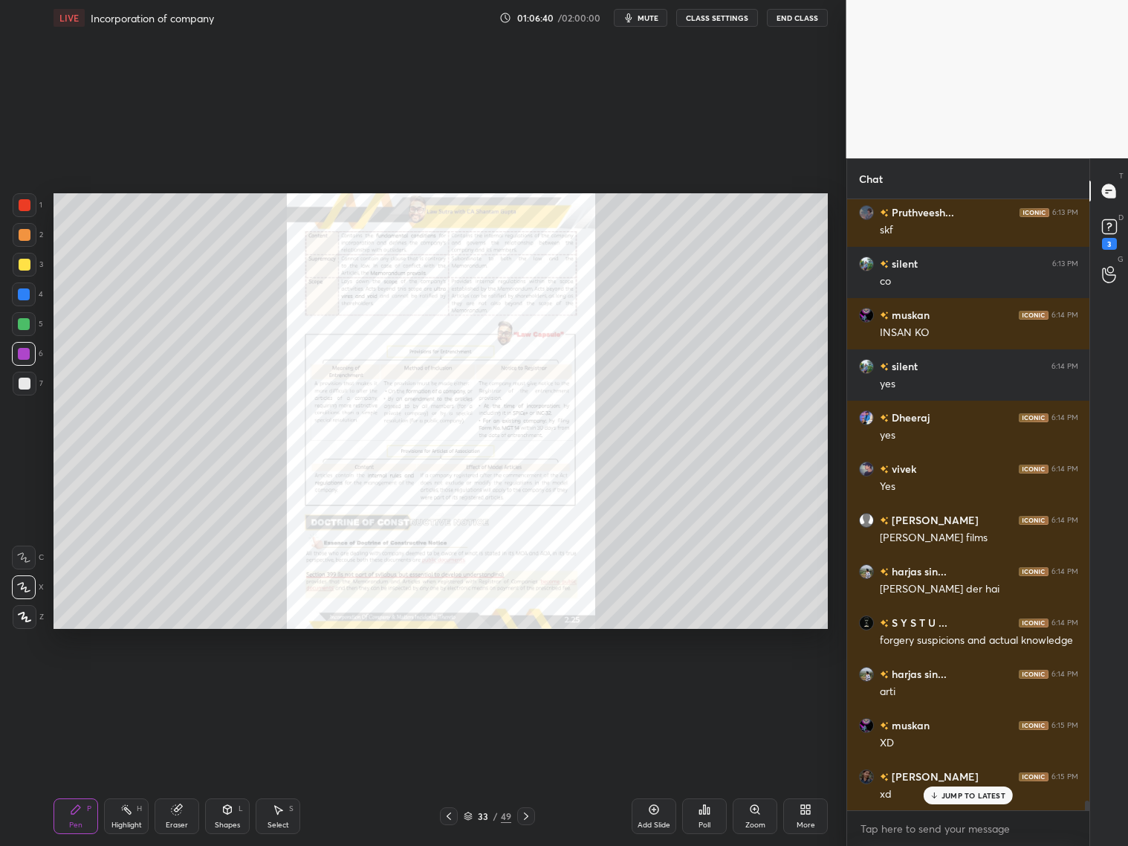
click at [527, 819] on icon at bounding box center [526, 816] width 12 height 12
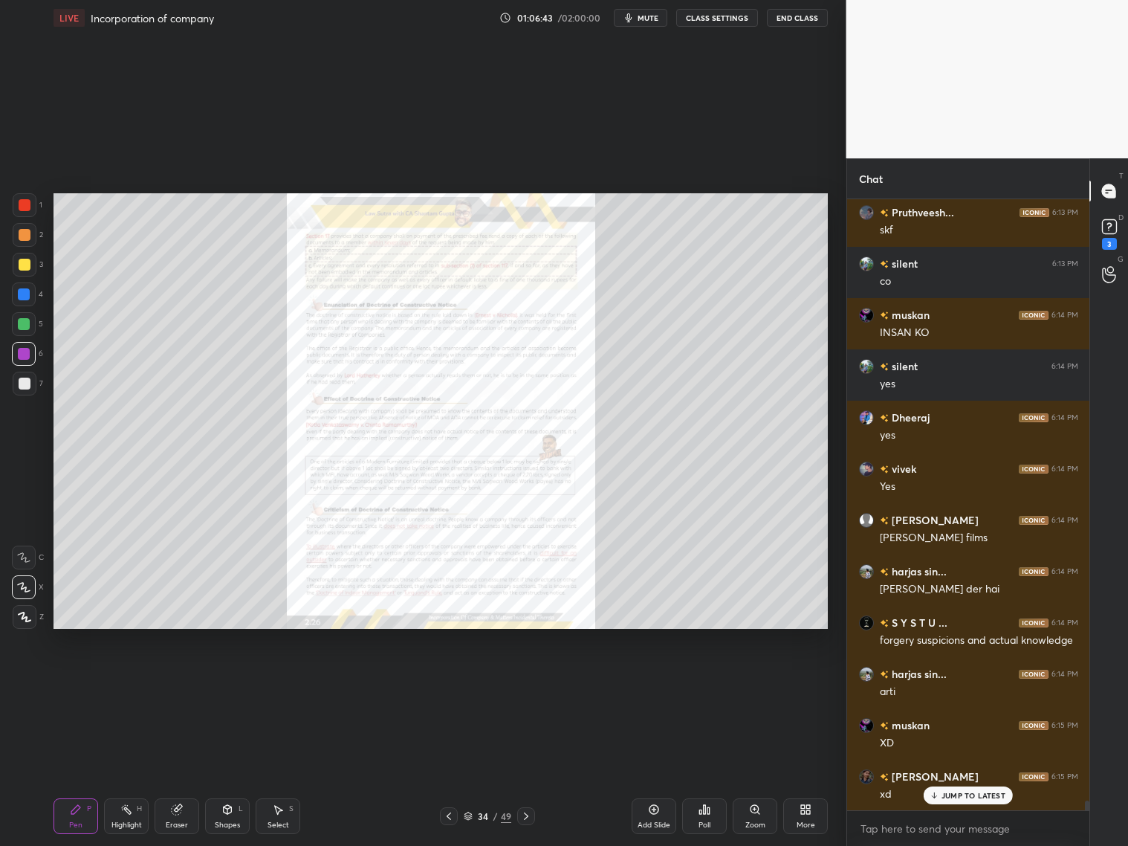
click at [525, 821] on icon at bounding box center [526, 816] width 12 height 12
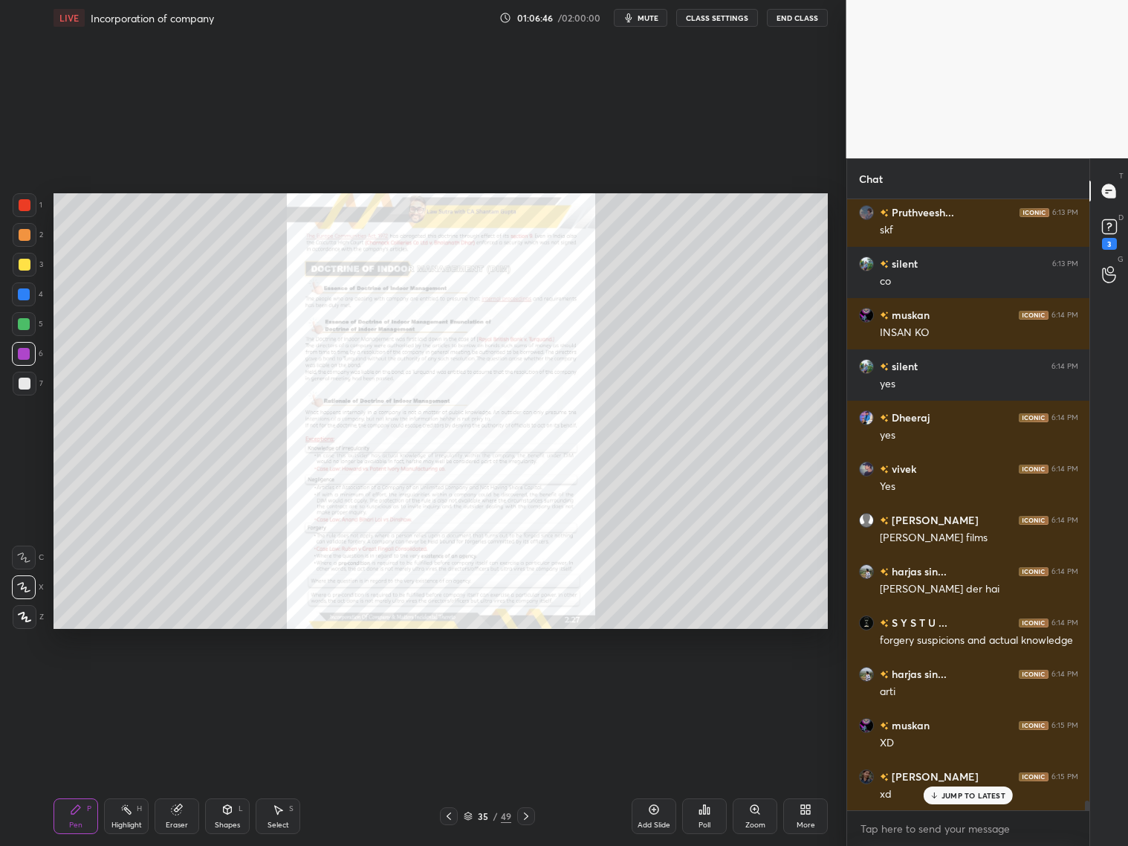
click at [759, 816] on div "Zoom" at bounding box center [755, 816] width 45 height 36
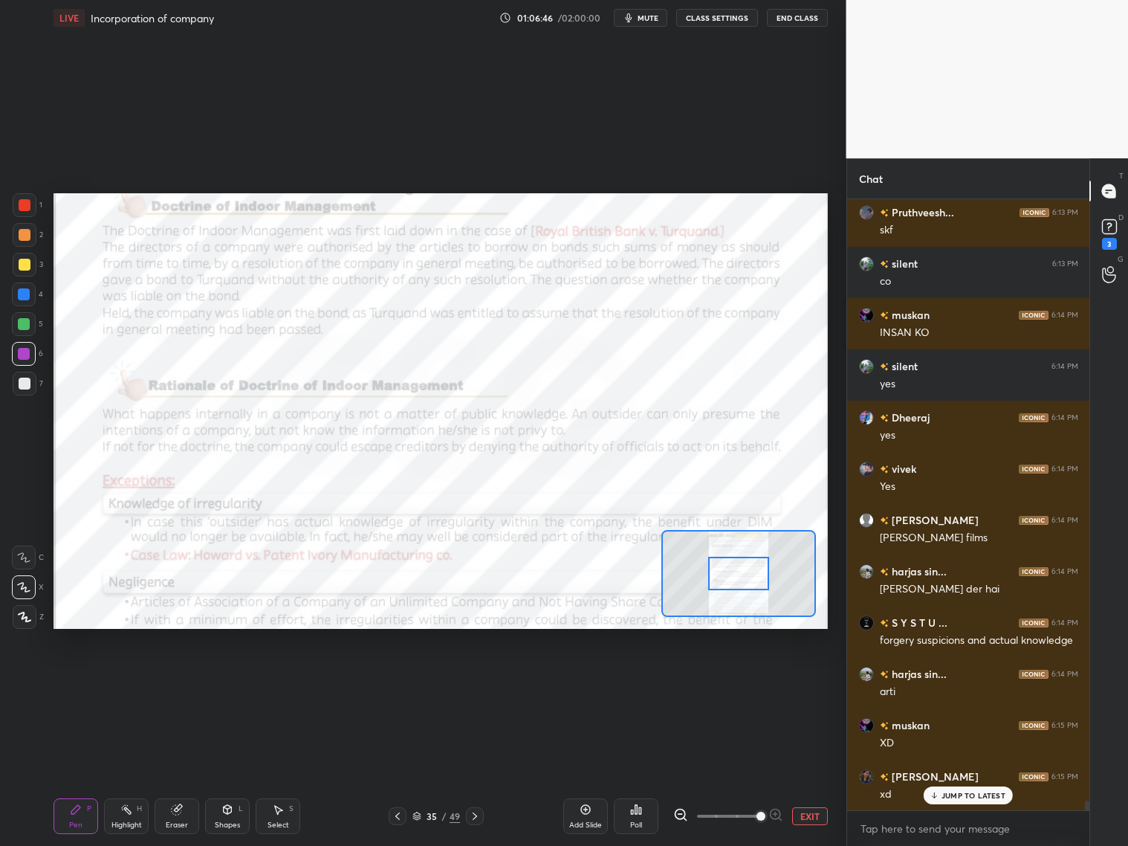
click at [759, 815] on span at bounding box center [761, 816] width 9 height 9
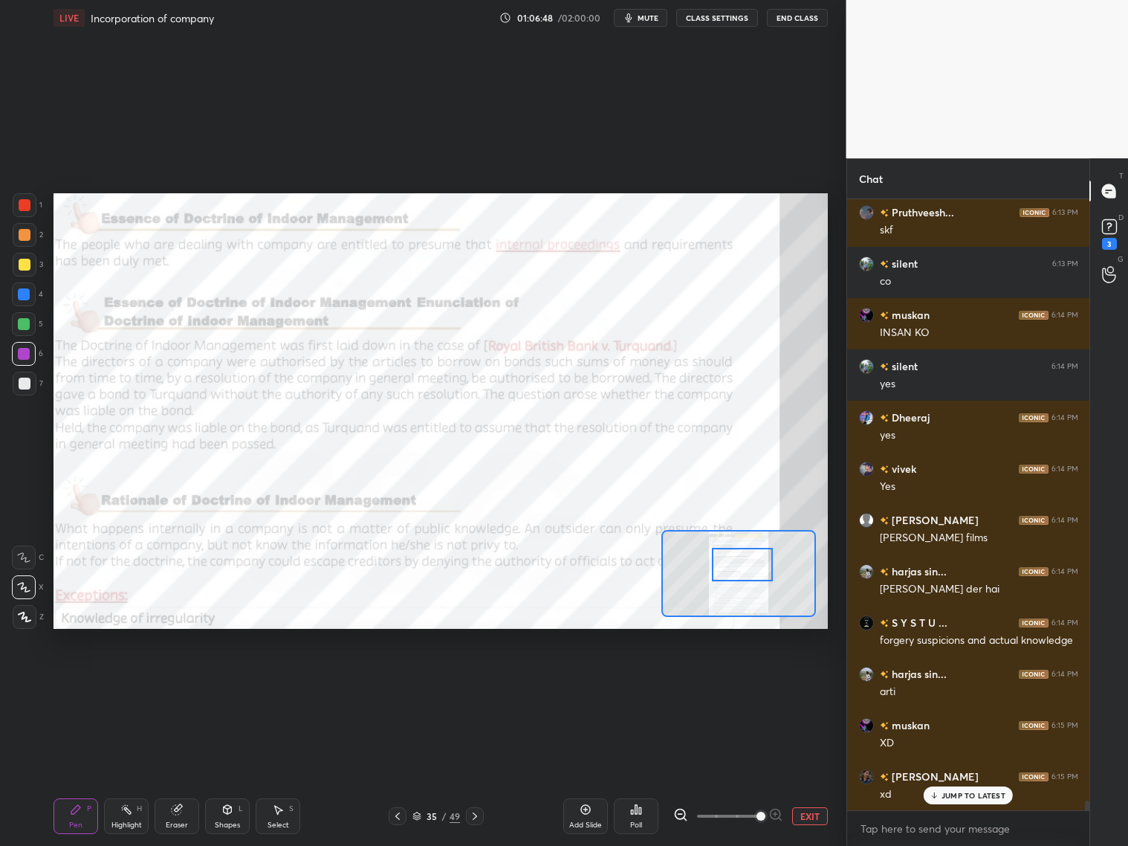
drag, startPoint x: 742, startPoint y: 574, endPoint x: 752, endPoint y: 560, distance: 17.1
click at [743, 571] on div at bounding box center [742, 564] width 61 height 33
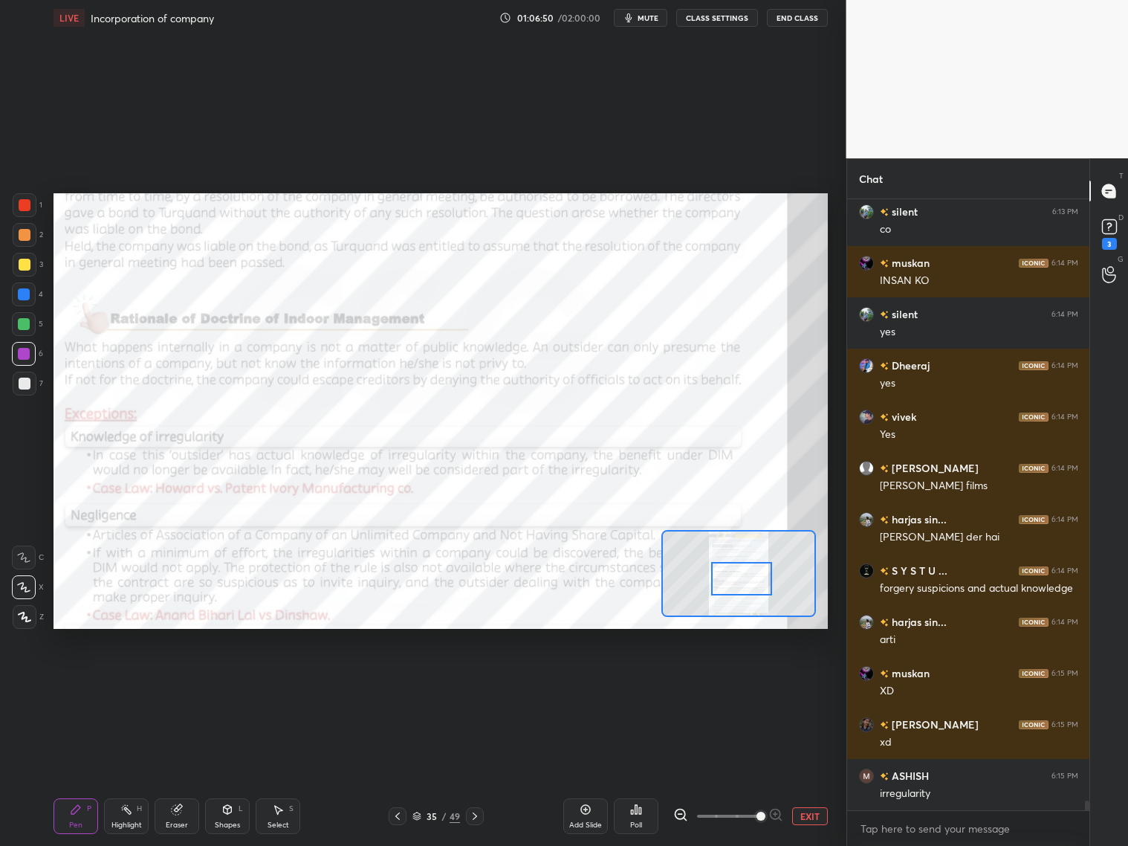
drag, startPoint x: 739, startPoint y: 560, endPoint x: 734, endPoint y: 570, distance: 11.0
click at [739, 574] on div at bounding box center [741, 578] width 61 height 33
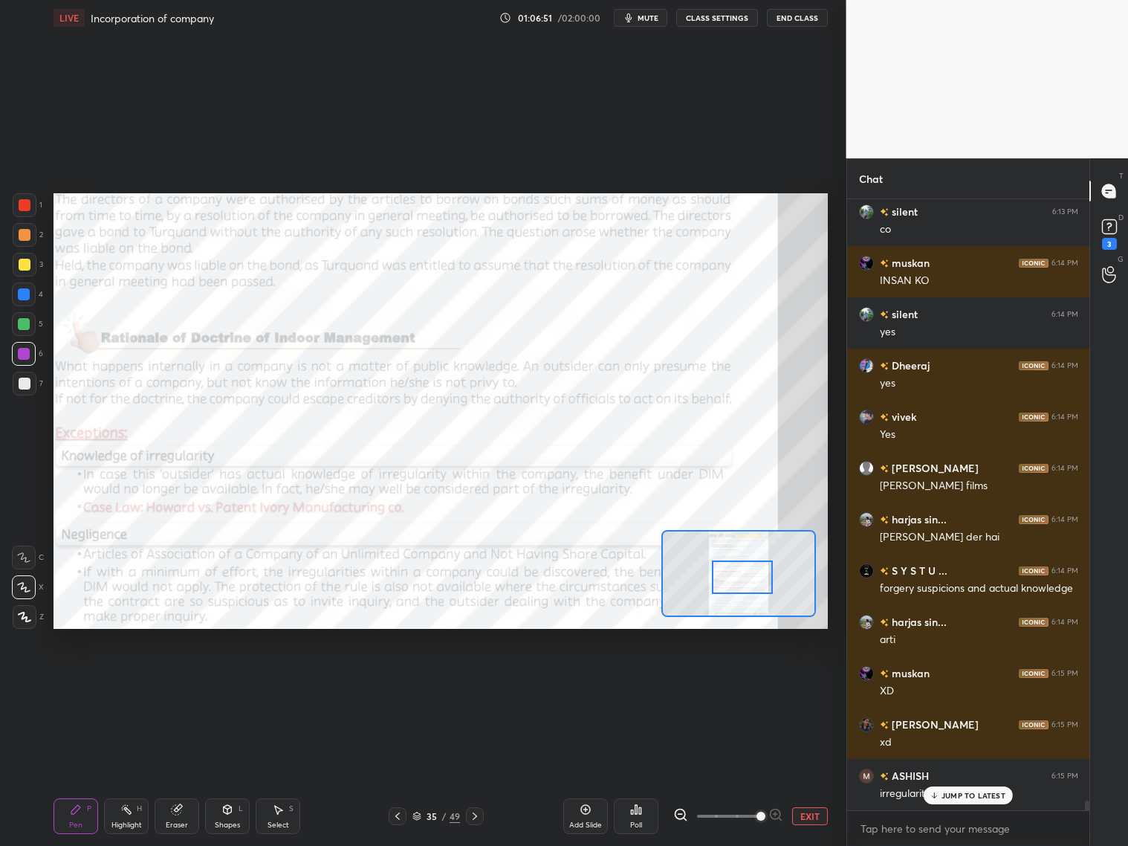
scroll to position [37584, 0]
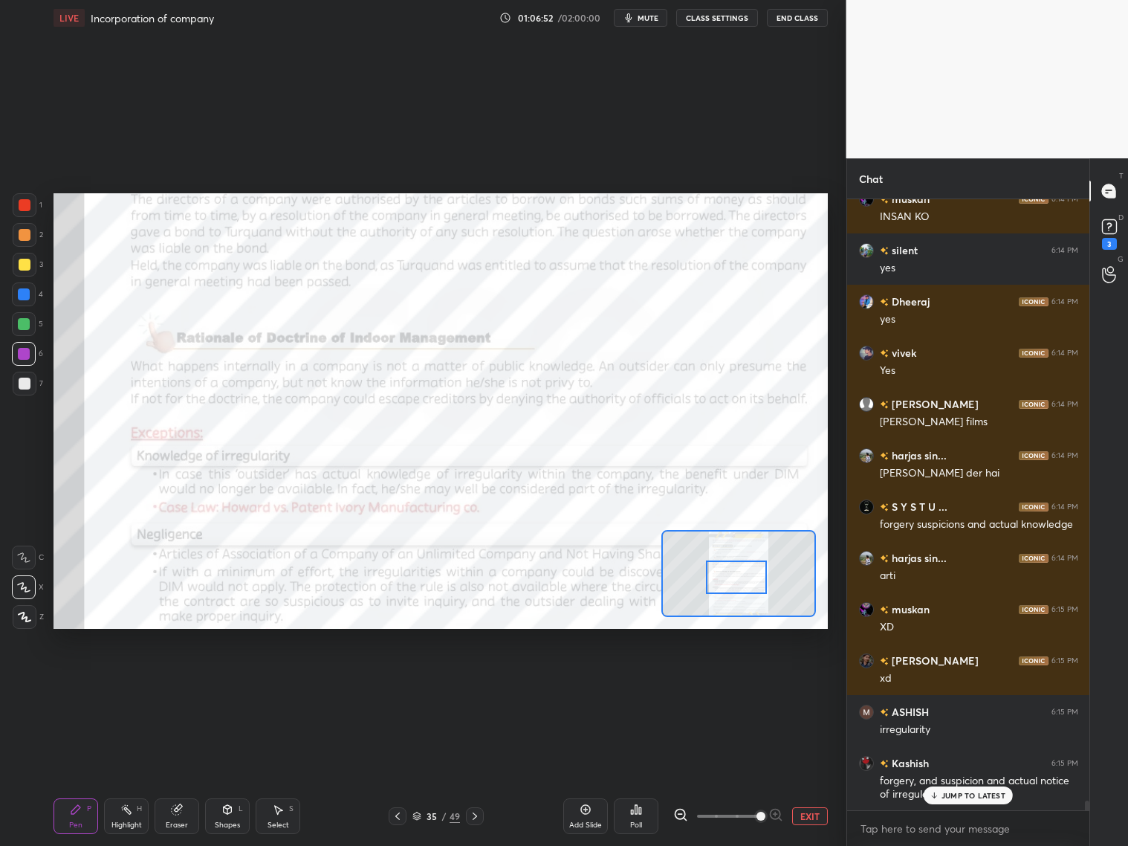
click at [739, 593] on div at bounding box center [736, 576] width 61 height 33
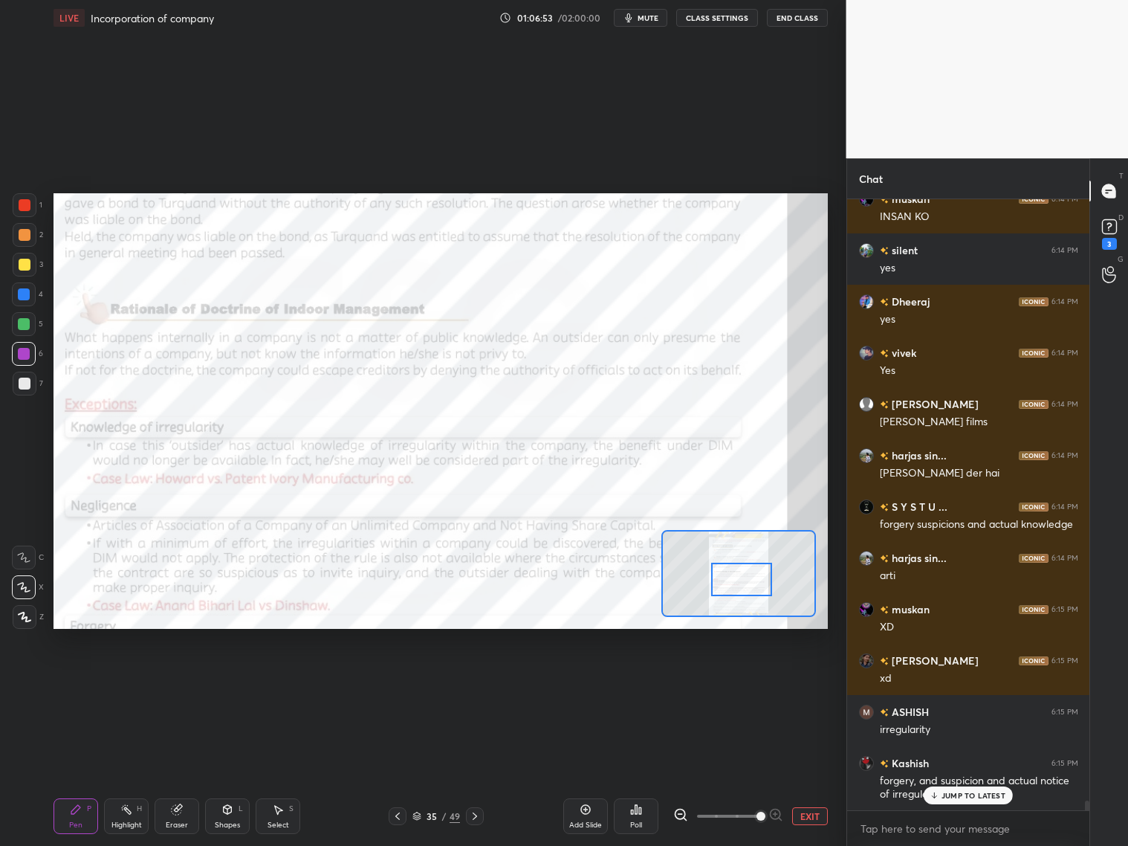
scroll to position [37635, 0]
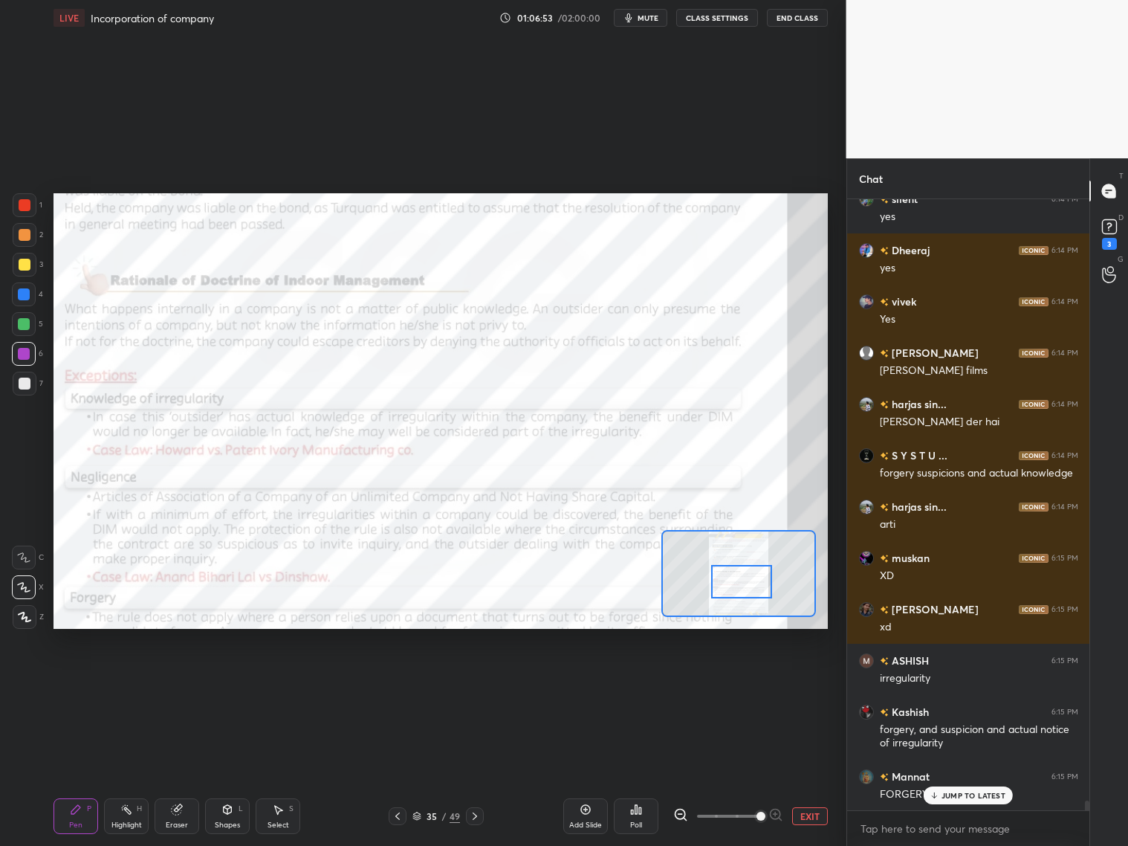
drag, startPoint x: 742, startPoint y: 591, endPoint x: 743, endPoint y: 583, distance: 7.6
click at [745, 597] on div at bounding box center [741, 581] width 61 height 33
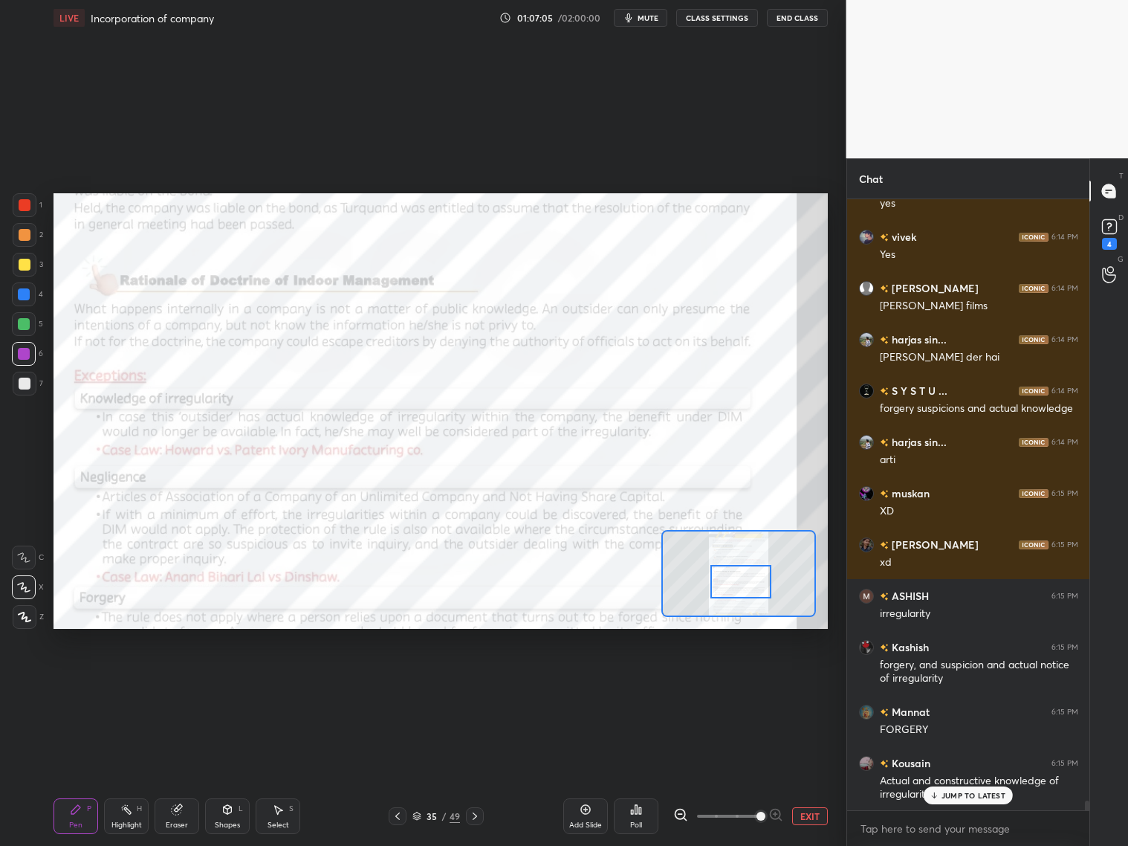
scroll to position [37751, 0]
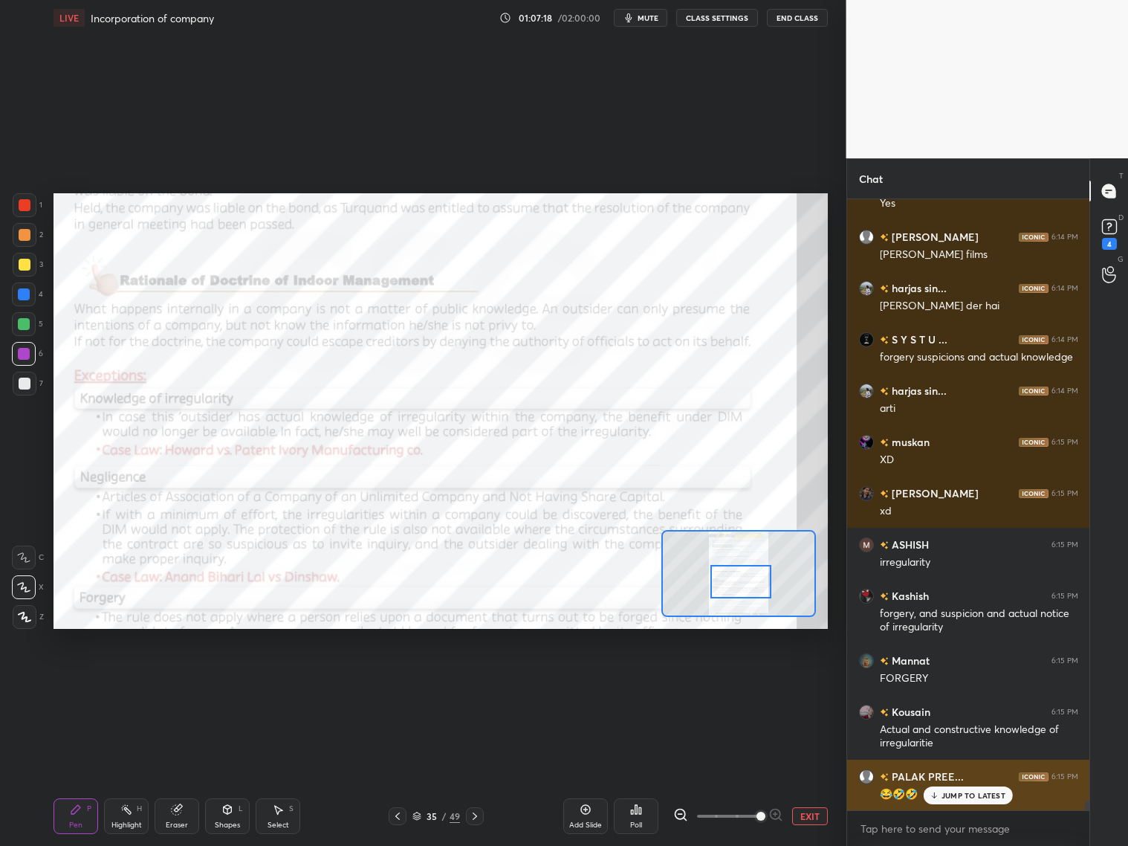
click at [988, 800] on div "JUMP TO LATEST" at bounding box center [968, 795] width 89 height 18
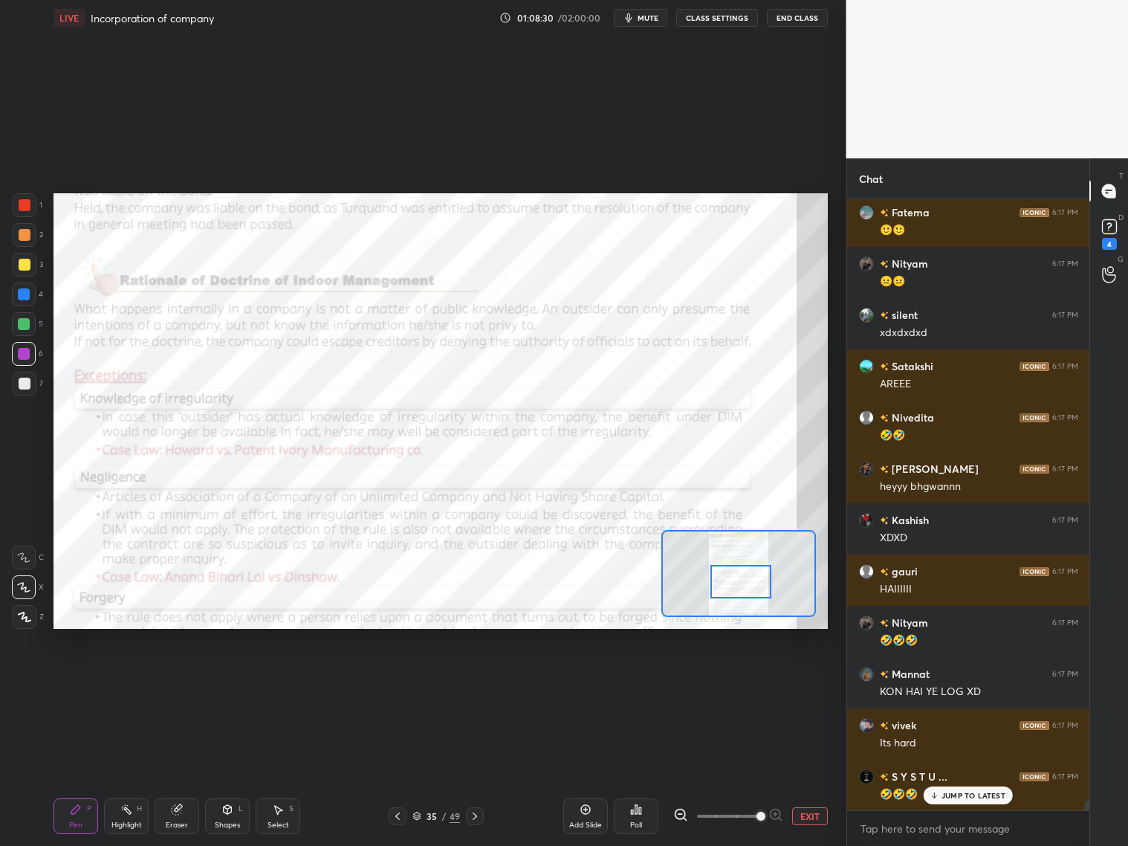
scroll to position [39597, 0]
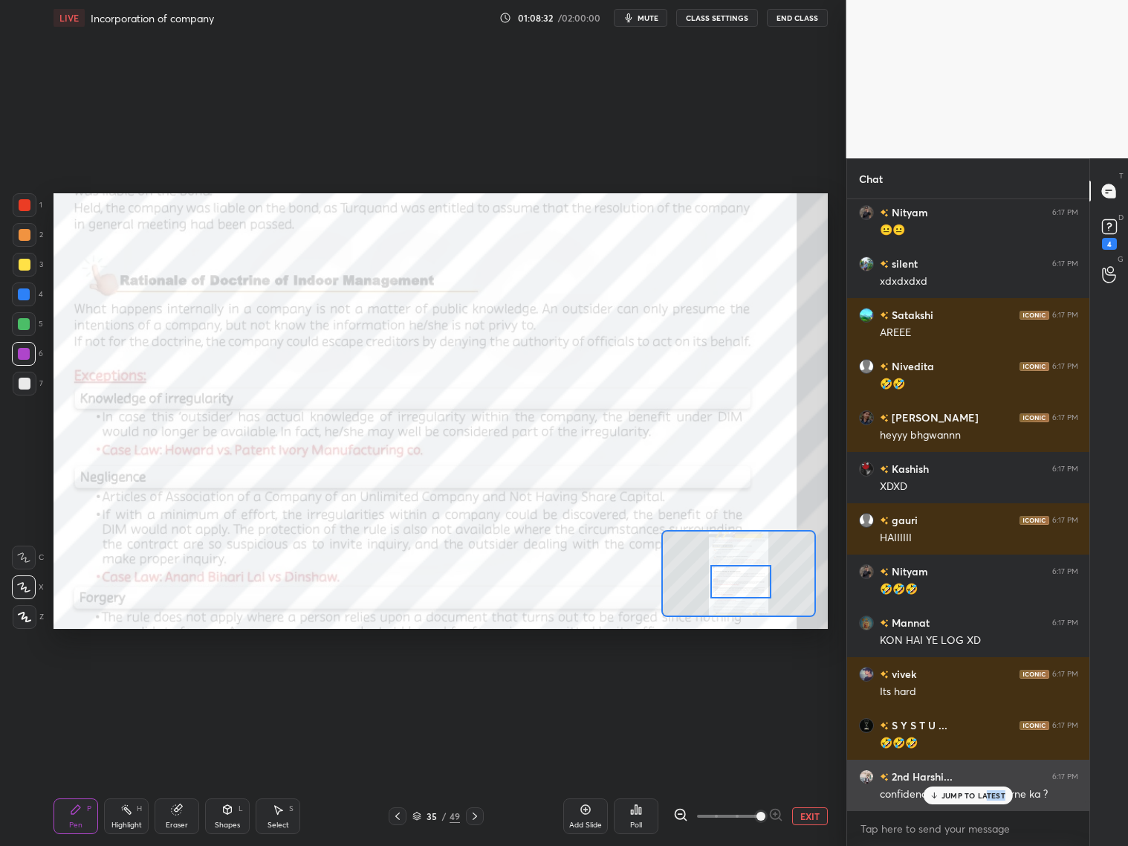
drag, startPoint x: 985, startPoint y: 796, endPoint x: 994, endPoint y: 788, distance: 11.6
click at [984, 798] on p "JUMP TO LATEST" at bounding box center [974, 795] width 64 height 9
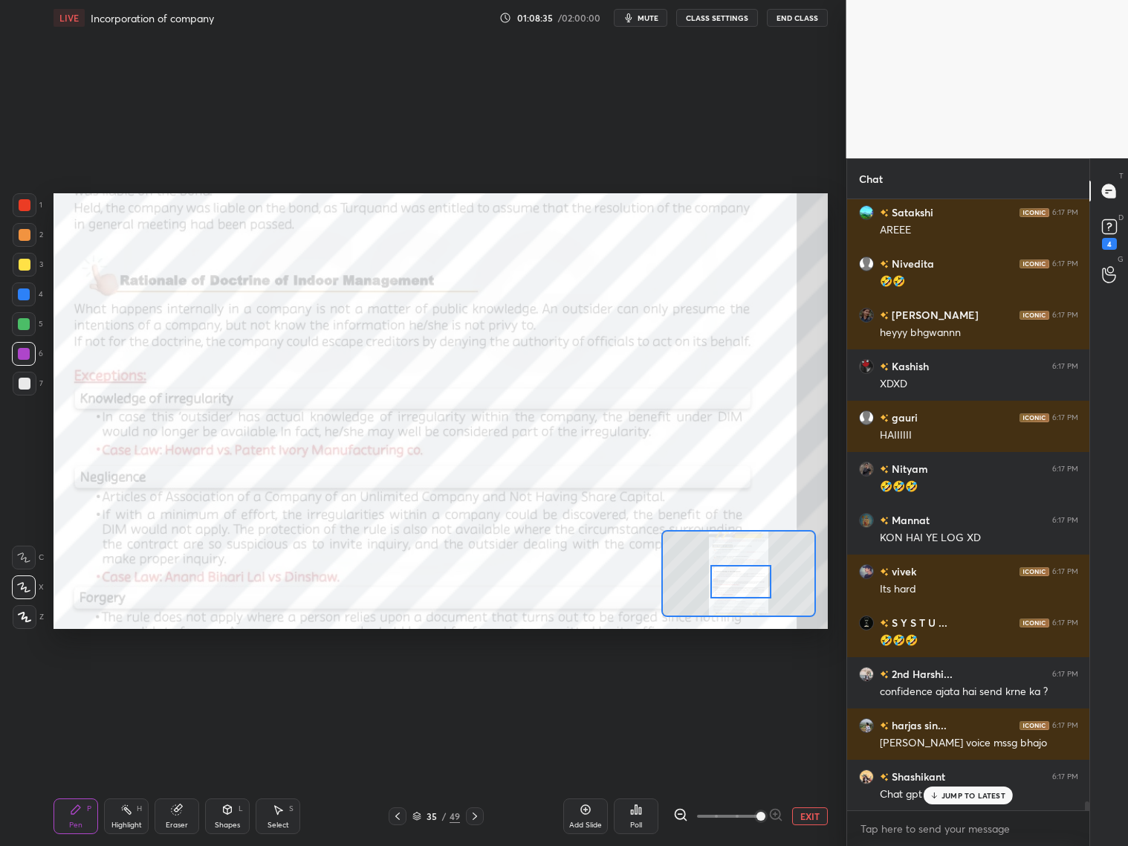
scroll to position [39751, 0]
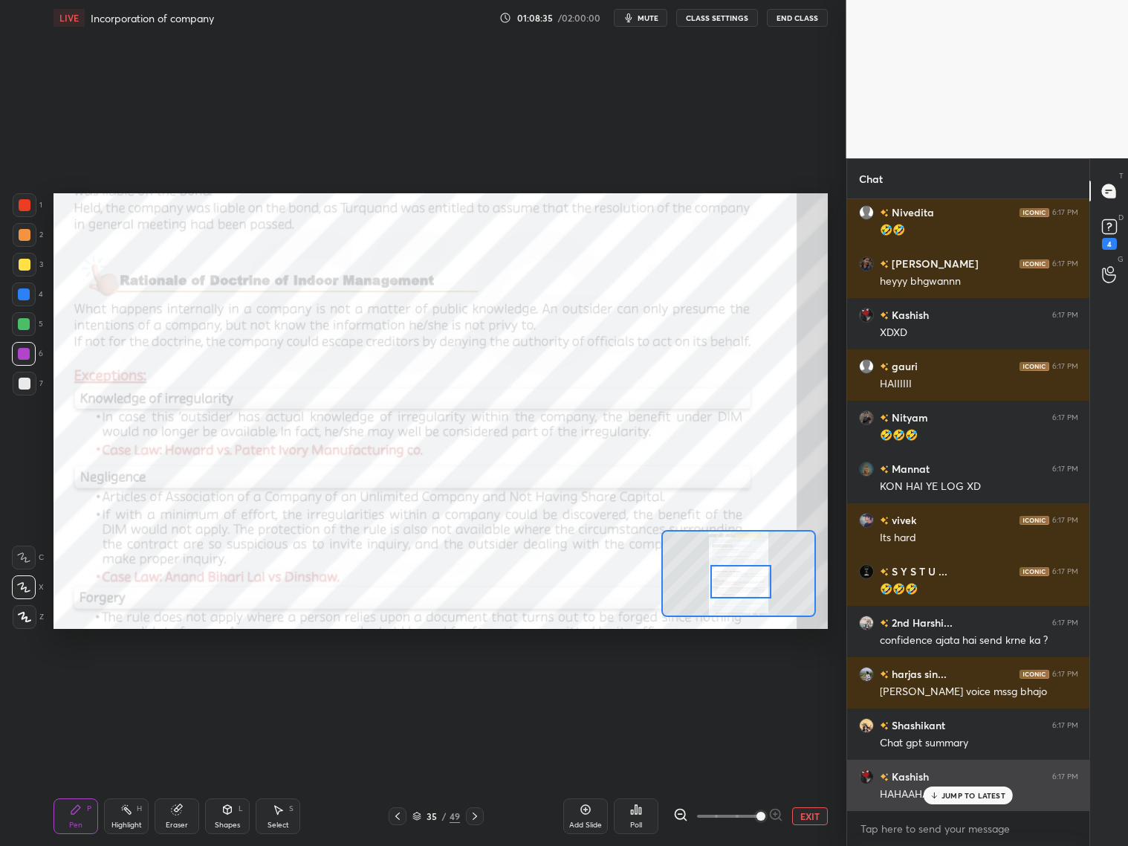
click at [964, 793] on p "JUMP TO LATEST" at bounding box center [974, 795] width 64 height 9
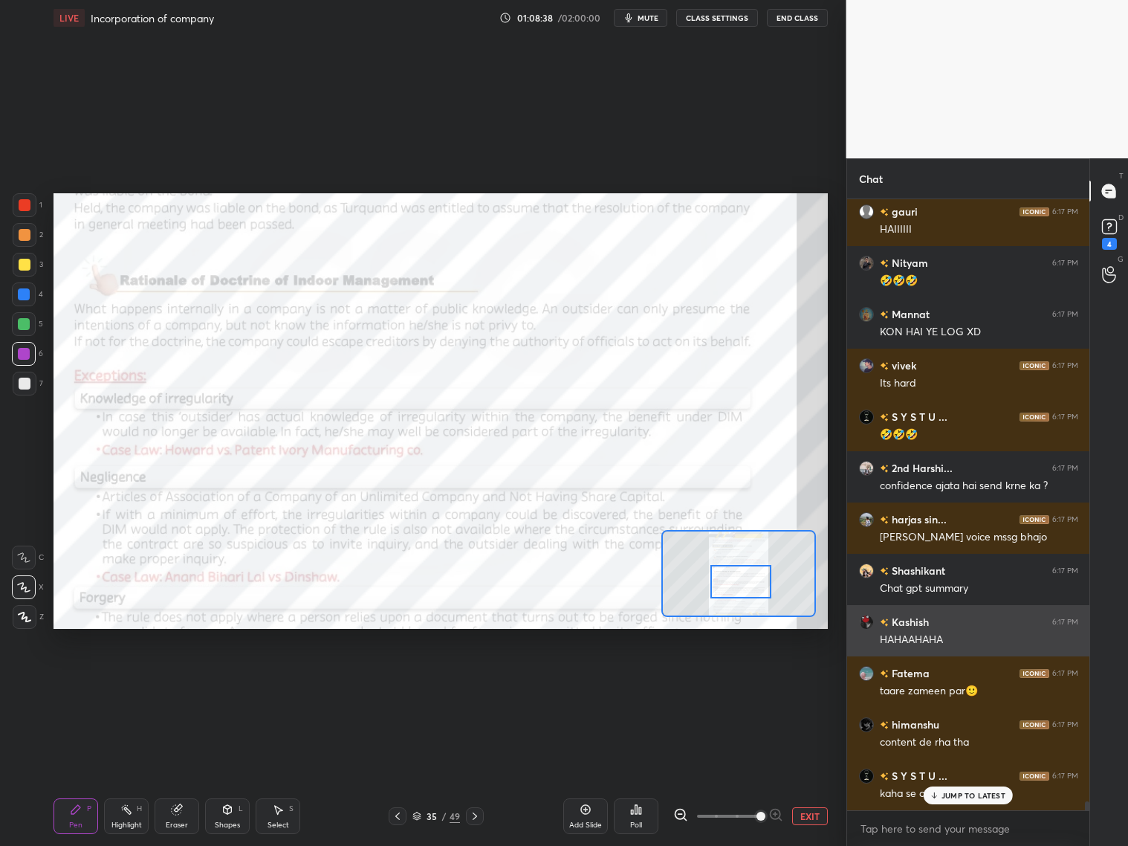
scroll to position [39956, 0]
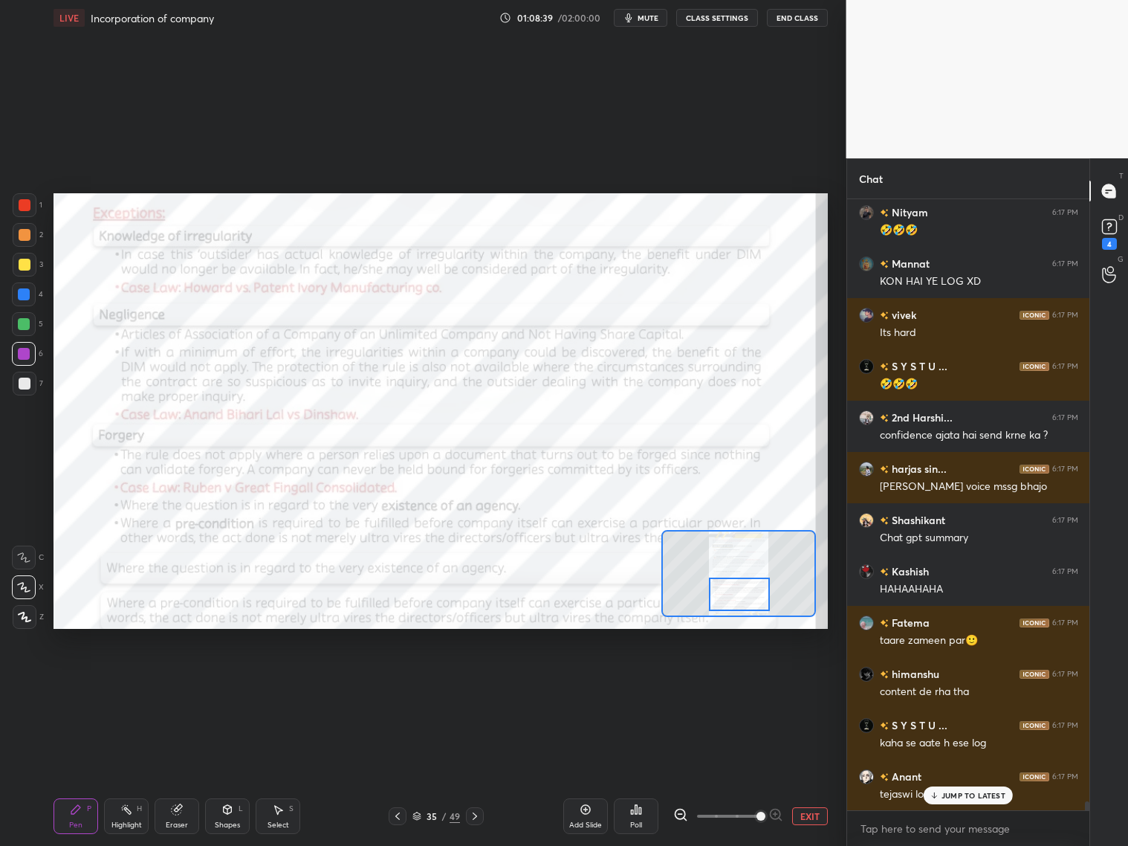
click at [734, 588] on div at bounding box center [739, 593] width 61 height 33
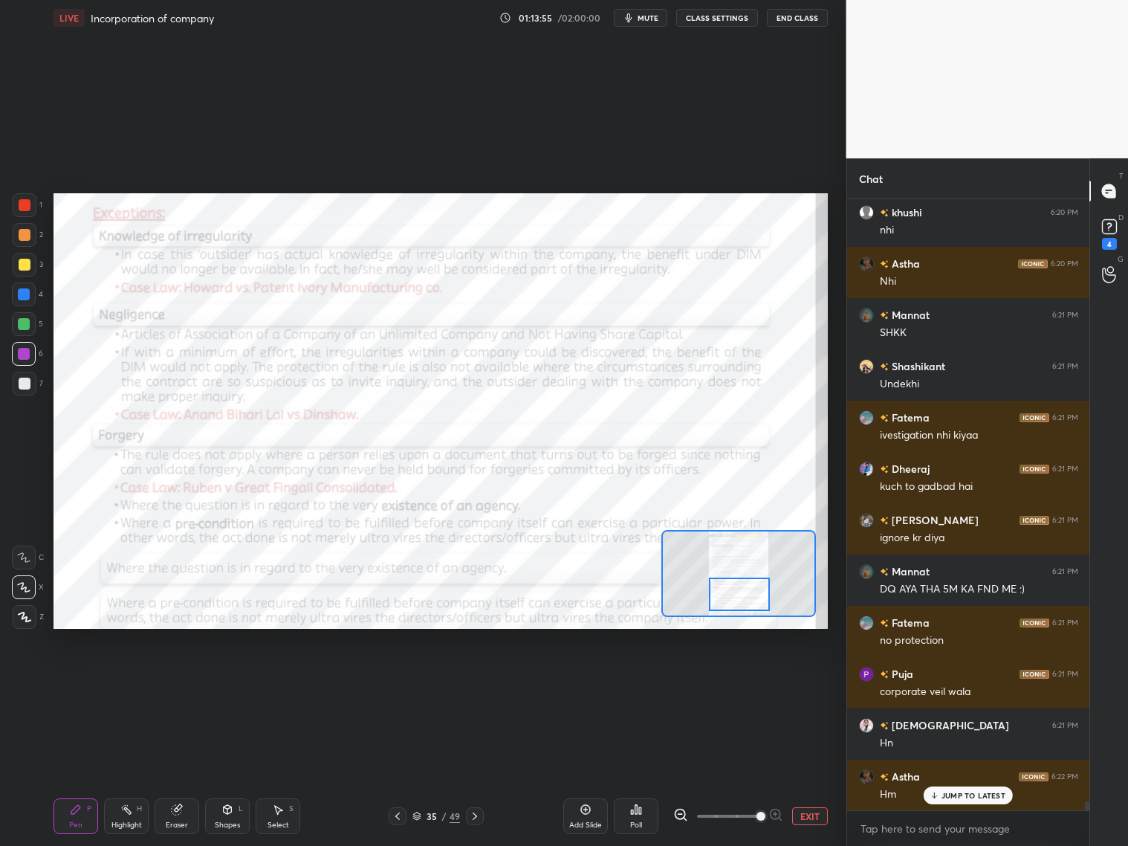
scroll to position [42972, 0]
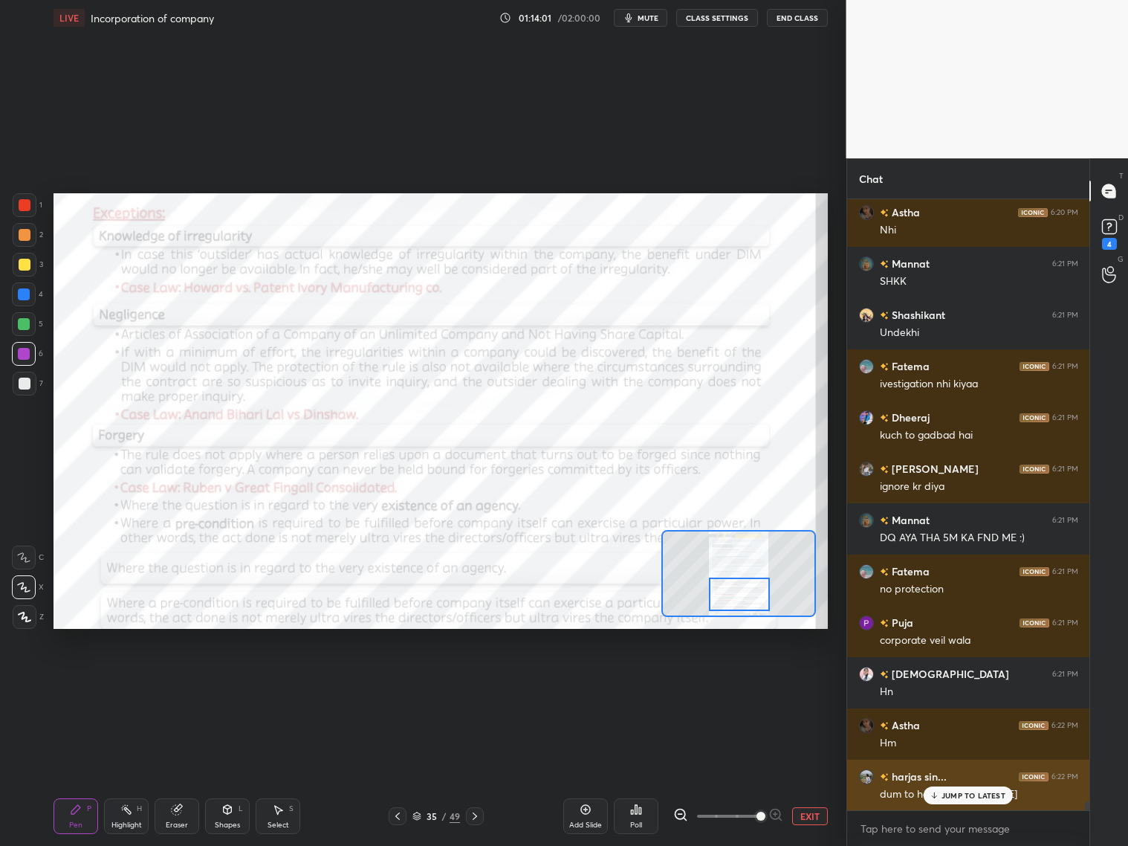
click at [982, 794] on p "JUMP TO LATEST" at bounding box center [974, 795] width 64 height 9
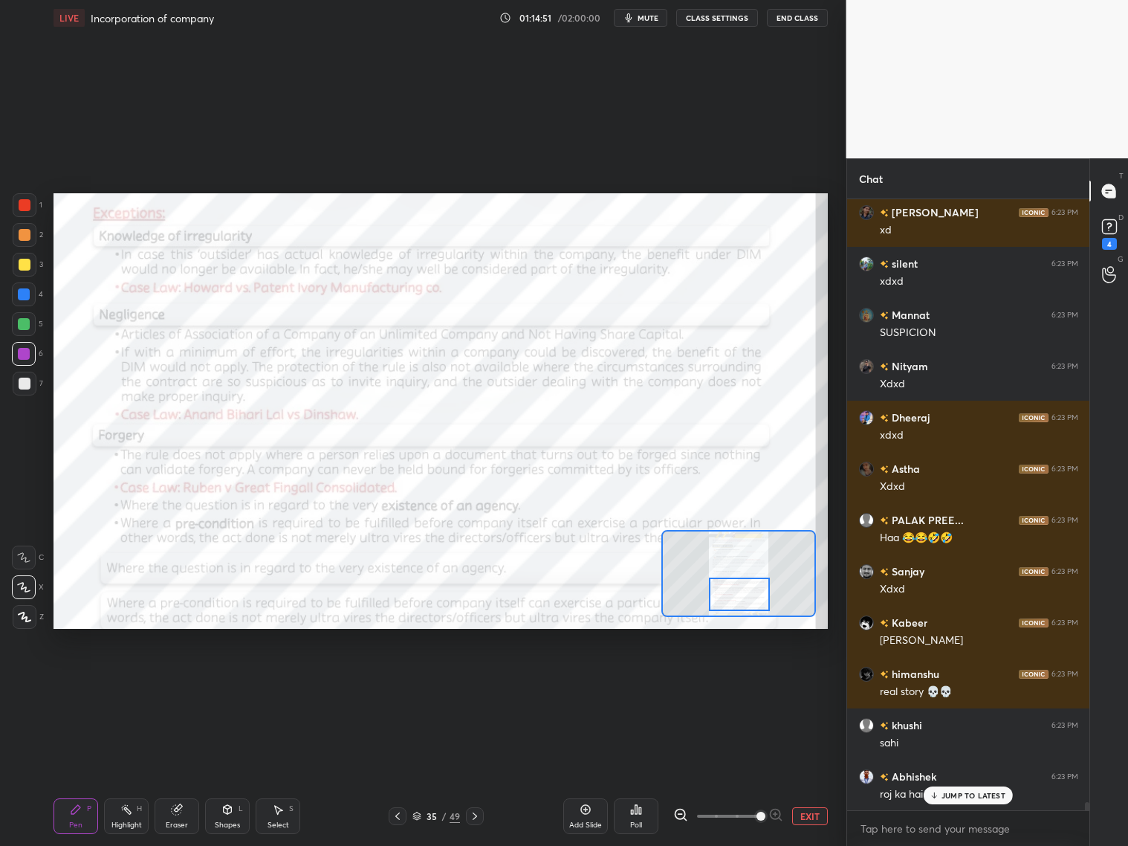
scroll to position [43741, 0]
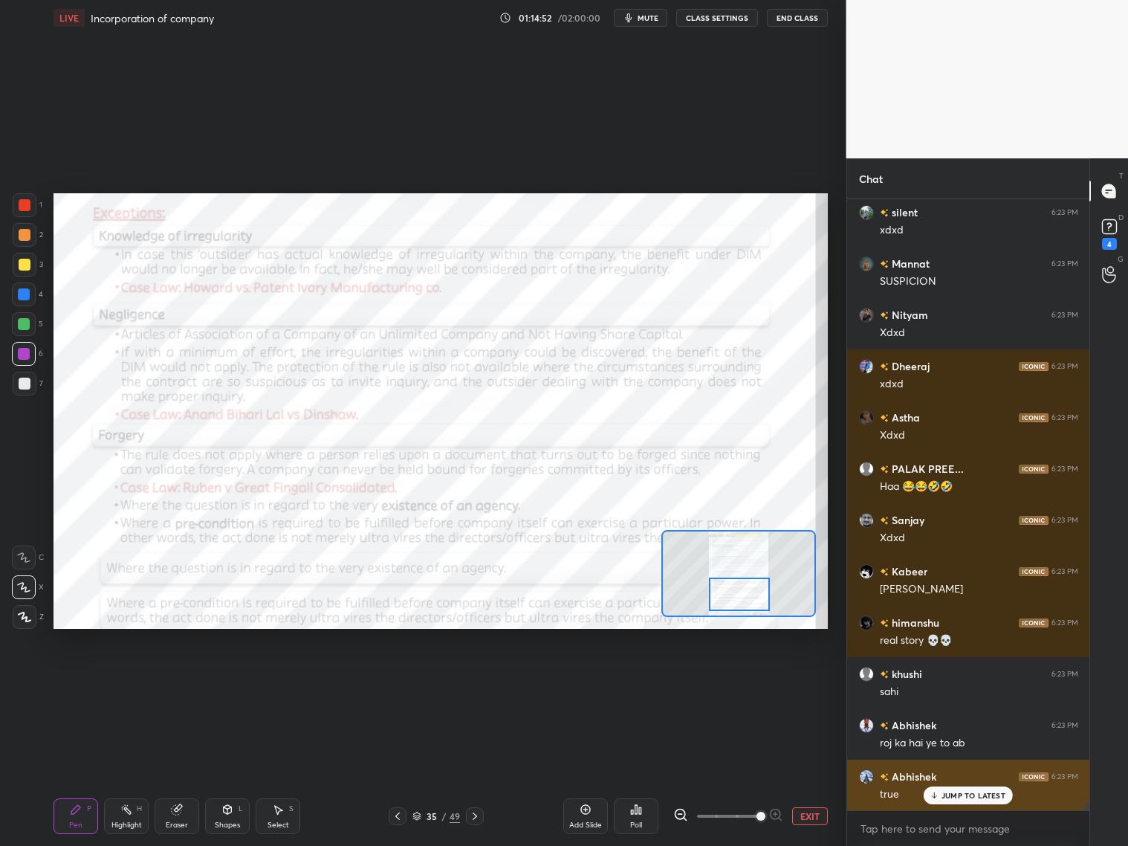
click at [972, 800] on div "JUMP TO LATEST" at bounding box center [968, 795] width 89 height 18
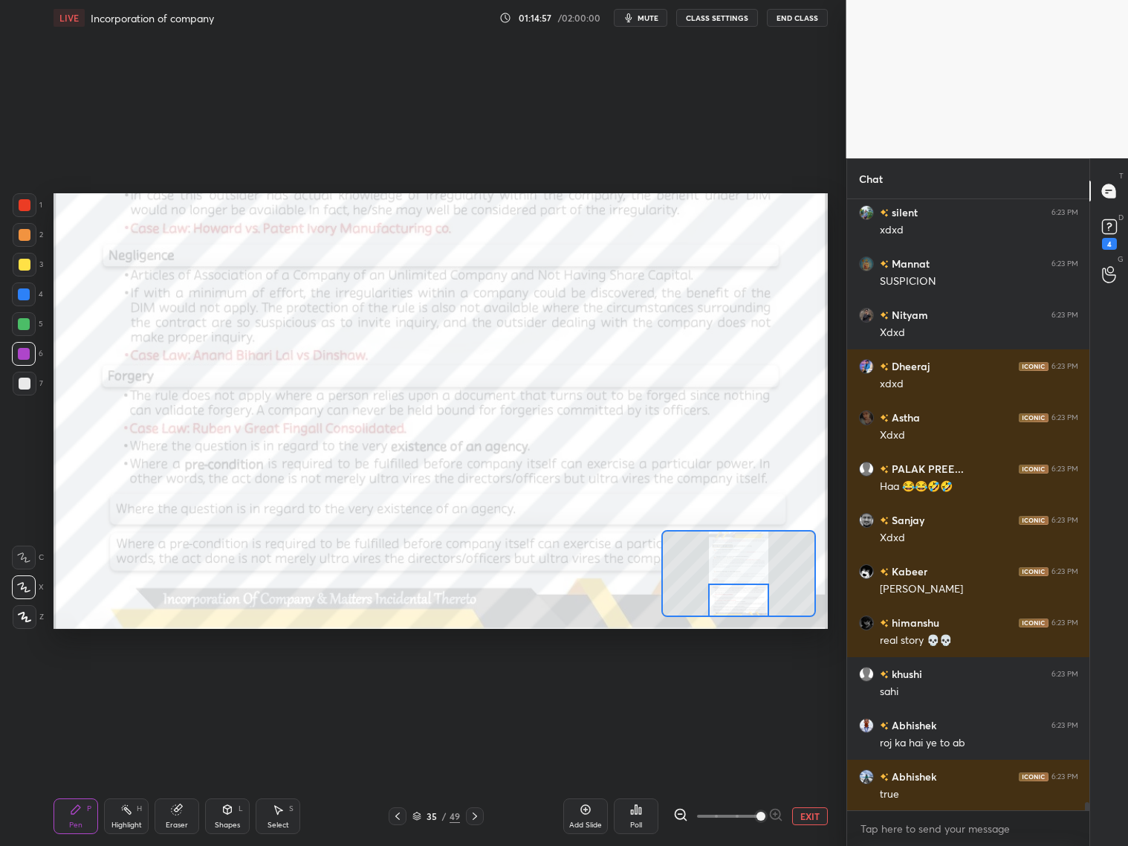
click at [743, 597] on div at bounding box center [738, 599] width 61 height 33
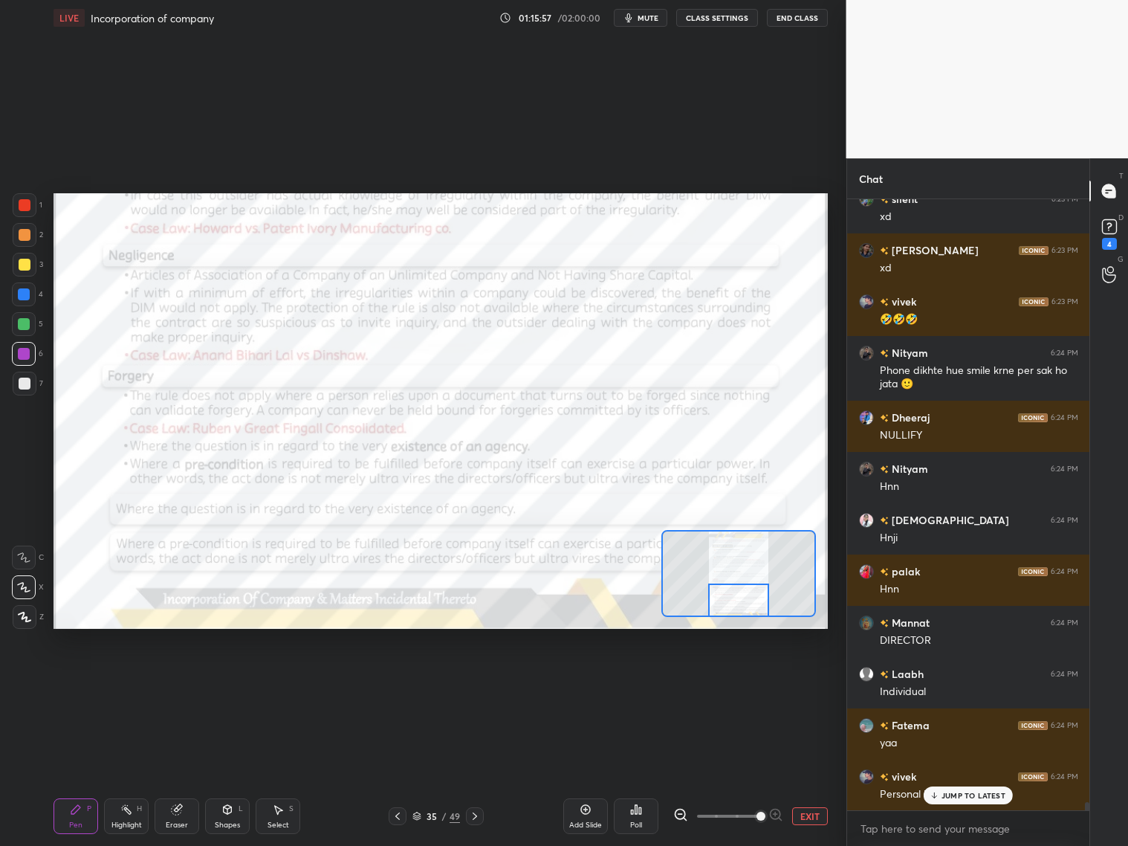
scroll to position [44472, 0]
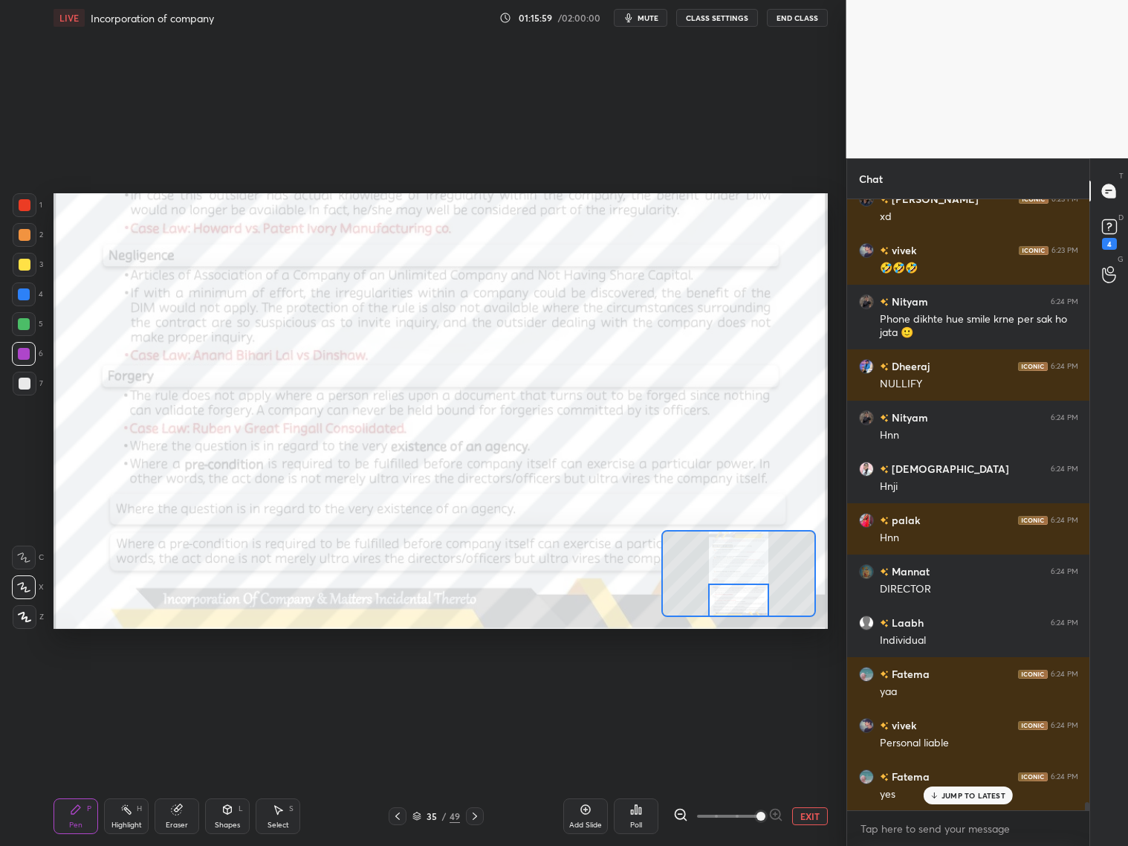
click at [479, 813] on icon at bounding box center [475, 816] width 12 height 12
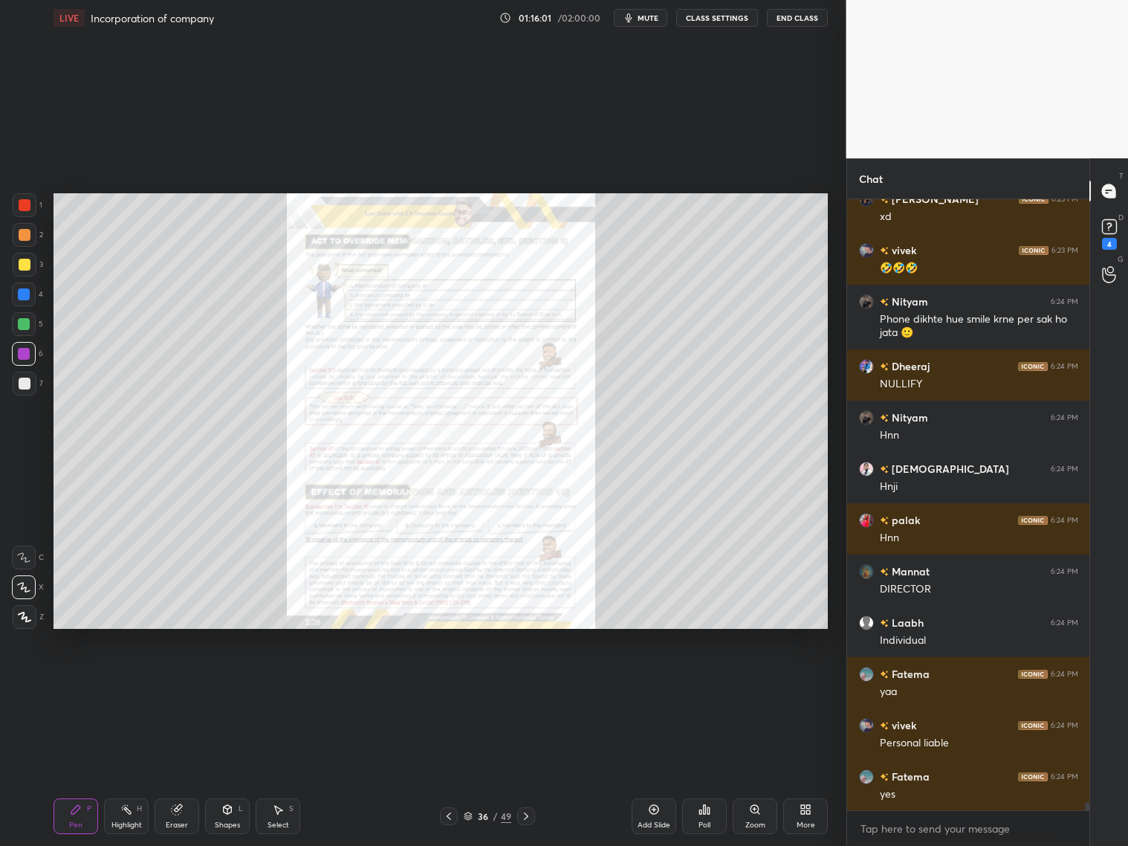
scroll to position [44524, 0]
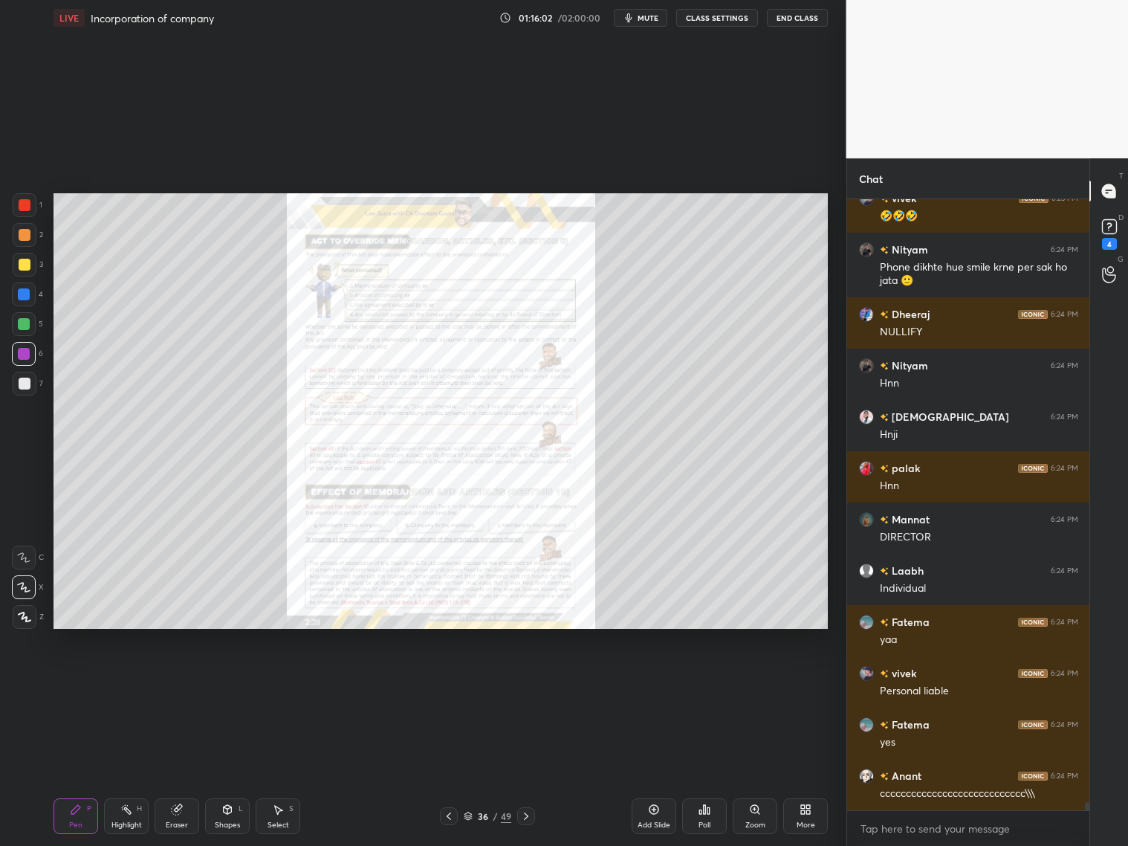
click at [452, 815] on icon at bounding box center [449, 816] width 12 height 12
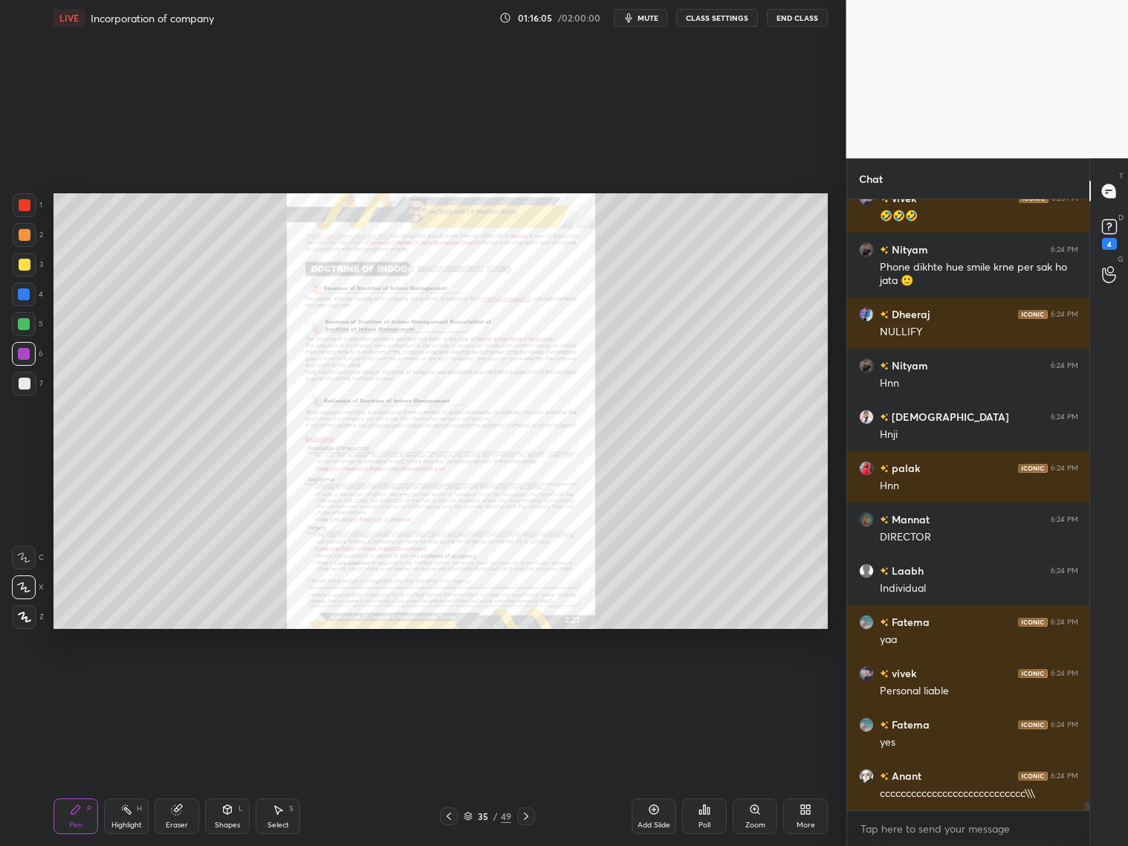
click at [763, 821] on div "Zoom" at bounding box center [755, 824] width 20 height 7
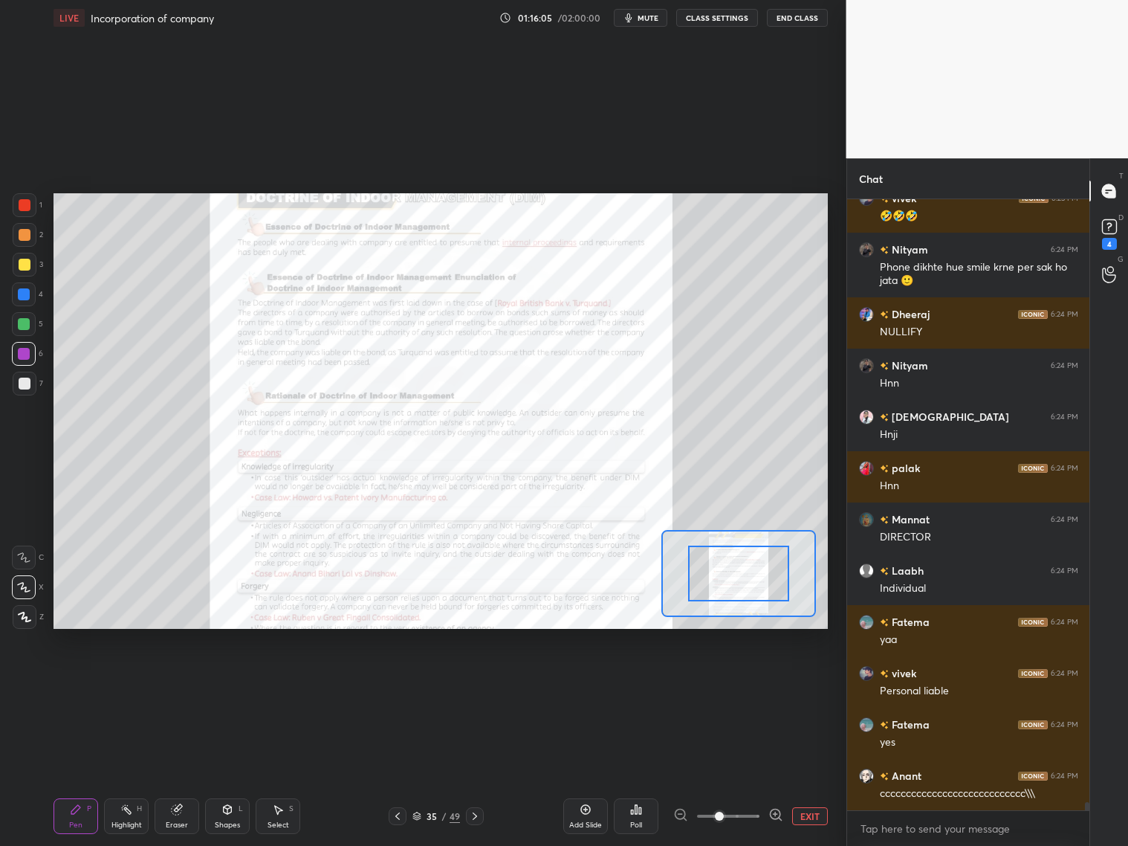
click at [764, 820] on div at bounding box center [728, 816] width 110 height 18
click at [763, 823] on div at bounding box center [728, 816] width 110 height 18
click at [770, 815] on icon at bounding box center [775, 814] width 15 height 15
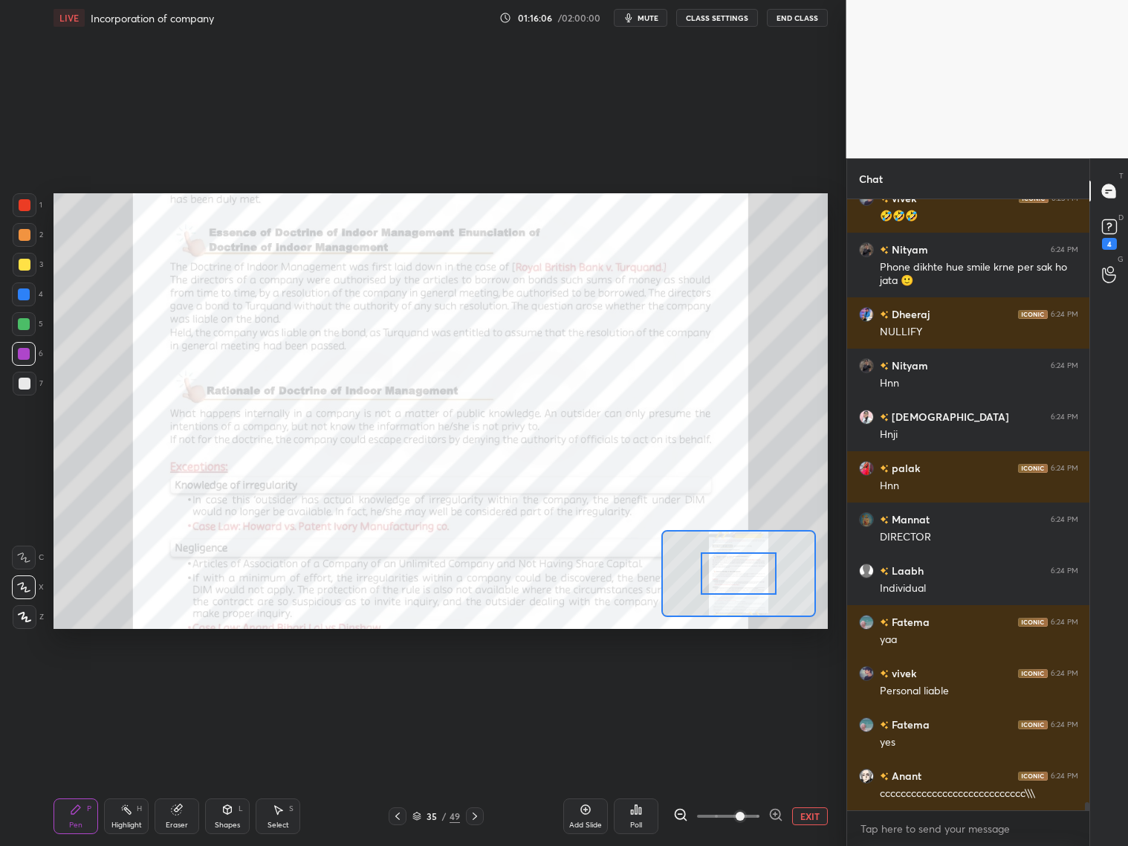
click at [772, 812] on icon at bounding box center [775, 814] width 15 height 15
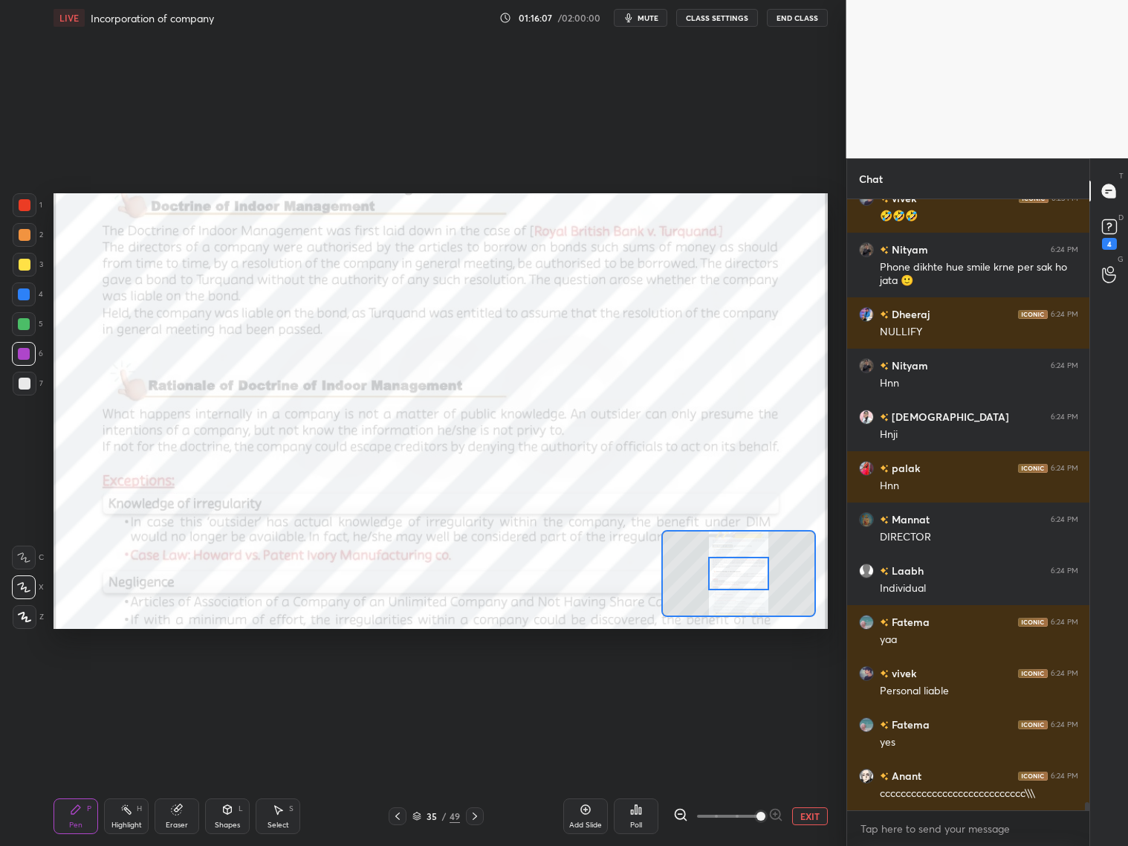
click at [765, 812] on span at bounding box center [761, 816] width 9 height 9
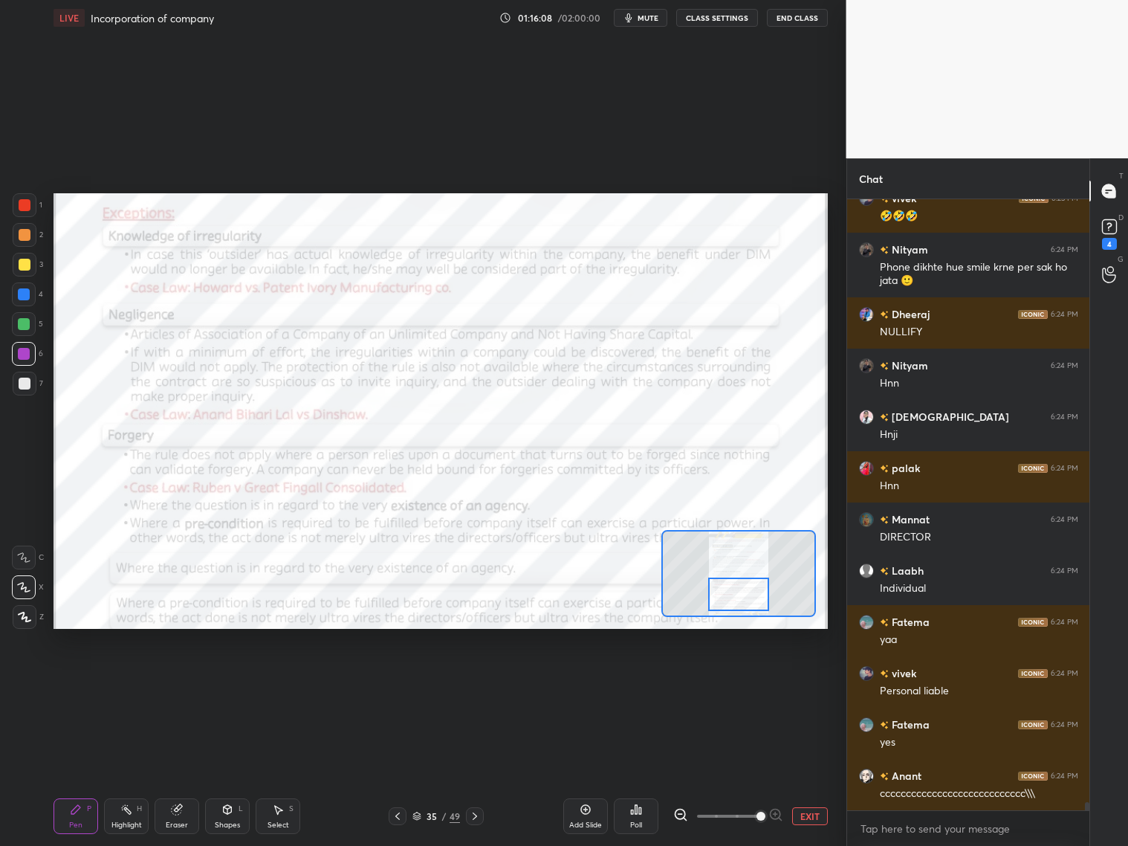
drag, startPoint x: 744, startPoint y: 584, endPoint x: 743, endPoint y: 595, distance: 11.2
click at [744, 599] on div at bounding box center [738, 593] width 61 height 33
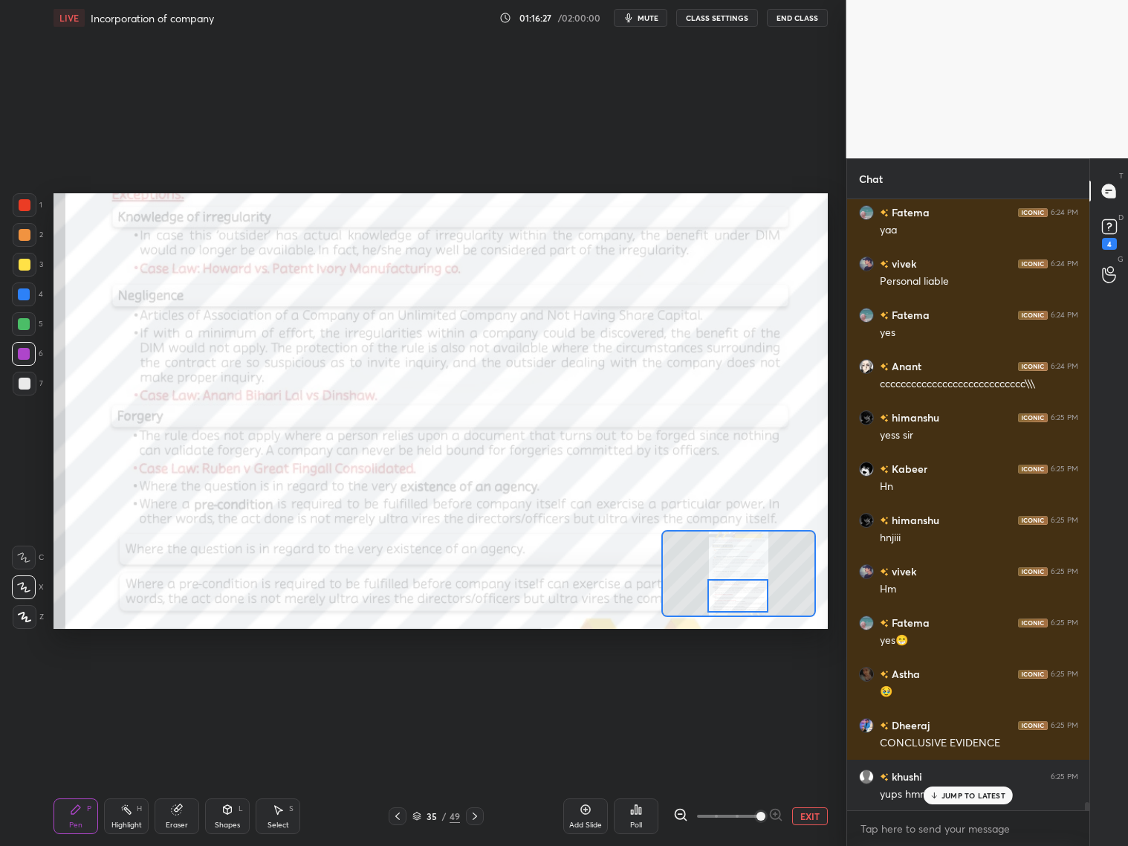
scroll to position [44985, 0]
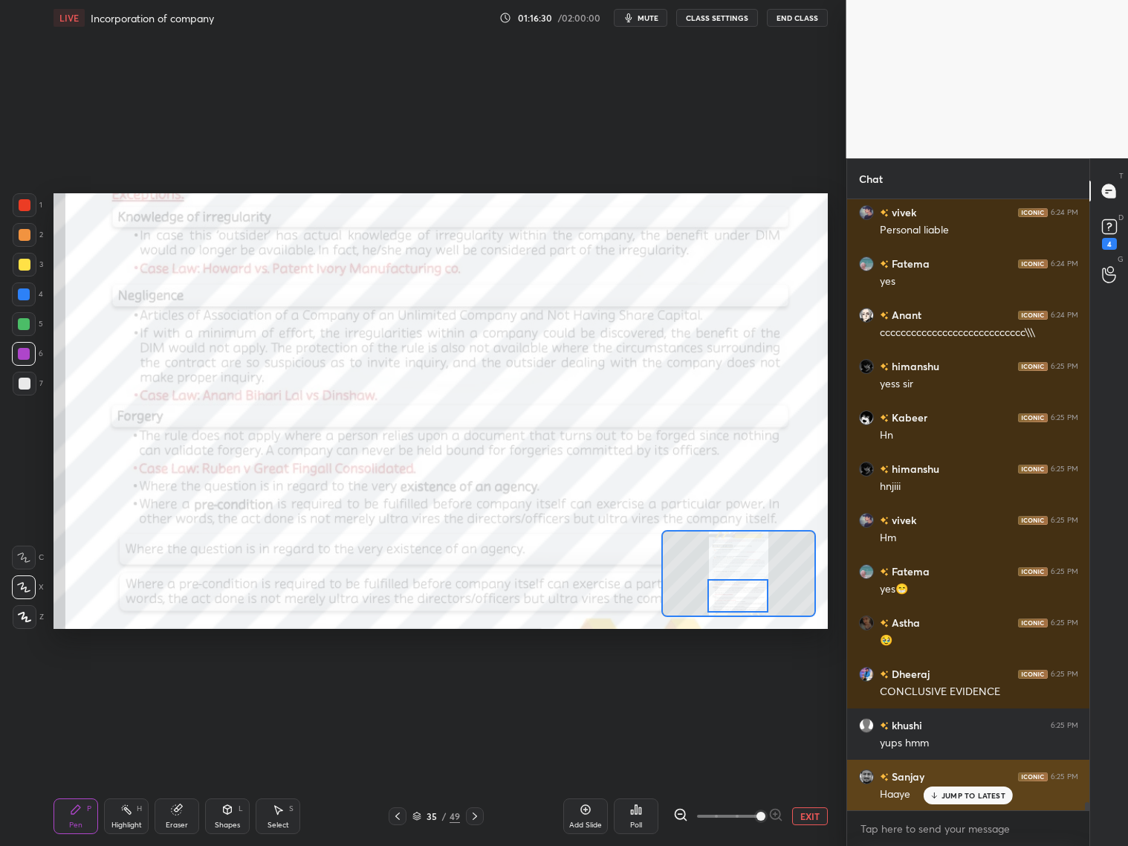
click at [956, 796] on p "JUMP TO LATEST" at bounding box center [974, 795] width 64 height 9
click at [956, 796] on div "Haaye" at bounding box center [979, 794] width 198 height 15
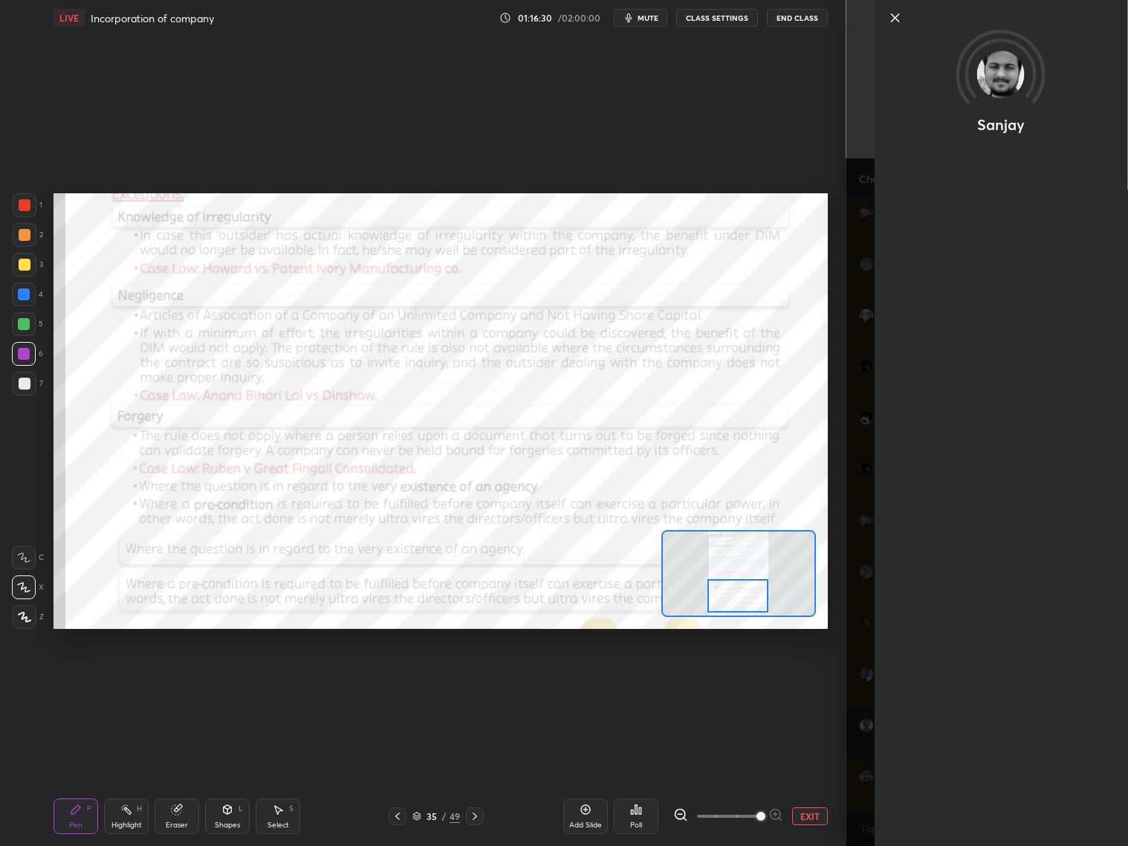
scroll to position [45037, 0]
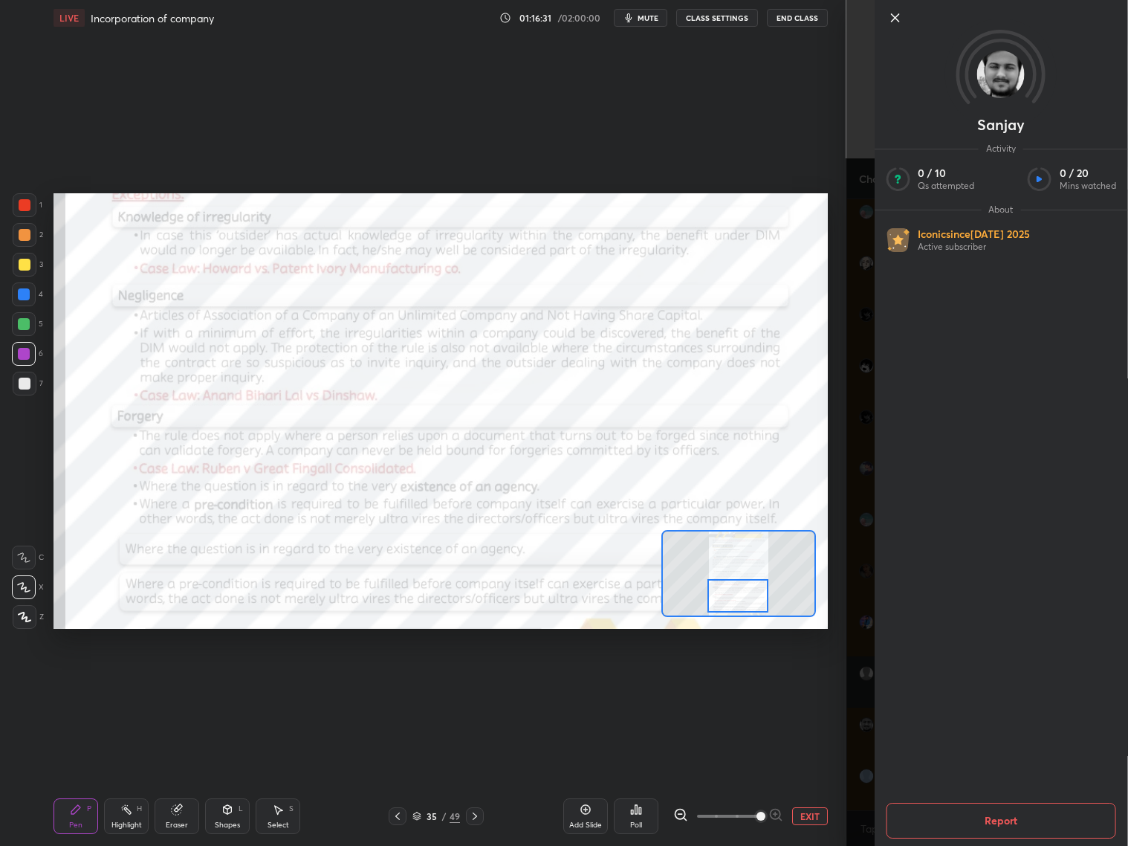
drag, startPoint x: 919, startPoint y: 840, endPoint x: 920, endPoint y: 832, distance: 7.5
click at [923, 837] on div "Report" at bounding box center [1001, 820] width 254 height 51
click at [867, 822] on div "Sanjay Activity 0 / 10 Qs attempted 0 / 20 Mins watched About Iconic since [DAT…" at bounding box center [987, 423] width 282 height 846
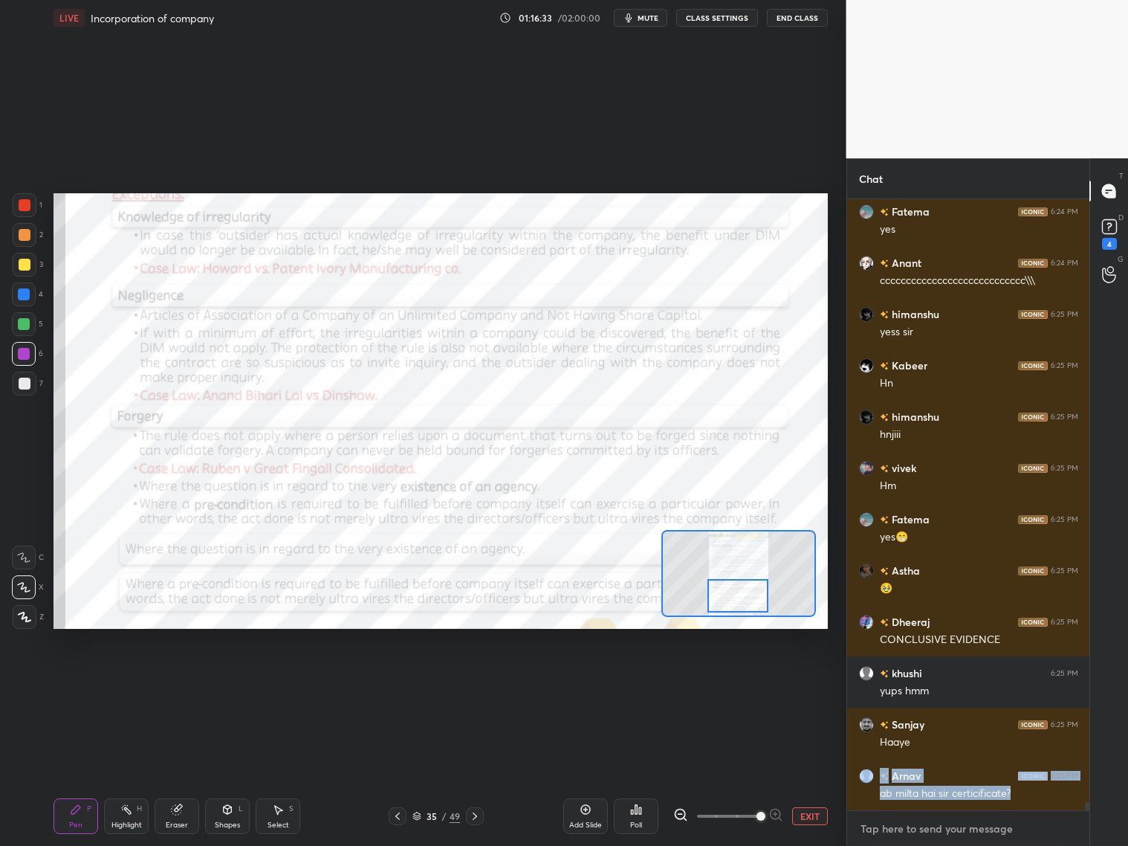
drag, startPoint x: 922, startPoint y: 835, endPoint x: 933, endPoint y: 827, distance: 13.4
click at [925, 833] on textarea at bounding box center [968, 829] width 219 height 24
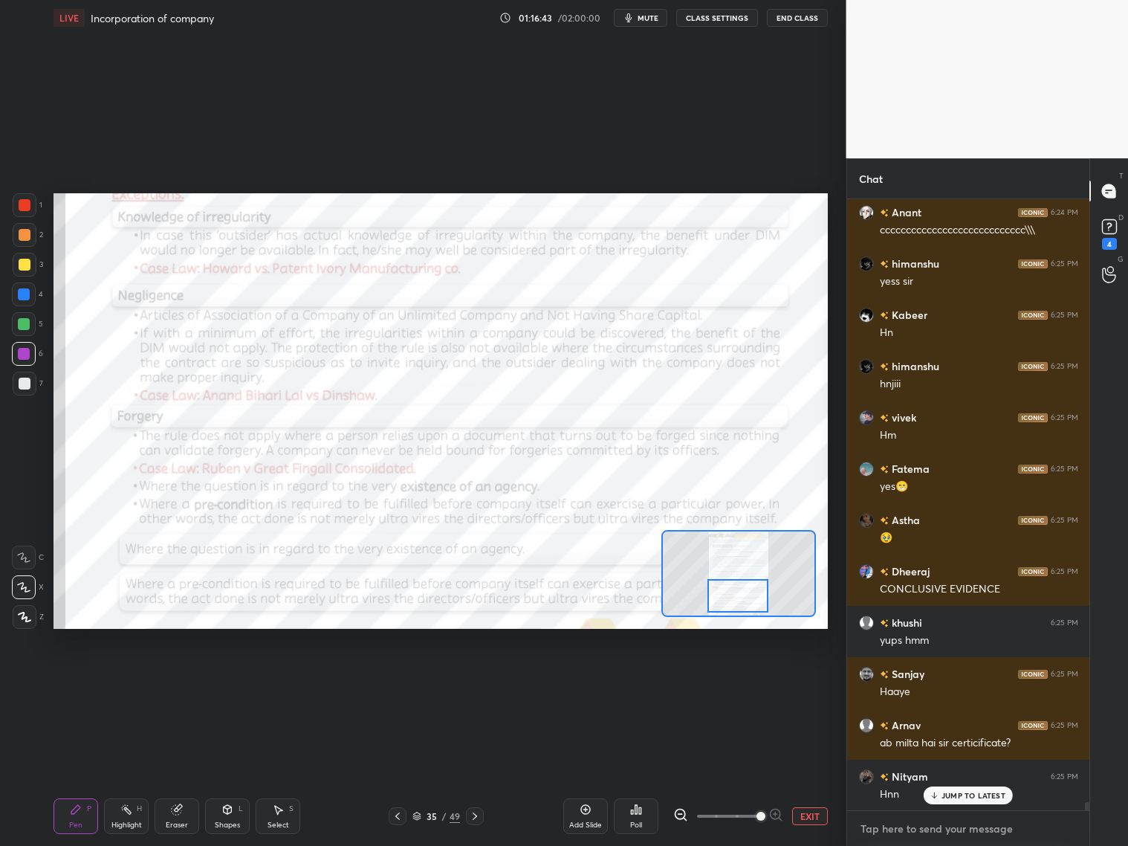
scroll to position [45139, 0]
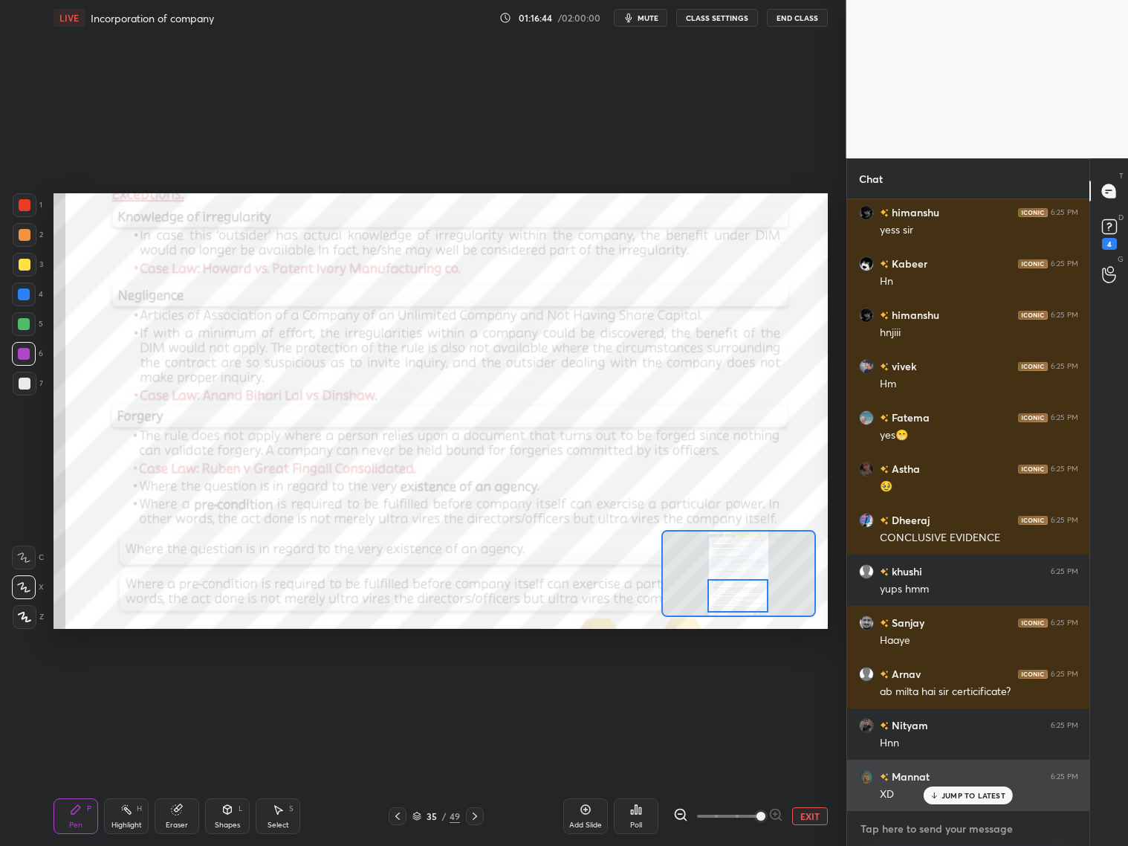
click at [964, 780] on div "[PERSON_NAME] 6:24 PM NULLIFY [PERSON_NAME] 6:24 PM Hnn [PERSON_NAME] 6:24 PM H…" at bounding box center [968, 522] width 243 height 647
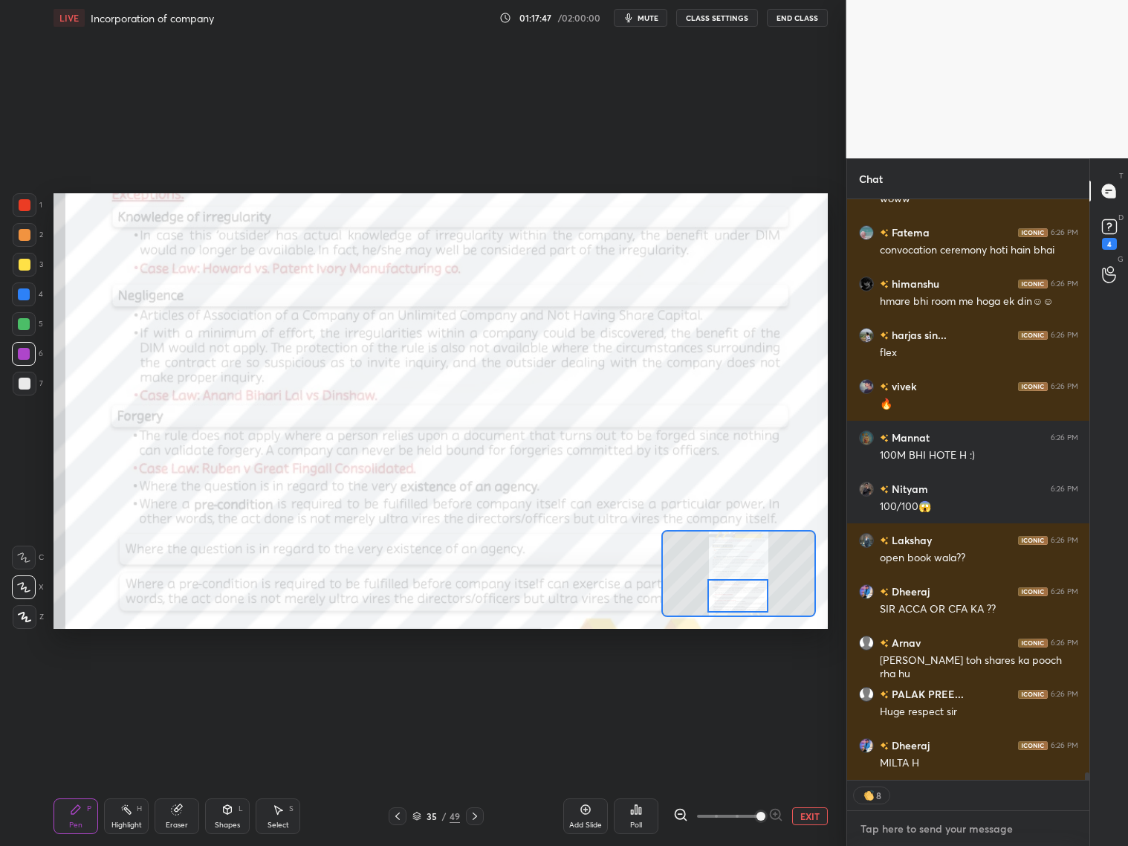
scroll to position [46847, 0]
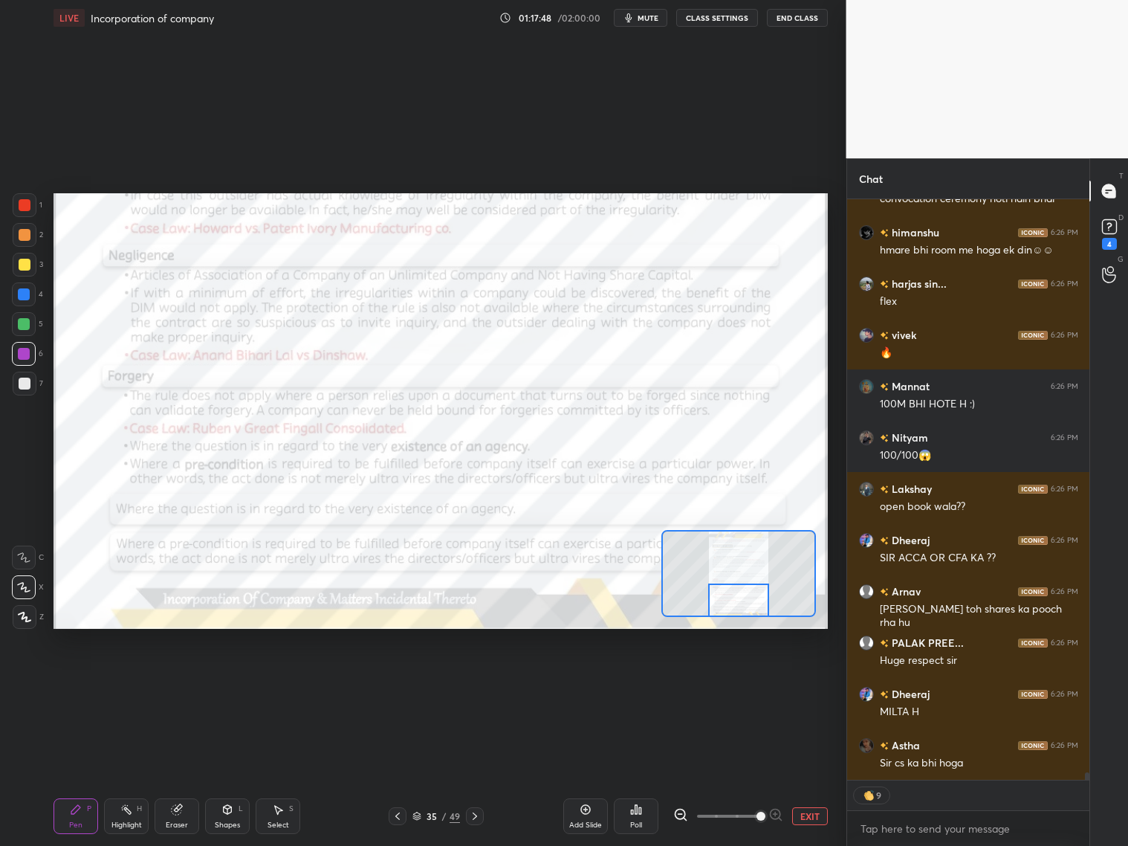
drag, startPoint x: 745, startPoint y: 595, endPoint x: 745, endPoint y: 603, distance: 8.2
click at [744, 601] on div at bounding box center [738, 599] width 61 height 33
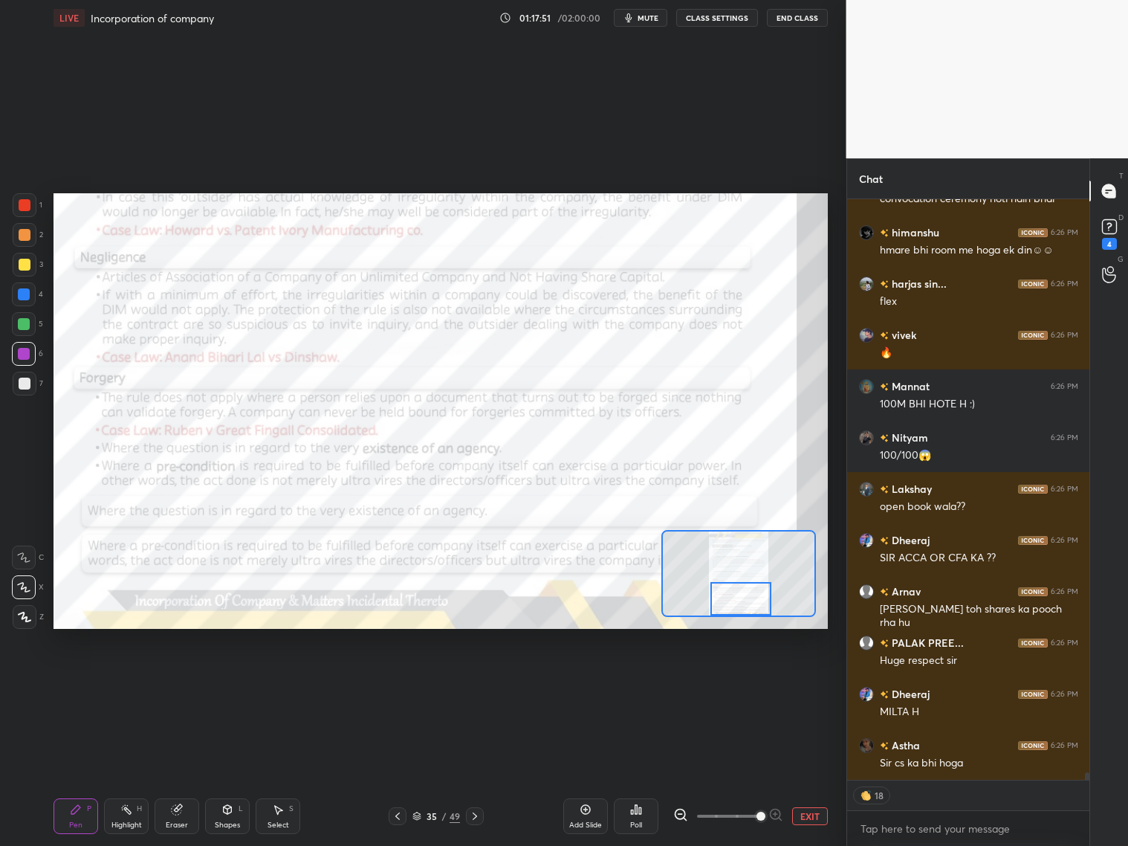
click at [734, 597] on div at bounding box center [740, 598] width 61 height 33
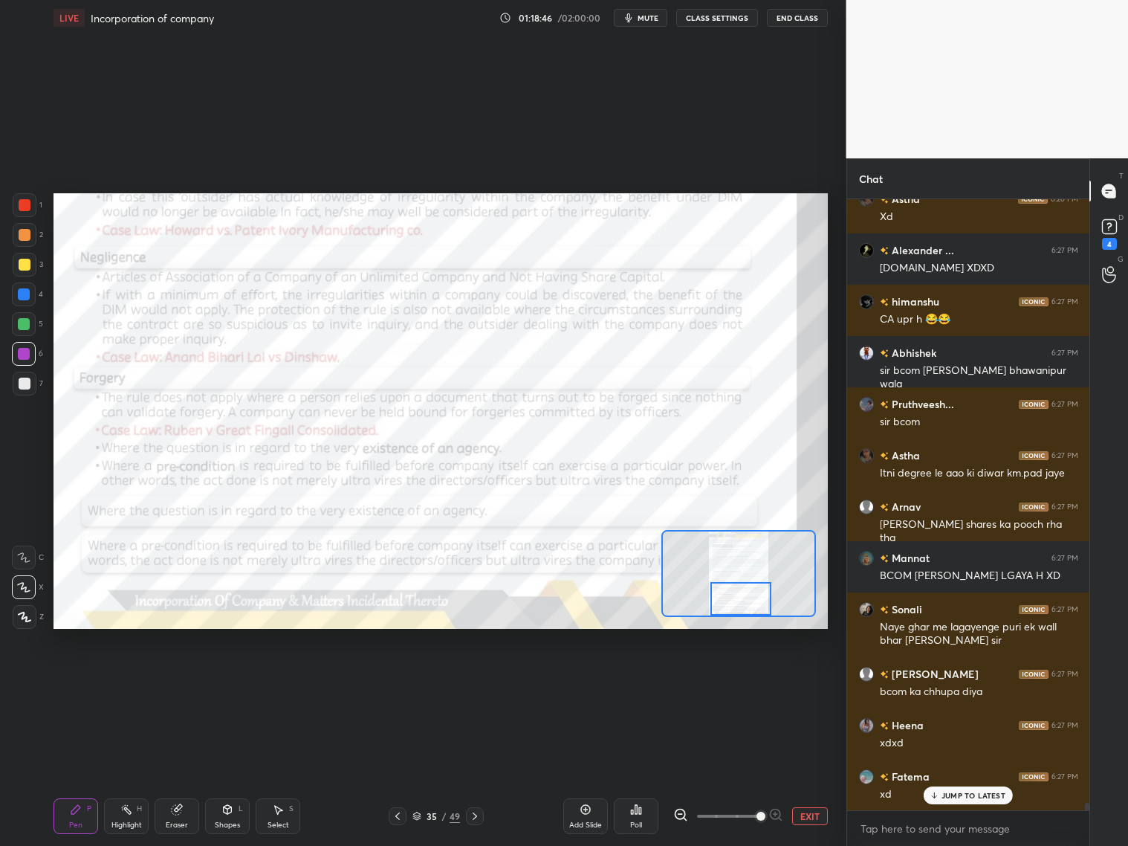
scroll to position [47985, 0]
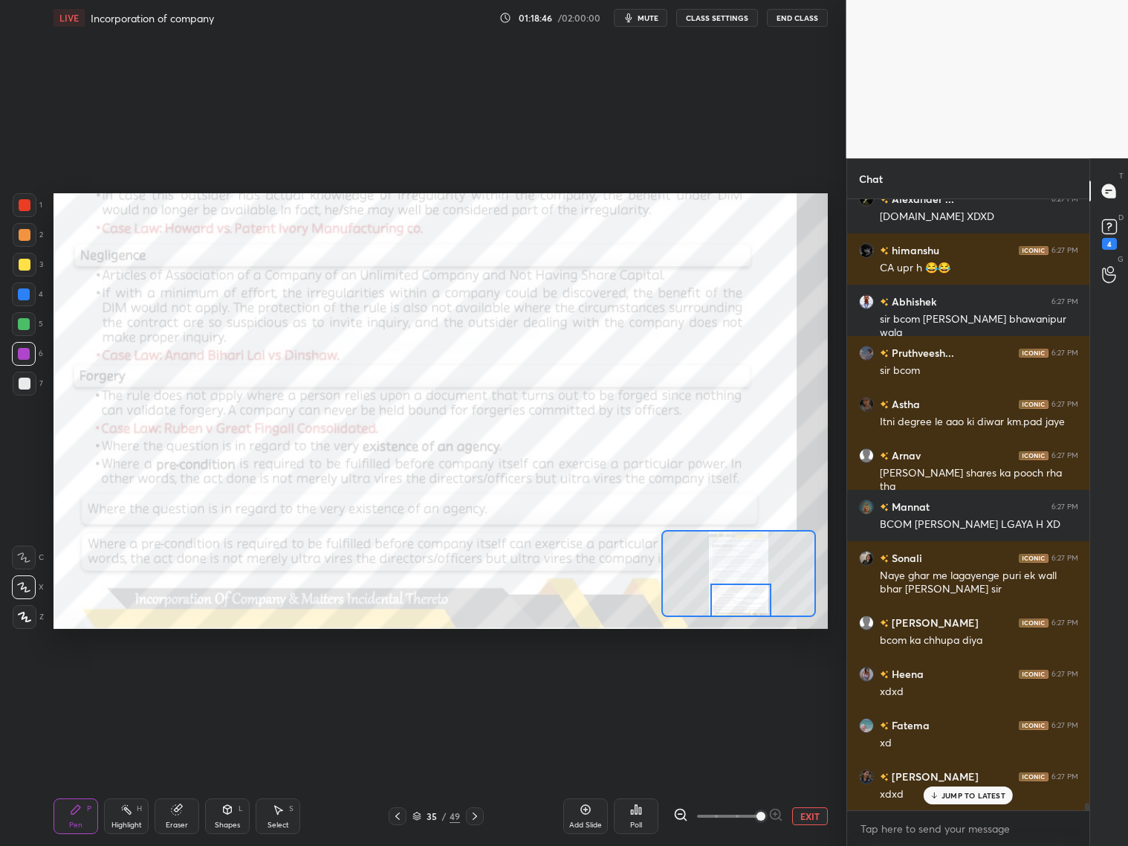
click at [743, 605] on div at bounding box center [740, 599] width 61 height 33
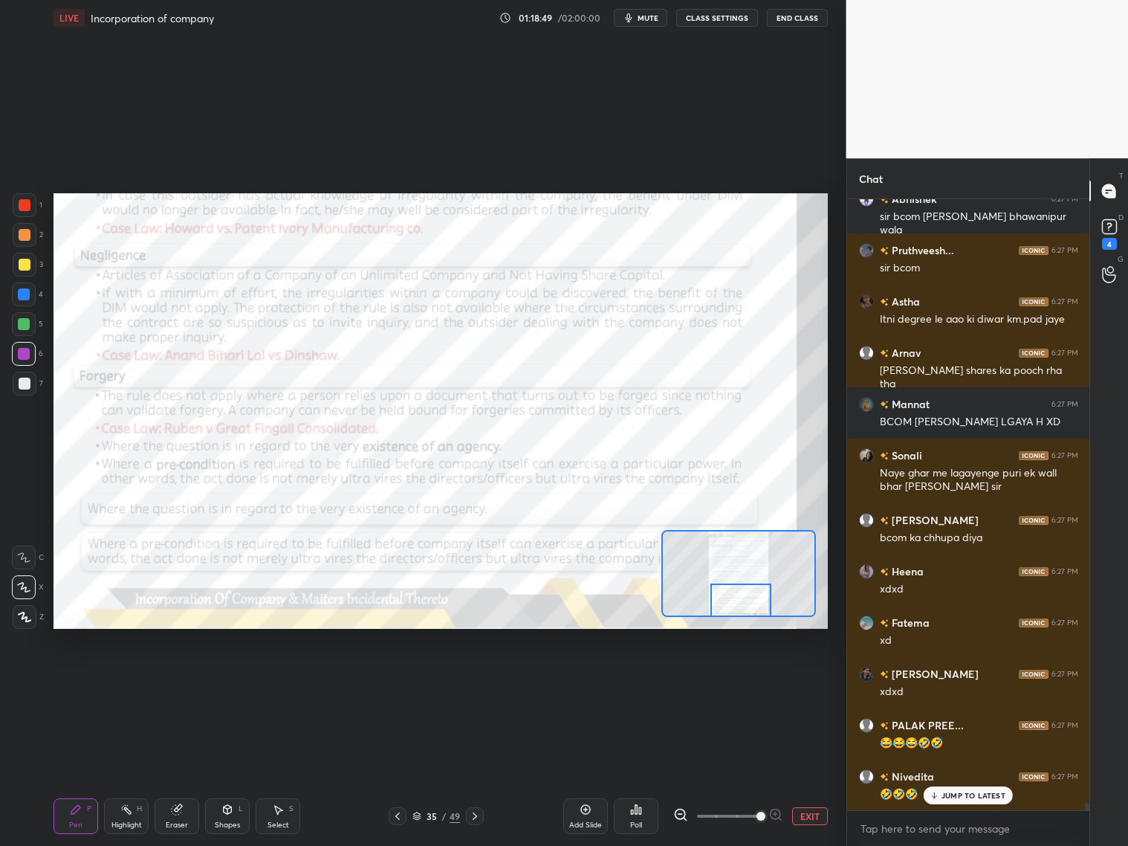
scroll to position [48140, 0]
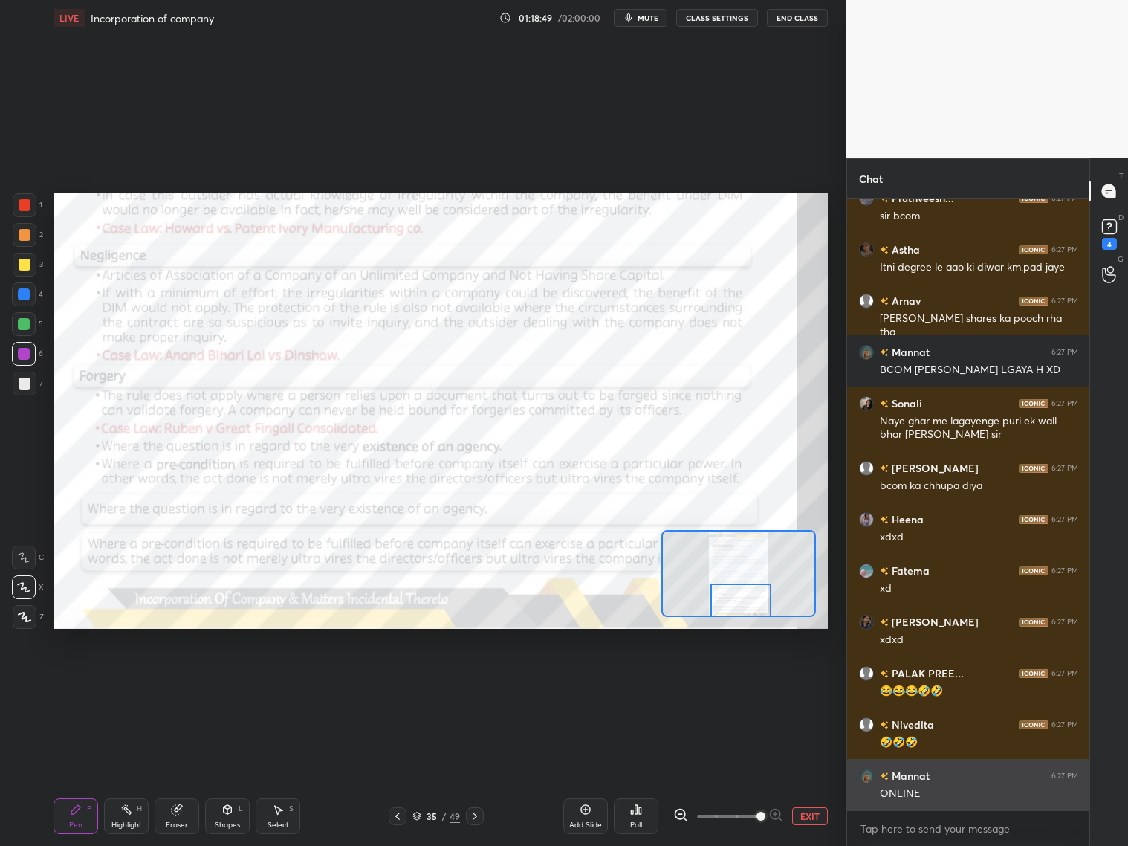
click at [970, 797] on div "ONLINE" at bounding box center [979, 793] width 198 height 15
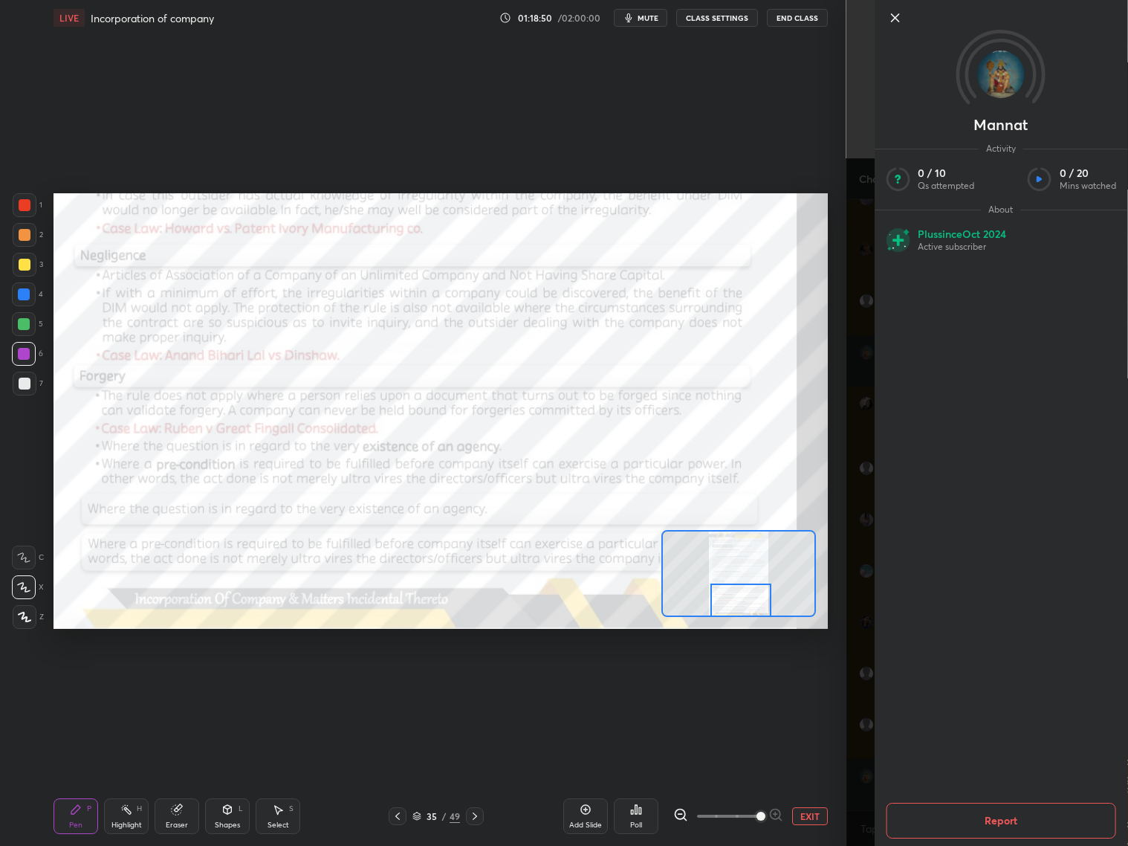
drag, startPoint x: 524, startPoint y: 704, endPoint x: 569, endPoint y: 688, distance: 47.2
click at [530, 703] on div "Setting up your live class Poll for secs No correct answer Start poll" at bounding box center [441, 411] width 787 height 751
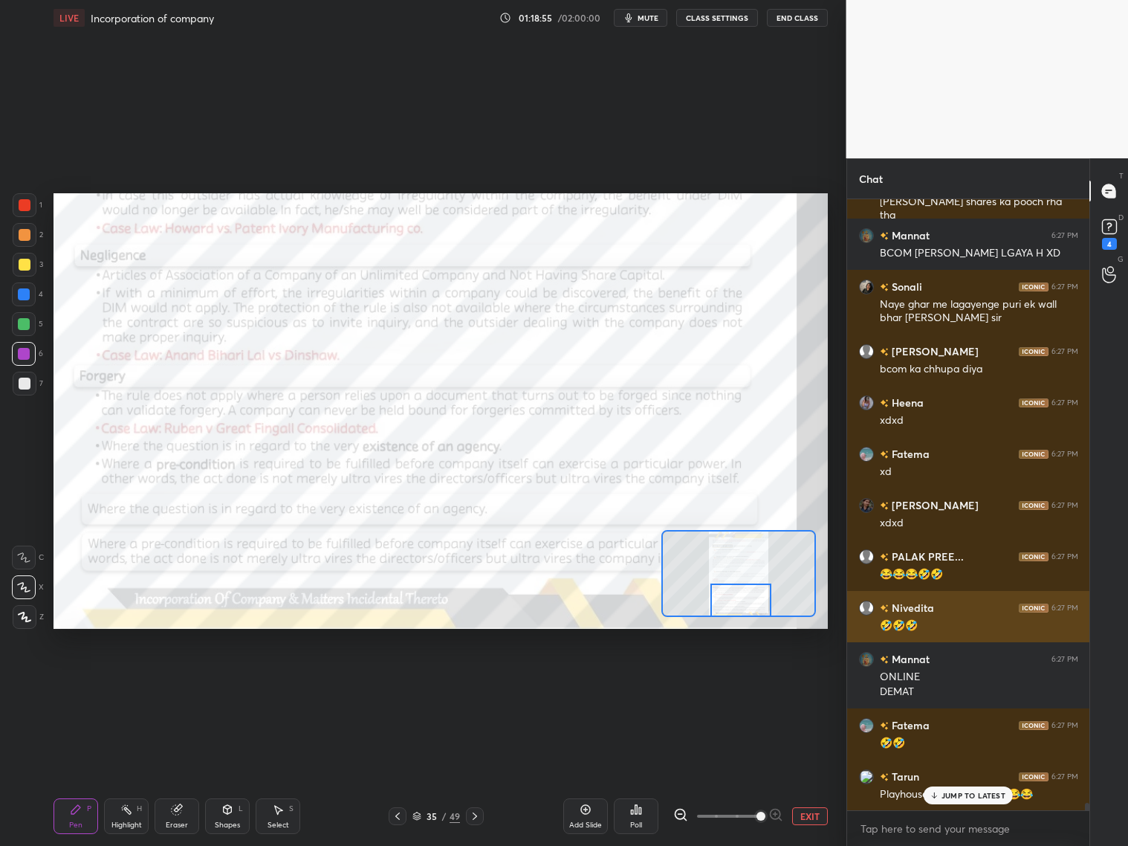
scroll to position [4, 4]
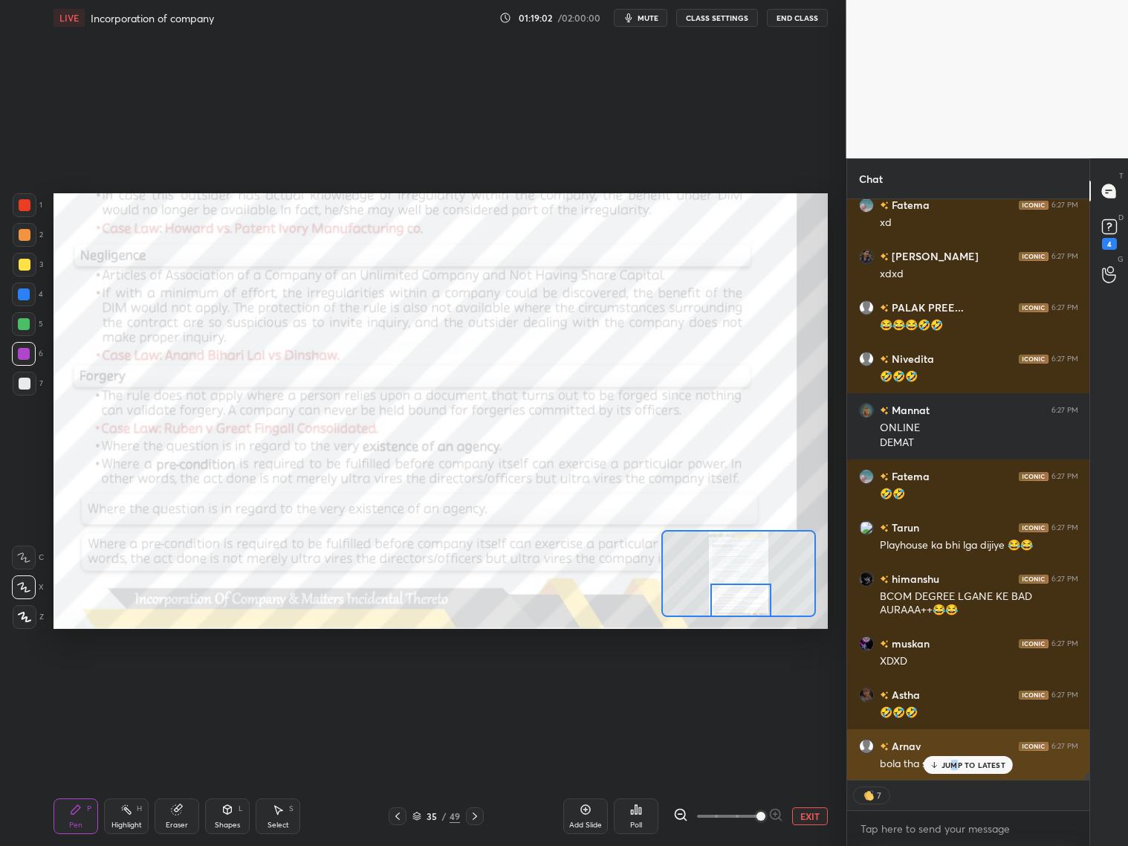
click at [955, 765] on p "JUMP TO LATEST" at bounding box center [974, 764] width 64 height 9
click at [479, 812] on div at bounding box center [475, 816] width 18 height 18
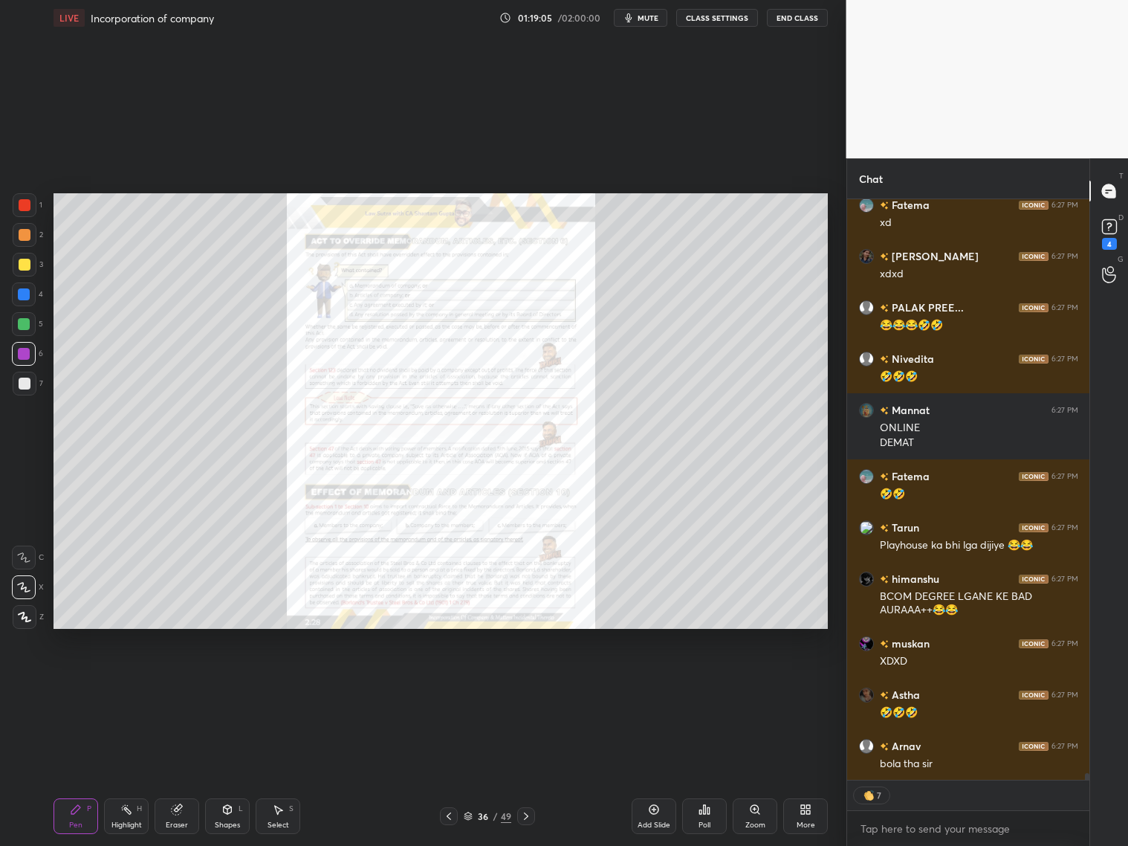
click at [444, 813] on icon at bounding box center [449, 816] width 12 height 12
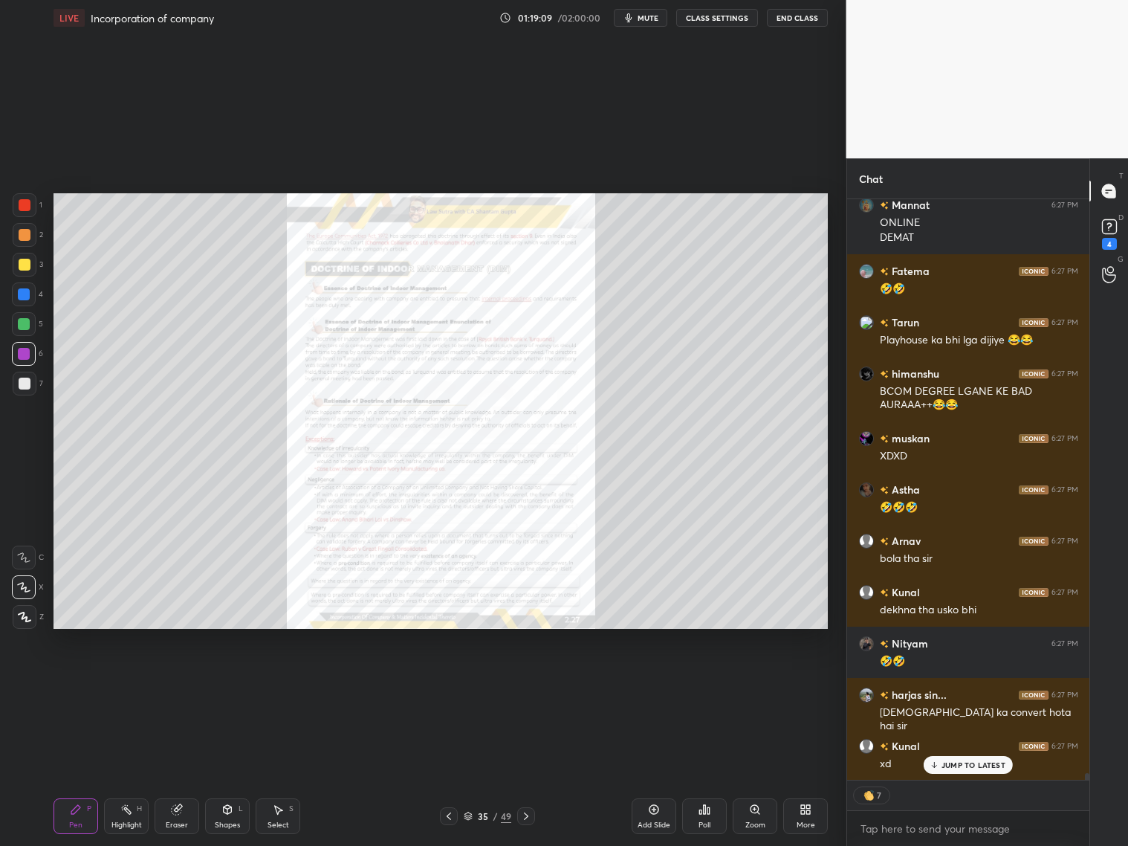
click at [983, 765] on p "JUMP TO LATEST" at bounding box center [974, 764] width 64 height 9
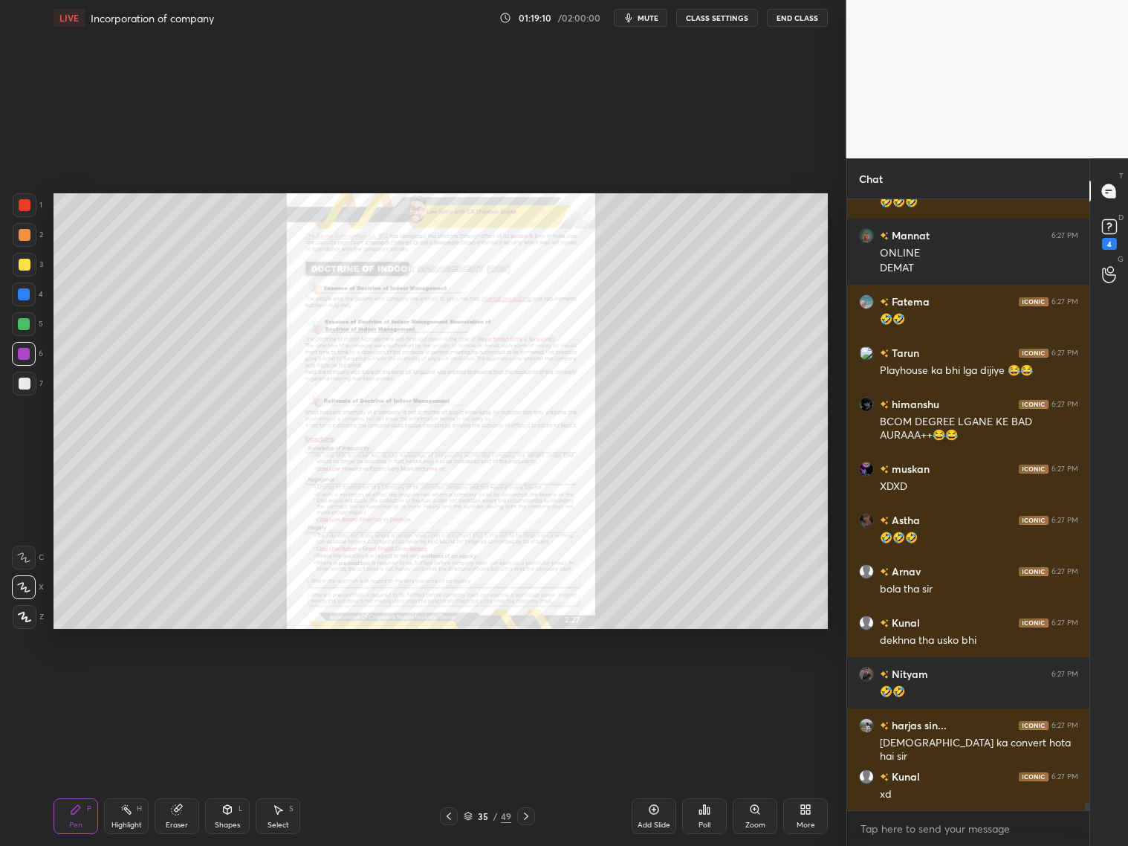
click at [467, 814] on icon at bounding box center [468, 816] width 9 height 9
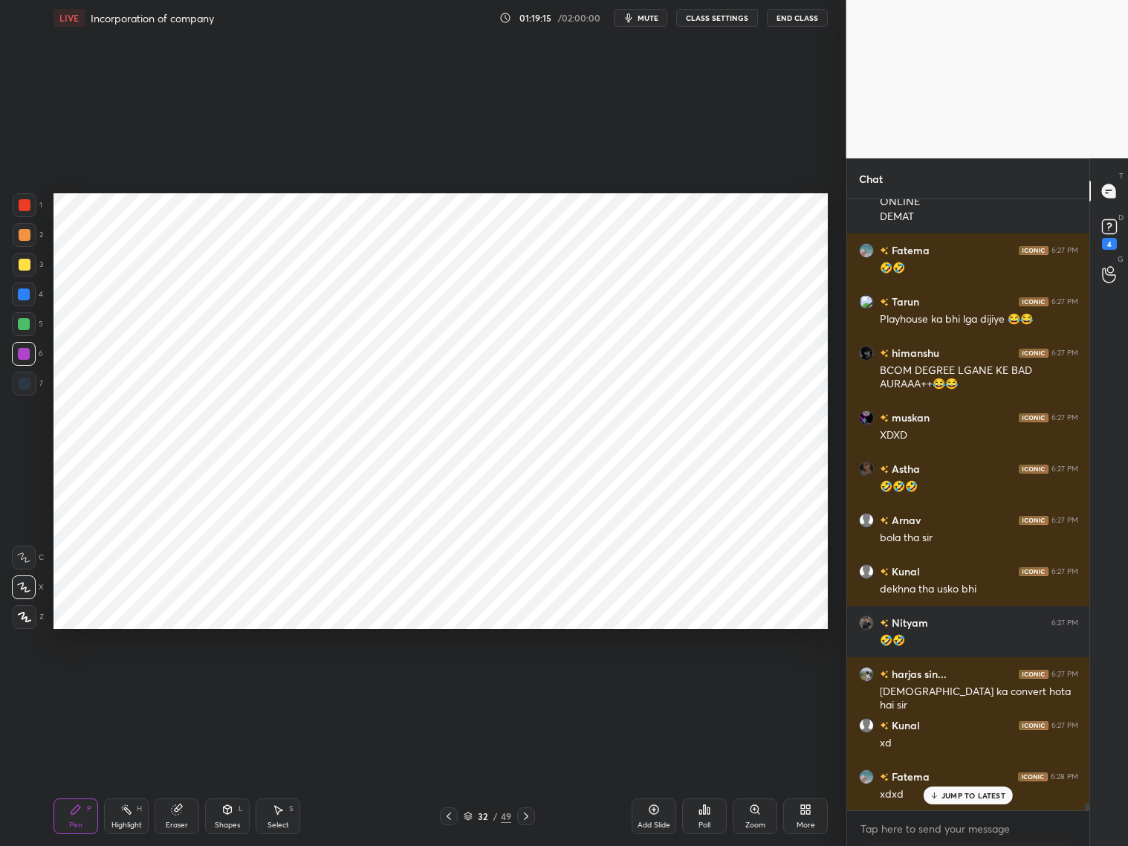
drag, startPoint x: 26, startPoint y: 386, endPoint x: 27, endPoint y: 375, distance: 11.2
click at [28, 383] on div at bounding box center [25, 384] width 12 height 12
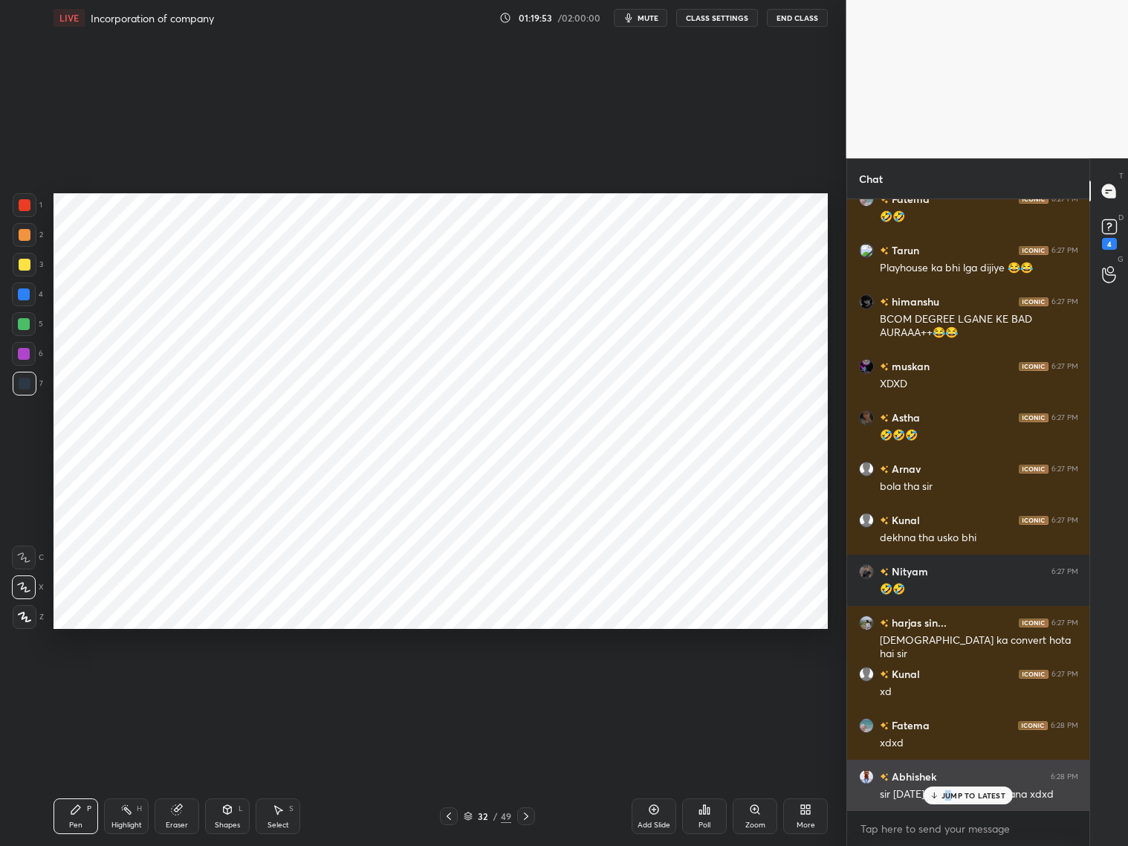
click at [949, 793] on p "JUMP TO LATEST" at bounding box center [974, 795] width 64 height 9
click at [473, 812] on div "32 / 49" at bounding box center [488, 815] width 48 height 13
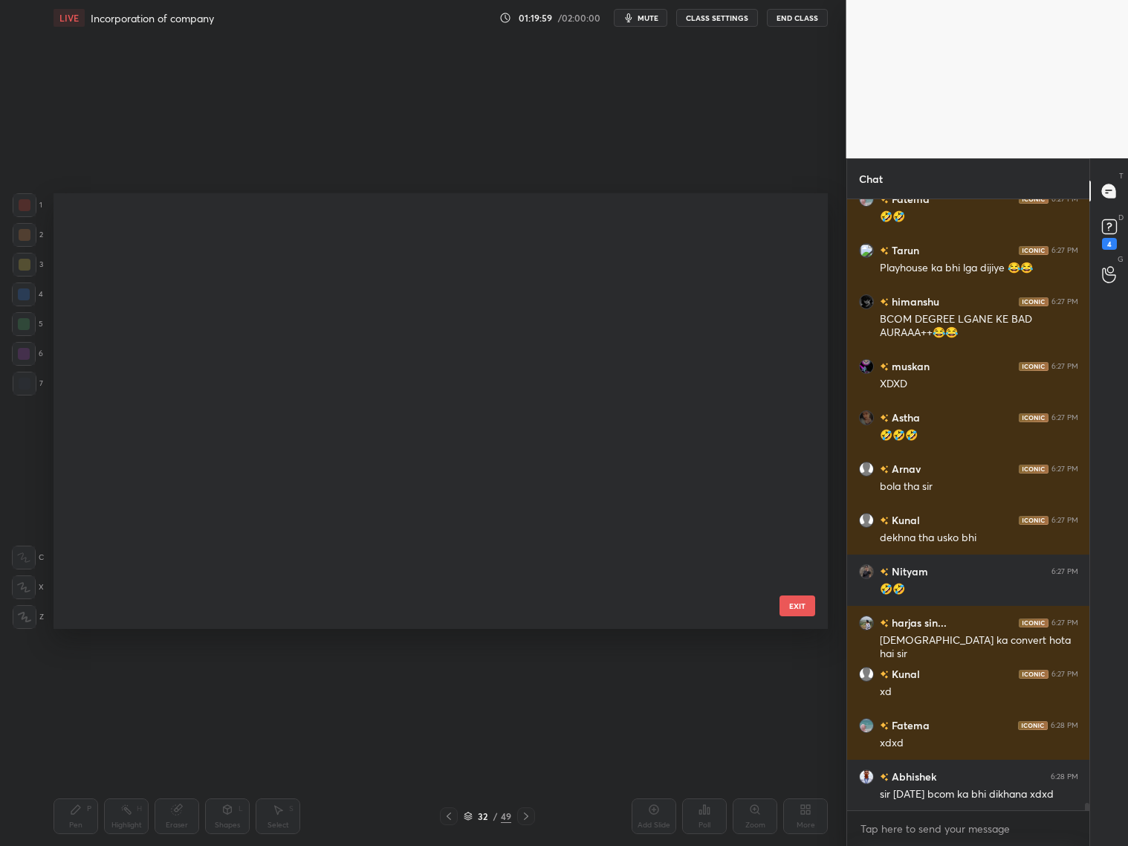
scroll to position [432, 767]
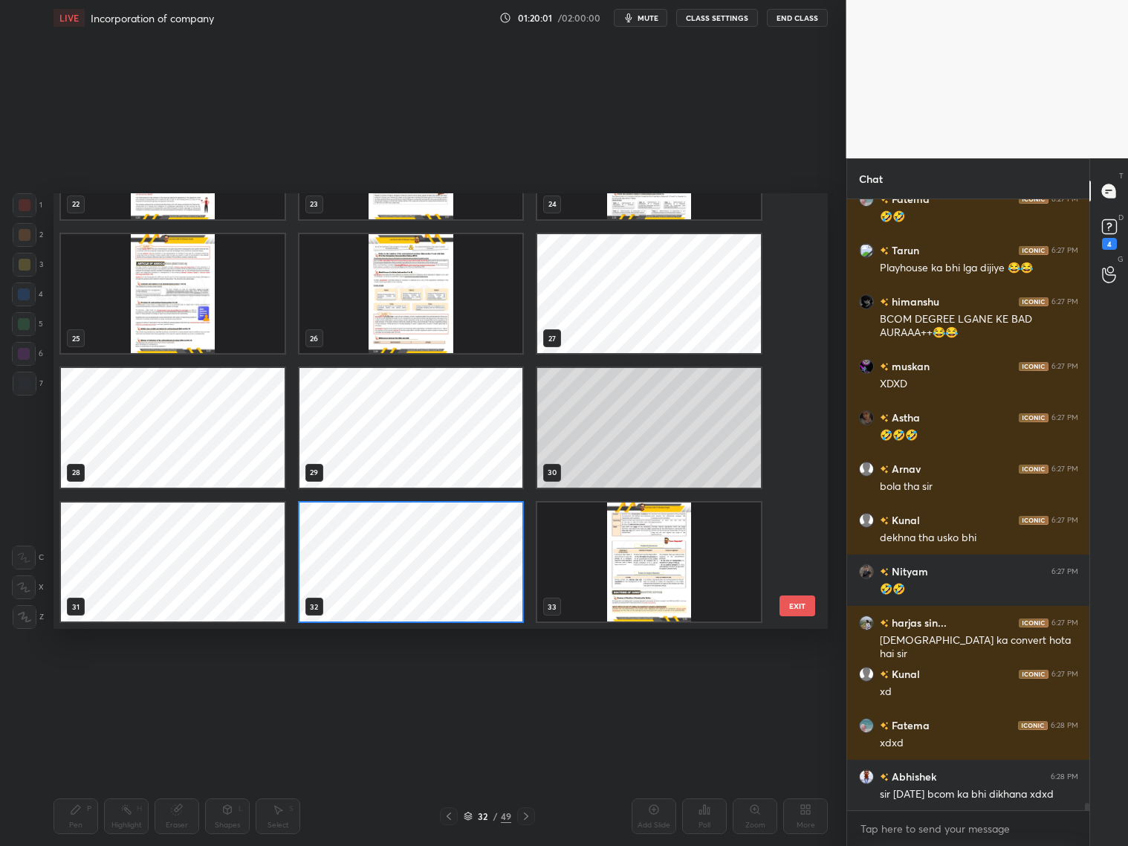
click at [635, 568] on img "grid" at bounding box center [649, 561] width 224 height 119
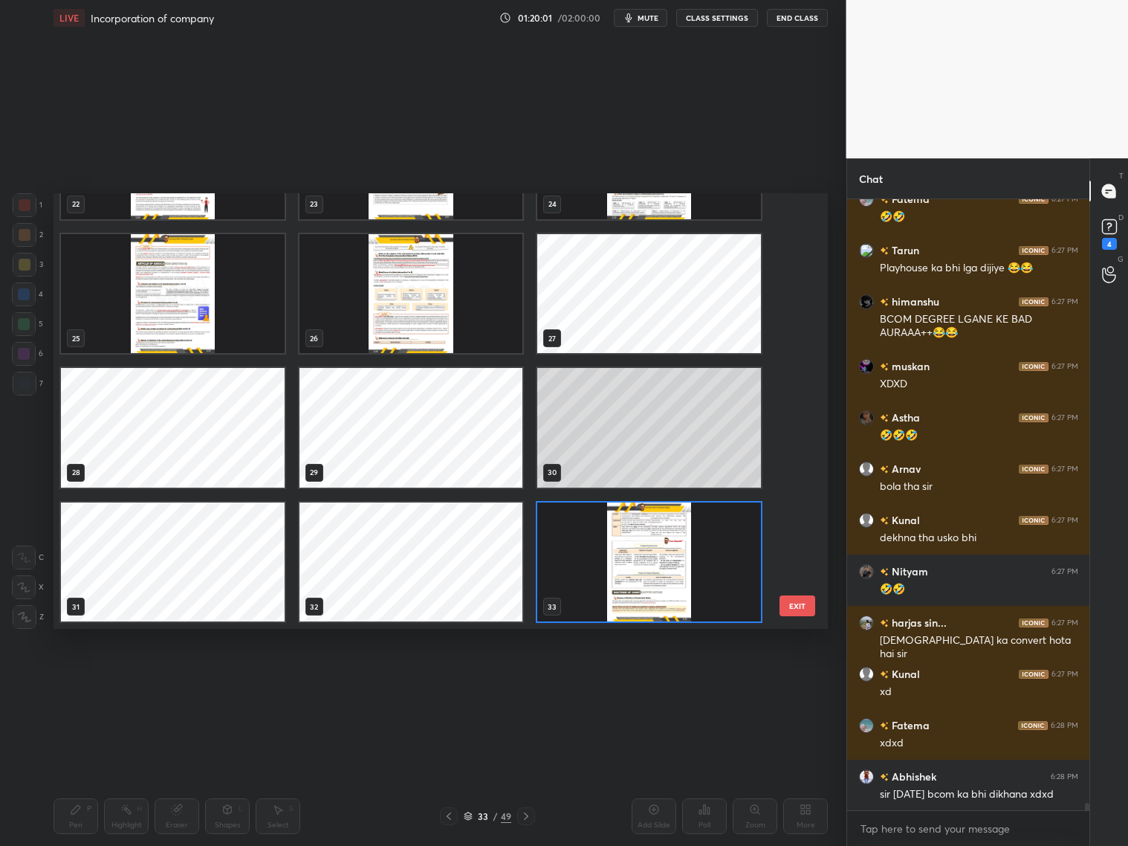
click at [641, 565] on img "grid" at bounding box center [649, 561] width 224 height 119
click at [643, 566] on img "grid" at bounding box center [649, 561] width 224 height 119
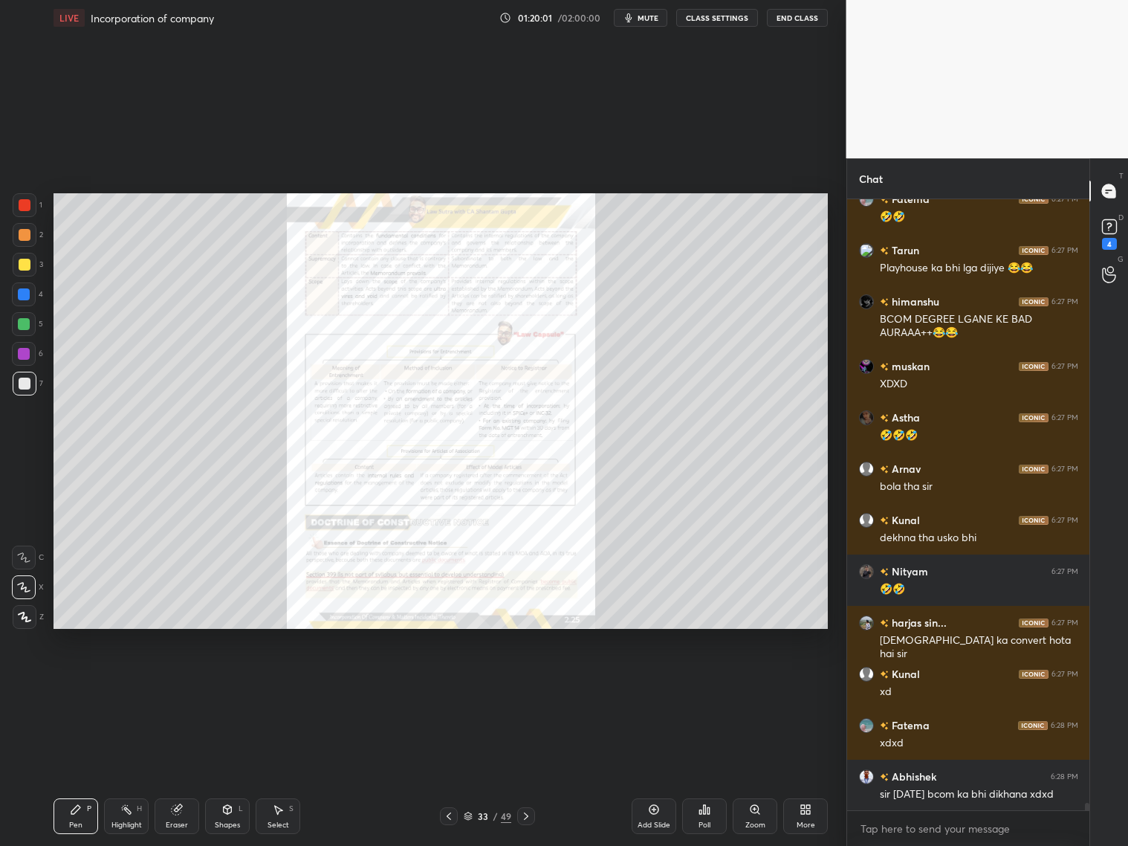
click at [647, 564] on img "grid" at bounding box center [649, 561] width 224 height 119
click at [530, 816] on div at bounding box center [526, 816] width 18 height 18
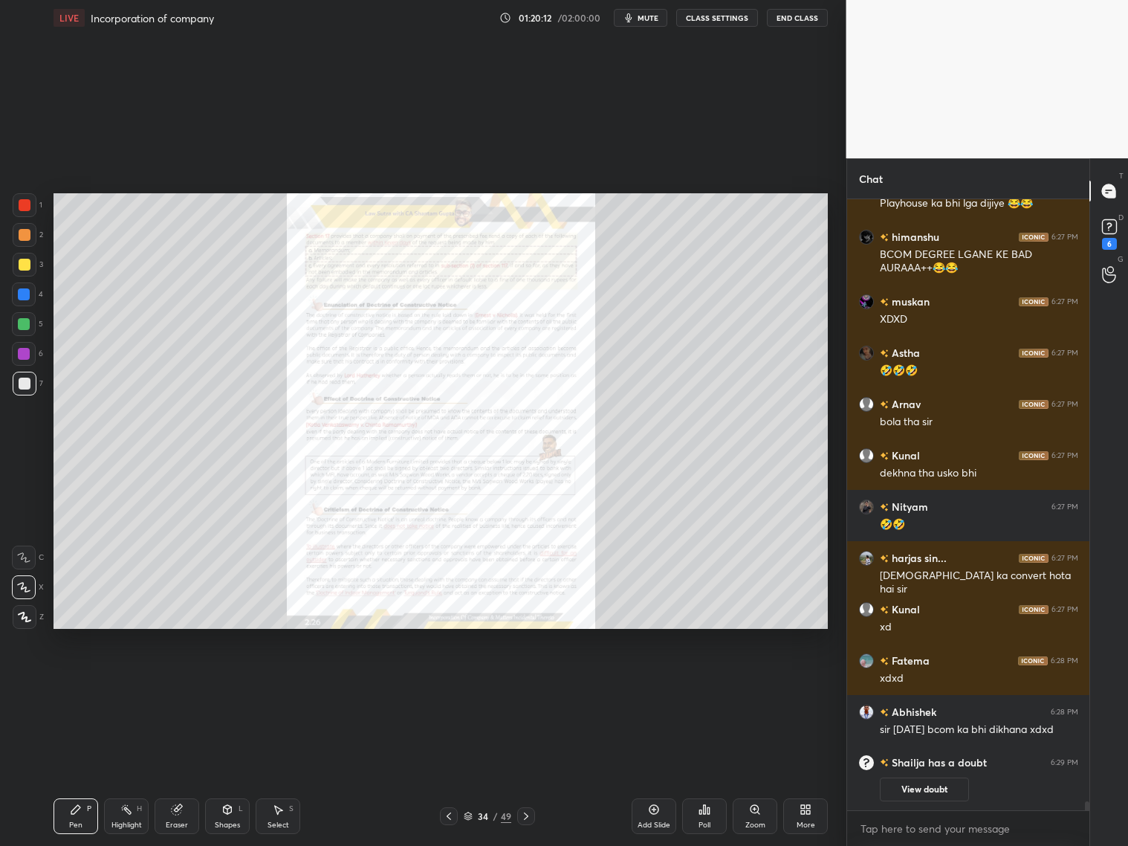
scroll to position [42970, 0]
click at [526, 817] on icon at bounding box center [526, 816] width 12 height 12
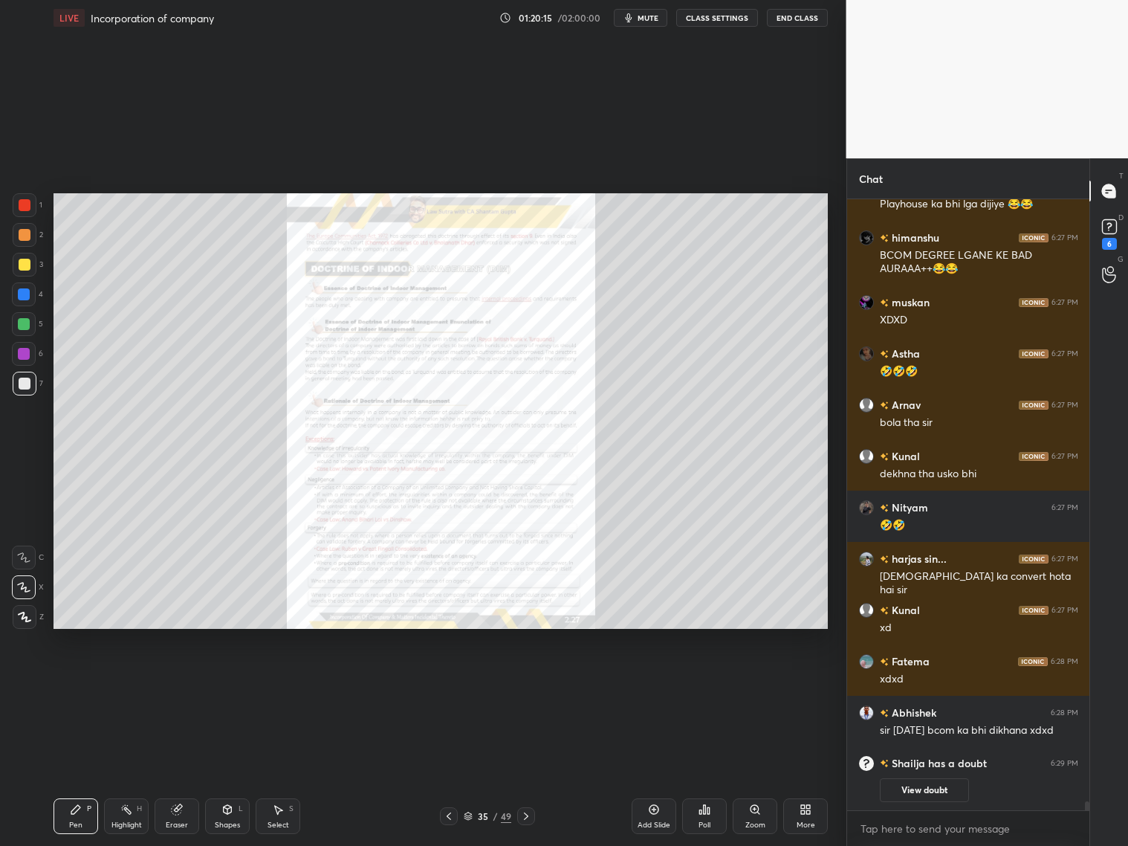
scroll to position [43021, 0]
click at [530, 818] on icon at bounding box center [526, 816] width 12 height 12
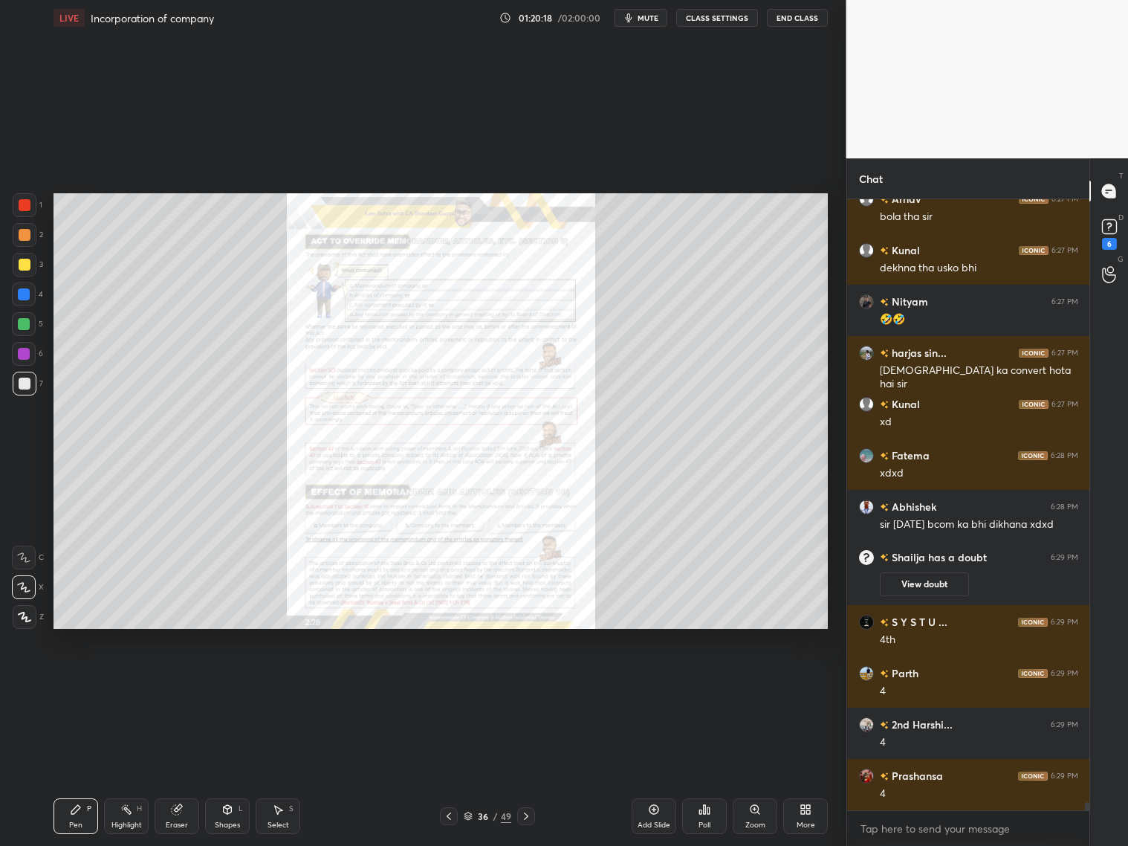
scroll to position [43329, 0]
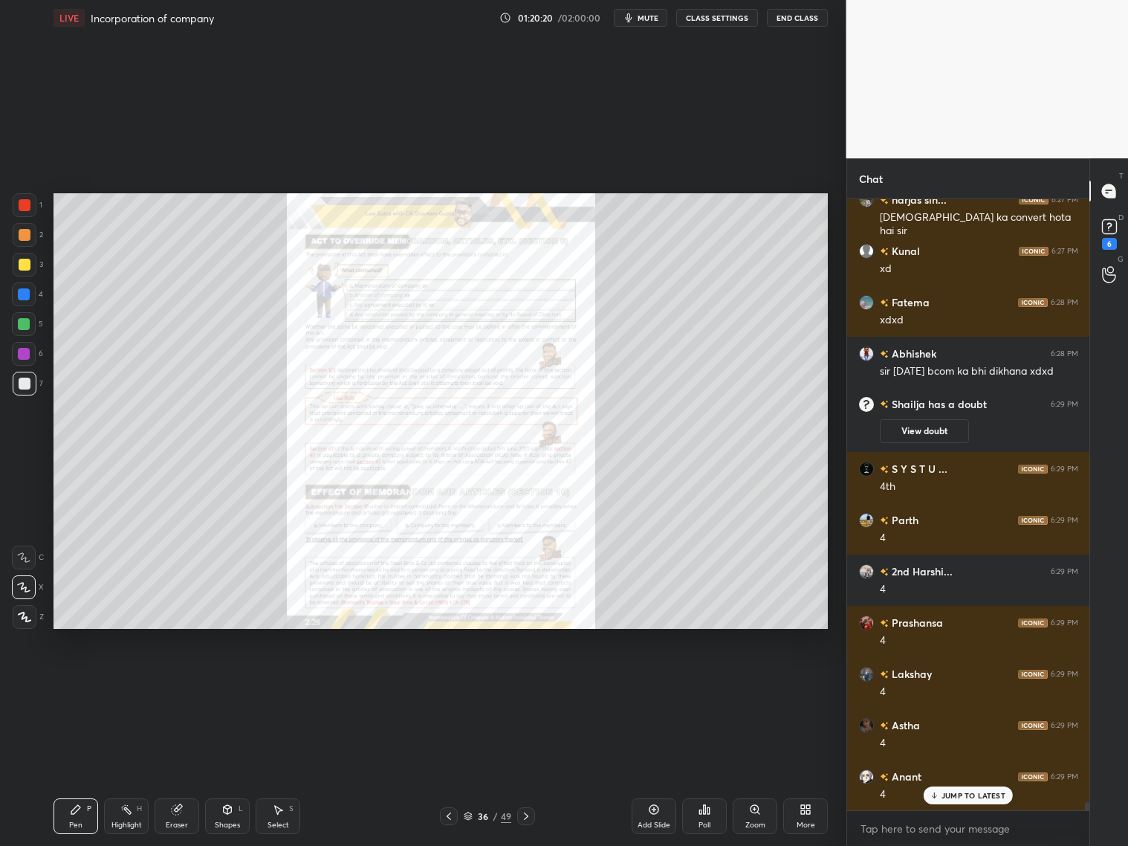
click at [737, 815] on div "Zoom" at bounding box center [755, 816] width 45 height 36
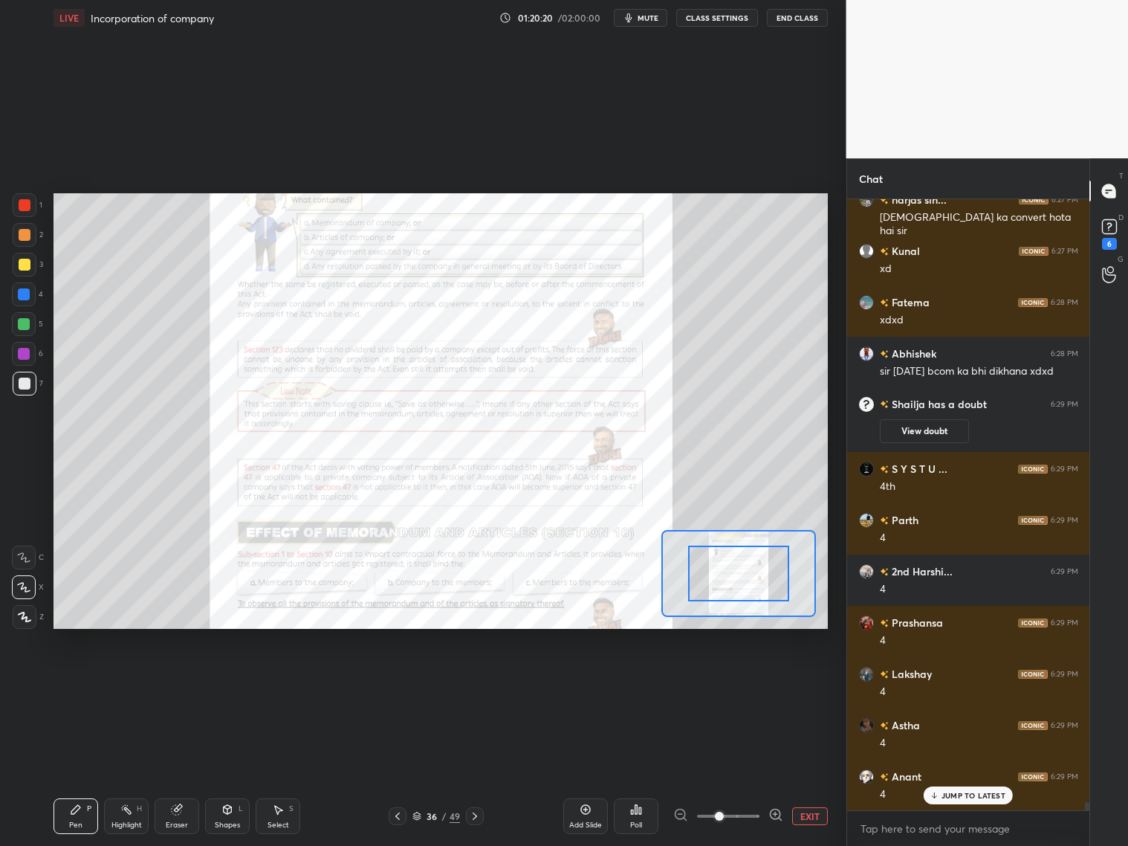
scroll to position [43380, 0]
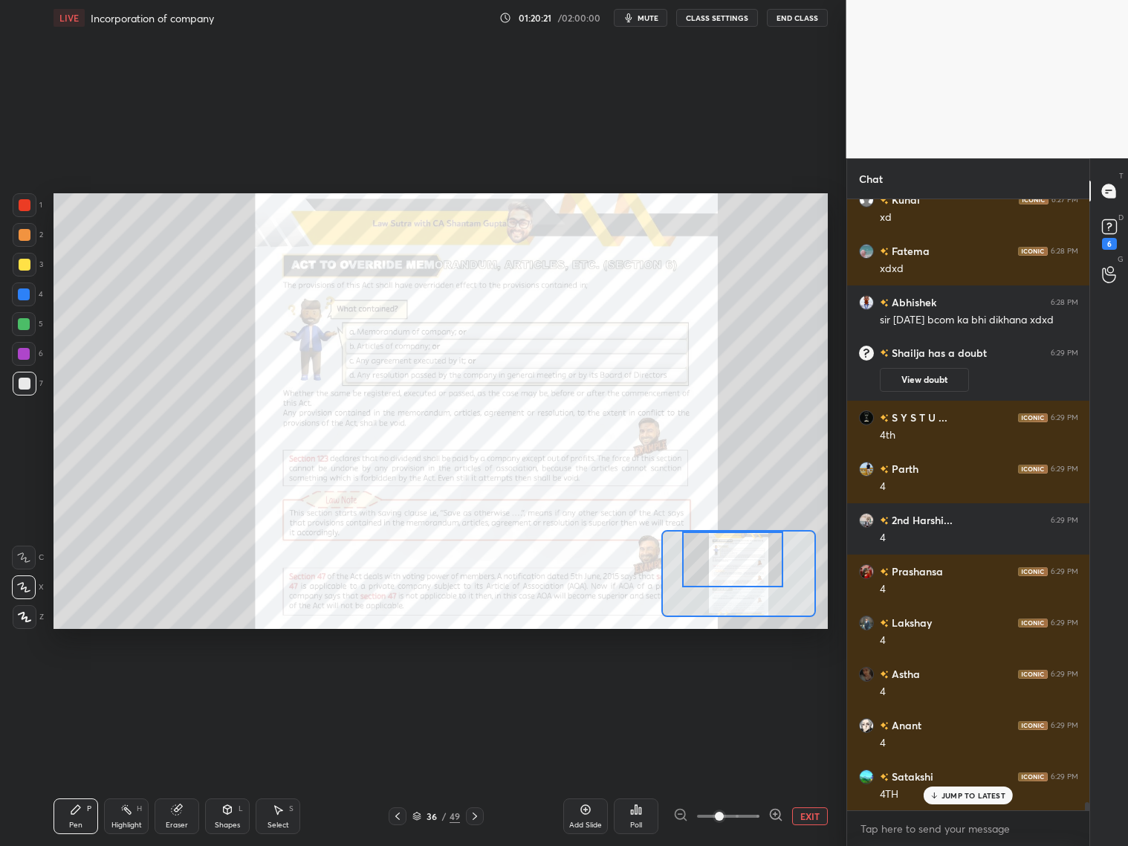
click at [742, 555] on div at bounding box center [732, 559] width 101 height 56
click at [774, 813] on icon at bounding box center [775, 814] width 15 height 15
click at [777, 814] on icon at bounding box center [776, 814] width 4 height 0
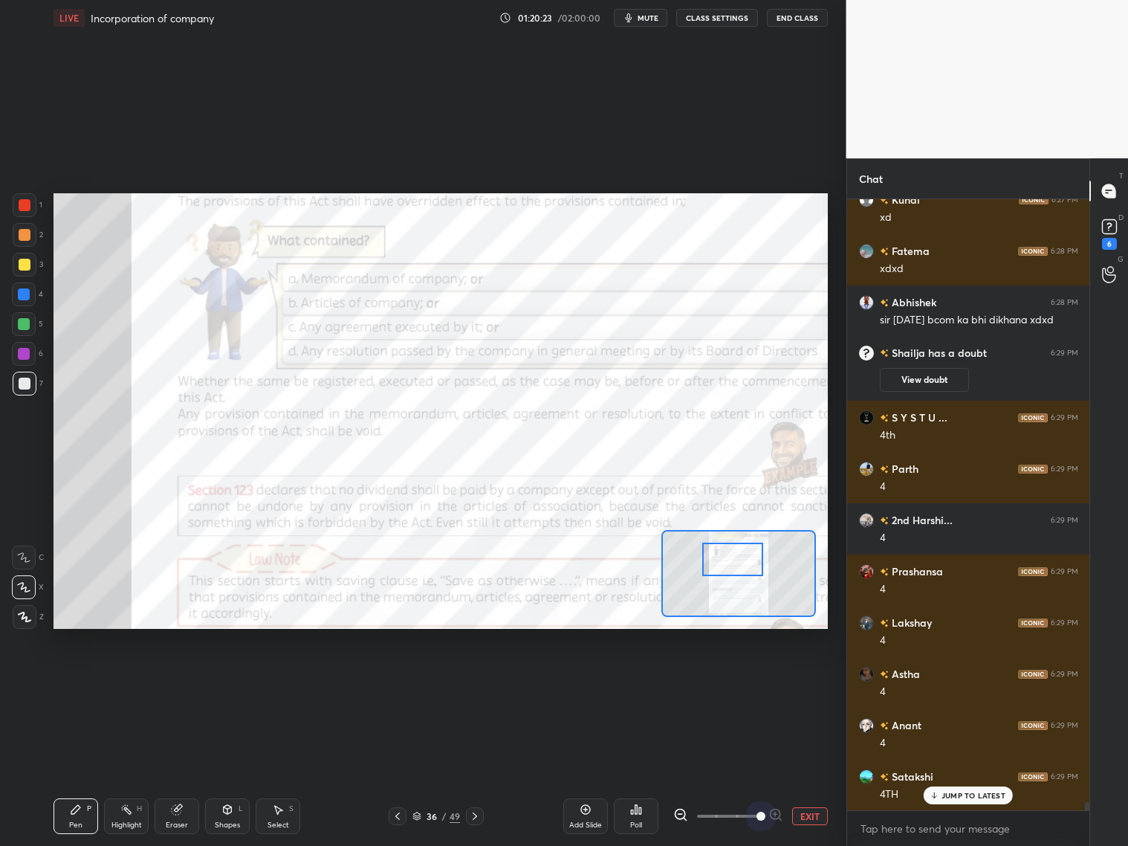
drag, startPoint x: 777, startPoint y: 812, endPoint x: 770, endPoint y: 799, distance: 15.0
click at [765, 812] on span at bounding box center [761, 816] width 9 height 9
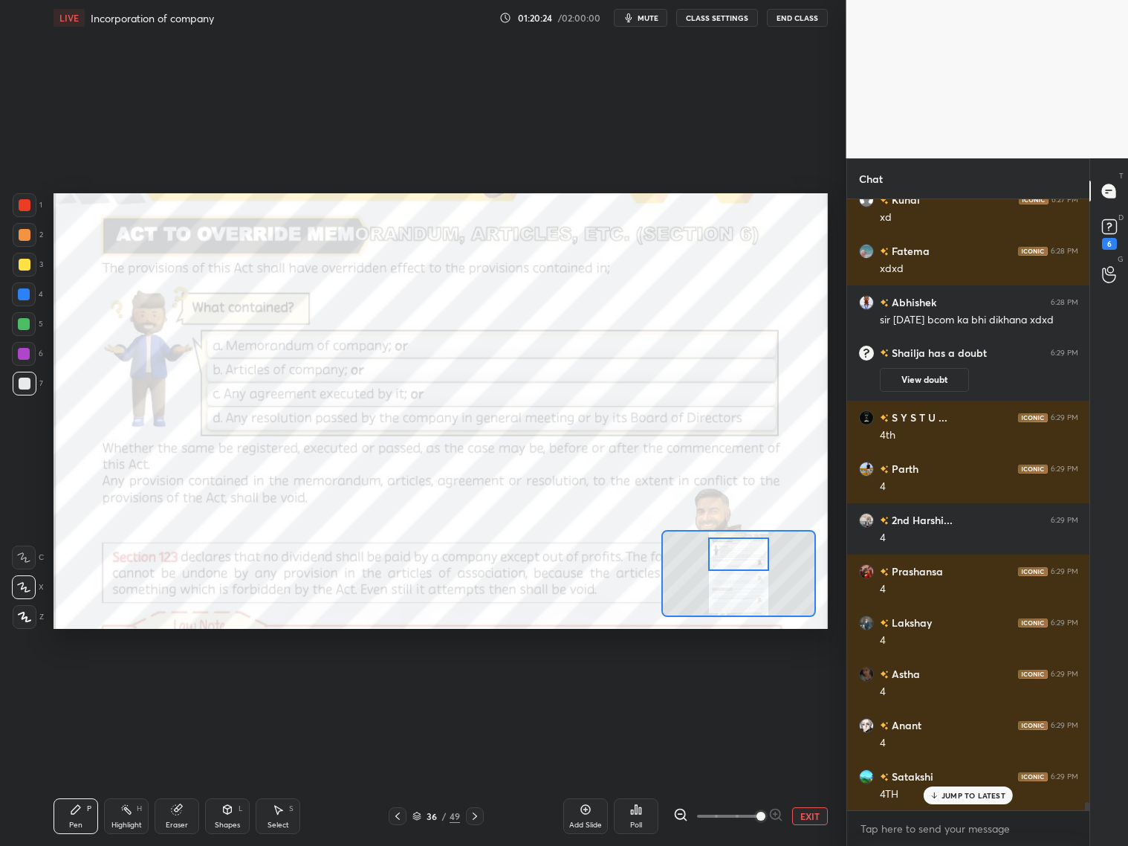
drag, startPoint x: 745, startPoint y: 556, endPoint x: 751, endPoint y: 550, distance: 8.9
click at [752, 548] on div at bounding box center [738, 553] width 61 height 33
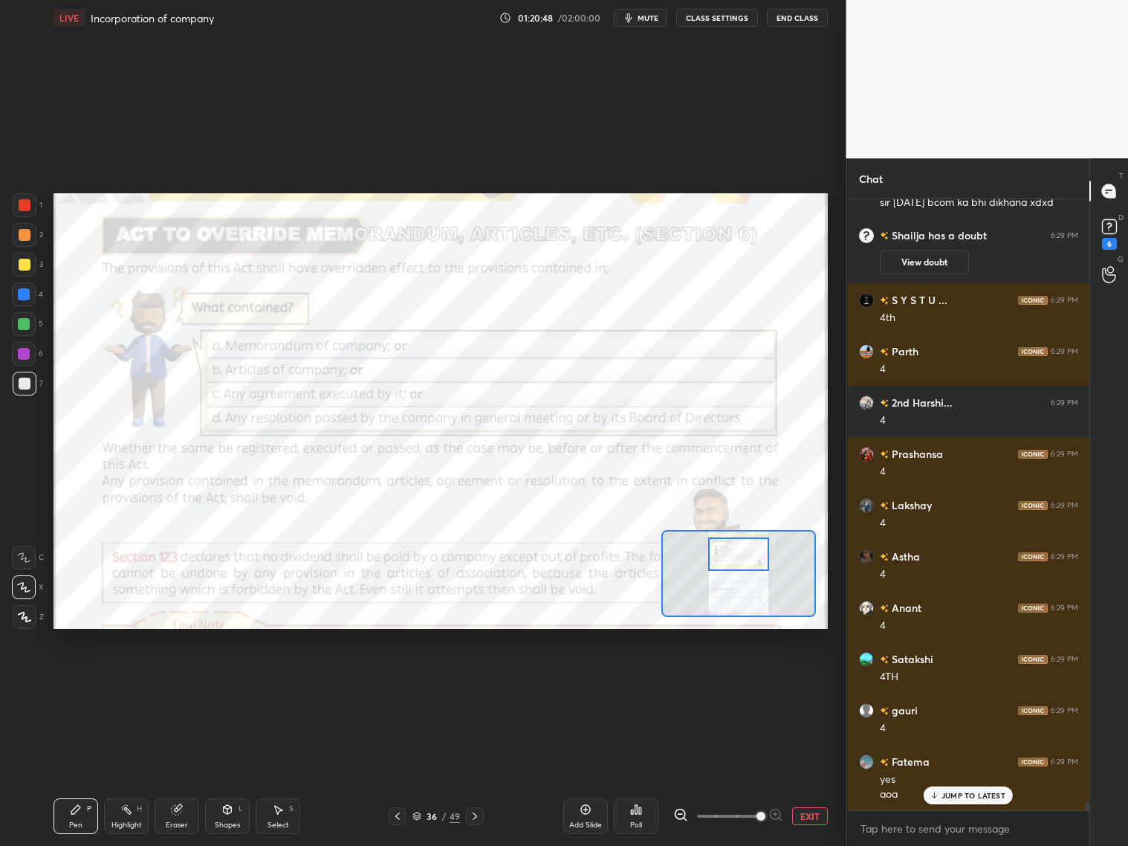
scroll to position [43549, 0]
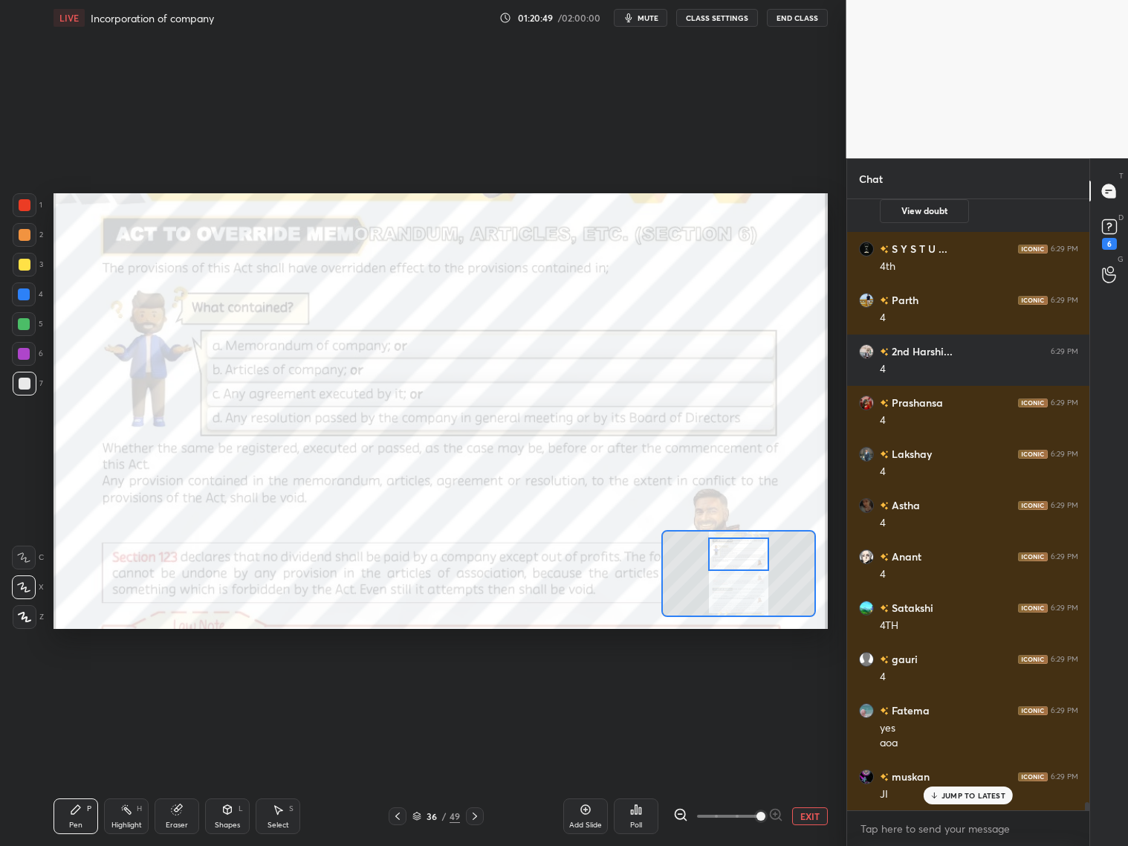
click at [26, 203] on div at bounding box center [25, 205] width 12 height 12
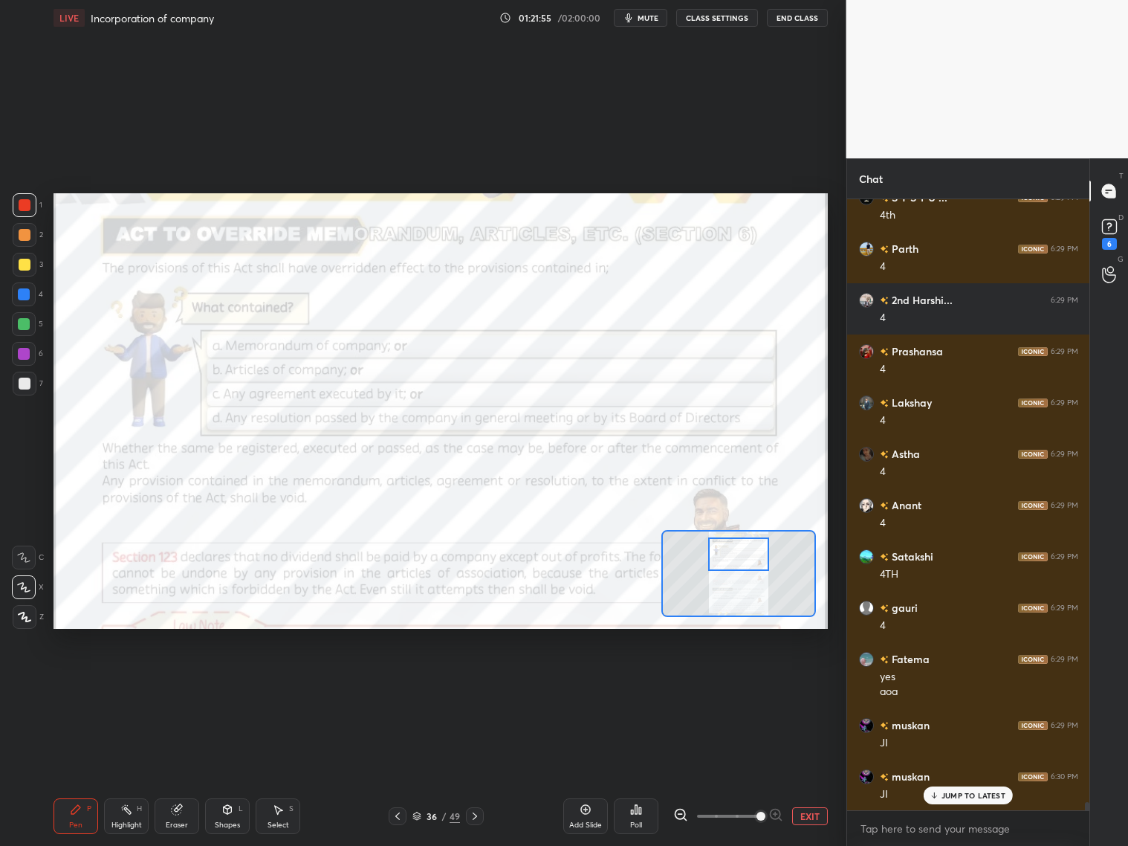
scroll to position [43651, 0]
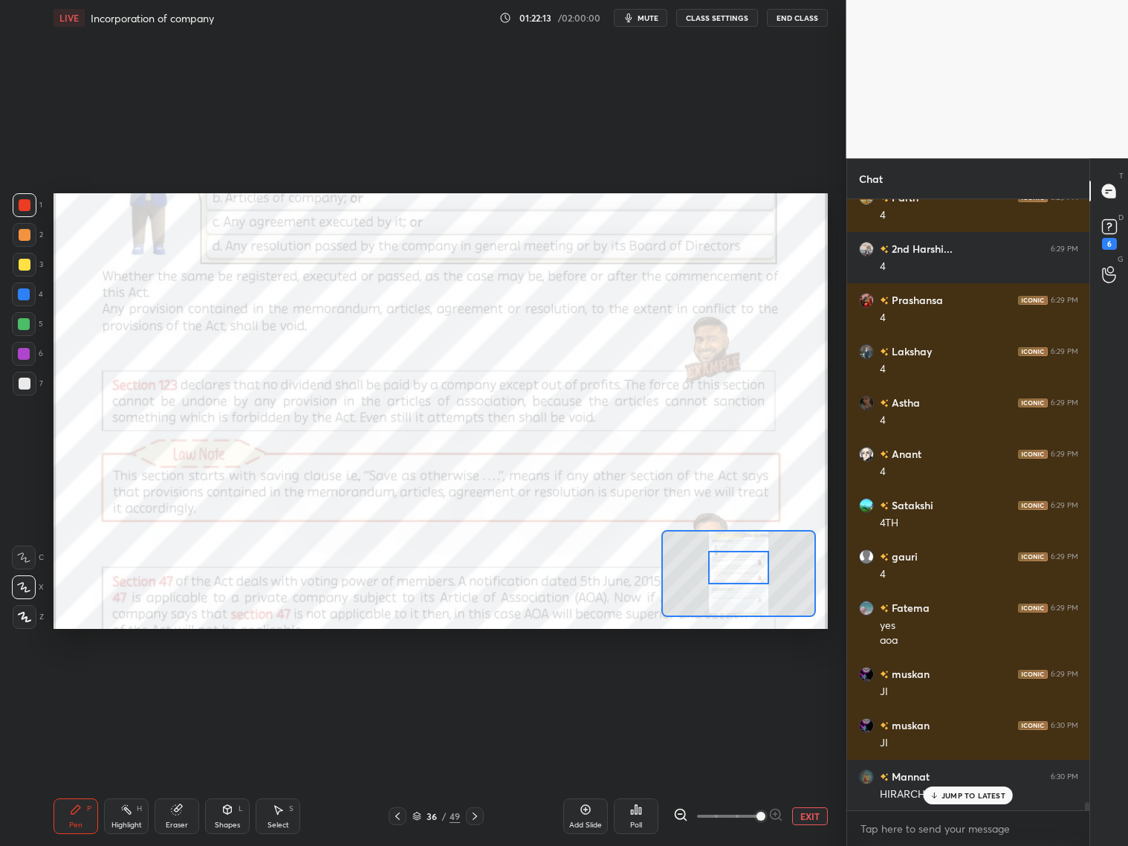
drag, startPoint x: 747, startPoint y: 563, endPoint x: 748, endPoint y: 577, distance: 14.9
click at [748, 577] on div at bounding box center [738, 567] width 61 height 33
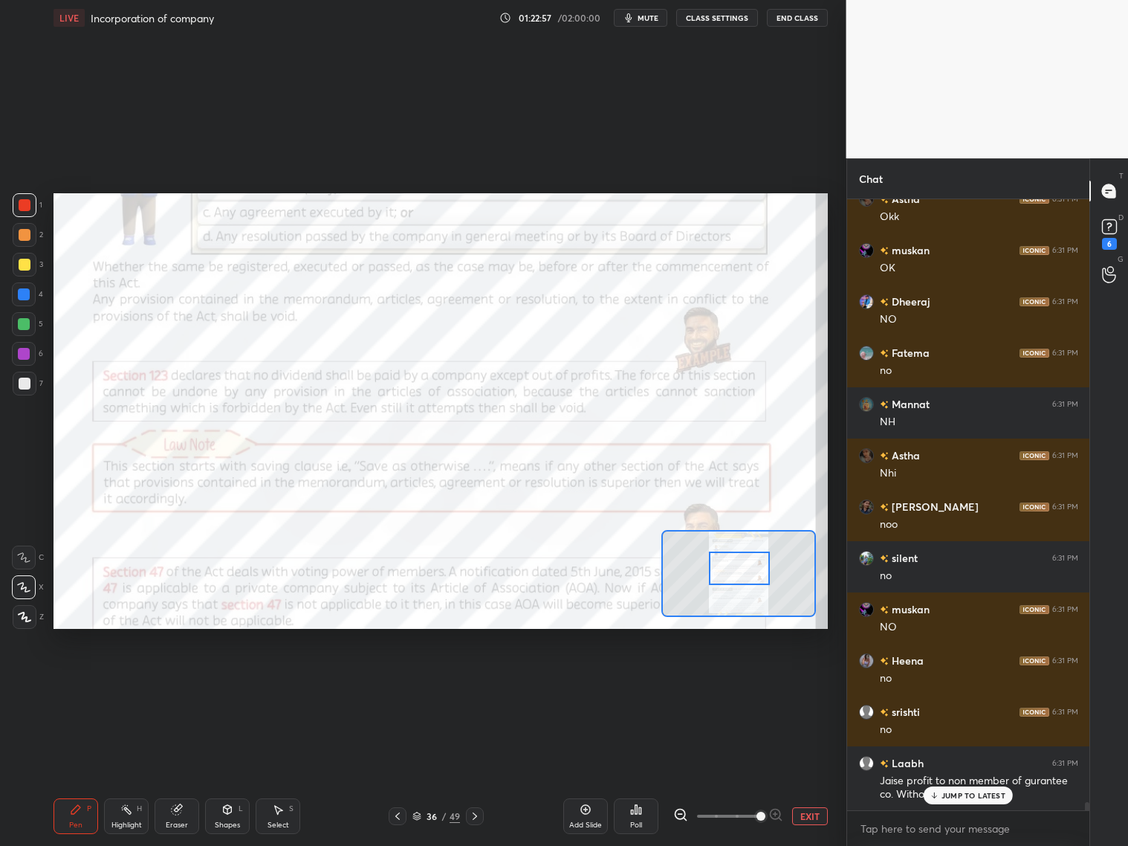
scroll to position [5, 4]
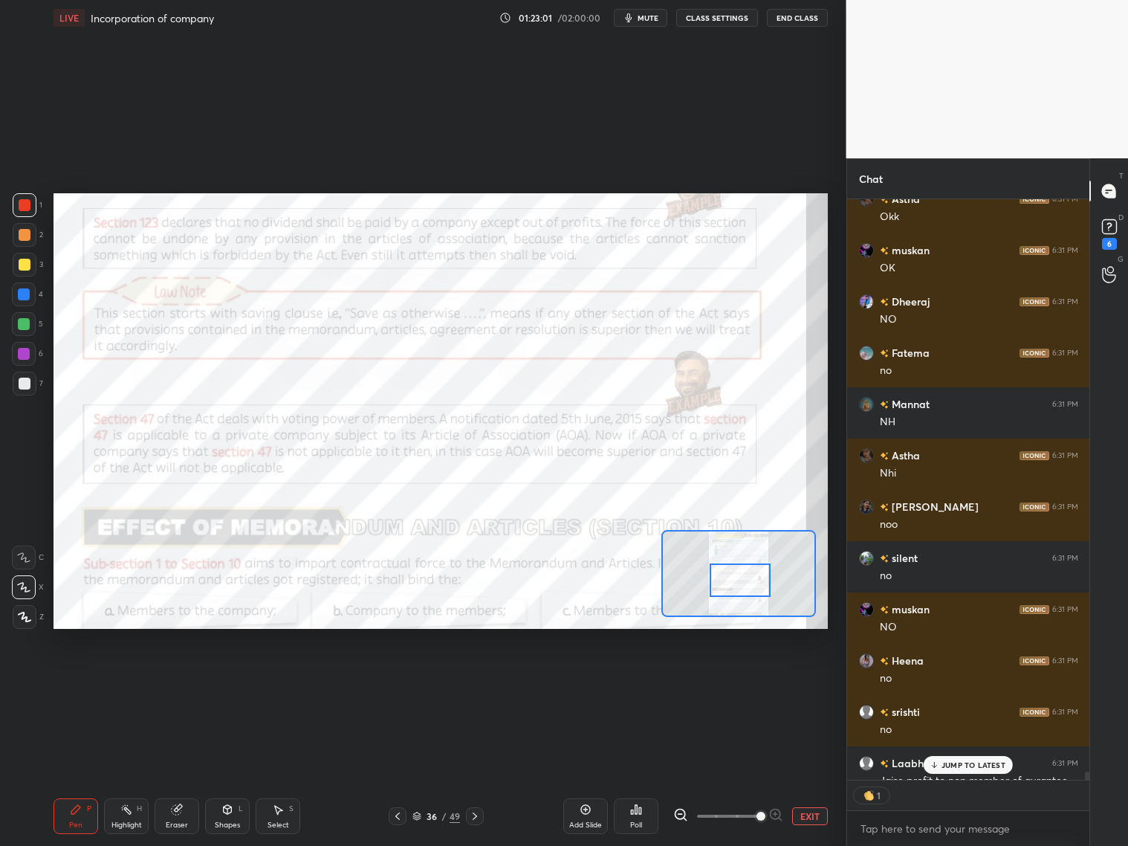
drag, startPoint x: 739, startPoint y: 570, endPoint x: 738, endPoint y: 582, distance: 11.9
click at [740, 585] on div at bounding box center [740, 579] width 61 height 33
click at [949, 765] on p "JUMP TO LATEST" at bounding box center [974, 764] width 64 height 9
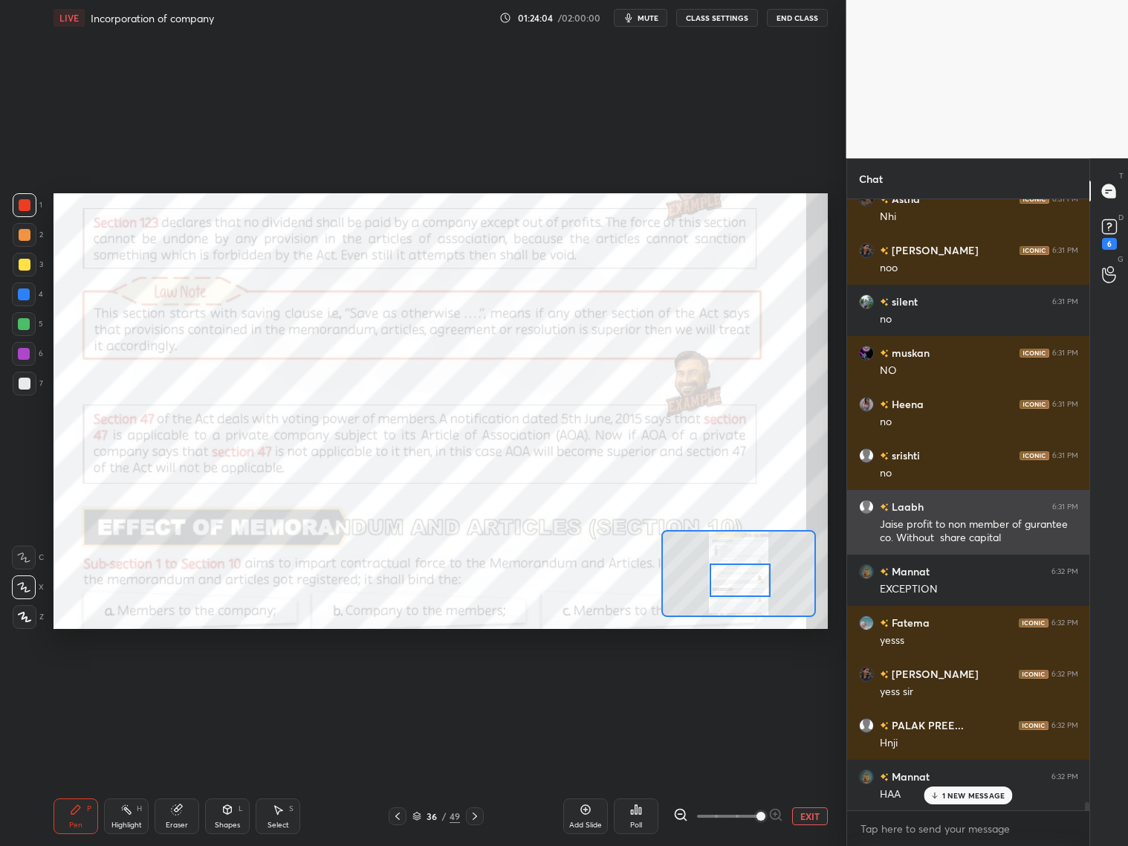
scroll to position [44640, 0]
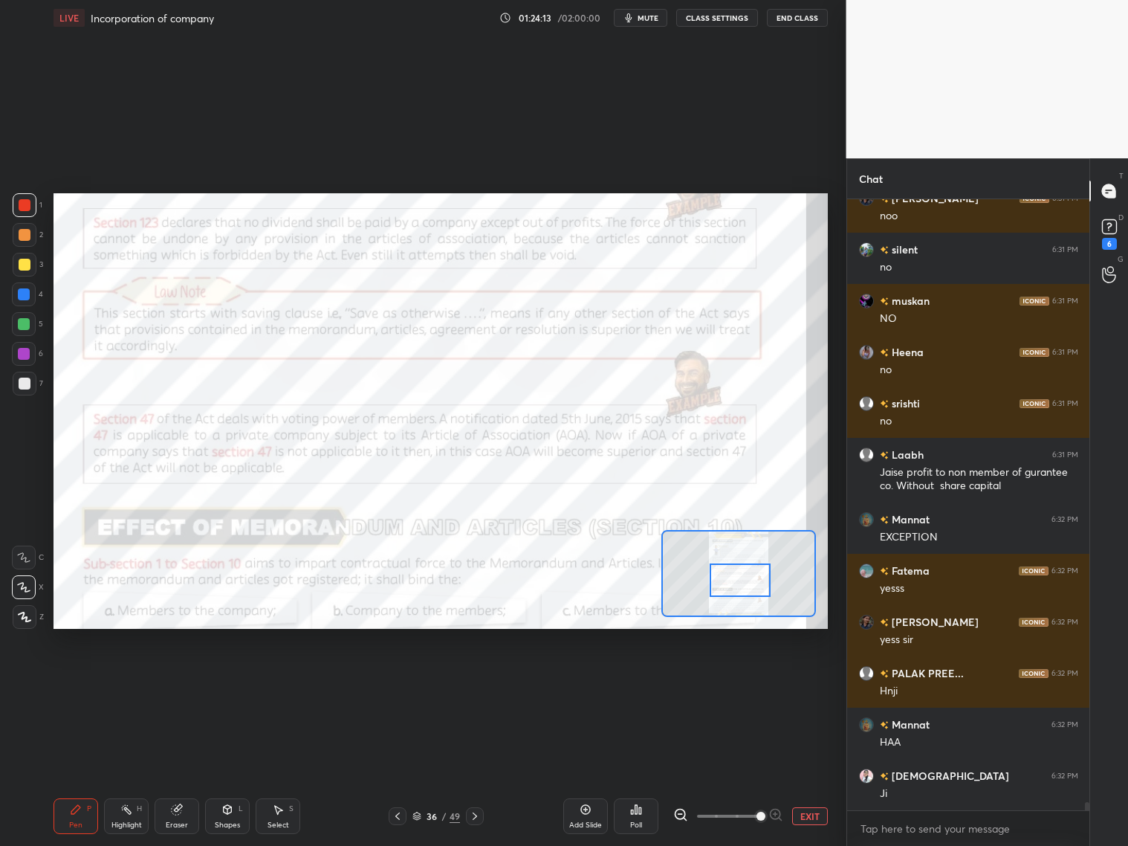
drag, startPoint x: 22, startPoint y: 360, endPoint x: 34, endPoint y: 348, distance: 17.9
click at [25, 358] on div at bounding box center [24, 354] width 24 height 24
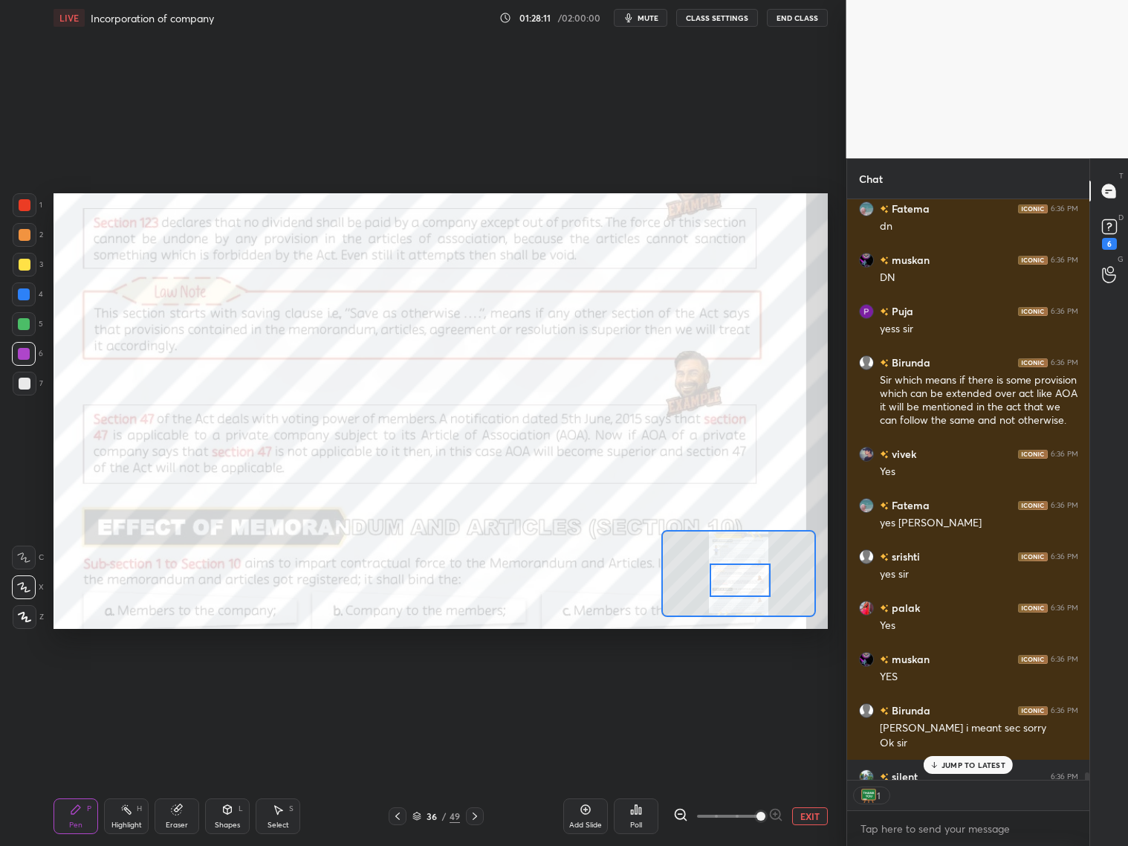
scroll to position [46380, 0]
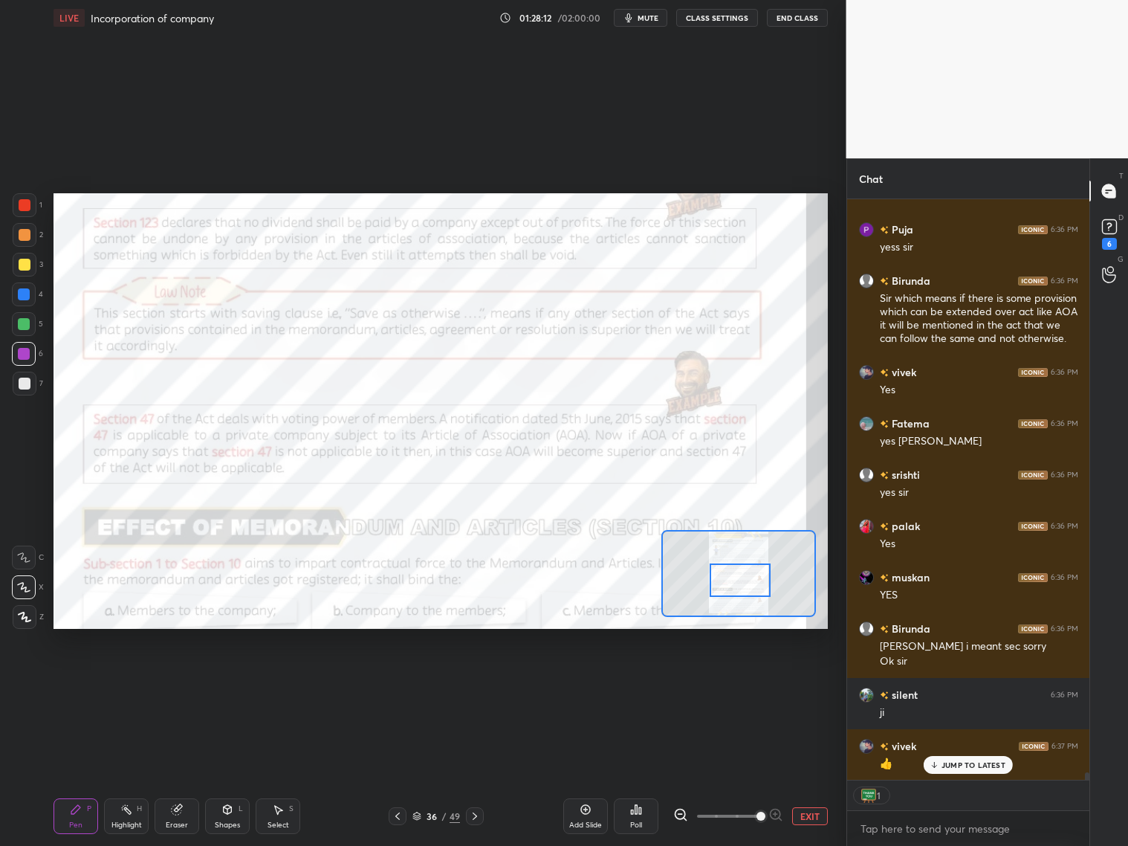
click at [577, 817] on div "Add Slide" at bounding box center [585, 816] width 45 height 36
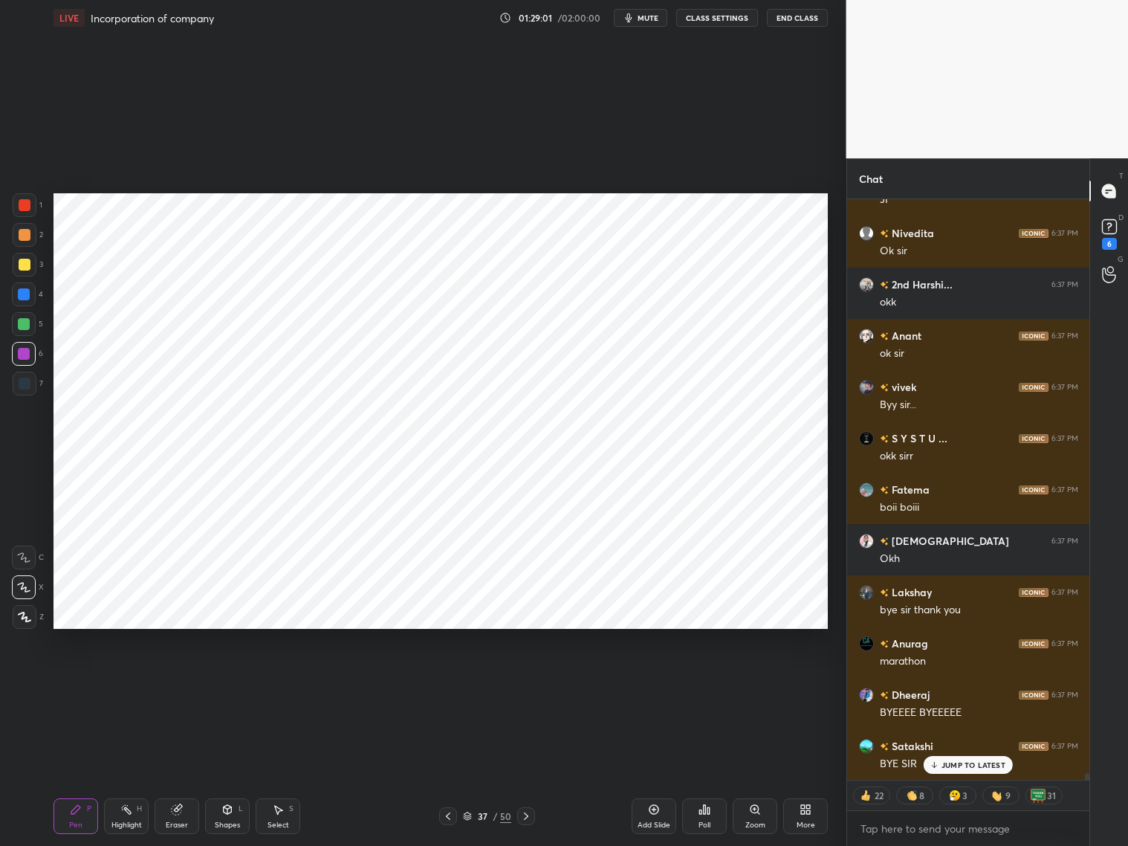
scroll to position [48380, 0]
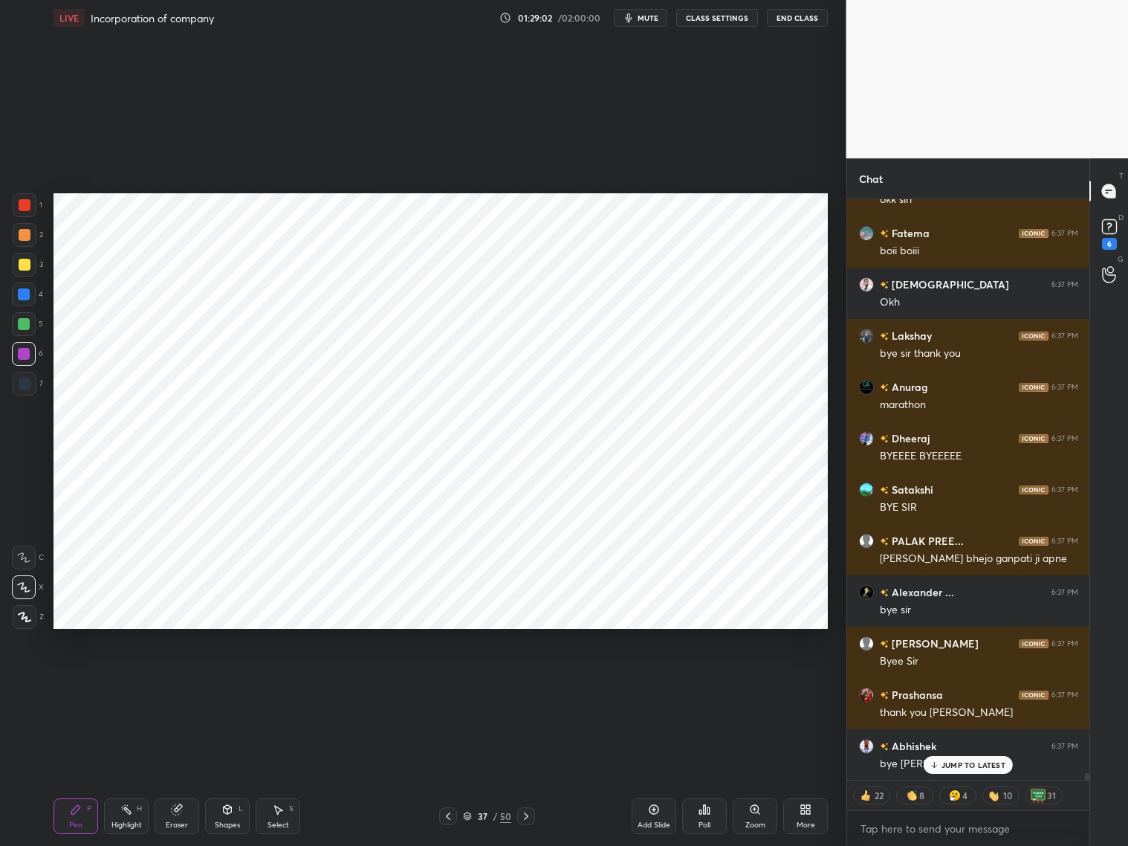
click at [27, 168] on div "1 2 3 4 5 6 7 C X Z C X Z E E Erase all H H LIVE Incorporation of company 01:29…" at bounding box center [417, 423] width 835 height 846
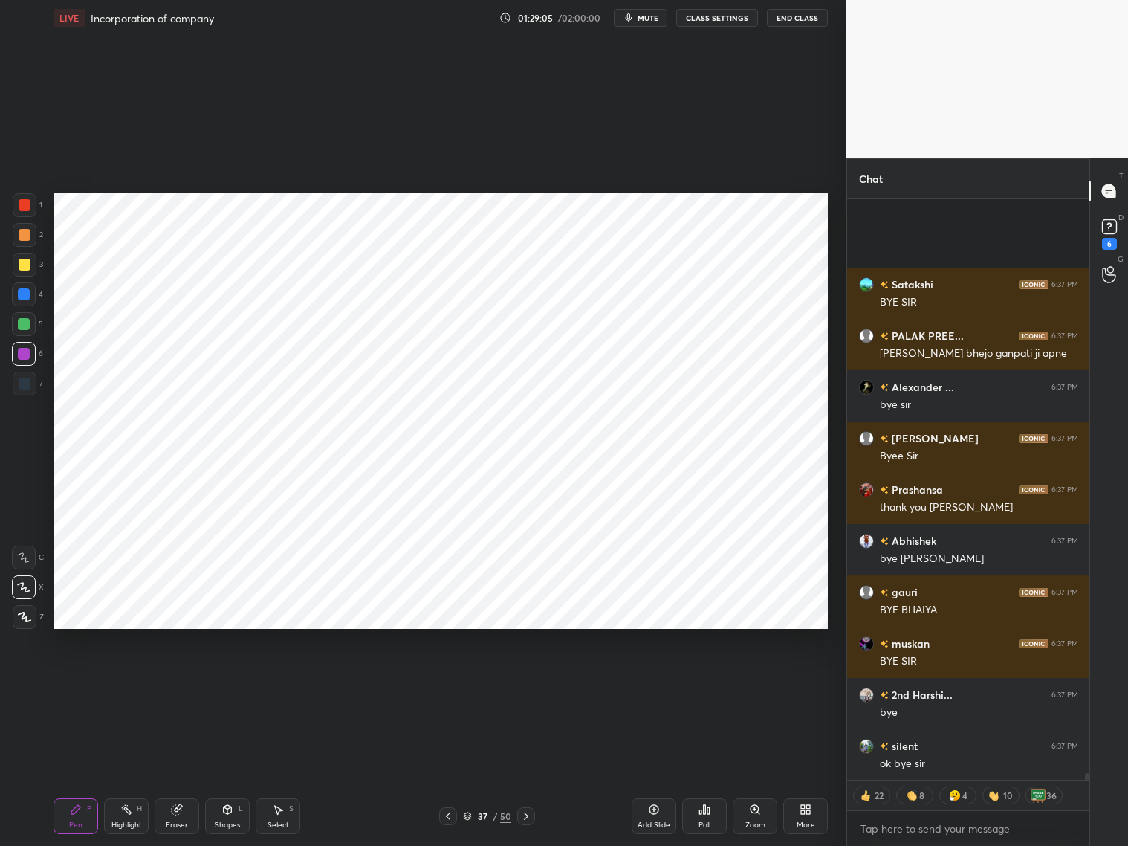
scroll to position [48842, 0]
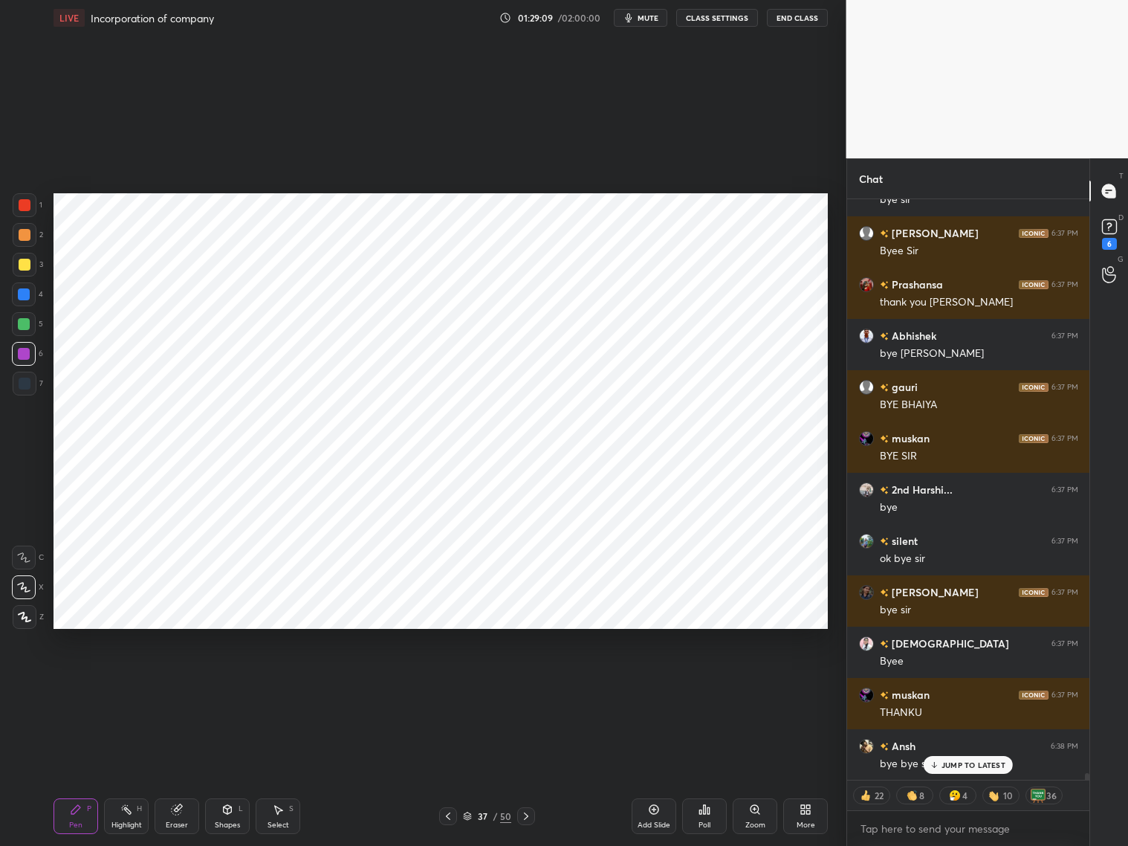
click at [794, 20] on button "End Class" at bounding box center [797, 18] width 61 height 18
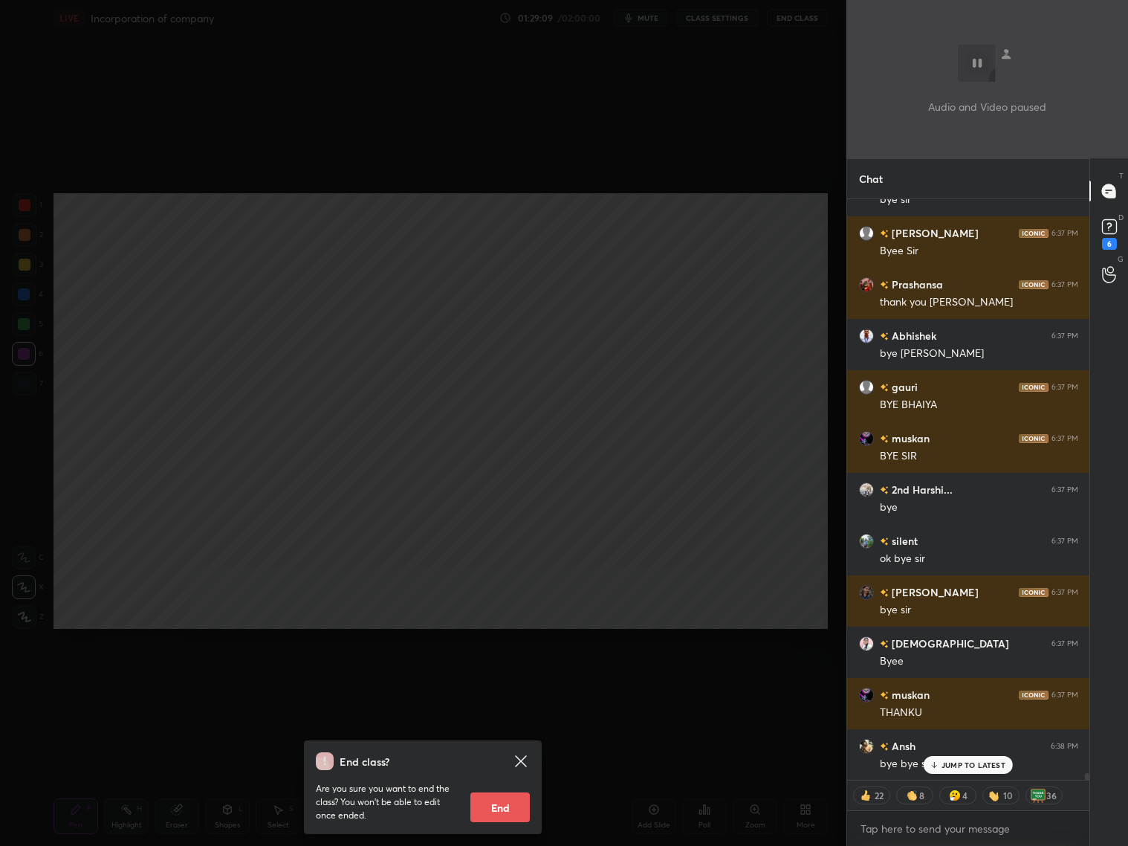
scroll to position [48995, 0]
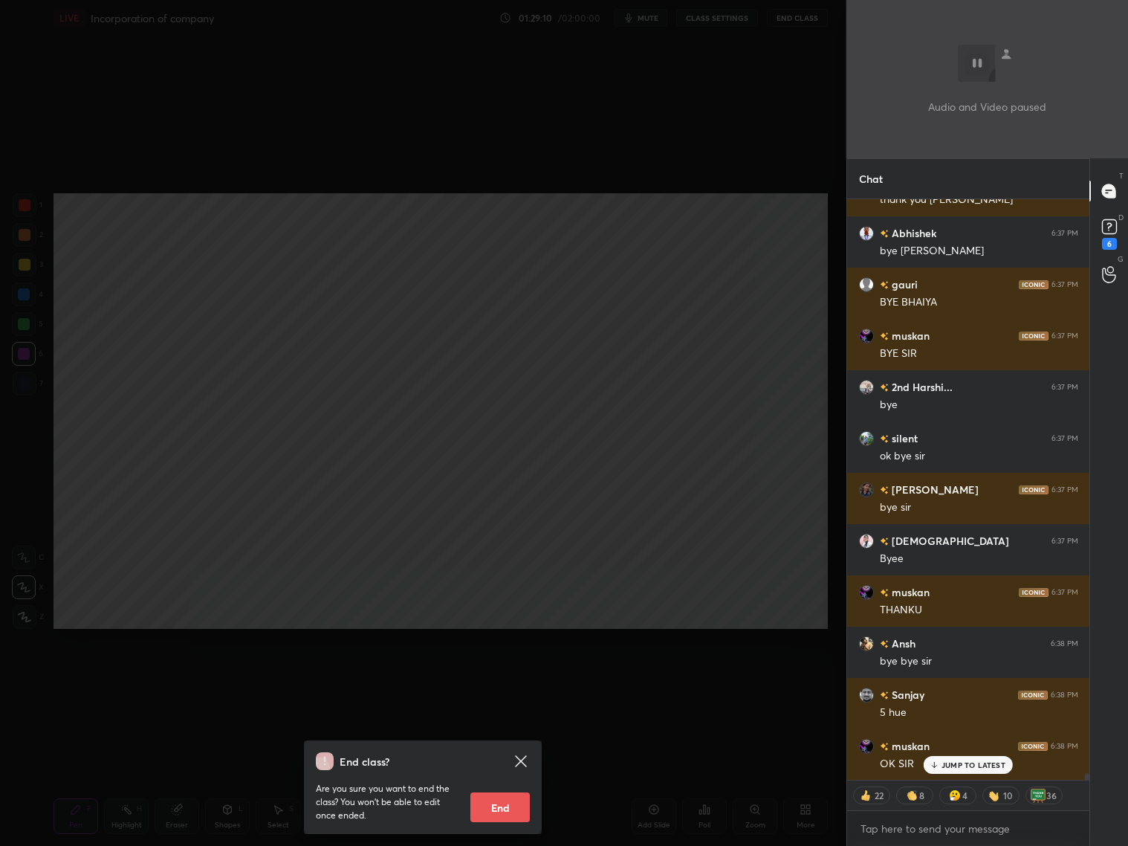
click at [508, 804] on button "End" at bounding box center [499, 807] width 59 height 30
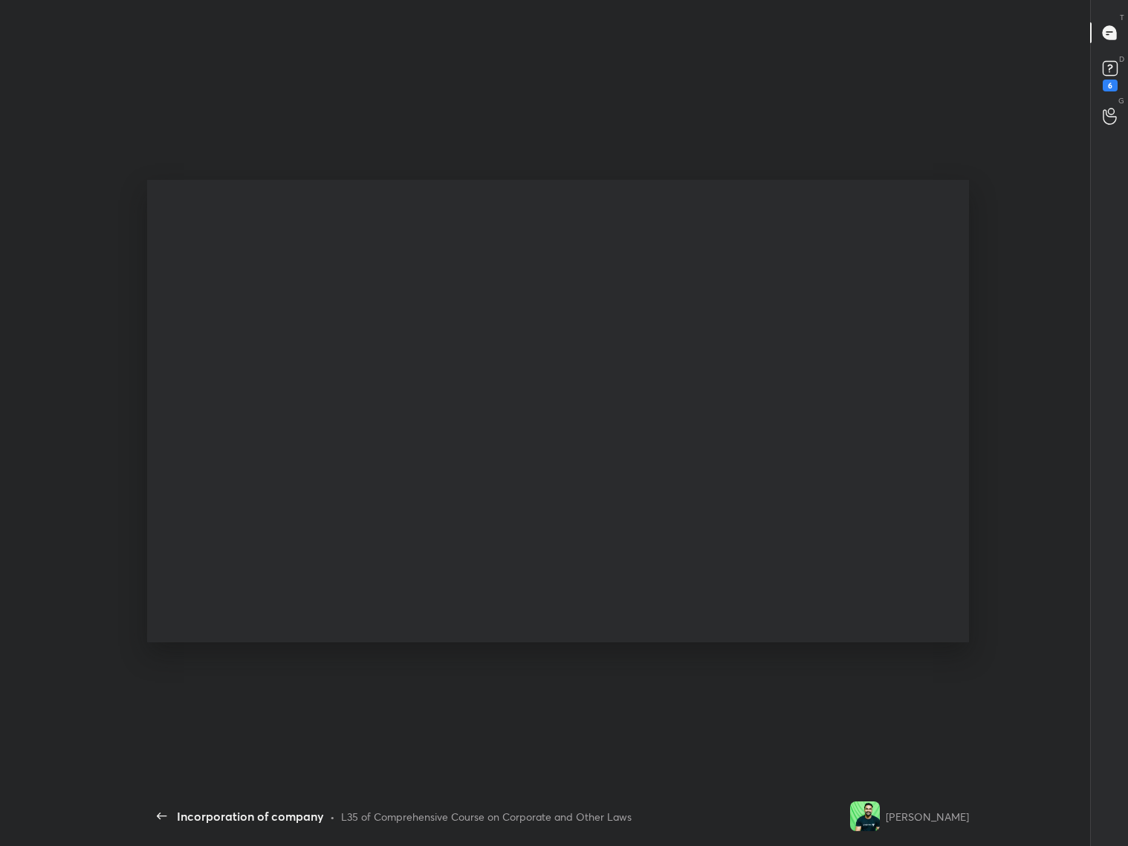
scroll to position [0, 0]
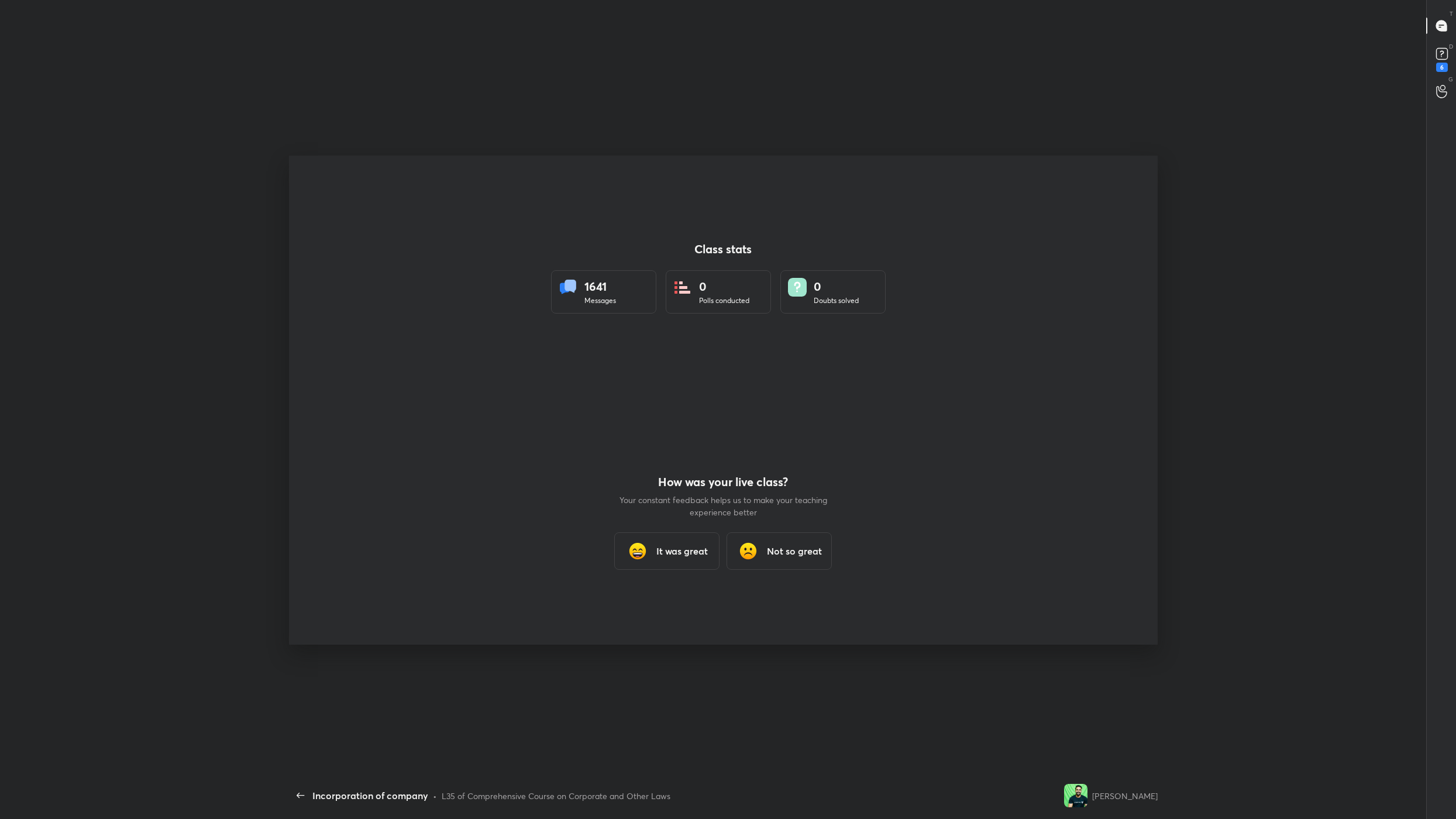
type textarea "x"
